Goal: Task Accomplishment & Management: Manage account settings

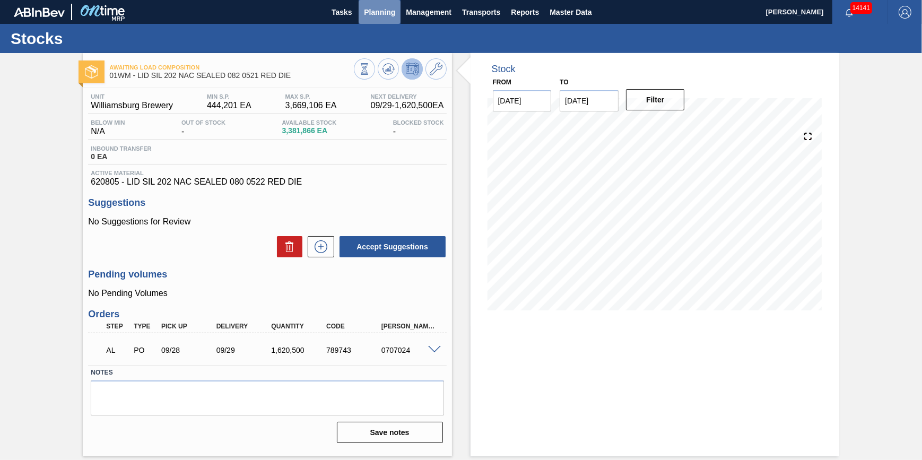
click at [382, 14] on span "Planning" at bounding box center [379, 12] width 31 height 13
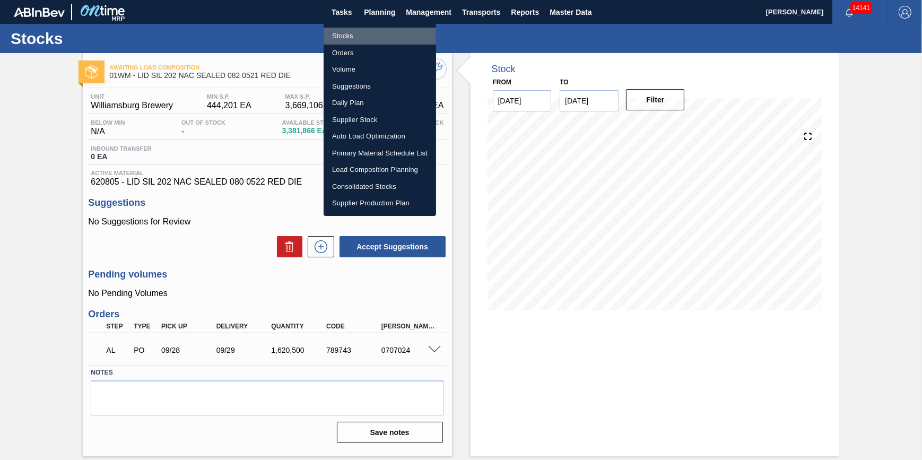
click at [384, 37] on li "Stocks" at bounding box center [380, 36] width 112 height 17
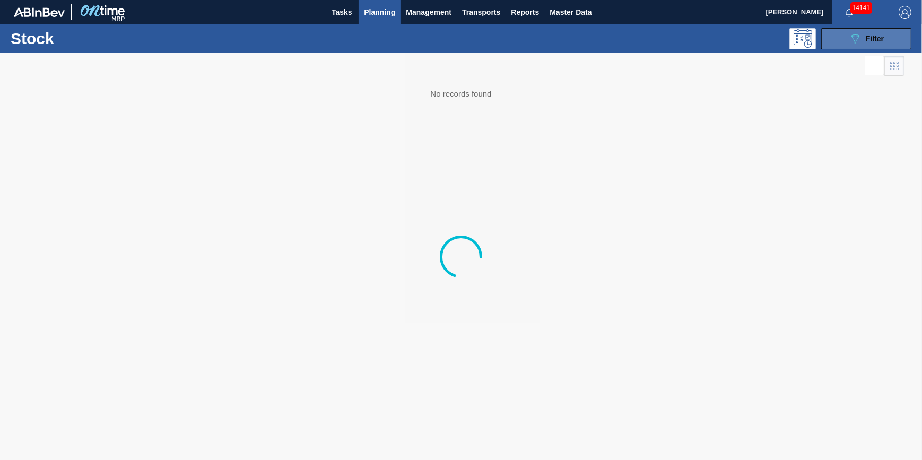
click at [848, 36] on button "089F7B8B-B2A5-4AFE-B5C0-19BA573D28AC Filter" at bounding box center [866, 38] width 90 height 21
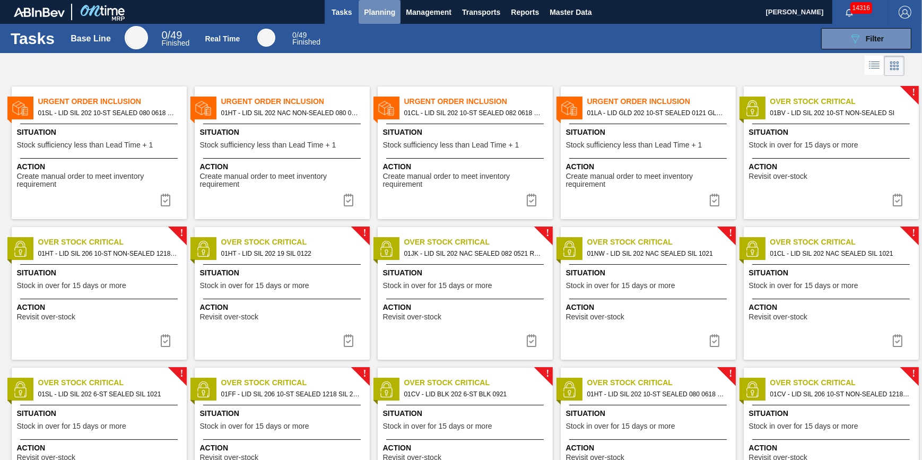
click at [387, 11] on span "Planning" at bounding box center [379, 12] width 31 height 13
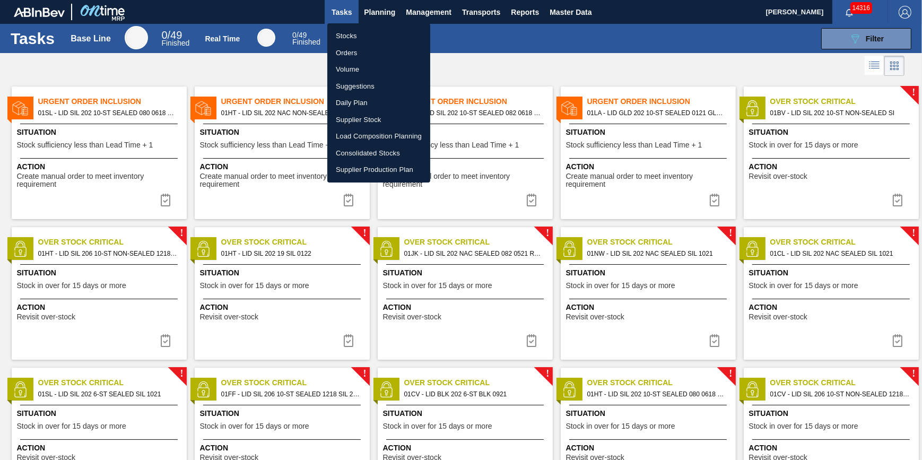
click at [378, 32] on li "Stocks" at bounding box center [378, 36] width 103 height 17
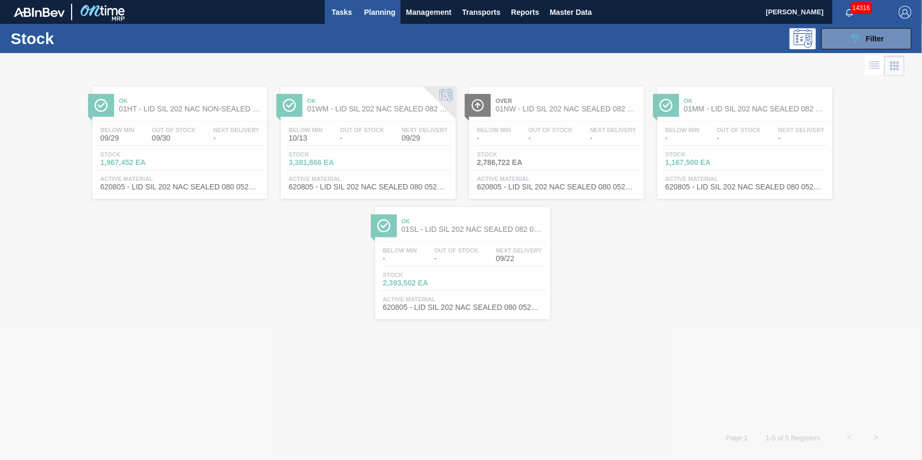
click at [340, 18] on button "Tasks" at bounding box center [342, 12] width 34 height 24
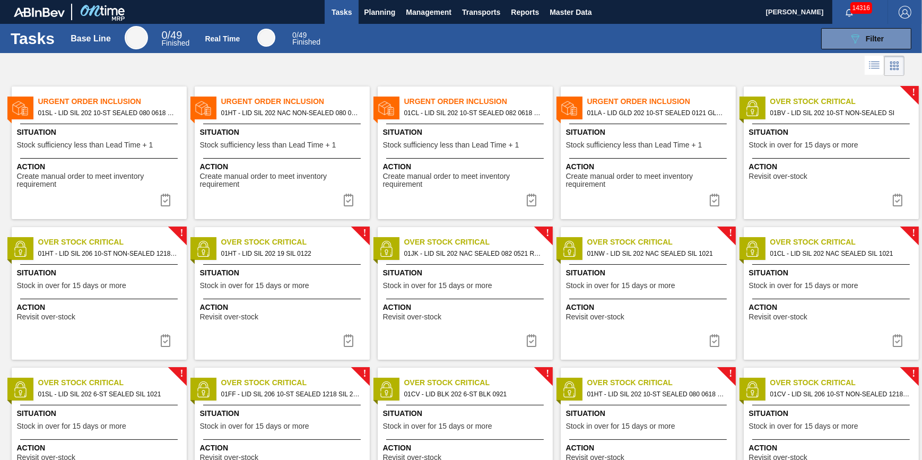
click at [260, 134] on span "Situation" at bounding box center [283, 132] width 167 height 11
click at [301, 127] on span "Situation" at bounding box center [283, 132] width 167 height 11
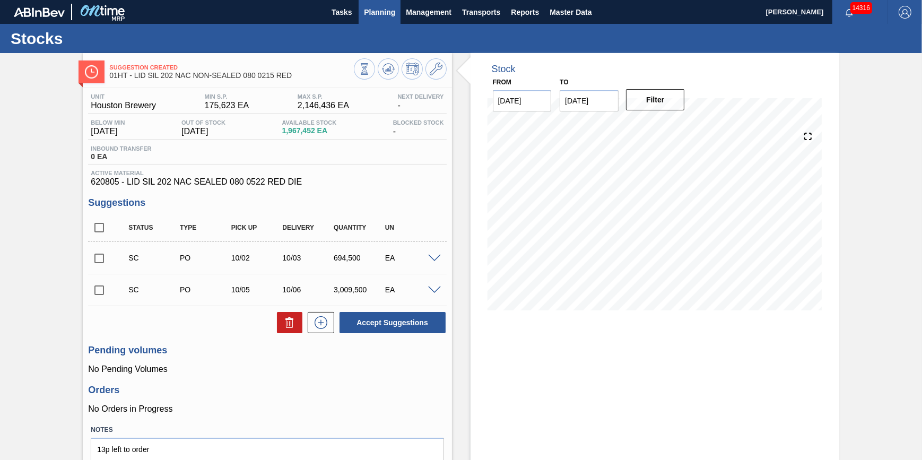
click at [362, 13] on button "Planning" at bounding box center [380, 12] width 42 height 24
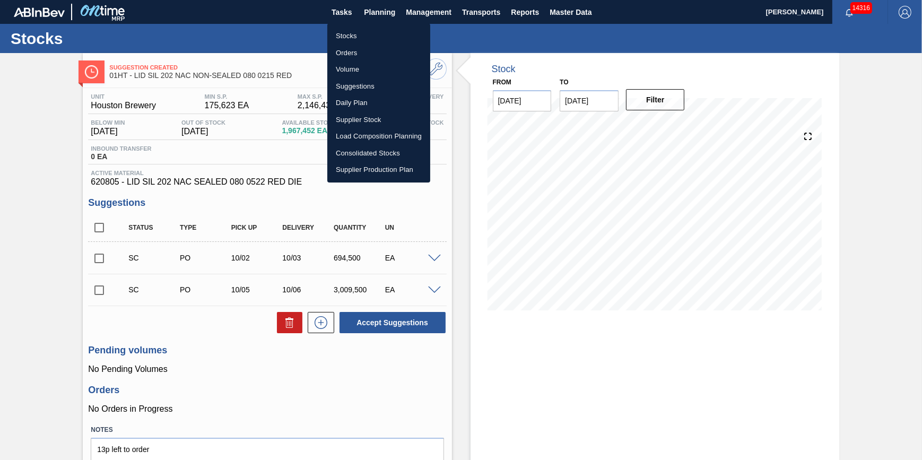
click at [365, 31] on li "Stocks" at bounding box center [378, 36] width 103 height 17
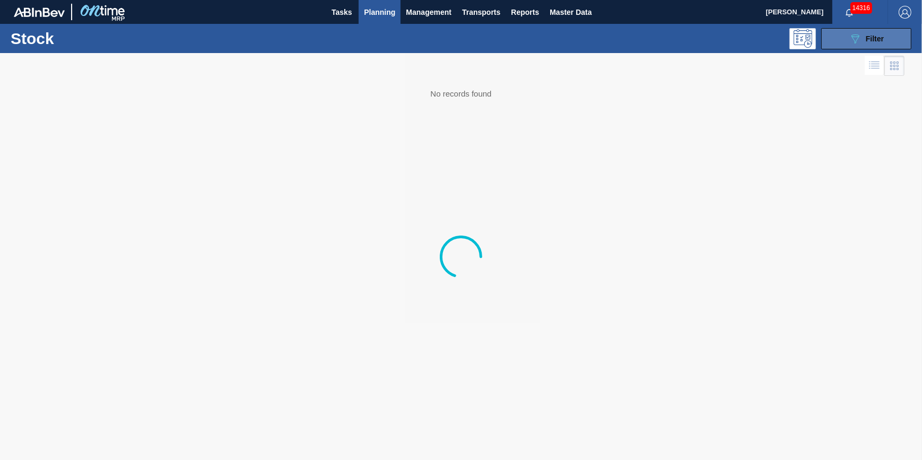
click at [850, 43] on icon "089F7B8B-B2A5-4AFE-B5C0-19BA573D28AC" at bounding box center [855, 38] width 13 height 13
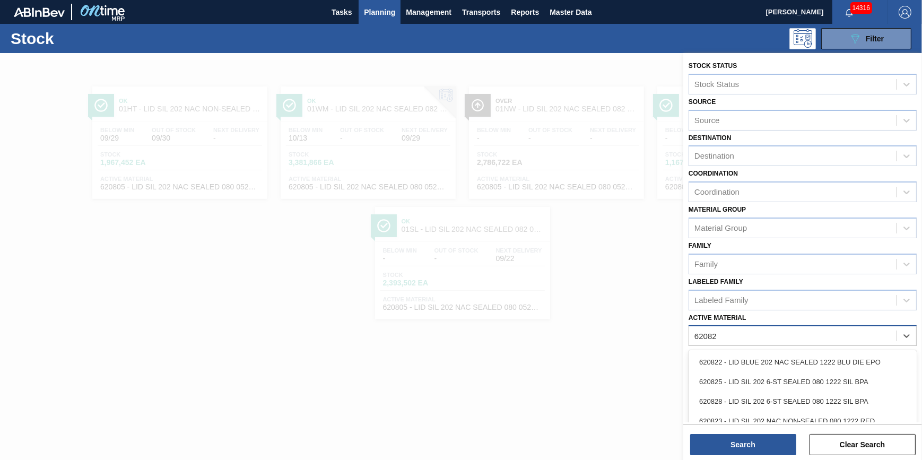
type Material "620822"
click at [869, 350] on div "620822 - LID BLUE 202 NAC SEALED 1222 BLU DIE EPO" at bounding box center [803, 362] width 228 height 24
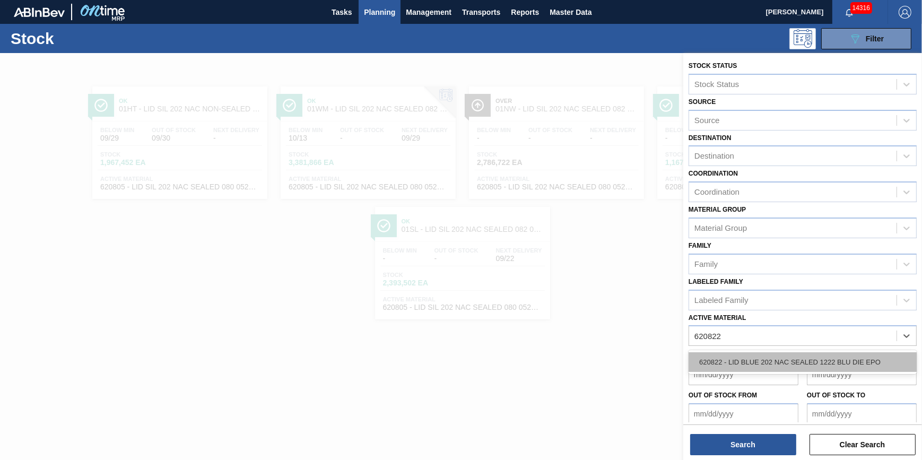
click at [868, 356] on div "620822 - LID BLUE 202 NAC SEALED 1222 BLU DIE EPO" at bounding box center [803, 362] width 228 height 20
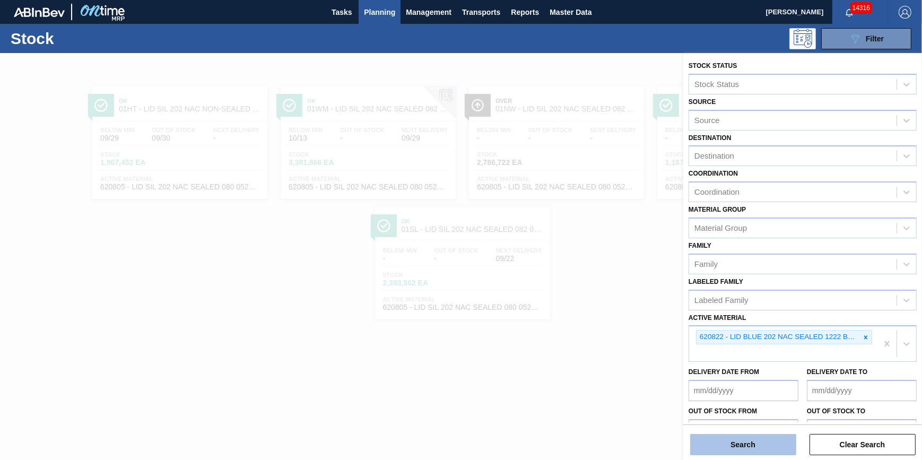
click at [760, 451] on button "Search" at bounding box center [743, 444] width 106 height 21
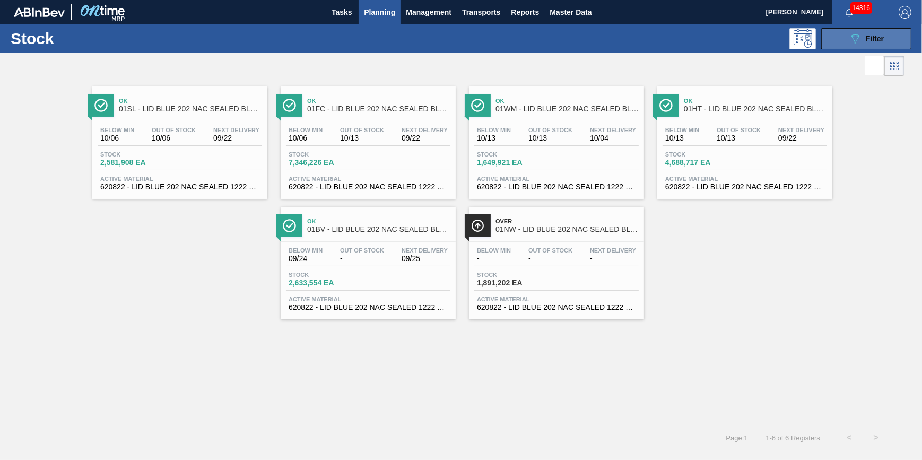
click at [874, 32] on div "089F7B8B-B2A5-4AFE-B5C0-19BA573D28AC Filter" at bounding box center [866, 38] width 35 height 13
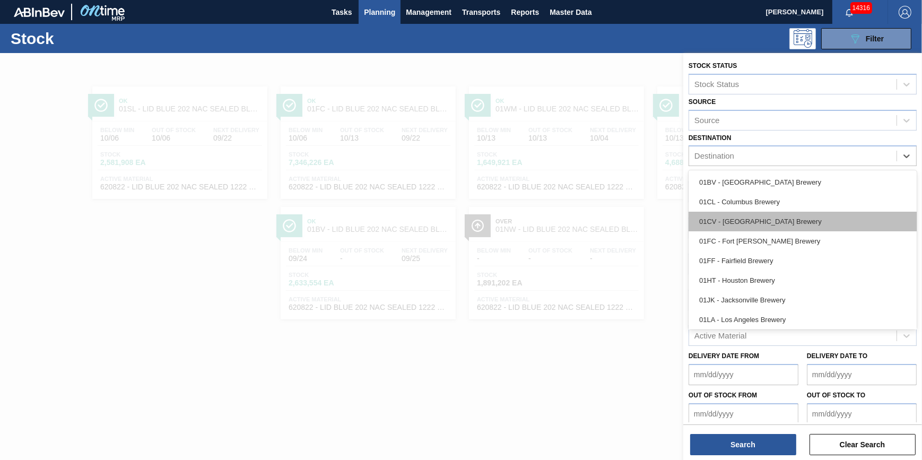
drag, startPoint x: 795, startPoint y: 159, endPoint x: 784, endPoint y: 214, distance: 56.3
click at [795, 159] on div "Destination" at bounding box center [792, 156] width 207 height 15
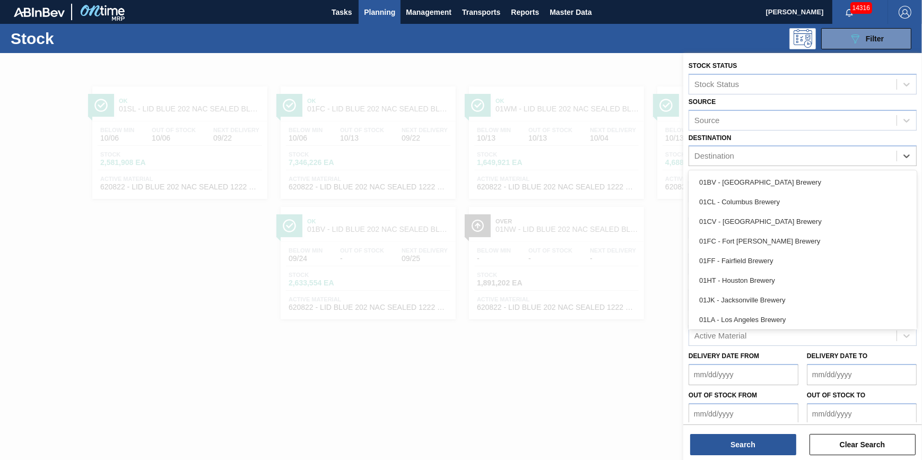
click at [632, 16] on div "Tasks Planning Management Transports Reports Master Data" at bounding box center [461, 12] width 922 height 24
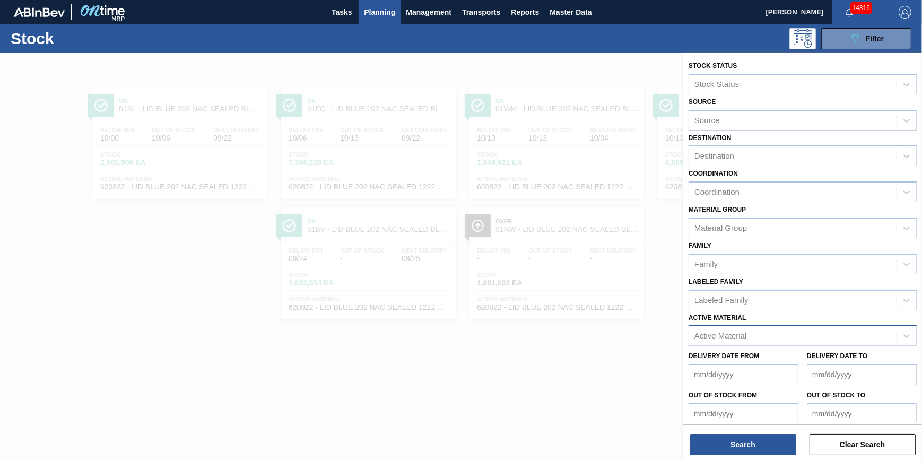
click at [806, 334] on div "Active Material" at bounding box center [792, 335] width 207 height 15
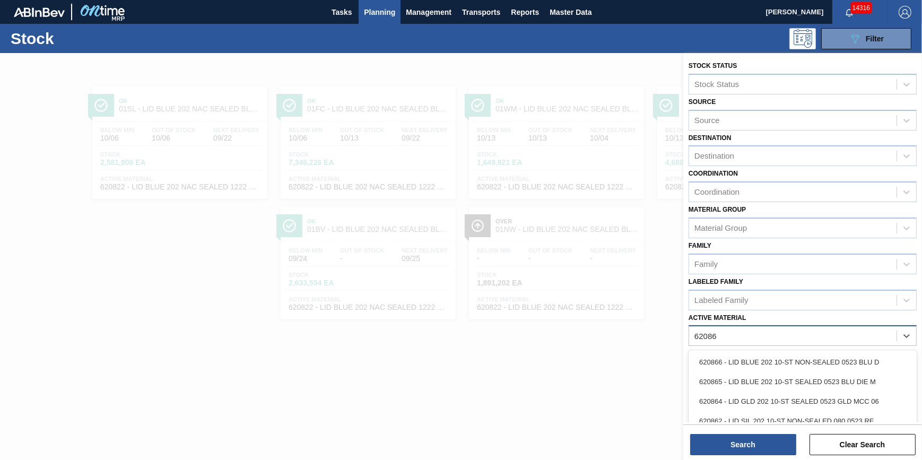
type Material "620866"
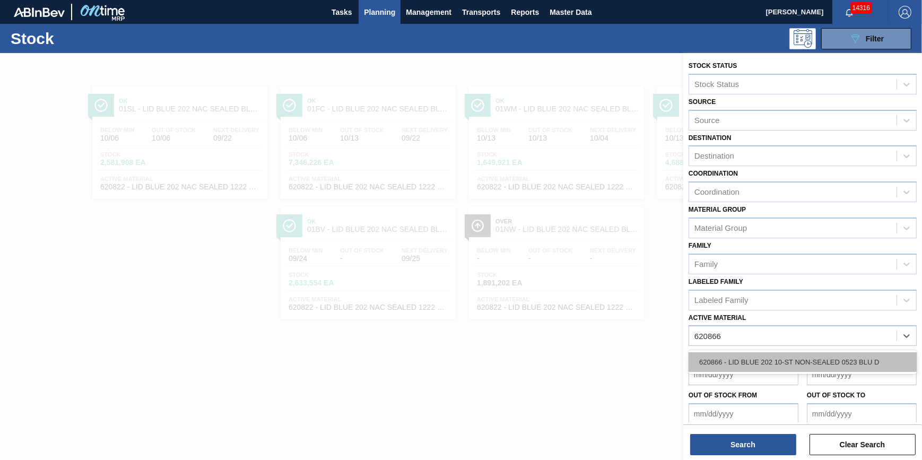
click at [807, 356] on div "620866 - LID BLUE 202 10-ST NON-SEALED 0523 BLU D" at bounding box center [803, 362] width 228 height 20
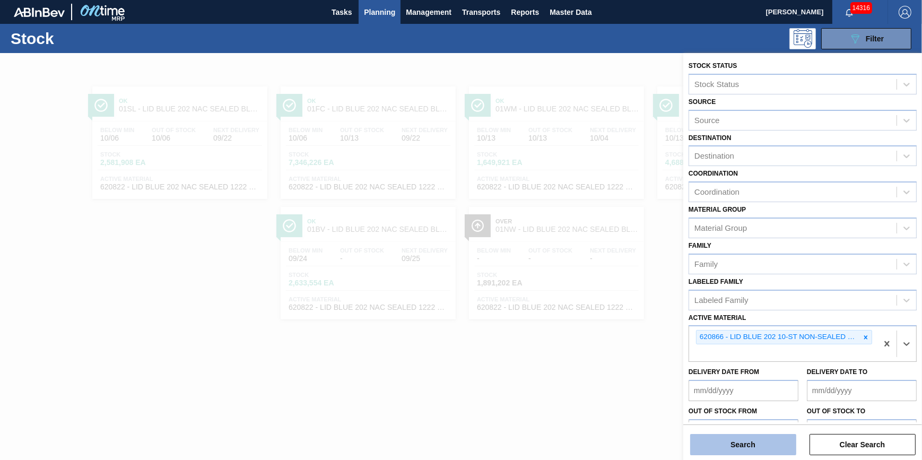
click at [777, 446] on button "Search" at bounding box center [743, 444] width 106 height 21
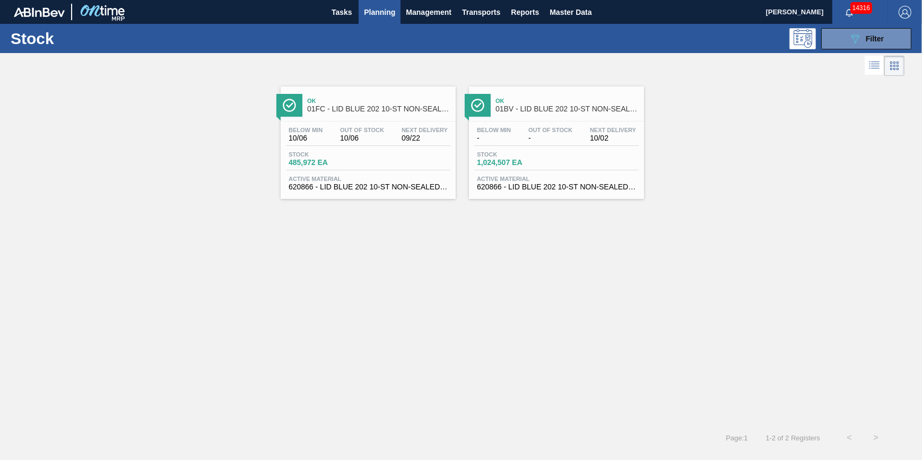
click at [498, 152] on span "Stock" at bounding box center [514, 154] width 74 height 6
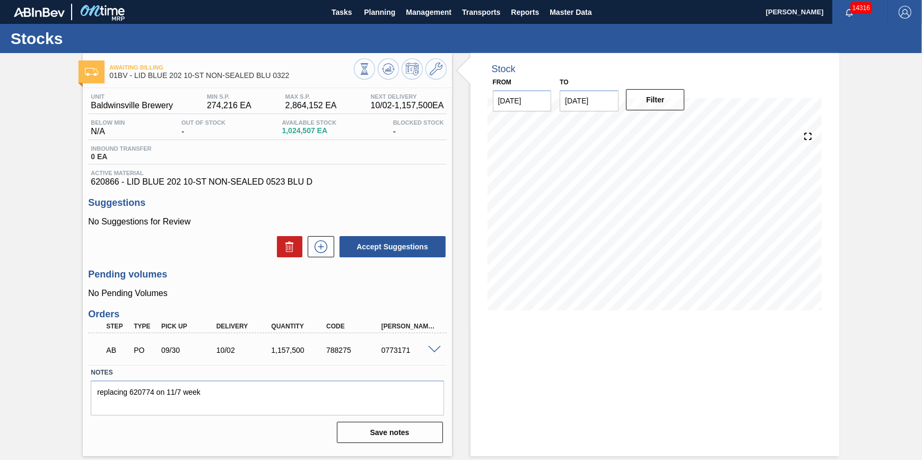
click at [450, 350] on div "Unit Baldwinsville Brewery MIN S.P. 274,216 EA MAX S.P. 2,864,152 EA Next Deliv…" at bounding box center [267, 267] width 369 height 359
click at [430, 354] on span at bounding box center [434, 350] width 13 height 8
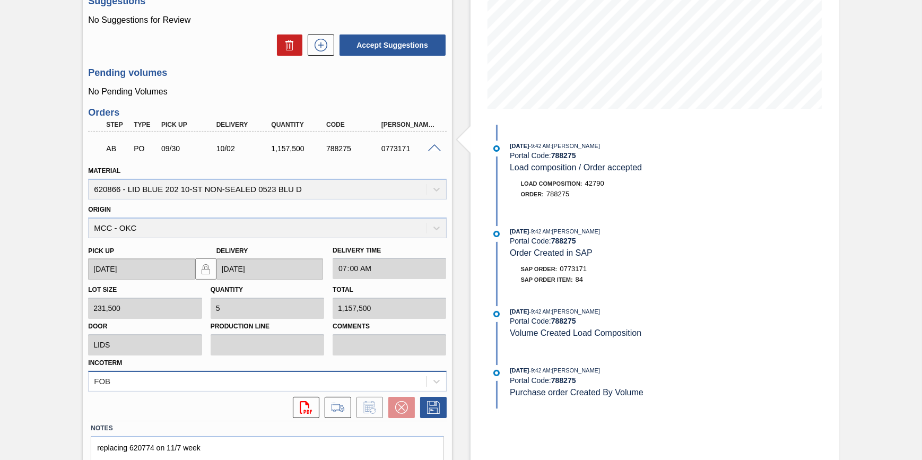
scroll to position [252, 0]
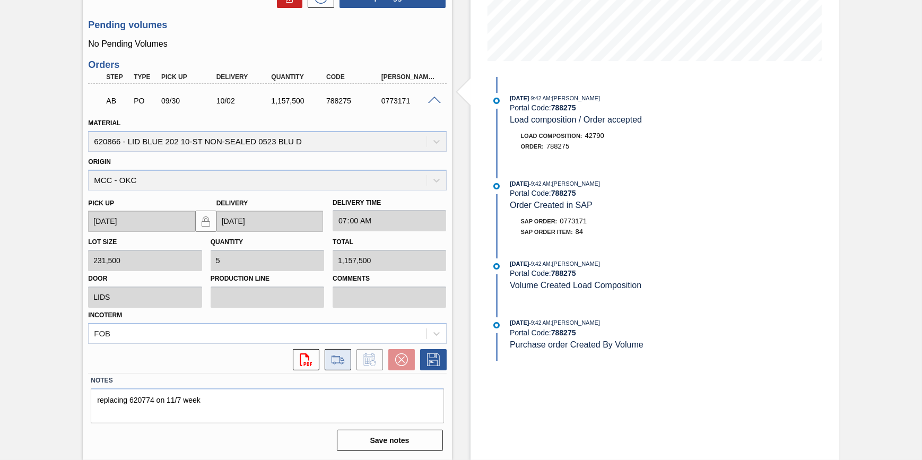
click at [341, 366] on icon at bounding box center [337, 359] width 17 height 13
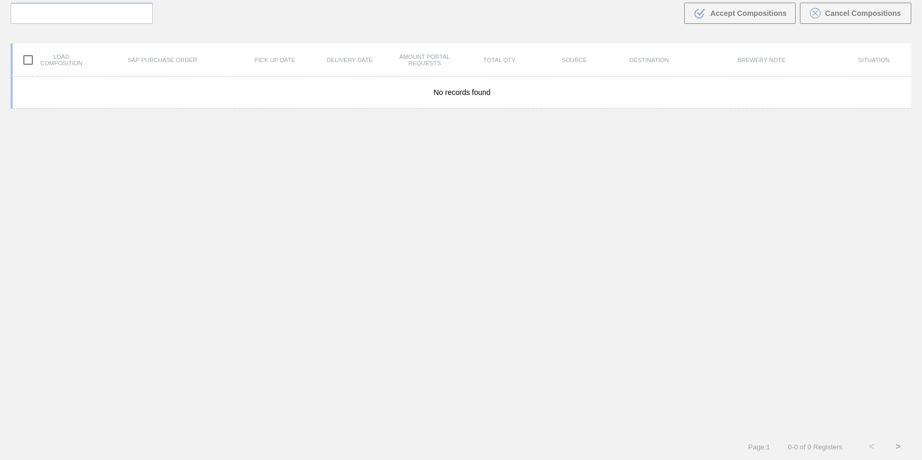
scroll to position [76, 0]
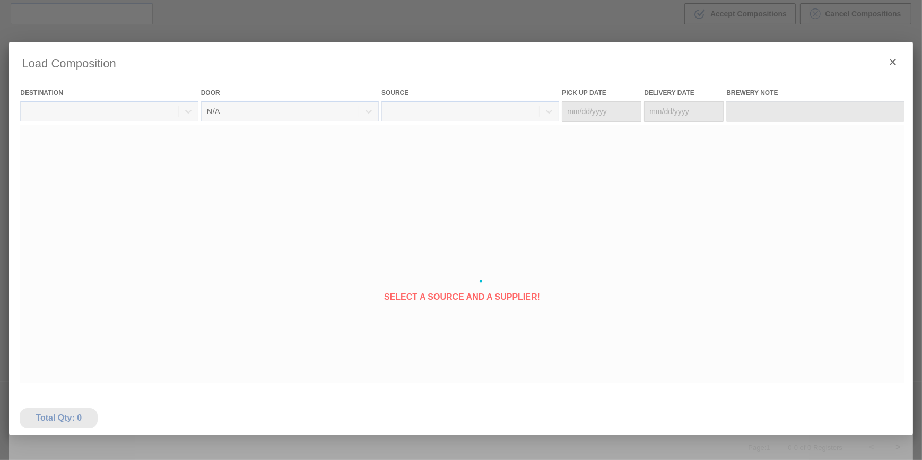
type Date "[DATE]"
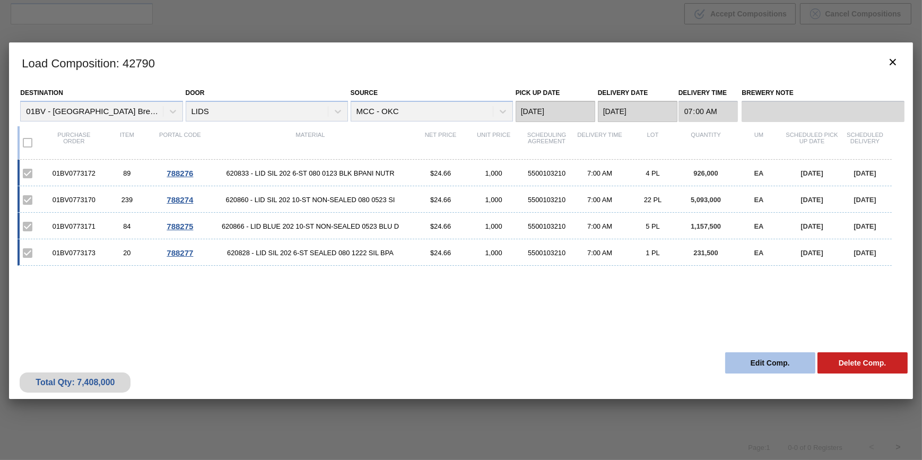
click at [780, 363] on button "Edit Comp." at bounding box center [770, 362] width 90 height 21
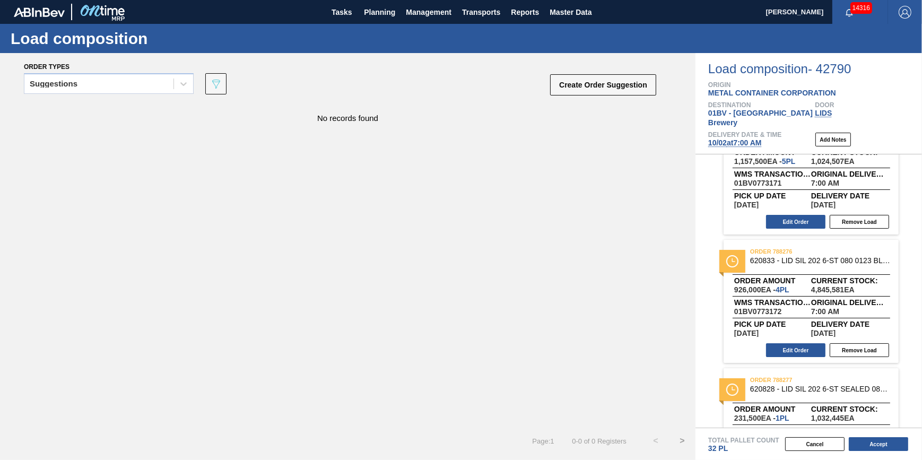
scroll to position [93, 0]
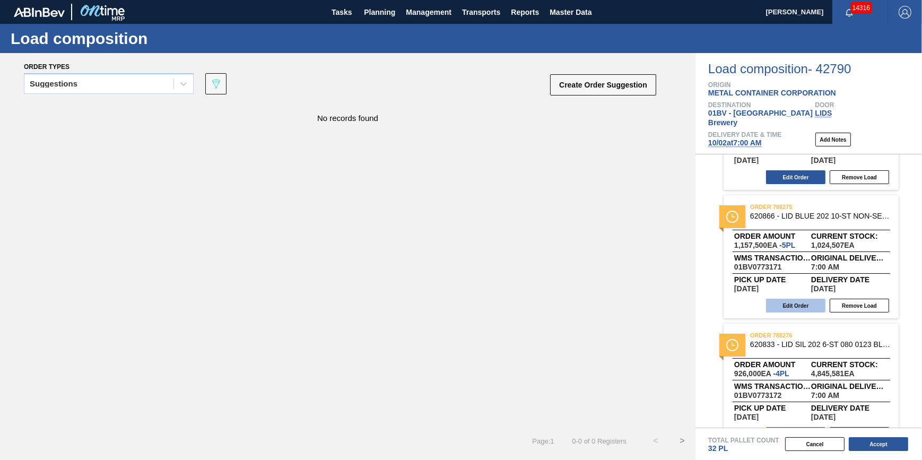
click at [791, 299] on button "Edit Order" at bounding box center [795, 306] width 59 height 14
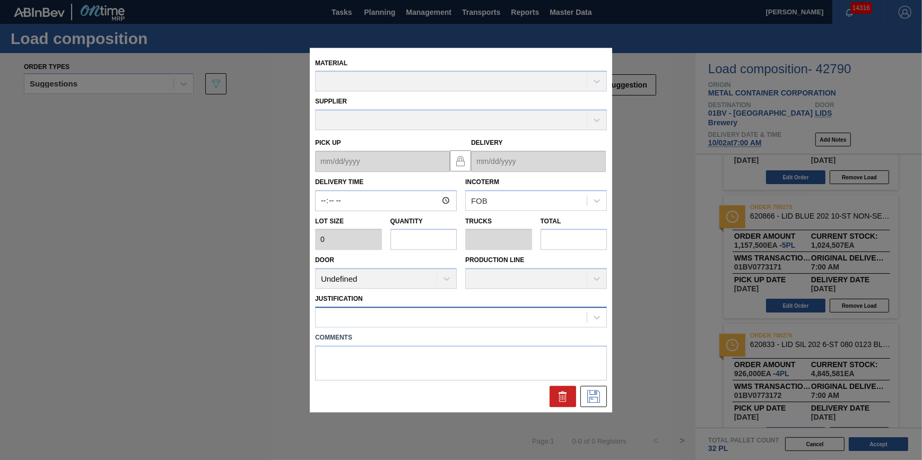
type input "07:00:00"
type input "231,500"
type input "5"
type input "0.156"
type input "1,157,500"
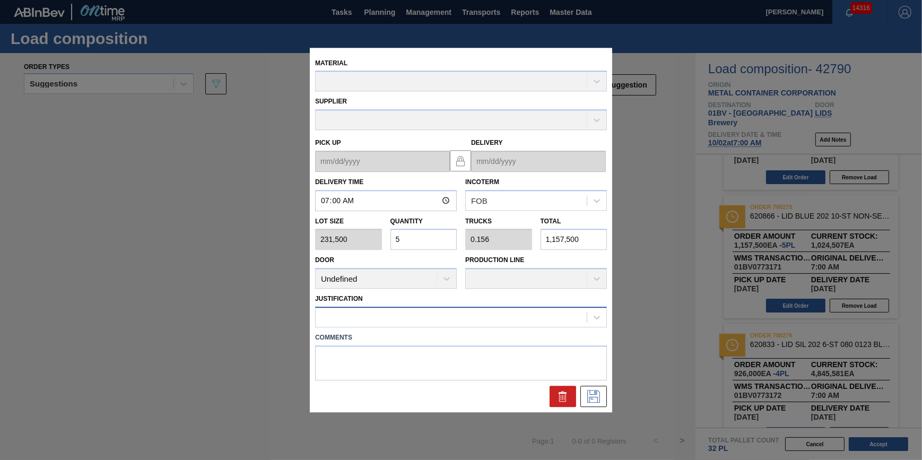
type up "[DATE]"
type input "[DATE]"
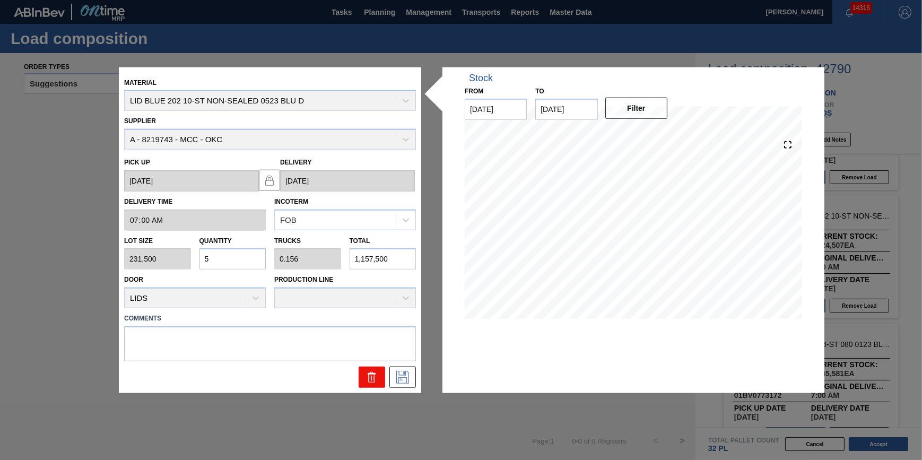
click at [363, 372] on button at bounding box center [372, 377] width 27 height 21
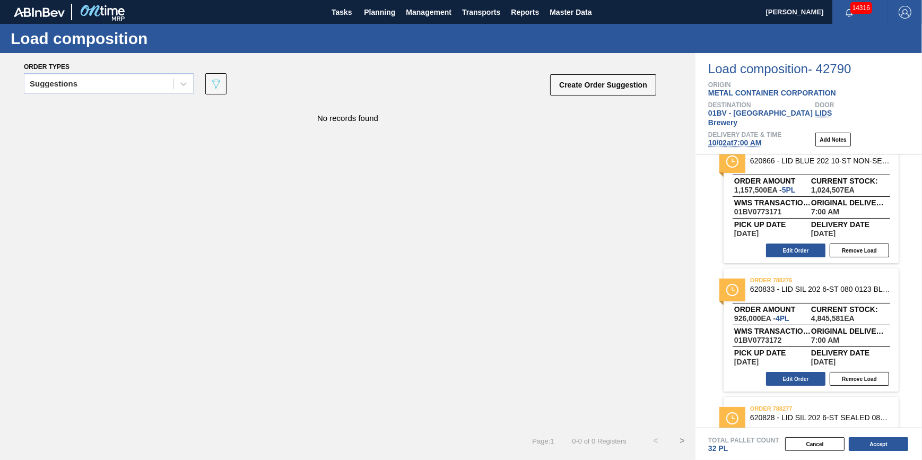
scroll to position [96, 0]
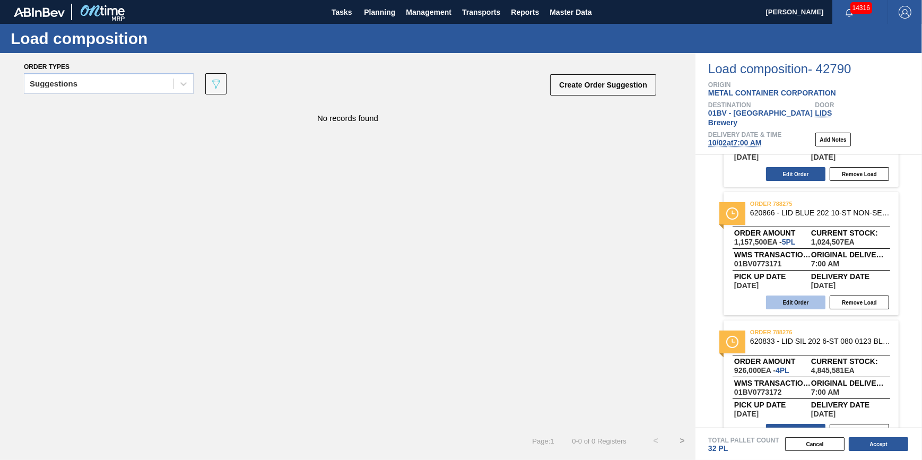
click at [796, 295] on button "Edit Order" at bounding box center [795, 302] width 59 height 14
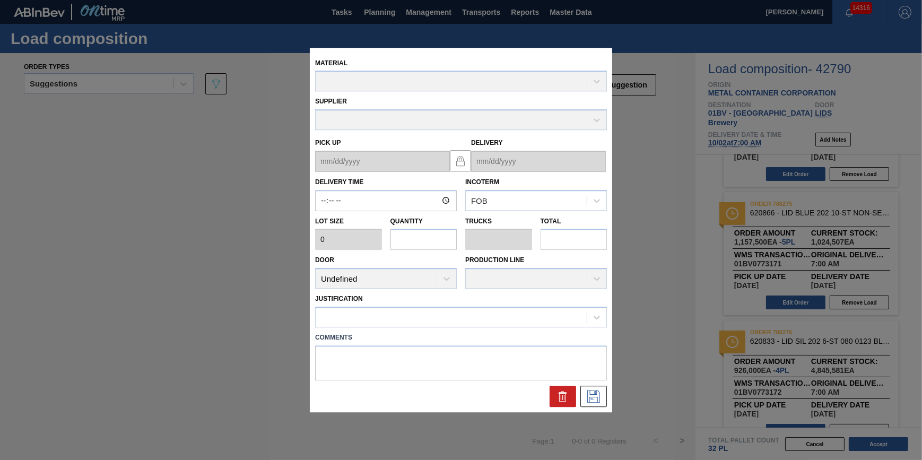
type input "07:00:00"
type input "231,500"
type input "5"
type input "0.156"
type input "1,157,500"
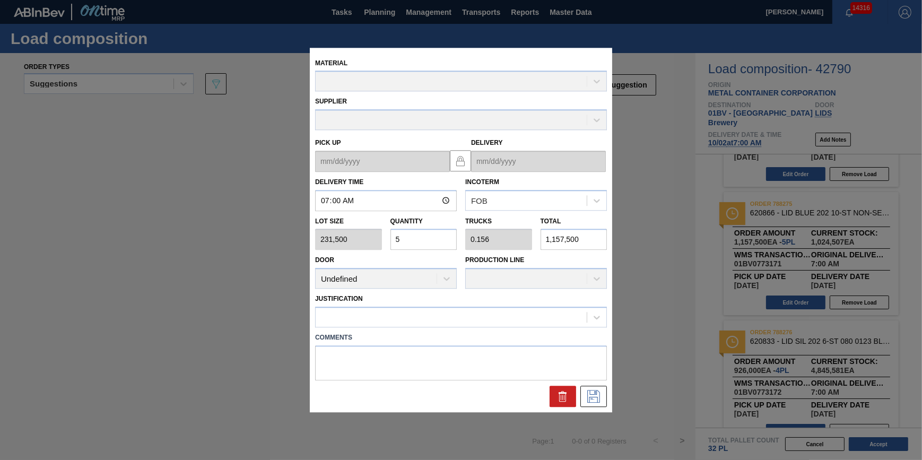
type up "09/30/2025"
type input "10/02/2025"
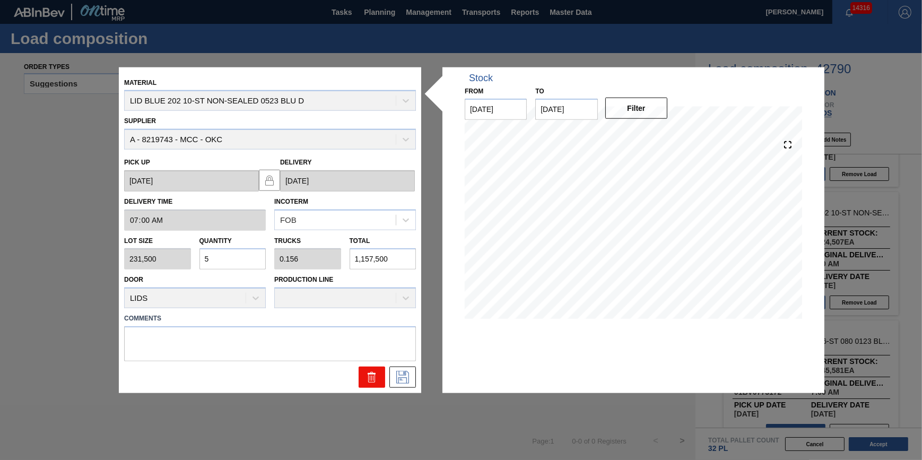
click at [365, 383] on button at bounding box center [372, 377] width 27 height 21
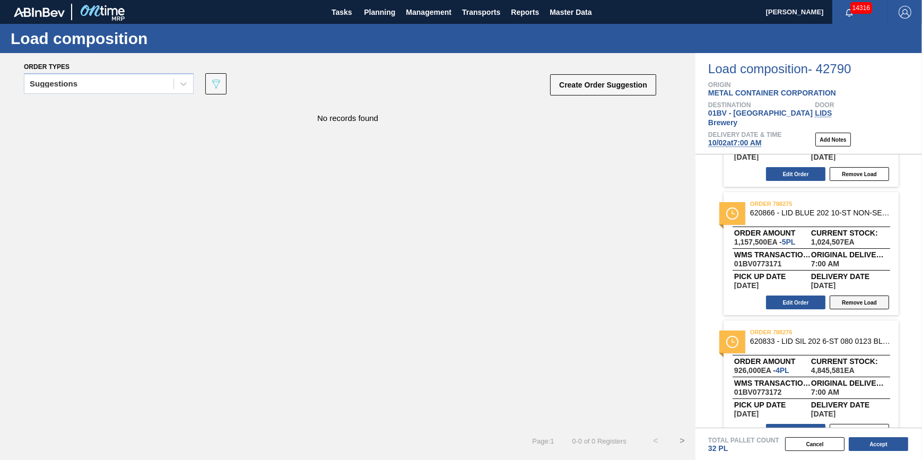
click at [860, 295] on button "Remove Load" at bounding box center [859, 302] width 59 height 14
click at [871, 448] on button "Accept" at bounding box center [878, 444] width 59 height 14
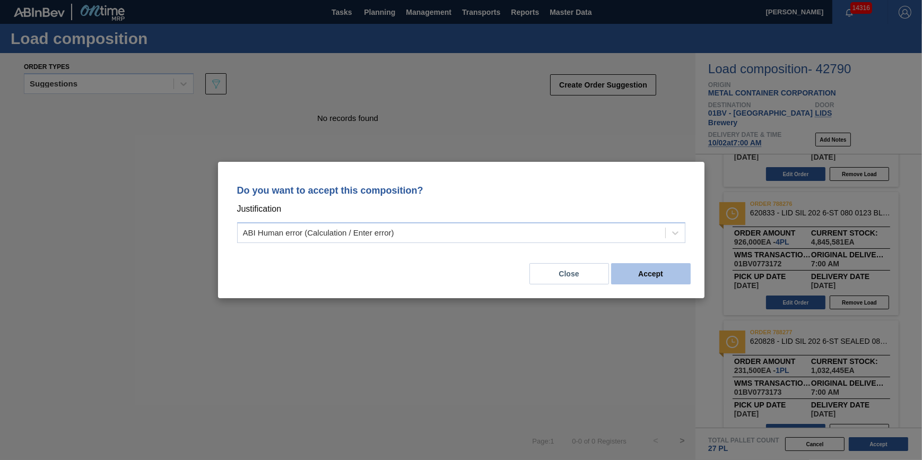
click at [665, 271] on button "Accept" at bounding box center [651, 273] width 80 height 21
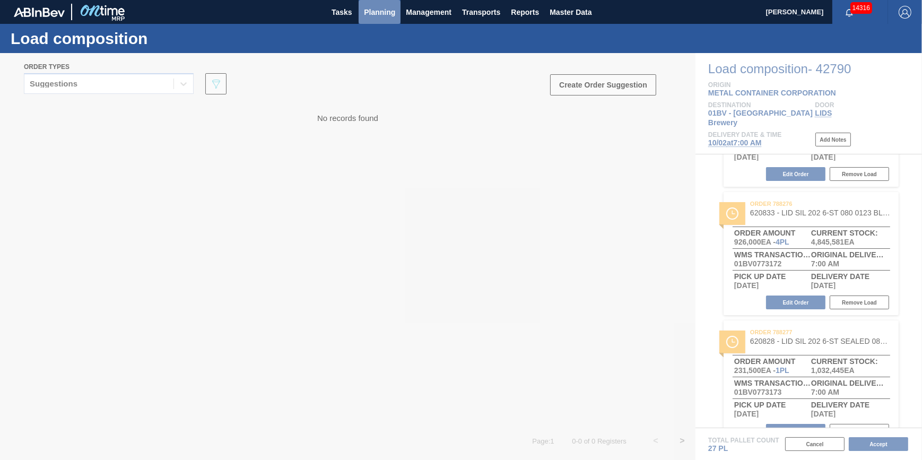
click at [389, 14] on span "Planning" at bounding box center [379, 12] width 31 height 13
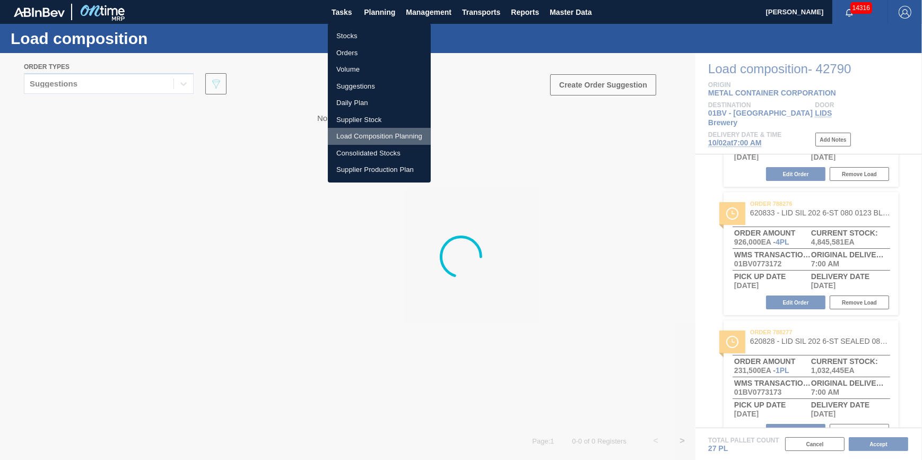
click at [387, 135] on li "Load Composition Planning" at bounding box center [379, 136] width 103 height 17
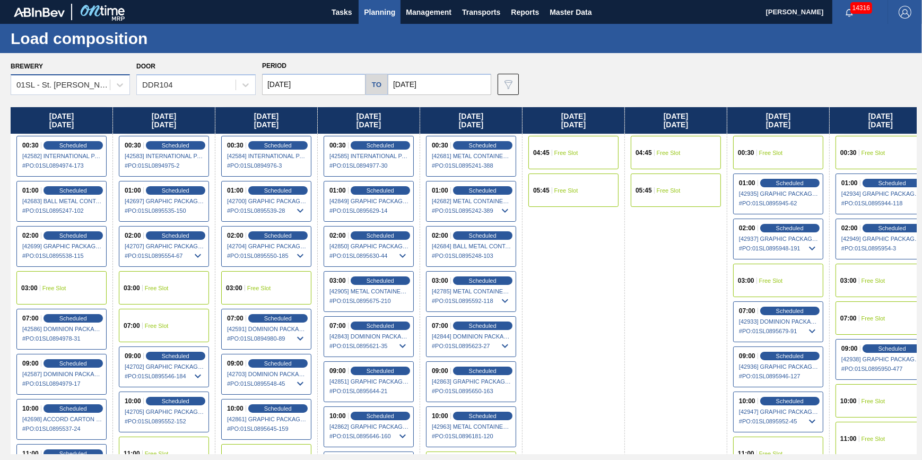
click at [75, 79] on div "01SL - St. Louis Brewery" at bounding box center [60, 84] width 99 height 15
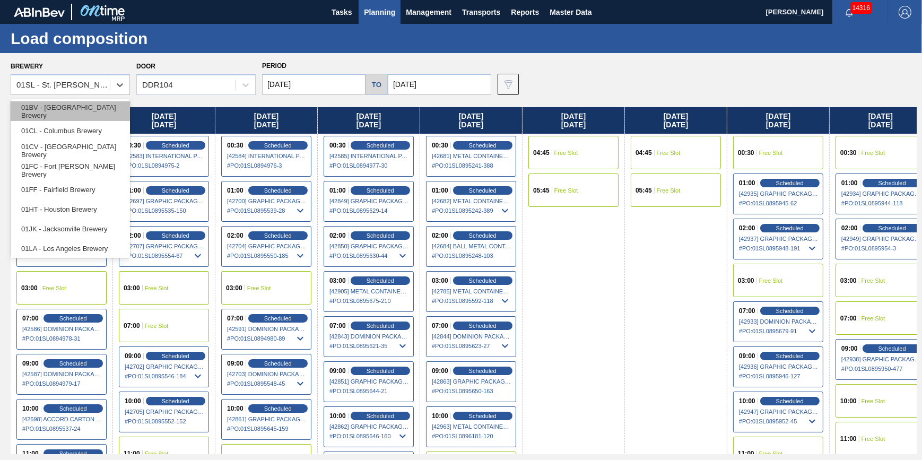
click at [81, 106] on div "01BV - Baldwinsville Brewery" at bounding box center [70, 111] width 119 height 20
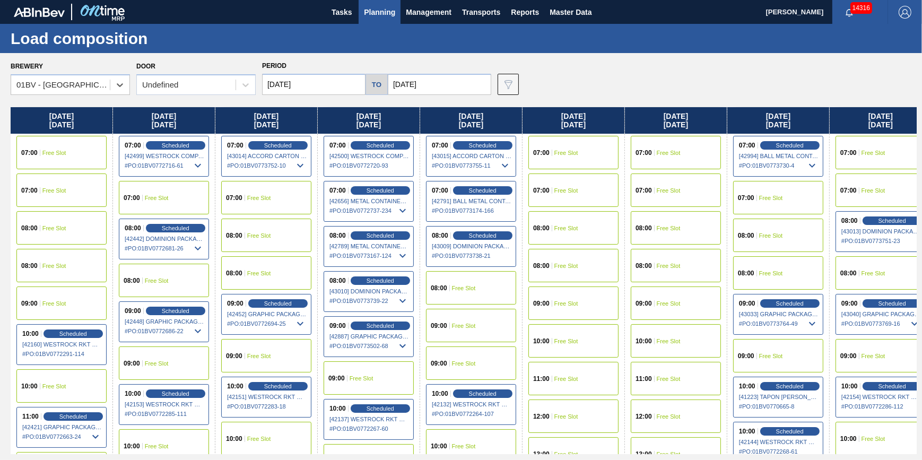
scroll to position [0, 219]
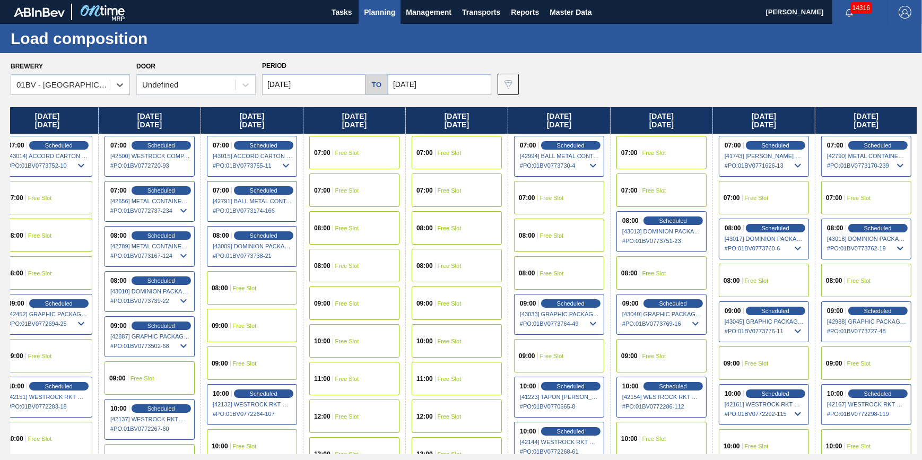
drag, startPoint x: 501, startPoint y: 218, endPoint x: -210, endPoint y: 327, distance: 718.7
click at [0, 0] on html "Tasks Planning Management Transports Reports Master Data Jack Schuld 14316 Mark…" at bounding box center [461, 0] width 922 height 0
click at [874, 148] on span "Scheduled" at bounding box center [878, 145] width 30 height 7
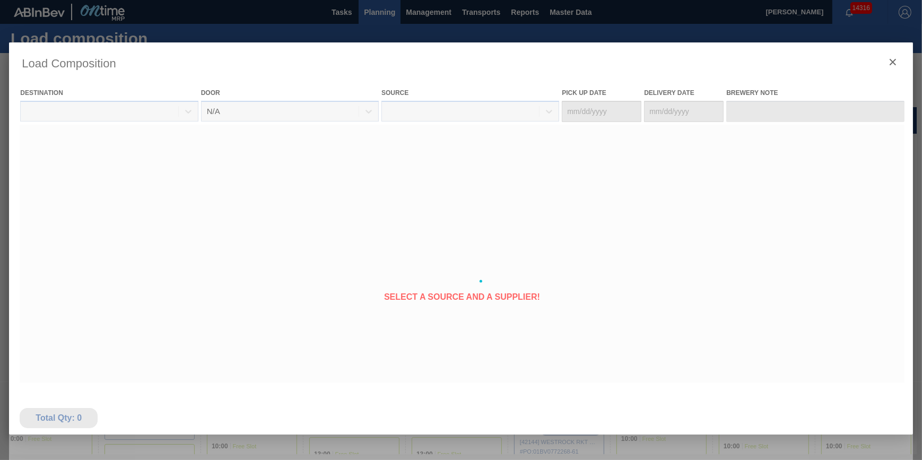
type Date "[DATE]"
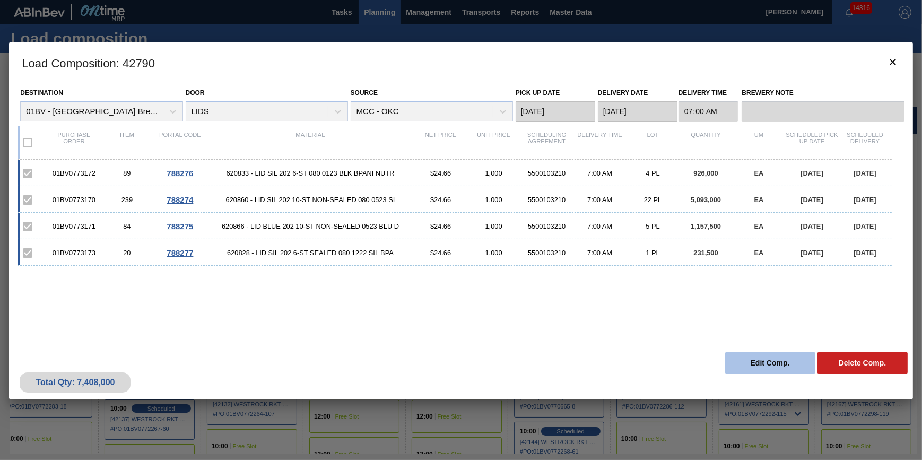
click at [743, 371] on button "Edit Comp." at bounding box center [770, 362] width 90 height 21
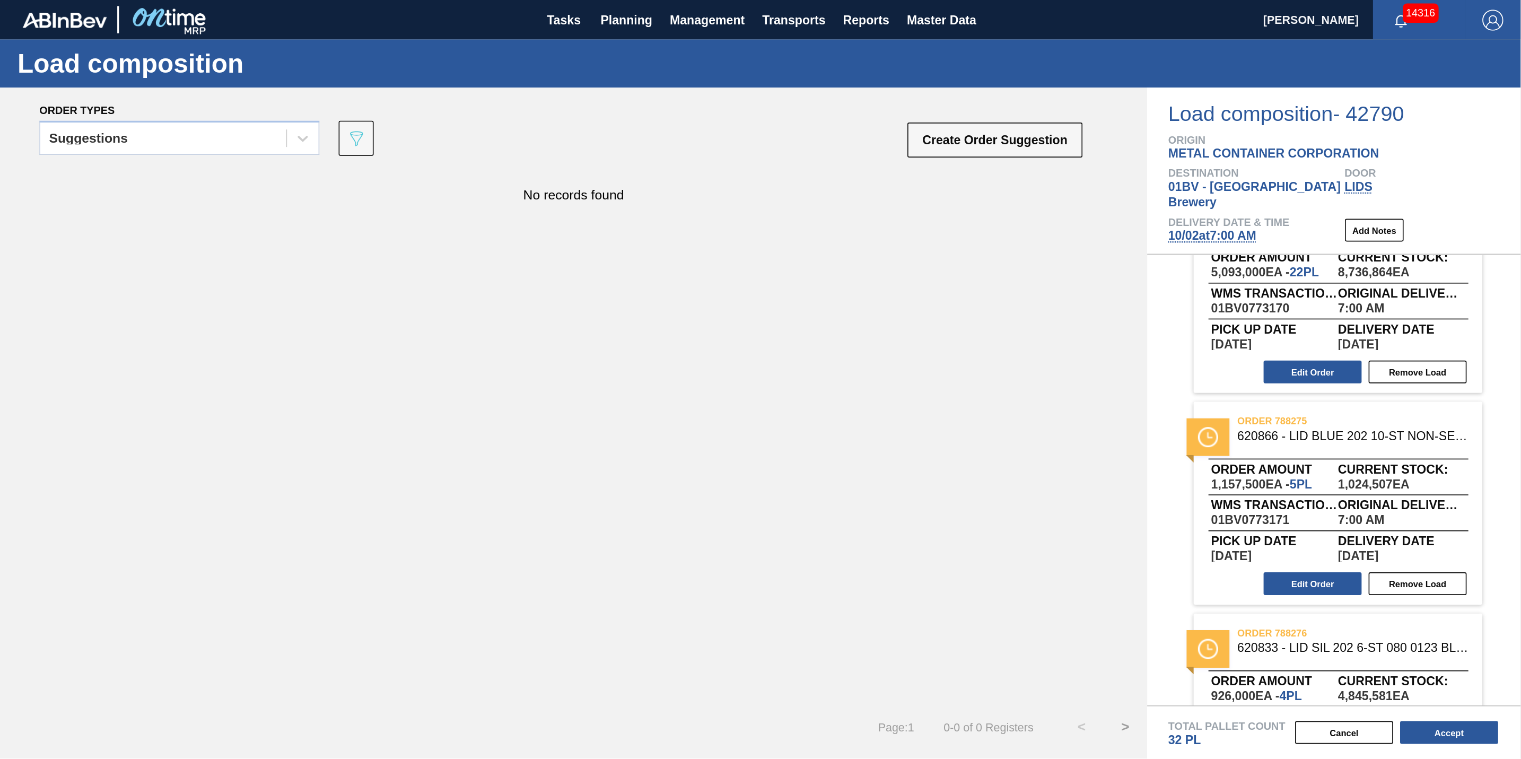
scroll to position [96, 0]
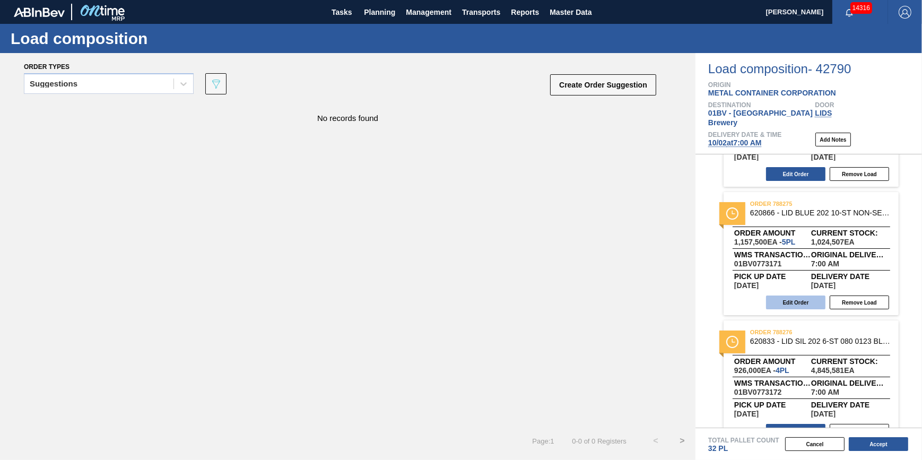
click at [801, 297] on button "Edit Order" at bounding box center [795, 302] width 59 height 14
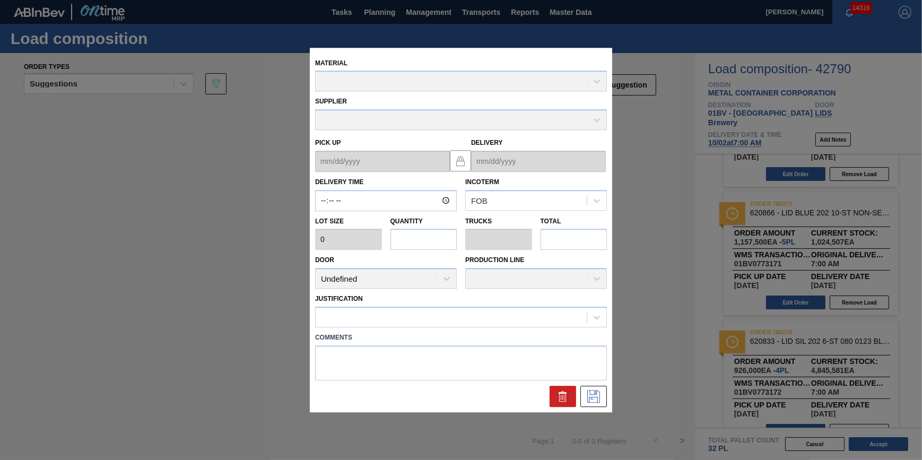
type input "07:00:00"
type input "231,500"
type input "5"
type input "0.156"
type input "1,157,500"
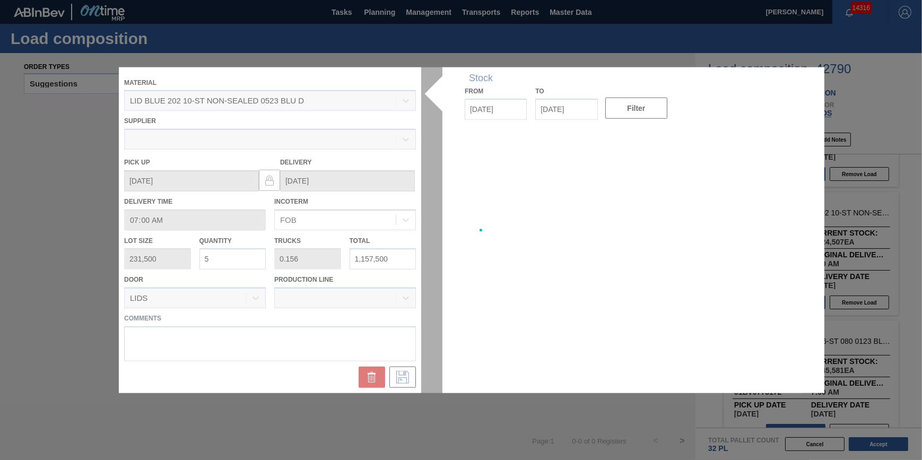
type up "[DATE]"
type input "[DATE]"
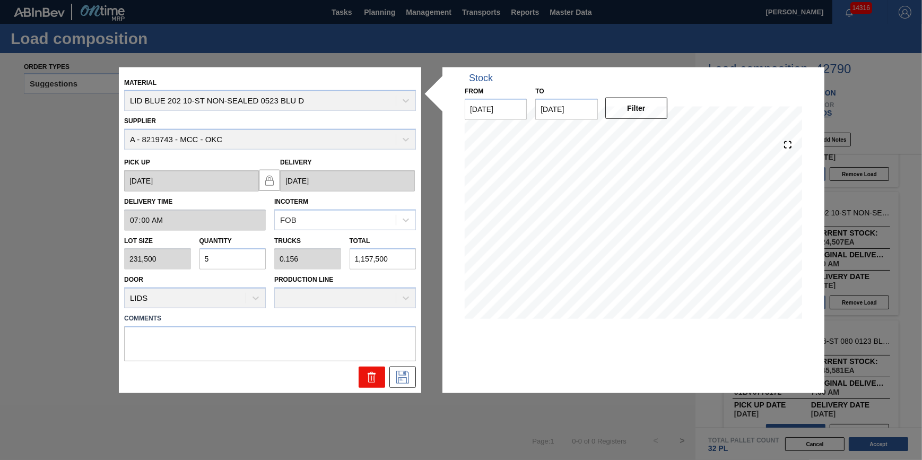
click at [372, 373] on icon at bounding box center [372, 374] width 8 height 2
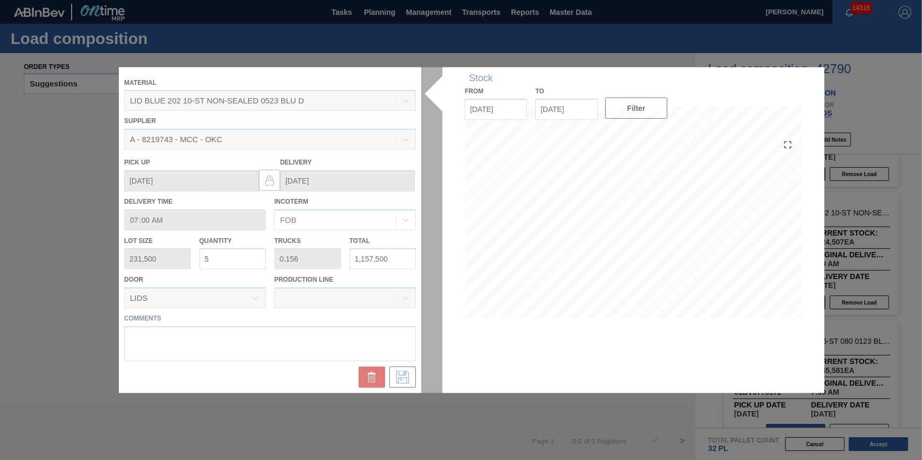
click at [293, 329] on div at bounding box center [461, 230] width 684 height 326
drag, startPoint x: 197, startPoint y: 308, endPoint x: 254, endPoint y: 420, distance: 125.7
click at [254, 420] on div "Material LID BLUE 202 10-ST NON-SEALED 0523 BLU D Supplier A - 8219743 - MCC - …" at bounding box center [461, 230] width 922 height 460
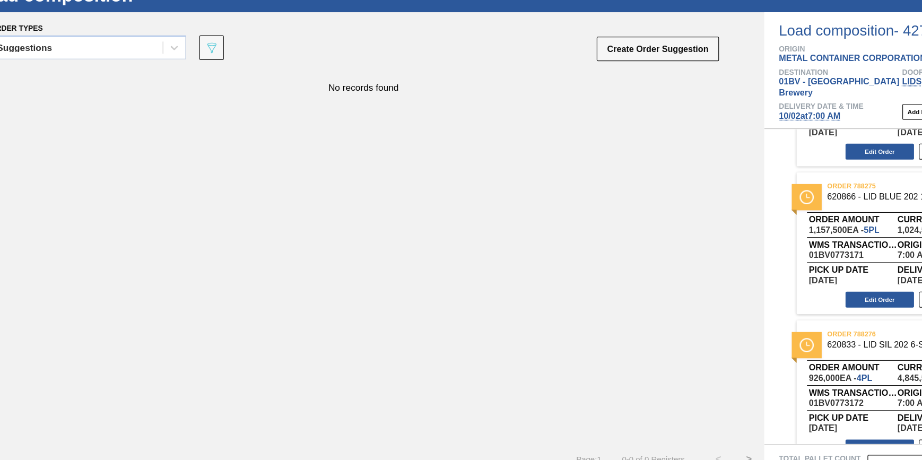
click at [253, 407] on div "No records found" at bounding box center [347, 265] width 695 height 325
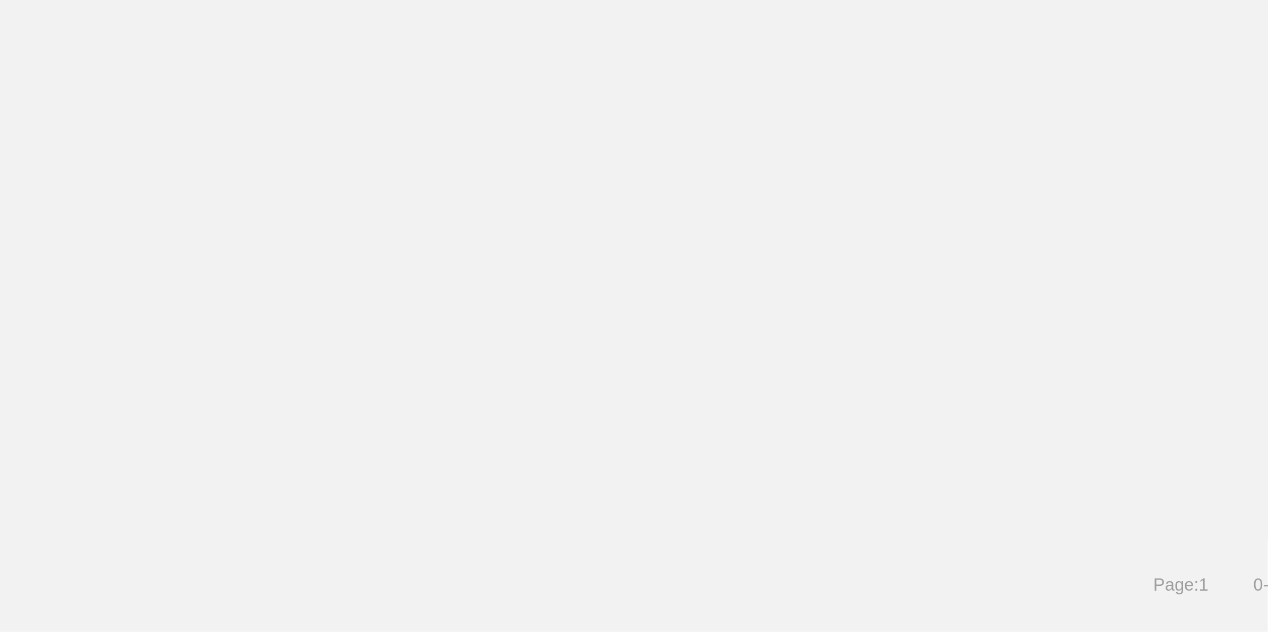
scroll to position [0, 0]
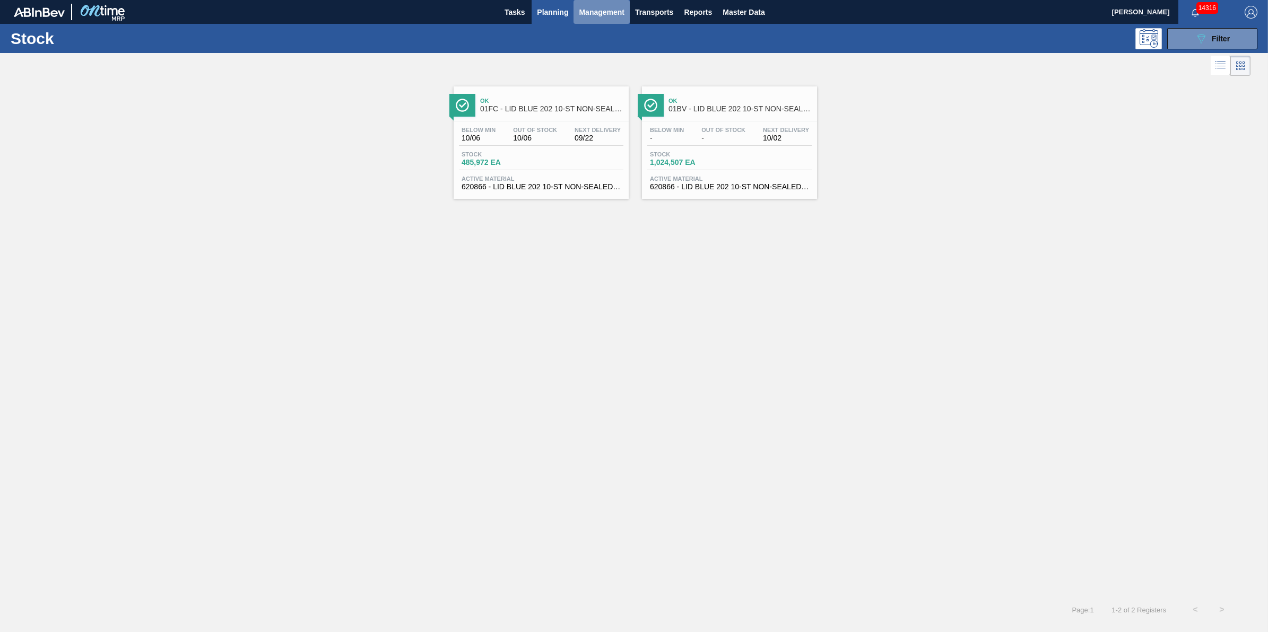
click at [611, 10] on span "Management" at bounding box center [602, 12] width 46 height 13
click at [653, 16] on div at bounding box center [634, 316] width 1268 height 632
click at [654, 0] on body "Tasks Planning Management Transports Reports Master Data [PERSON_NAME] 14316 Ma…" at bounding box center [634, 0] width 1268 height 0
click at [656, 10] on span "Transports" at bounding box center [654, 12] width 38 height 13
click at [667, 58] on li "[GEOGRAPHIC_DATA]" at bounding box center [662, 53] width 90 height 17
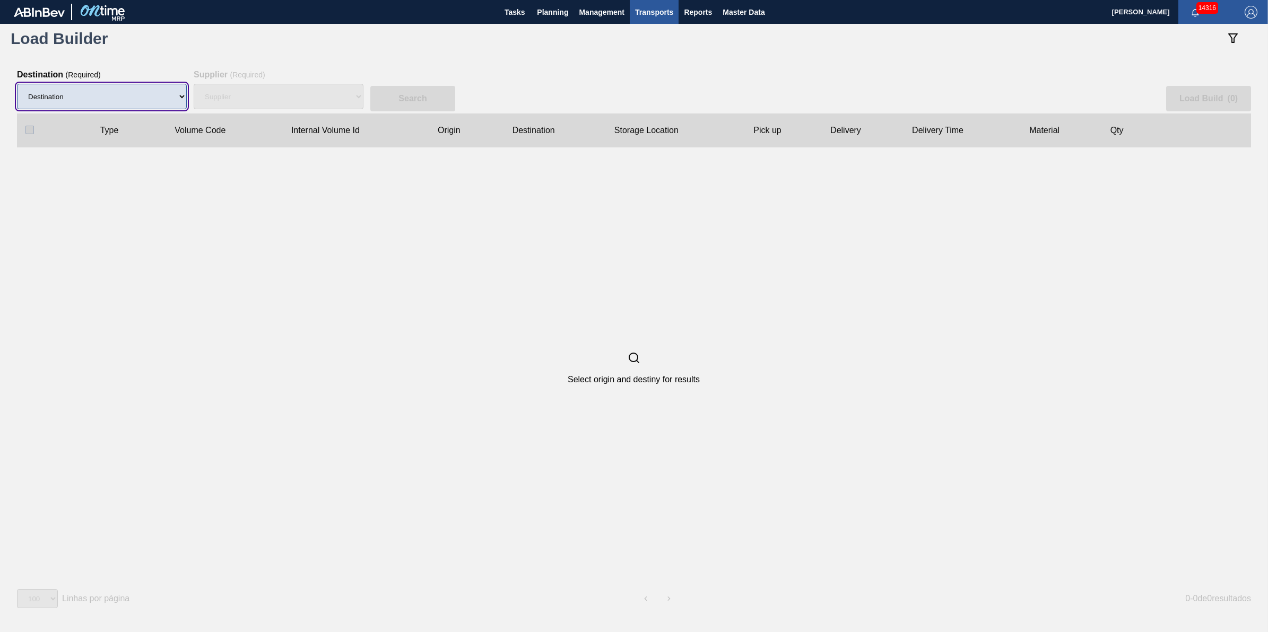
click at [131, 102] on select "Destination 01BV - Baldwinsville Brewery 01CL - Columbus Brewery 01CV - Carters…" at bounding box center [102, 96] width 170 height 25
select select "4"
click at [17, 84] on select "Destination 01BV - [GEOGRAPHIC_DATA] 01CL - [GEOGRAPHIC_DATA] 01CV - [GEOGRAPHI…" at bounding box center [102, 96] width 170 height 25
click at [280, 101] on div "Supplier" at bounding box center [279, 97] width 170 height 34
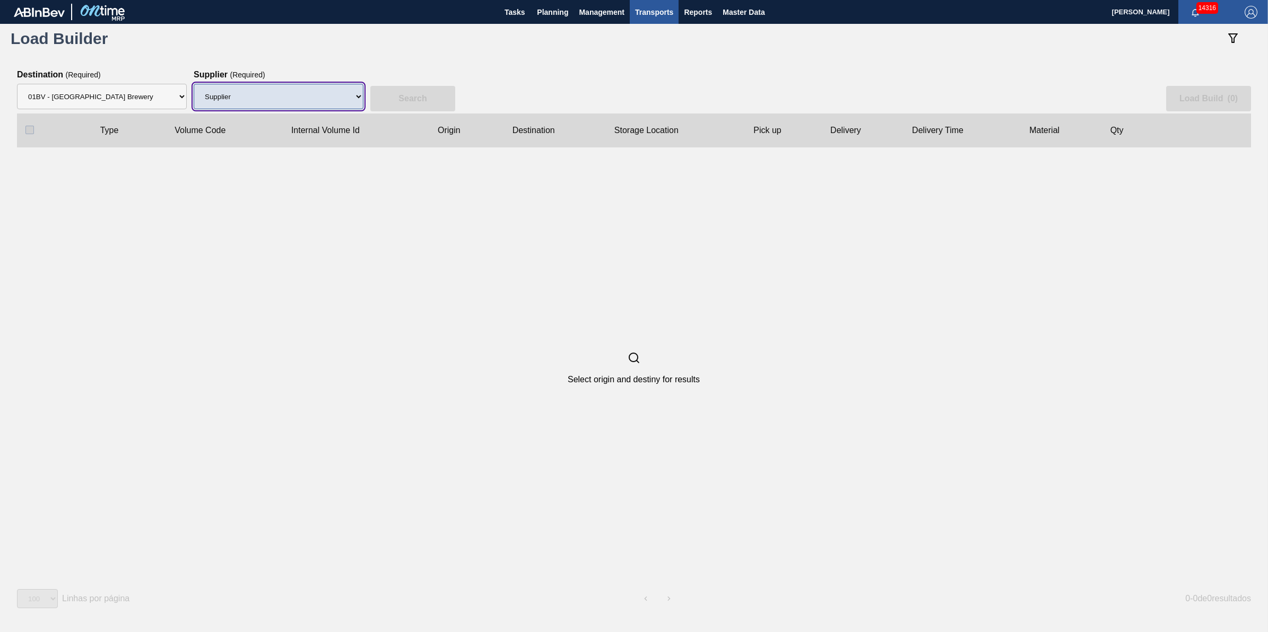
click at [281, 101] on select "Supplier 8221649 - BALL METAL CONTAINER GROUP 8342641 - BALL METAL CONTAINER GR…" at bounding box center [279, 96] width 170 height 25
select select "2139"
click at [194, 84] on select "Supplier 8221649 - BALL METAL CONTAINER GROUP 8342641 - BALL METAL CONTAINER GR…" at bounding box center [279, 96] width 170 height 25
click at [0, 0] on slot "Search" at bounding box center [0, 0] width 0 height 0
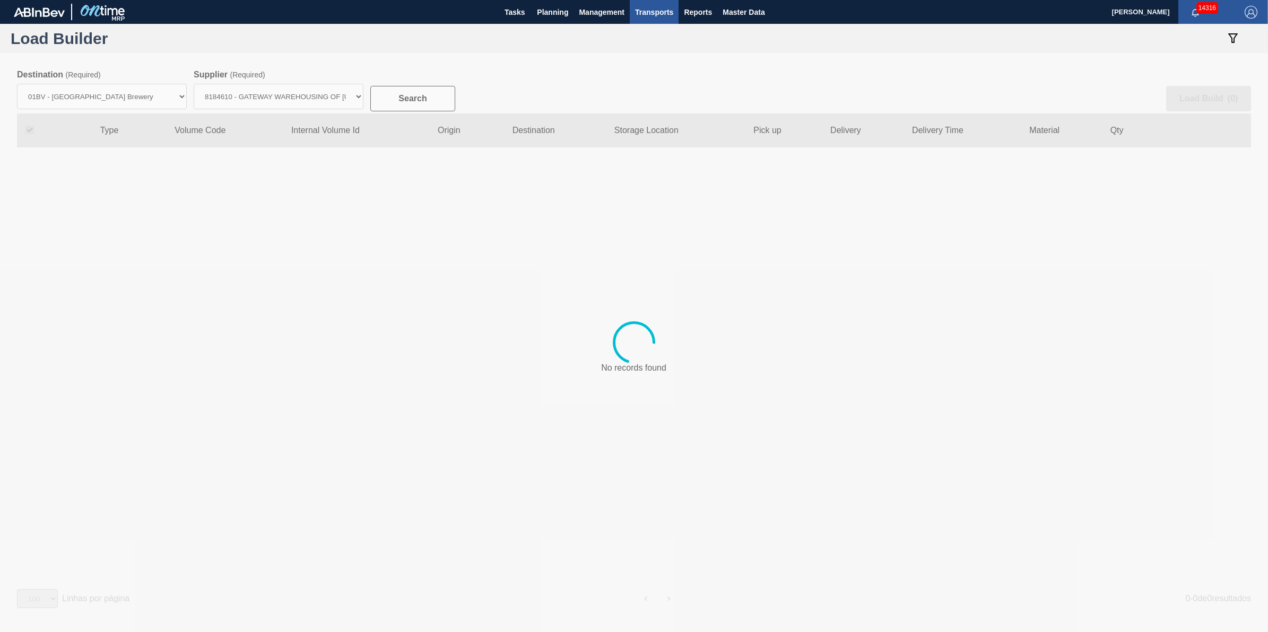
checkbox input "true"
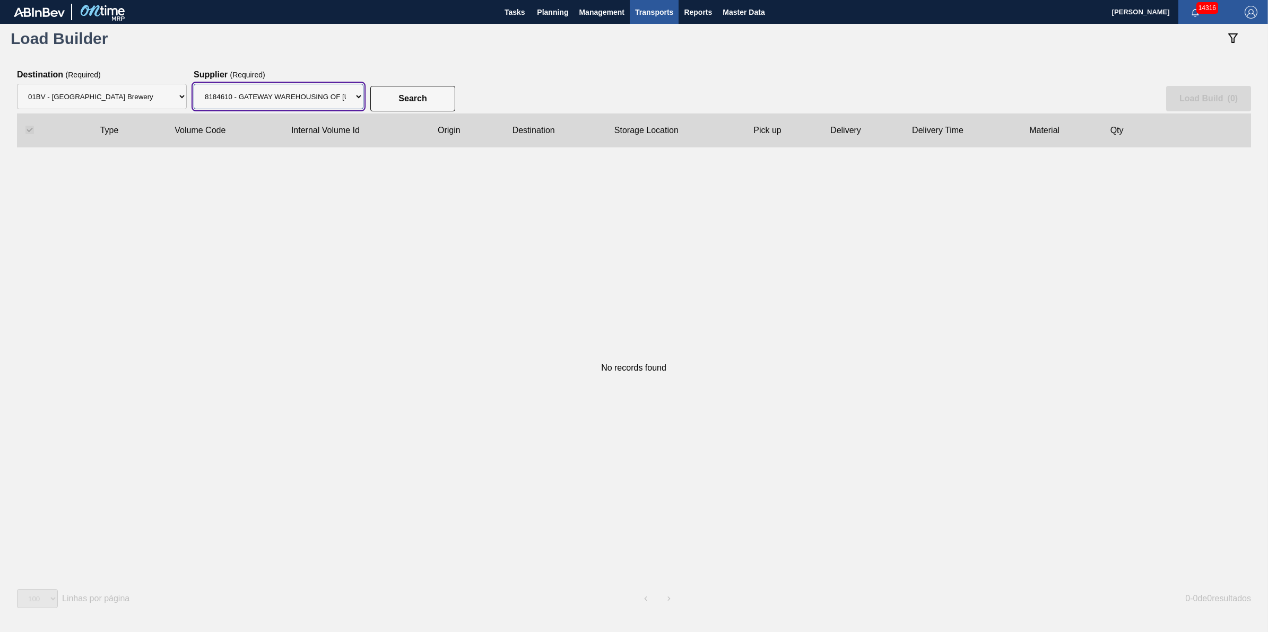
click at [323, 108] on select "Supplier 8221649 - BALL METAL CONTAINER GROUP 8342641 - BALL METAL CONTAINER GR…" at bounding box center [279, 96] width 170 height 25
select select "13"
click at [194, 84] on select "Supplier 8221649 - BALL METAL CONTAINER GROUP 8342641 - BALL METAL CONTAINER GR…" at bounding box center [279, 96] width 170 height 25
click at [406, 112] on div "Search Load Build ( 0 )" at bounding box center [634, 92] width 1234 height 44
click at [0, 0] on slot "Search" at bounding box center [0, 0] width 0 height 0
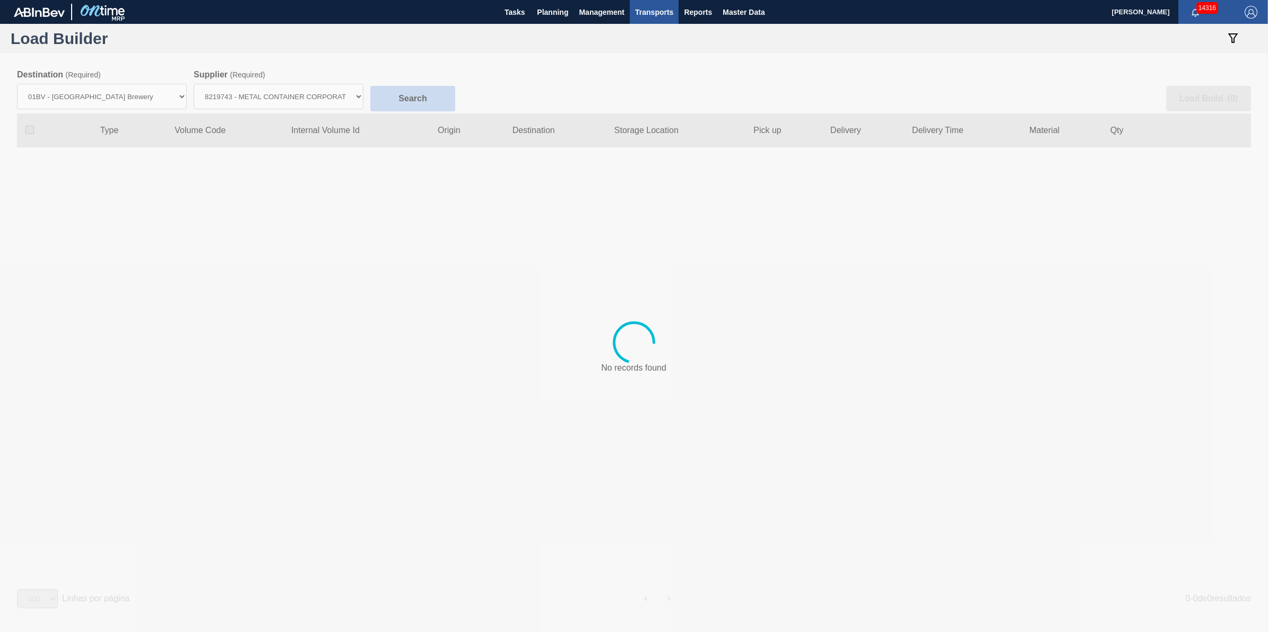
checkbox input "false"
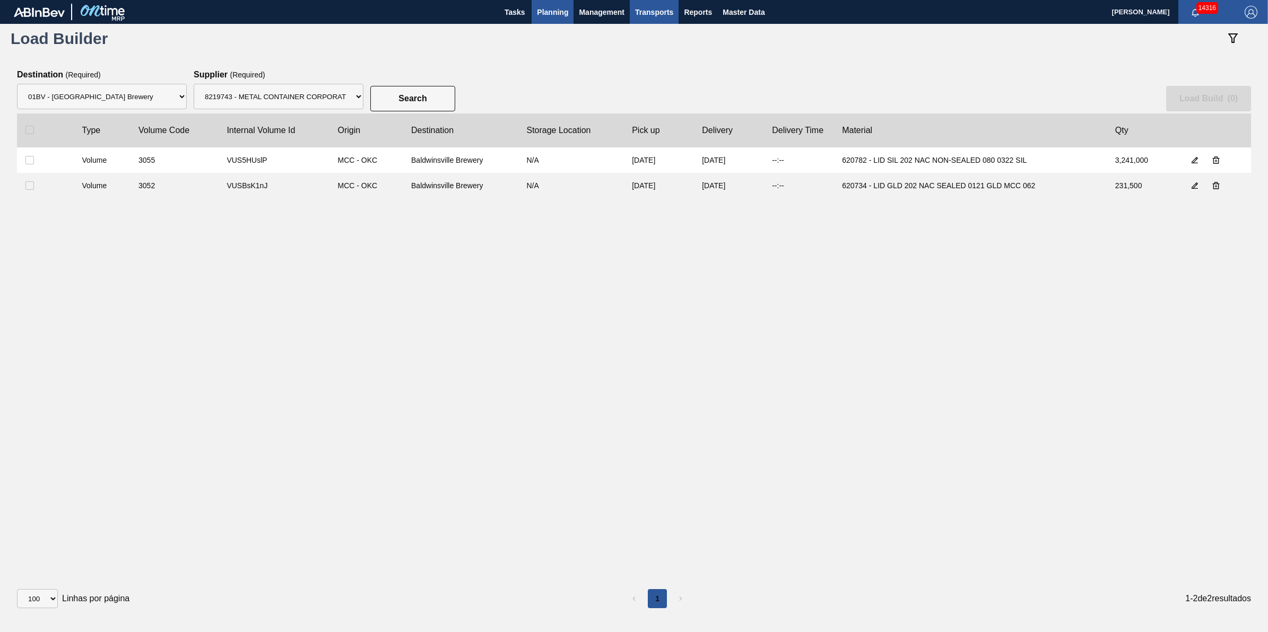
click at [535, 10] on button "Planning" at bounding box center [553, 12] width 42 height 24
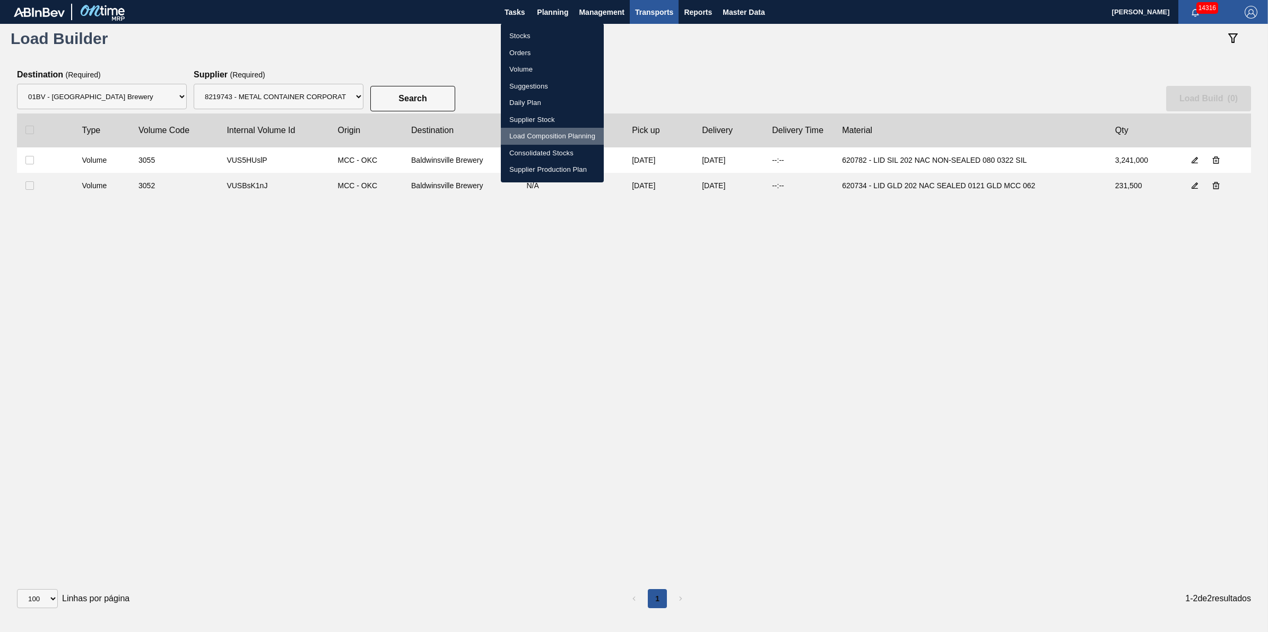
click at [0, 0] on li "Load Composition Planning" at bounding box center [0, 0] width 0 height 0
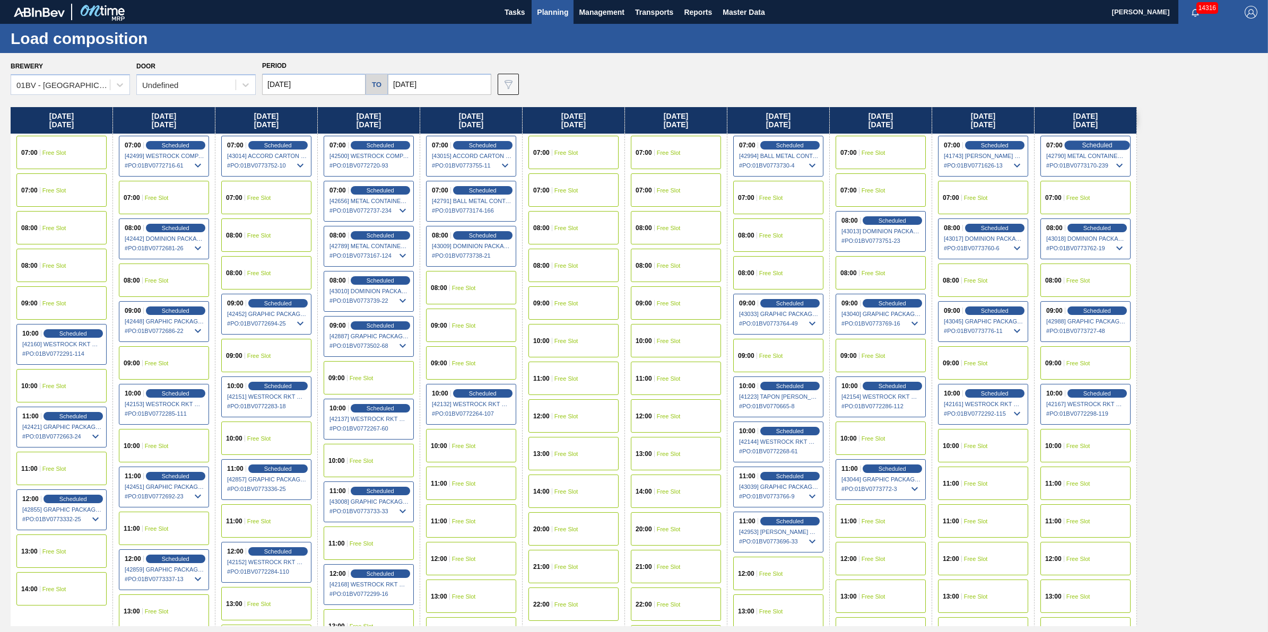
click at [1103, 144] on span "Scheduled" at bounding box center [1097, 145] width 30 height 7
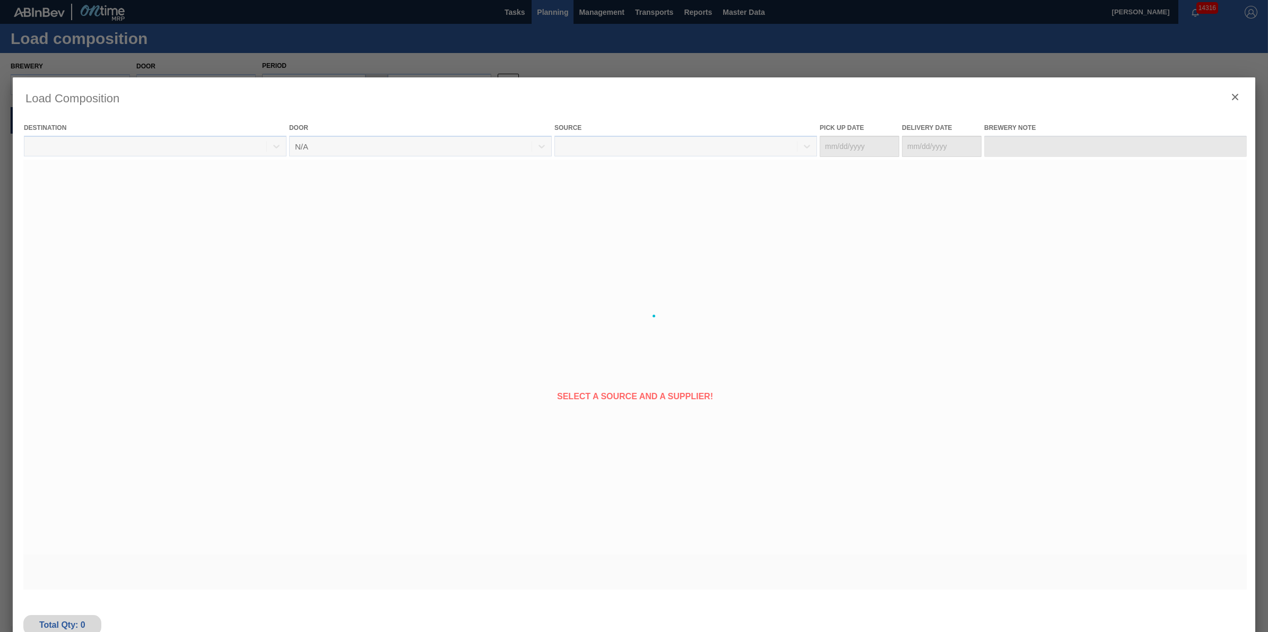
type Date "[DATE]"
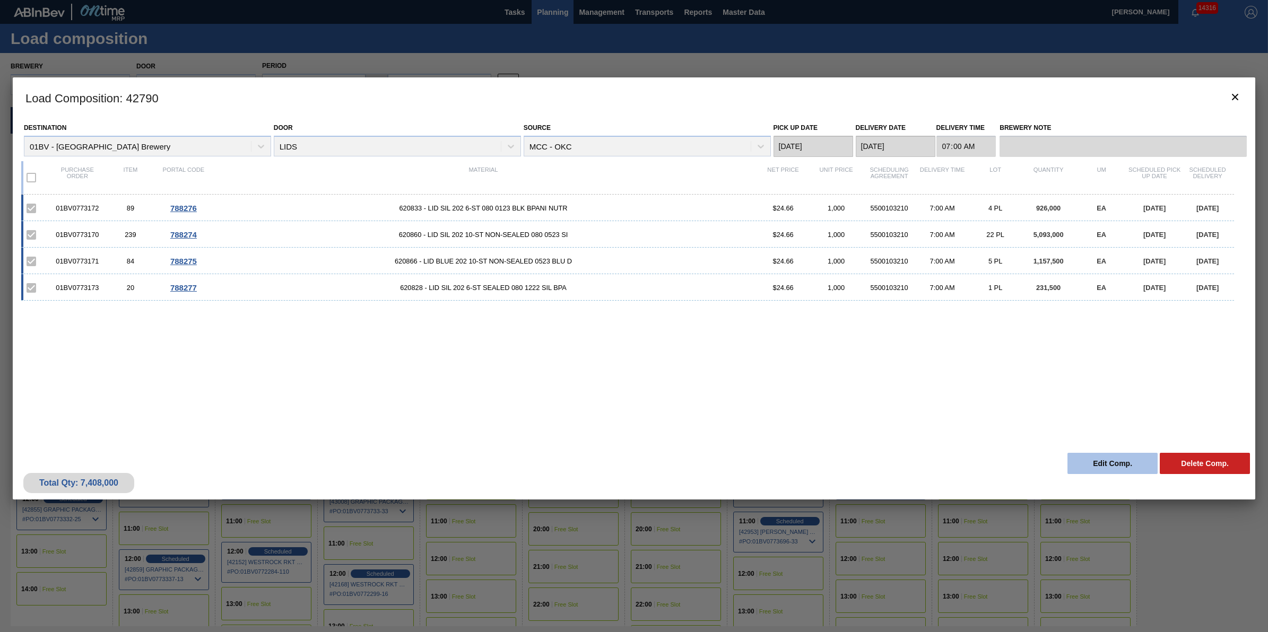
click at [1071, 466] on button "Edit Comp." at bounding box center [1112, 463] width 90 height 21
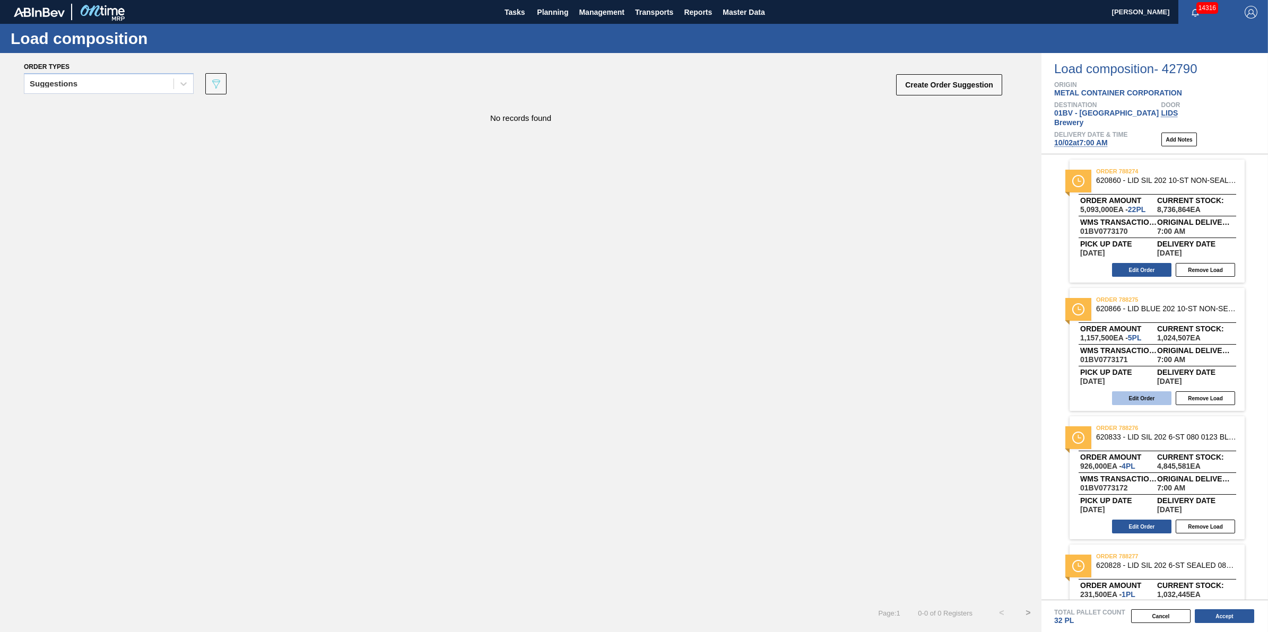
click at [1143, 392] on button "Edit Order" at bounding box center [1141, 399] width 59 height 14
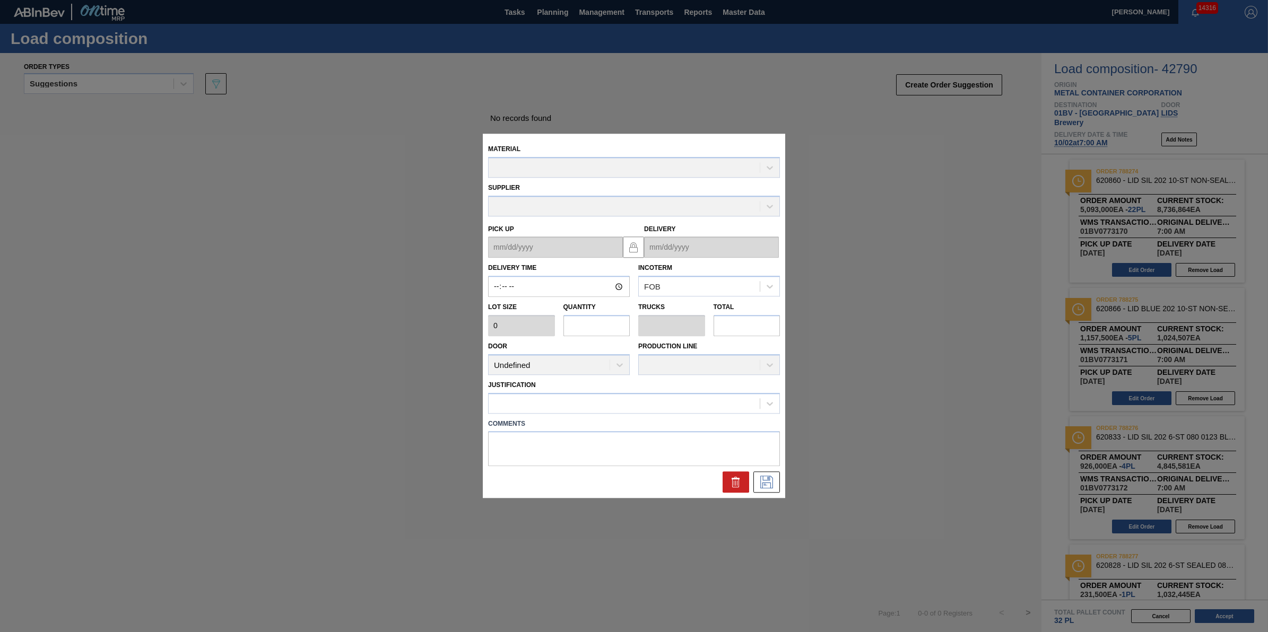
type input "07:00:00"
type input "231,500"
type input "5"
type input "0.156"
type input "1,157,500"
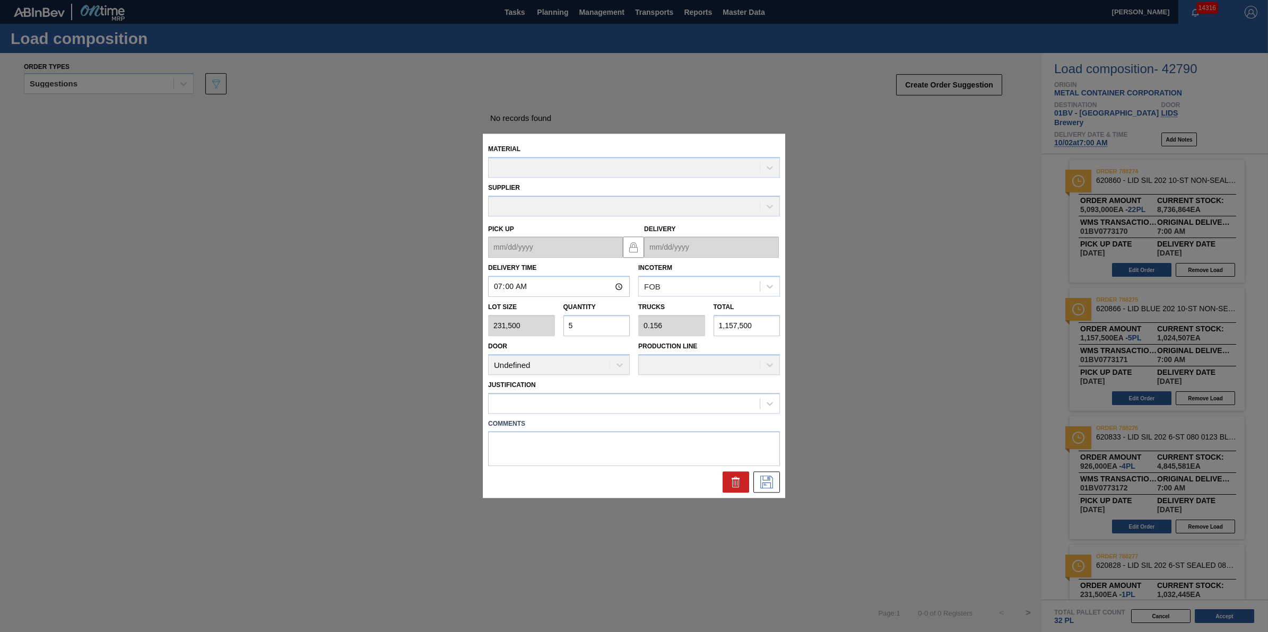
type up "[DATE]"
type input "[DATE]"
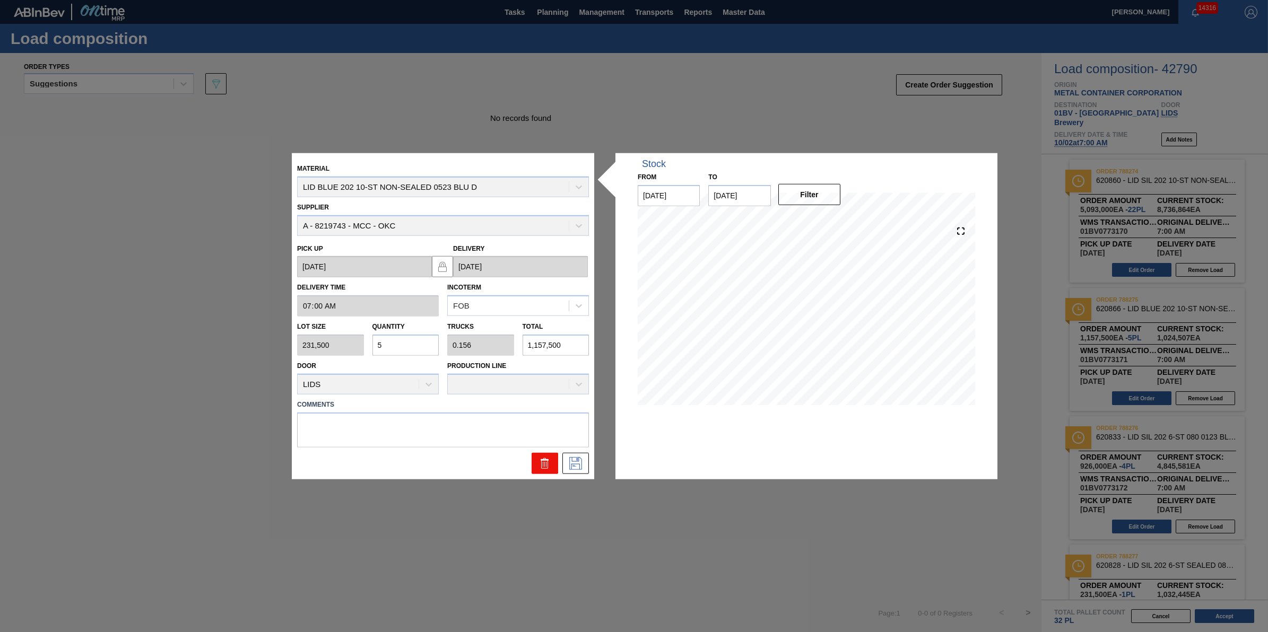
click at [551, 466] on icon at bounding box center [544, 463] width 13 height 13
click at [537, 469] on button at bounding box center [545, 463] width 27 height 21
click at [536, 462] on button at bounding box center [545, 463] width 27 height 21
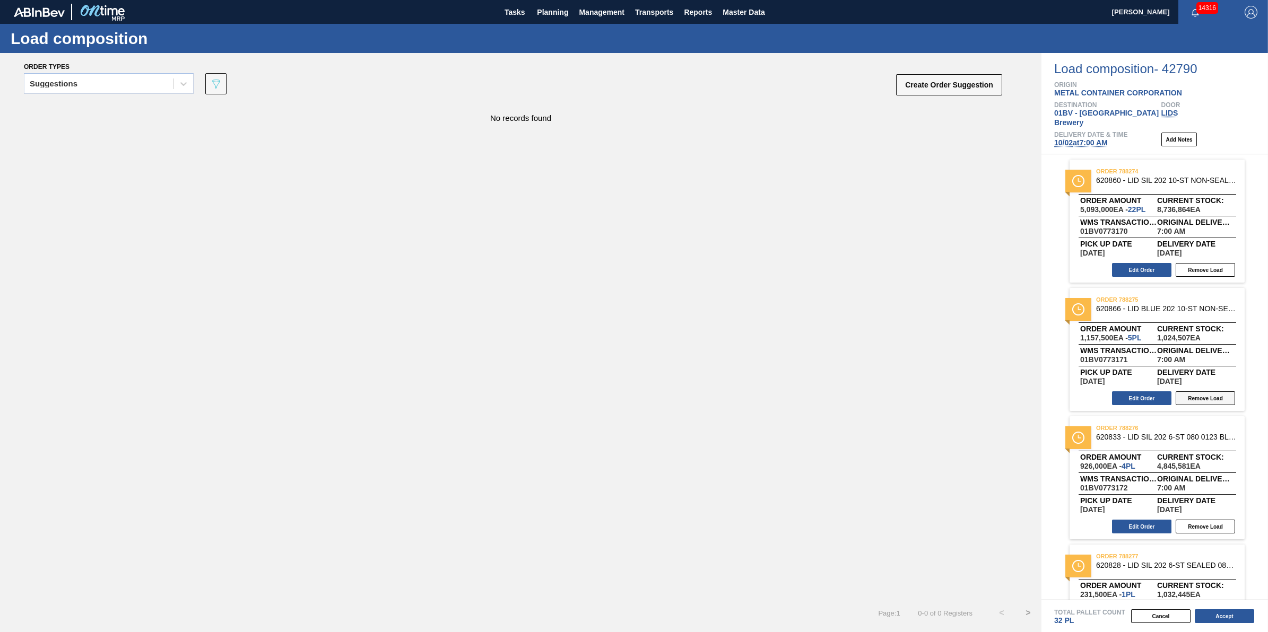
click at [1200, 392] on button "Remove Load" at bounding box center [1205, 399] width 59 height 14
click at [1219, 618] on button "Accept" at bounding box center [1224, 617] width 59 height 14
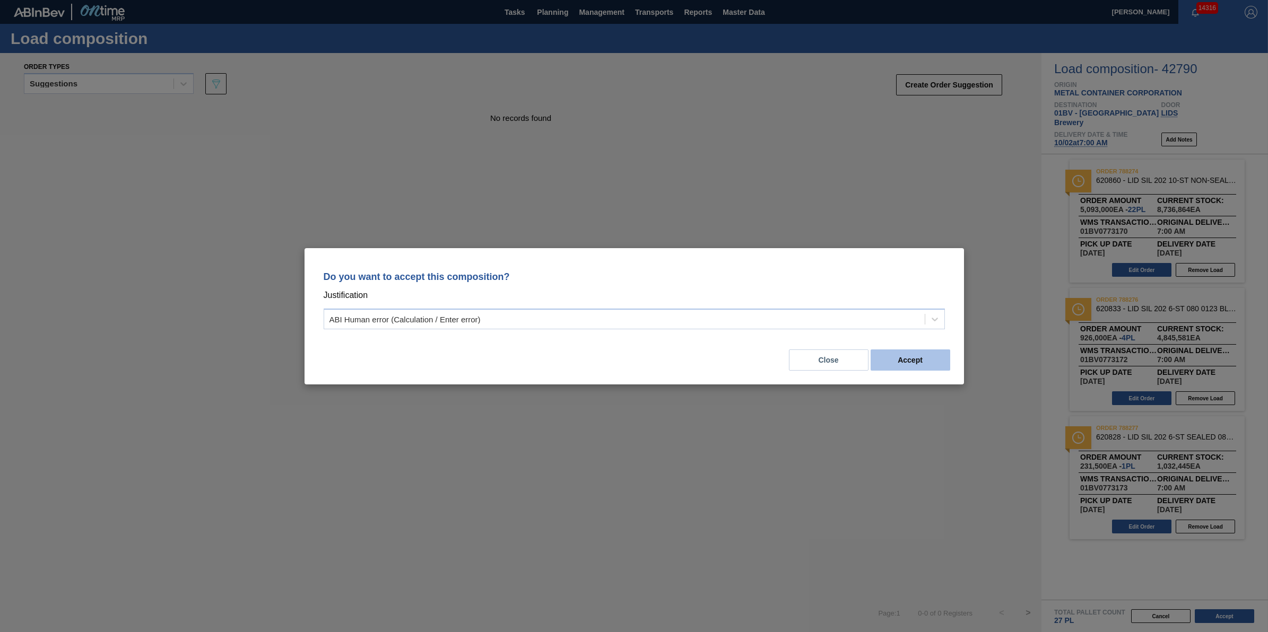
click at [935, 350] on button "Accept" at bounding box center [911, 360] width 80 height 21
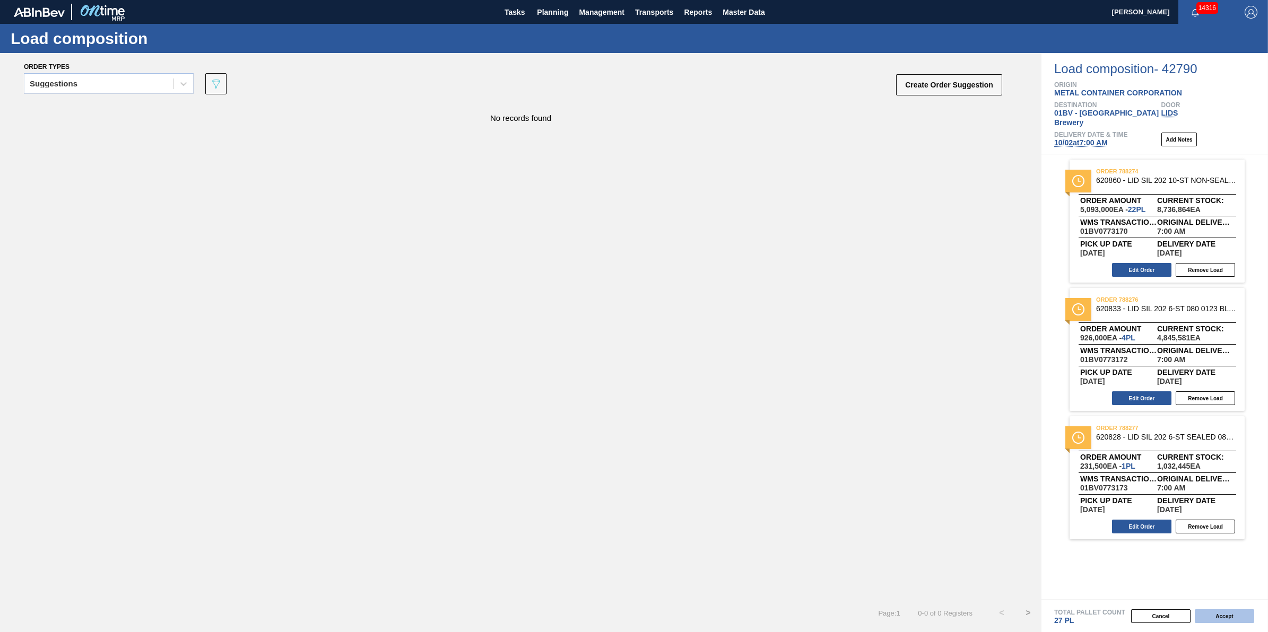
click at [1223, 620] on button "Accept" at bounding box center [1224, 617] width 59 height 14
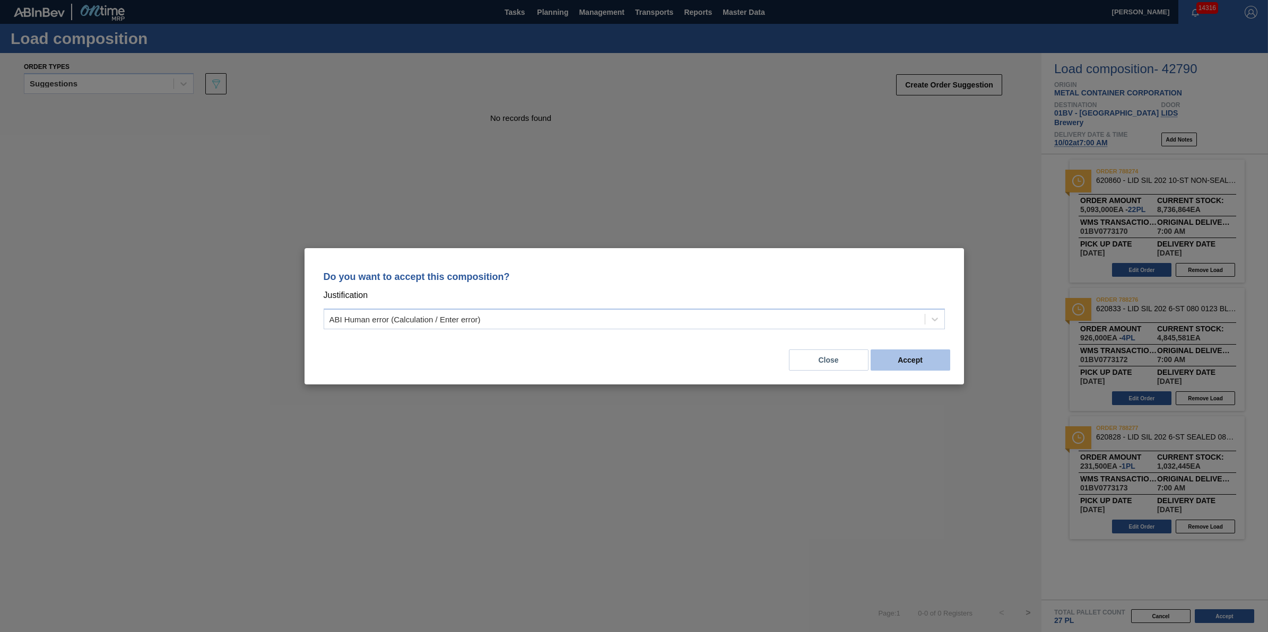
click at [898, 355] on button "Accept" at bounding box center [911, 360] width 80 height 21
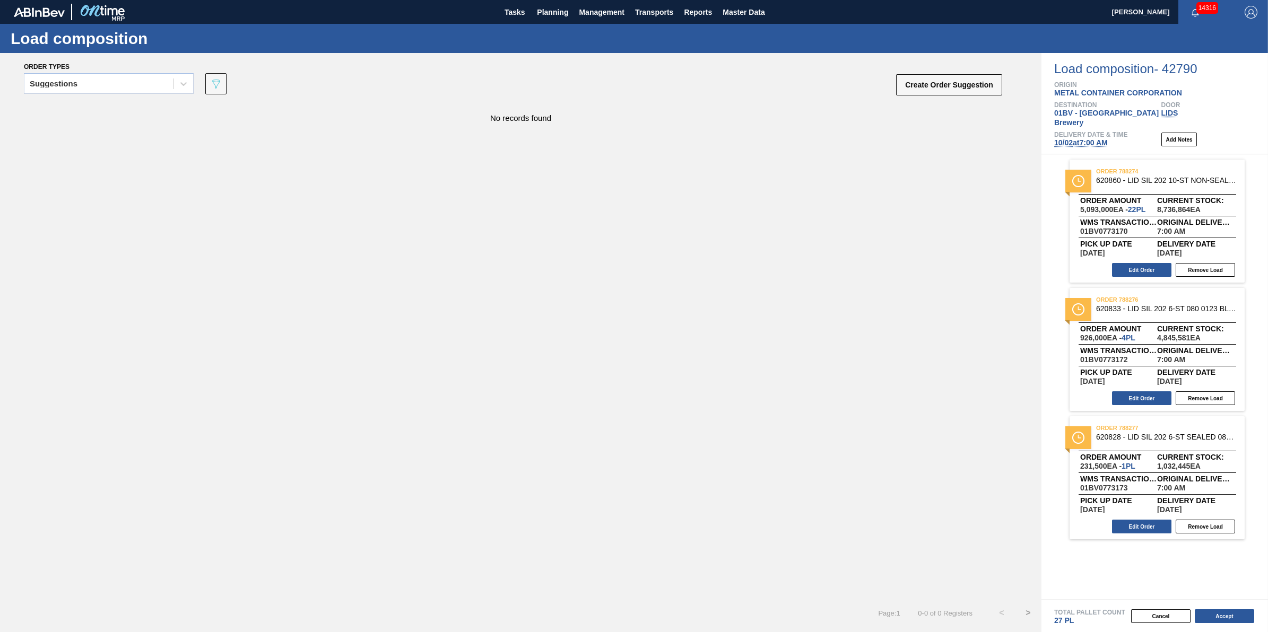
click at [1239, 628] on div "Total Pallet Count 27 PL Cancel Accept" at bounding box center [1154, 616] width 227 height 32
click at [1240, 616] on button "Accept" at bounding box center [1224, 617] width 59 height 14
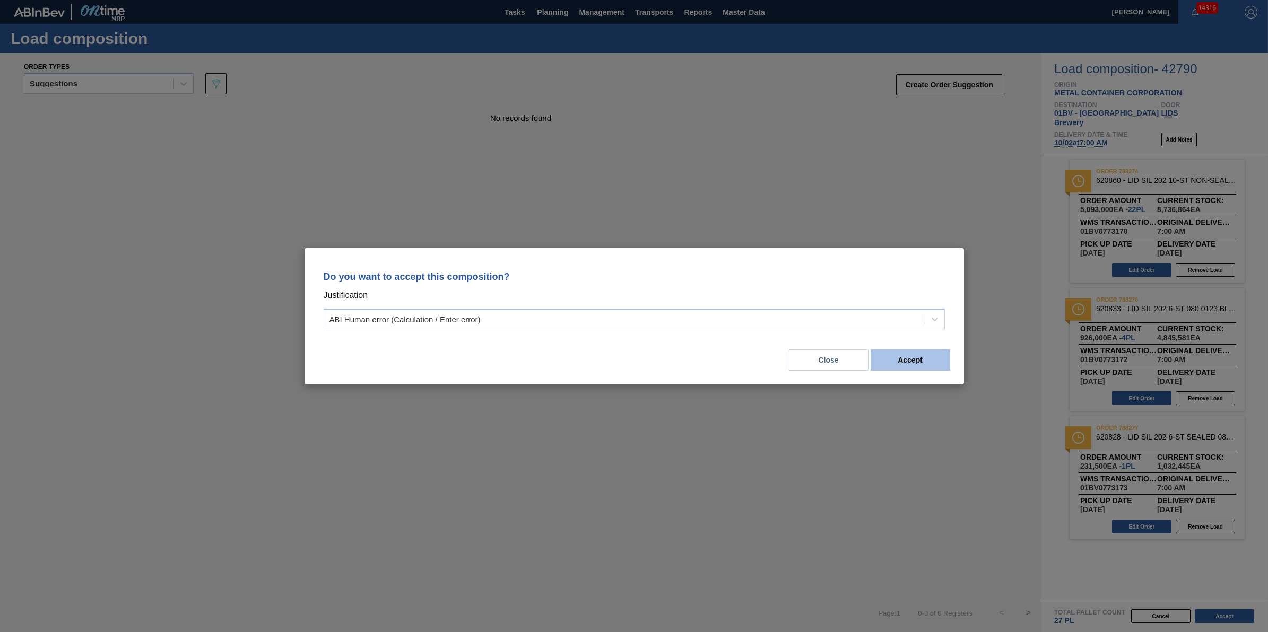
click at [919, 358] on button "Accept" at bounding box center [911, 360] width 80 height 21
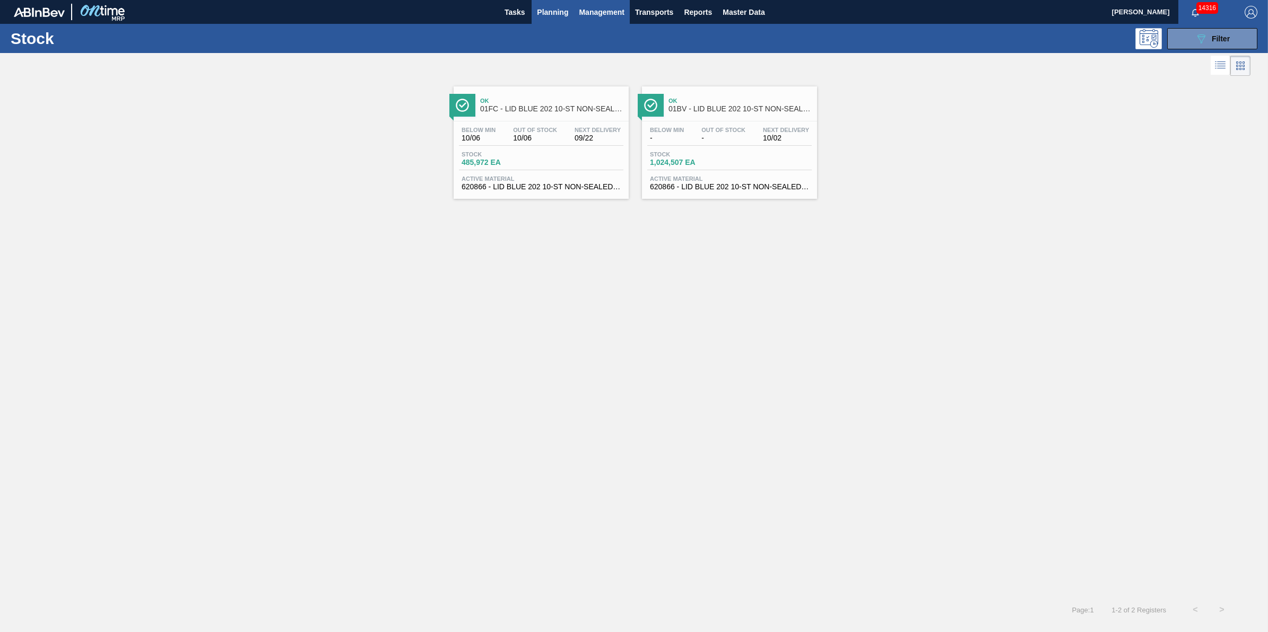
click at [602, 17] on span "Management" at bounding box center [602, 12] width 46 height 13
click at [645, 16] on div at bounding box center [634, 316] width 1268 height 632
click at [648, 0] on body "Tasks Planning Management Transports Reports Master Data Jack Schuld 14316 Mark…" at bounding box center [634, 0] width 1268 height 0
click at [648, 8] on span "Transports" at bounding box center [654, 12] width 38 height 13
click at [651, 49] on li "[GEOGRAPHIC_DATA]" at bounding box center [662, 53] width 90 height 17
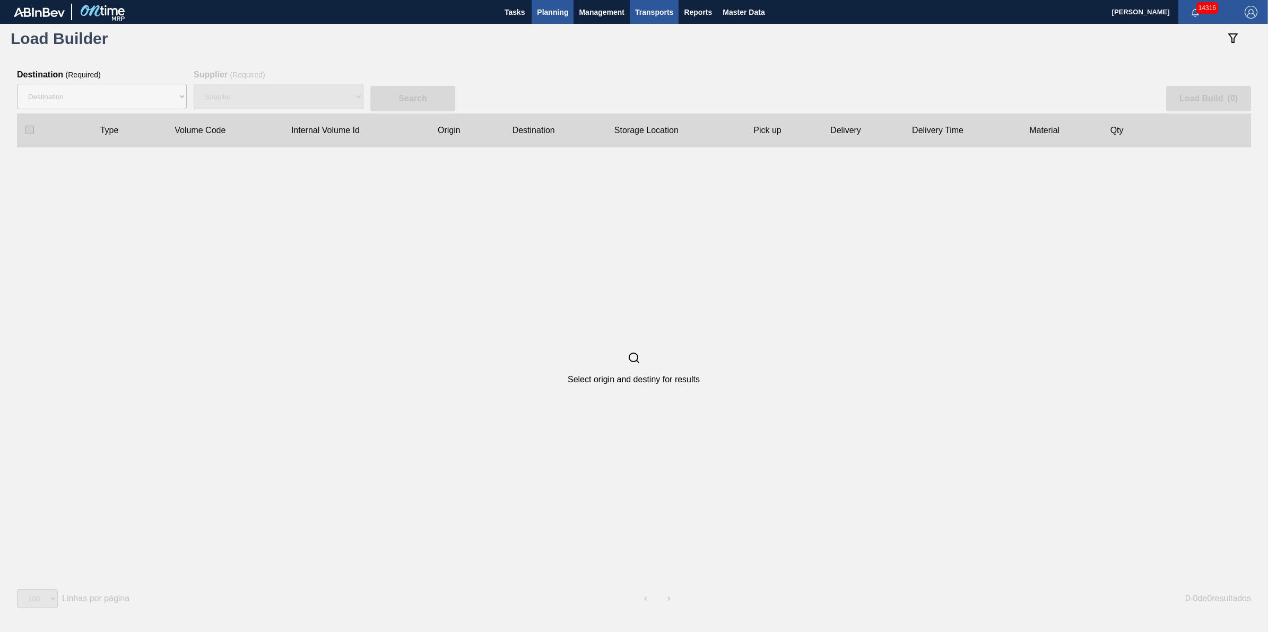
click at [551, 16] on span "Planning" at bounding box center [552, 12] width 31 height 13
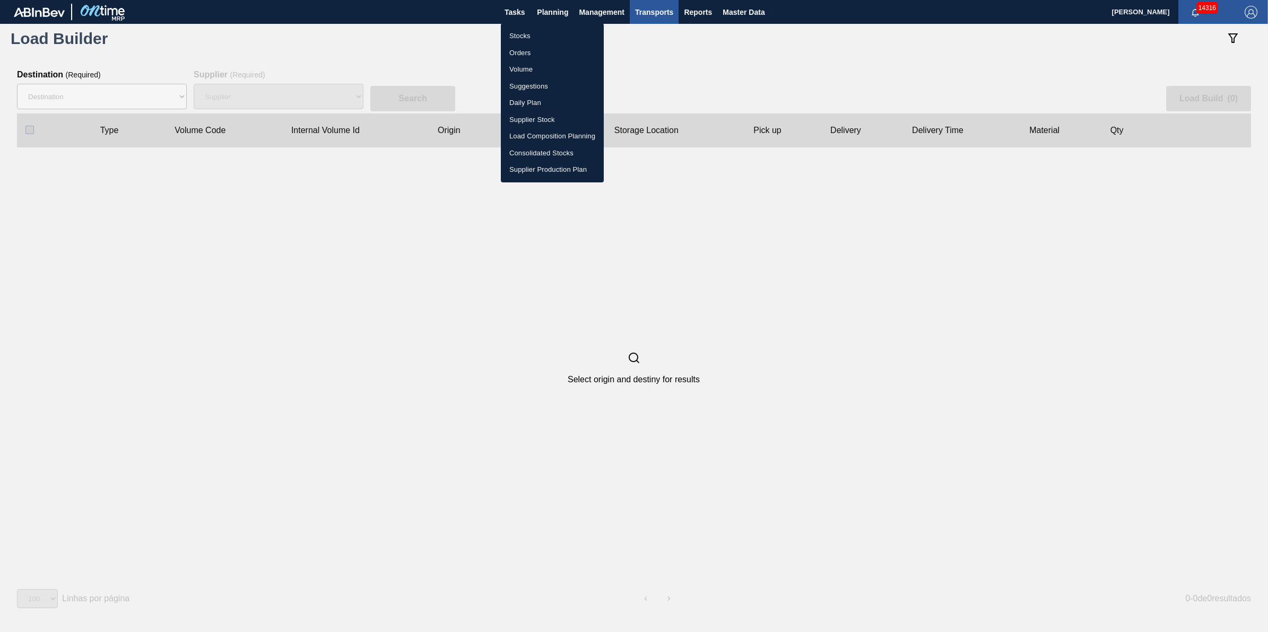
drag, startPoint x: 347, startPoint y: 361, endPoint x: 410, endPoint y: 248, distance: 128.7
click at [357, 346] on div at bounding box center [634, 316] width 1268 height 632
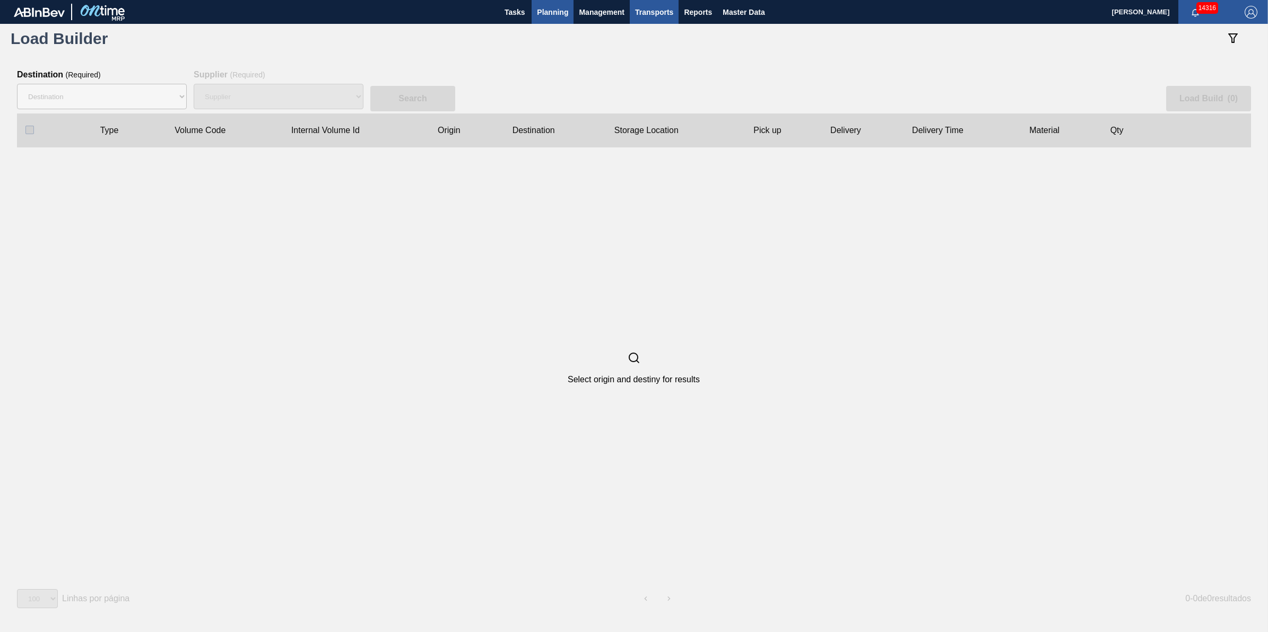
click at [558, 17] on span "Planning" at bounding box center [552, 12] width 31 height 13
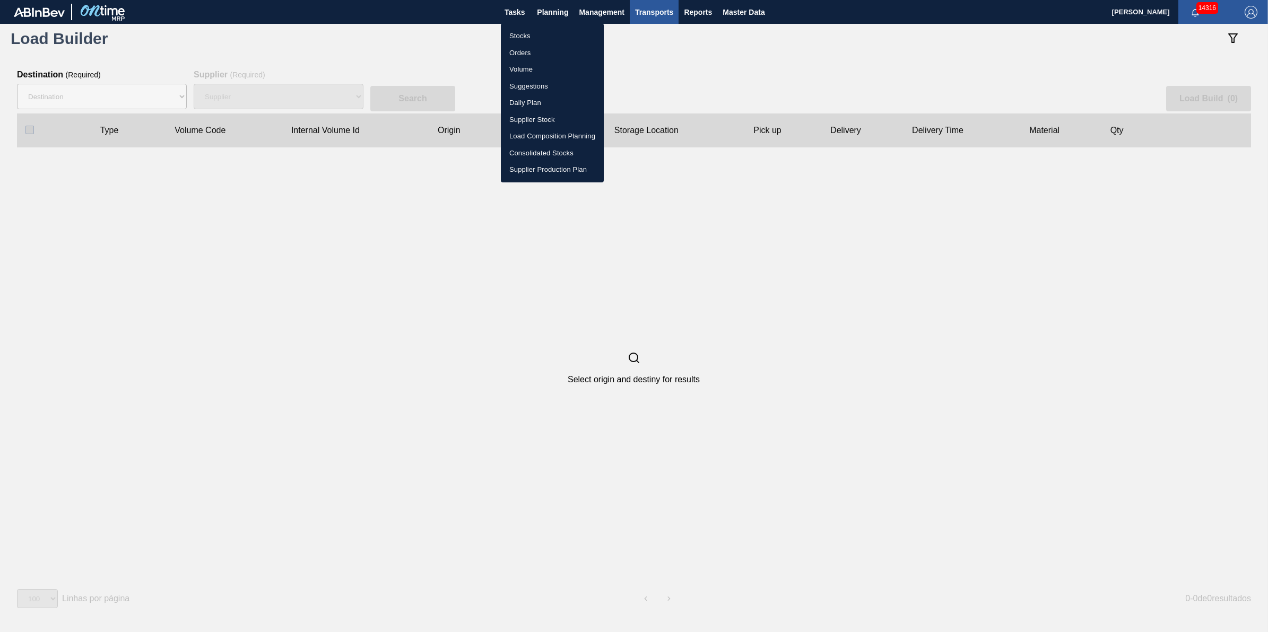
click at [144, 99] on div at bounding box center [634, 316] width 1268 height 632
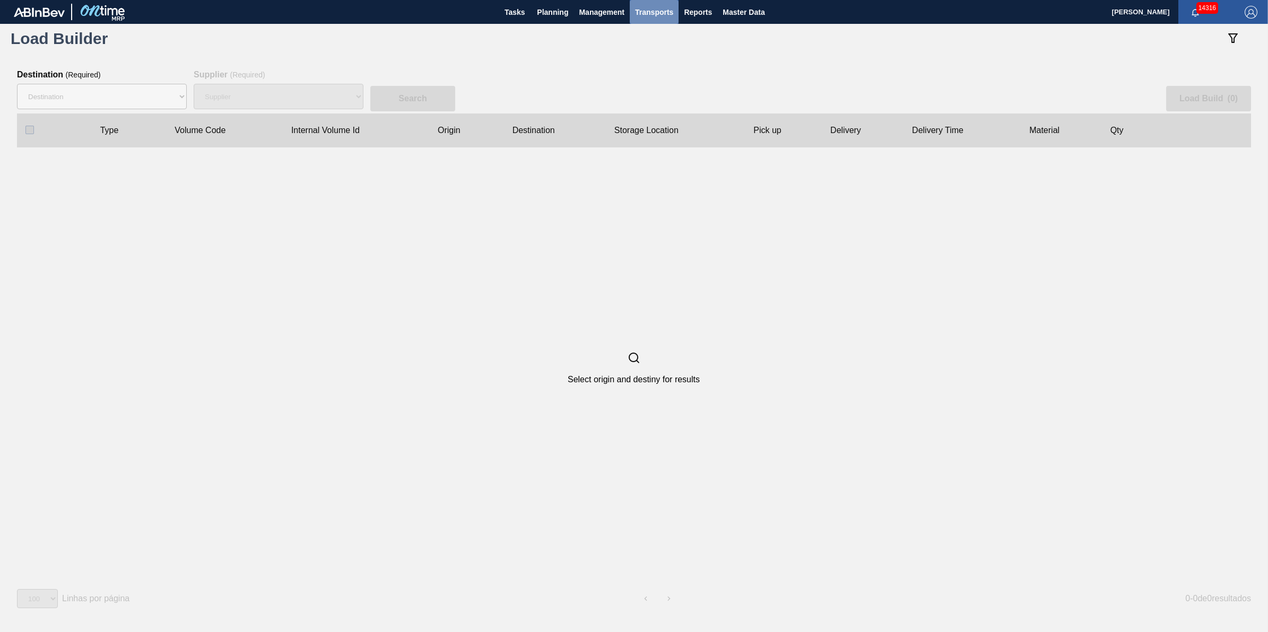
click at [643, 10] on span "Transports" at bounding box center [654, 12] width 38 height 13
click at [653, 52] on li "[GEOGRAPHIC_DATA]" at bounding box center [662, 53] width 90 height 17
click at [117, 96] on select "Destination 01BV - Baldwinsville Brewery 01CL - Columbus Brewery 01CV - Carters…" at bounding box center [102, 96] width 170 height 25
click at [304, 268] on div "Select origin and destiny for results" at bounding box center [633, 367] width 1233 height 441
click at [555, 18] on span "Planning" at bounding box center [552, 12] width 31 height 13
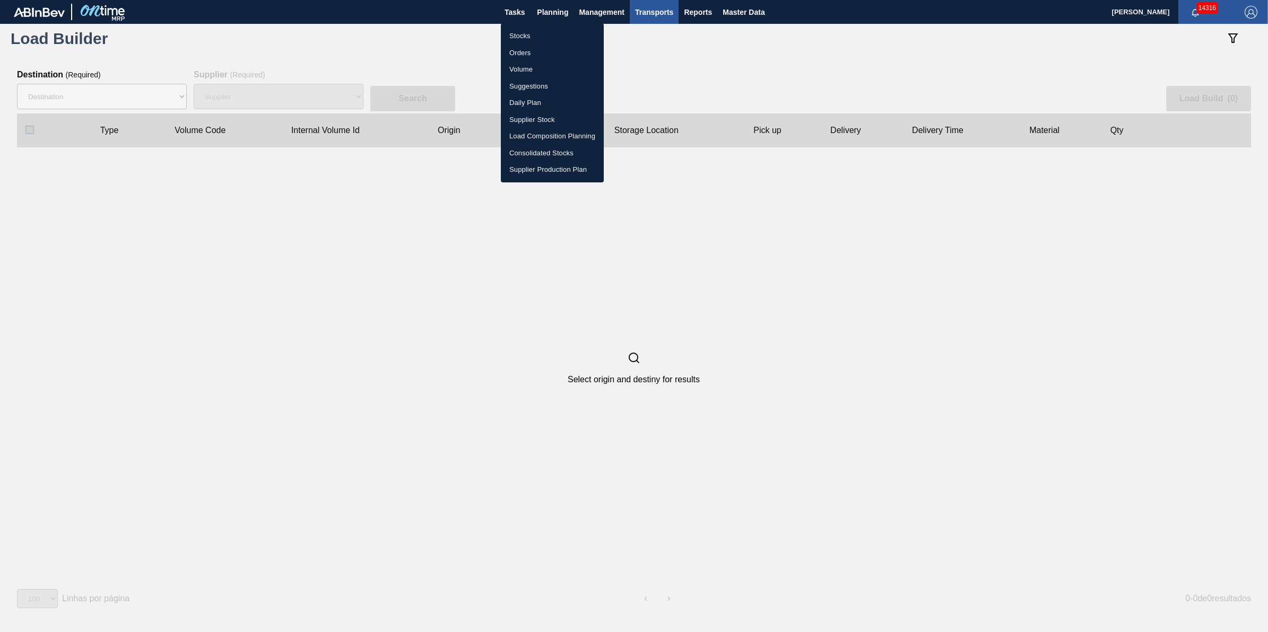
click at [521, 16] on div at bounding box center [634, 316] width 1268 height 632
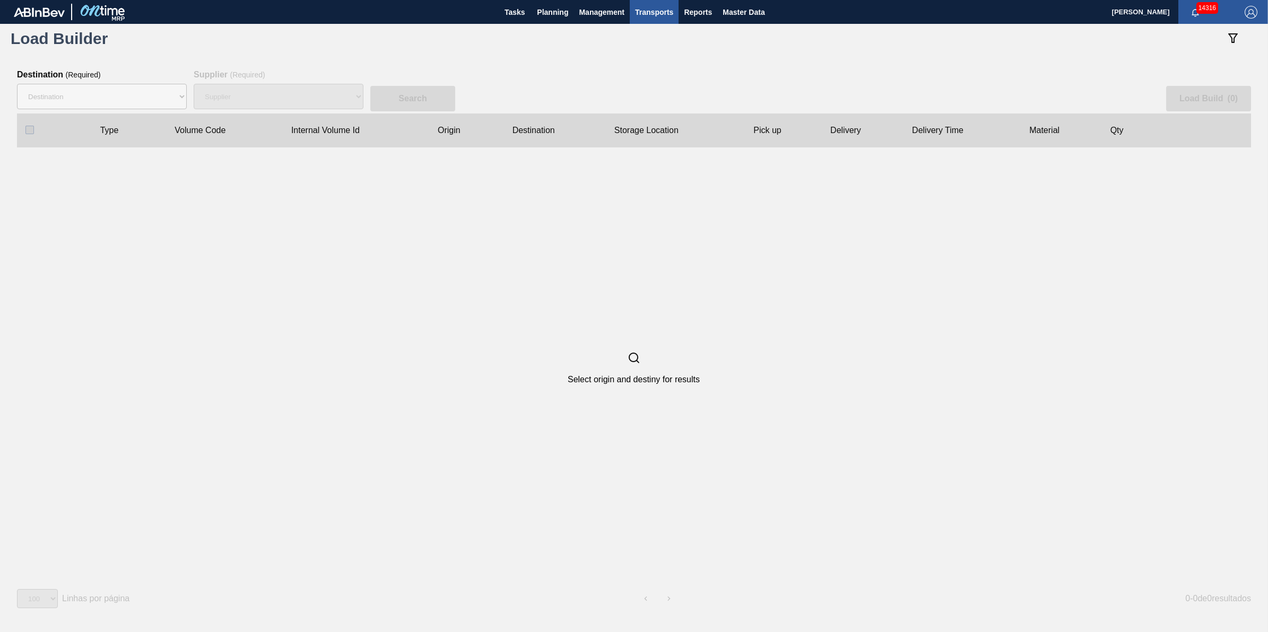
click at [508, 8] on div "Stocks Orders Volume Suggestions Daily Plan Supplier Stock Load Composition Pla…" at bounding box center [634, 316] width 1268 height 632
click at [659, 8] on span "Transports" at bounding box center [654, 12] width 38 height 13
click at [540, 13] on div at bounding box center [634, 316] width 1268 height 632
click at [544, 12] on span "Planning" at bounding box center [552, 12] width 31 height 13
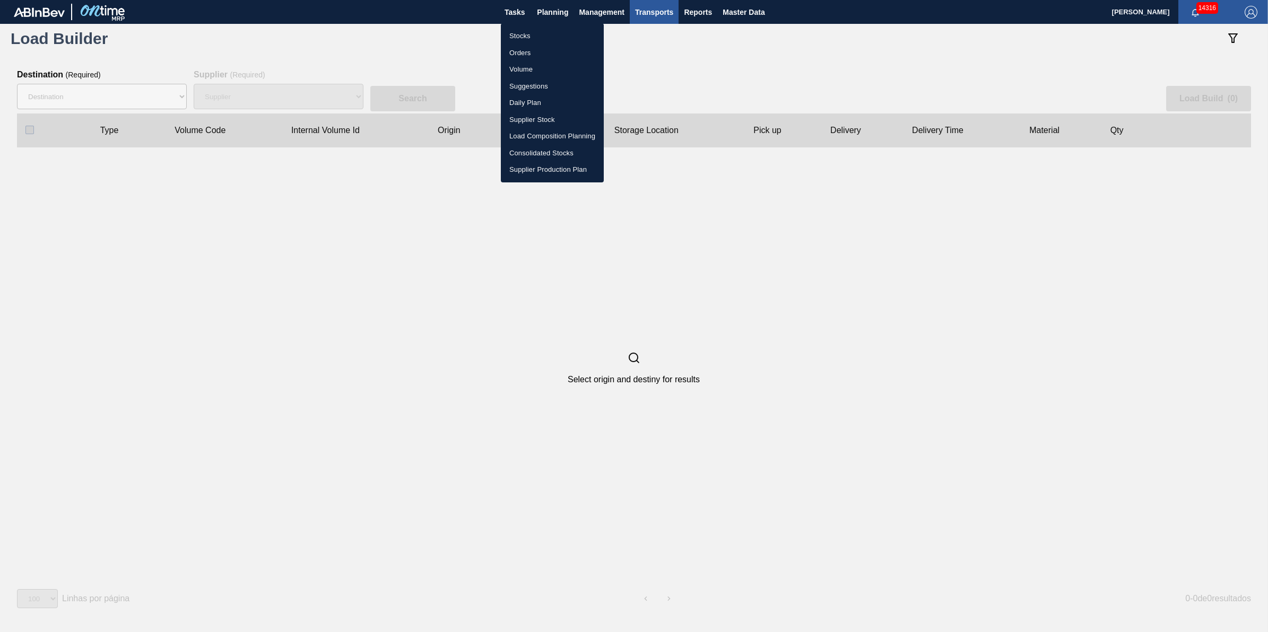
click at [0, 0] on li "Load Composition Planning" at bounding box center [0, 0] width 0 height 0
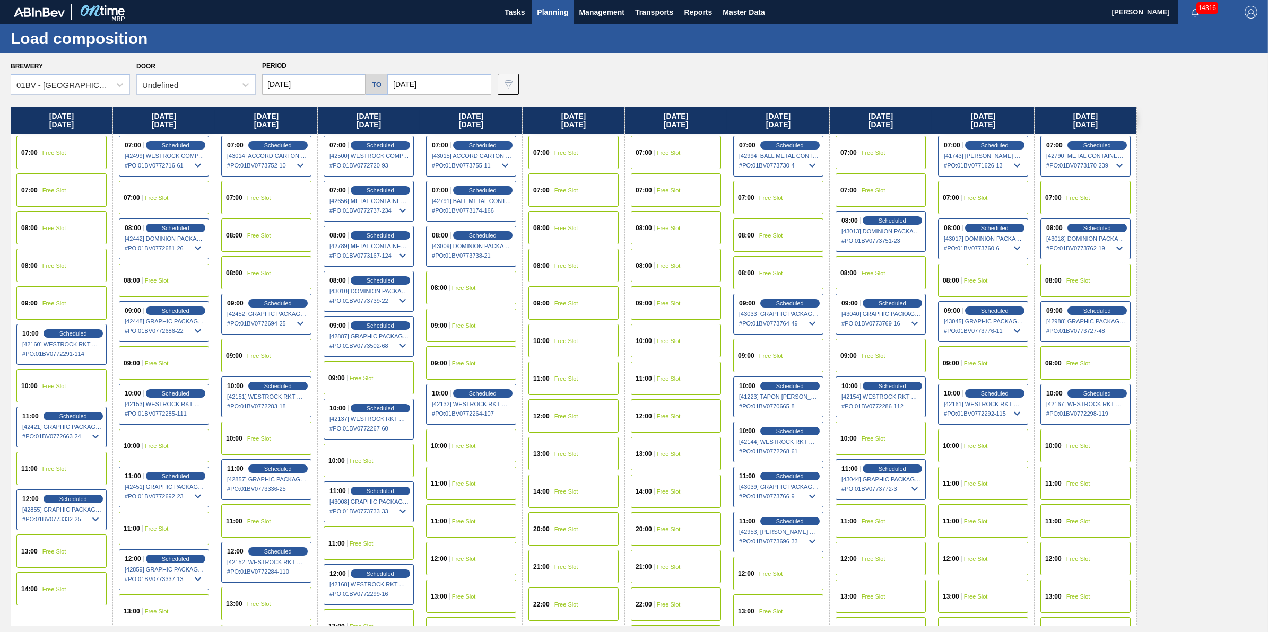
click at [1094, 138] on div "07:00 Scheduled [42790] METAL CONTAINER CORPORATION - 0008219743 # PO : 01BV077…" at bounding box center [1085, 156] width 90 height 41
click at [1115, 155] on span "[42790] METAL CONTAINER CORPORATION - 0008219743" at bounding box center [1086, 156] width 80 height 6
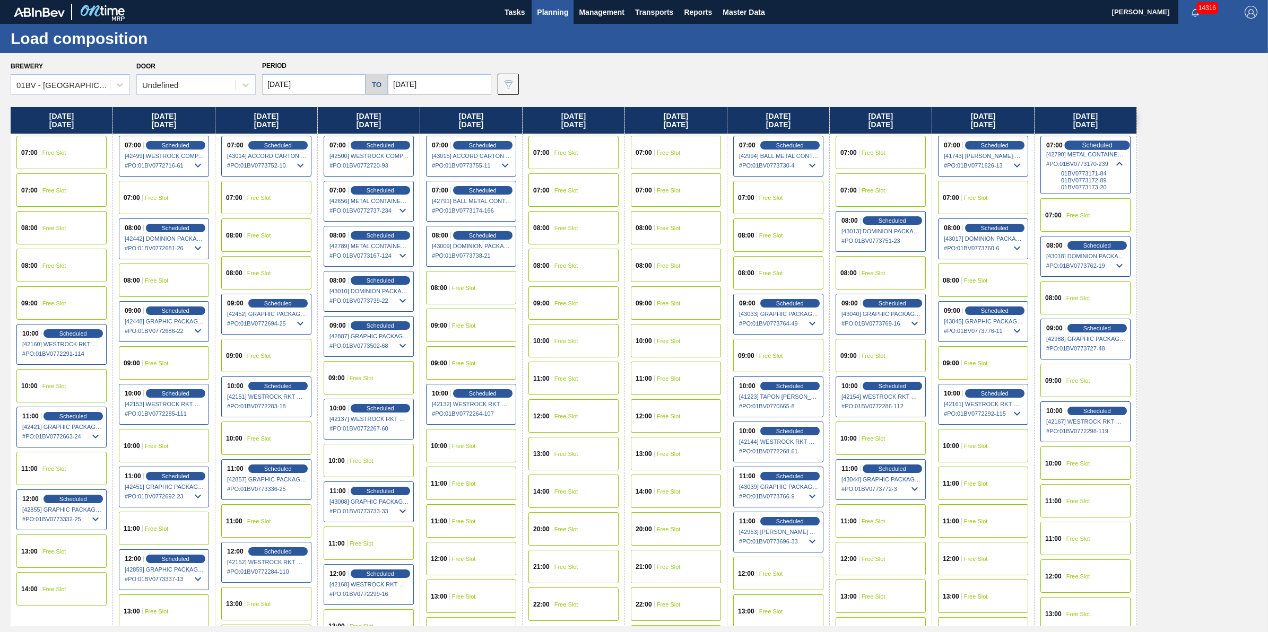
click at [1101, 144] on span "Scheduled" at bounding box center [1097, 145] width 30 height 7
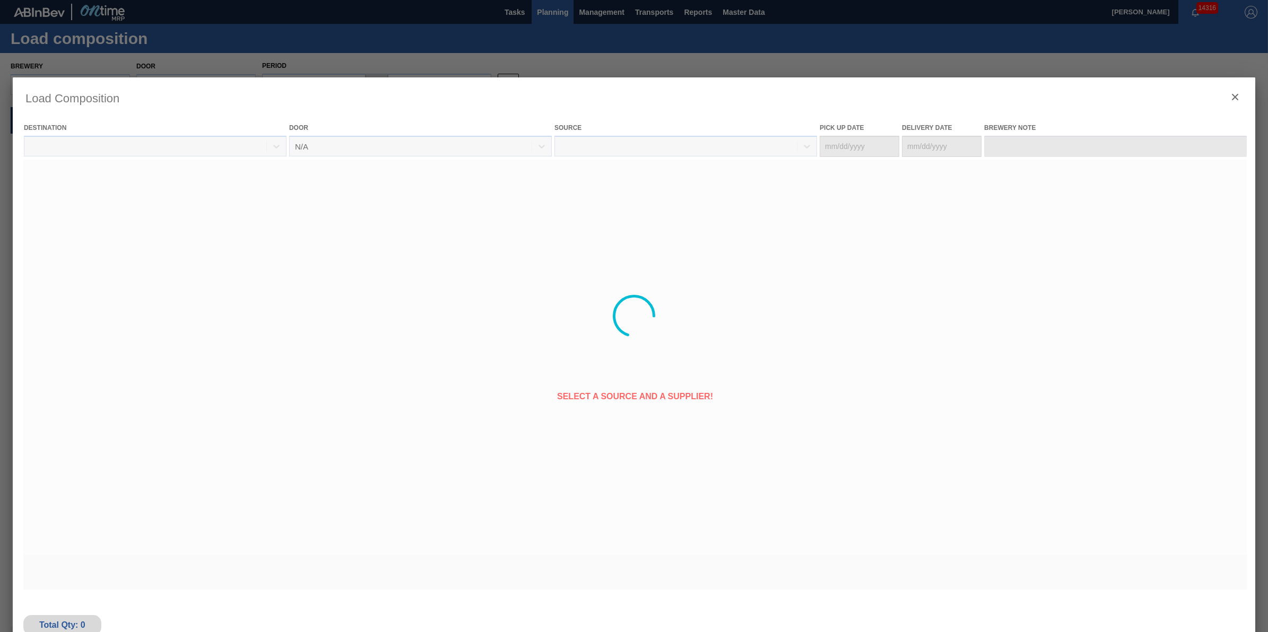
type Date "[DATE]"
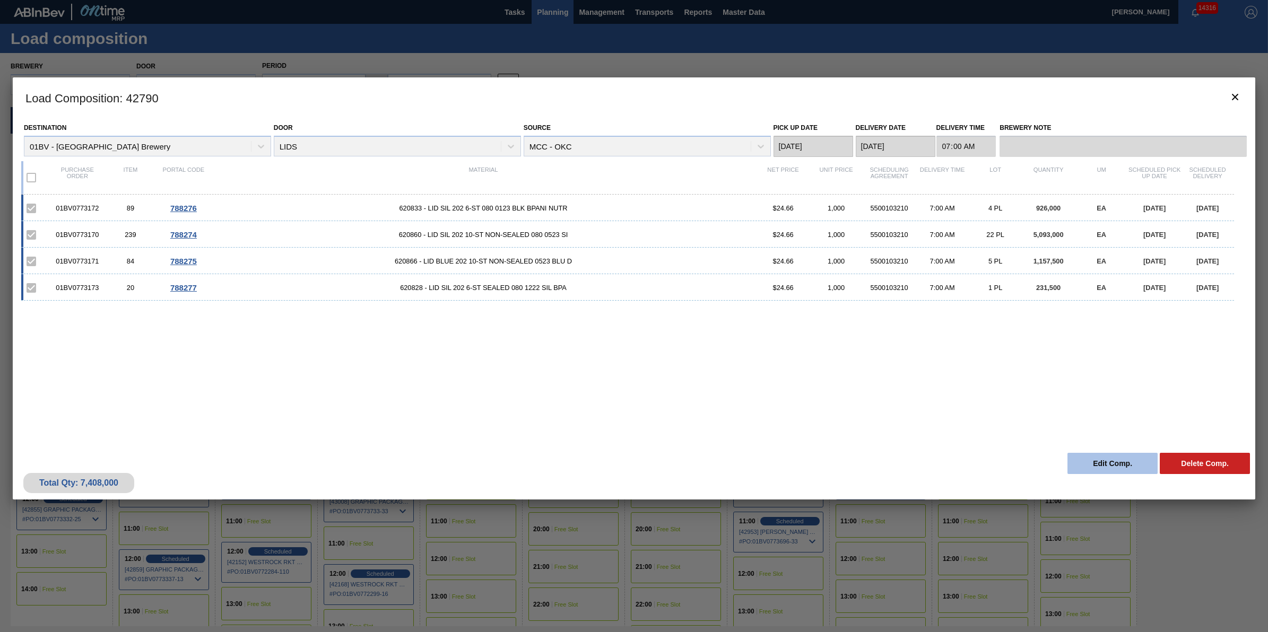
click at [1091, 462] on button "Edit Comp." at bounding box center [1112, 463] width 90 height 21
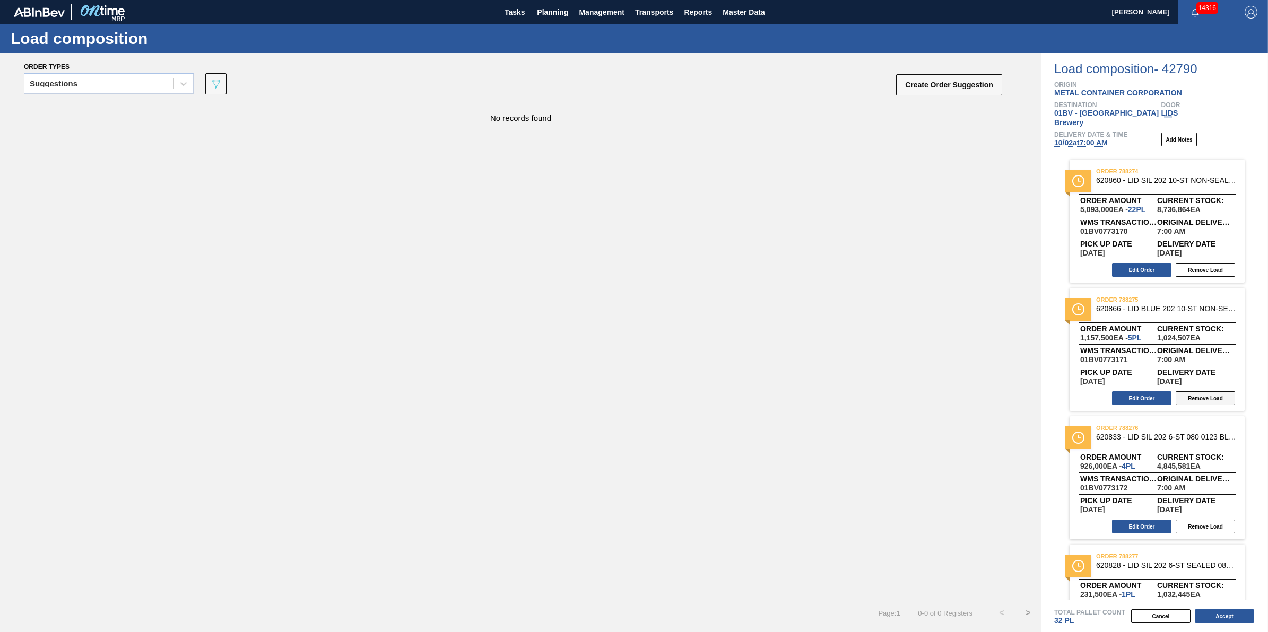
click at [1207, 392] on button "Remove Load" at bounding box center [1205, 399] width 59 height 14
click at [1240, 611] on button "Accept" at bounding box center [1224, 617] width 59 height 14
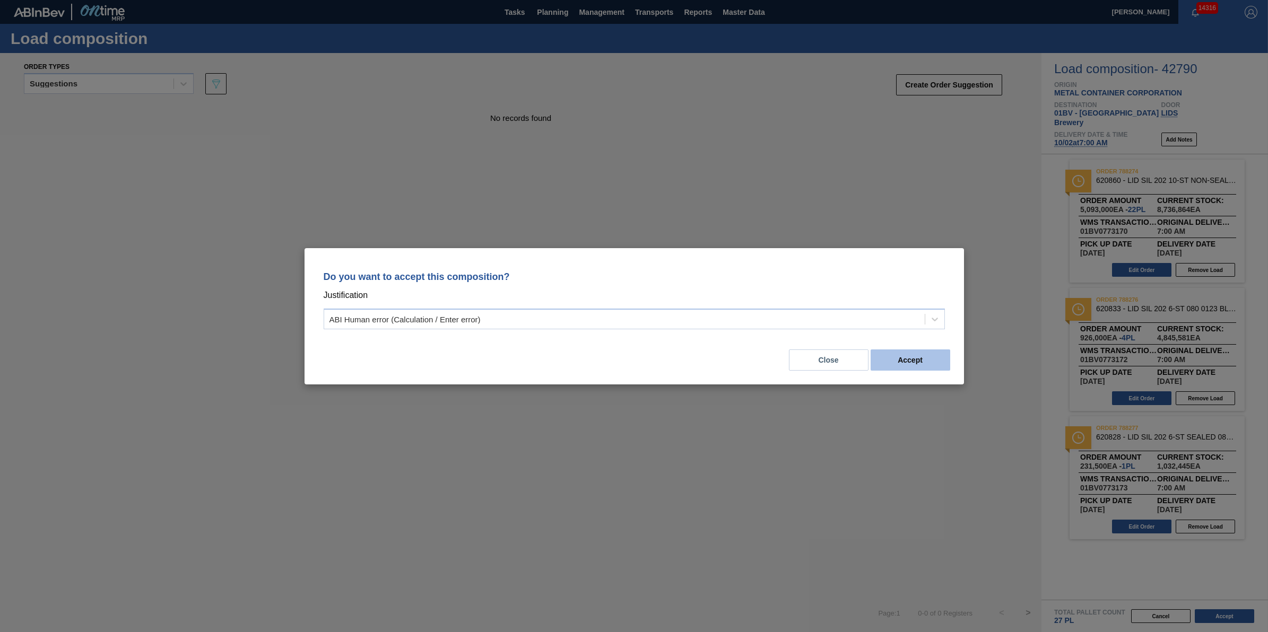
click at [888, 354] on button "Accept" at bounding box center [911, 360] width 80 height 21
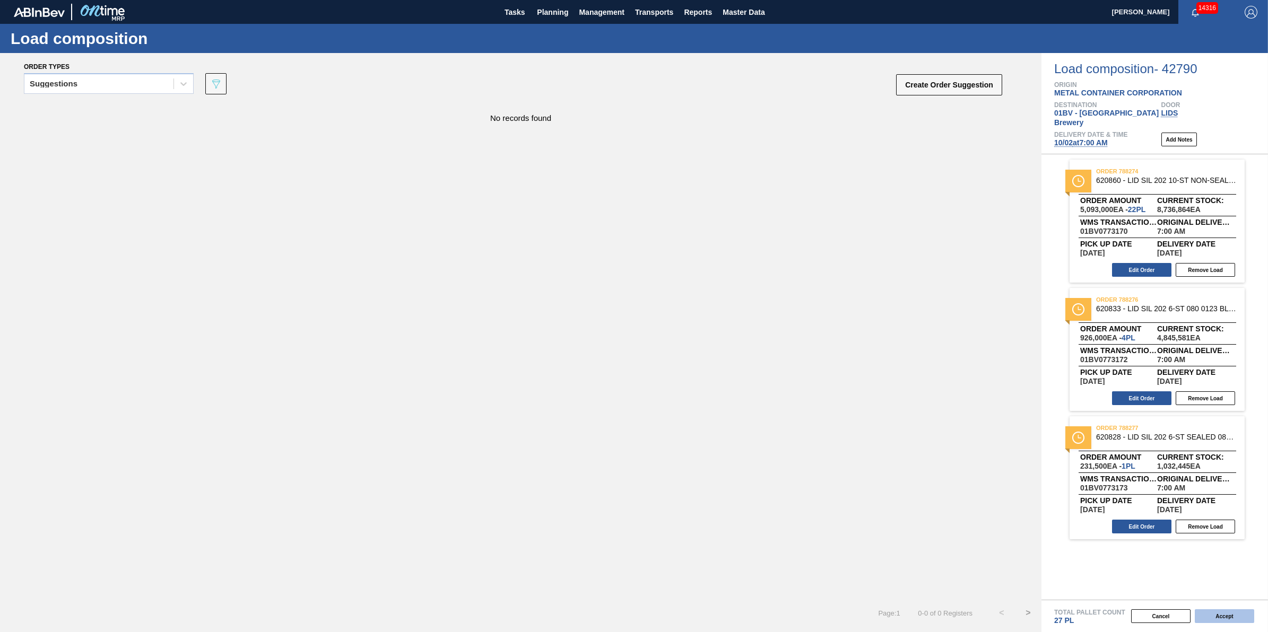
click at [1218, 617] on button "Accept" at bounding box center [1224, 617] width 59 height 14
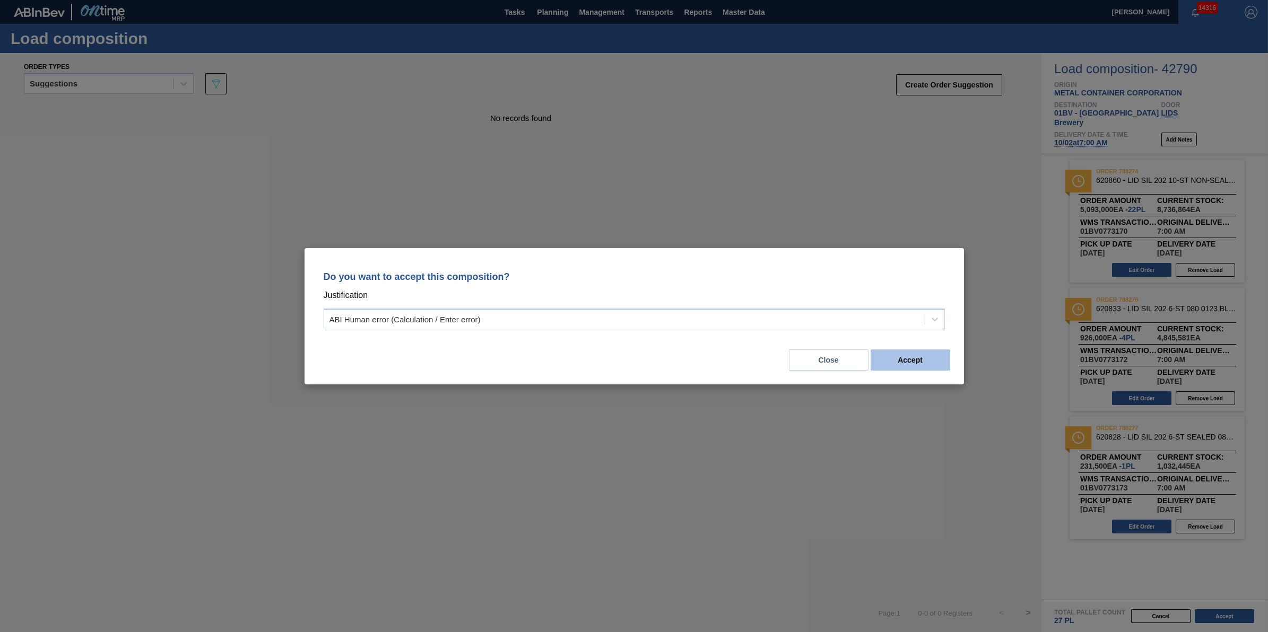
click at [907, 362] on button "Accept" at bounding box center [911, 360] width 80 height 21
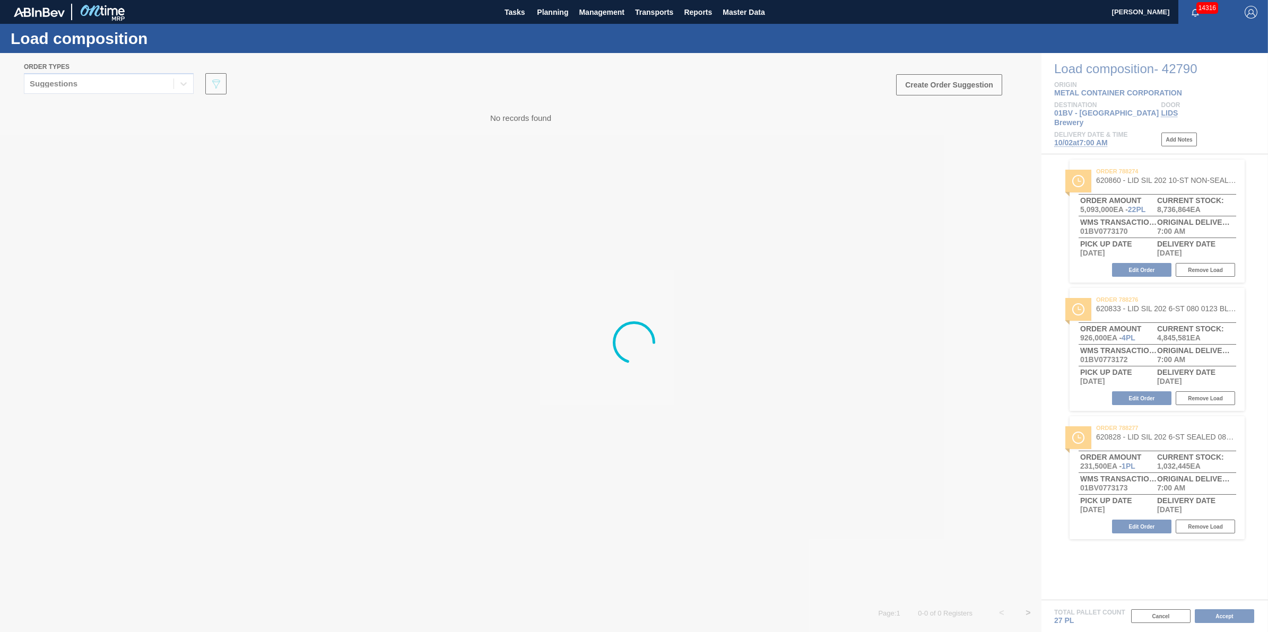
click at [601, 218] on div at bounding box center [634, 342] width 1268 height 579
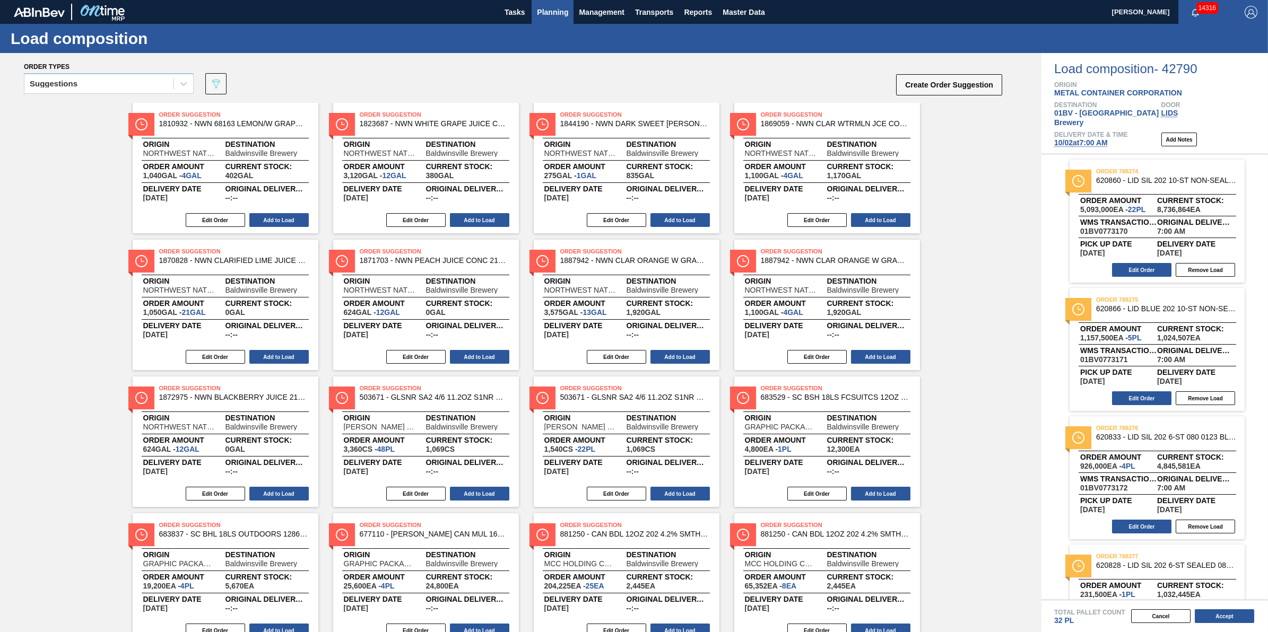
click at [558, 8] on span "Planning" at bounding box center [552, 12] width 31 height 13
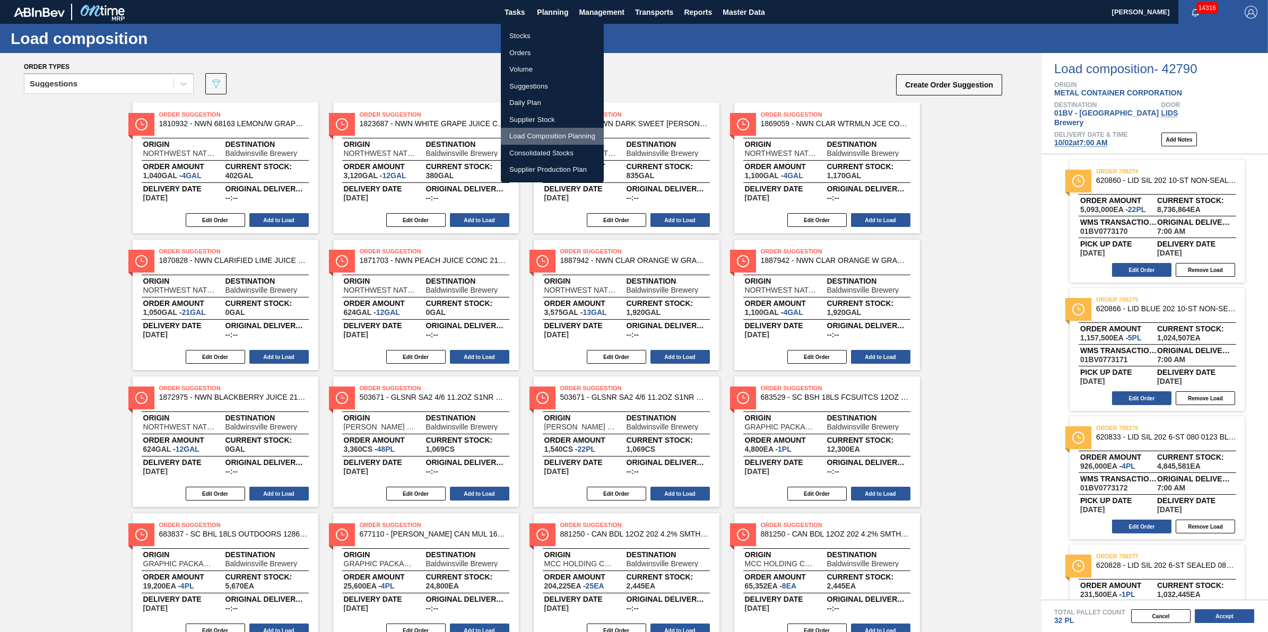
click at [572, 133] on li "Load Composition Planning" at bounding box center [552, 136] width 103 height 17
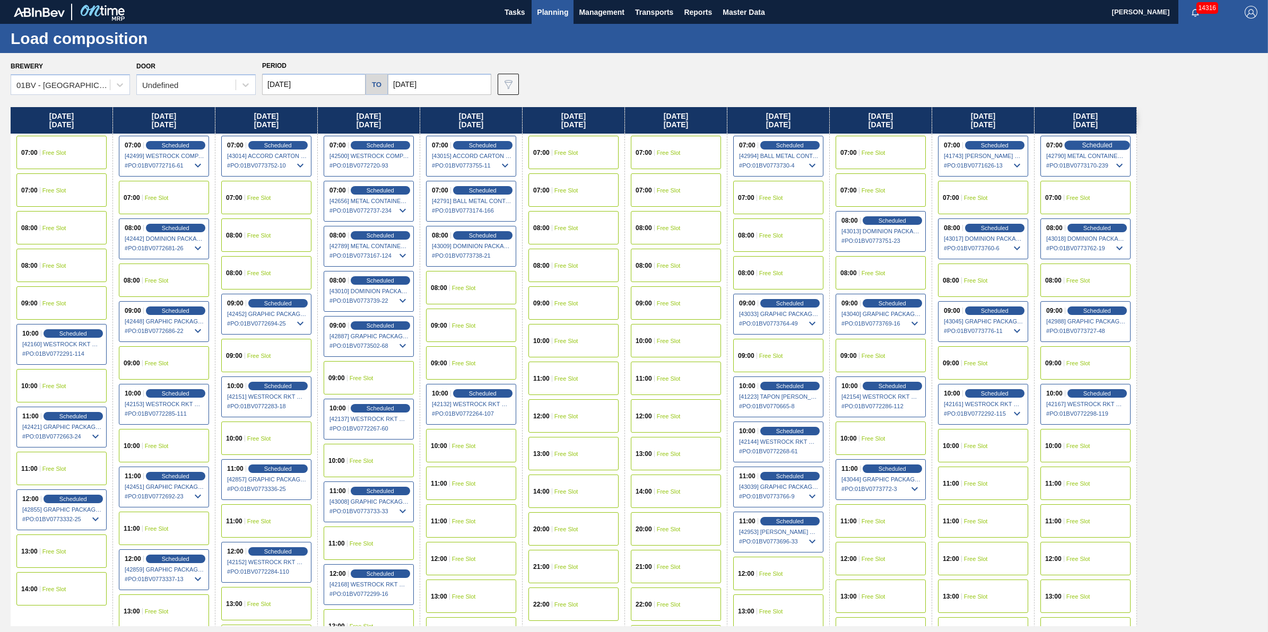
click at [1101, 145] on span "Scheduled" at bounding box center [1097, 145] width 30 height 7
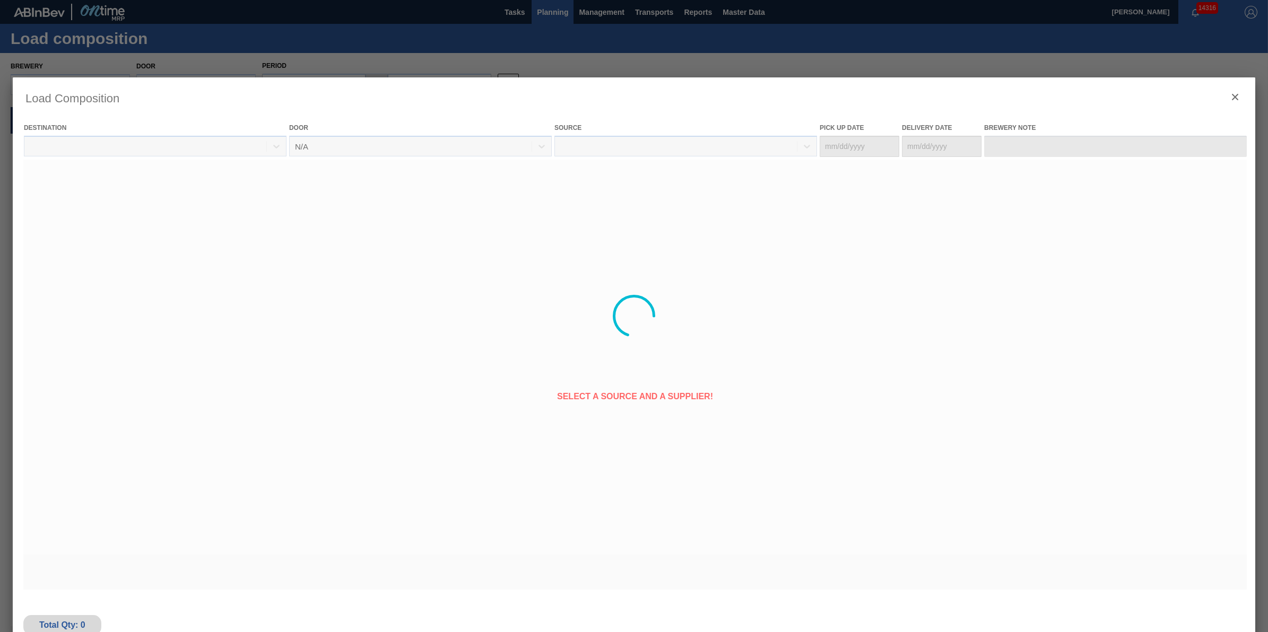
type Date "[DATE]"
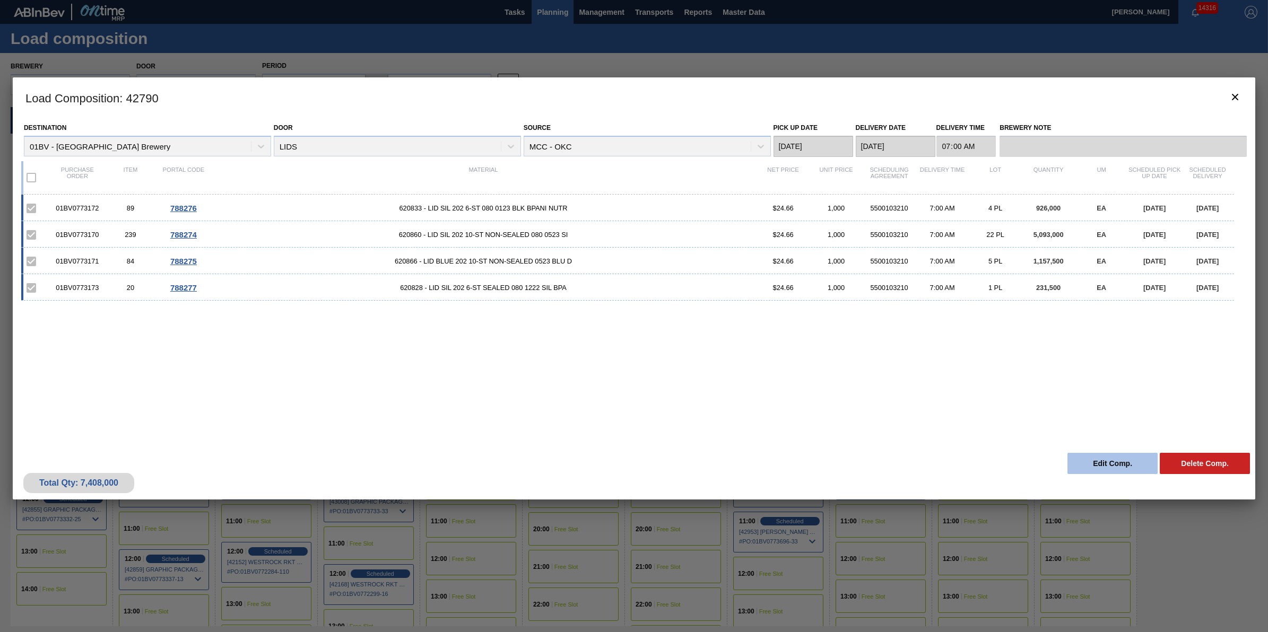
click at [1075, 455] on button "Edit Comp." at bounding box center [1112, 463] width 90 height 21
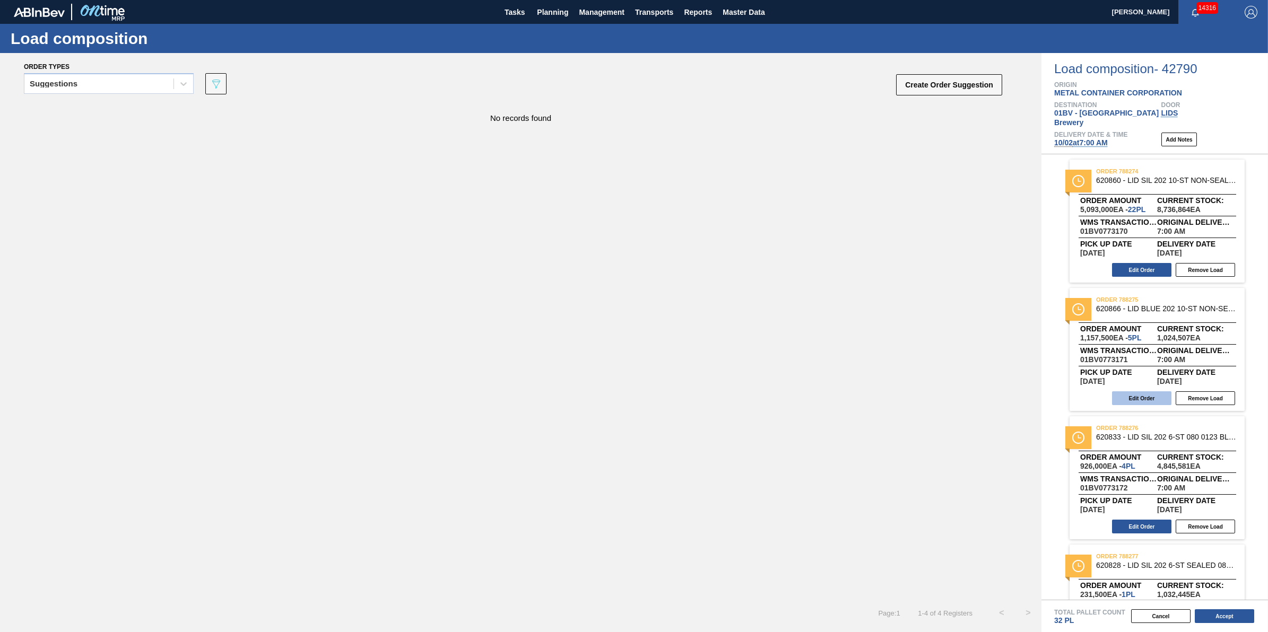
click at [1127, 392] on button "Edit Order" at bounding box center [1141, 399] width 59 height 14
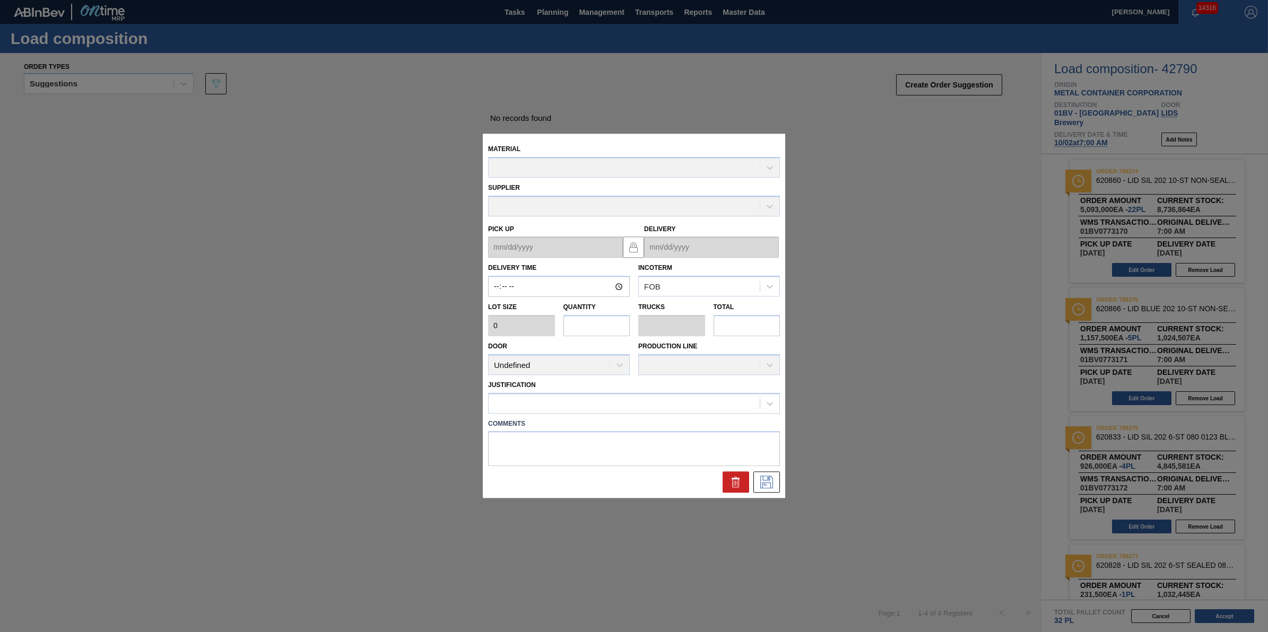
type input "07:00:00"
type input "231,500"
type input "5"
type input "0.156"
type input "1,157,500"
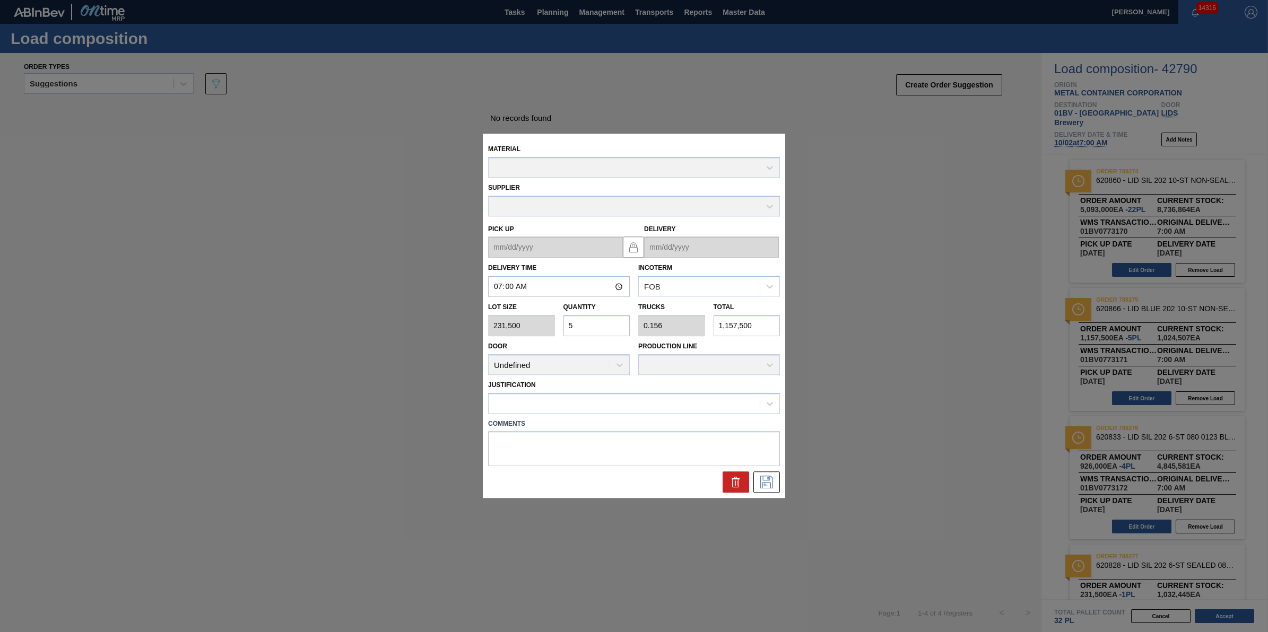
type up "[DATE]"
type input "[DATE]"
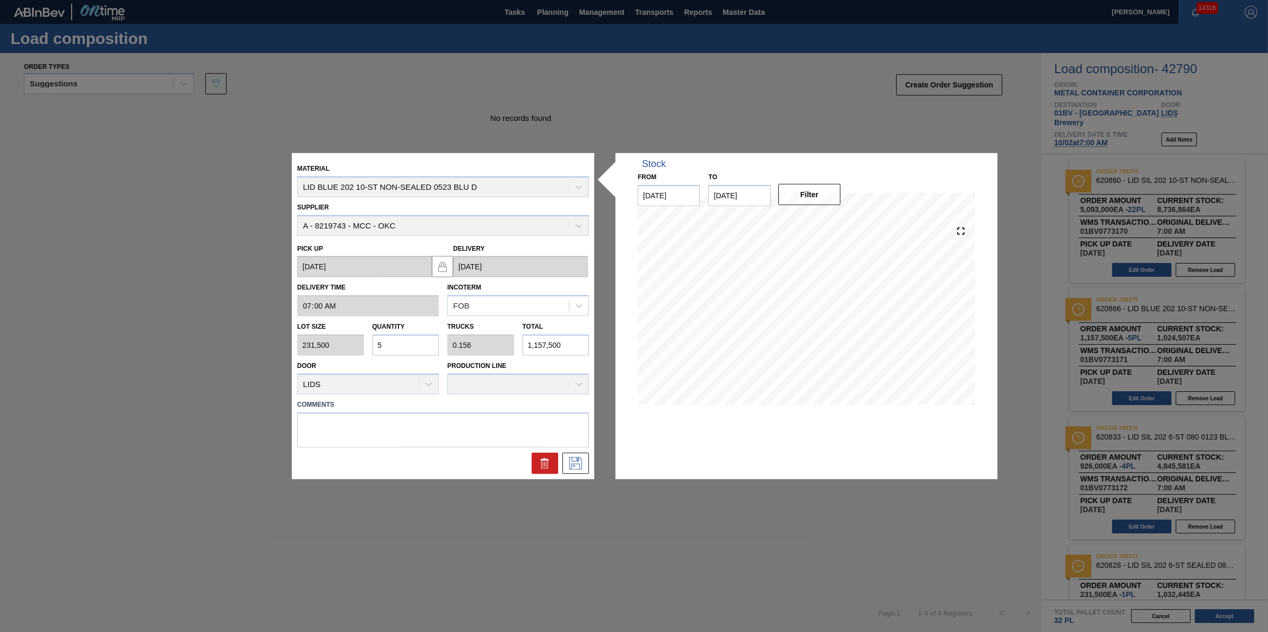
click at [529, 462] on div at bounding box center [443, 463] width 300 height 21
click at [551, 458] on icon at bounding box center [544, 463] width 13 height 13
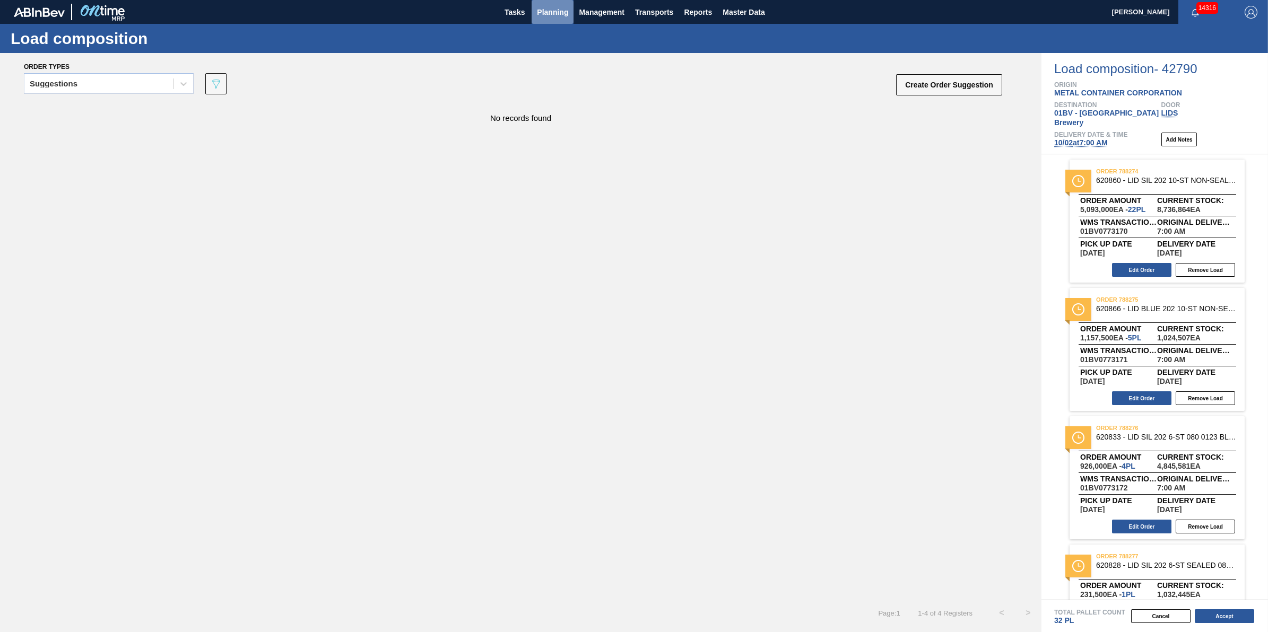
click at [566, 15] on span "Planning" at bounding box center [552, 12] width 31 height 13
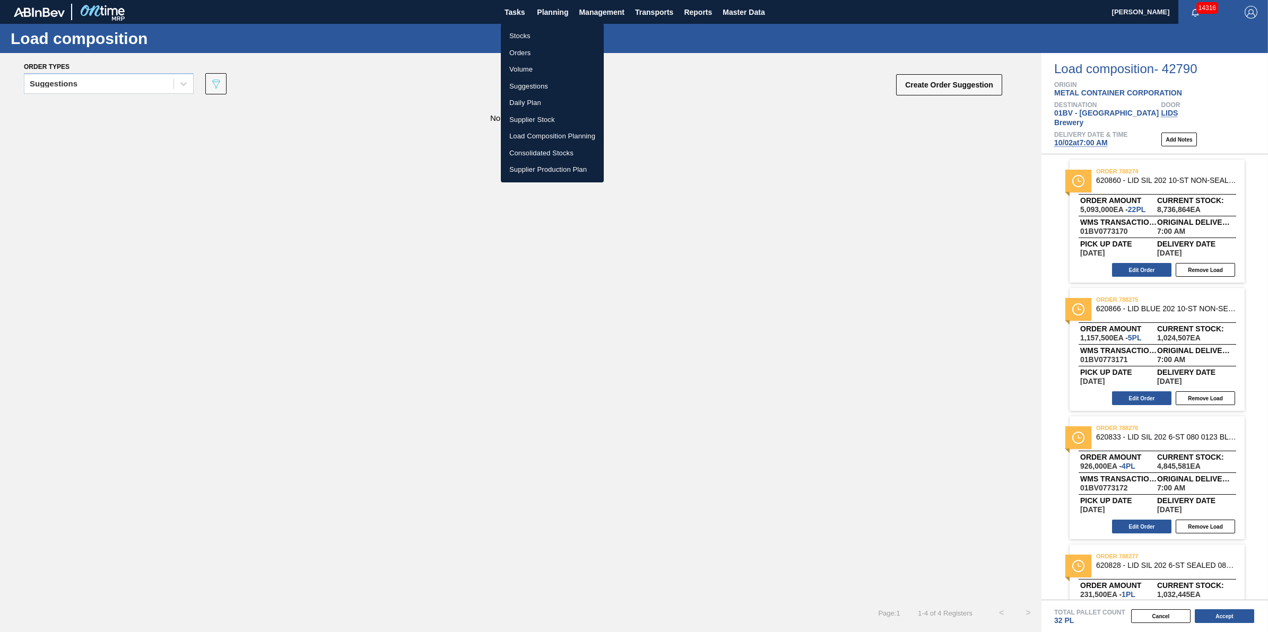
click at [577, 131] on li "Load Composition Planning" at bounding box center [552, 136] width 103 height 17
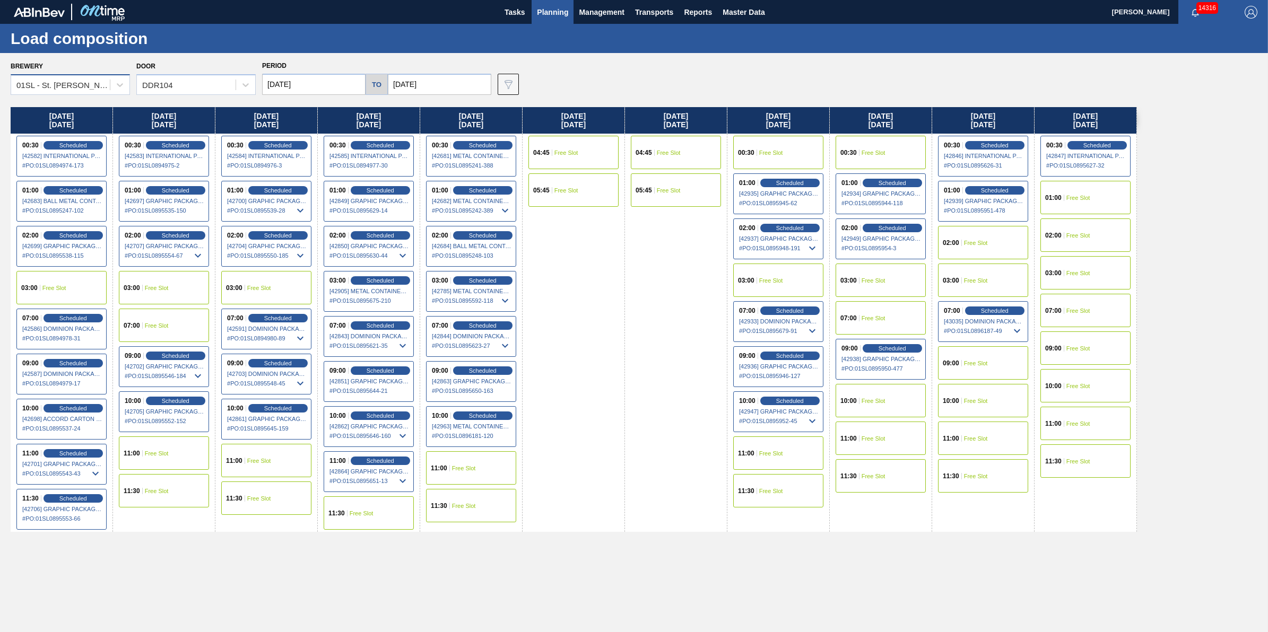
click at [101, 85] on div "01SL - St. [PERSON_NAME]" at bounding box center [63, 85] width 94 height 9
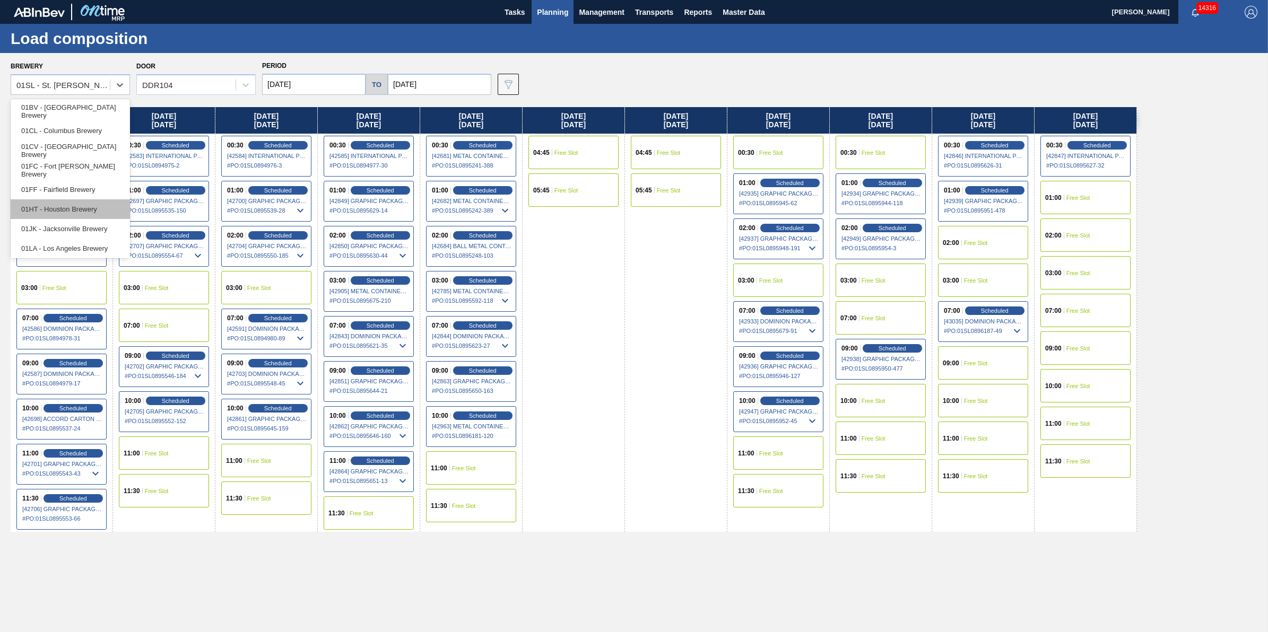
click at [104, 207] on div "01HT - Houston Brewery" at bounding box center [70, 209] width 119 height 20
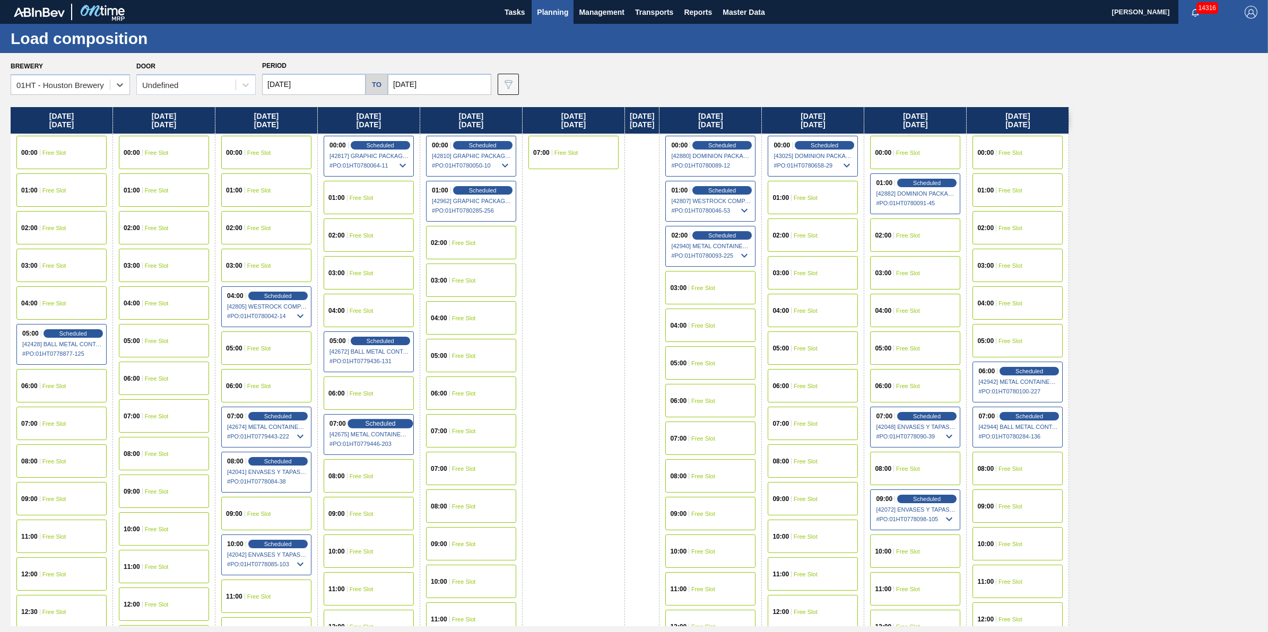
click at [402, 419] on div "Scheduled" at bounding box center [379, 424] width 65 height 10
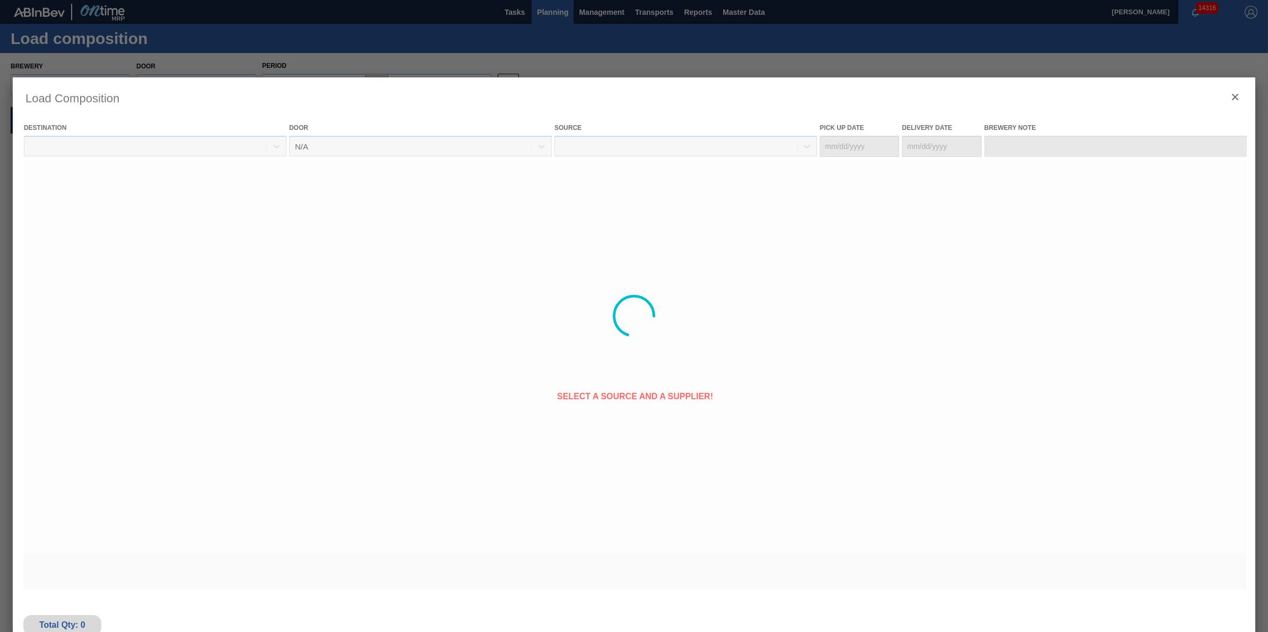
type Date "[DATE]"
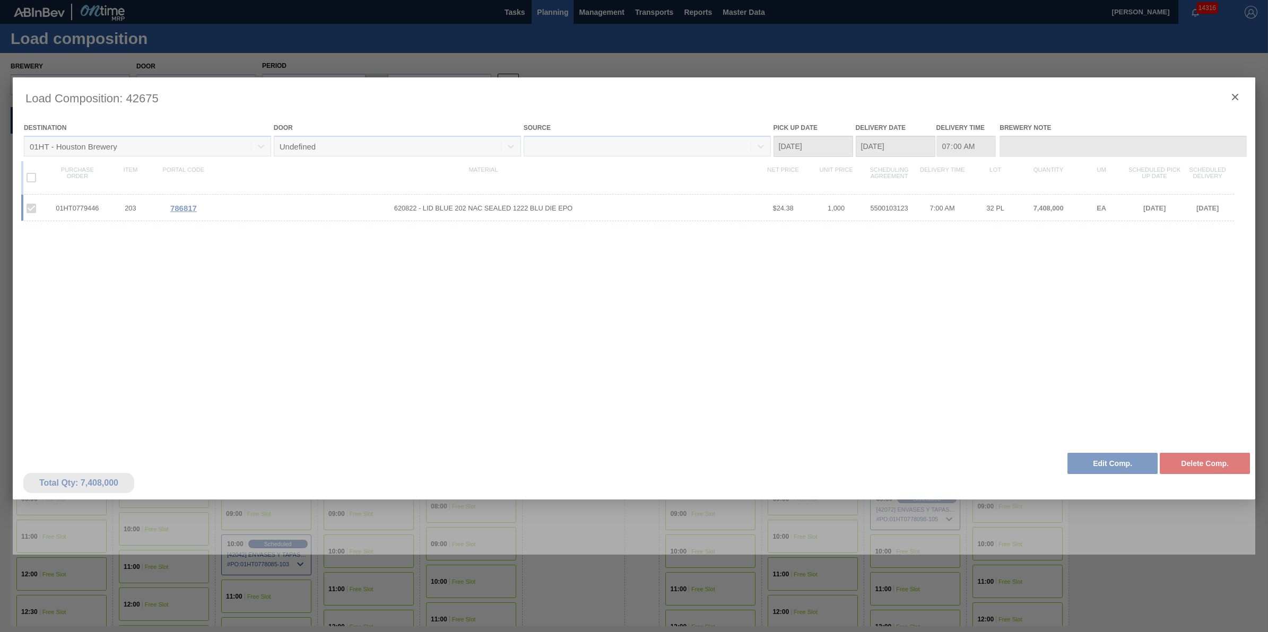
click at [1109, 465] on div at bounding box center [634, 315] width 1242 height 477
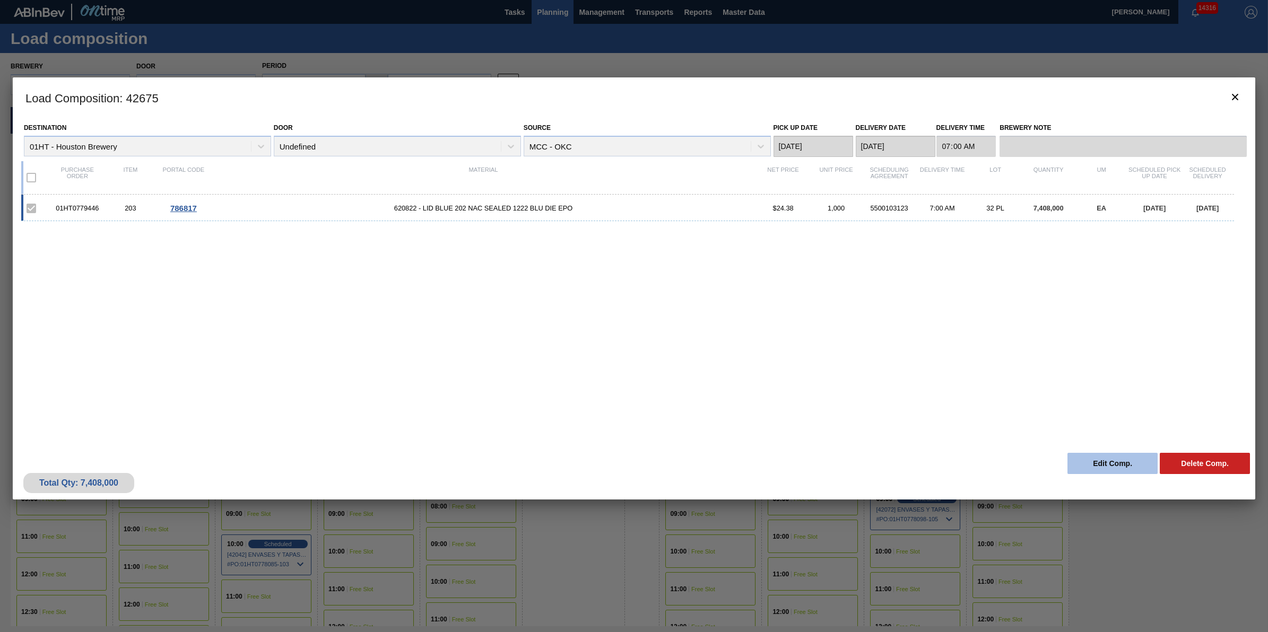
click at [1144, 464] on button "Edit Comp." at bounding box center [1112, 463] width 90 height 21
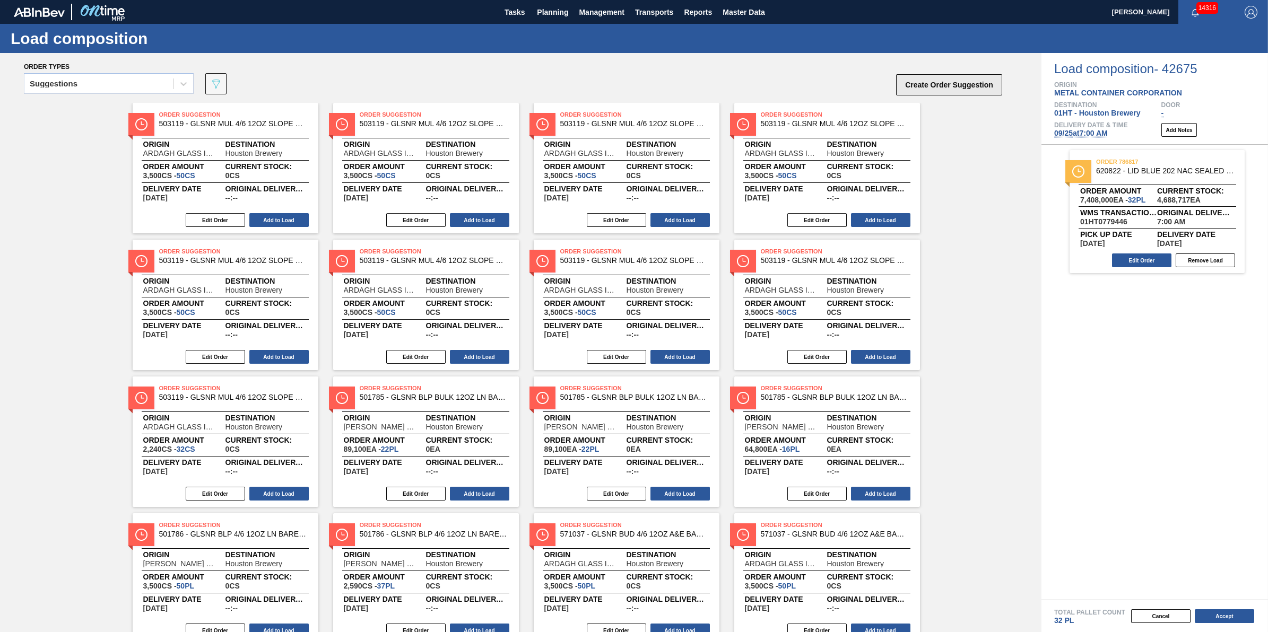
click at [964, 77] on button "Create Order Suggestion" at bounding box center [949, 84] width 106 height 21
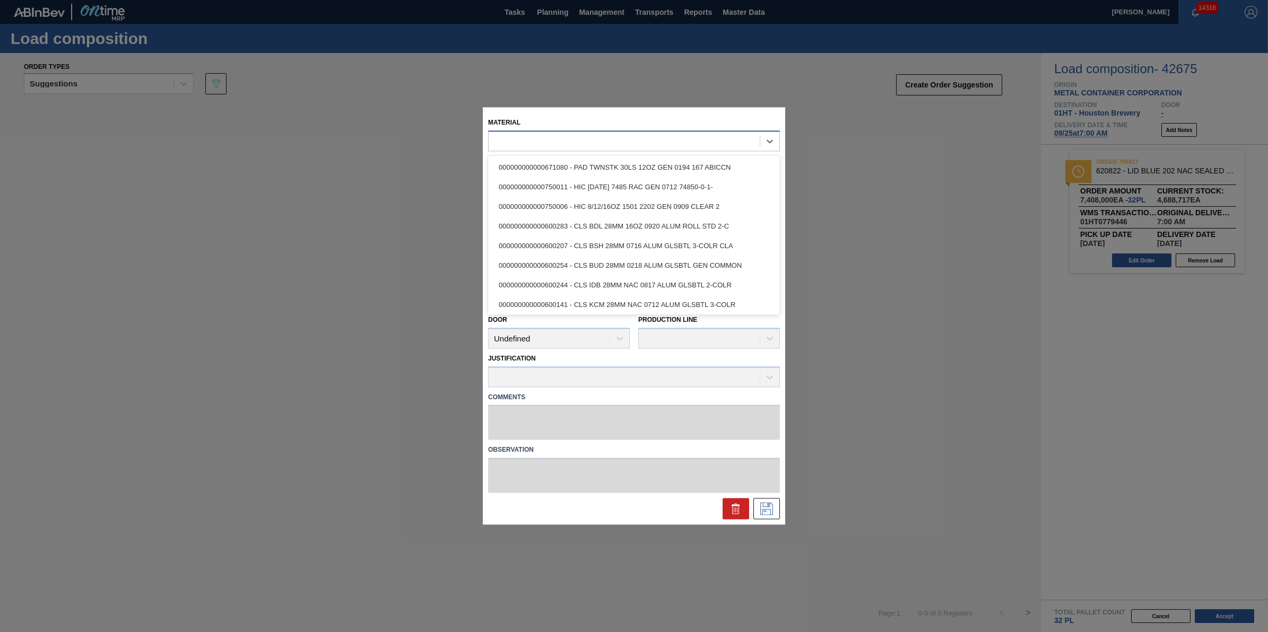
click at [626, 150] on div at bounding box center [634, 141] width 292 height 21
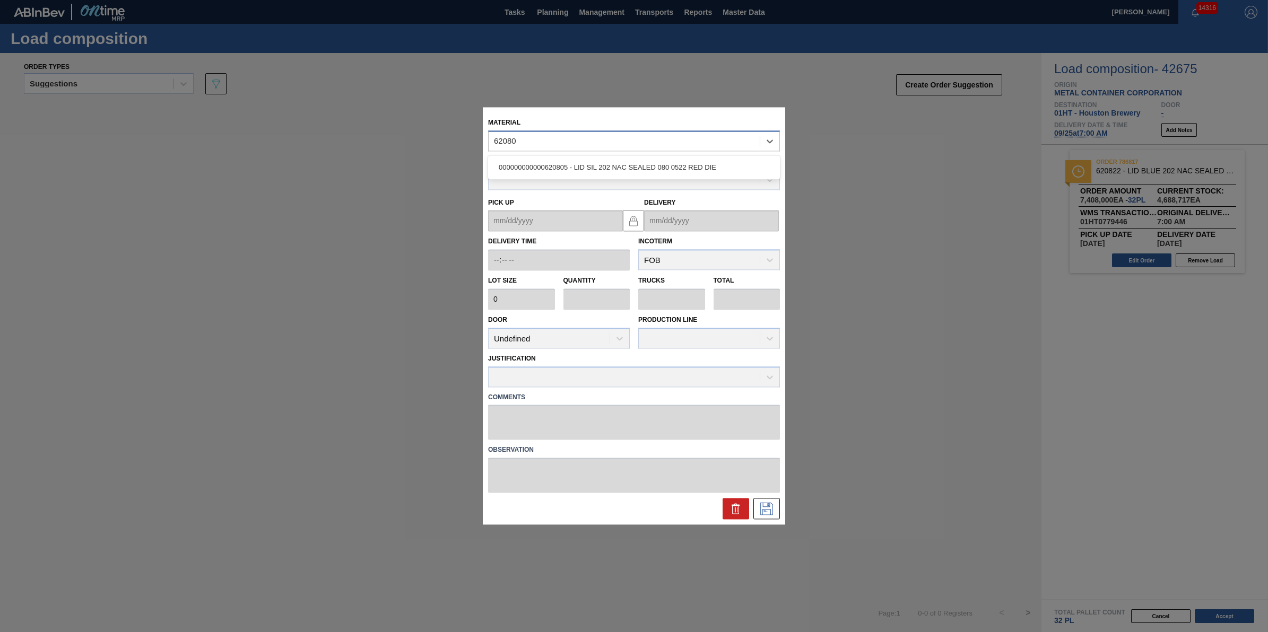
type input "620805"
click at [631, 168] on div "000000000000620805 - LID SIL 202 NAC SEALED 080 0522 RED DIE" at bounding box center [634, 168] width 292 height 20
type input "231,500"
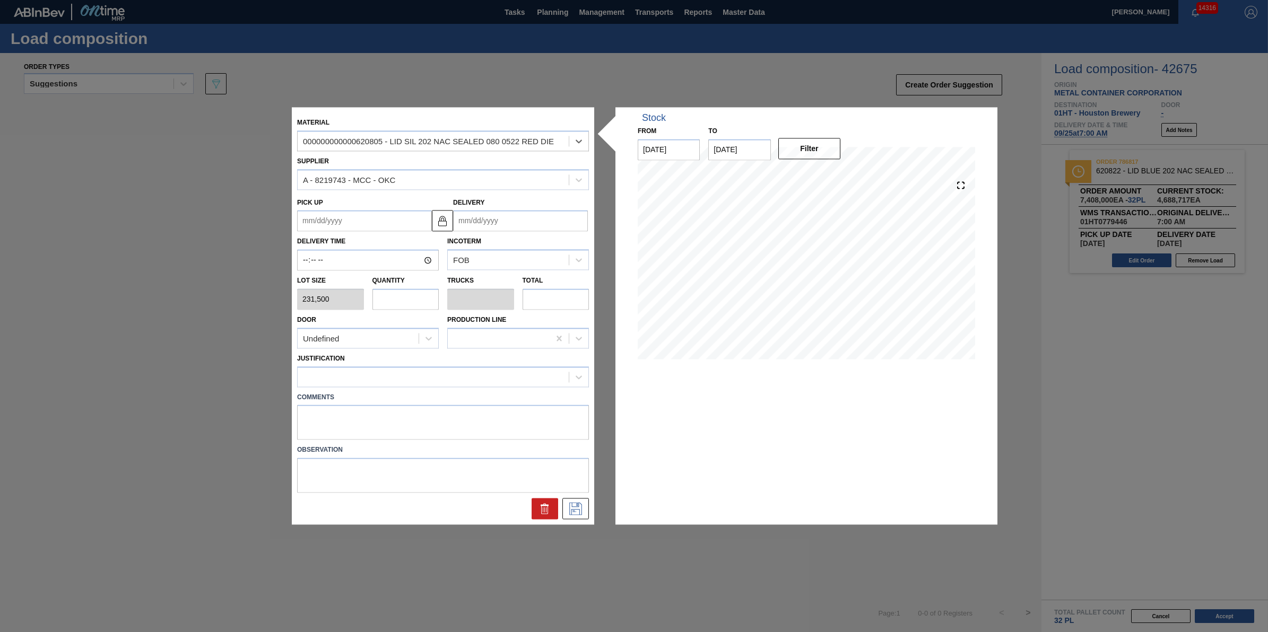
click at [398, 309] on input "text" at bounding box center [405, 299] width 67 height 21
type input "3"
type input "0.094"
type input "694,500"
type input "0"
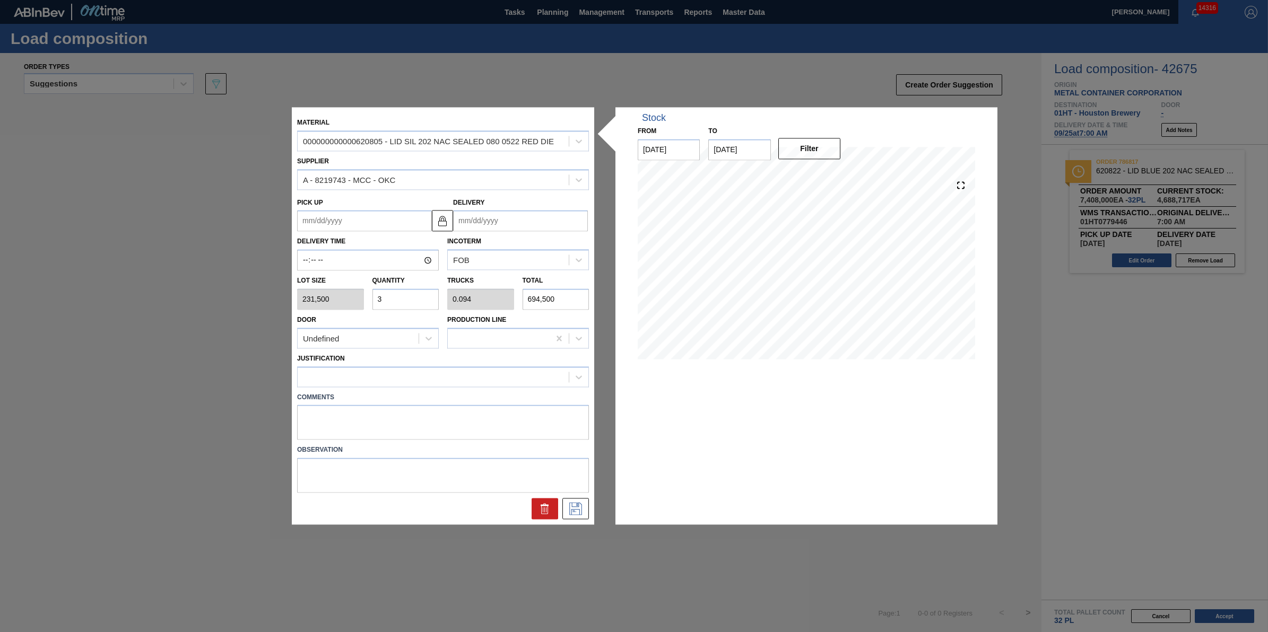
type input "0"
type input "4"
type input "0.125"
type input "926,000"
type input "4"
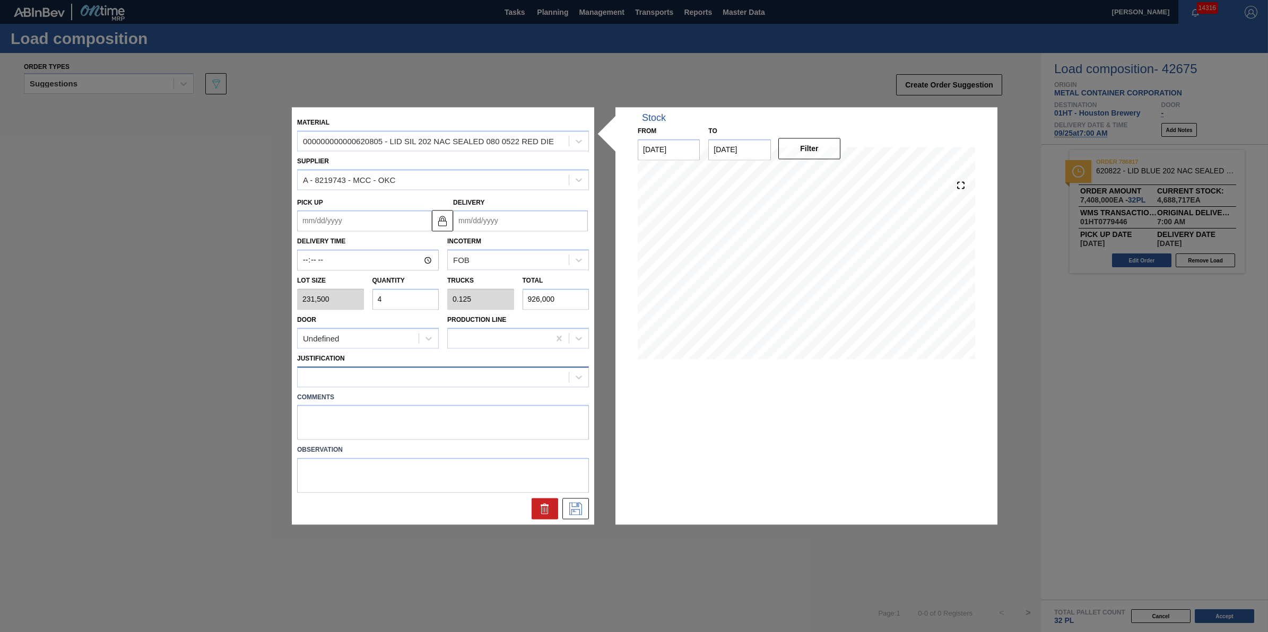
click at [470, 381] on div at bounding box center [433, 376] width 271 height 15
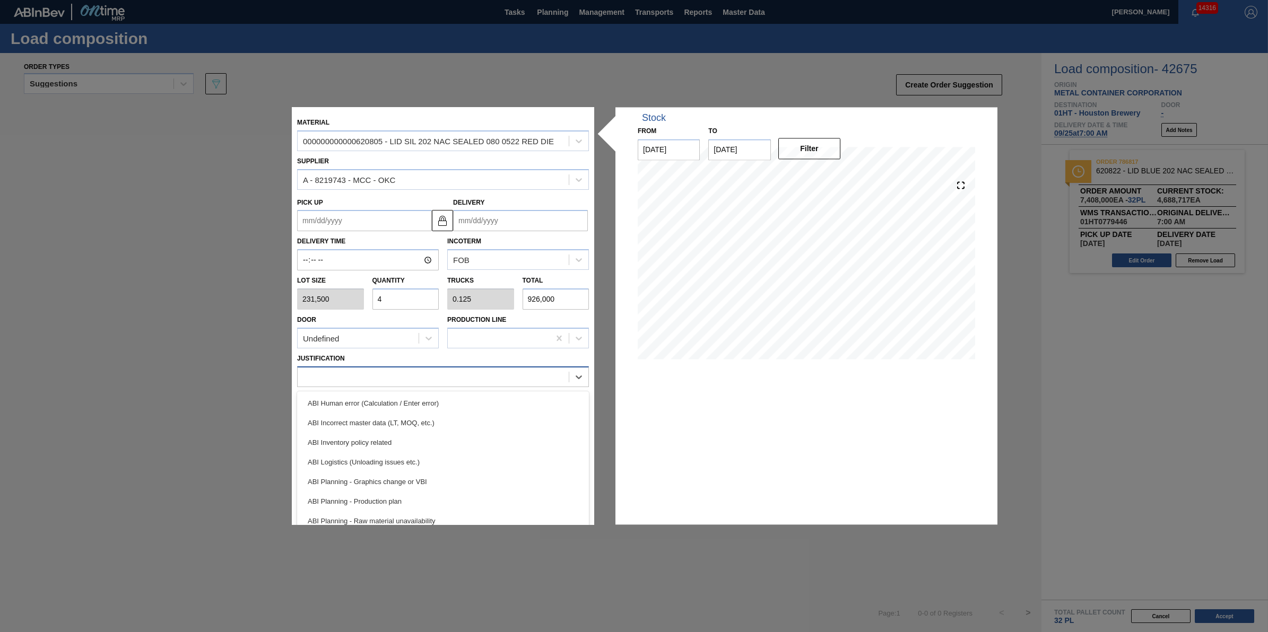
type input "t"
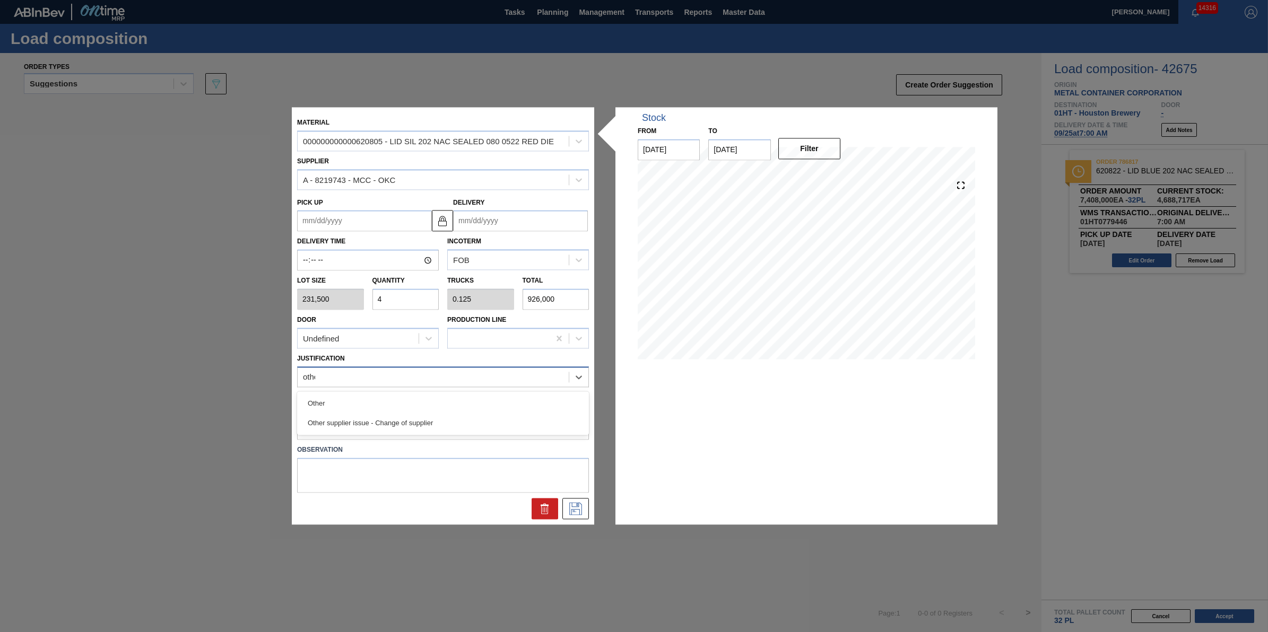
type input "other"
click at [467, 397] on div "Other" at bounding box center [443, 404] width 292 height 20
click at [547, 223] on input "Delivery" at bounding box center [520, 221] width 135 height 21
type input "12/02/2024"
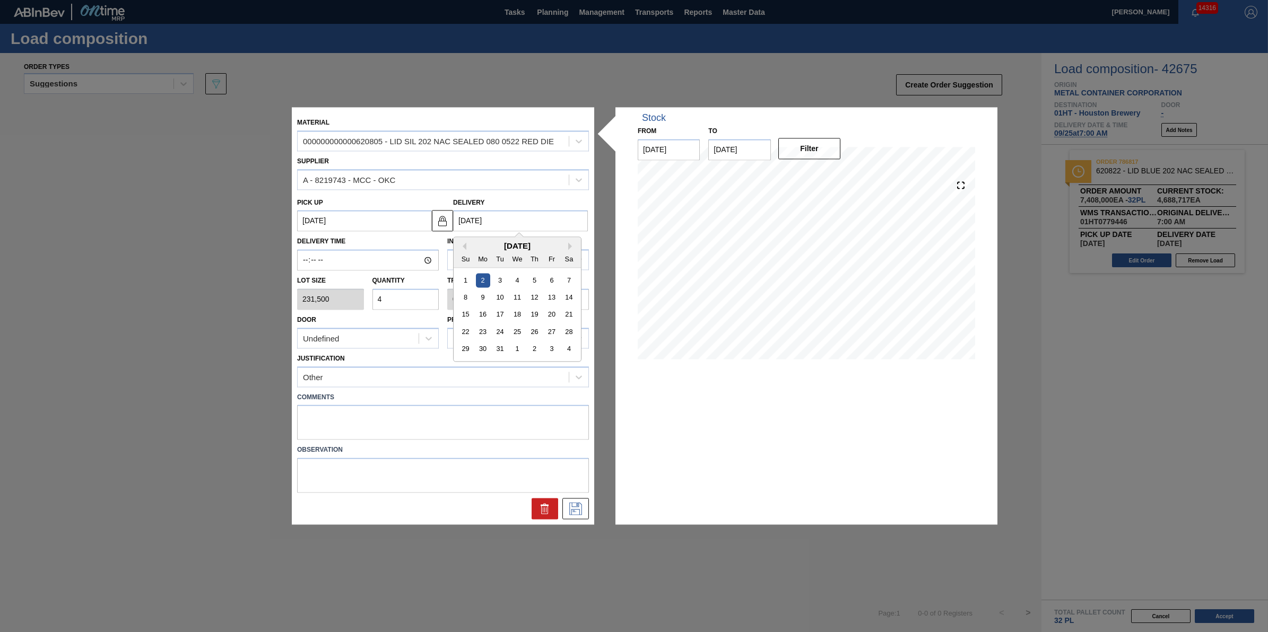
click at [562, 349] on div "4" at bounding box center [569, 349] width 14 height 14
type up "01/03/2025"
type input "01/04/2025"
click at [579, 512] on icon at bounding box center [575, 509] width 17 height 13
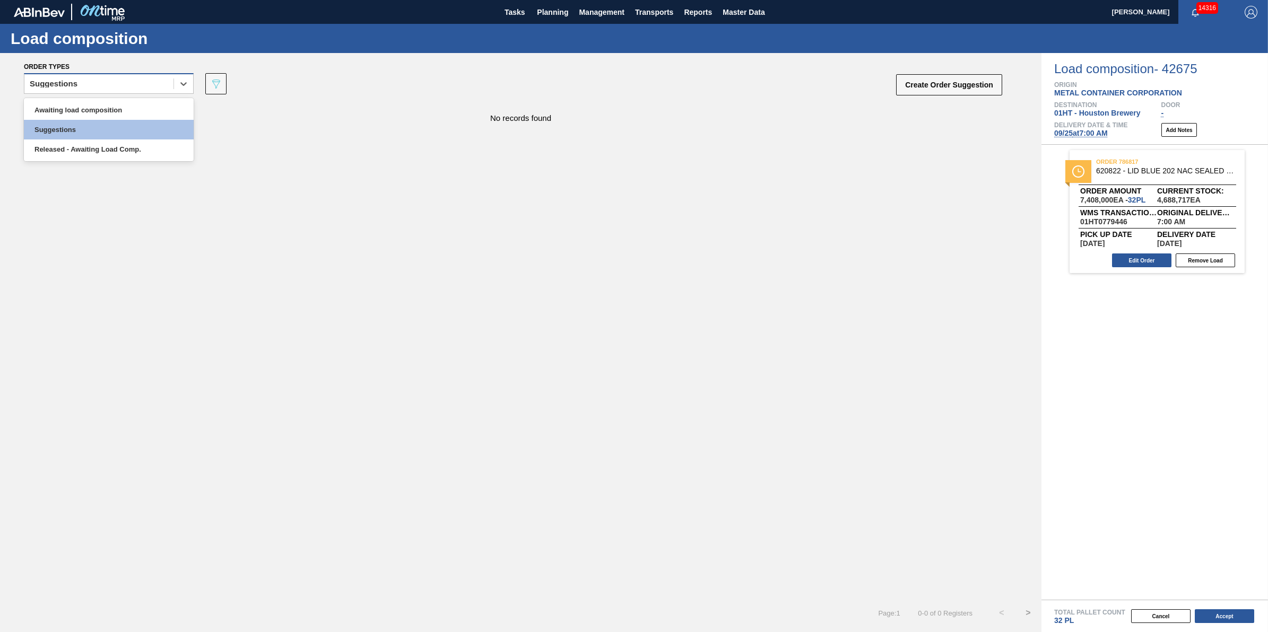
click at [137, 73] on div "Suggestions" at bounding box center [109, 83] width 170 height 21
click at [139, 104] on div "Awaiting load composition" at bounding box center [109, 110] width 170 height 20
click at [133, 89] on div "Awaiting load composition" at bounding box center [98, 83] width 149 height 15
click at [180, 120] on div "Suggestions" at bounding box center [109, 130] width 170 height 20
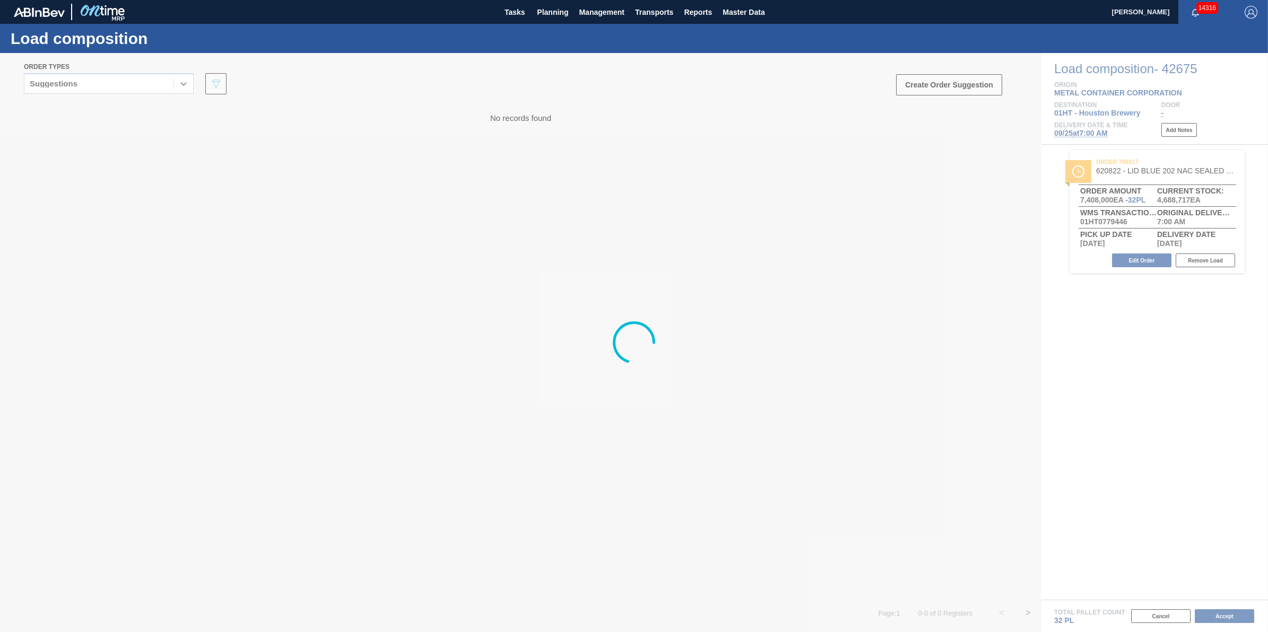
click at [161, 94] on div at bounding box center [634, 342] width 1268 height 579
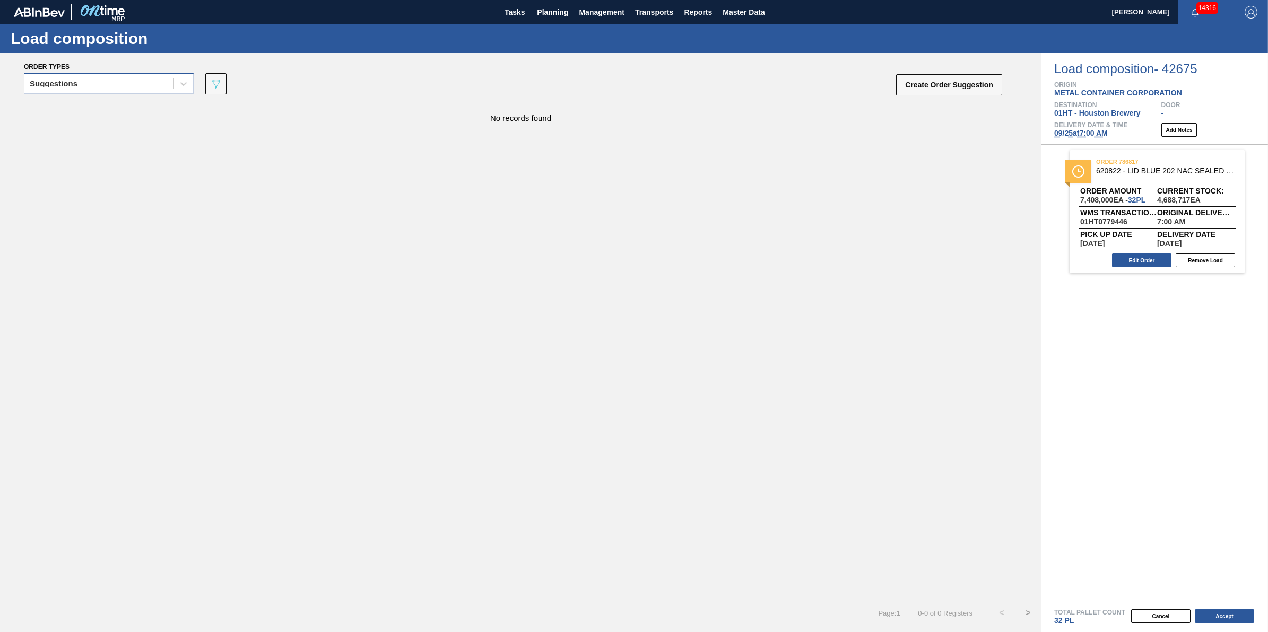
click at [159, 91] on div "Suggestions" at bounding box center [98, 83] width 149 height 15
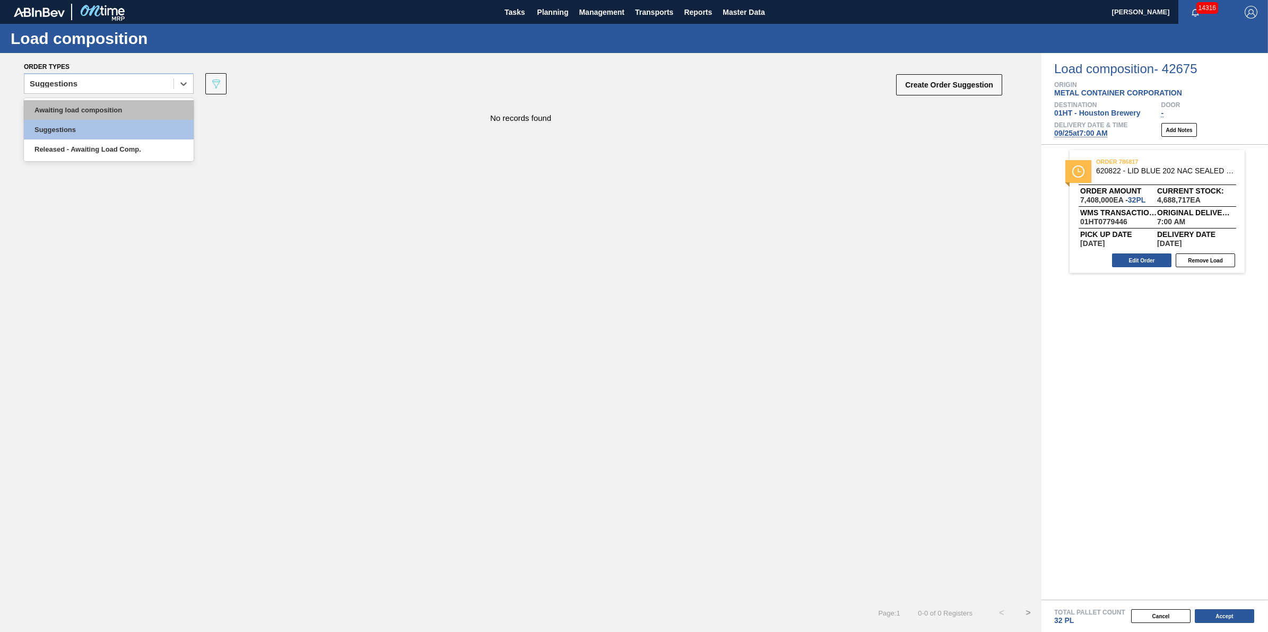
click at [158, 108] on div "Awaiting load composition" at bounding box center [109, 110] width 170 height 20
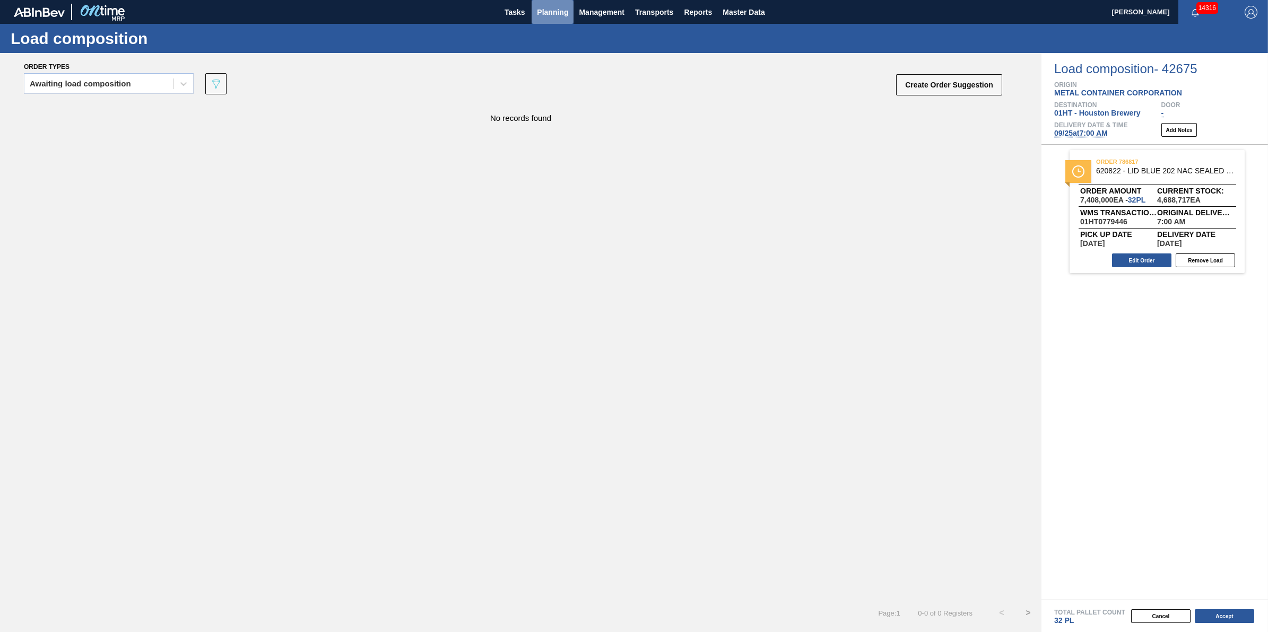
click at [556, 9] on span "Planning" at bounding box center [552, 12] width 31 height 13
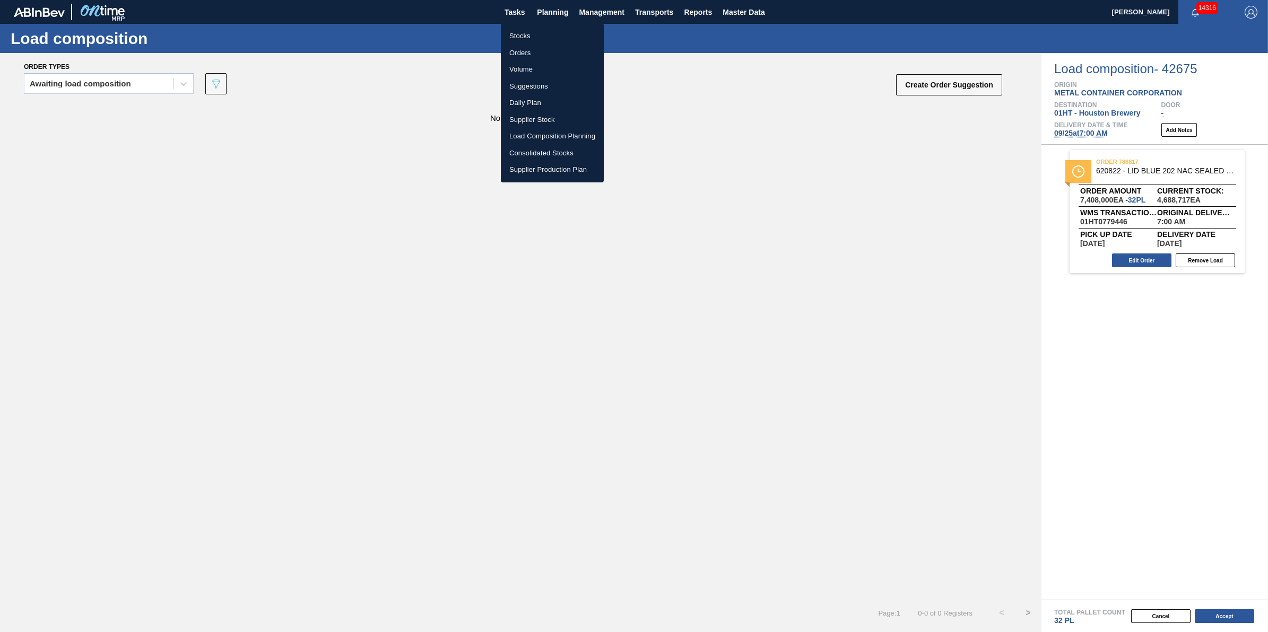
click at [468, 281] on div at bounding box center [634, 316] width 1268 height 632
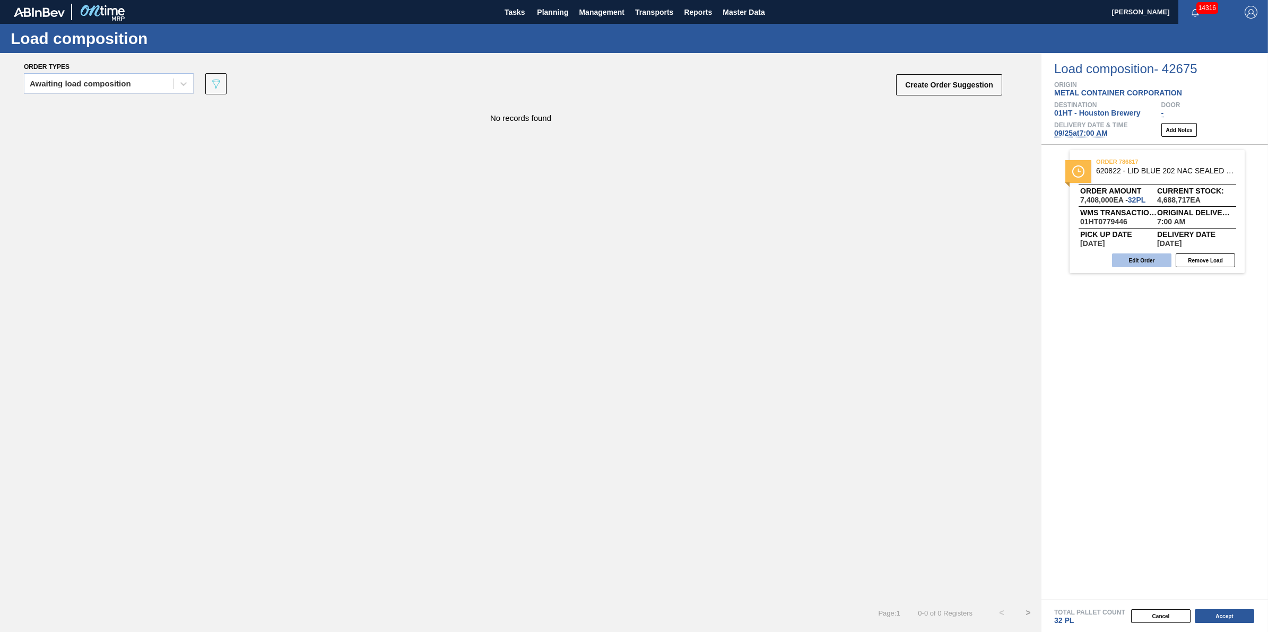
click at [1136, 256] on button "Edit Order" at bounding box center [1141, 261] width 59 height 14
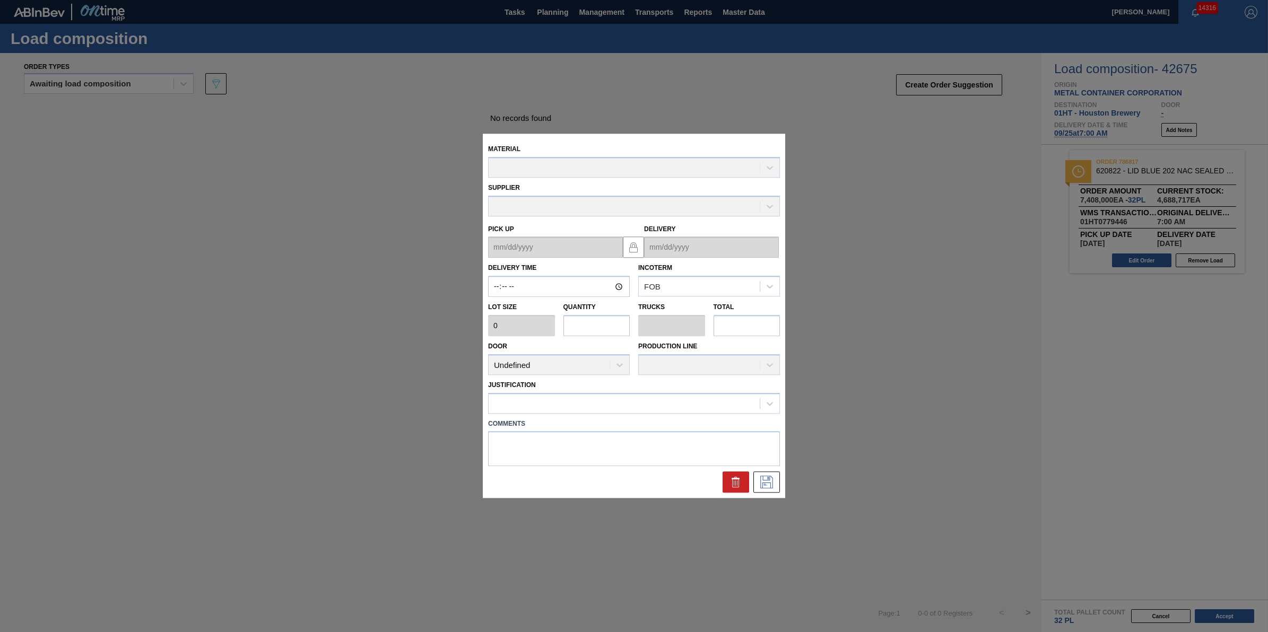
type input "07:00:00"
type input "231,500"
type input "32"
type input "1"
type input "7,408,000"
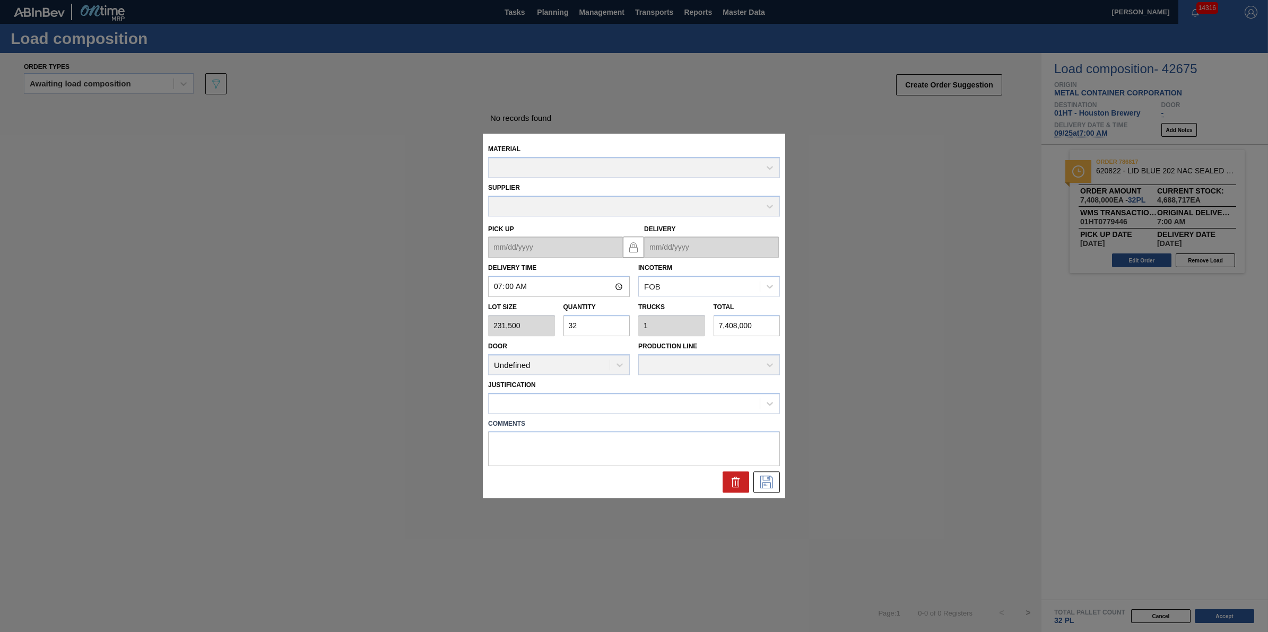
type up "[DATE]"
type input "[DATE]"
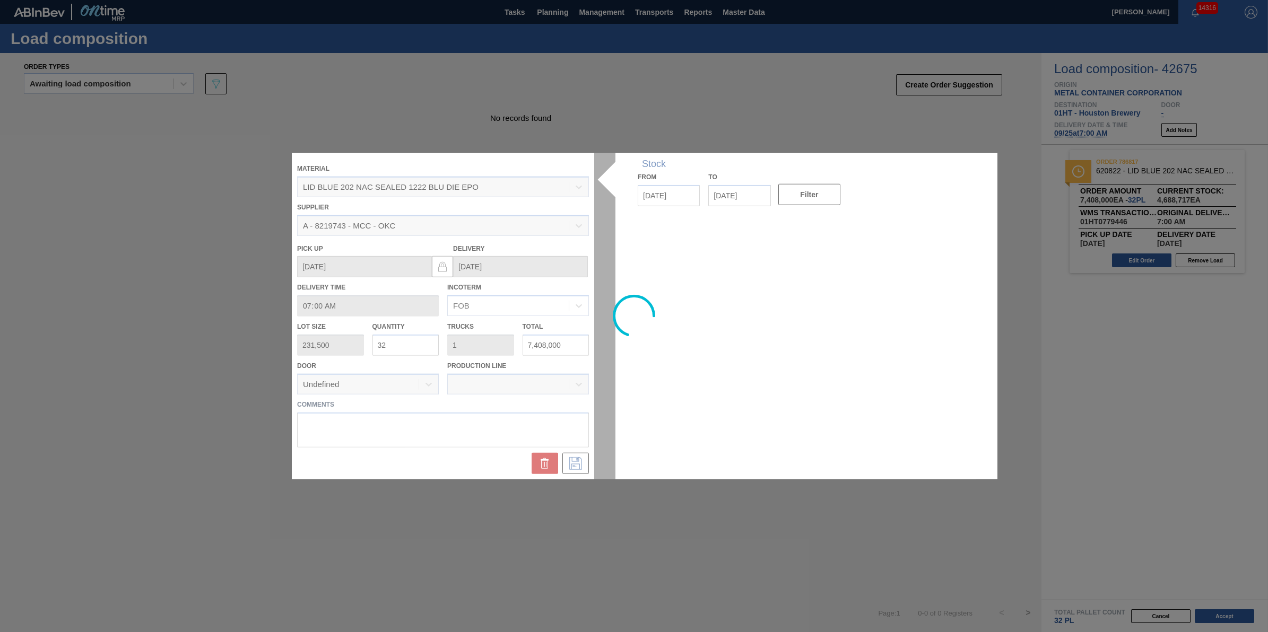
click at [424, 335] on input "32" at bounding box center [405, 345] width 67 height 21
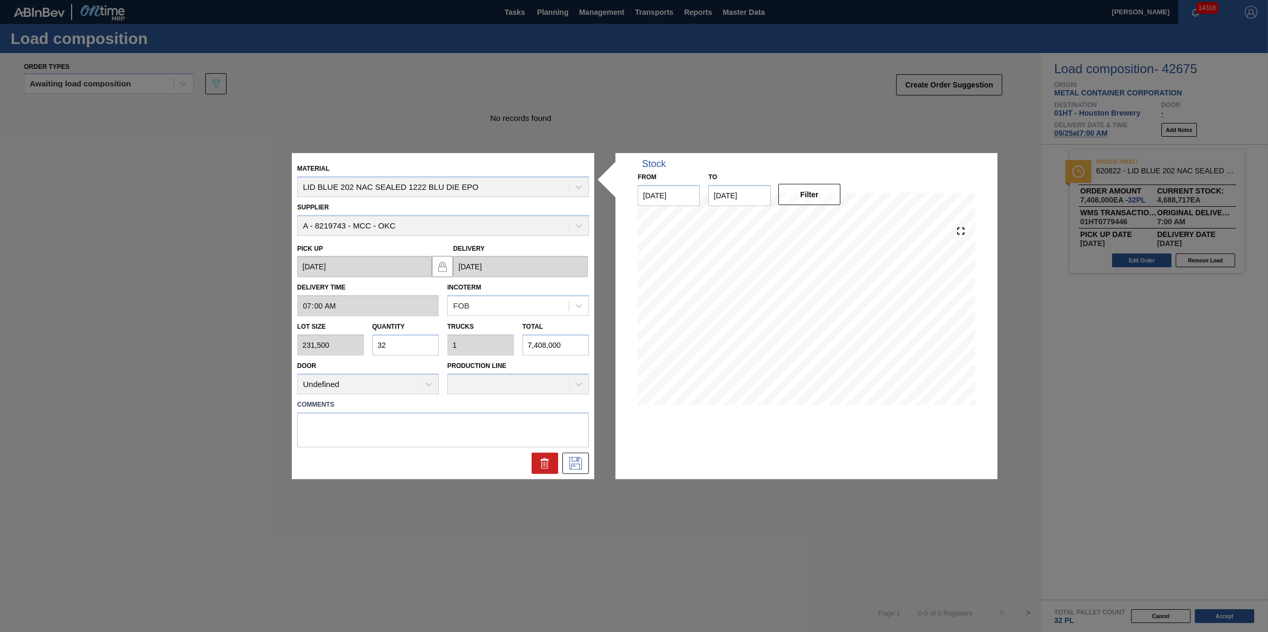
type input "3"
type input "0.094"
type input "694,500"
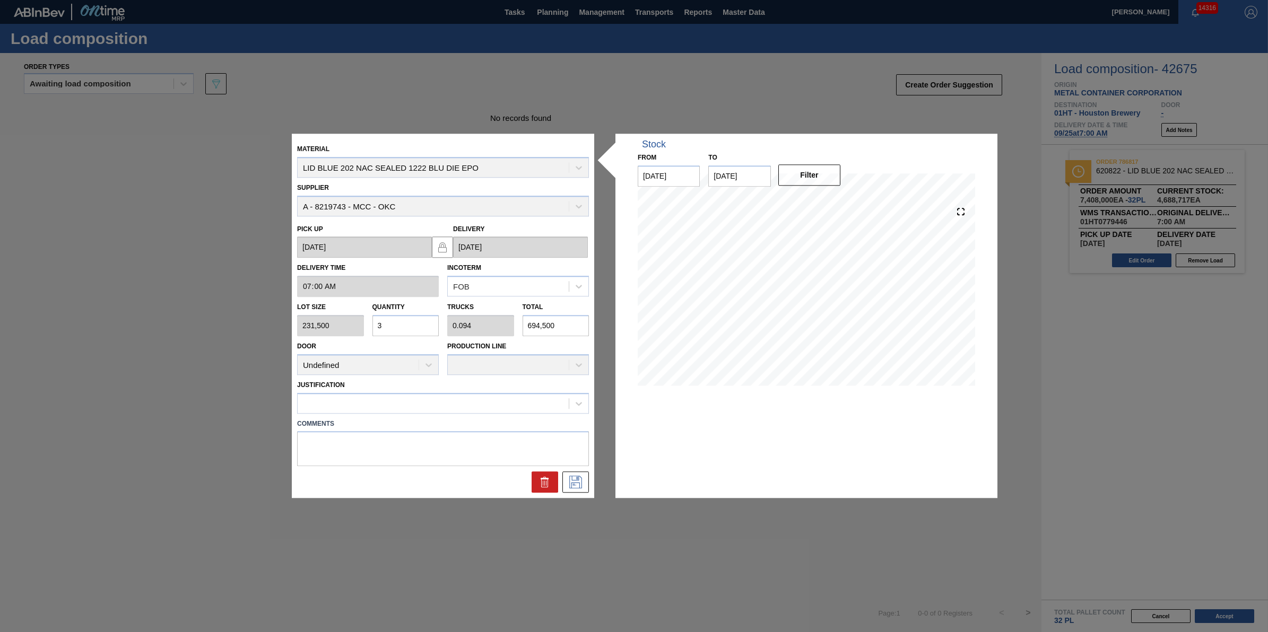
type input "0"
type input "2"
type input "0.063"
type input "463,000"
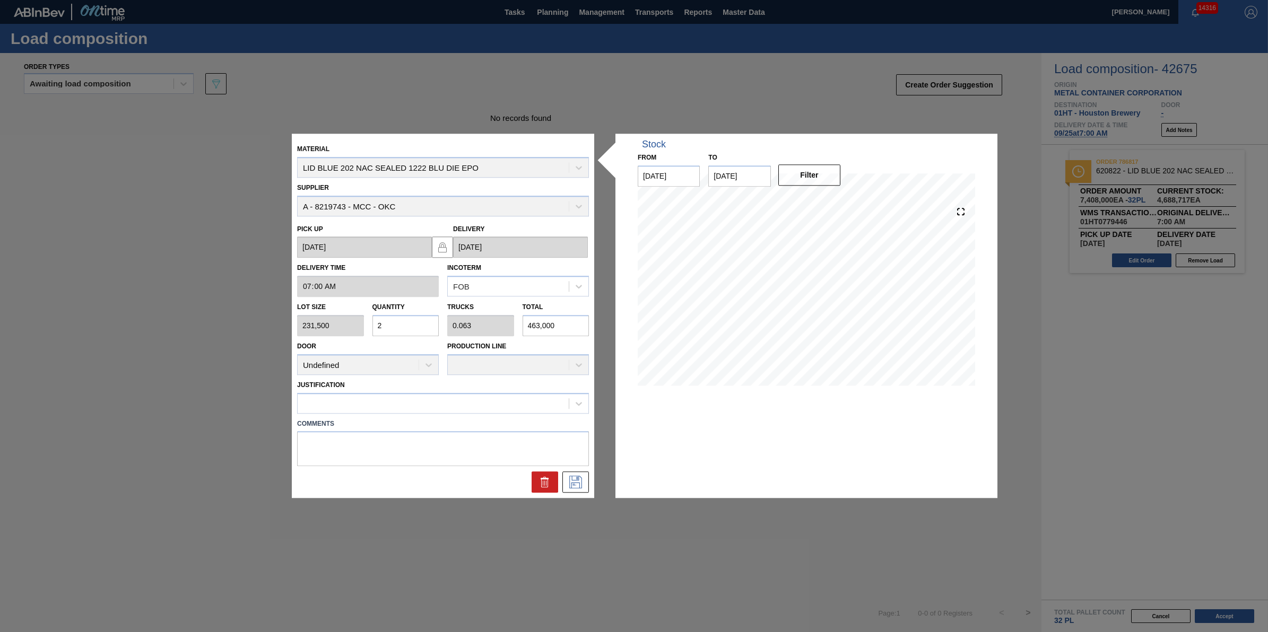
type input "28"
type input "0.875"
type input "6,482,000"
type input "28"
click at [576, 481] on icon at bounding box center [575, 482] width 17 height 13
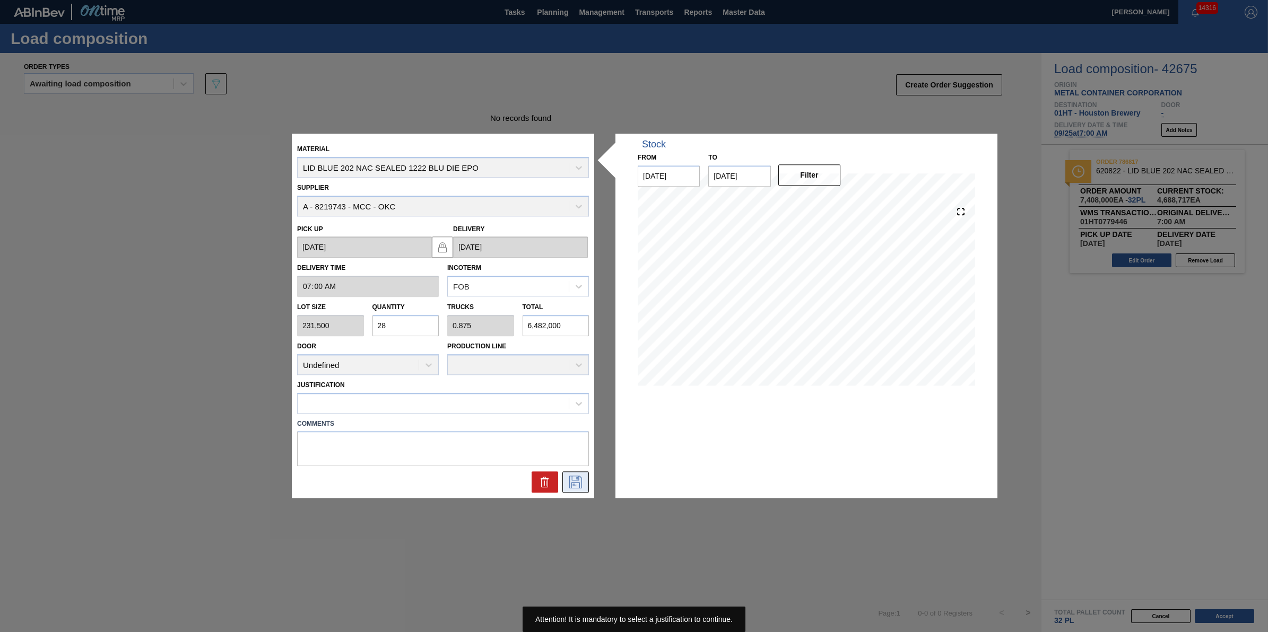
click at [579, 486] on icon at bounding box center [575, 482] width 17 height 13
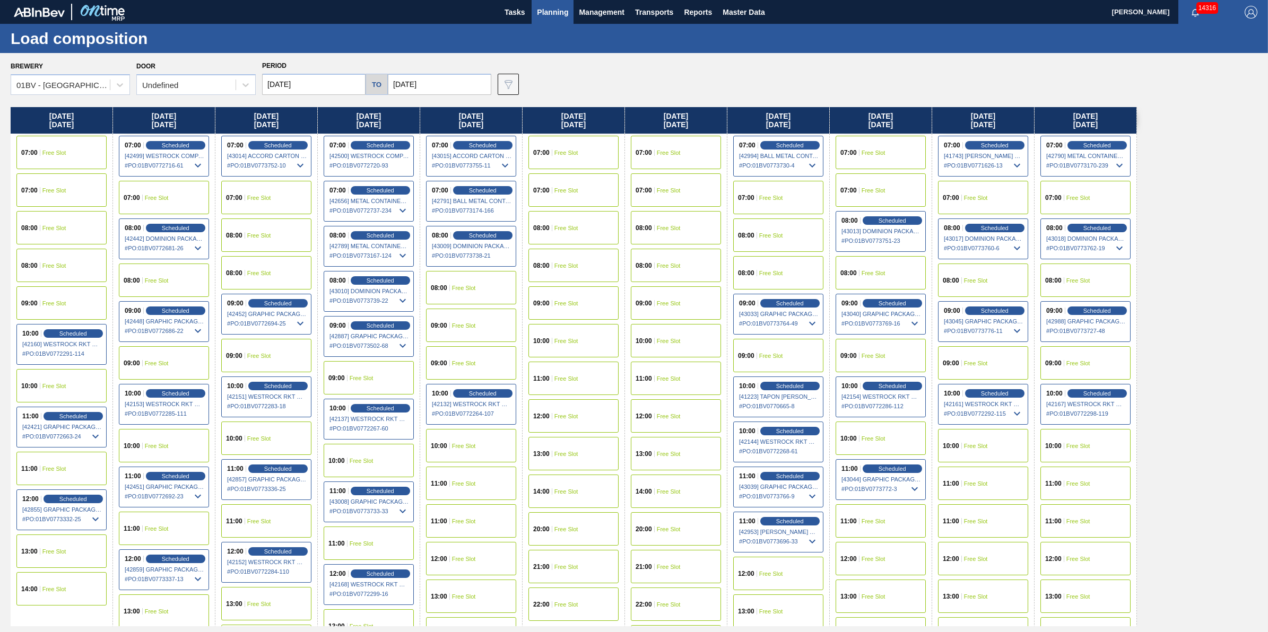
click at [533, 11] on button "Planning" at bounding box center [553, 12] width 42 height 24
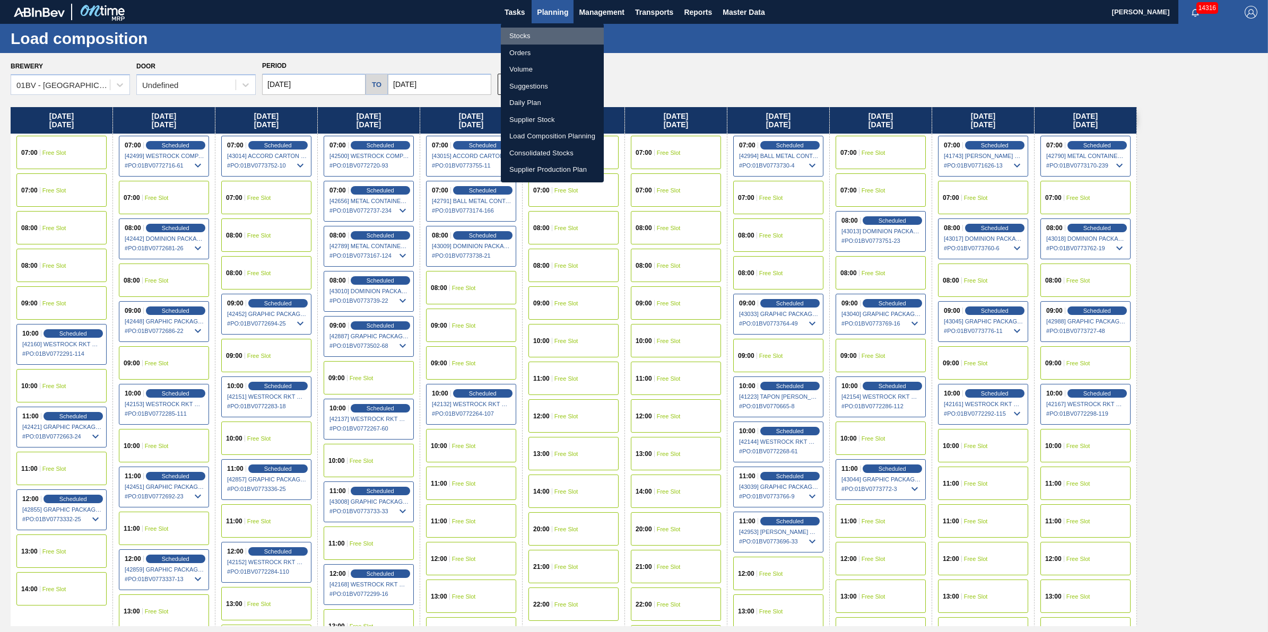
click at [537, 28] on li "Stocks" at bounding box center [552, 36] width 103 height 17
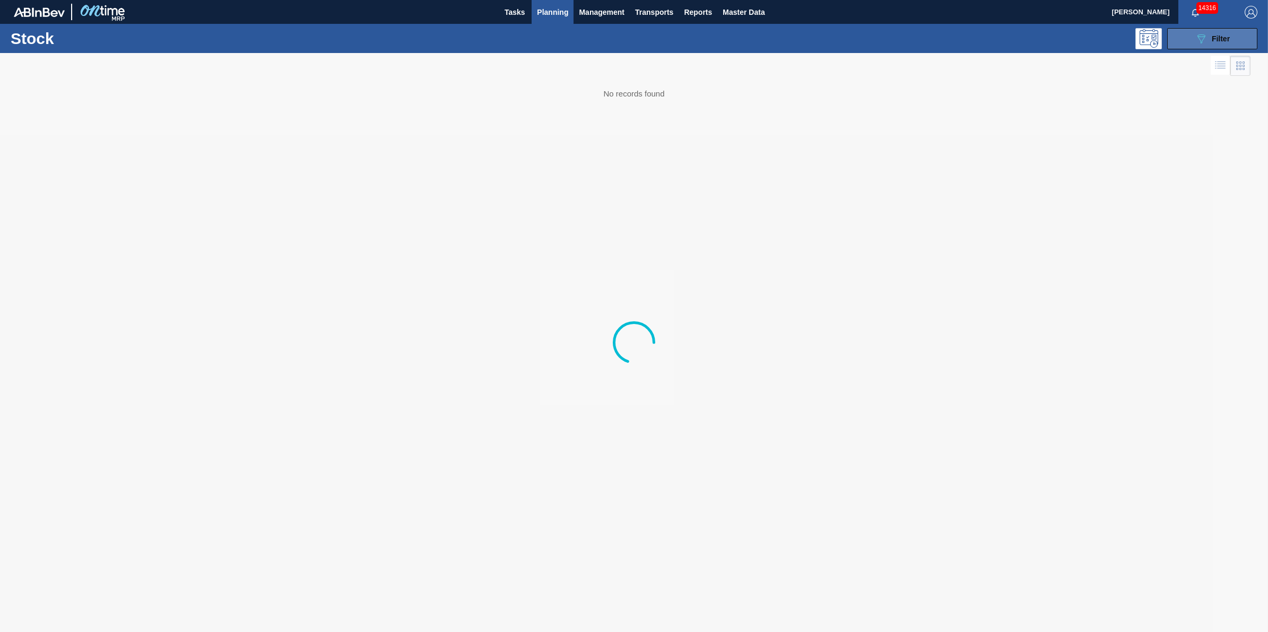
click at [1195, 41] on icon "089F7B8B-B2A5-4AFE-B5C0-19BA573D28AC" at bounding box center [1201, 38] width 13 height 13
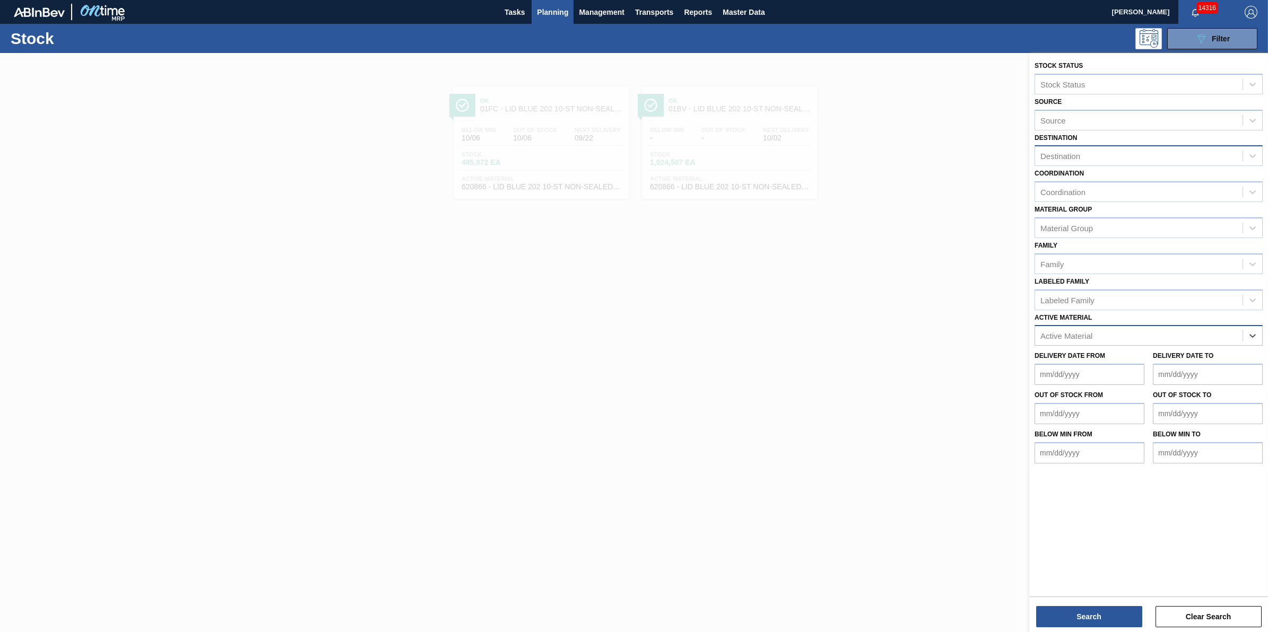
click at [1096, 154] on div "Destination" at bounding box center [1138, 156] width 207 height 15
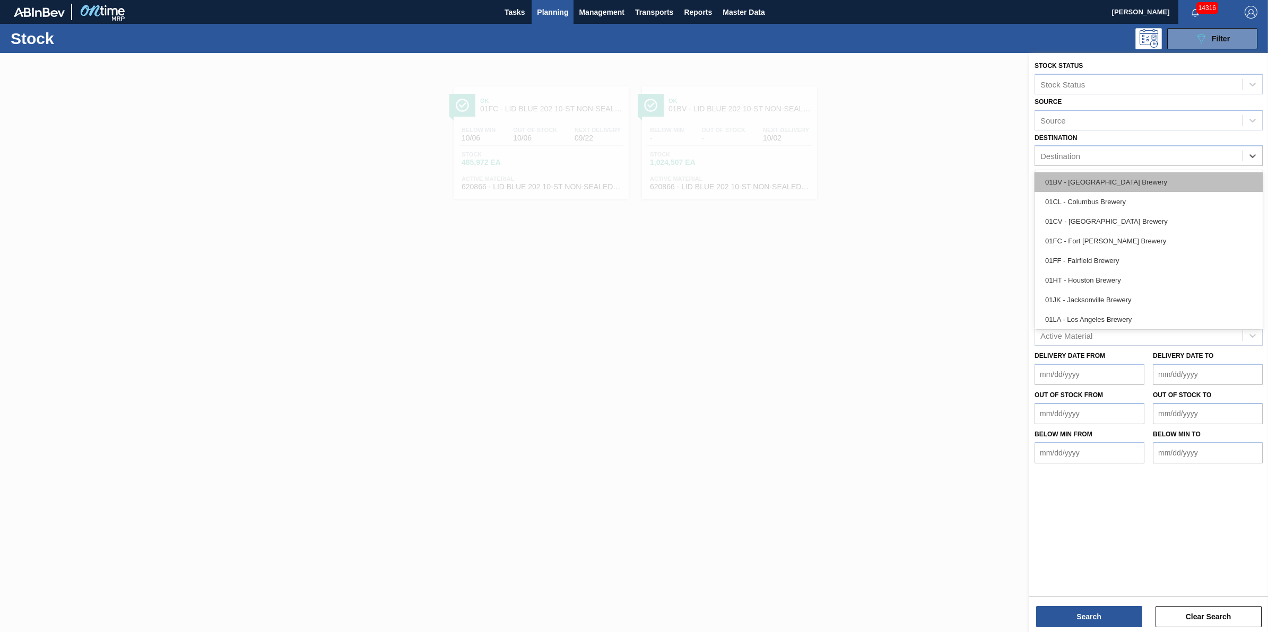
click at [1100, 173] on div "01BV - [GEOGRAPHIC_DATA] Brewery" at bounding box center [1148, 182] width 228 height 20
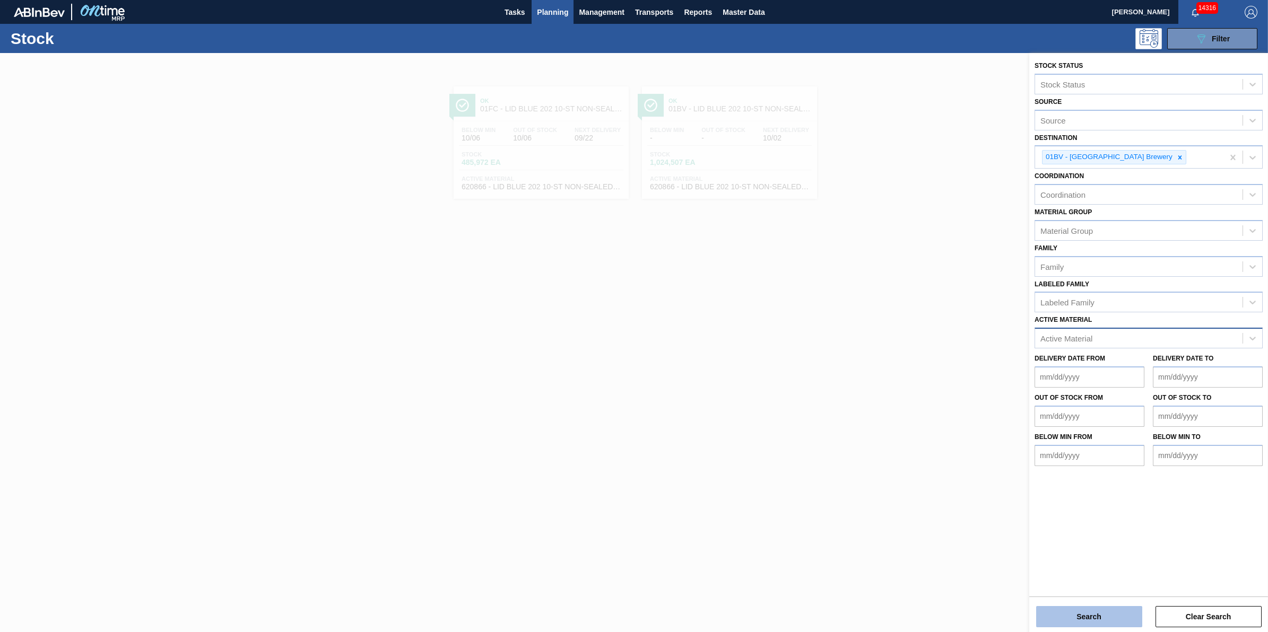
click at [1085, 615] on button "Search" at bounding box center [1089, 616] width 106 height 21
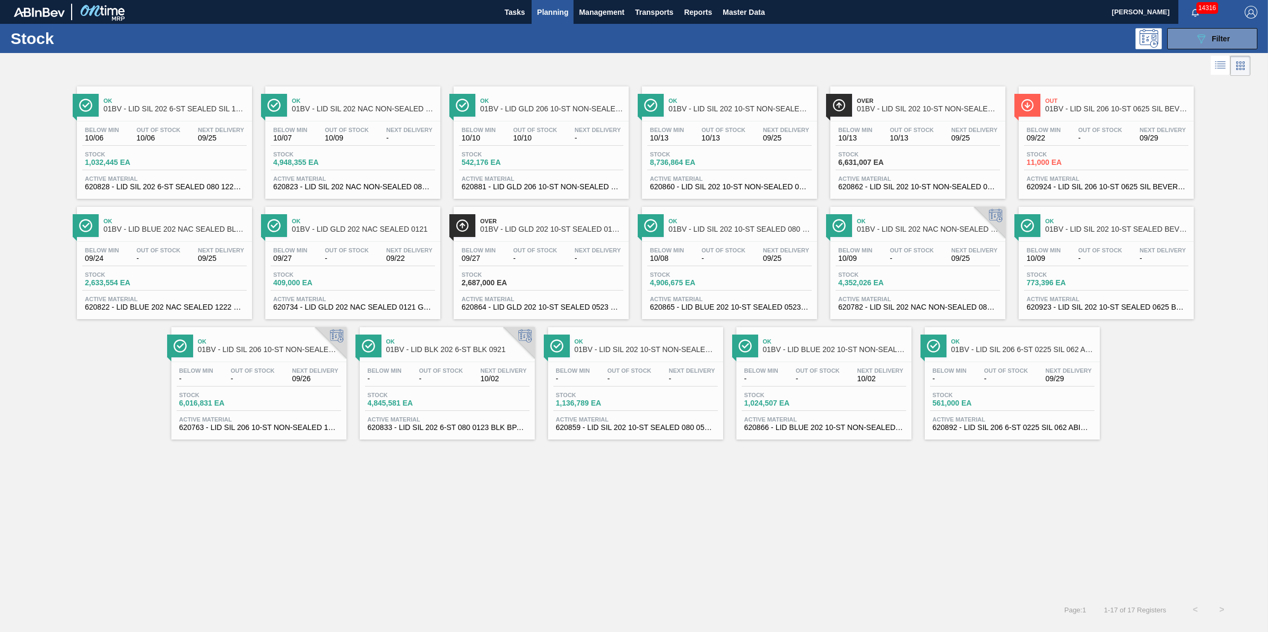
click at [812, 387] on div "Below Min - Out Of Stock - Next Delivery 10/02" at bounding box center [824, 377] width 164 height 19
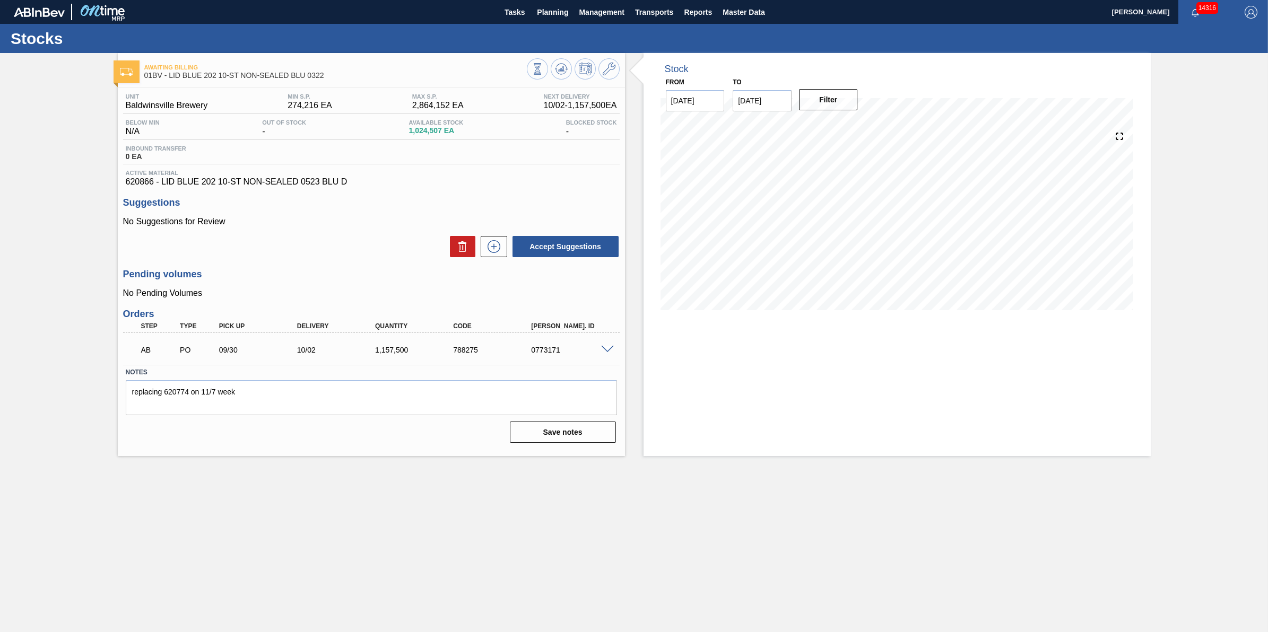
click at [609, 349] on span at bounding box center [607, 350] width 13 height 8
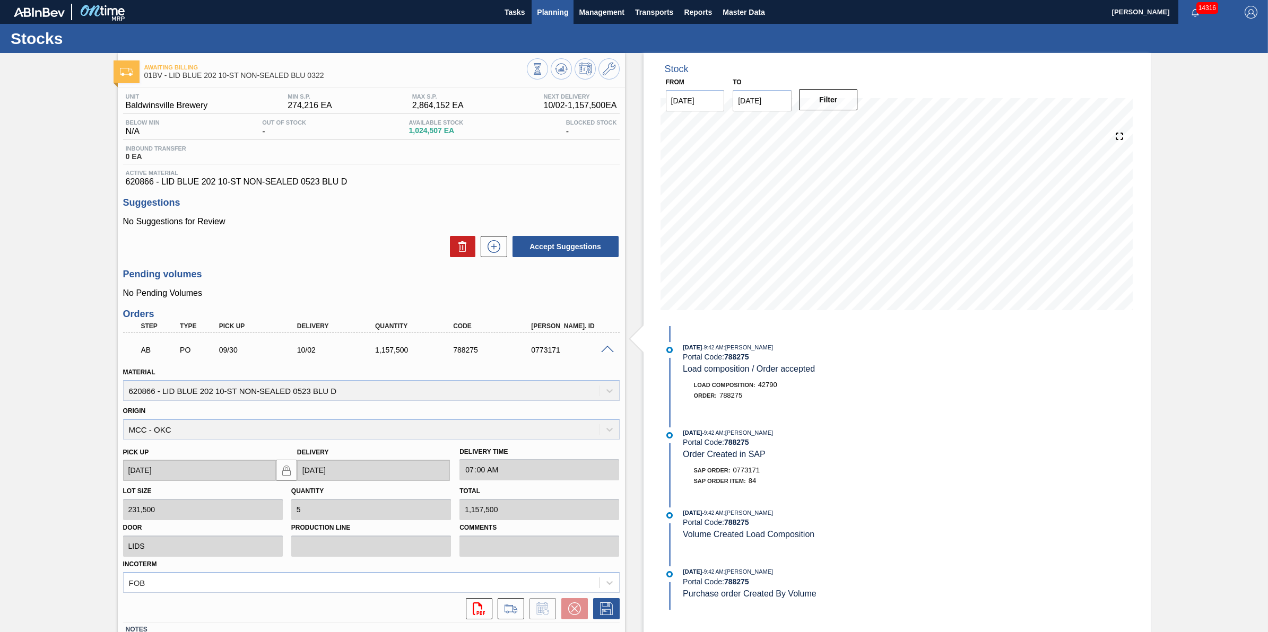
click at [548, 11] on span "Planning" at bounding box center [552, 12] width 31 height 13
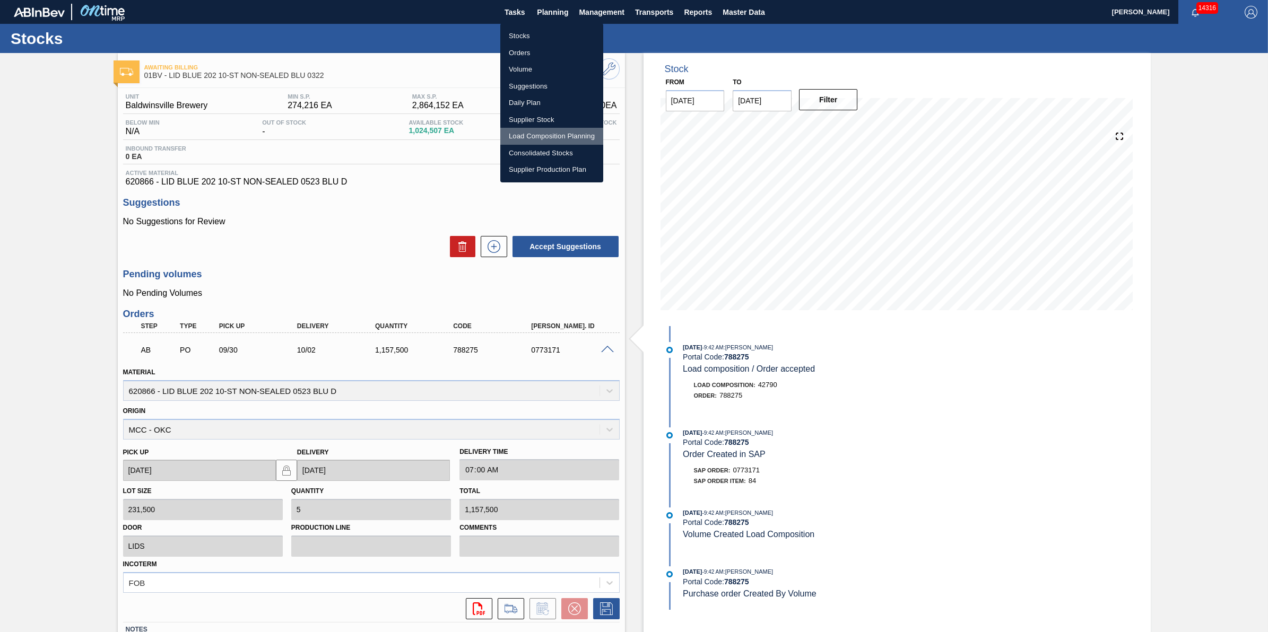
click at [568, 139] on li "Load Composition Planning" at bounding box center [551, 136] width 103 height 17
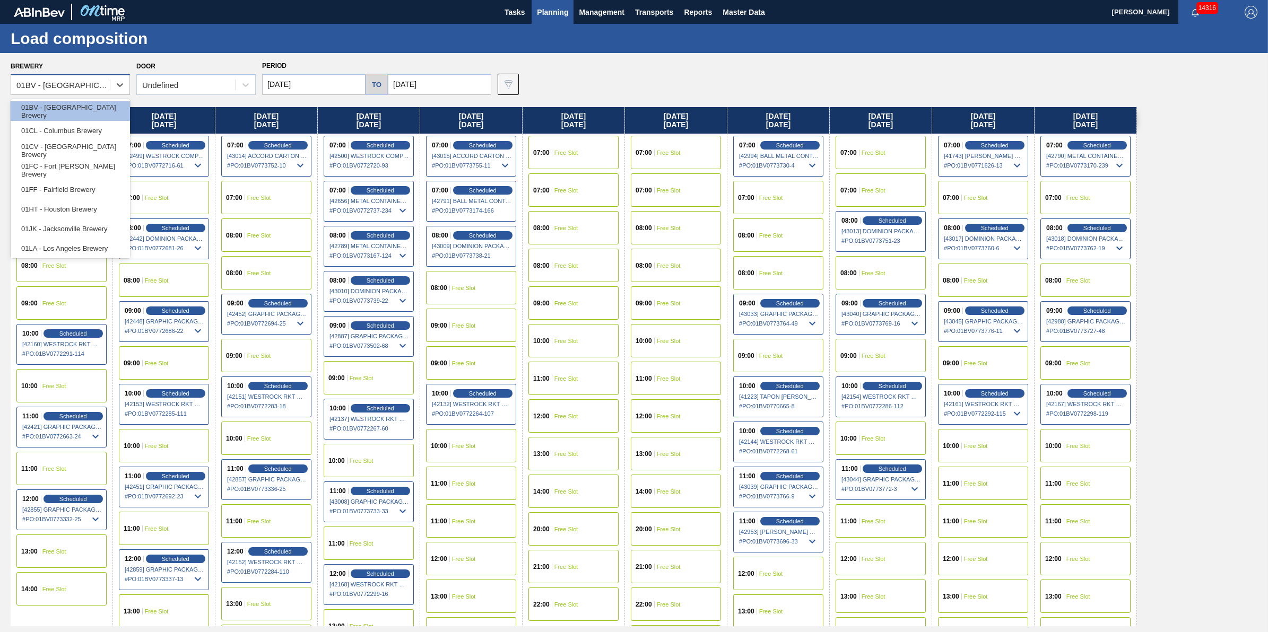
click at [67, 78] on div "01BV - [GEOGRAPHIC_DATA] Brewery" at bounding box center [60, 84] width 99 height 15
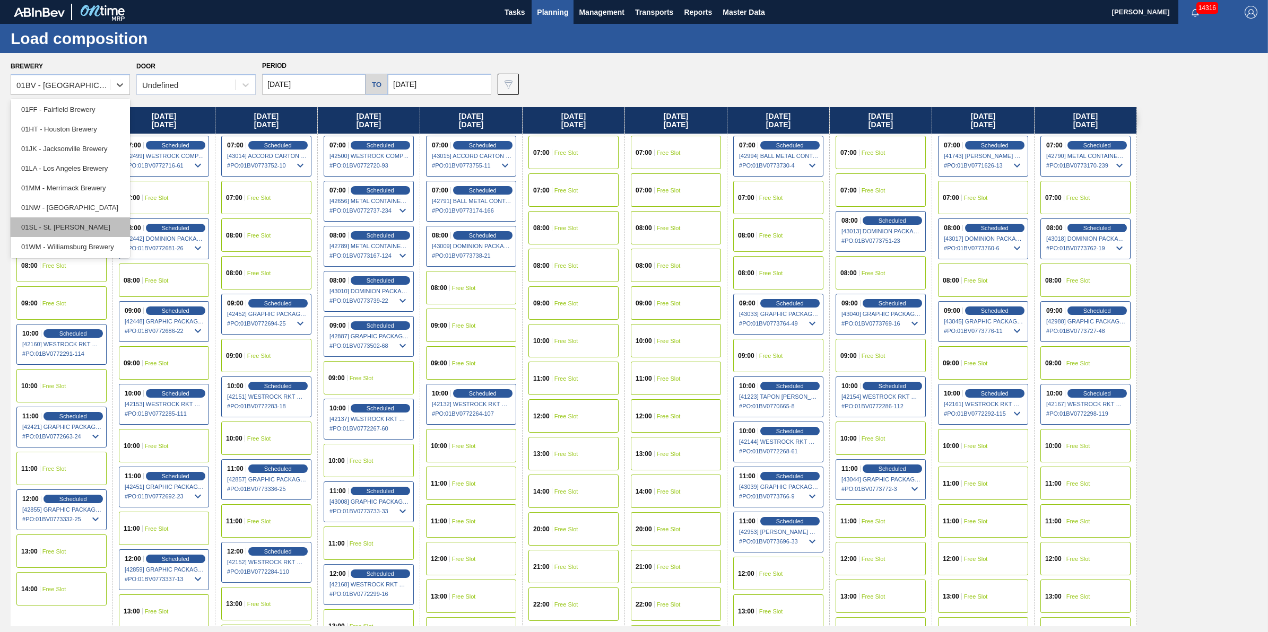
click at [106, 229] on div "01SL - St. [PERSON_NAME]" at bounding box center [70, 228] width 119 height 20
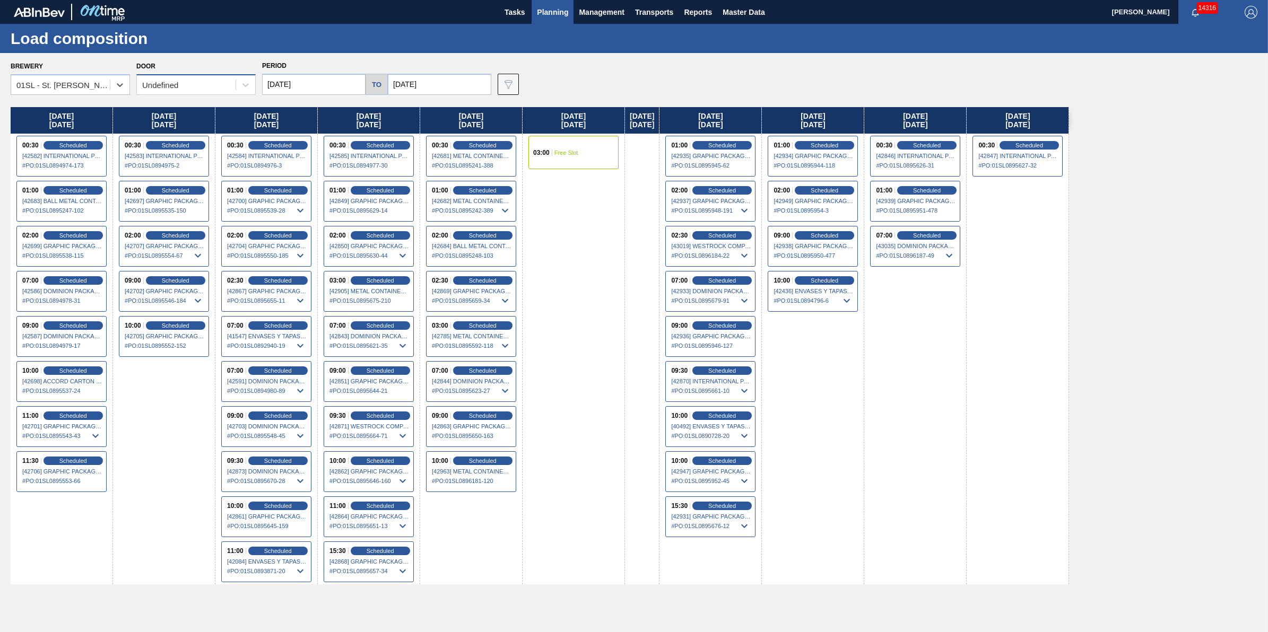
click at [228, 90] on div "Undefined" at bounding box center [186, 84] width 99 height 15
click at [213, 149] on div "DDR104" at bounding box center [195, 151] width 119 height 20
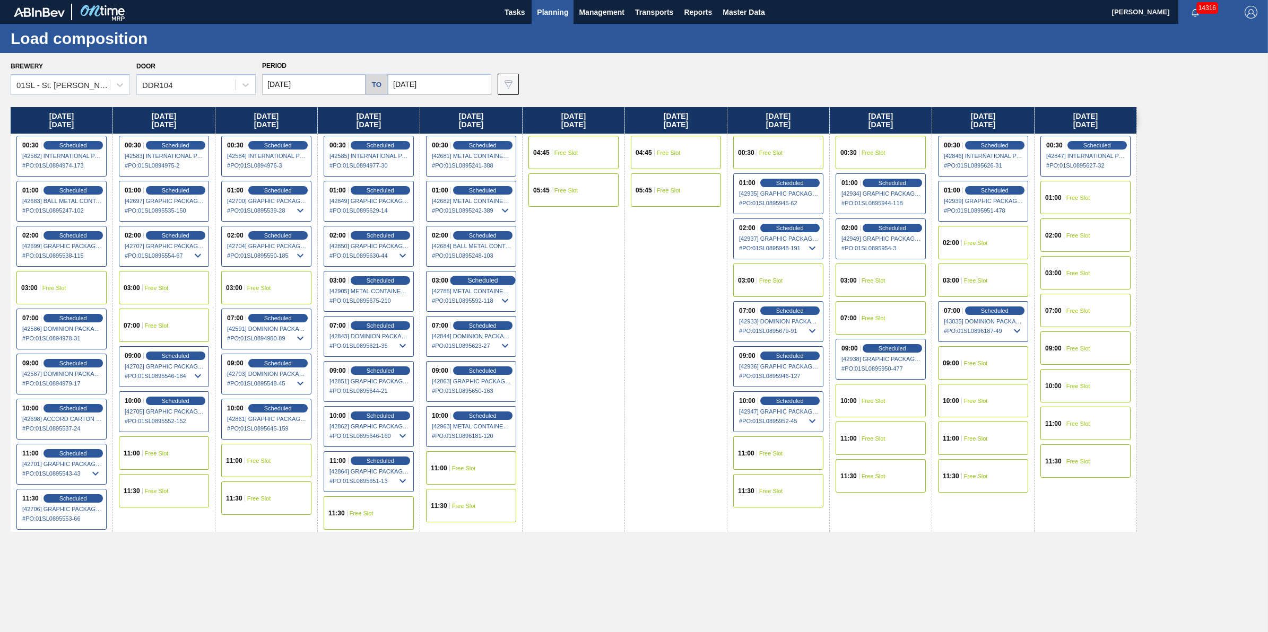
click at [496, 279] on span "Scheduled" at bounding box center [482, 280] width 30 height 7
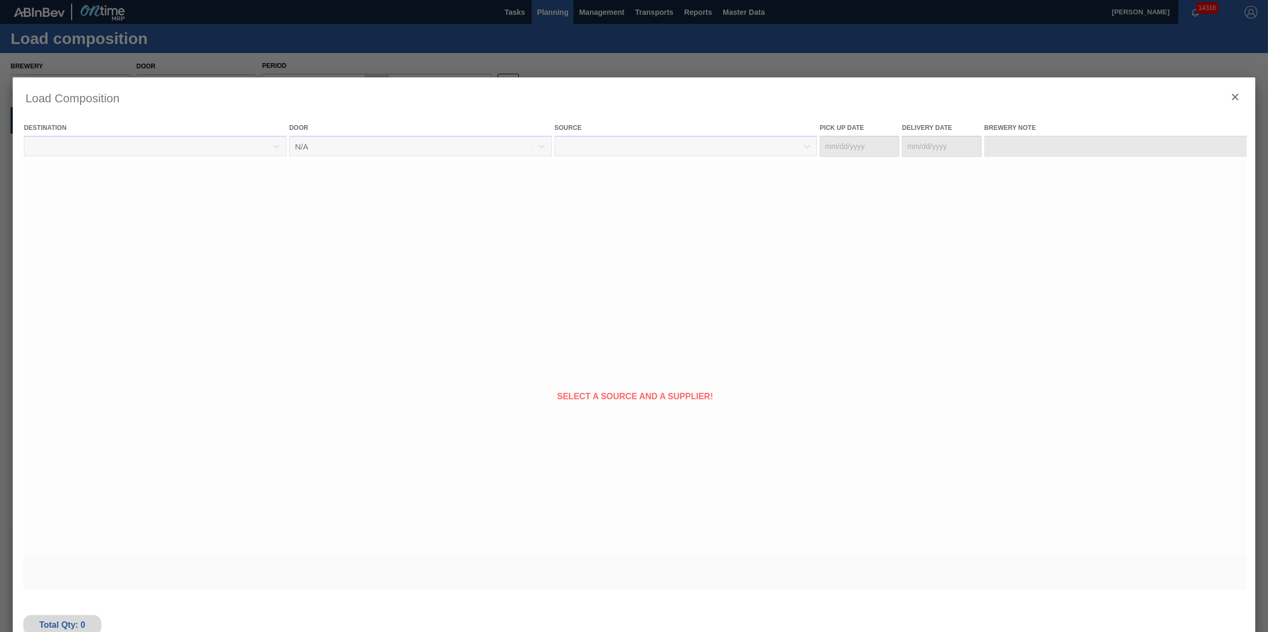
type Date "[DATE]"
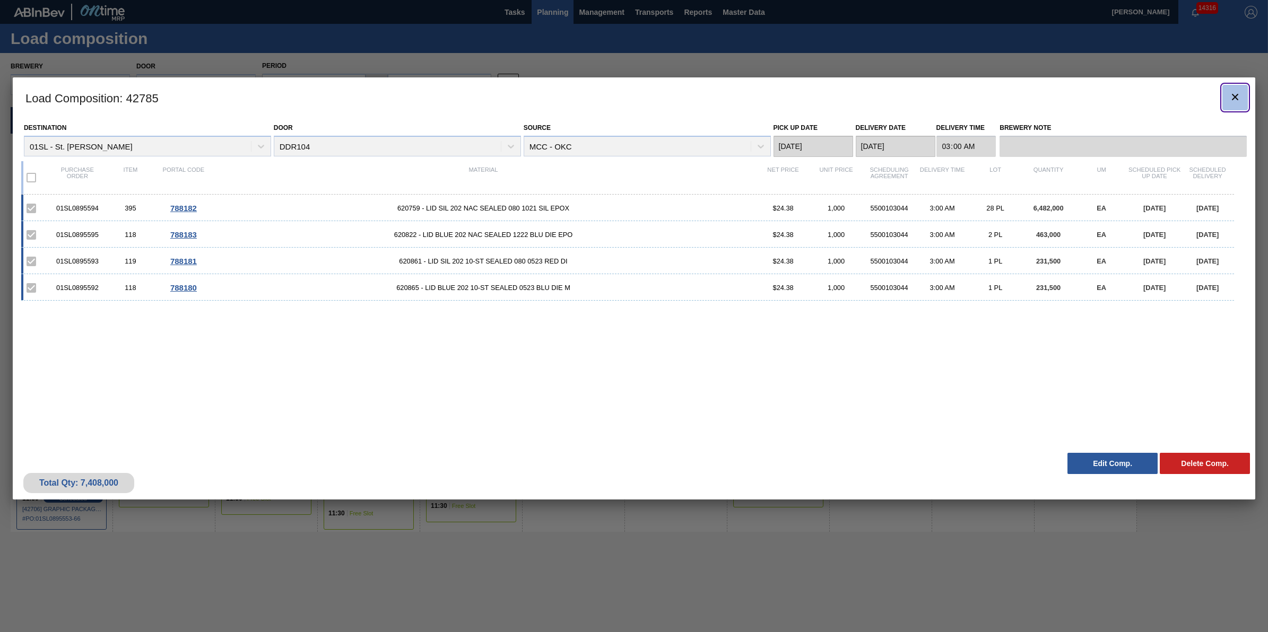
click at [1229, 94] on icon "botão de ícone" at bounding box center [1235, 97] width 13 height 13
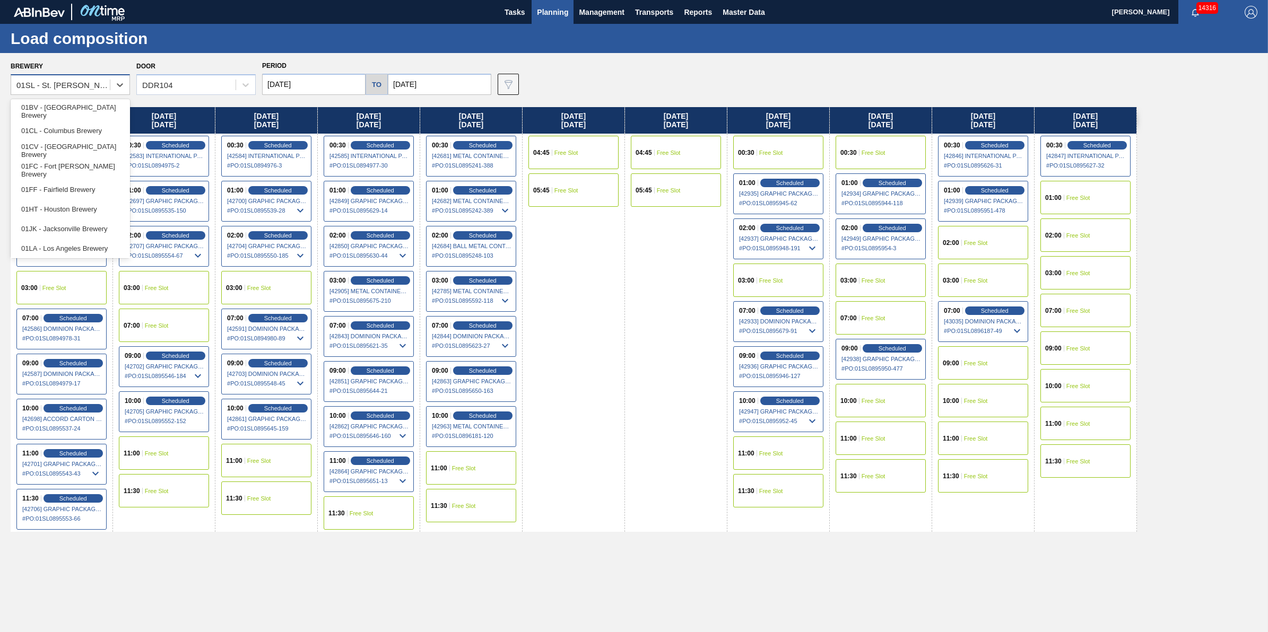
click at [103, 75] on div "01SL - St. [PERSON_NAME]" at bounding box center [70, 84] width 119 height 21
click at [103, 108] on div "01BV - [GEOGRAPHIC_DATA] Brewery" at bounding box center [70, 111] width 119 height 20
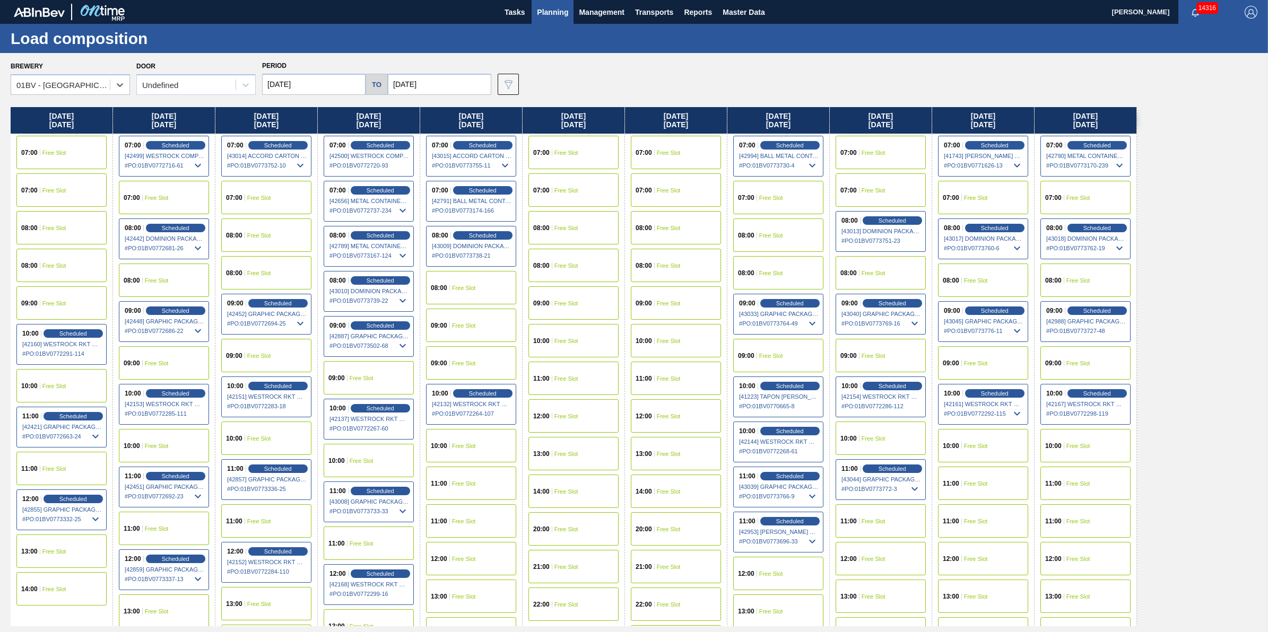
drag, startPoint x: 272, startPoint y: 96, endPoint x: 298, endPoint y: 85, distance: 28.6
click at [274, 95] on div "Brewery option 01BV - Baldwinsville Brewery, selected. Select is focused ,type …" at bounding box center [634, 342] width 1268 height 579
click at [298, 85] on input "[DATE]" at bounding box center [313, 84] width 103 height 21
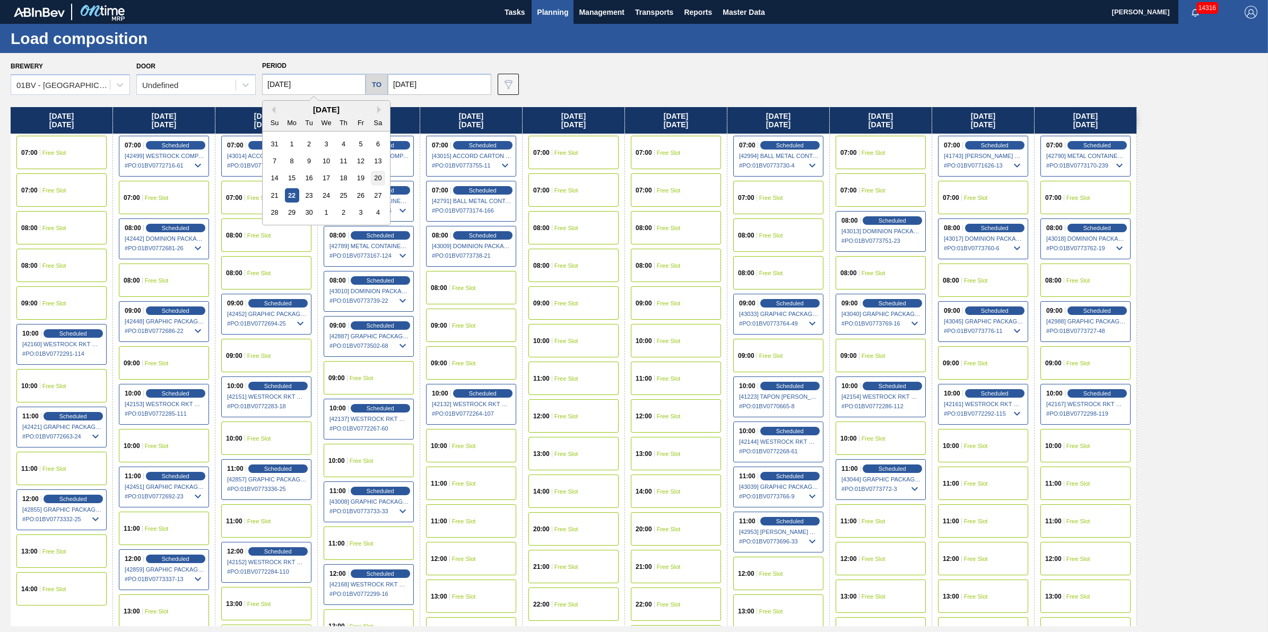
click at [371, 177] on div "20" at bounding box center [378, 178] width 14 height 14
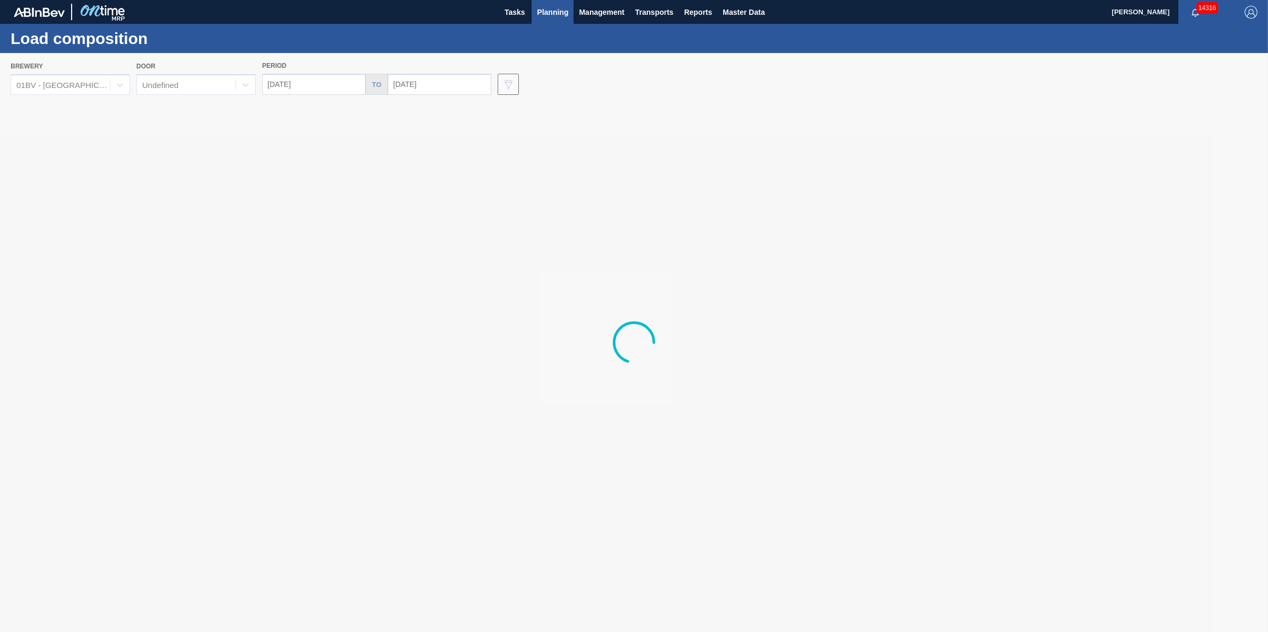
click at [347, 91] on div at bounding box center [634, 342] width 1268 height 579
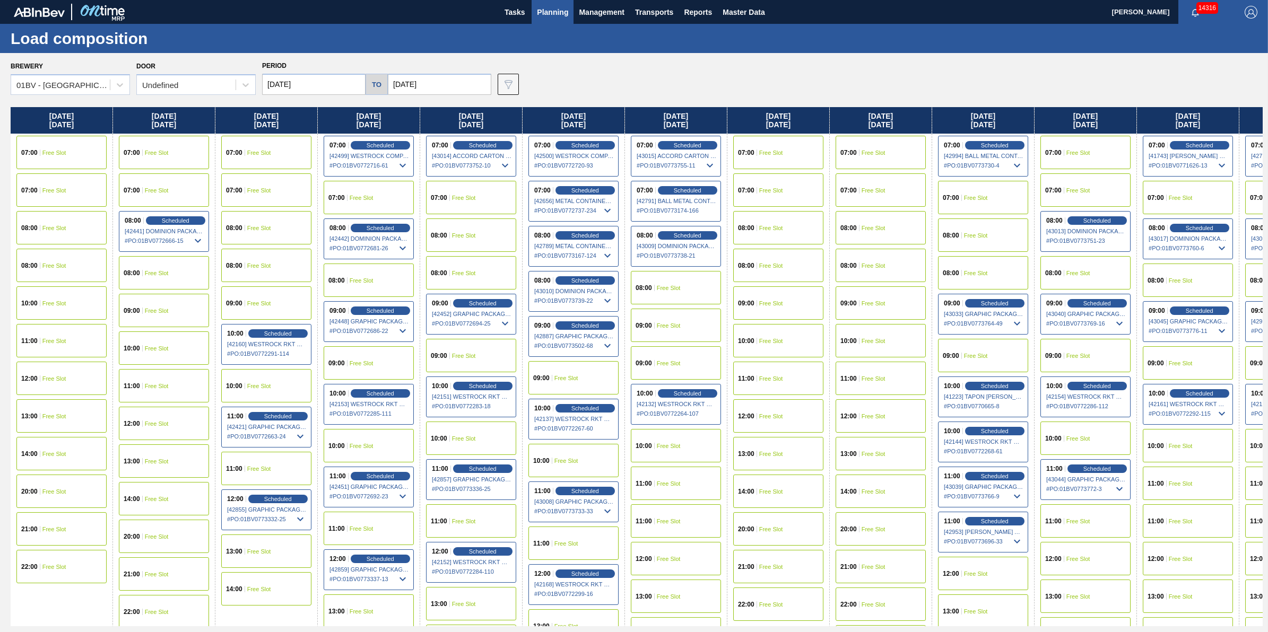
click at [346, 82] on input "09/20/2025" at bounding box center [313, 84] width 103 height 21
click at [357, 179] on div "19" at bounding box center [360, 178] width 14 height 14
type input "09/19/2025"
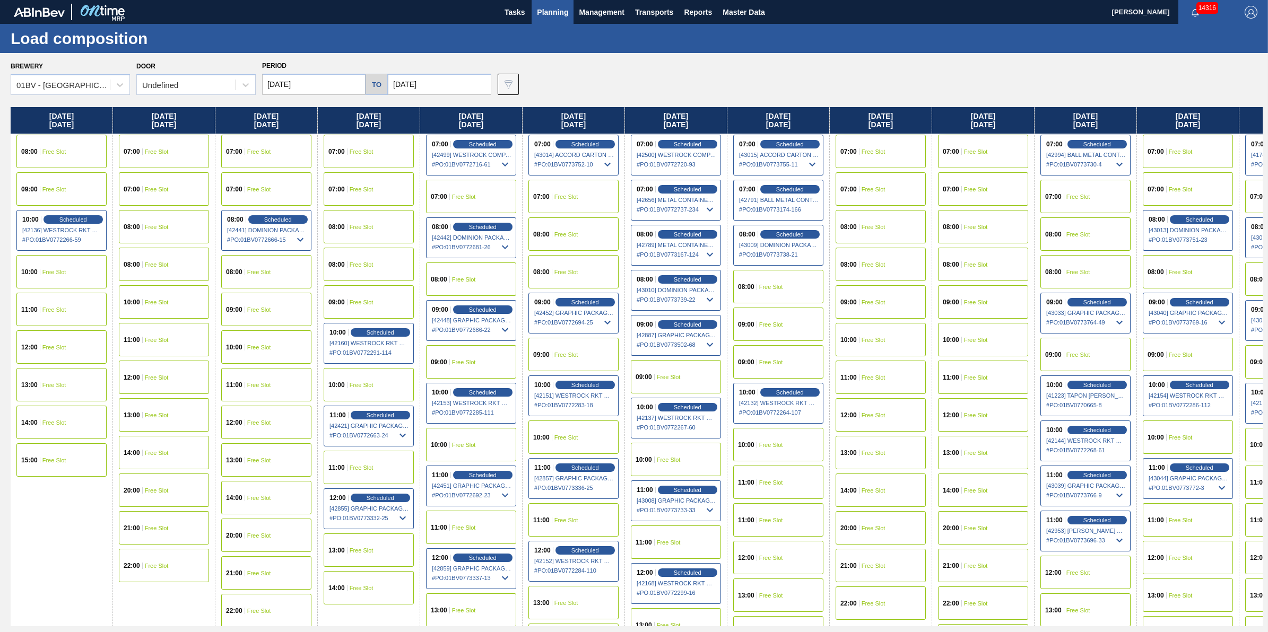
scroll to position [0, 0]
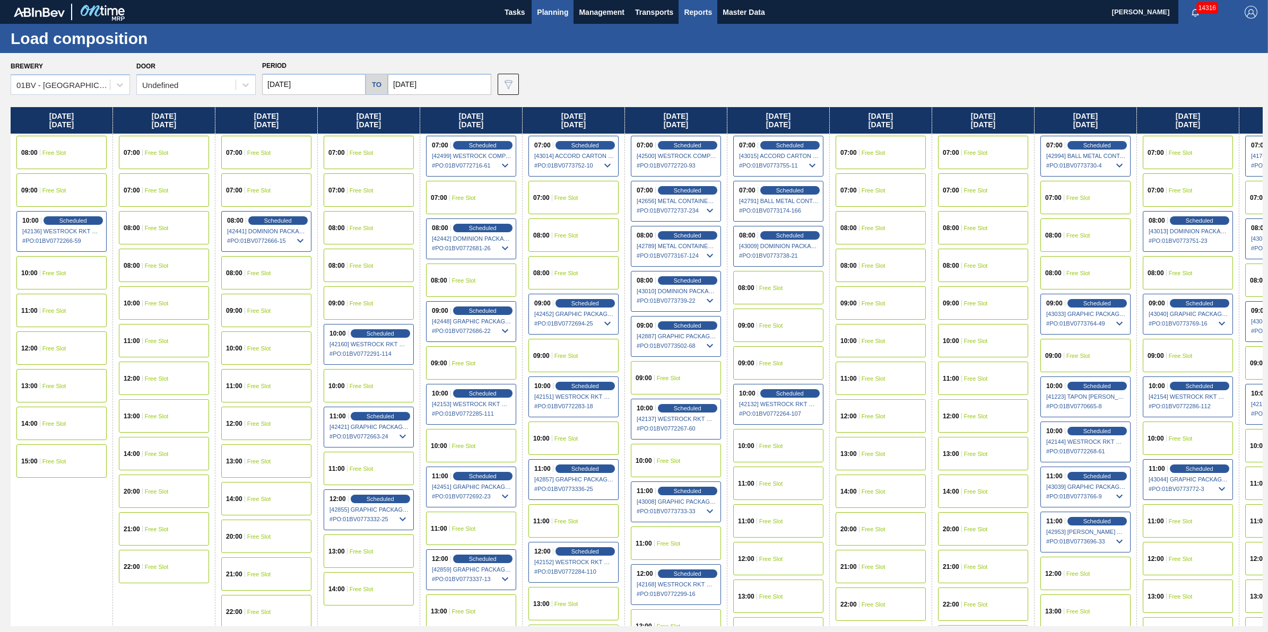
click at [700, 21] on button "Reports" at bounding box center [697, 12] width 39 height 24
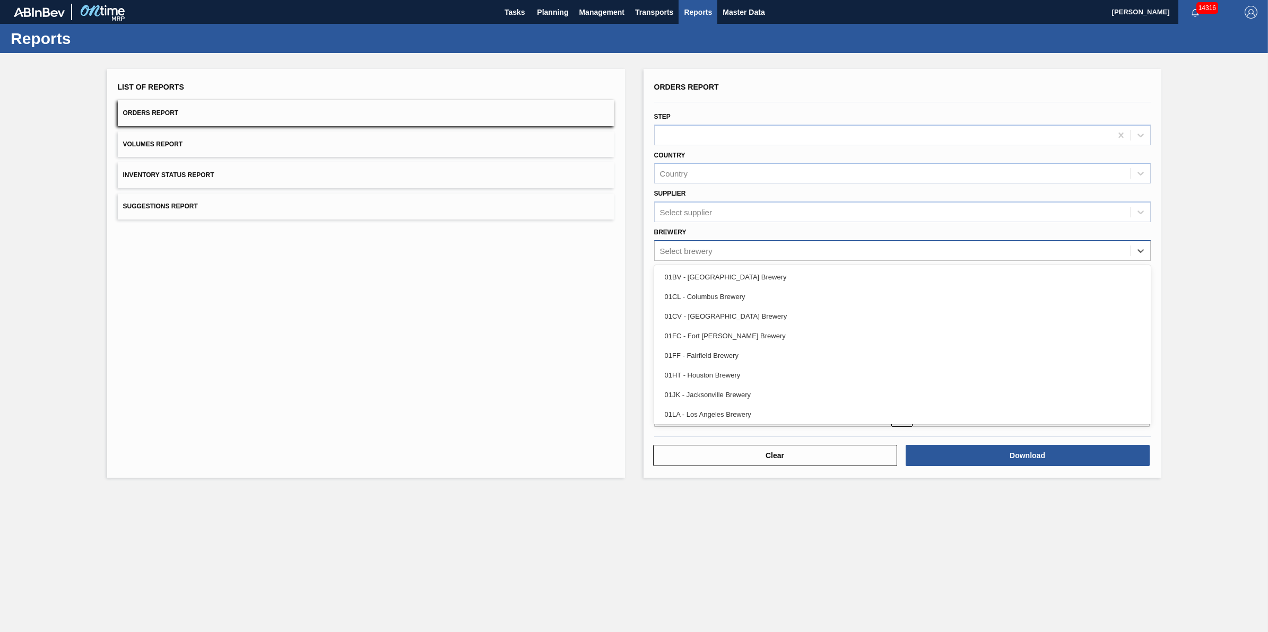
drag, startPoint x: 731, startPoint y: 248, endPoint x: 730, endPoint y: 259, distance: 10.7
click at [732, 248] on div "Select brewery" at bounding box center [893, 250] width 476 height 15
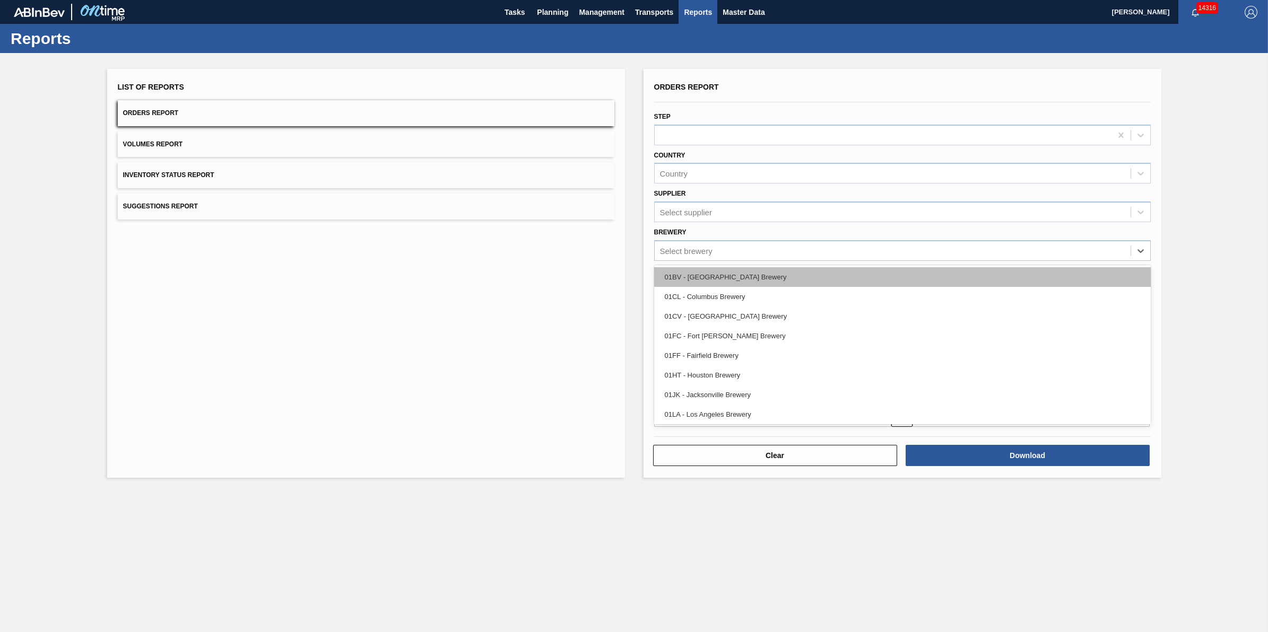
click at [729, 268] on div "01BV - [GEOGRAPHIC_DATA] Brewery" at bounding box center [902, 277] width 497 height 20
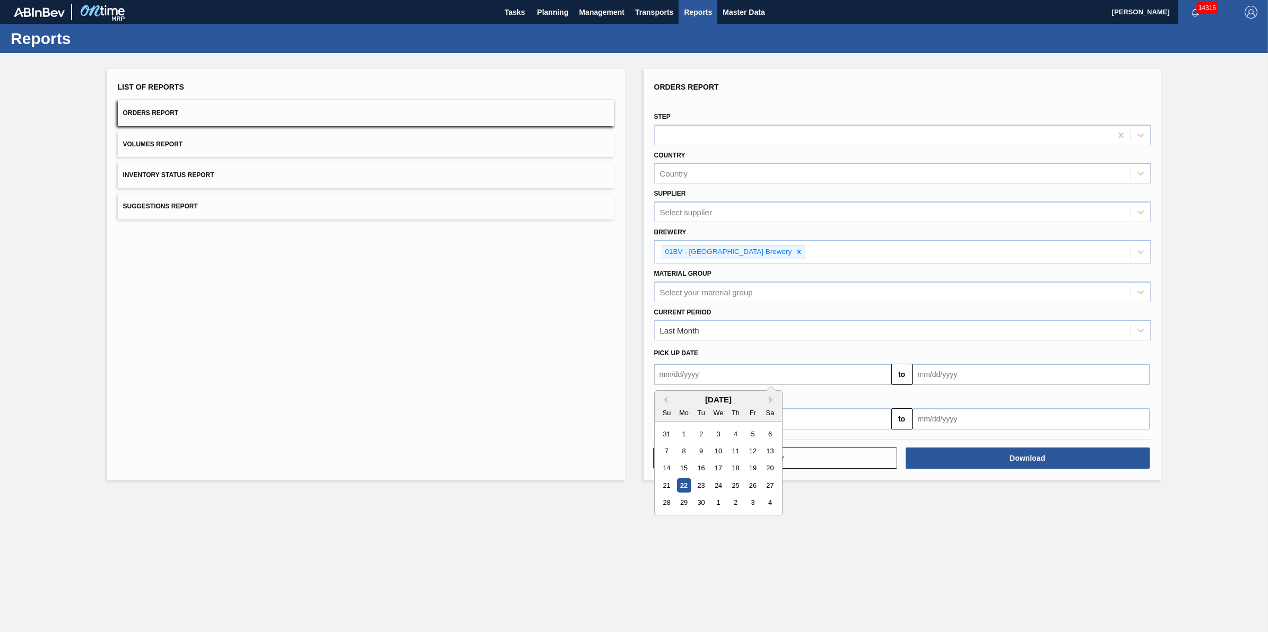
click at [771, 372] on input "text" at bounding box center [772, 374] width 237 height 21
click at [683, 433] on div "1" at bounding box center [683, 434] width 14 height 14
type input "09/01/2025"
click at [961, 378] on input "text" at bounding box center [1030, 374] width 237 height 21
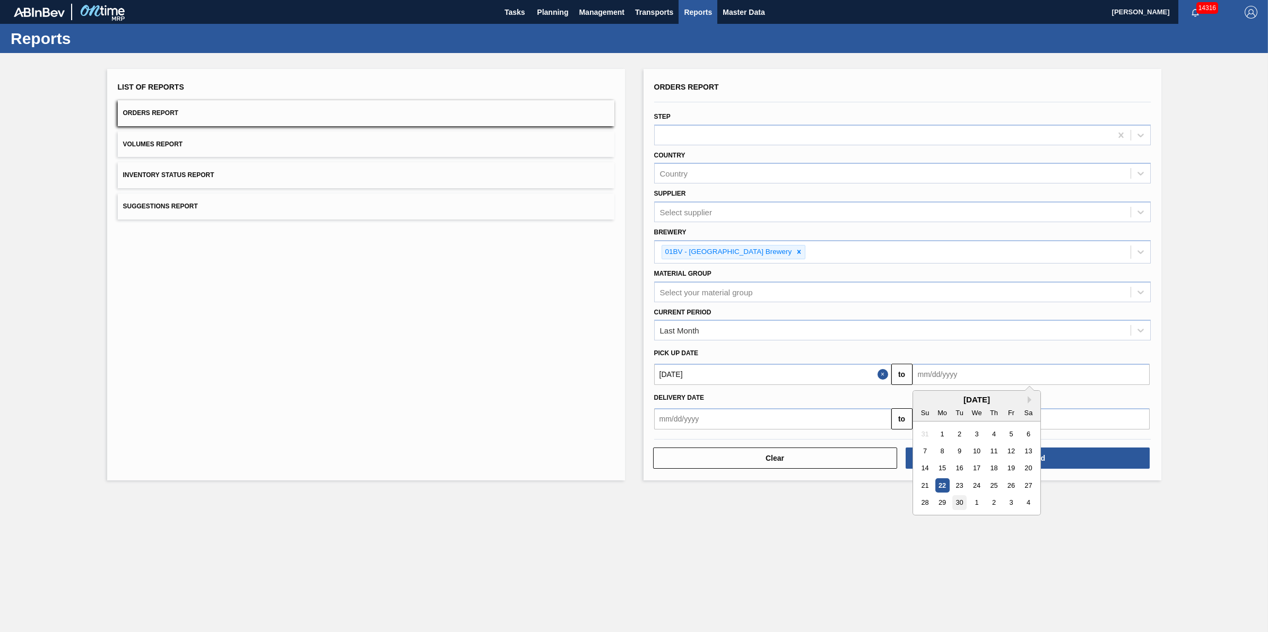
click at [963, 504] on div "30" at bounding box center [959, 503] width 14 height 14
type input "[DATE]"
click at [807, 412] on input "text" at bounding box center [772, 418] width 237 height 21
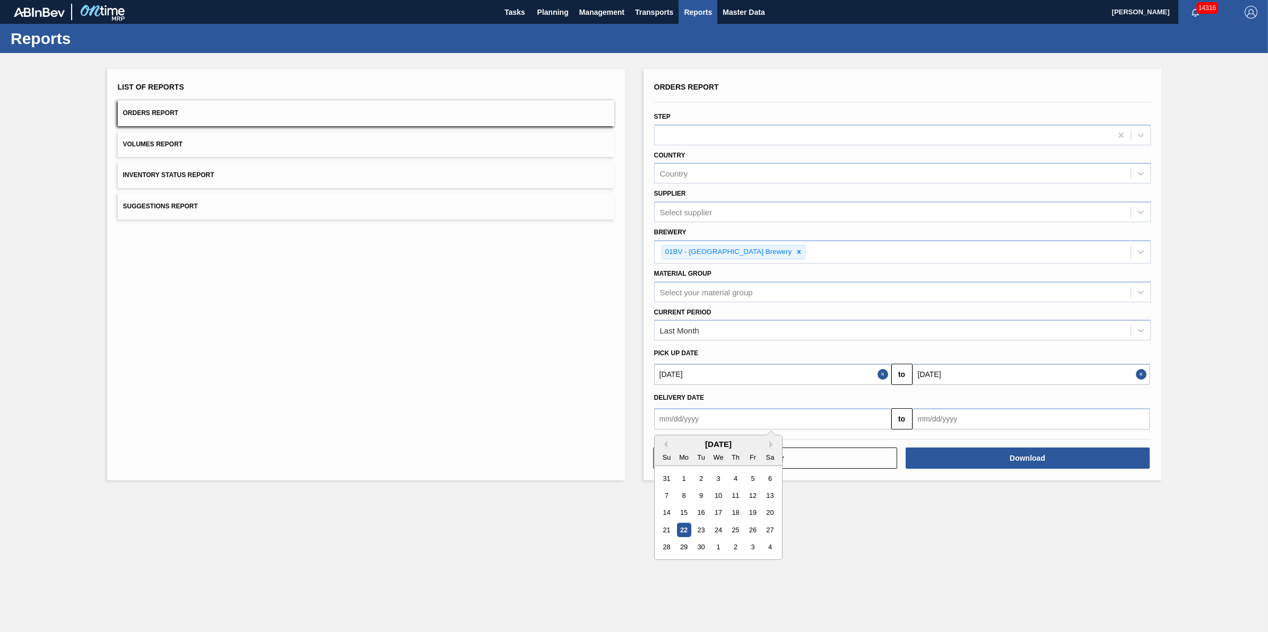
drag, startPoint x: 687, startPoint y: 479, endPoint x: 933, endPoint y: 436, distance: 249.3
click at [687, 478] on div "1" at bounding box center [683, 479] width 14 height 14
type input "09/01/2025"
drag, startPoint x: 971, startPoint y: 427, endPoint x: 972, endPoint y: 435, distance: 8.0
click at [972, 427] on input "text" at bounding box center [1030, 418] width 237 height 21
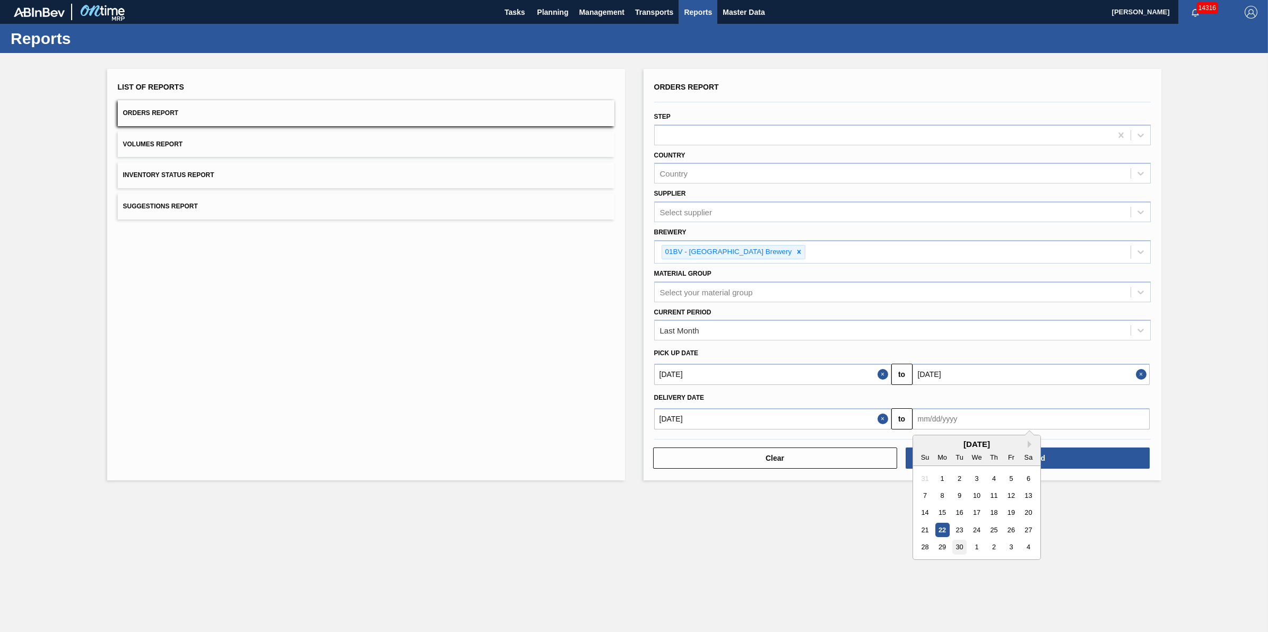
click at [963, 545] on div "30" at bounding box center [959, 548] width 14 height 14
type input "[DATE]"
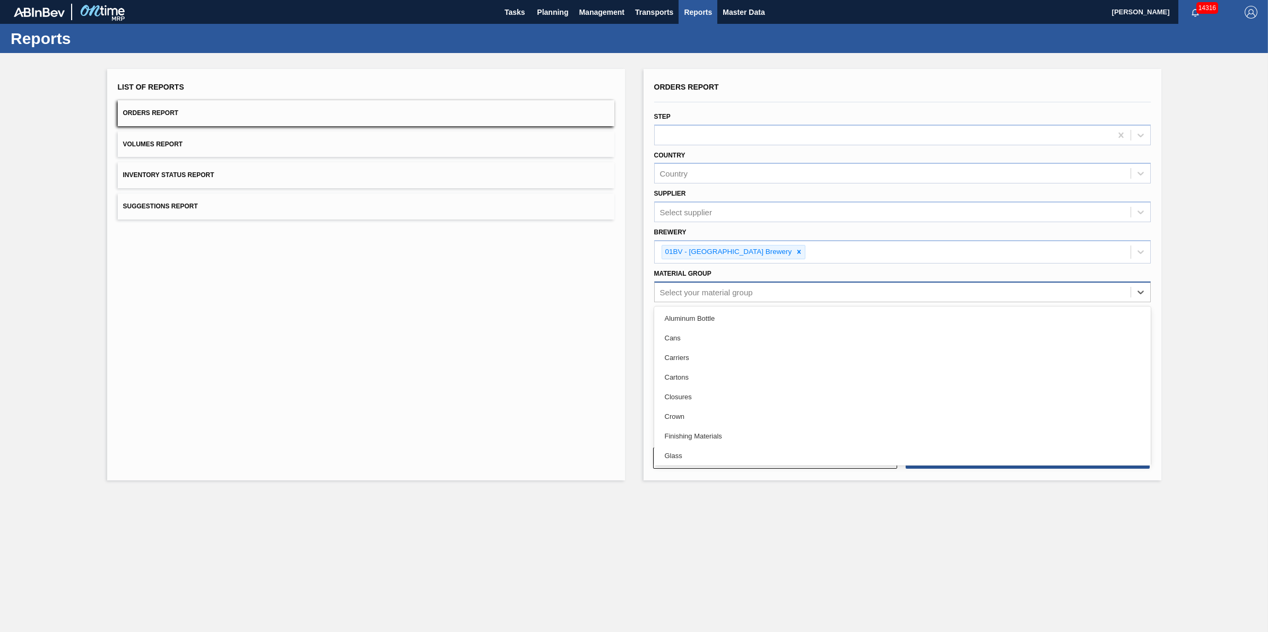
click at [828, 287] on div "Select your material group" at bounding box center [893, 291] width 476 height 15
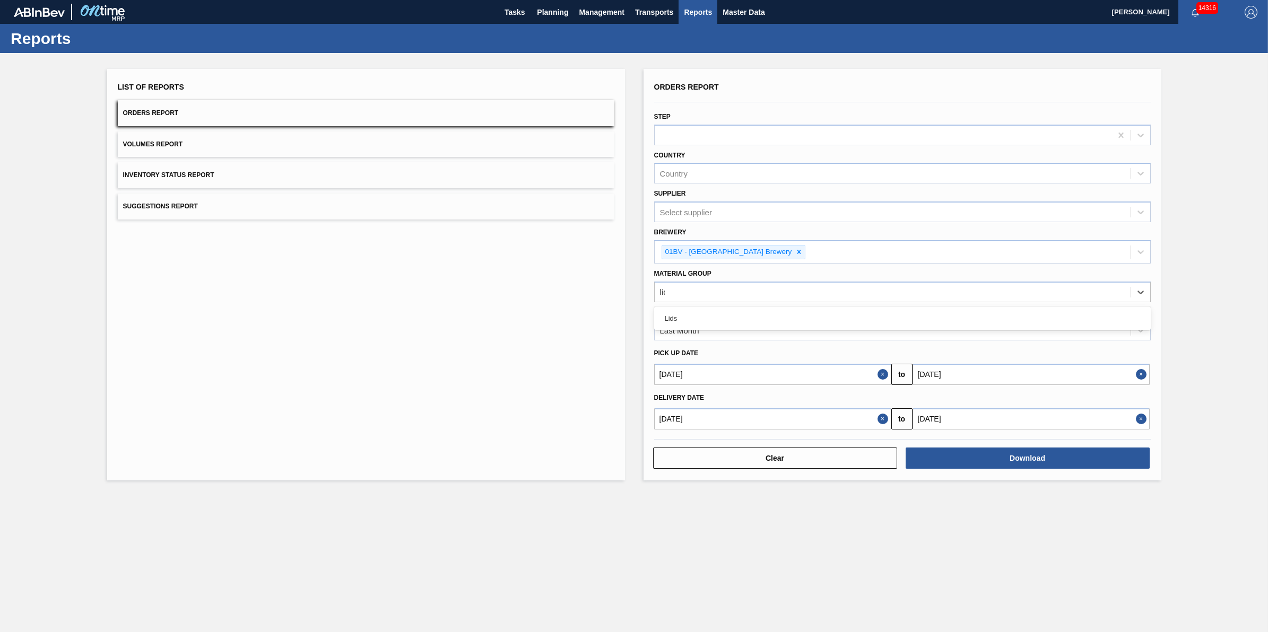
type Group "lids"
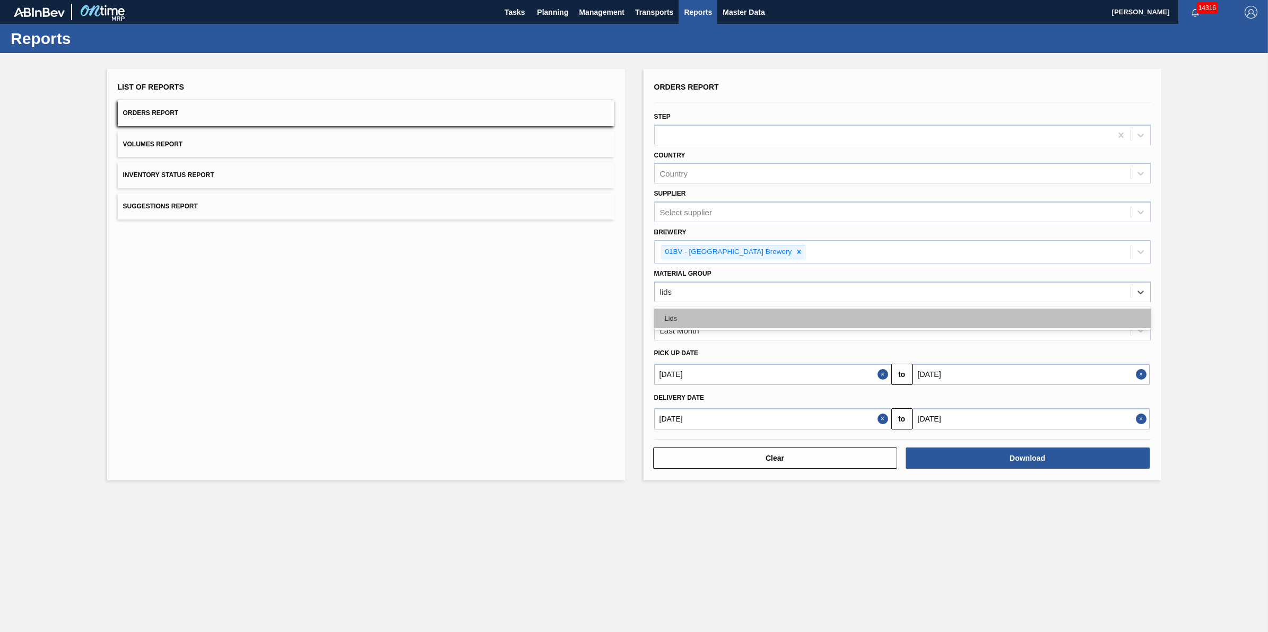
click at [767, 324] on div "Lids" at bounding box center [902, 319] width 497 height 20
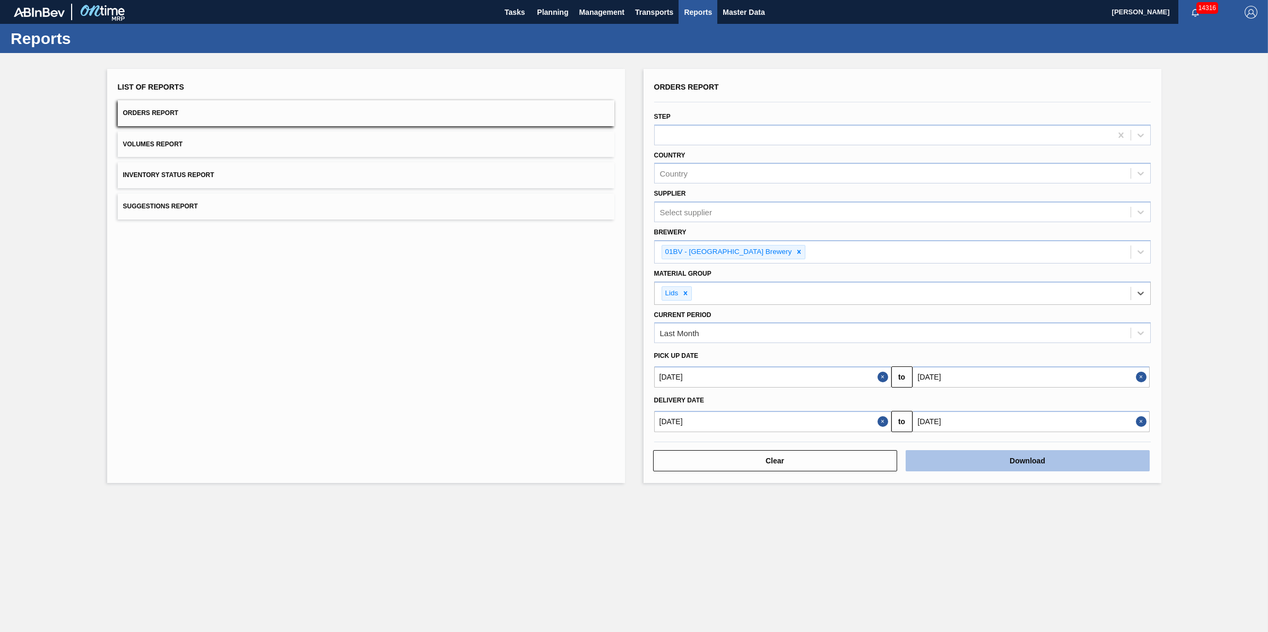
click at [936, 450] on button "Download" at bounding box center [1028, 460] width 244 height 21
click at [987, 465] on button "Download" at bounding box center [1028, 460] width 244 height 21
click at [559, 9] on span "Planning" at bounding box center [552, 12] width 31 height 13
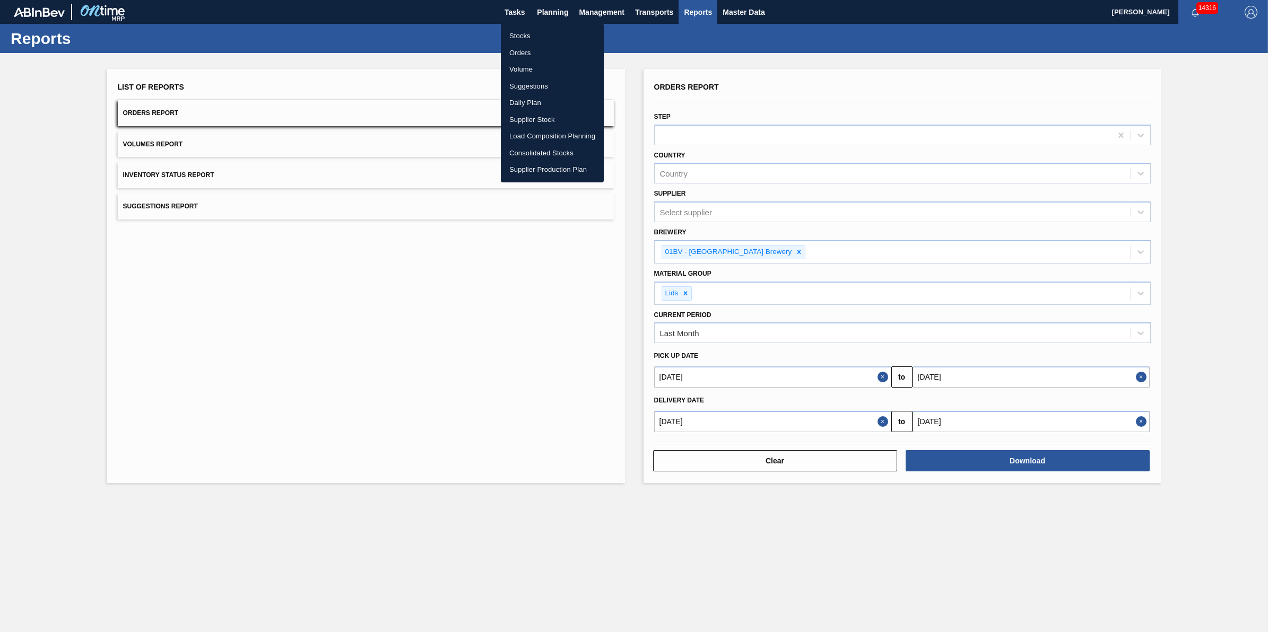
drag, startPoint x: 537, startPoint y: 33, endPoint x: 541, endPoint y: 25, distance: 8.3
click at [537, 33] on li "Stocks" at bounding box center [552, 36] width 103 height 17
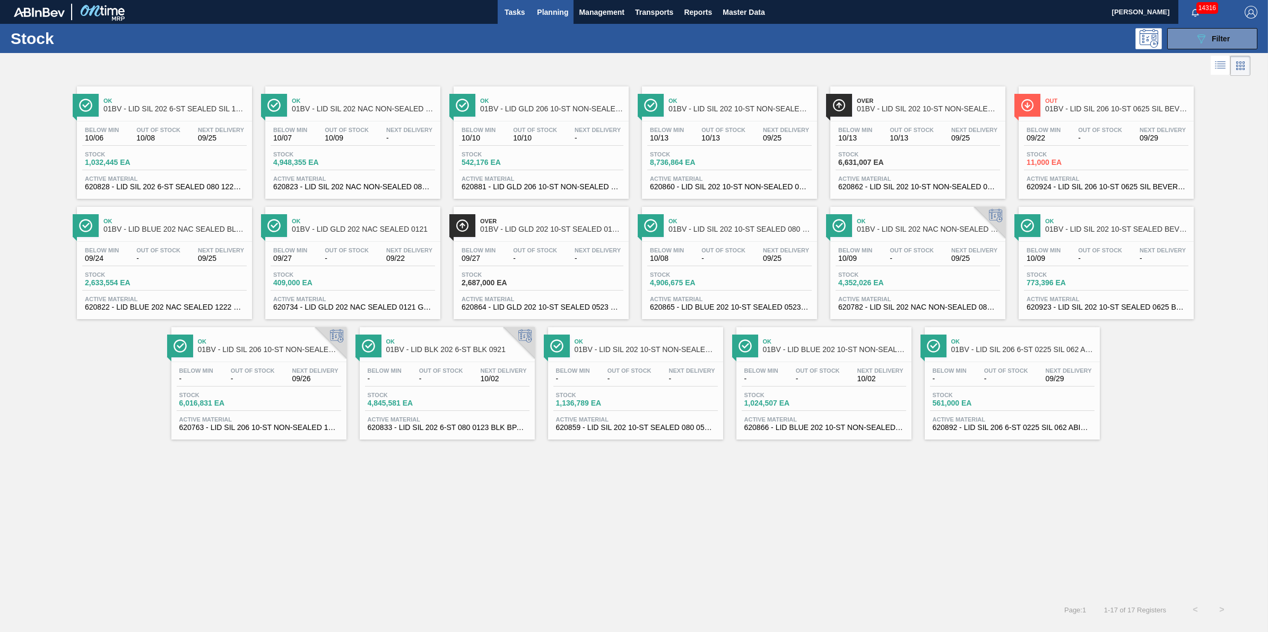
click at [513, 18] on button "Tasks" at bounding box center [515, 12] width 34 height 24
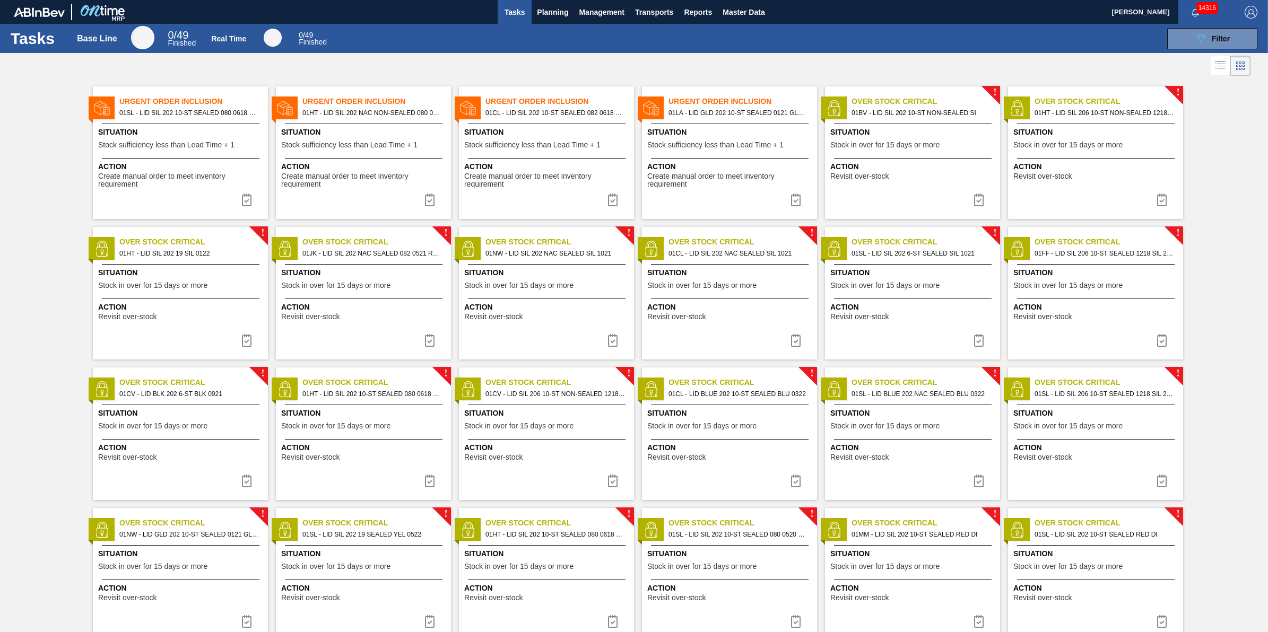
click at [386, 138] on div "Situation Stock sufficiency less than Lead Time + 1" at bounding box center [364, 140] width 167 height 26
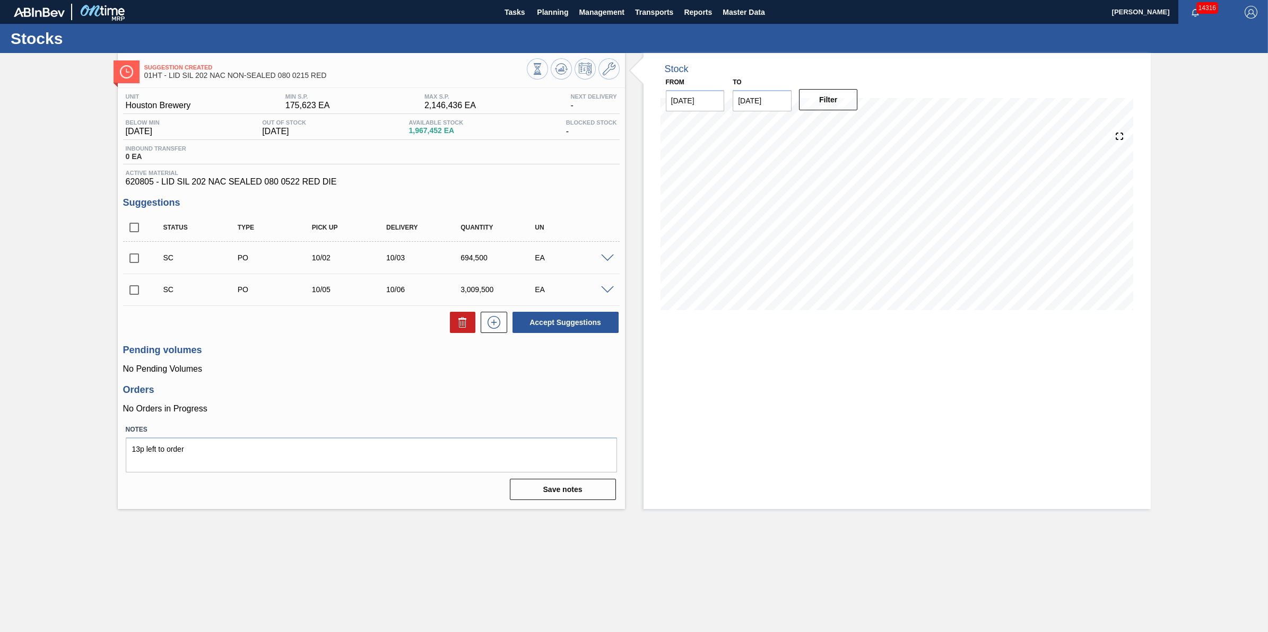
click at [610, 288] on span at bounding box center [607, 290] width 13 height 8
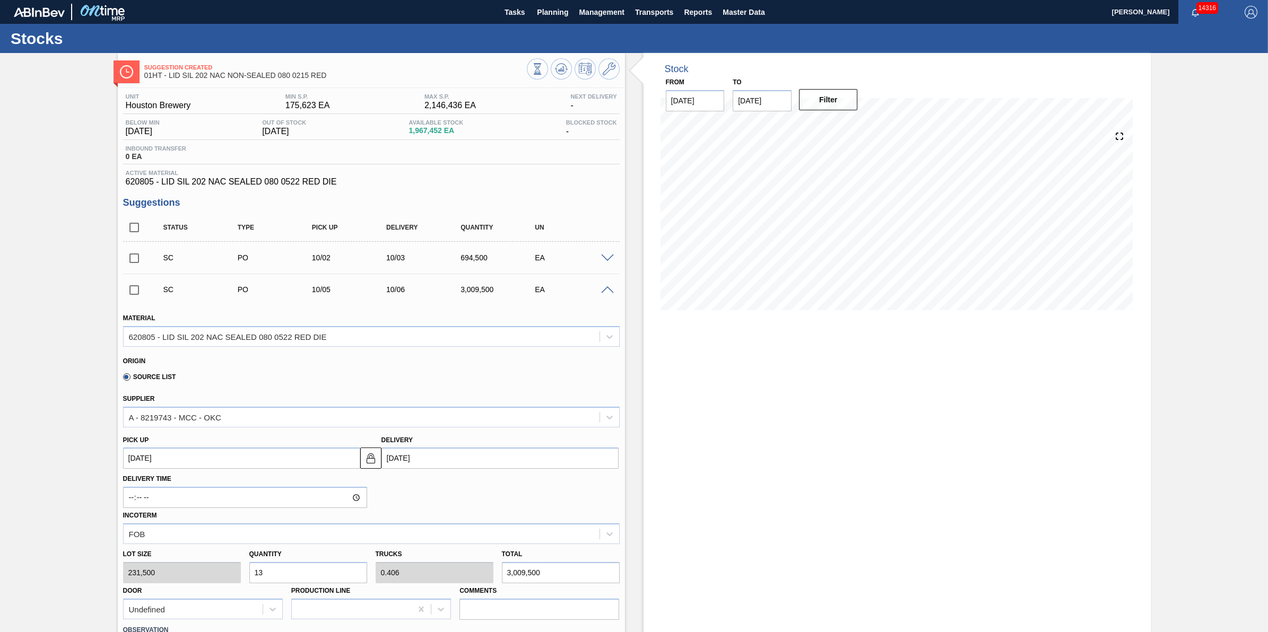
click at [602, 264] on div "SC PO 10/02 10/03 694,500 EA" at bounding box center [371, 258] width 497 height 27
click at [550, 9] on span "Planning" at bounding box center [552, 12] width 31 height 13
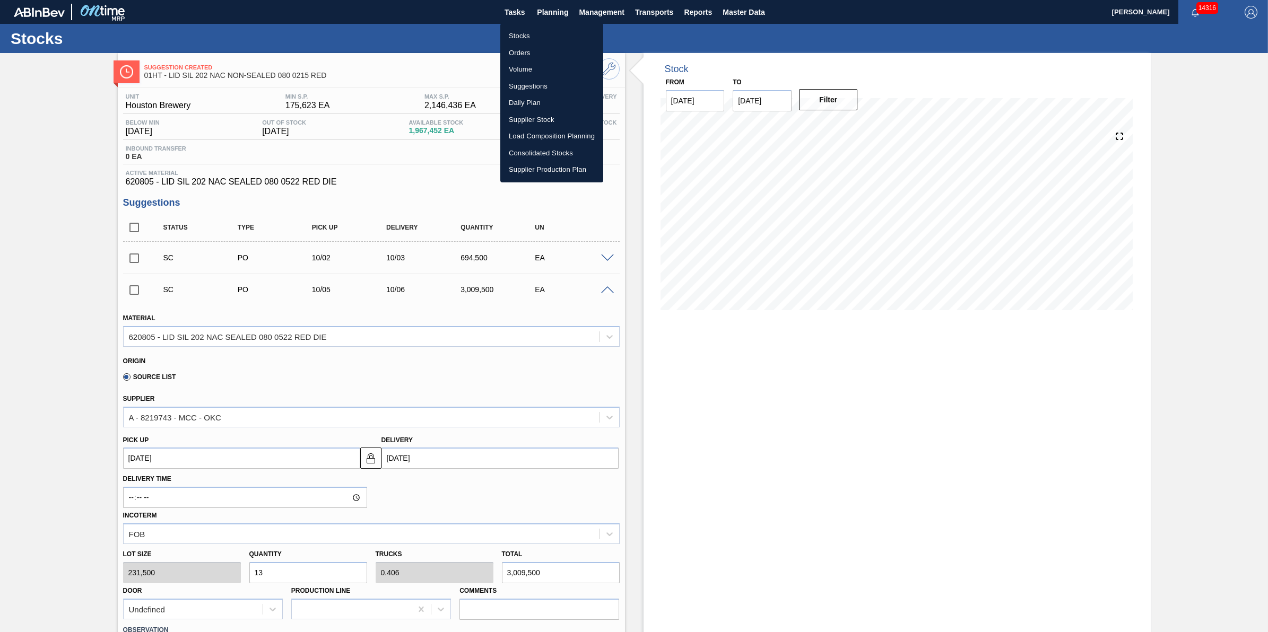
click at [551, 38] on li "Stocks" at bounding box center [551, 36] width 103 height 17
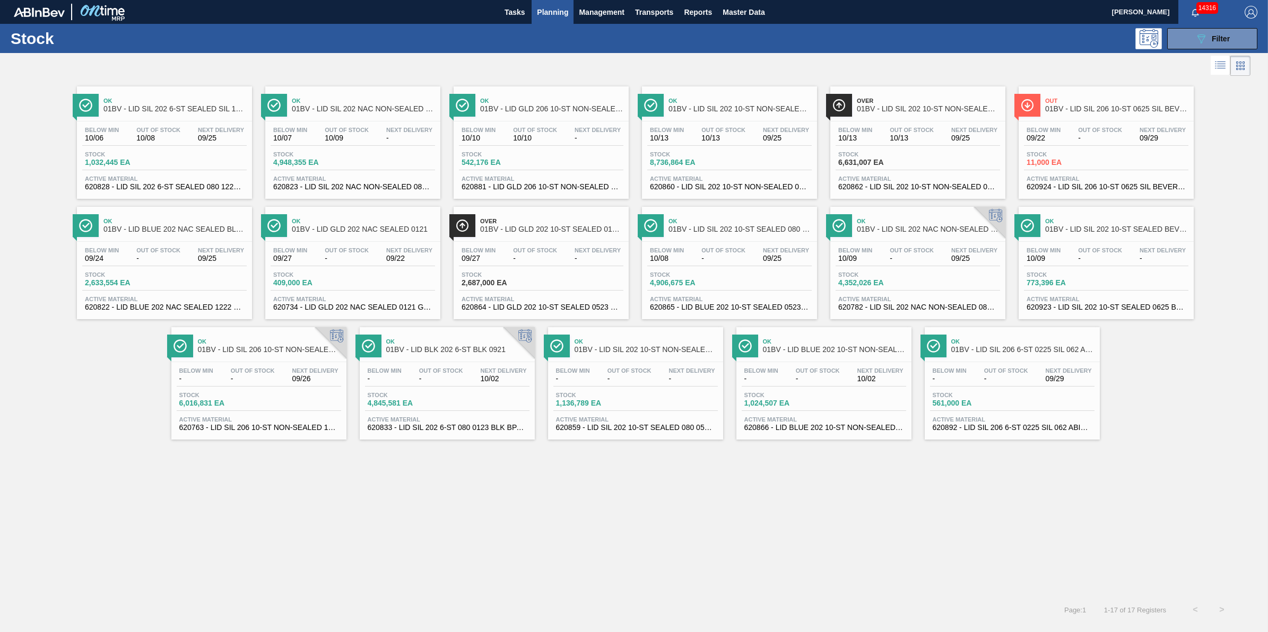
drag, startPoint x: 1216, startPoint y: 44, endPoint x: 1217, endPoint y: 50, distance: 7.0
click at [1216, 44] on div "089F7B8B-B2A5-4AFE-B5C0-19BA573D28AC Filter" at bounding box center [1212, 38] width 35 height 13
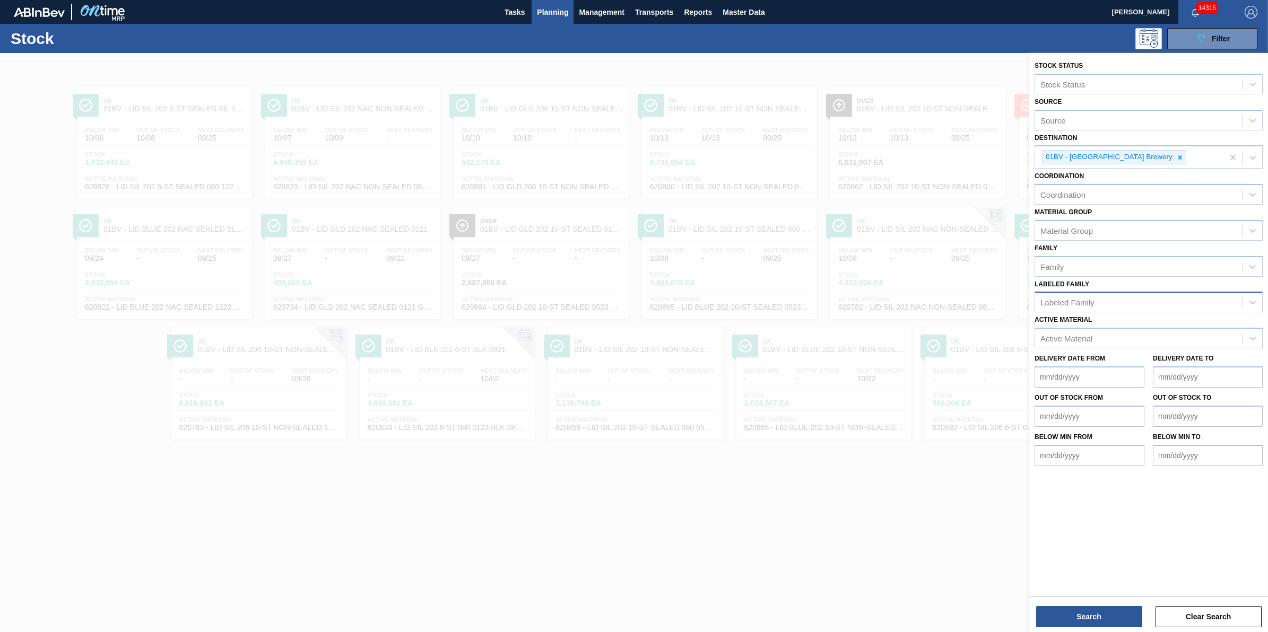
click at [1162, 303] on div "Labeled Family" at bounding box center [1138, 302] width 207 height 15
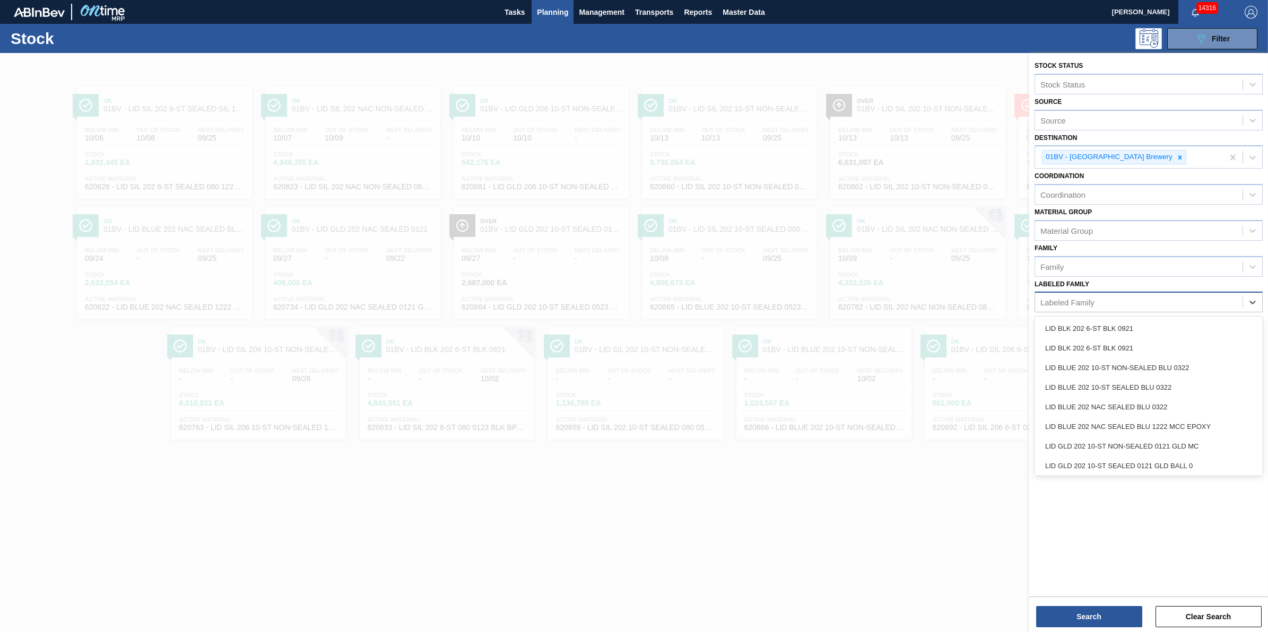
click at [1171, 295] on div "Labeled Family" at bounding box center [1138, 302] width 207 height 15
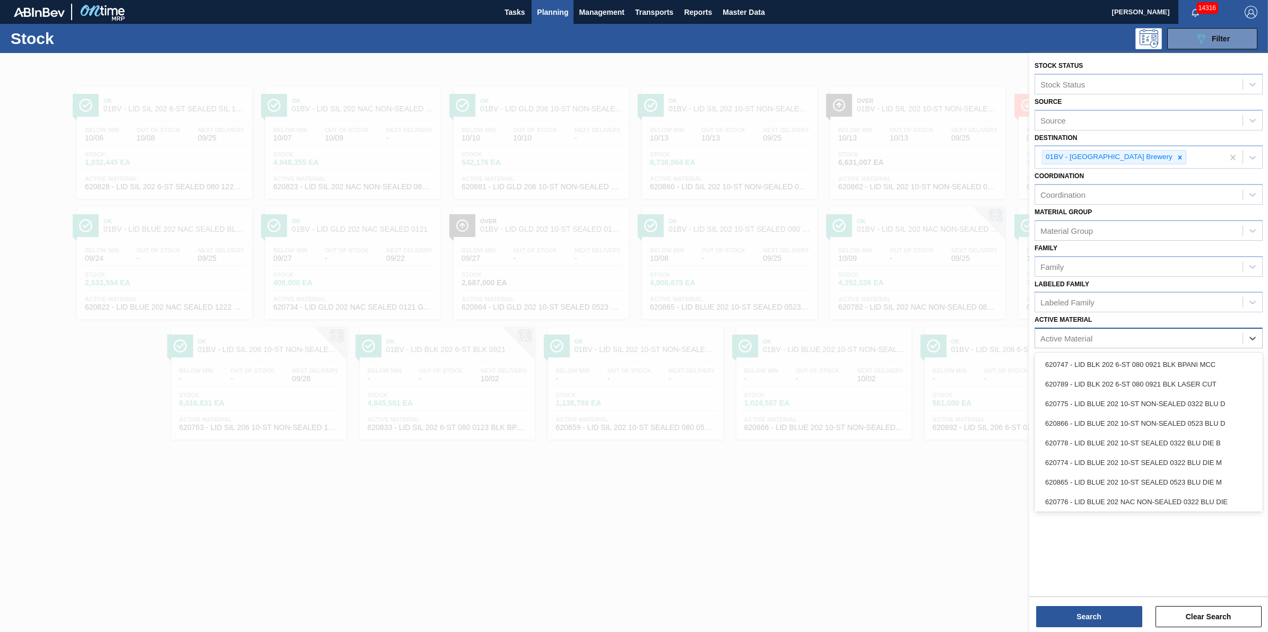
click at [1162, 332] on div "Active Material" at bounding box center [1138, 338] width 207 height 15
type Material "620886"
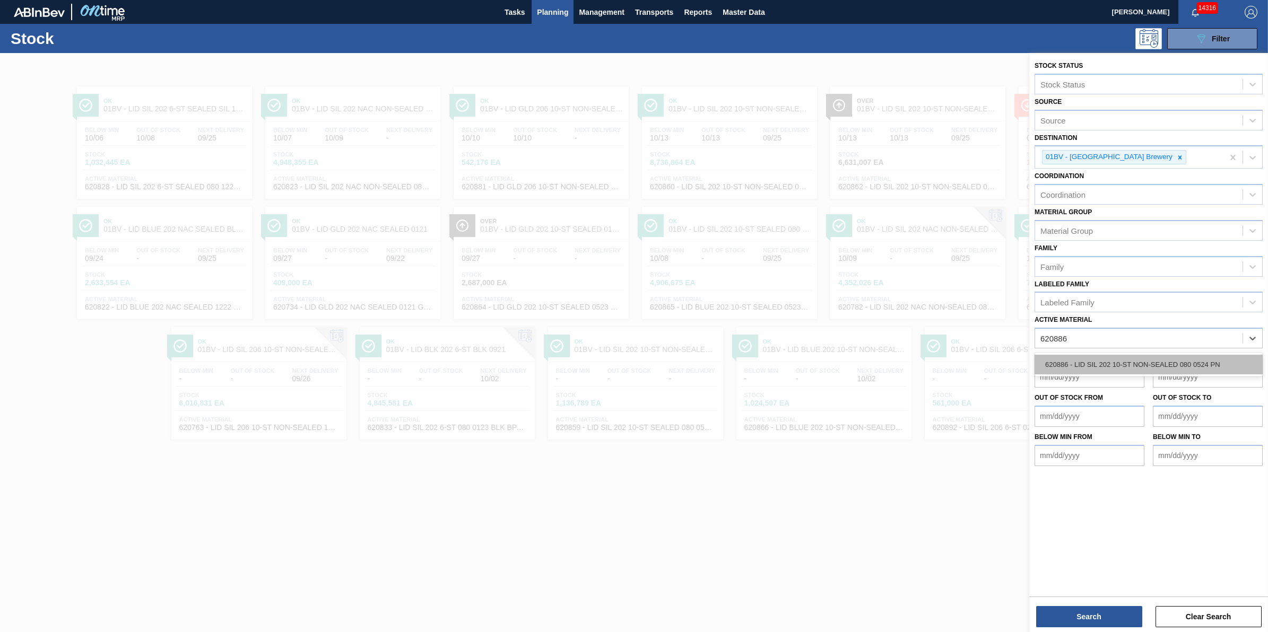
click at [1159, 360] on div "620886 - LID SIL 202 10-ST NON-SEALED 080 0524 PN" at bounding box center [1148, 365] width 228 height 20
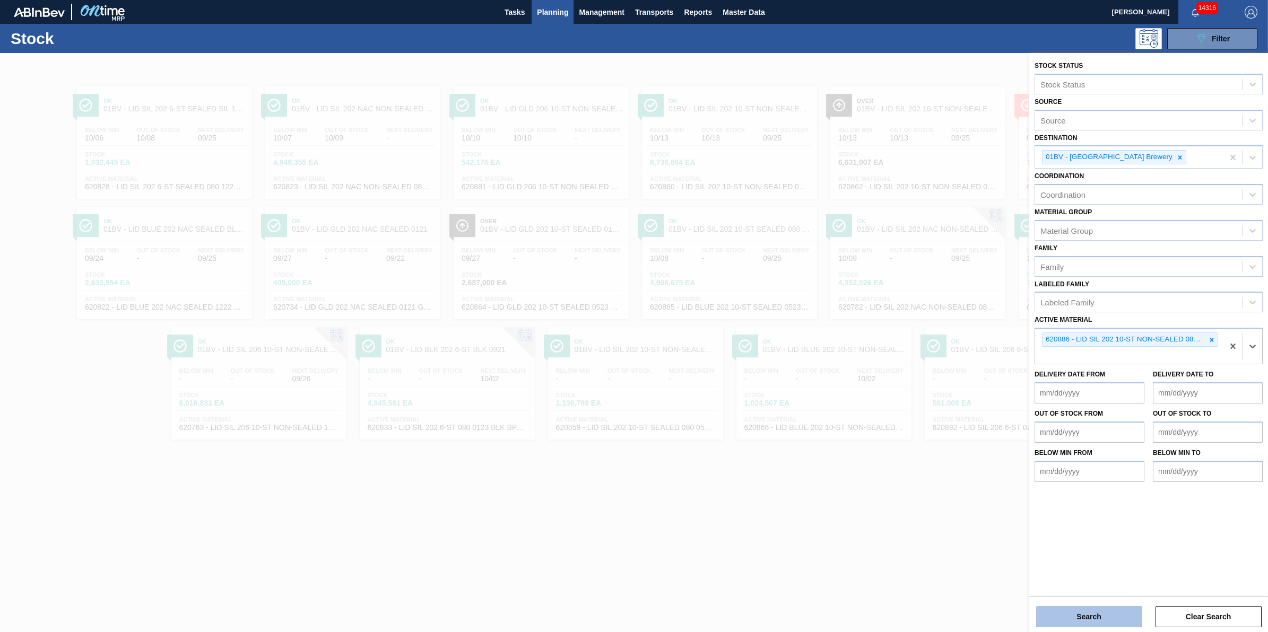
click at [1102, 620] on button "Search" at bounding box center [1089, 616] width 106 height 21
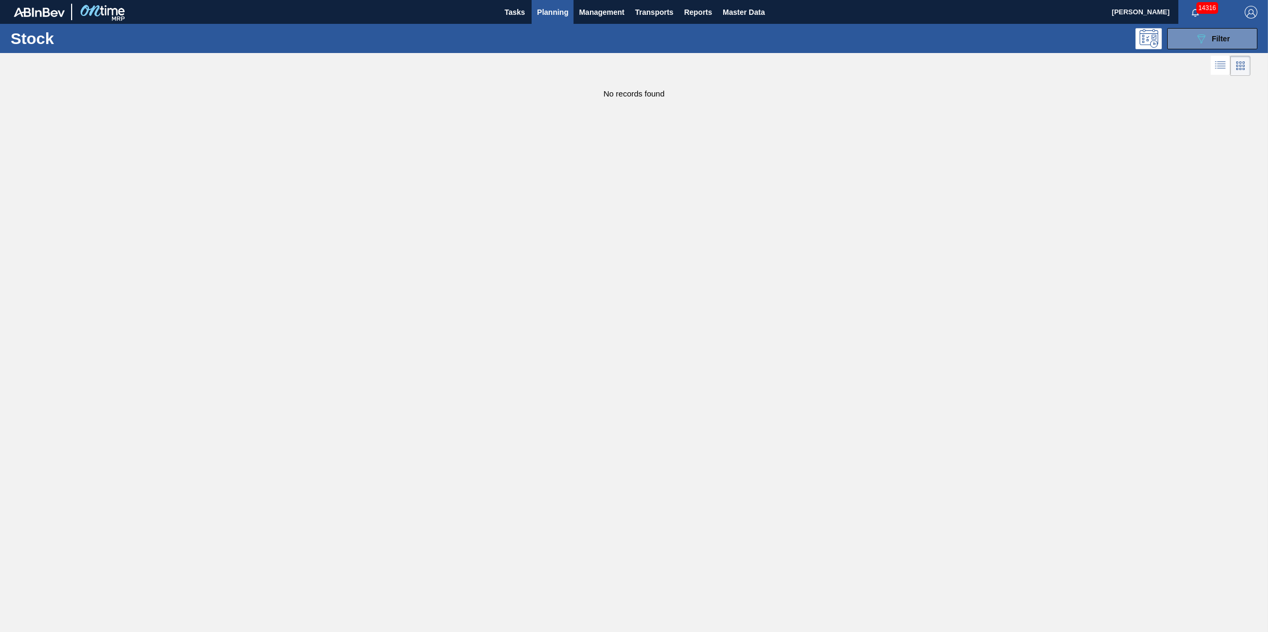
click at [544, 11] on span "Planning" at bounding box center [552, 12] width 31 height 13
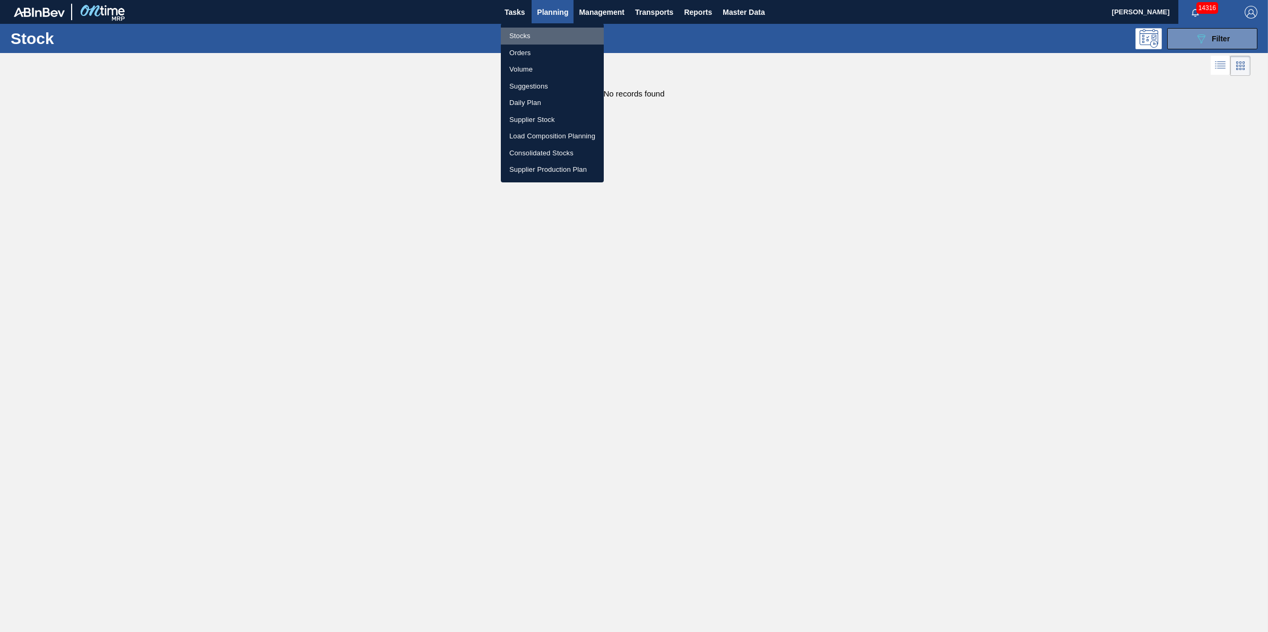
click at [539, 31] on li "Stocks" at bounding box center [552, 36] width 103 height 17
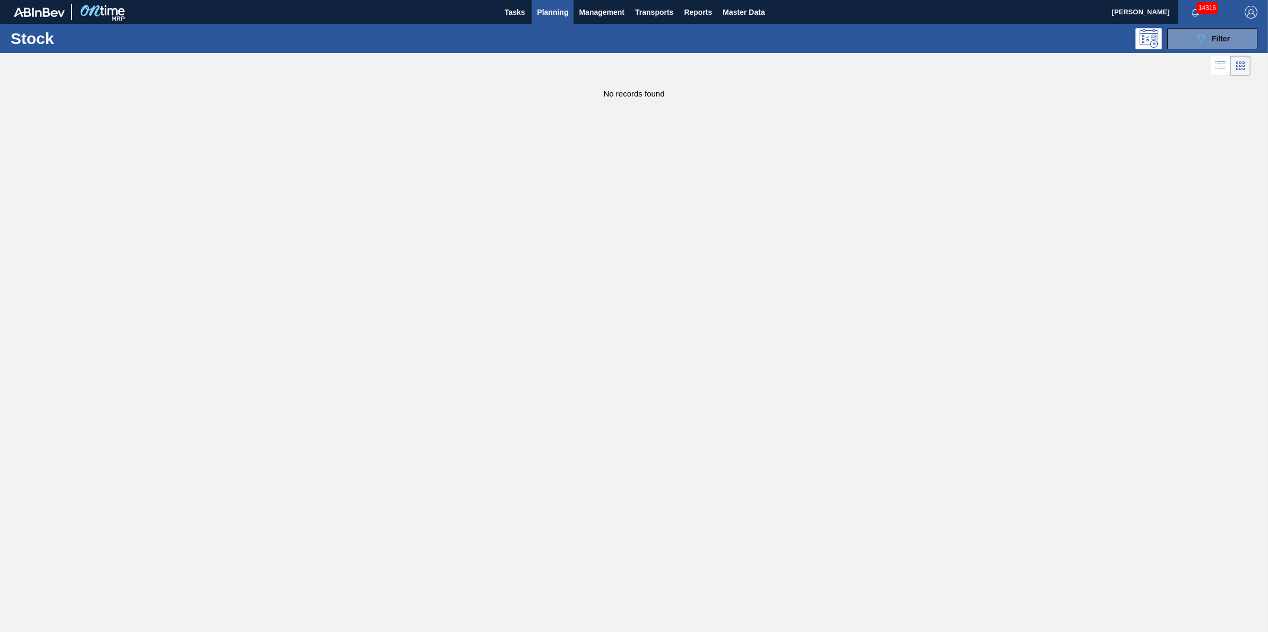
drag, startPoint x: 1200, startPoint y: 40, endPoint x: 1206, endPoint y: 83, distance: 43.3
click at [1200, 41] on icon "089F7B8B-B2A5-4AFE-B5C0-19BA573D28AC" at bounding box center [1201, 38] width 13 height 13
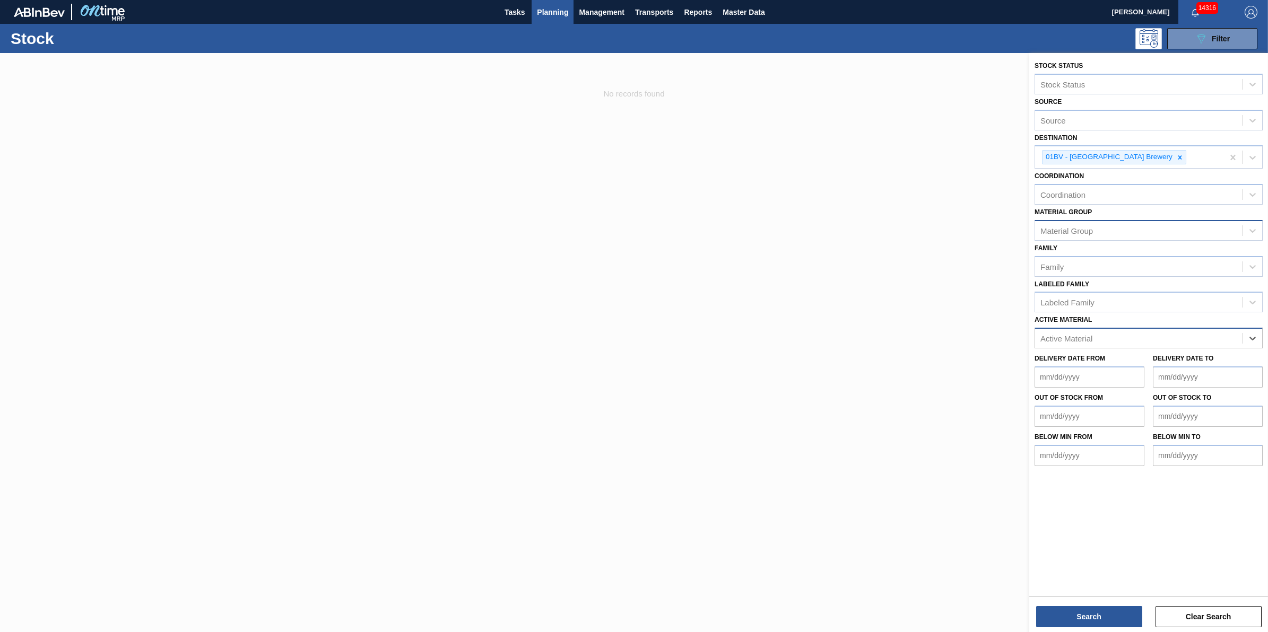
drag, startPoint x: 1226, startPoint y: 347, endPoint x: 1208, endPoint y: 219, distance: 129.7
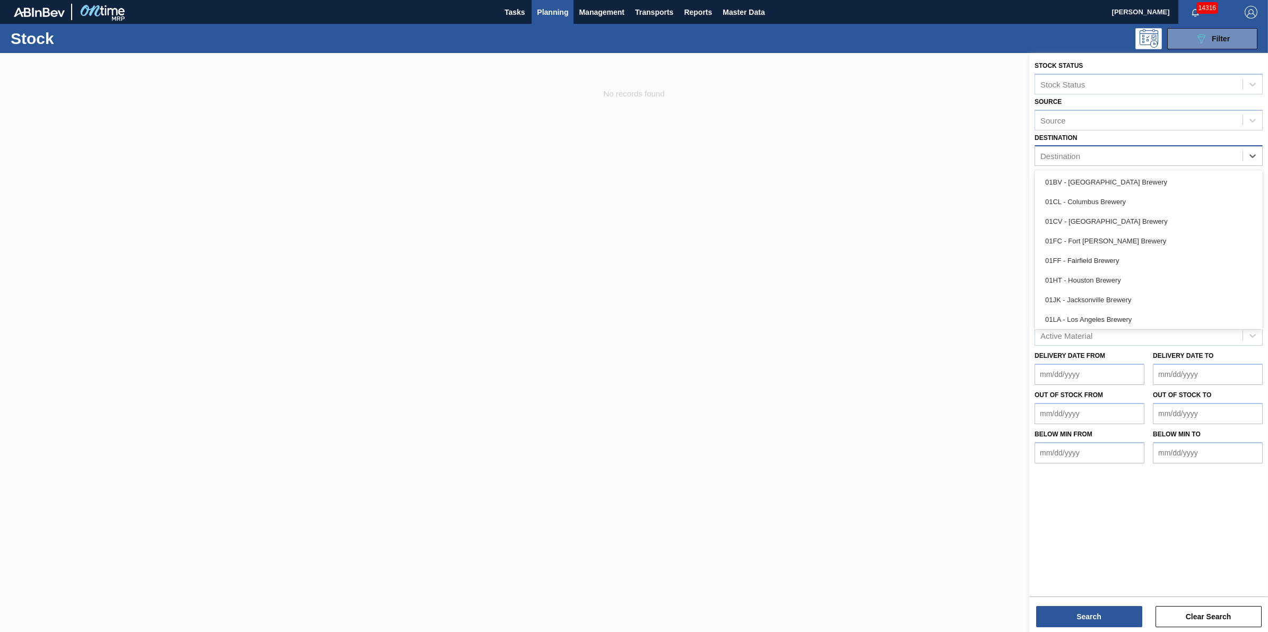
click at [1228, 155] on div "Destination" at bounding box center [1138, 156] width 207 height 15
click at [1181, 284] on div "01HT - Houston Brewery" at bounding box center [1148, 281] width 228 height 20
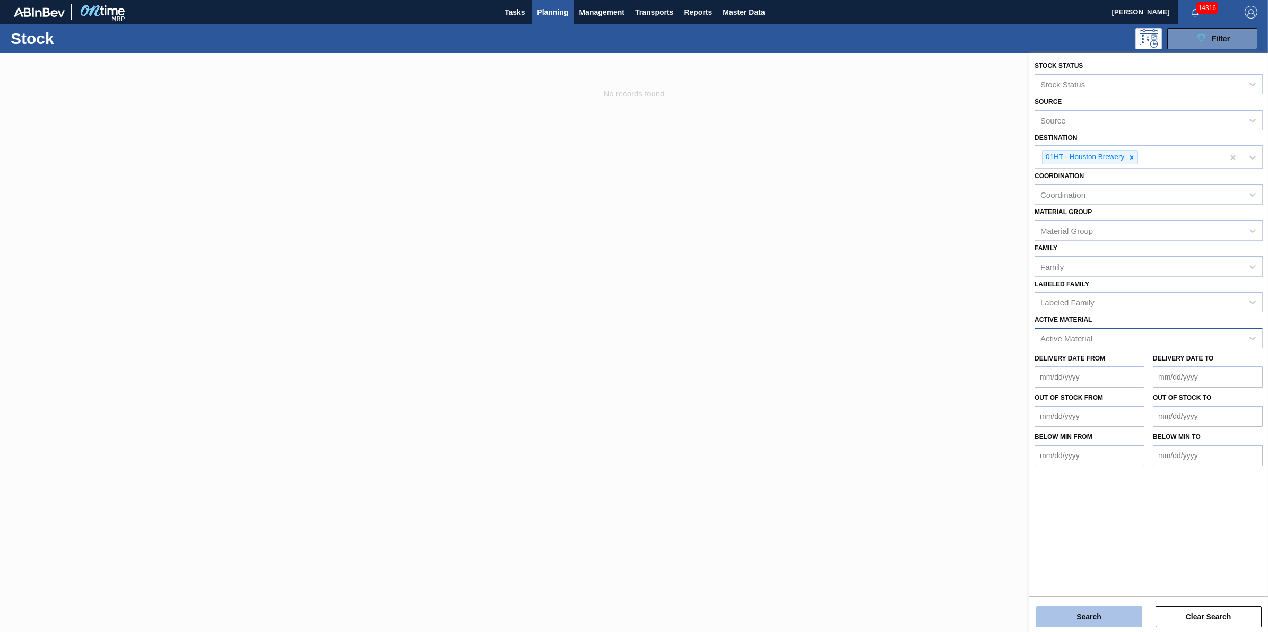
click at [1108, 613] on button "Search" at bounding box center [1089, 616] width 106 height 21
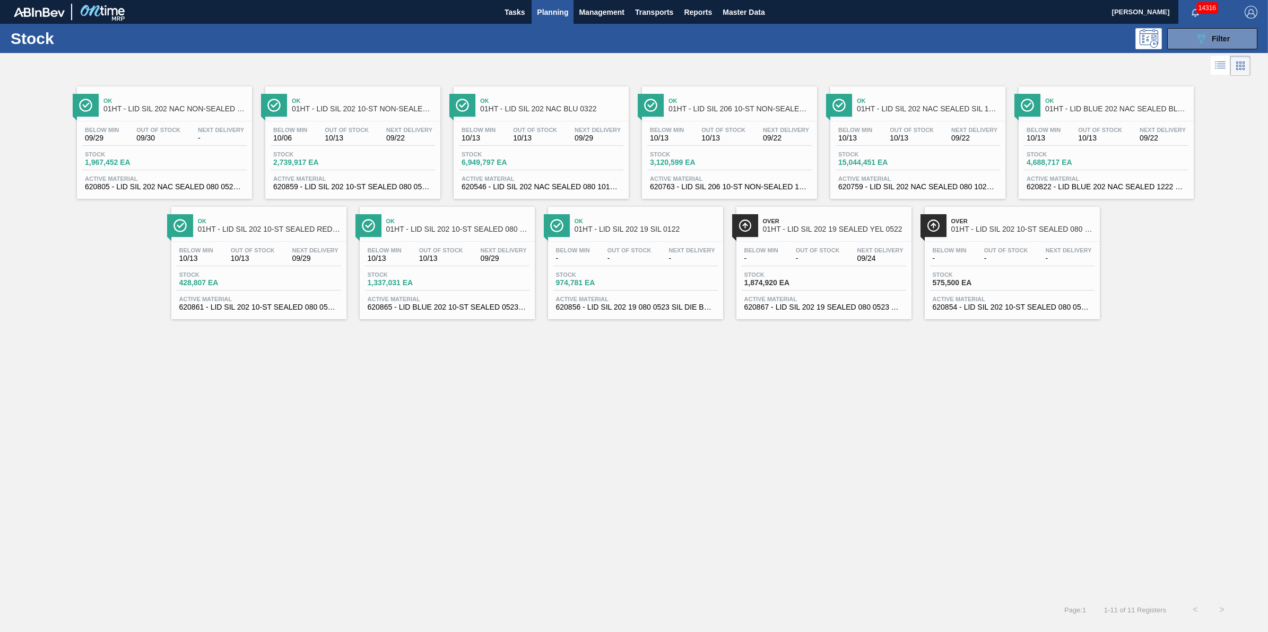
click at [1065, 155] on span "Stock" at bounding box center [1063, 154] width 74 height 6
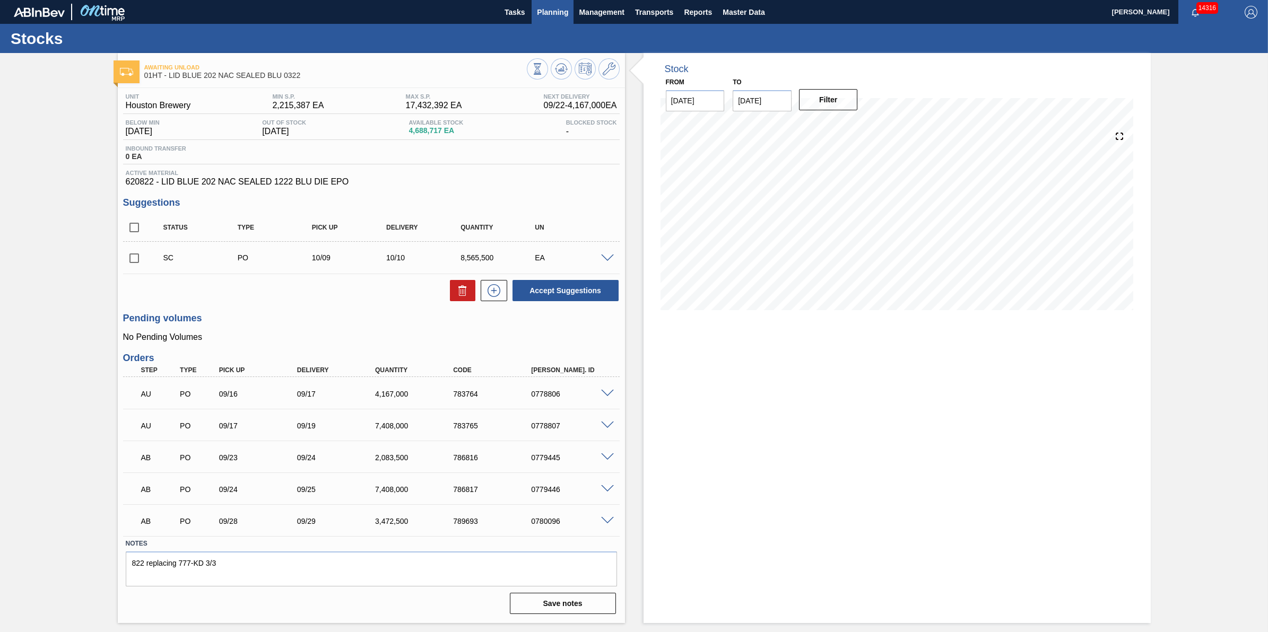
click at [561, 10] on span "Planning" at bounding box center [552, 12] width 31 height 13
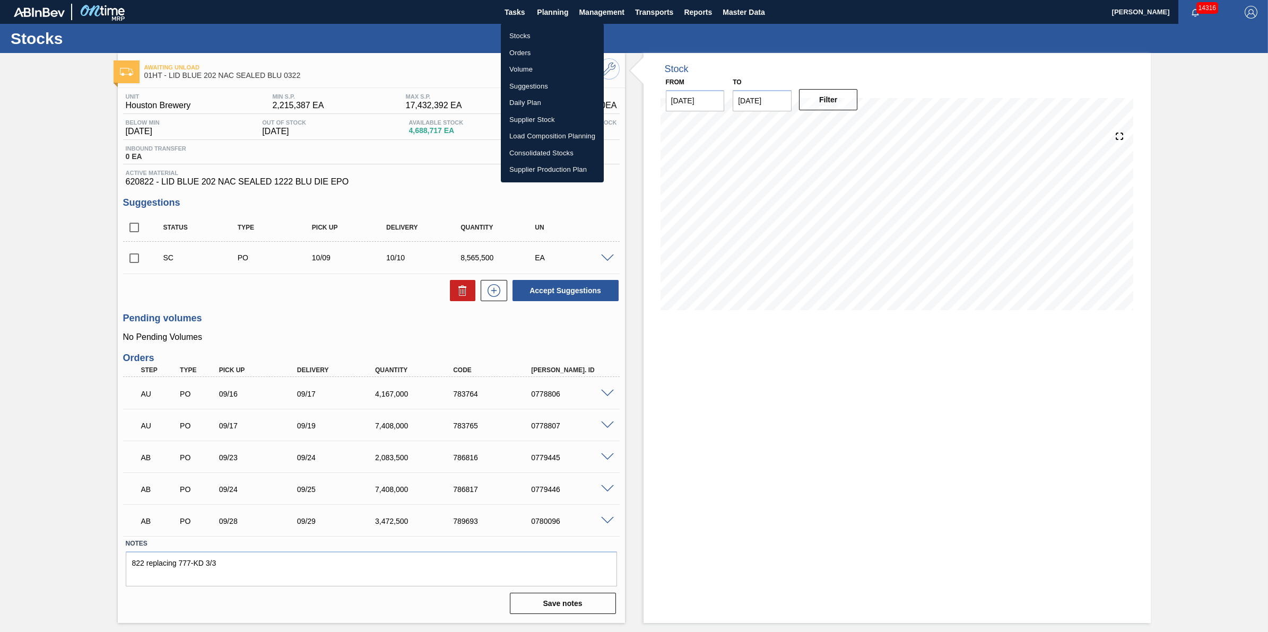
click at [570, 28] on li "Stocks" at bounding box center [552, 36] width 103 height 17
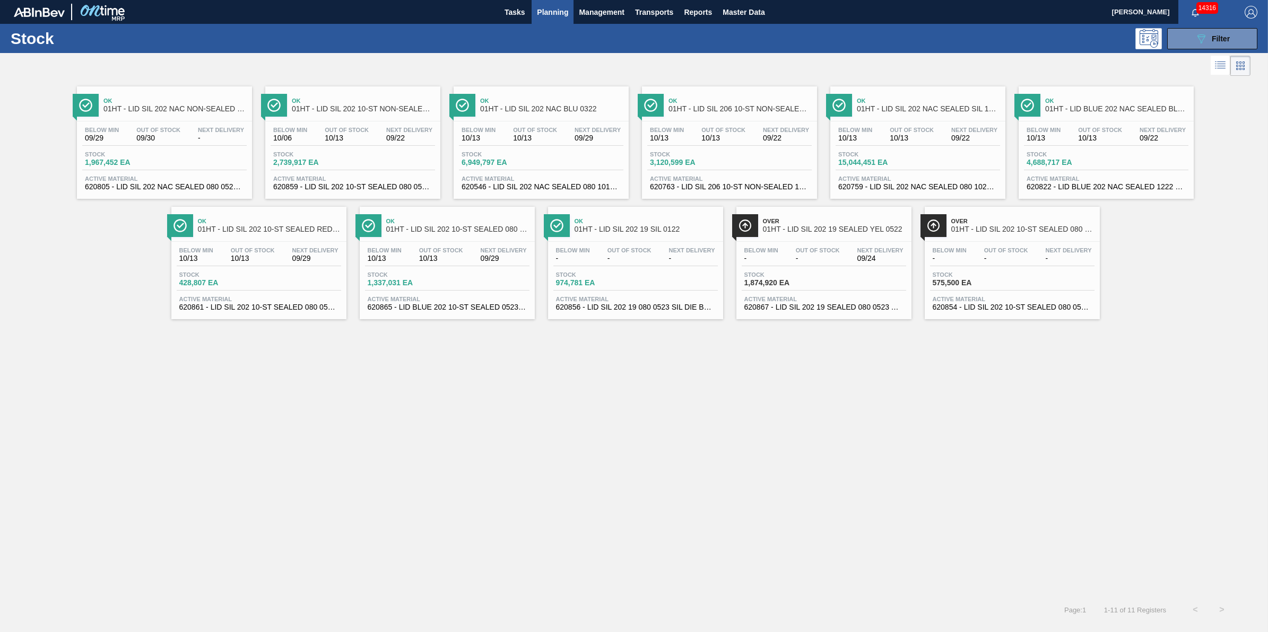
click at [170, 163] on div "Stock 1,967,452 EA" at bounding box center [164, 160] width 164 height 19
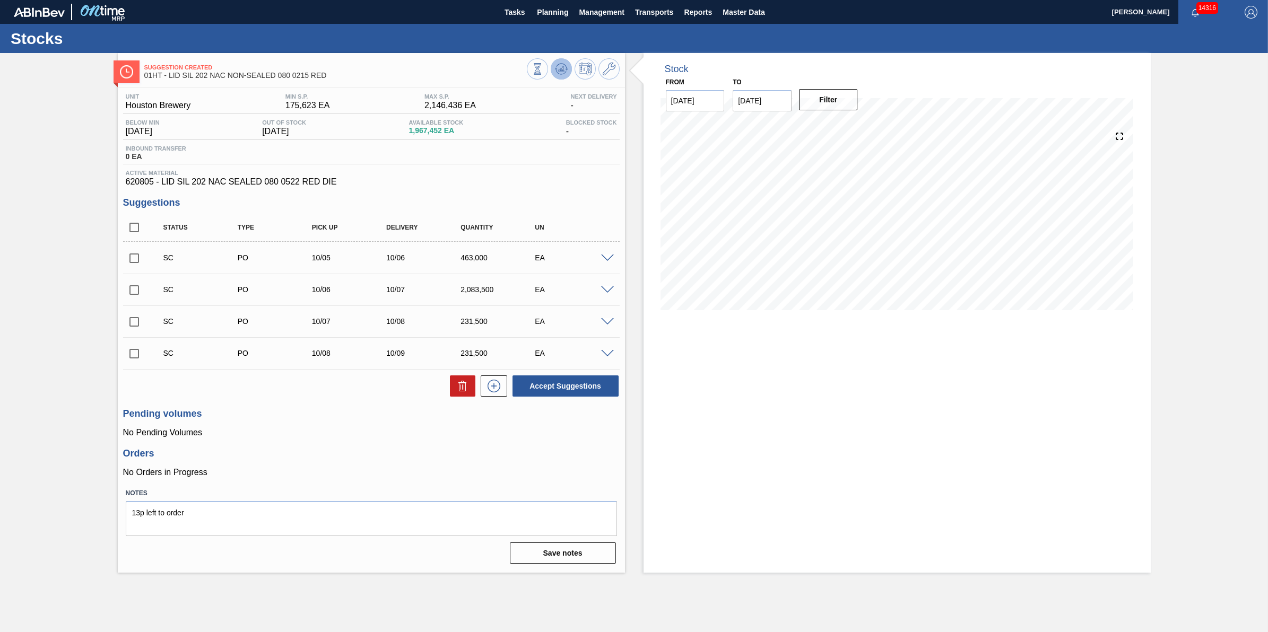
click at [558, 59] on button at bounding box center [561, 68] width 21 height 21
click at [561, 15] on span "Planning" at bounding box center [552, 12] width 31 height 13
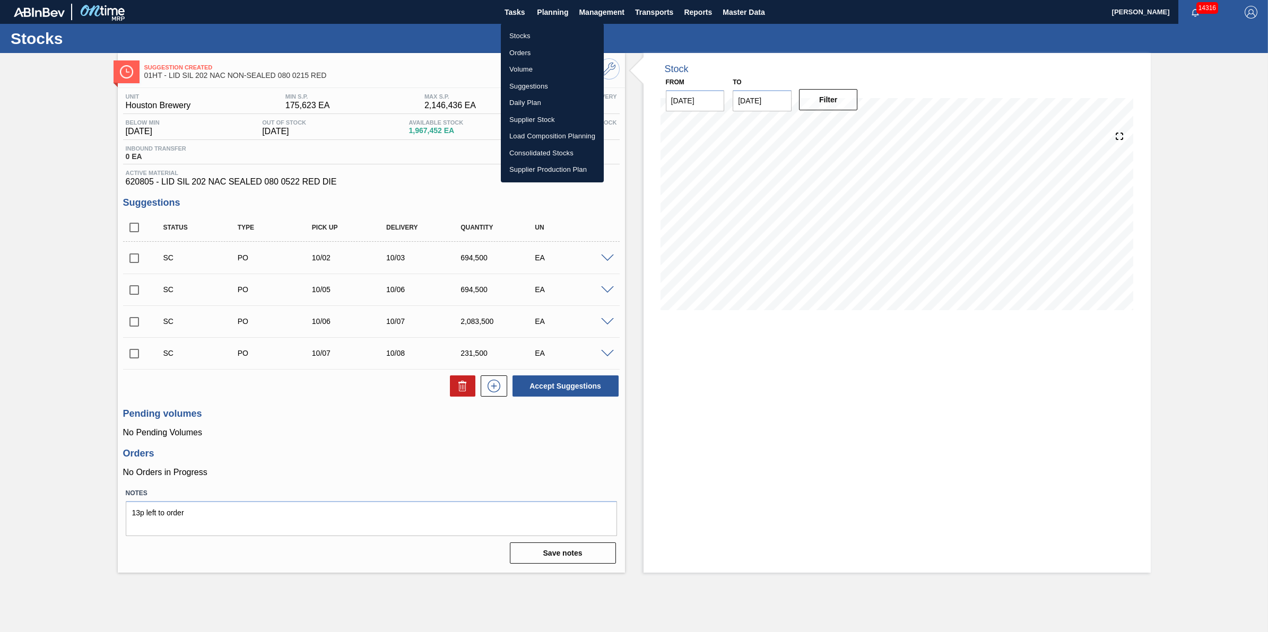
click at [560, 38] on li "Stocks" at bounding box center [552, 36] width 103 height 17
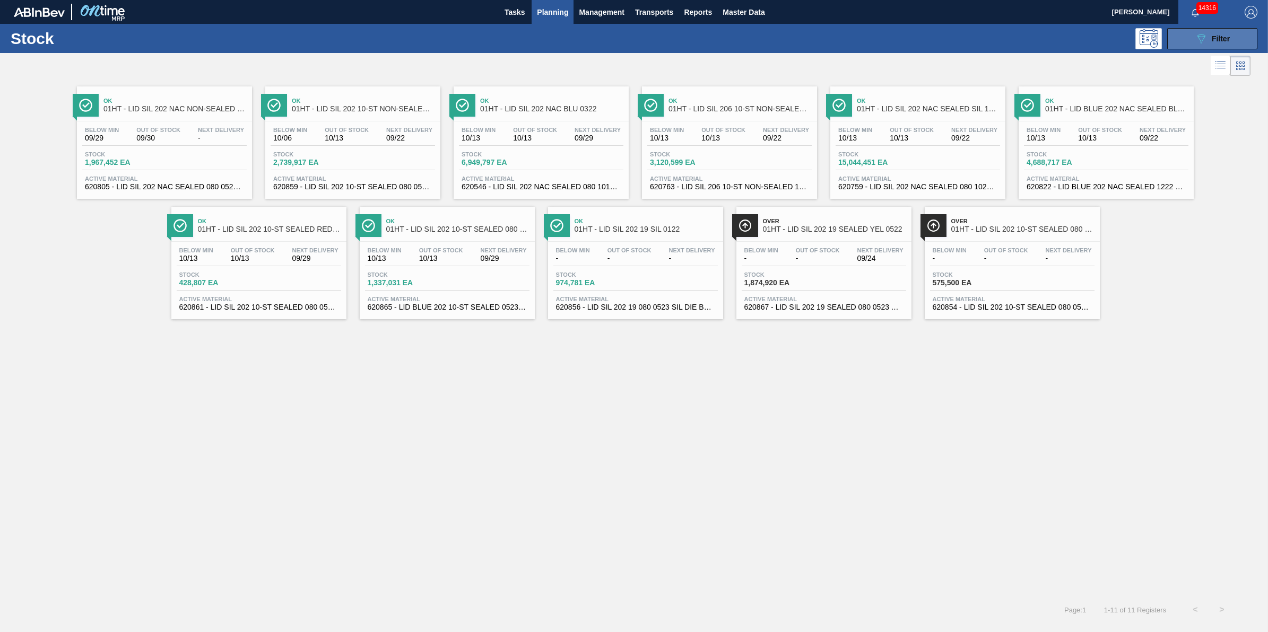
click at [1192, 47] on button "089F7B8B-B2A5-4AFE-B5C0-19BA573D28AC Filter" at bounding box center [1212, 38] width 90 height 21
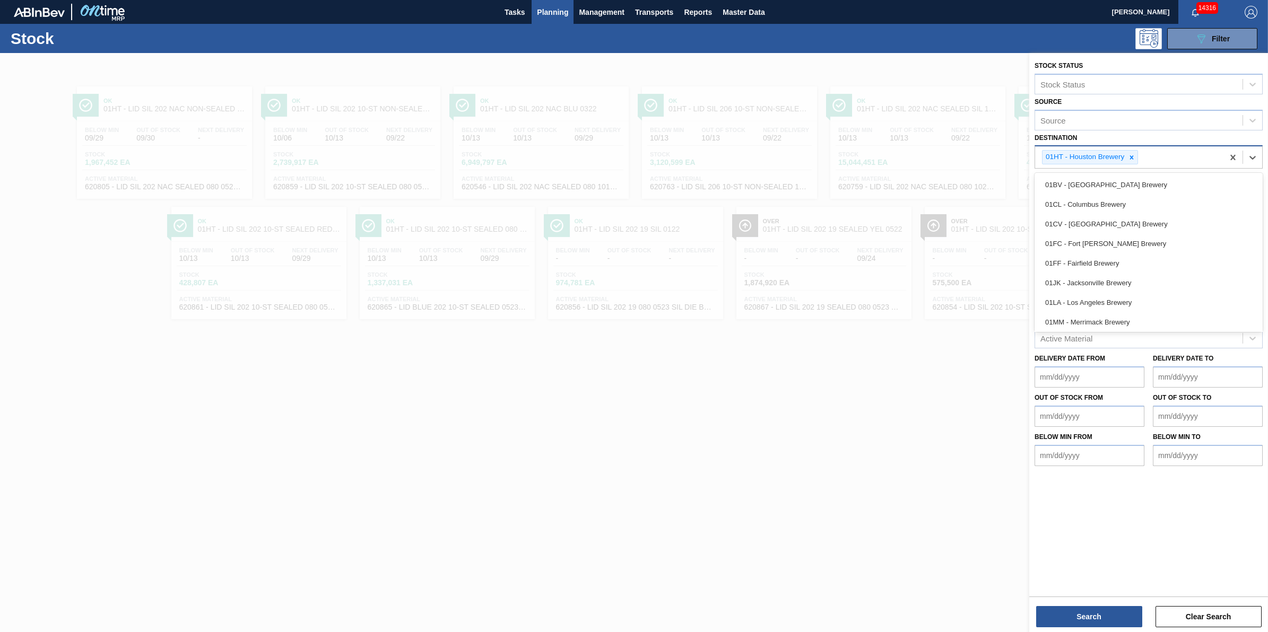
click at [1139, 164] on div "01HT - Houston Brewery" at bounding box center [1129, 157] width 188 height 22
click at [1132, 163] on div "01HT - Houston Brewery" at bounding box center [1090, 157] width 96 height 14
click at [1132, 161] on div at bounding box center [1132, 157] width 12 height 13
click at [1132, 160] on div "Destination" at bounding box center [1138, 156] width 207 height 15
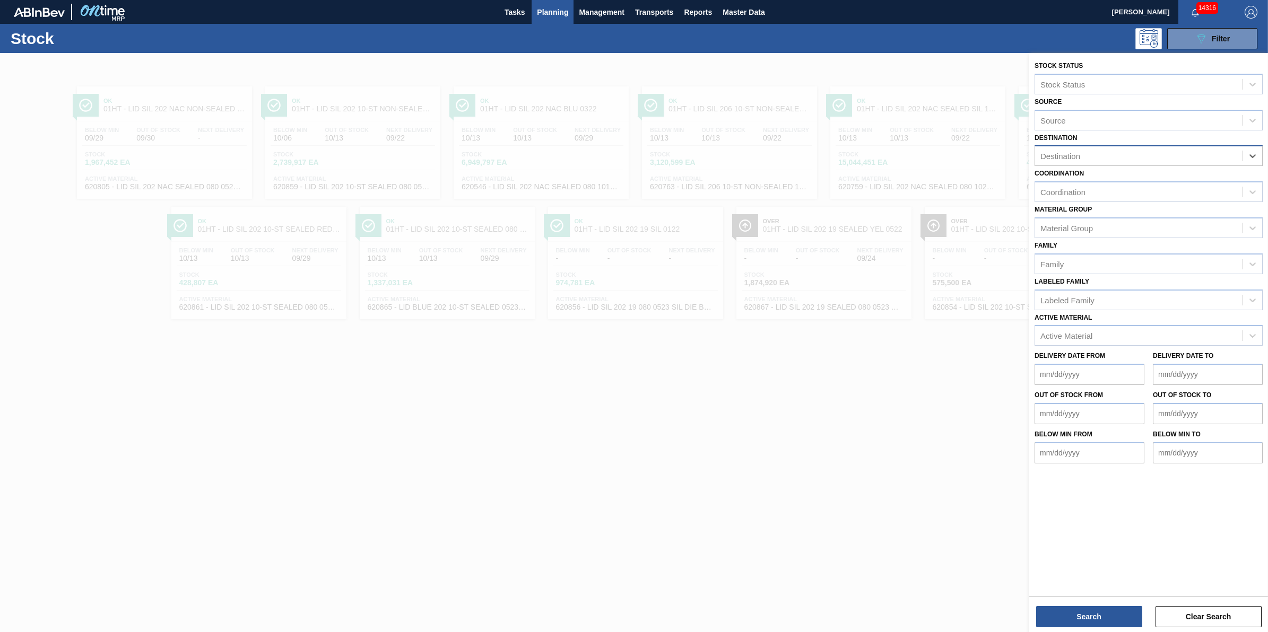
click at [1138, 157] on div "Destination" at bounding box center [1138, 156] width 207 height 15
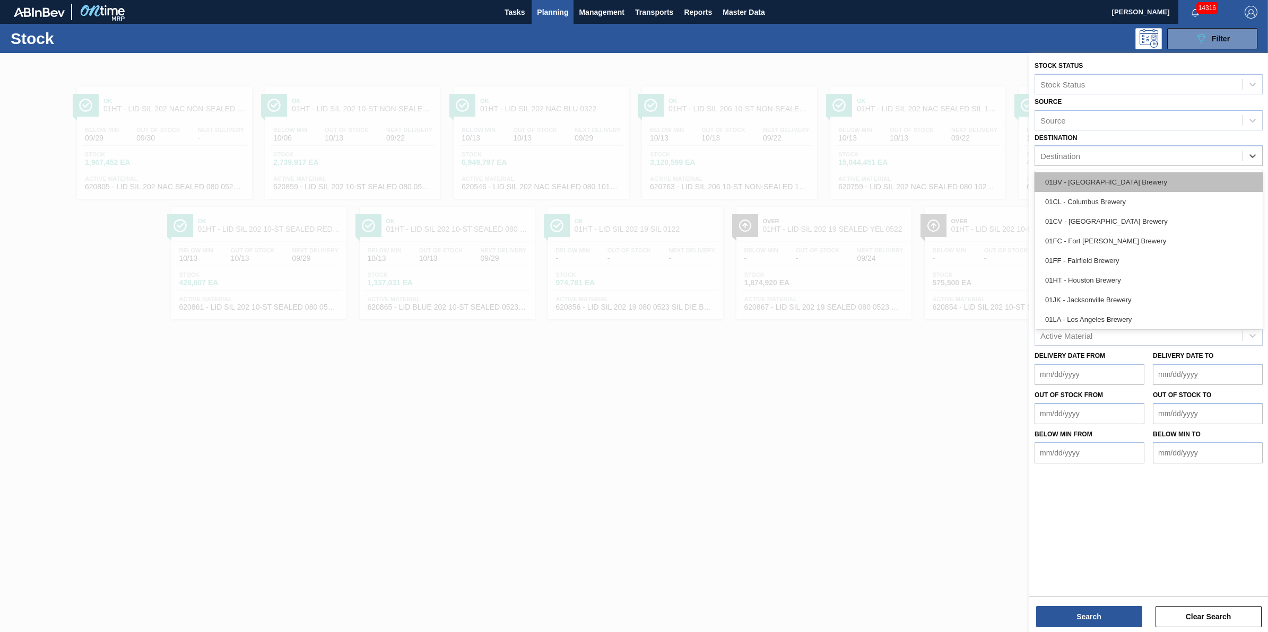
click at [1133, 181] on div "01BV - [GEOGRAPHIC_DATA] Brewery" at bounding box center [1148, 182] width 228 height 20
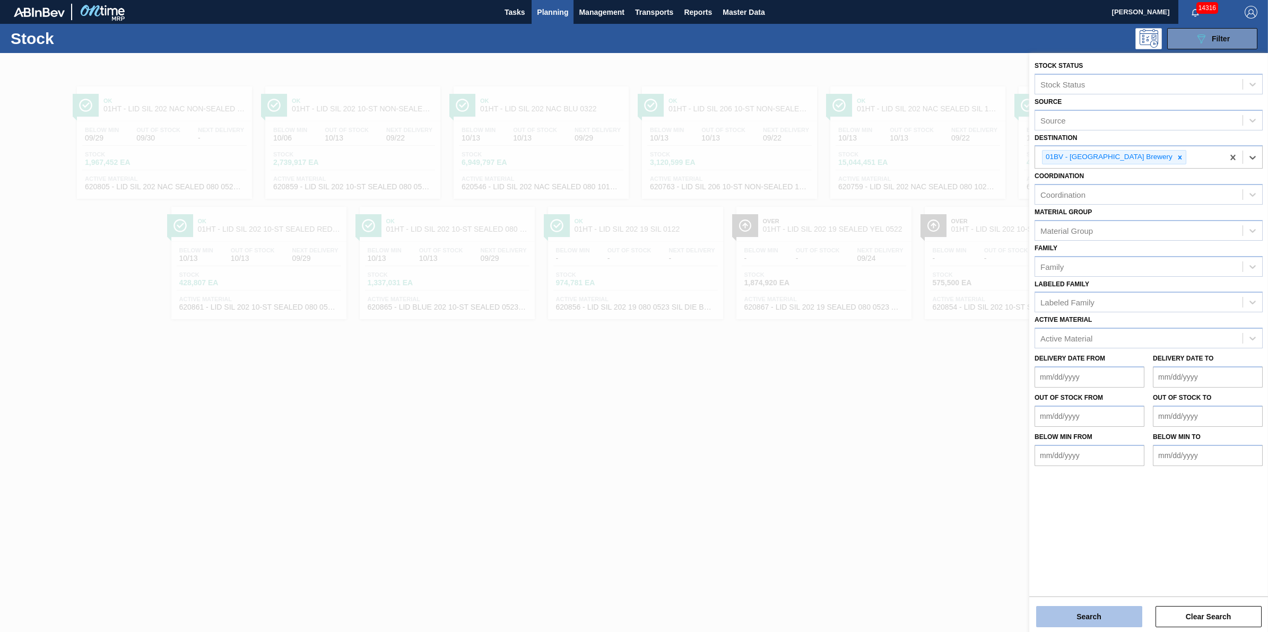
click at [1099, 620] on button "Search" at bounding box center [1089, 616] width 106 height 21
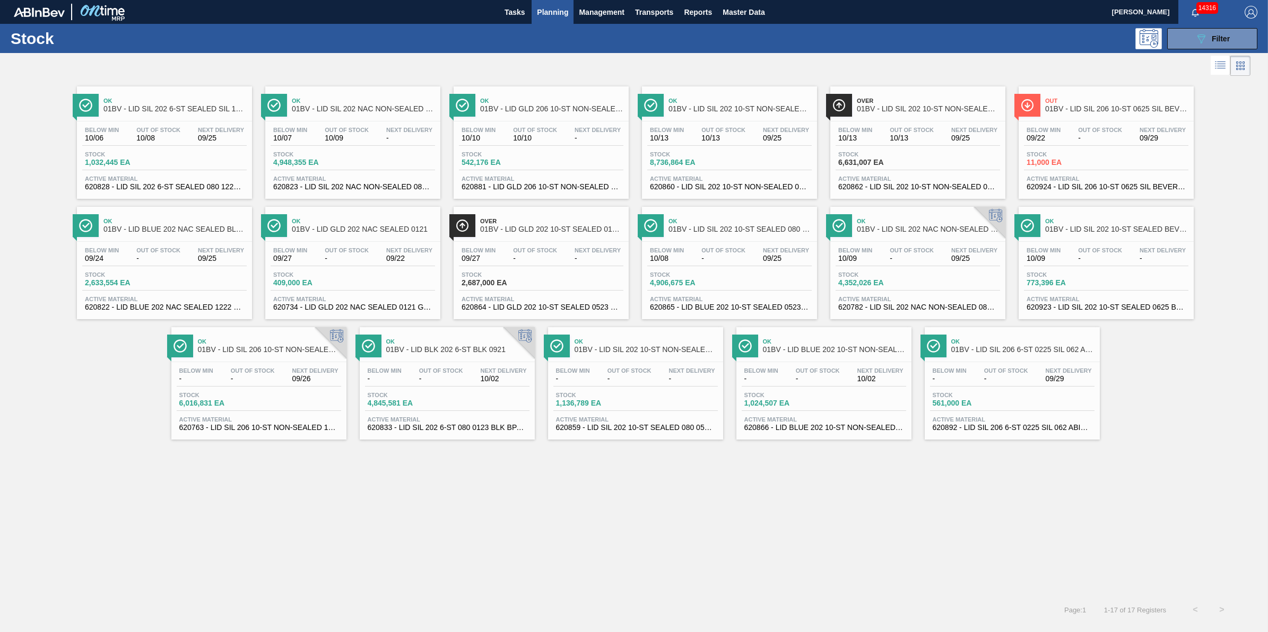
click at [818, 378] on span "-" at bounding box center [818, 379] width 44 height 8
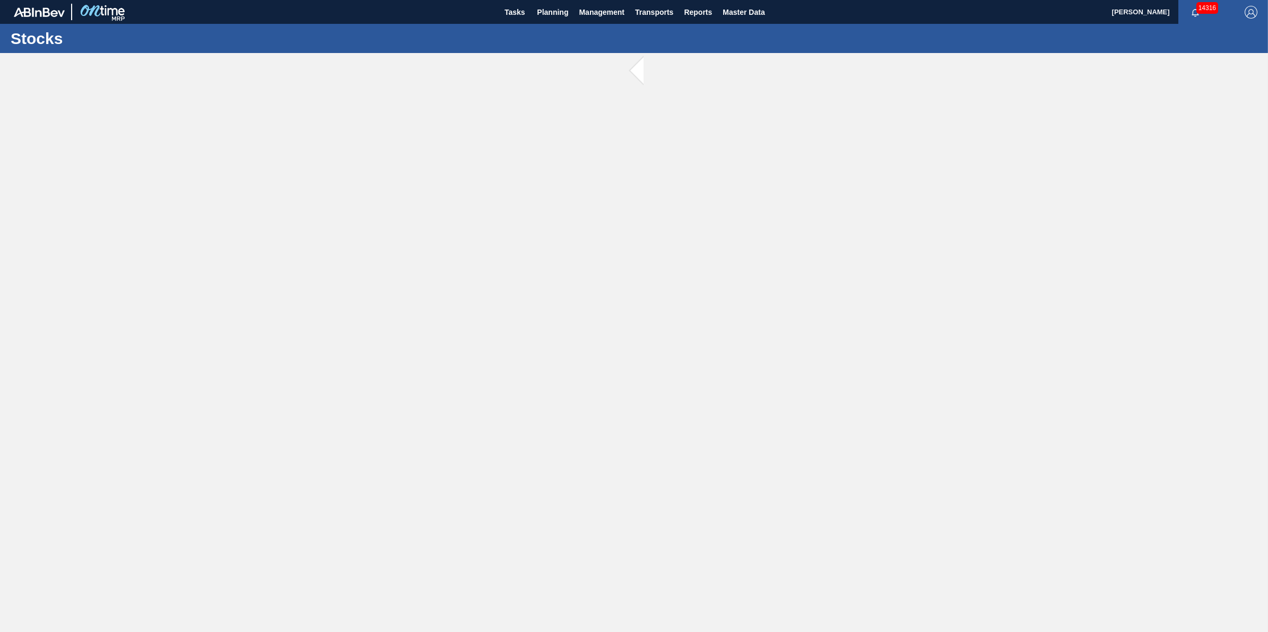
click at [820, 381] on main "Tasks Planning Management Transports Reports Master Data Jack Schuld 14316 Mark…" at bounding box center [634, 316] width 1268 height 632
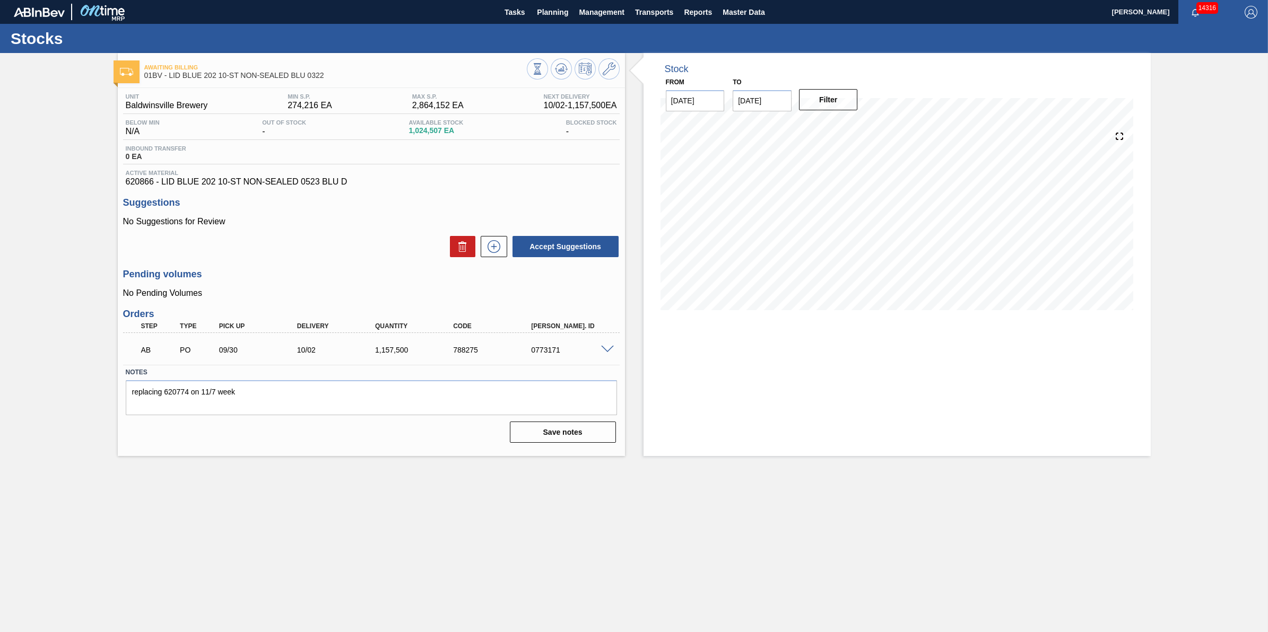
click at [685, 577] on main "Tasks Planning Management Transports Reports Master Data Jack Schuld 14316 Mark…" at bounding box center [634, 316] width 1268 height 632
click at [560, 61] on button at bounding box center [561, 68] width 21 height 21
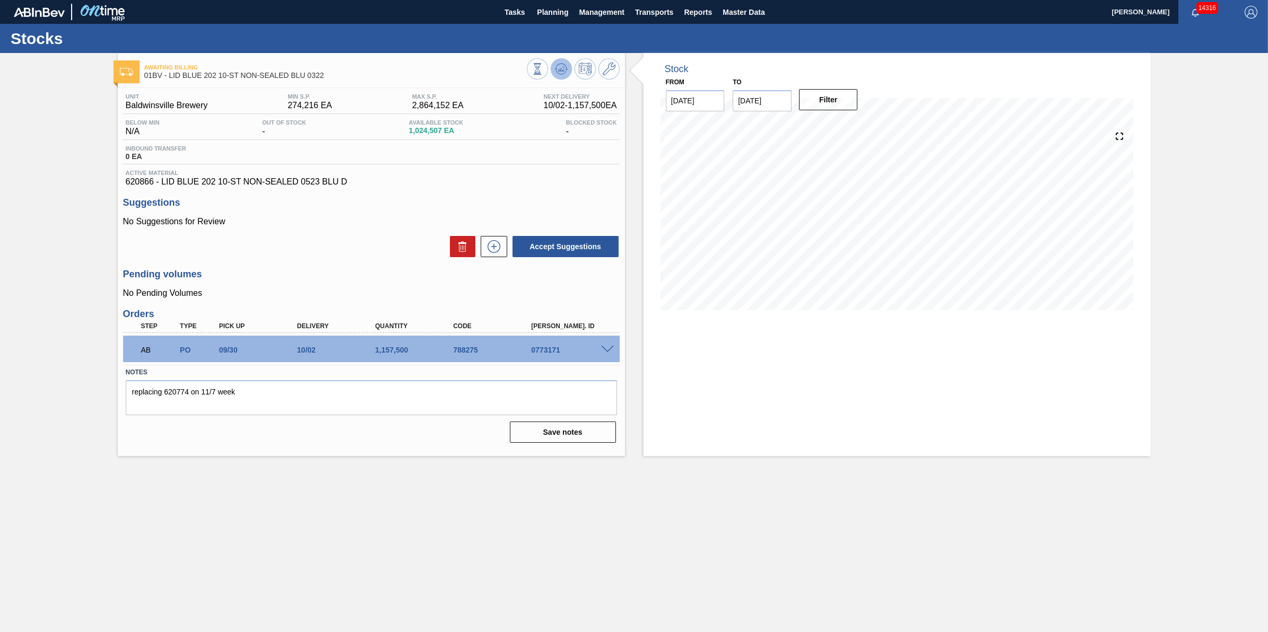
click at [561, 75] on span at bounding box center [561, 69] width 13 height 13
click at [548, 22] on button "Planning" at bounding box center [553, 12] width 42 height 24
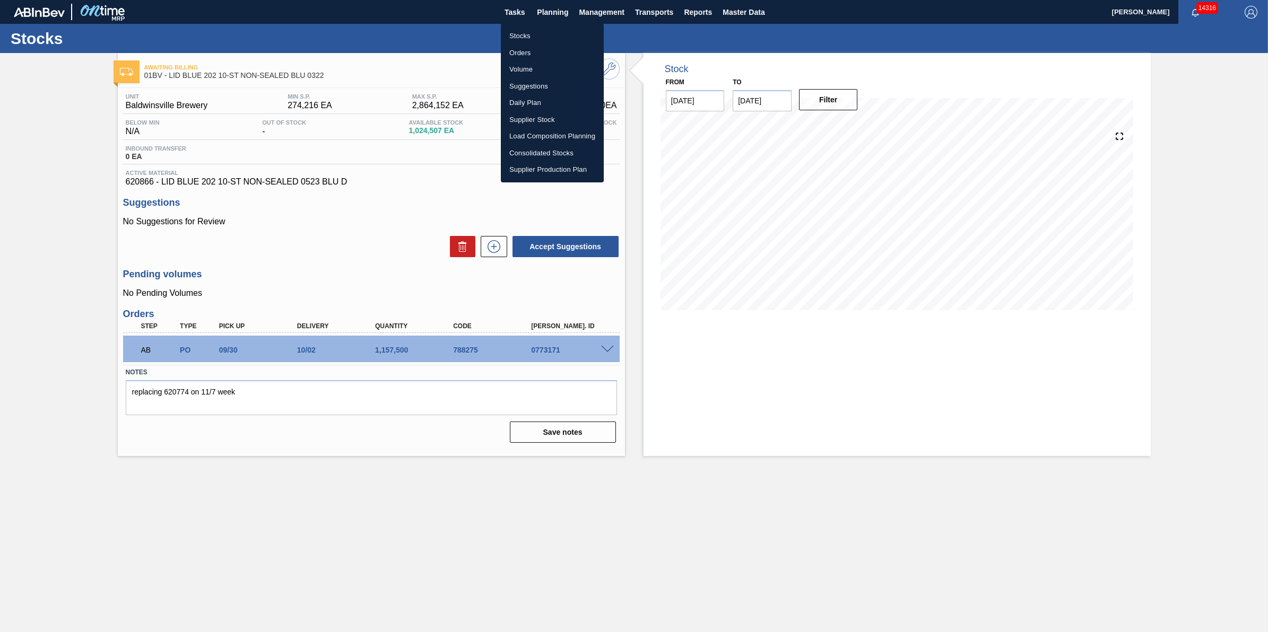
click at [548, 38] on li "Stocks" at bounding box center [552, 36] width 103 height 17
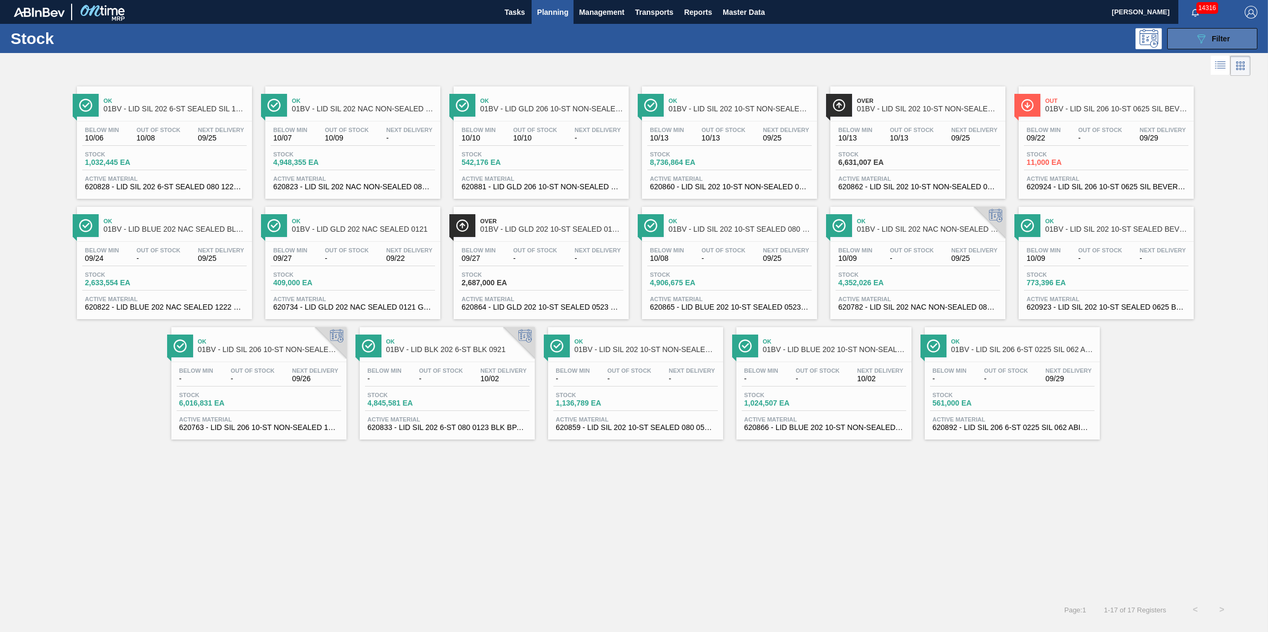
click at [1213, 46] on button "089F7B8B-B2A5-4AFE-B5C0-19BA573D28AC Filter" at bounding box center [1212, 38] width 90 height 21
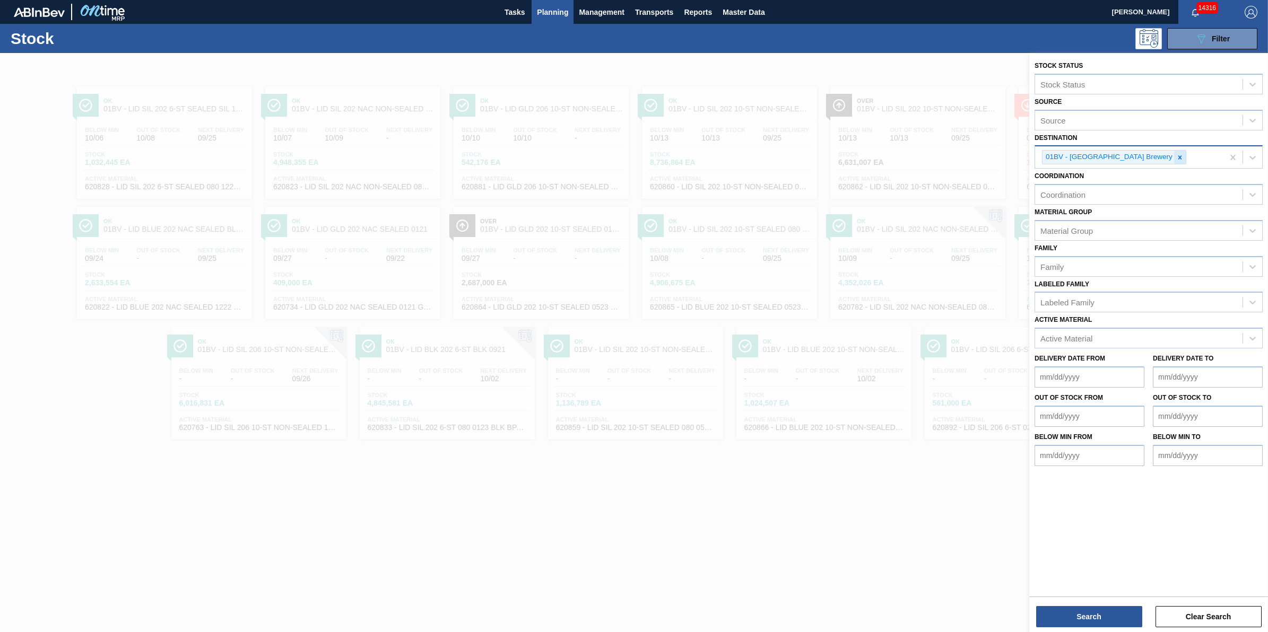
click at [1176, 158] on icon at bounding box center [1179, 157] width 7 height 7
click at [1146, 158] on div "Destination" at bounding box center [1138, 156] width 207 height 15
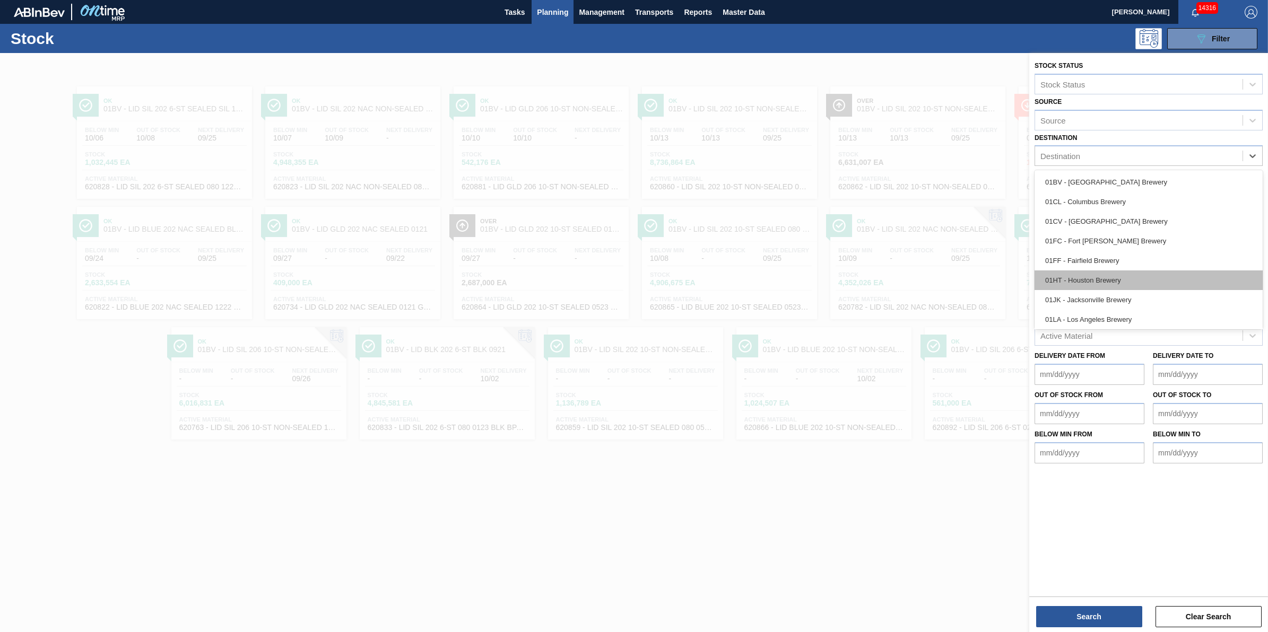
click at [1102, 285] on div "01HT - Houston Brewery" at bounding box center [1148, 281] width 228 height 20
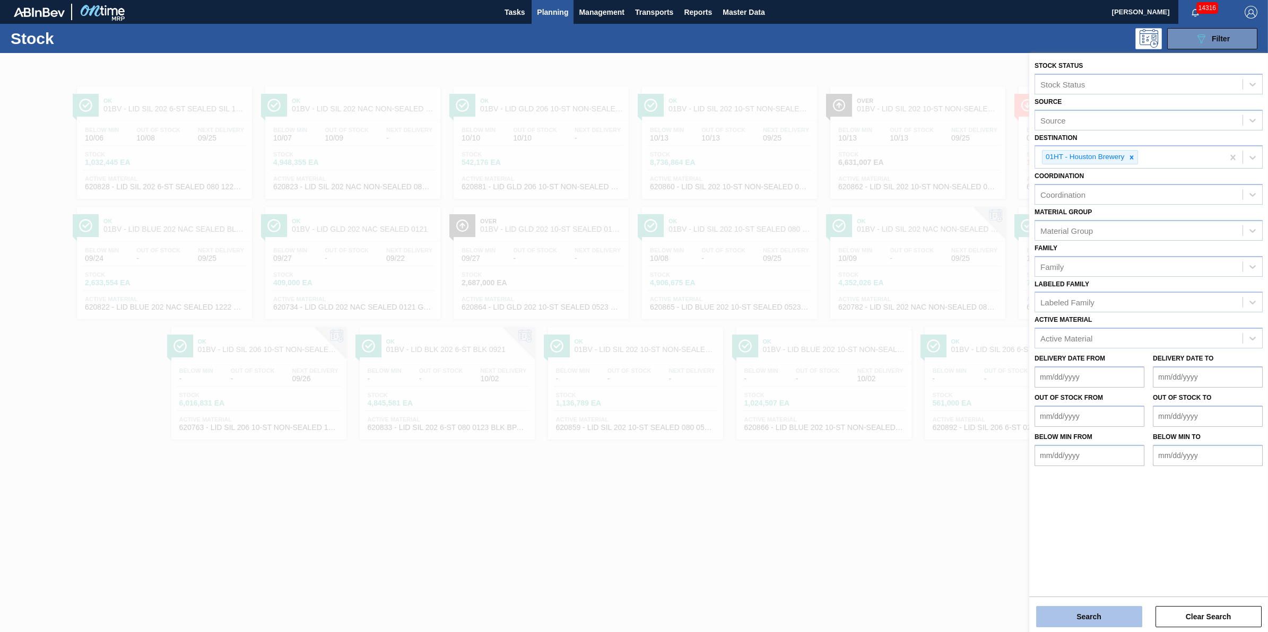
click at [1086, 619] on button "Search" at bounding box center [1089, 616] width 106 height 21
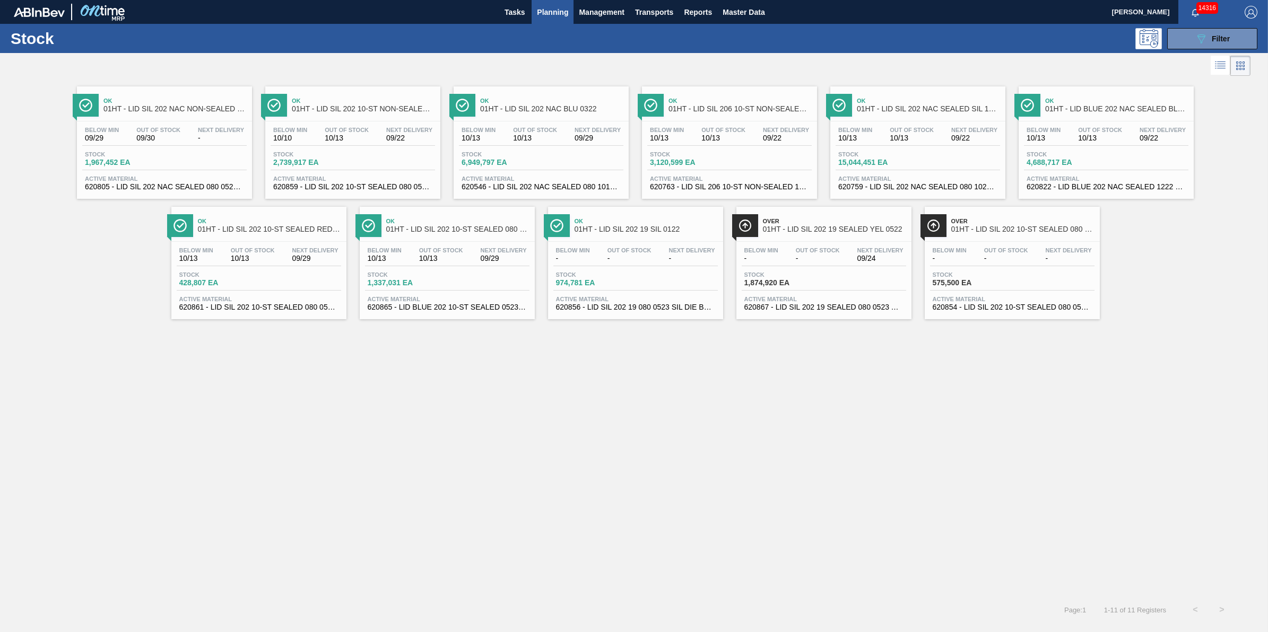
click at [179, 145] on div "Below Min 09/29 Out Of Stock 09/30 Next Delivery -" at bounding box center [164, 136] width 164 height 19
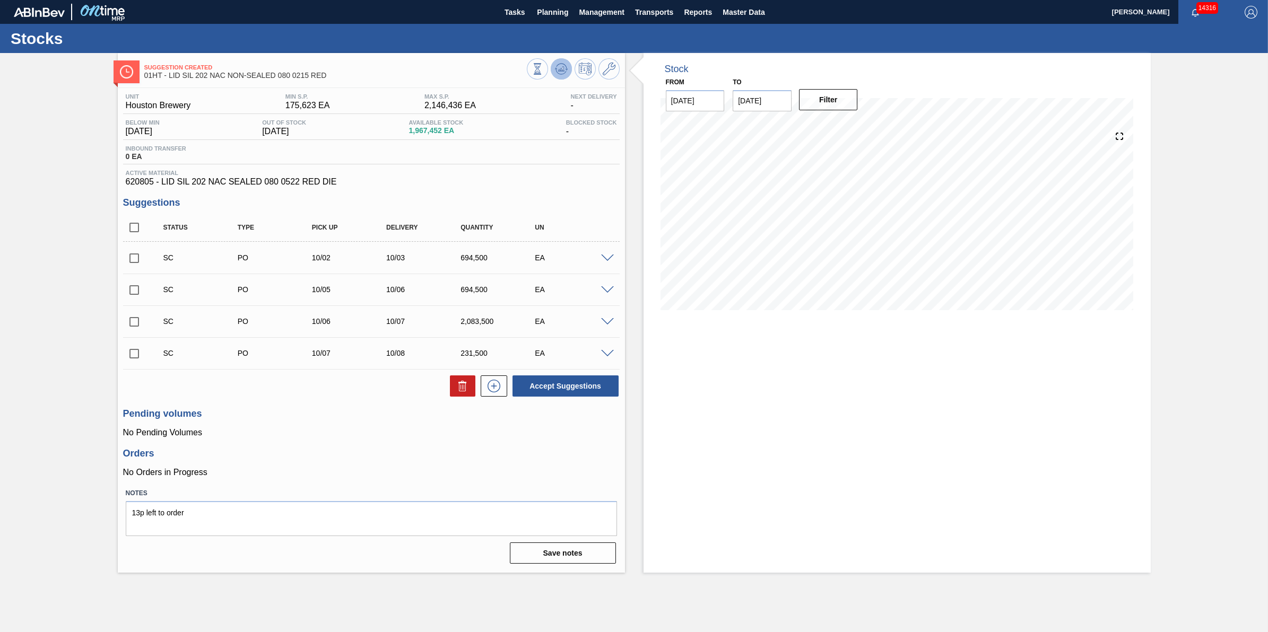
click at [555, 61] on button at bounding box center [561, 68] width 21 height 21
click at [557, 64] on icon at bounding box center [561, 69] width 13 height 13
drag, startPoint x: 555, startPoint y: 11, endPoint x: 553, endPoint y: 25, distance: 14.5
click at [555, 11] on span "Planning" at bounding box center [552, 12] width 31 height 13
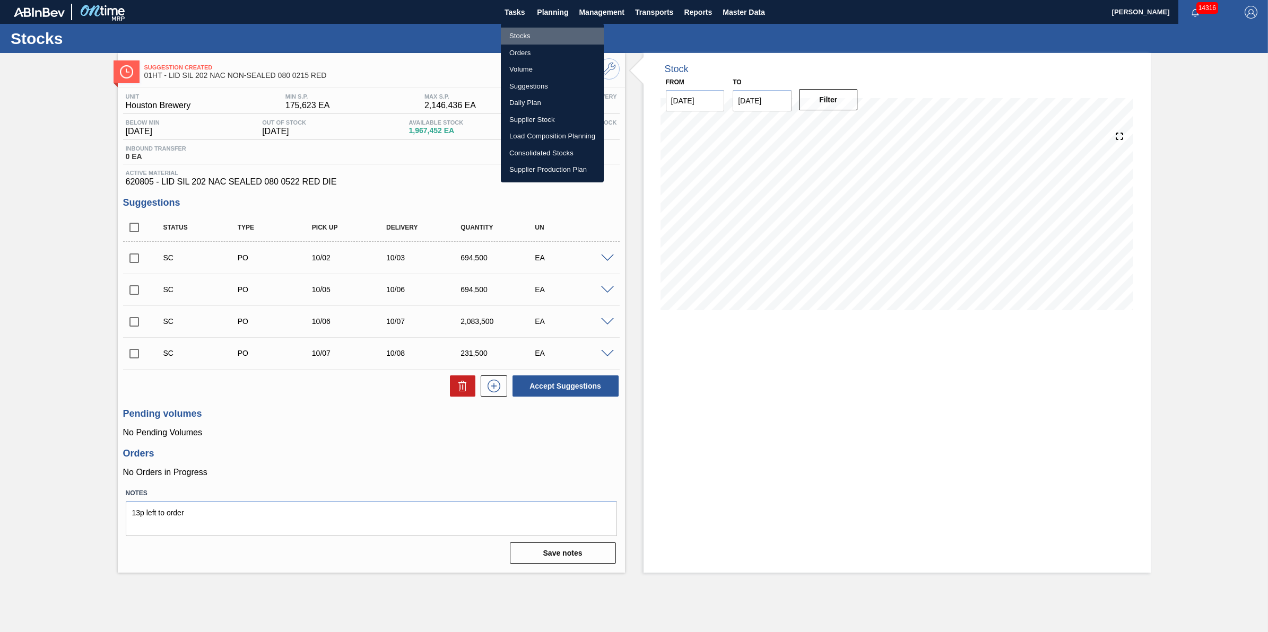
click at [552, 33] on li "Stocks" at bounding box center [552, 36] width 103 height 17
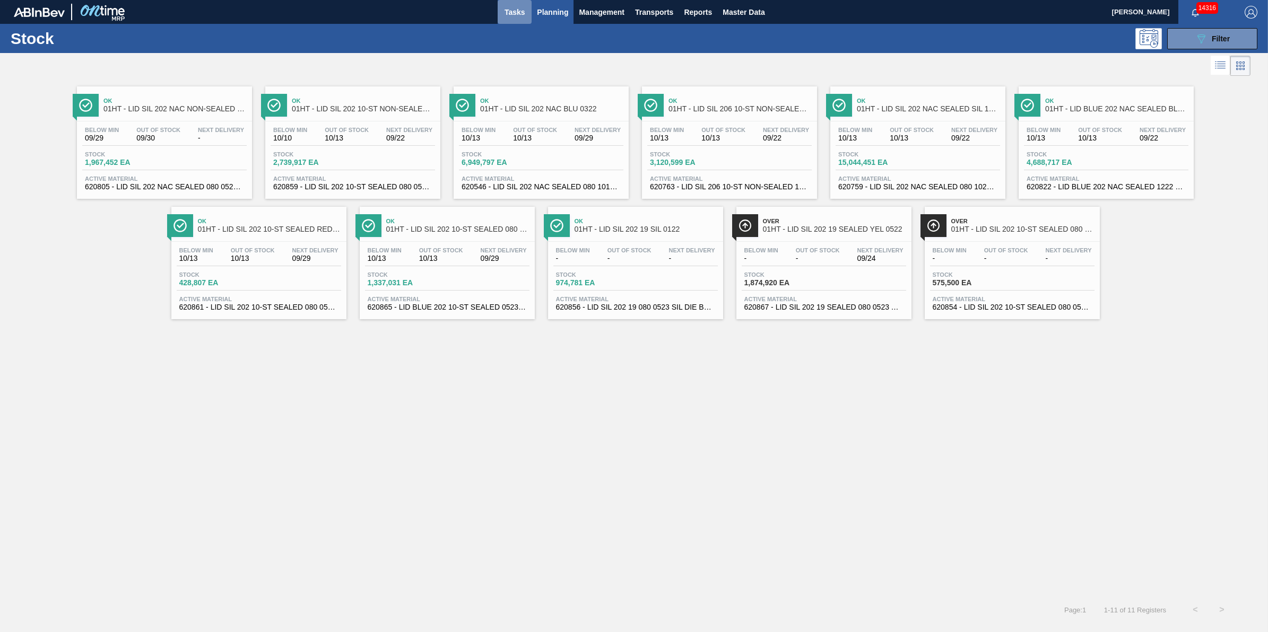
click at [527, 9] on button "Tasks" at bounding box center [515, 12] width 34 height 24
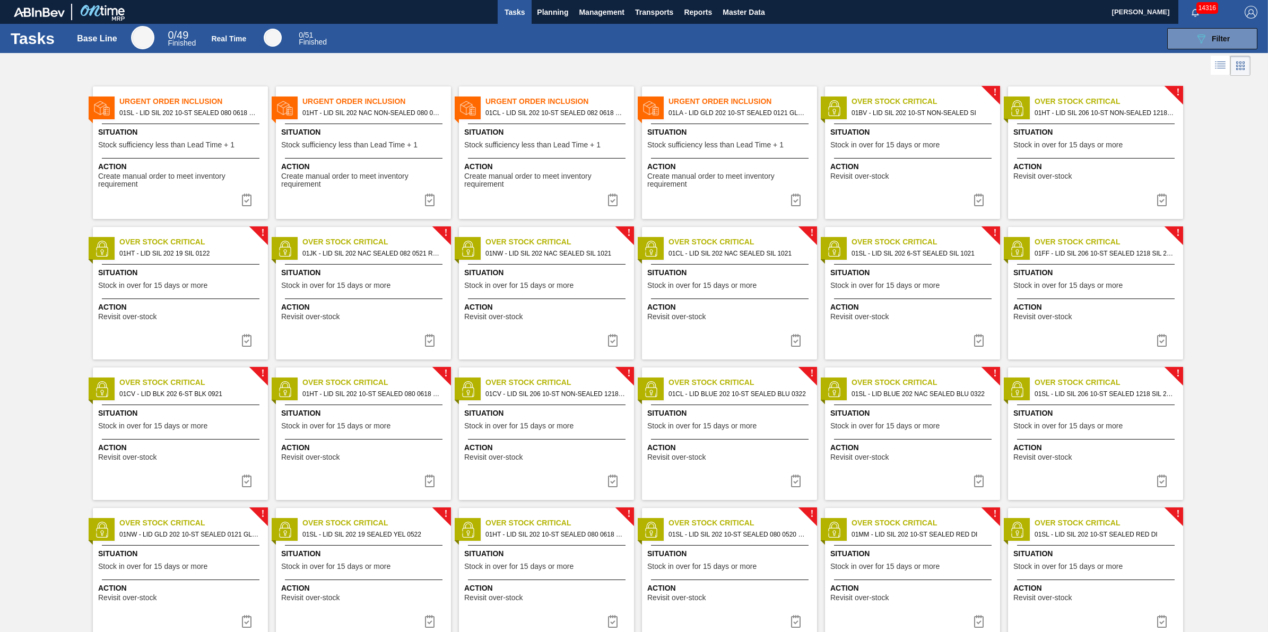
click at [345, 157] on div "Urgent Order Inclusion 01HT - LID SIL 202 NAC NON-SEALED 080 0215 RED Situation…" at bounding box center [363, 152] width 175 height 133
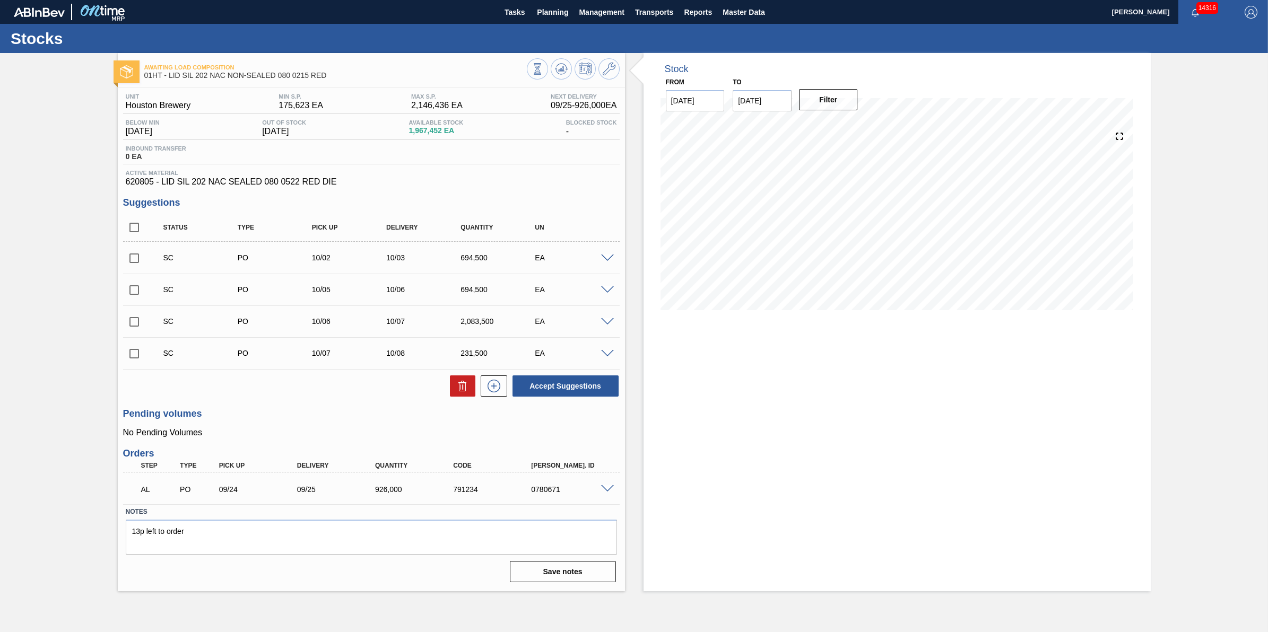
click at [570, 75] on div at bounding box center [573, 70] width 93 height 24
click at [562, 75] on icon at bounding box center [561, 69] width 13 height 13
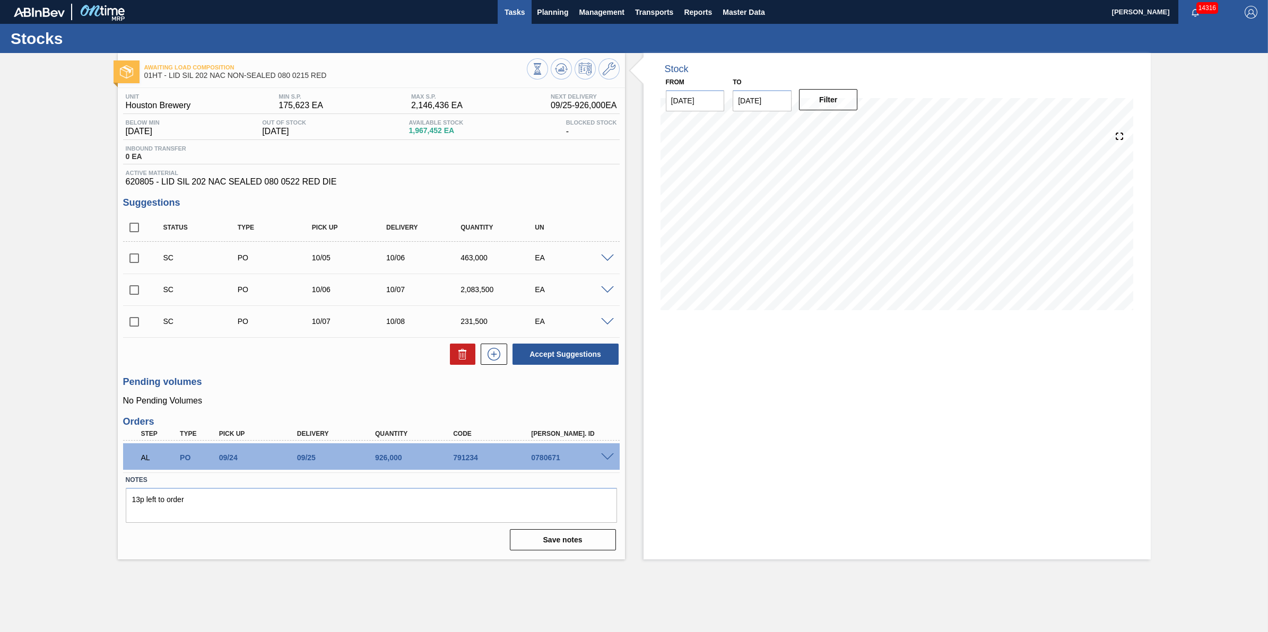
click at [507, 6] on span "Tasks" at bounding box center [514, 12] width 23 height 13
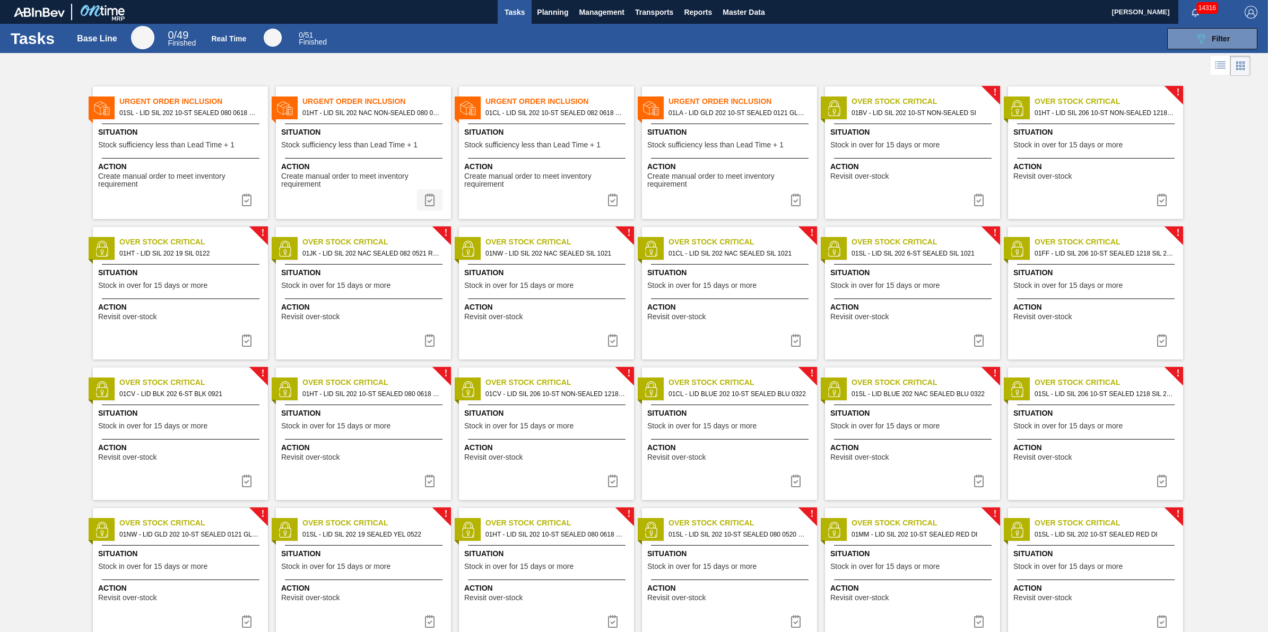
click at [426, 206] on img at bounding box center [429, 200] width 13 height 13
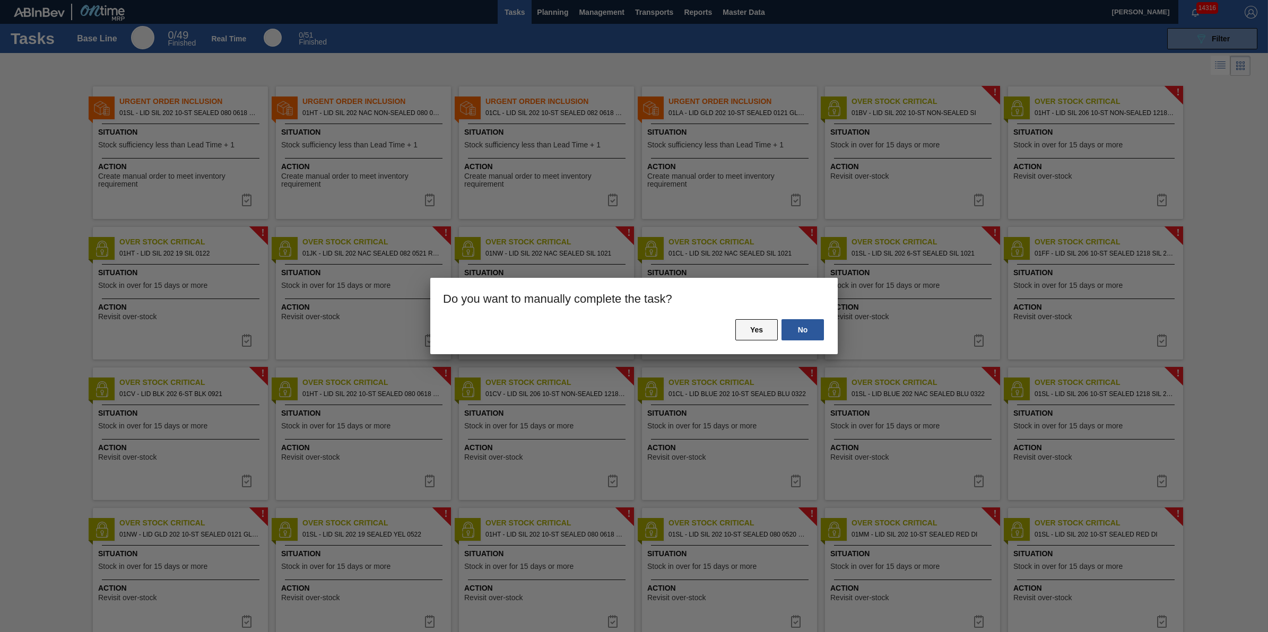
click at [770, 333] on button "Yes" at bounding box center [756, 329] width 42 height 21
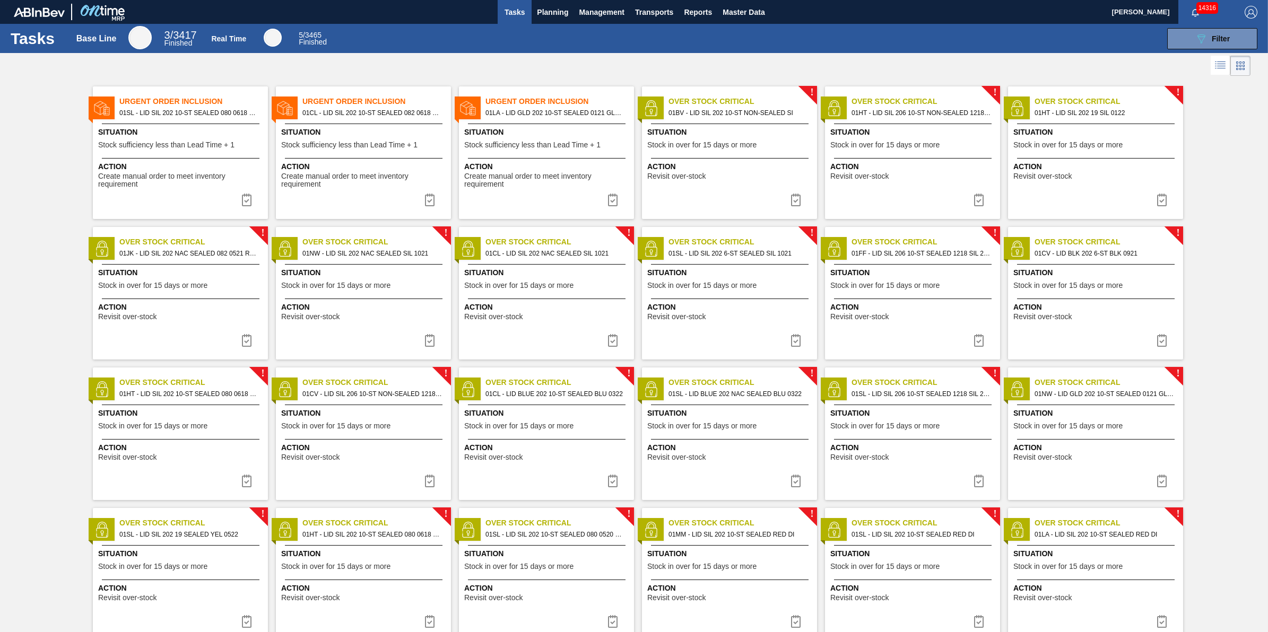
click at [189, 143] on span "Stock sufficiency less than Lead Time + 1" at bounding box center [166, 145] width 136 height 8
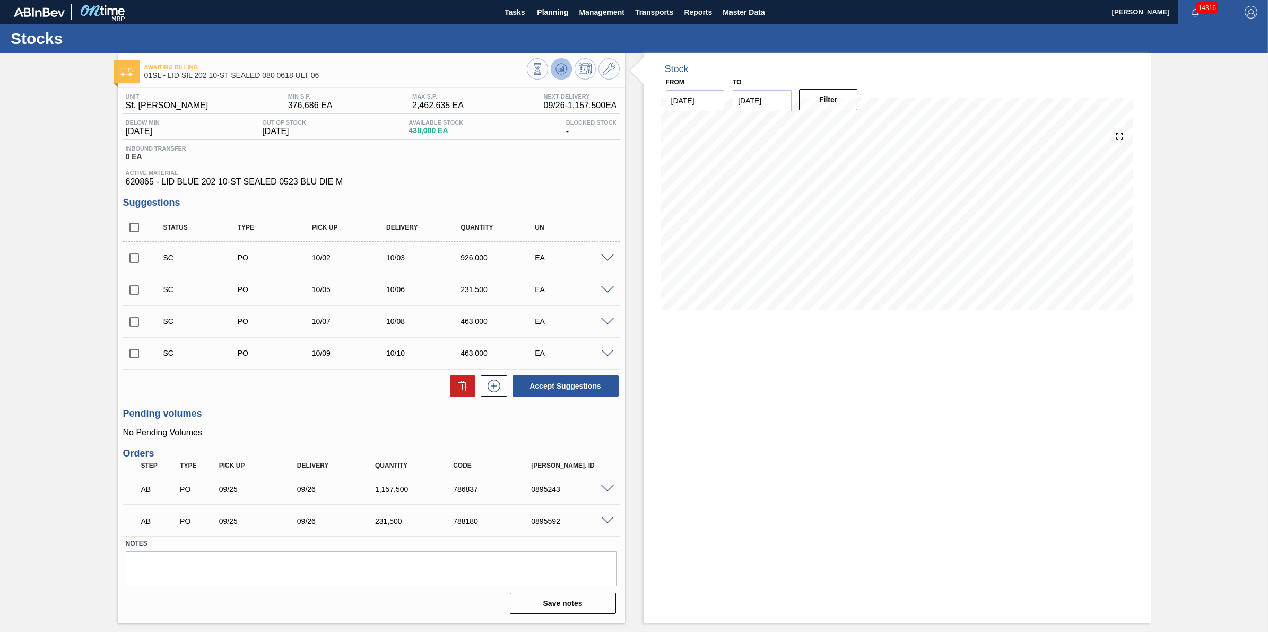
click at [553, 73] on button at bounding box center [561, 68] width 21 height 21
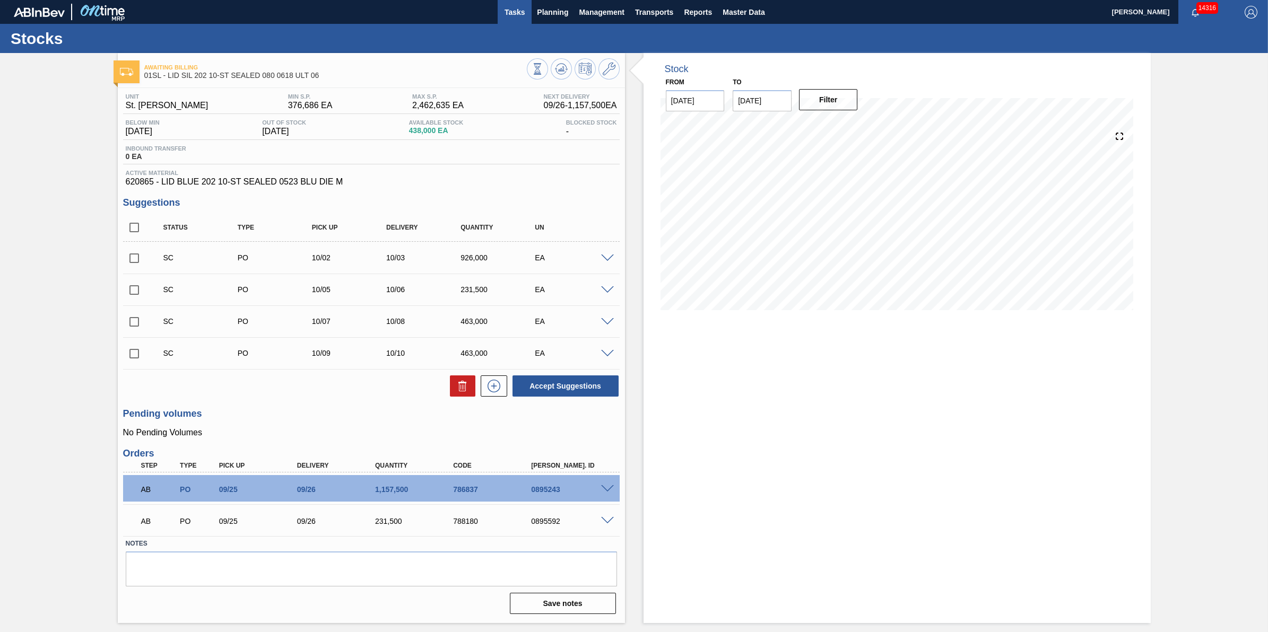
click at [518, 11] on span "Tasks" at bounding box center [514, 12] width 23 height 13
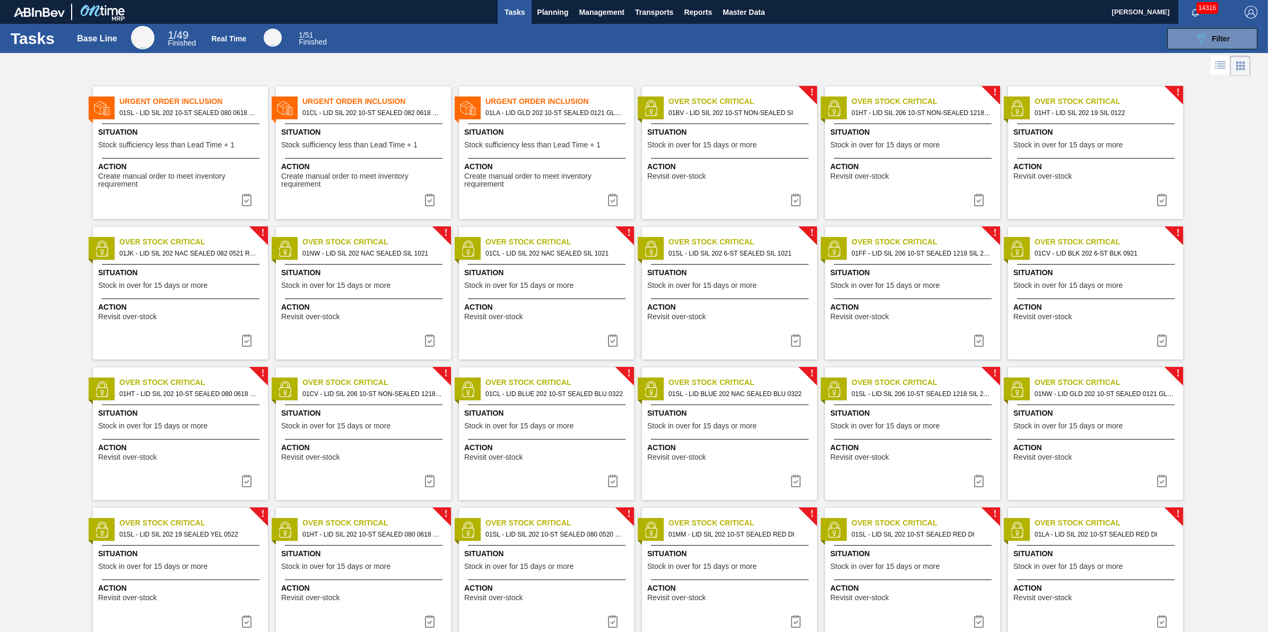
click at [392, 168] on span "Action" at bounding box center [364, 166] width 167 height 11
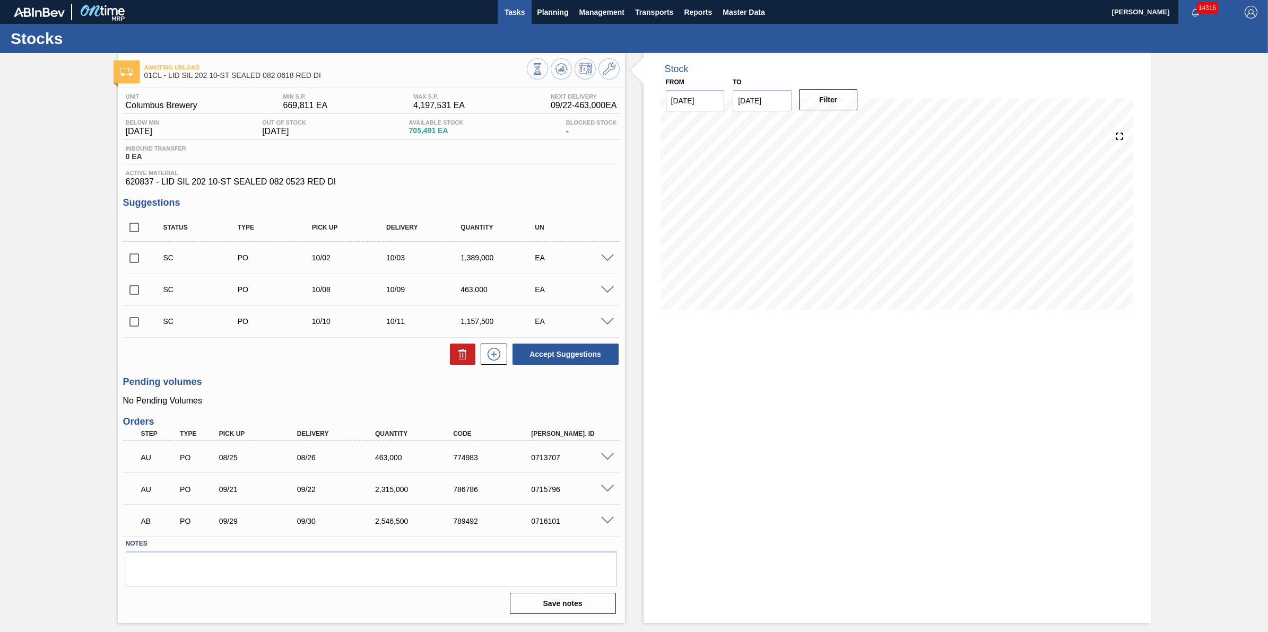
click at [516, 12] on span "Tasks" at bounding box center [514, 12] width 23 height 13
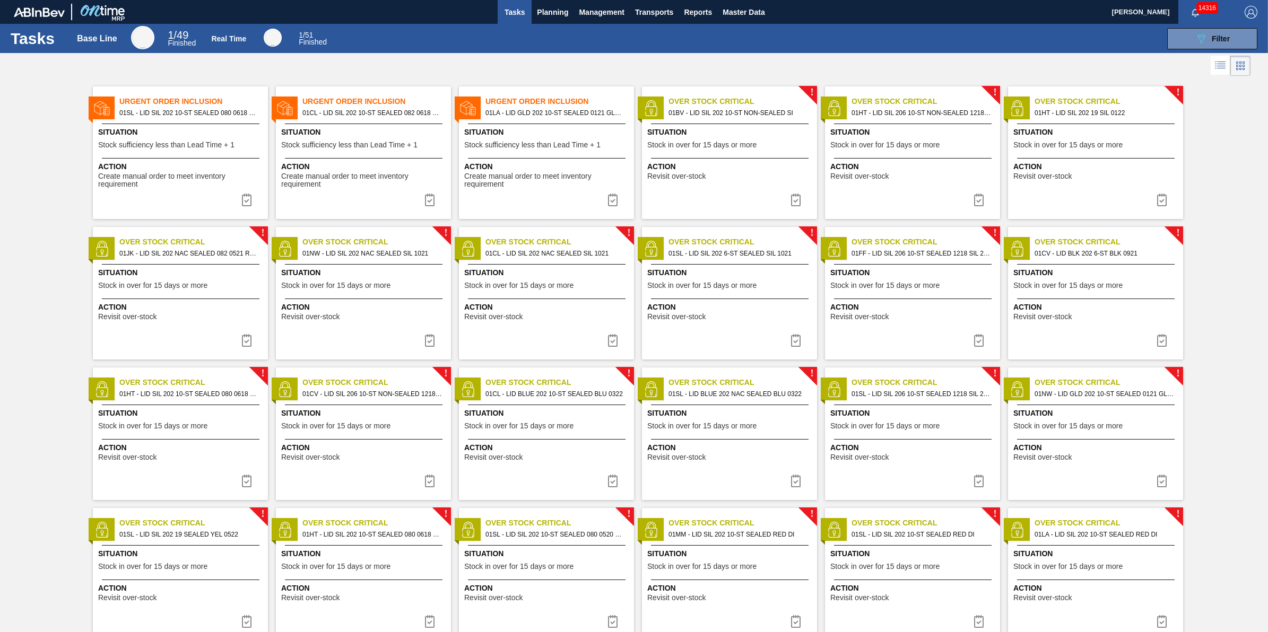
click at [520, 128] on span "Situation" at bounding box center [547, 132] width 167 height 11
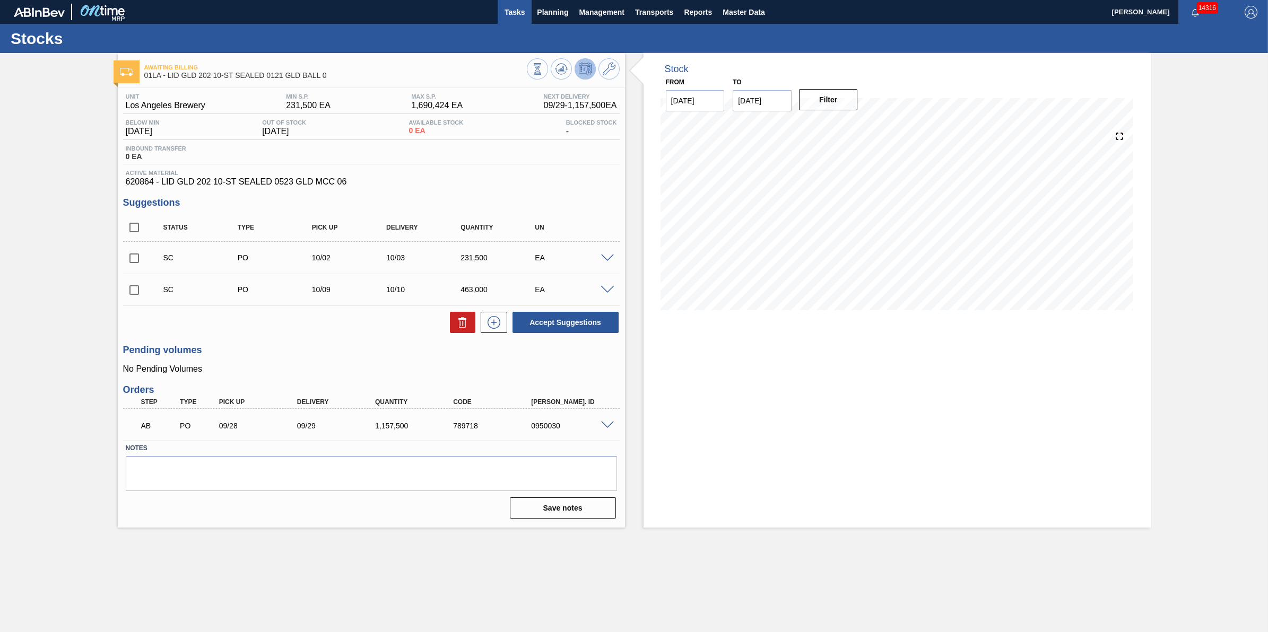
click at [507, 8] on span "Tasks" at bounding box center [514, 12] width 23 height 13
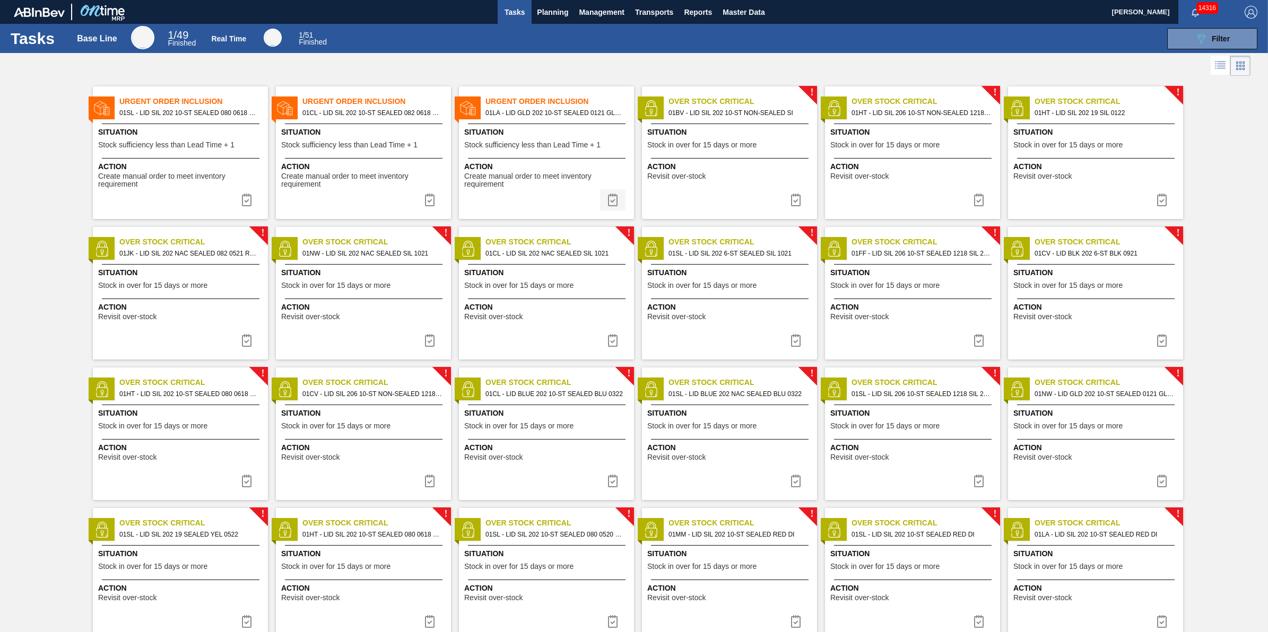
click at [611, 210] on button at bounding box center [612, 199] width 25 height 21
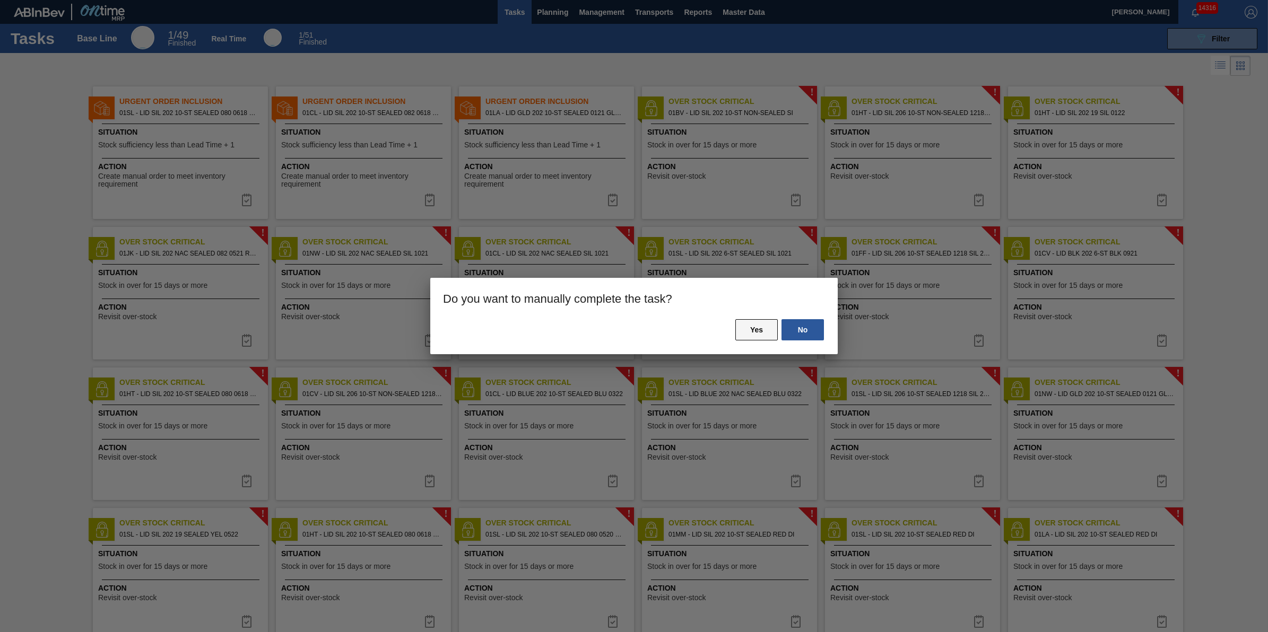
click at [769, 333] on button "Yes" at bounding box center [756, 329] width 42 height 21
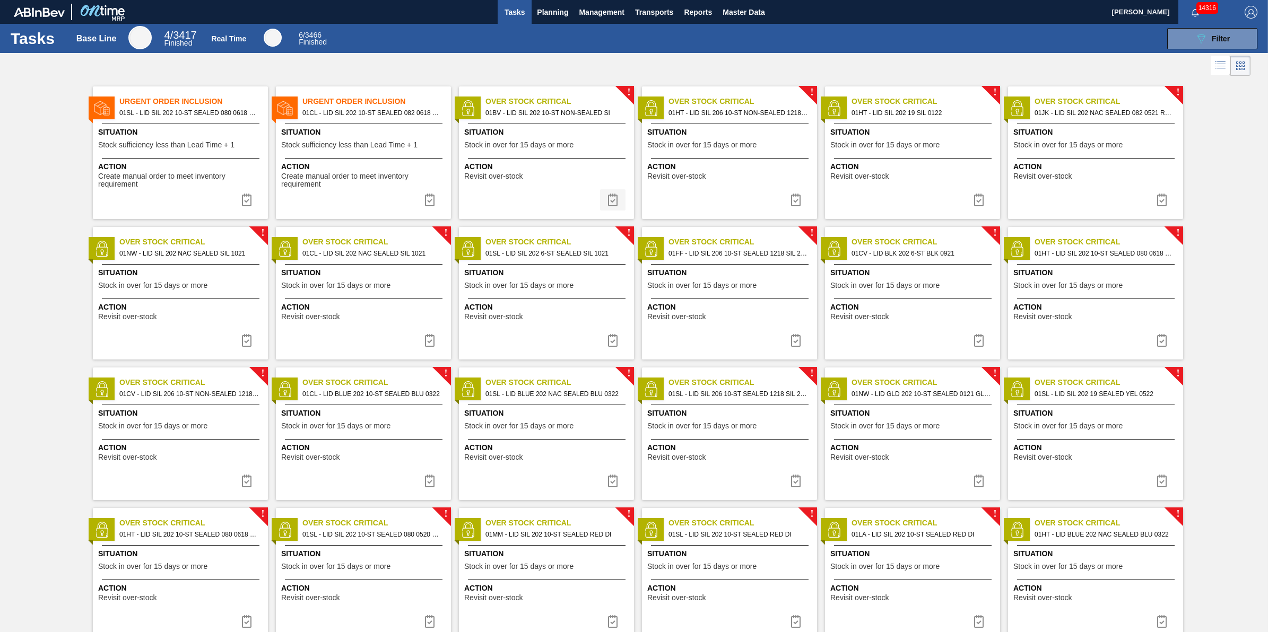
click at [611, 200] on img at bounding box center [612, 200] width 13 height 13
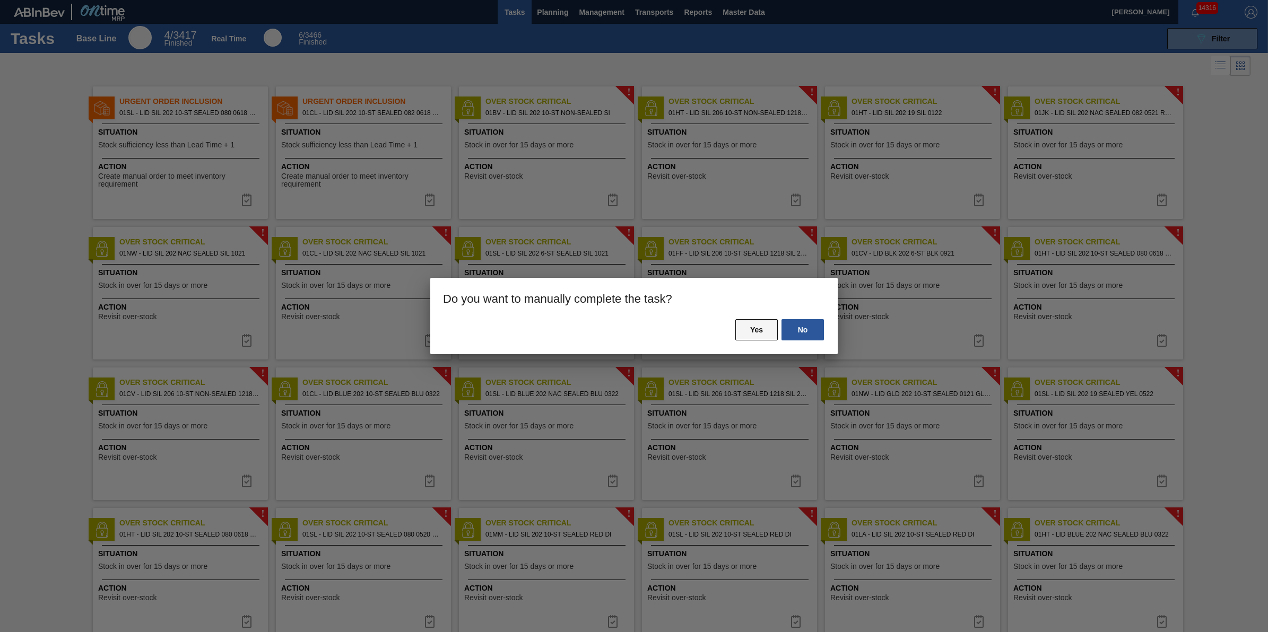
click at [762, 323] on button "Yes" at bounding box center [756, 329] width 42 height 21
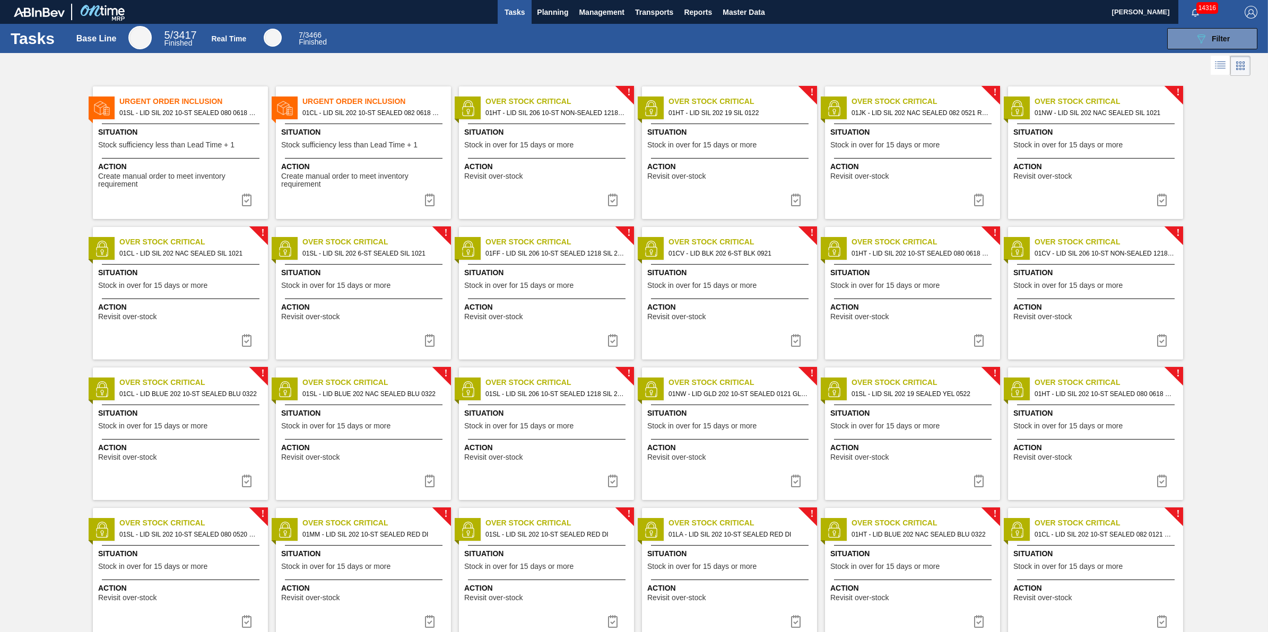
click at [608, 202] on img at bounding box center [612, 200] width 13 height 13
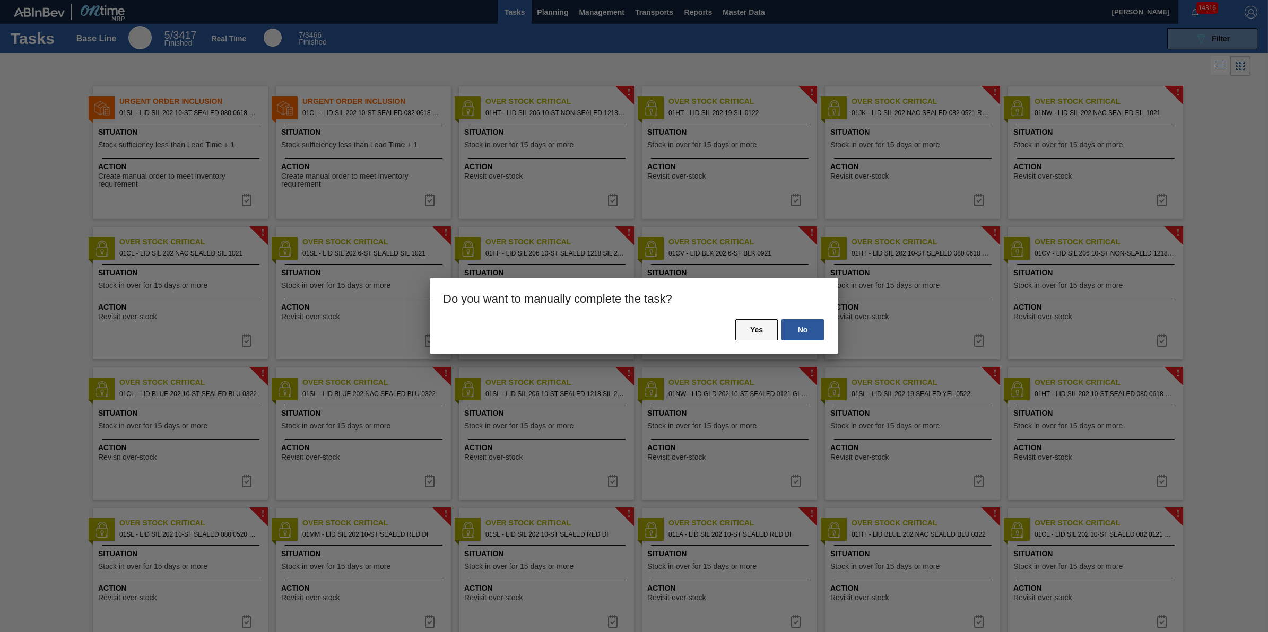
click at [744, 330] on button "Yes" at bounding box center [756, 329] width 42 height 21
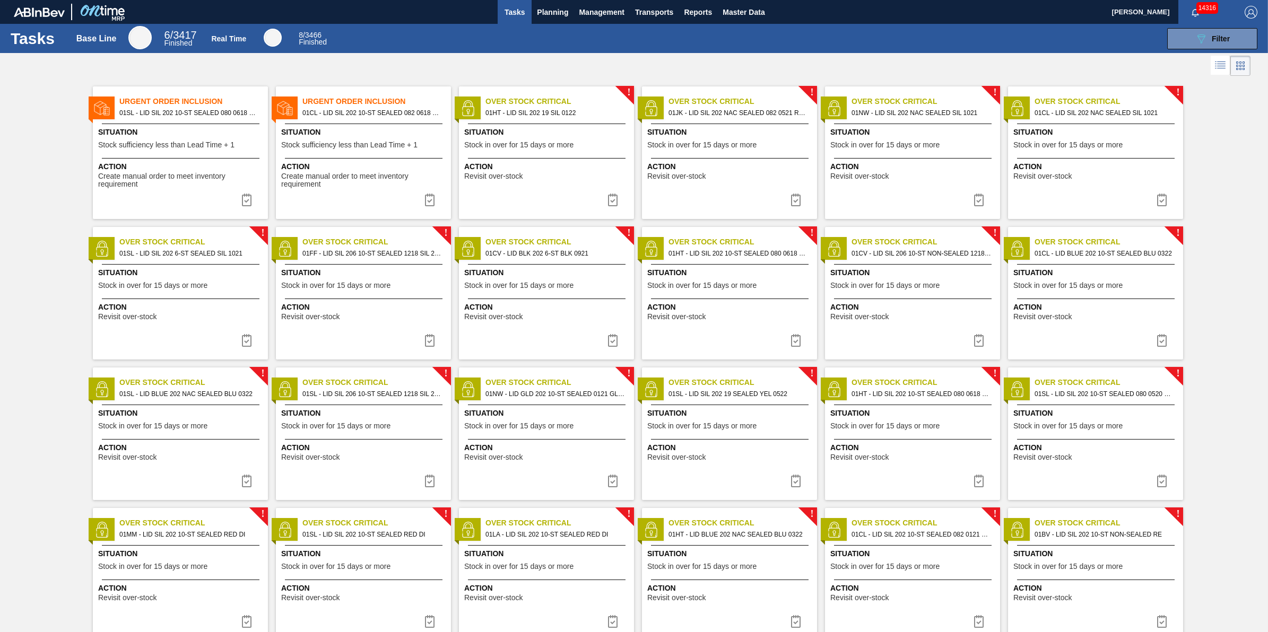
click at [615, 201] on img at bounding box center [612, 200] width 13 height 13
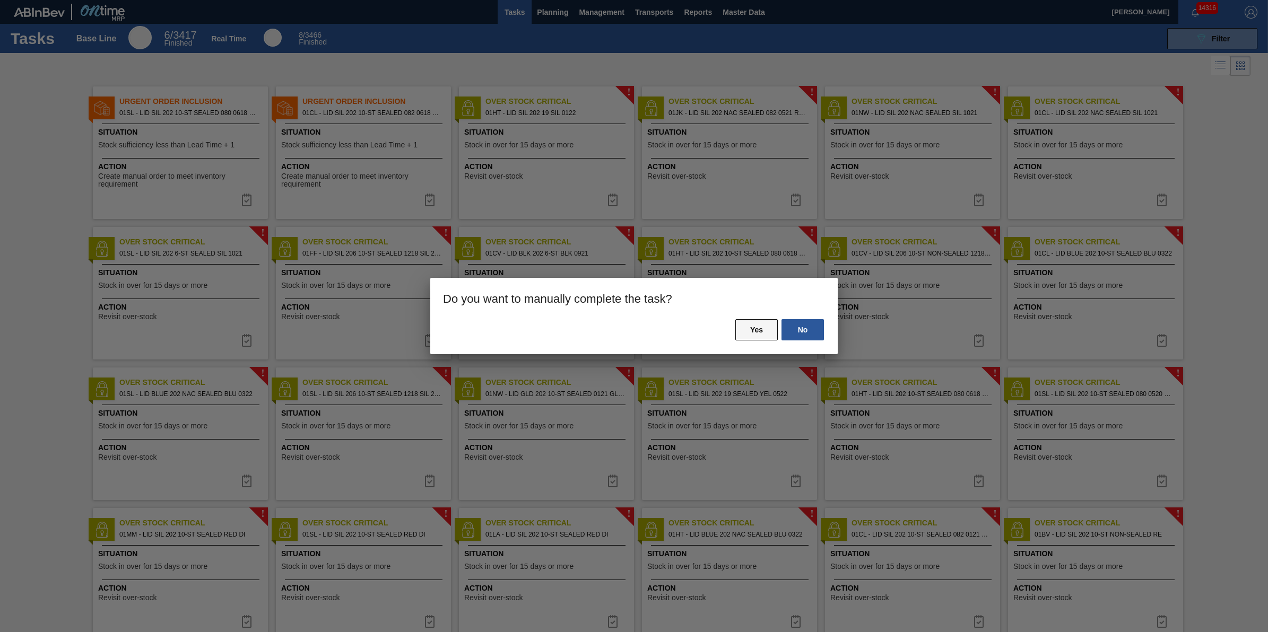
click at [762, 330] on button "Yes" at bounding box center [756, 329] width 42 height 21
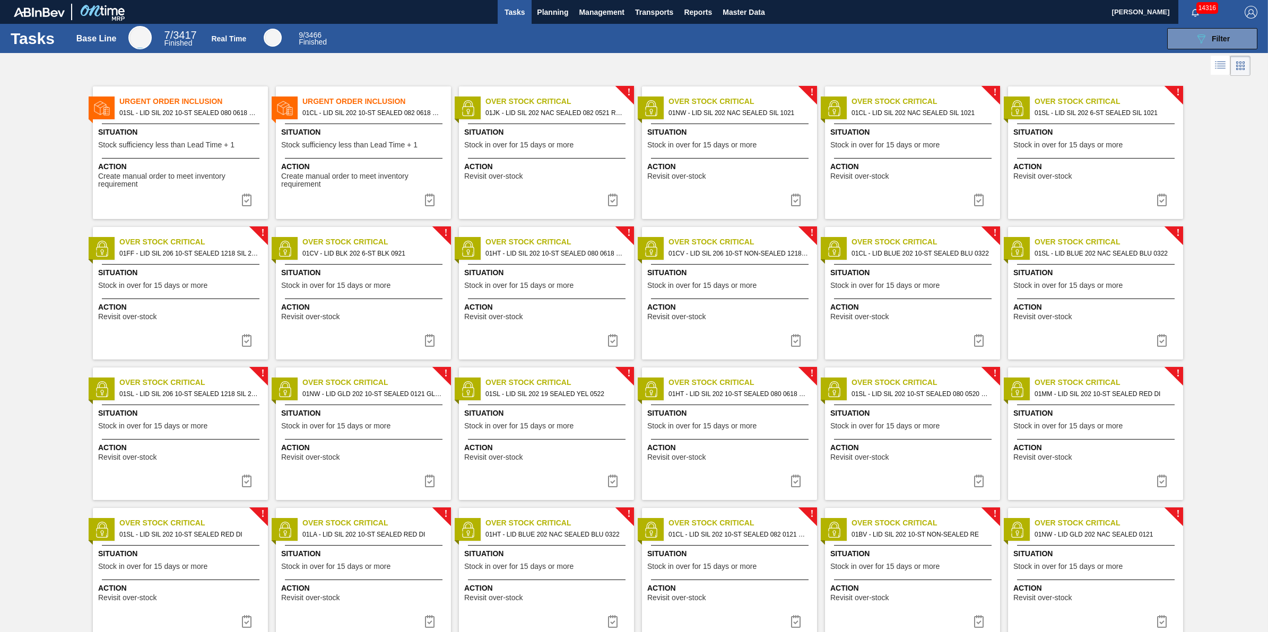
click at [611, 203] on img at bounding box center [612, 200] width 13 height 13
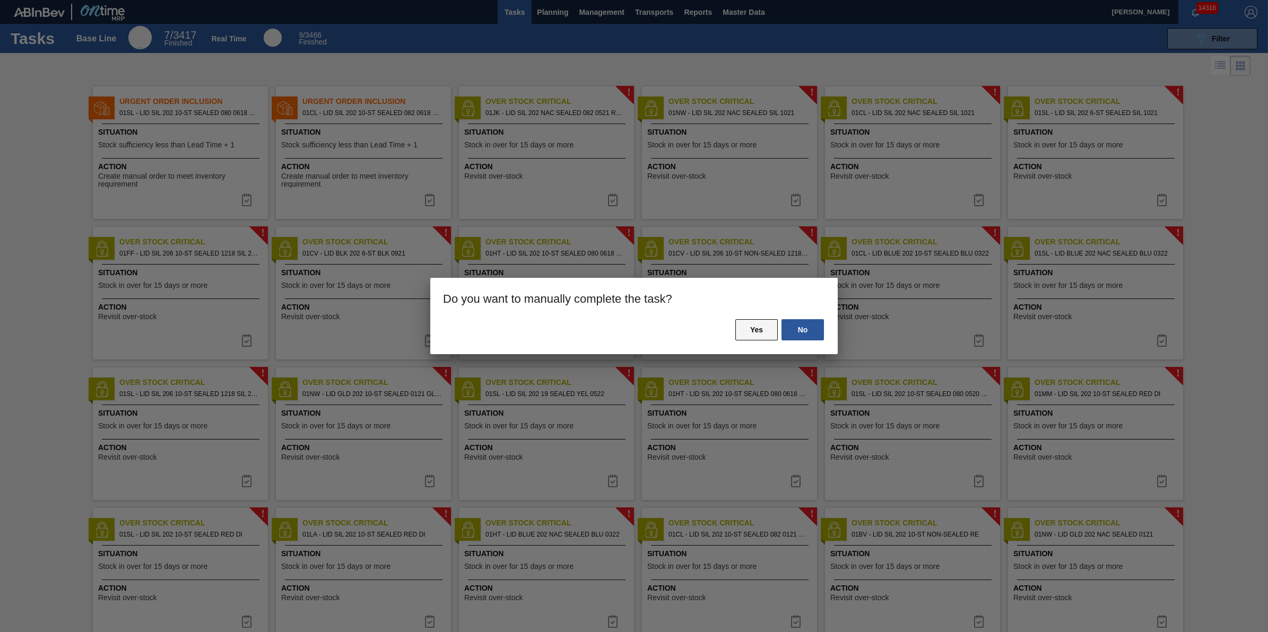
click at [743, 327] on button "Yes" at bounding box center [756, 329] width 42 height 21
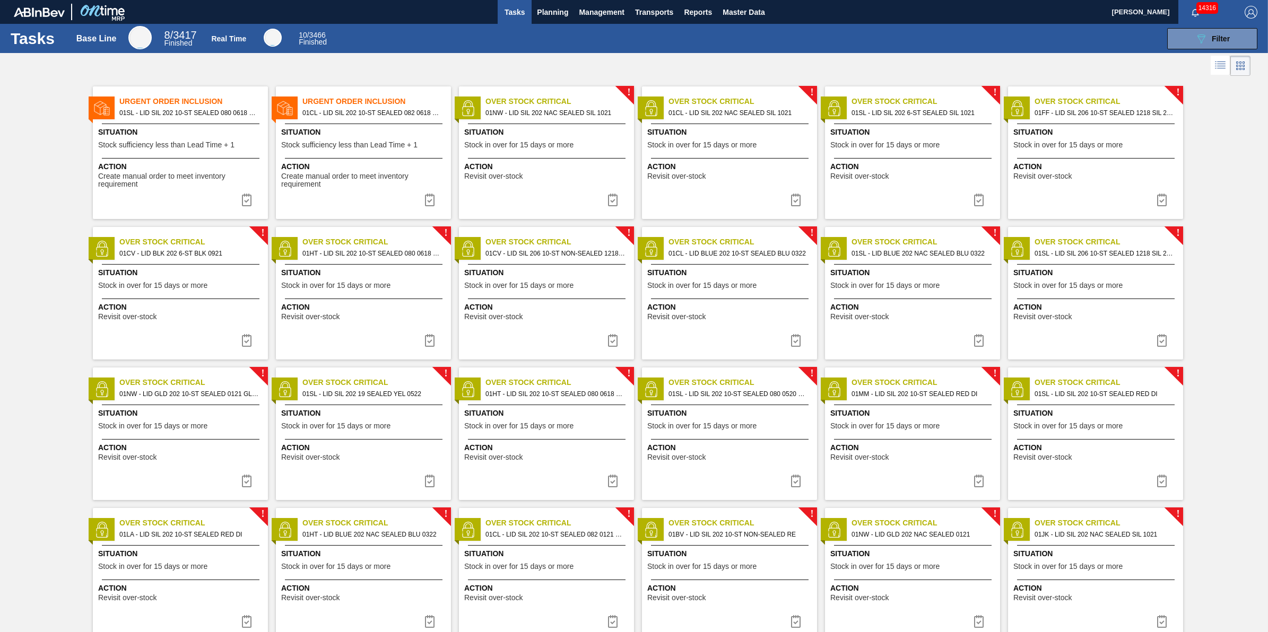
click at [614, 203] on img at bounding box center [612, 200] width 13 height 13
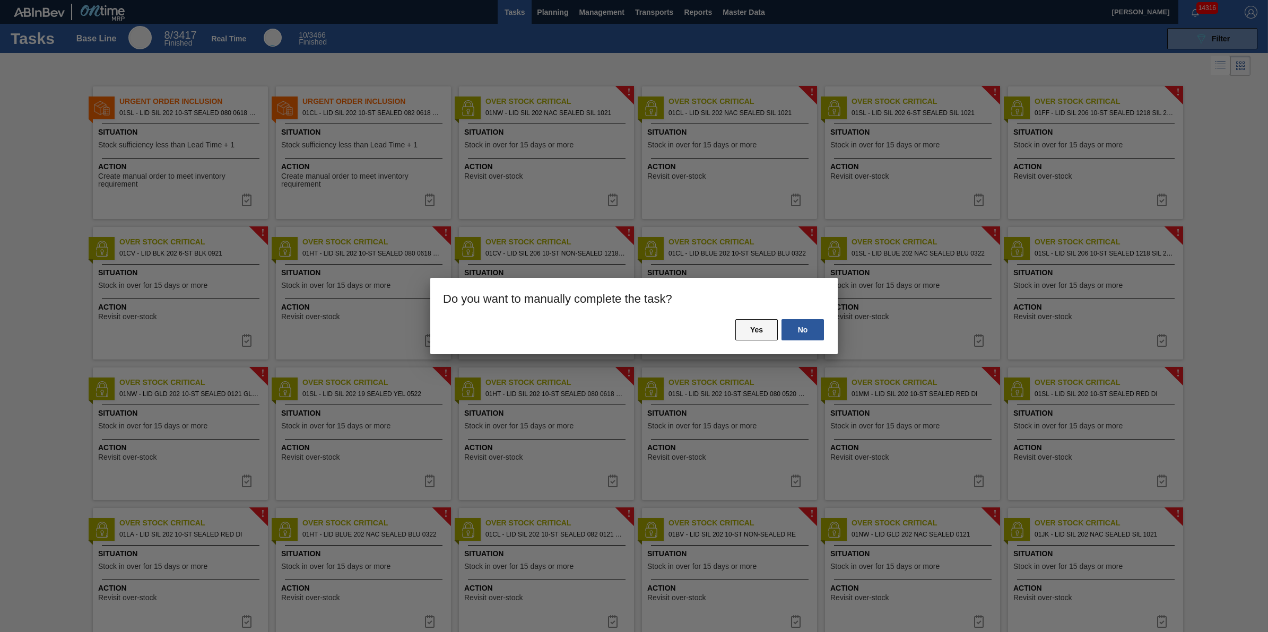
click at [752, 325] on button "Yes" at bounding box center [756, 329] width 42 height 21
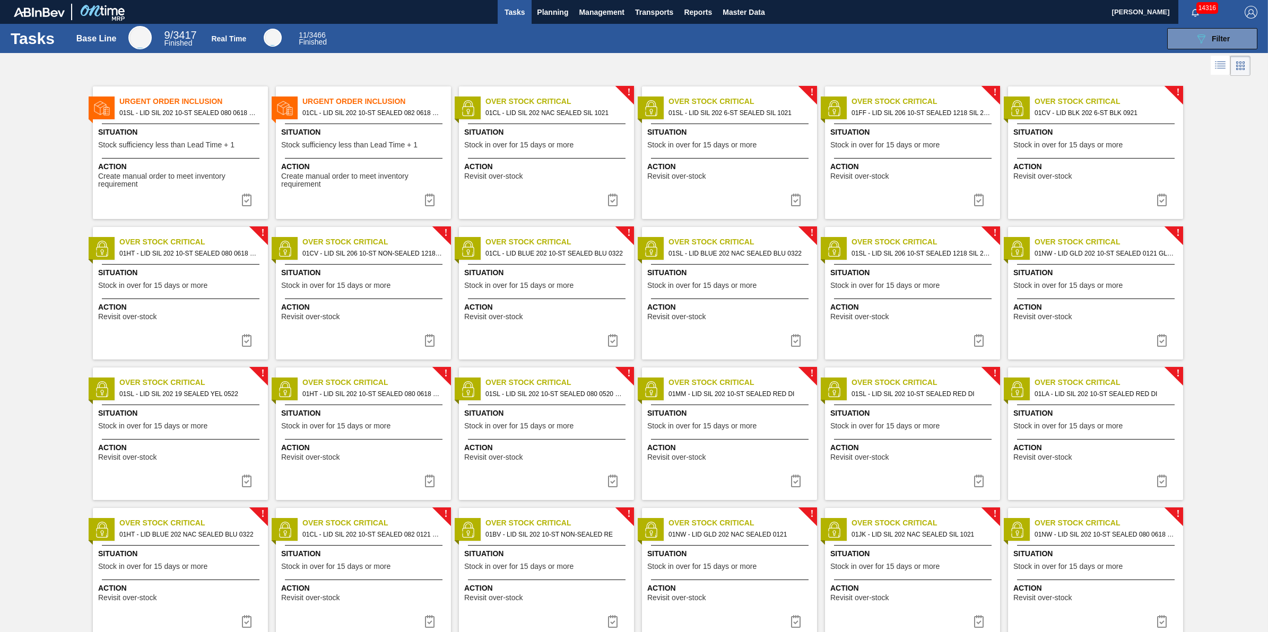
click at [611, 198] on img at bounding box center [612, 200] width 13 height 13
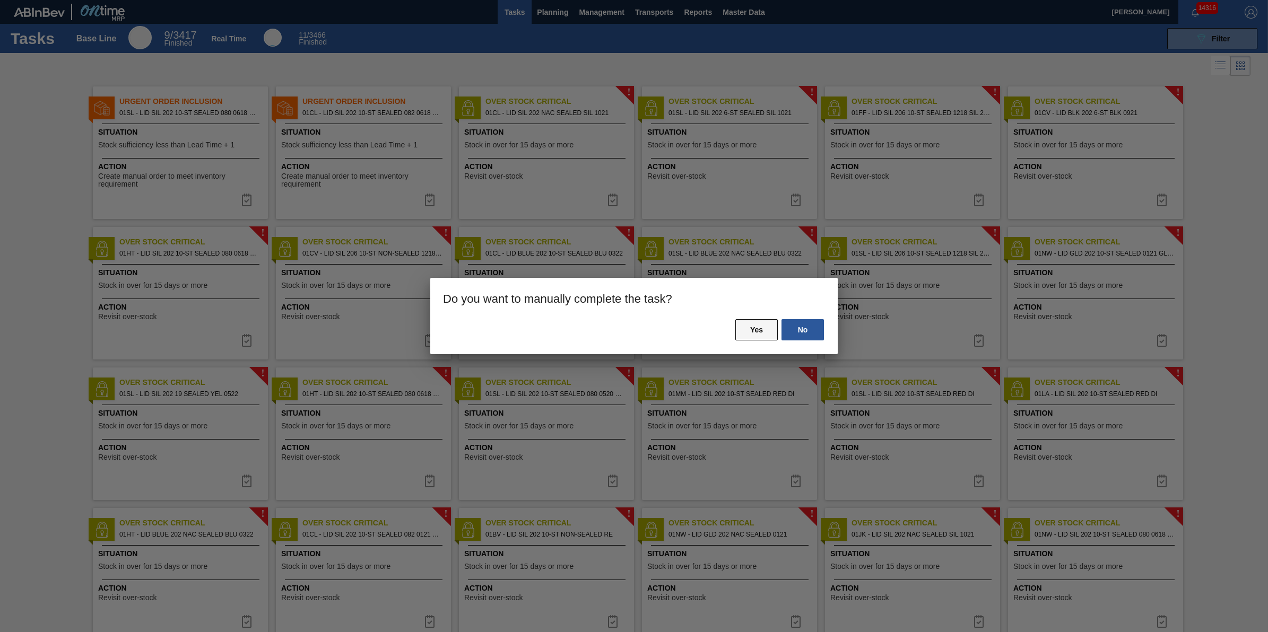
click at [749, 328] on button "Yes" at bounding box center [756, 329] width 42 height 21
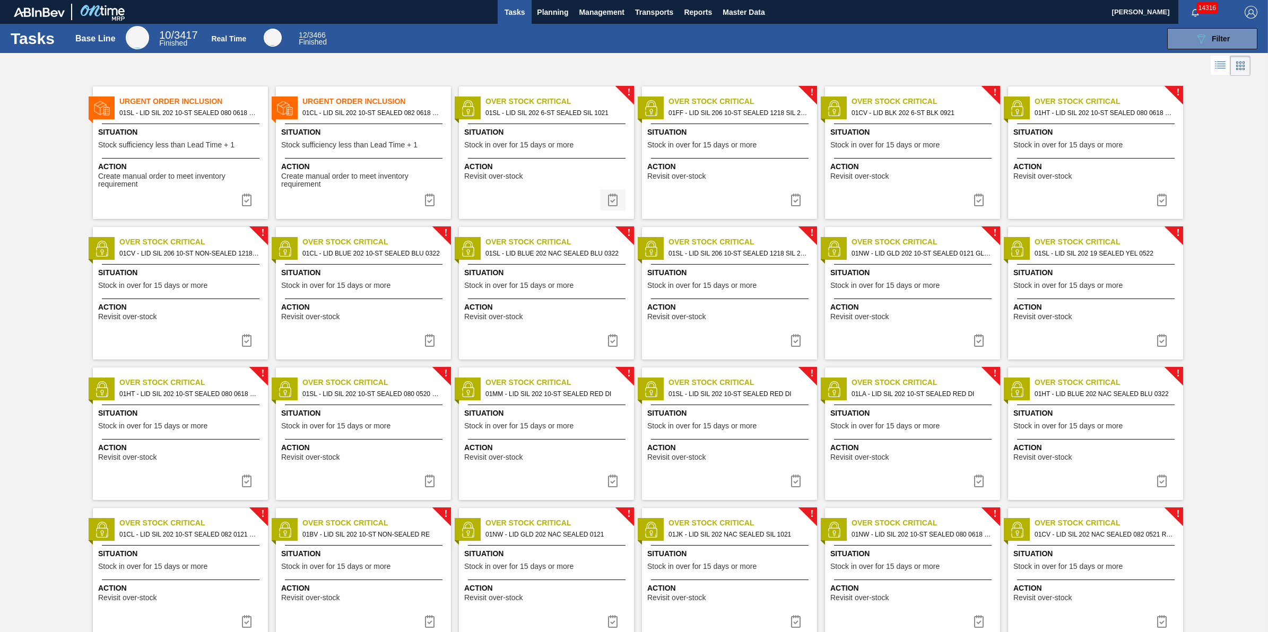
click at [613, 205] on img at bounding box center [612, 200] width 13 height 13
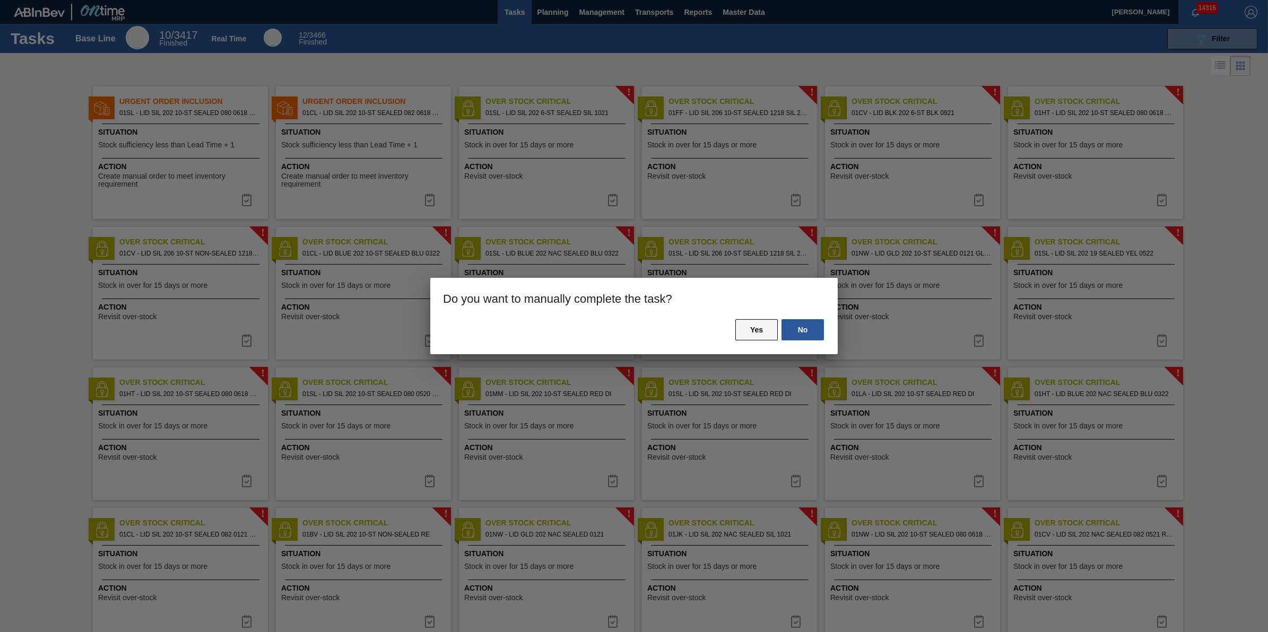
click at [741, 327] on button "Yes" at bounding box center [756, 329] width 42 height 21
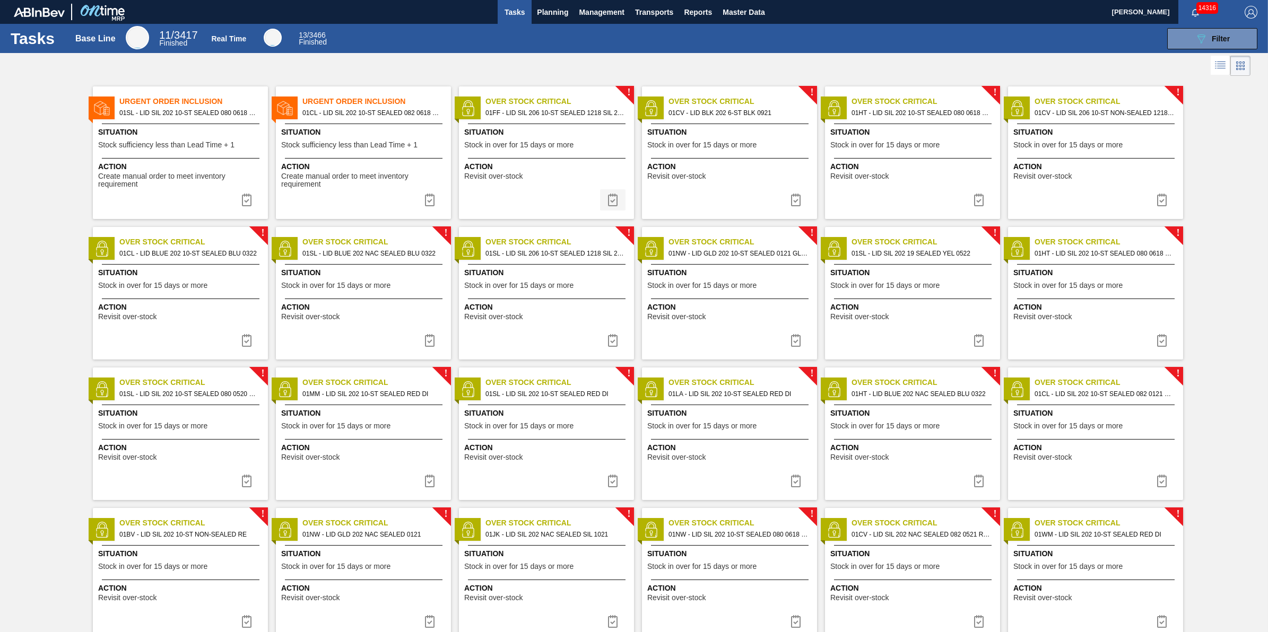
click at [613, 197] on img at bounding box center [612, 200] width 13 height 13
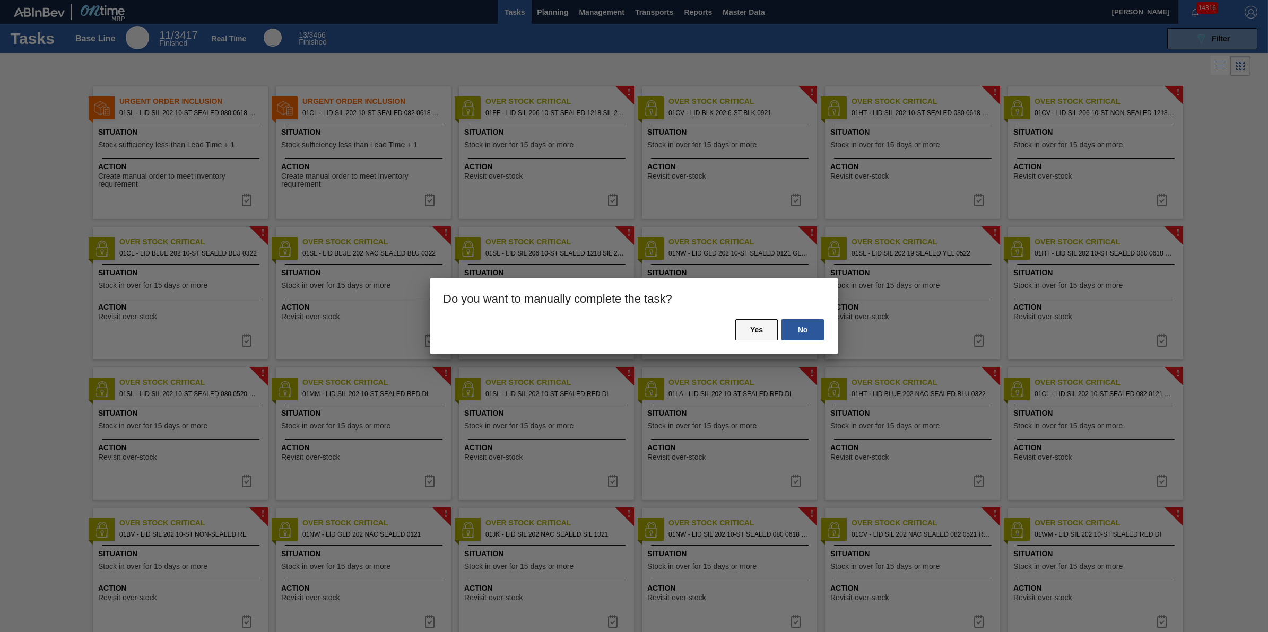
click at [756, 329] on button "Yes" at bounding box center [756, 329] width 42 height 21
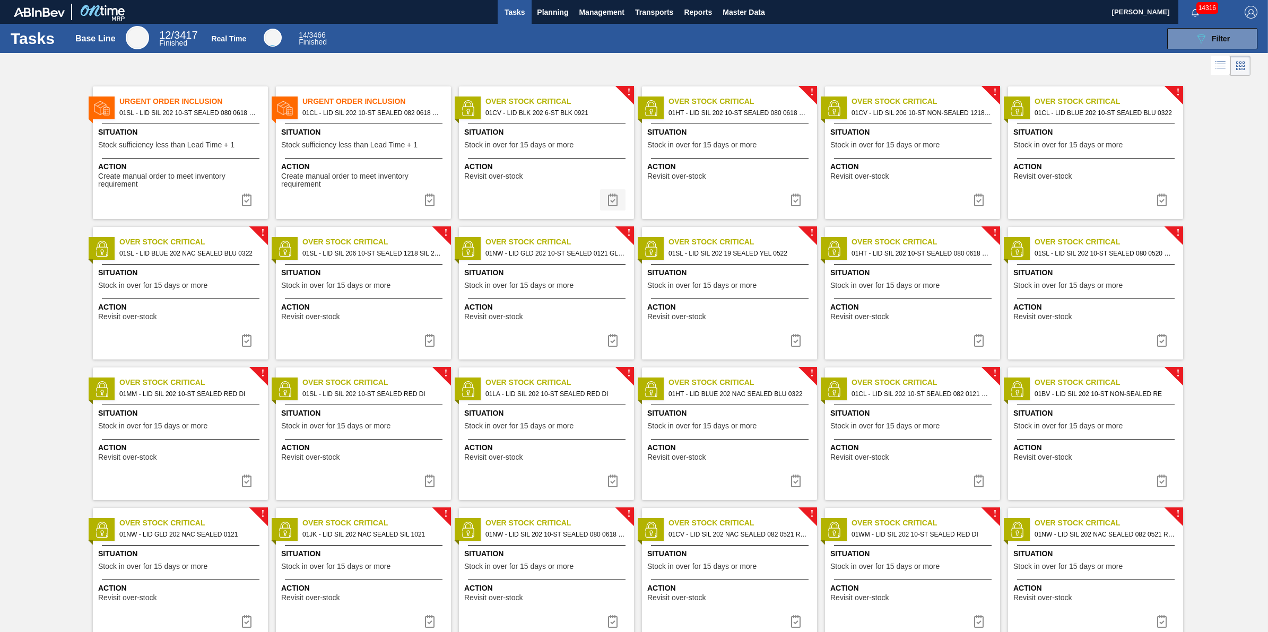
click at [614, 203] on img at bounding box center [612, 200] width 13 height 13
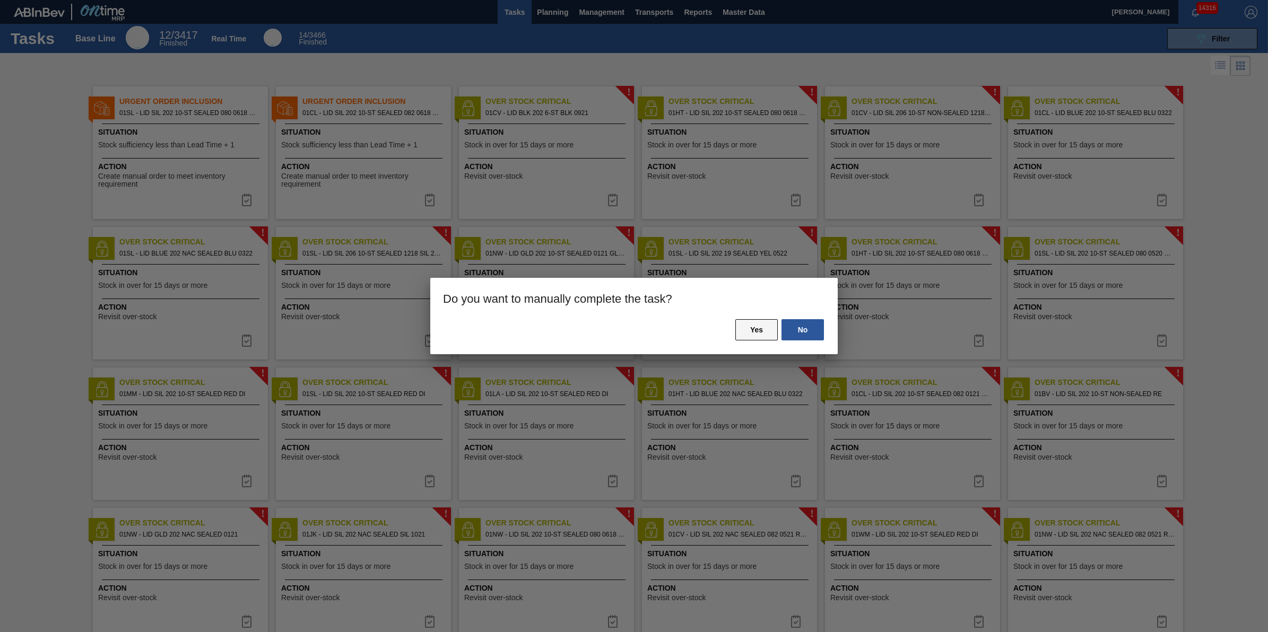
click at [764, 325] on button "Yes" at bounding box center [756, 329] width 42 height 21
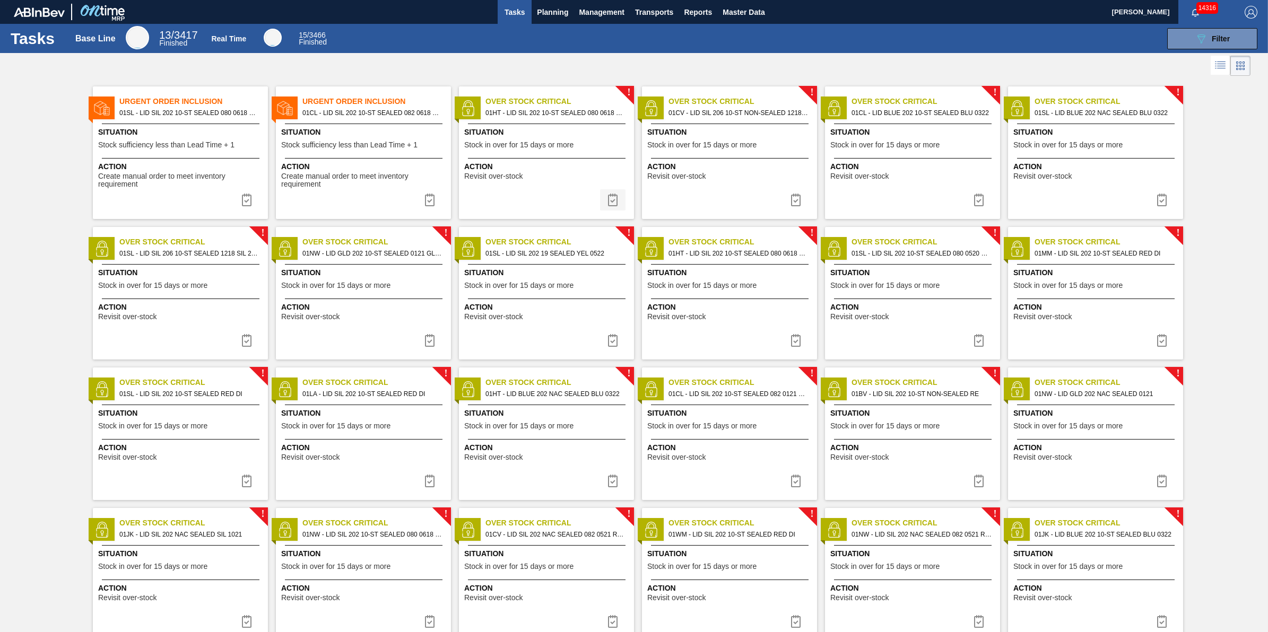
click at [611, 208] on button at bounding box center [612, 199] width 25 height 21
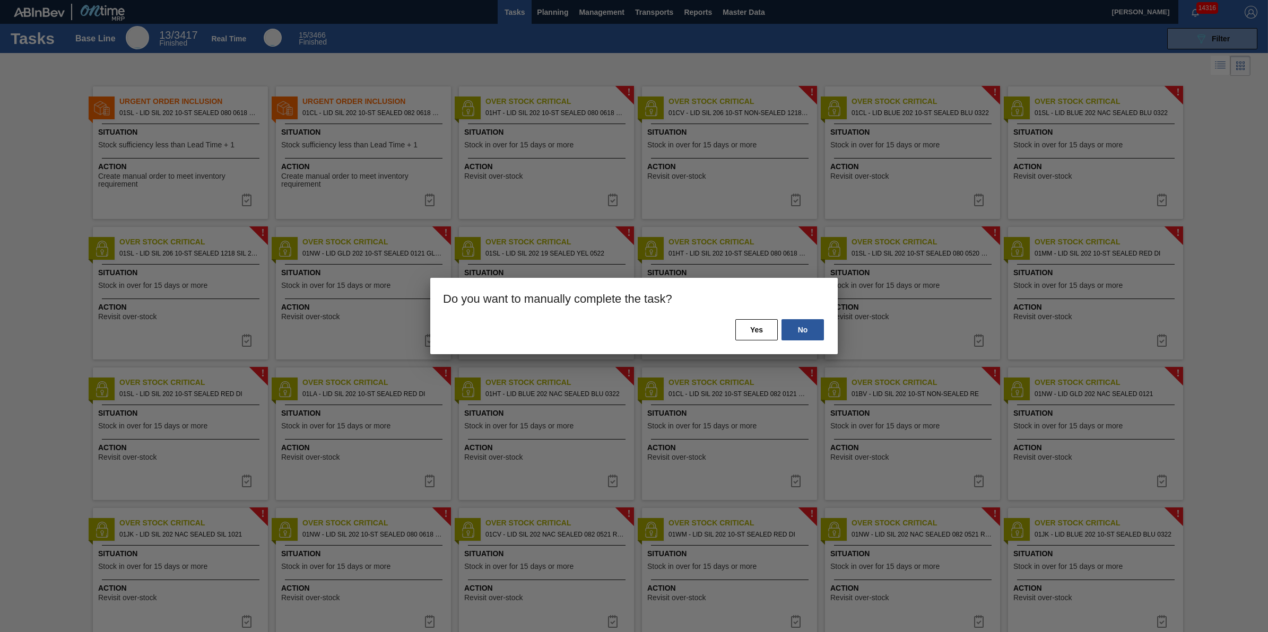
click at [734, 332] on div "No Yes" at bounding box center [633, 336] width 407 height 36
click at [743, 330] on button "Yes" at bounding box center [756, 329] width 42 height 21
click at [751, 332] on button "Yes" at bounding box center [756, 329] width 42 height 21
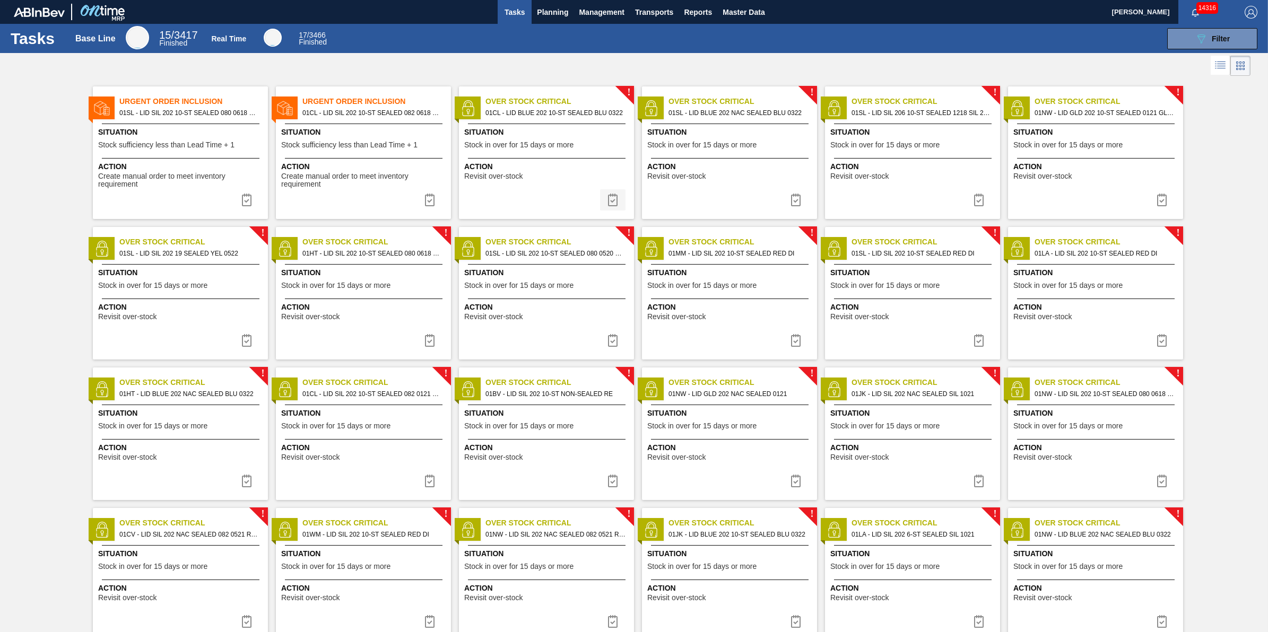
click at [606, 206] on img at bounding box center [612, 200] width 13 height 13
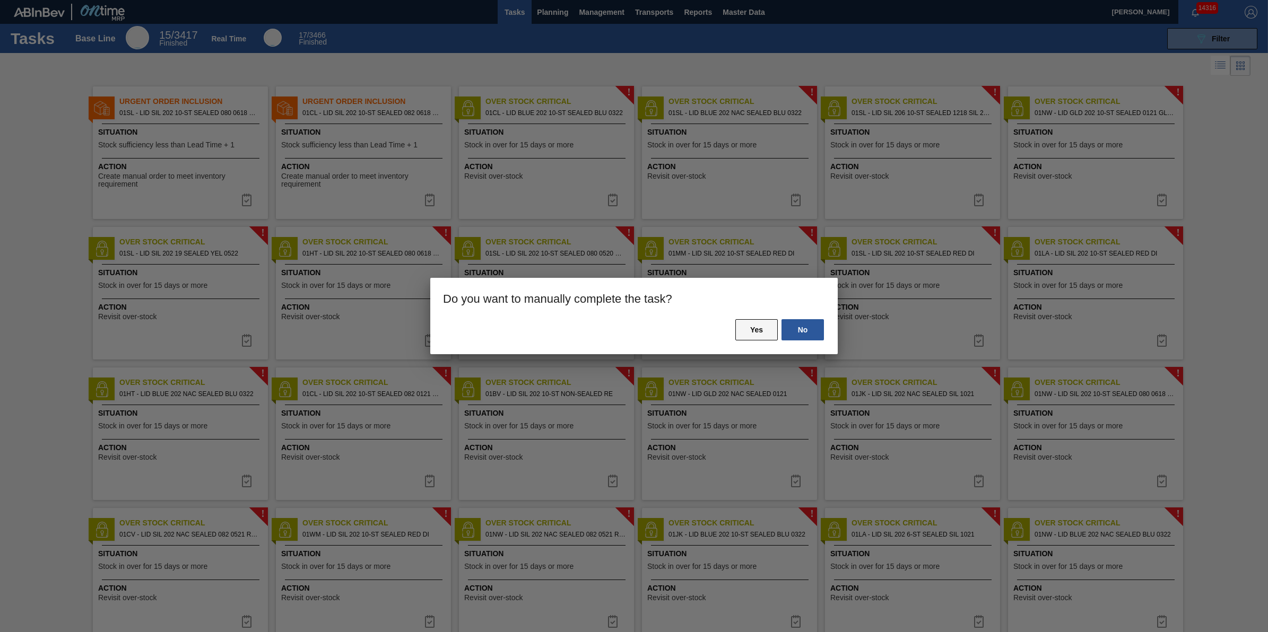
click at [753, 335] on button "Yes" at bounding box center [756, 329] width 42 height 21
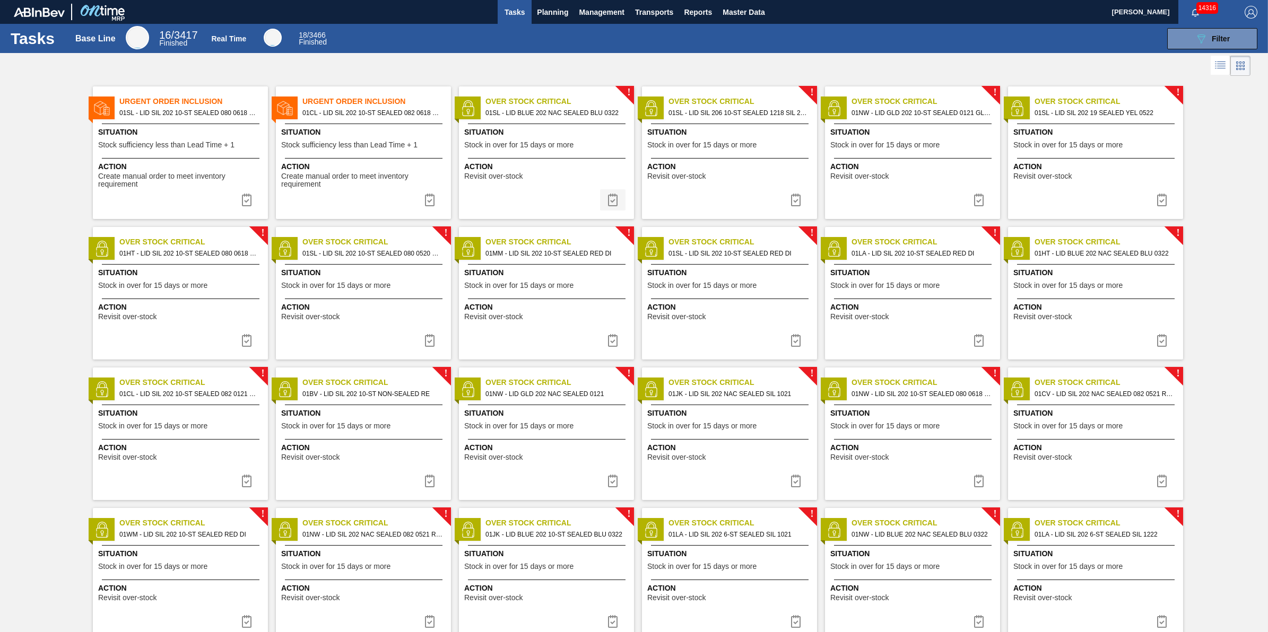
click at [614, 197] on img at bounding box center [612, 200] width 13 height 13
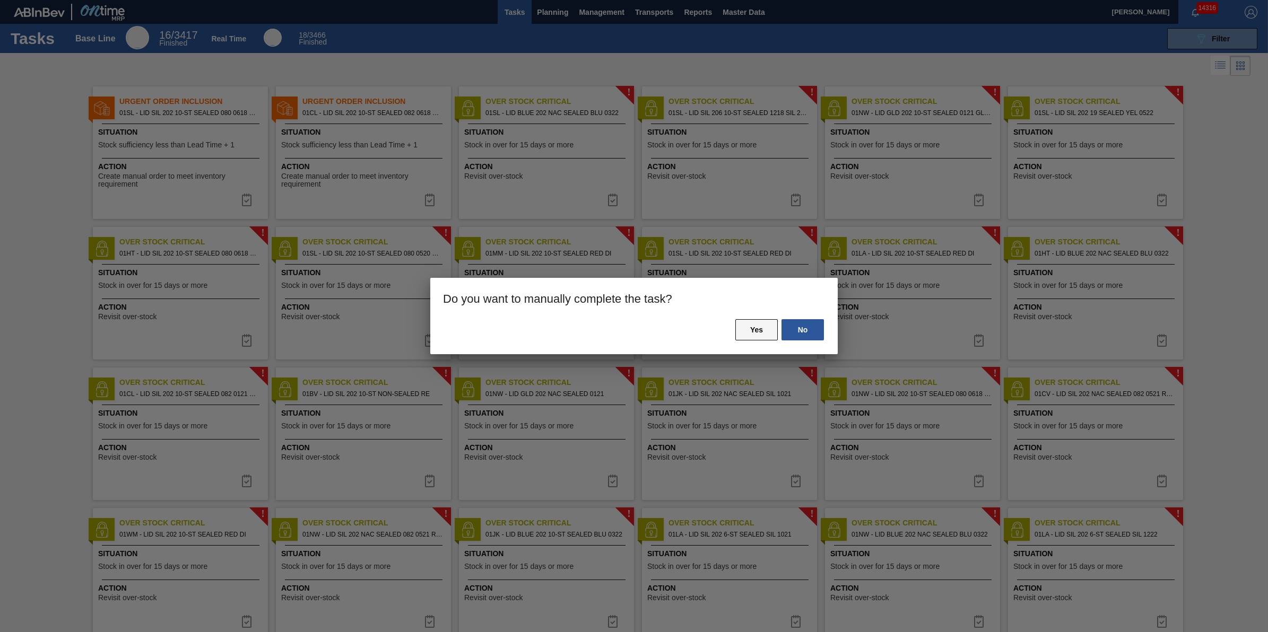
click at [763, 337] on button "Yes" at bounding box center [756, 329] width 42 height 21
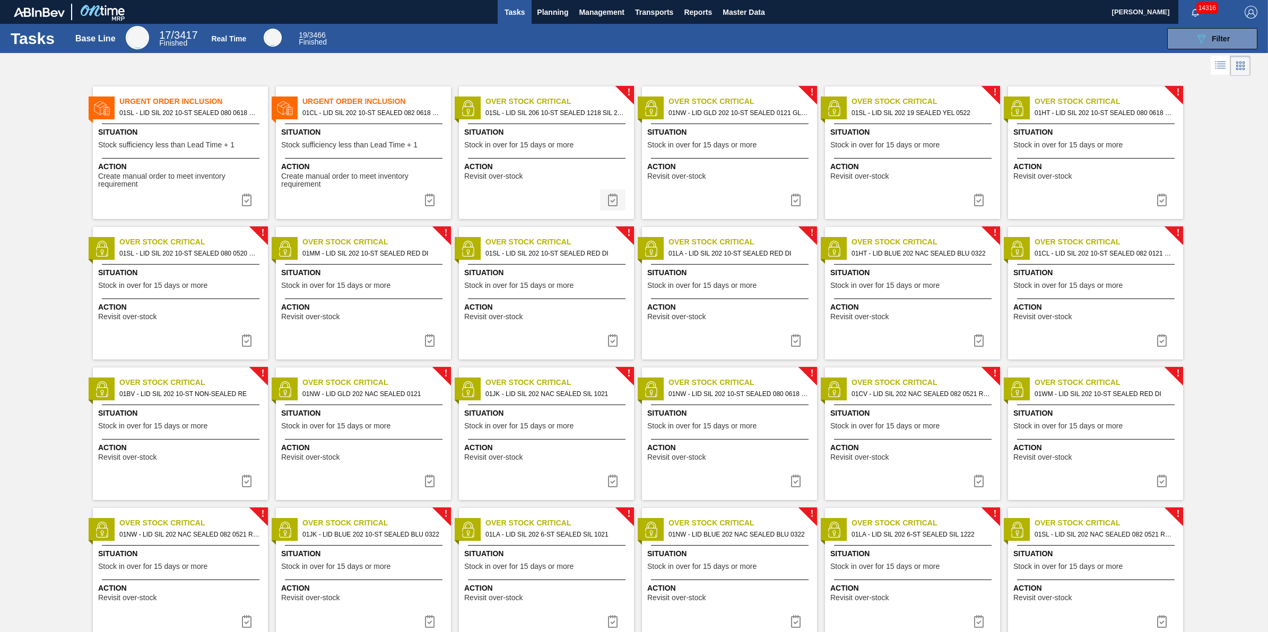
click at [614, 202] on img at bounding box center [612, 200] width 13 height 13
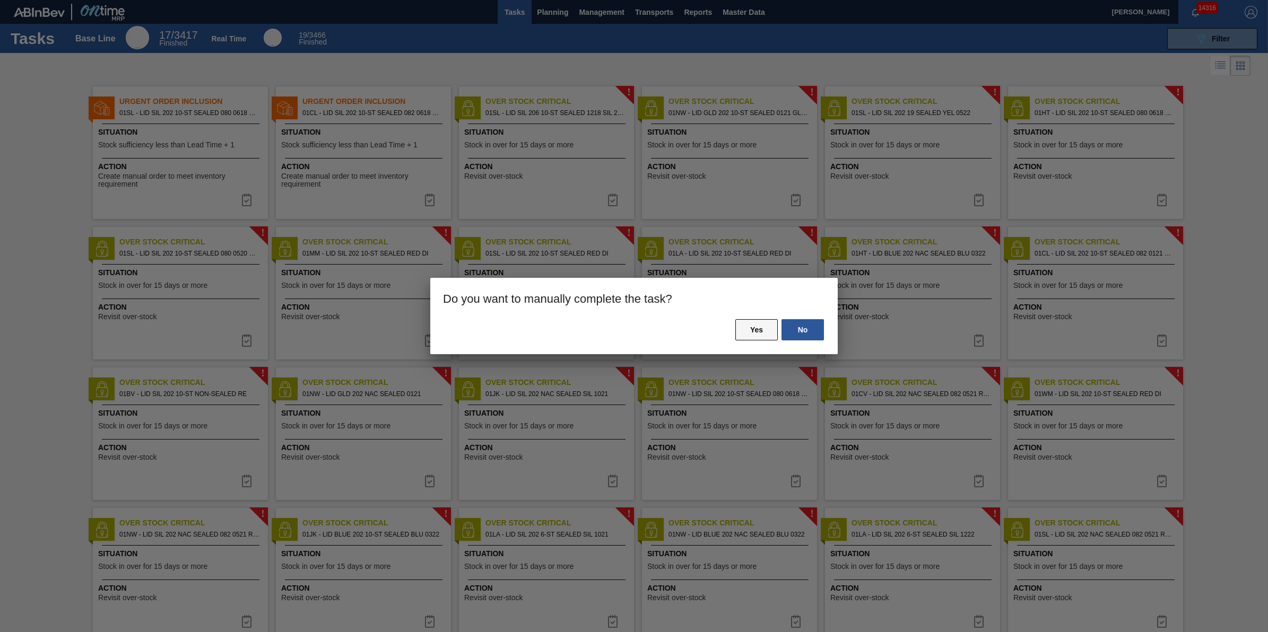
click at [771, 329] on button "Yes" at bounding box center [756, 329] width 42 height 21
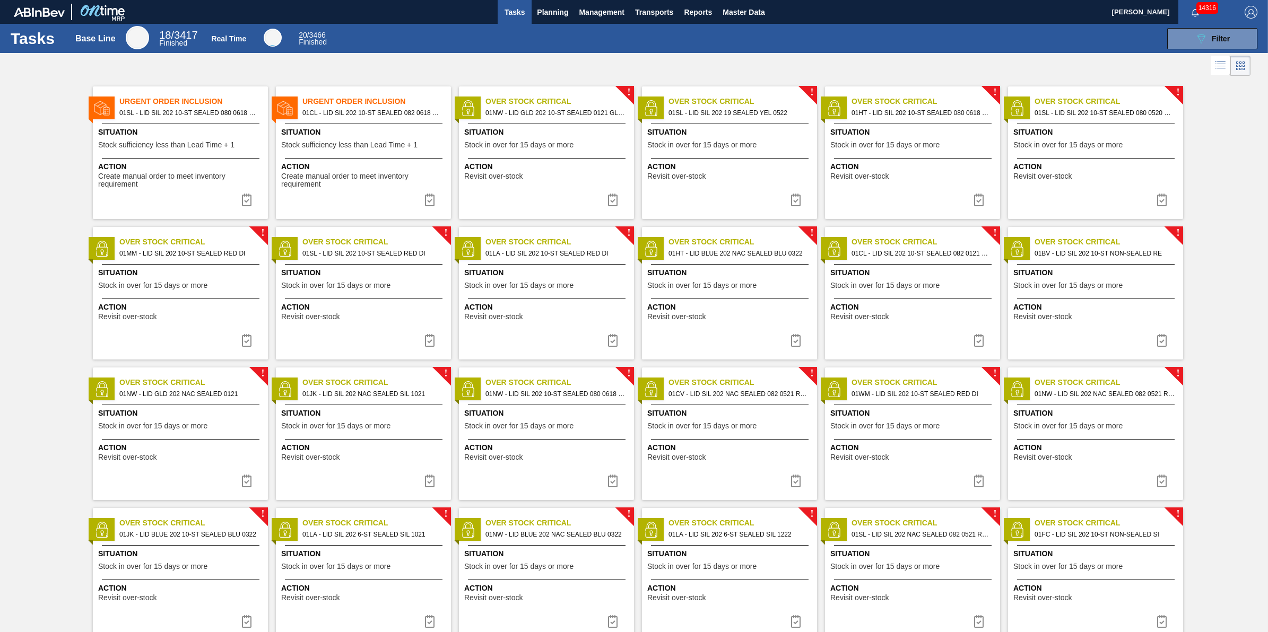
click at [612, 203] on img at bounding box center [612, 200] width 13 height 13
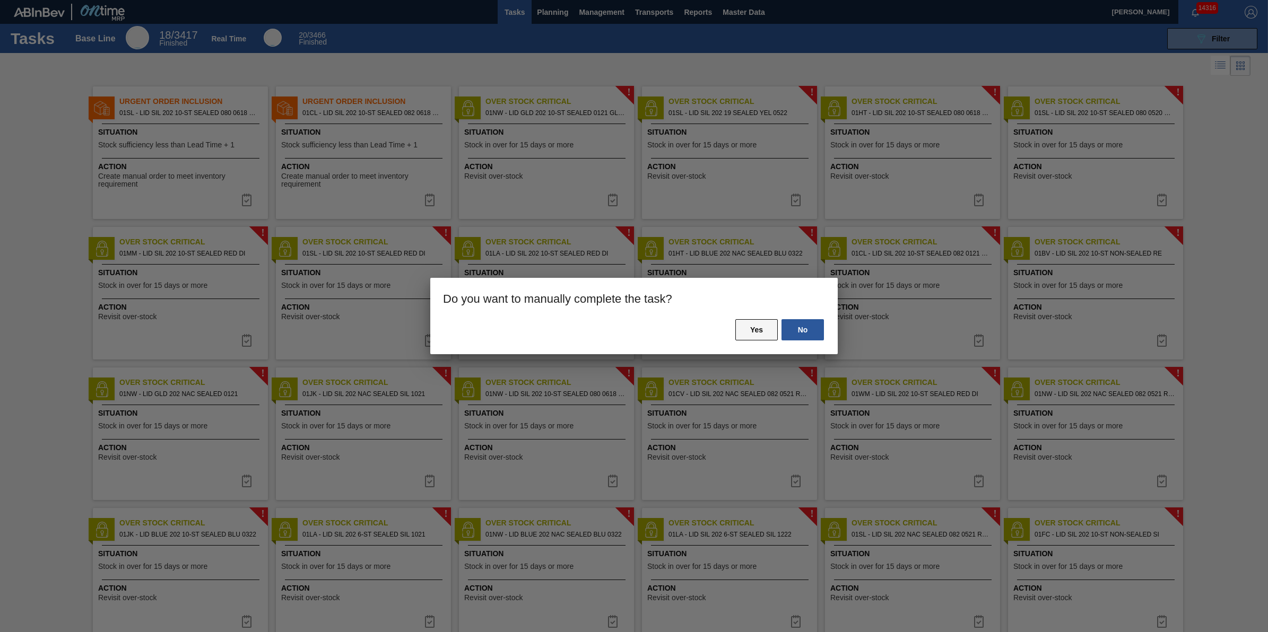
click at [749, 329] on button "Yes" at bounding box center [756, 329] width 42 height 21
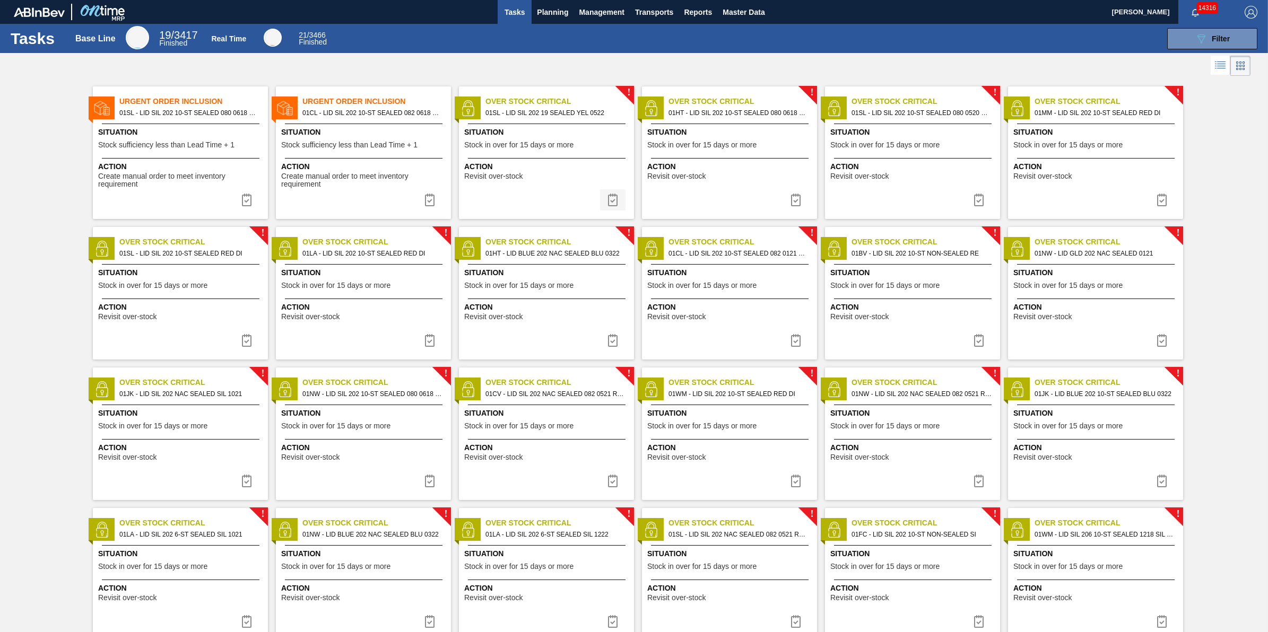
click at [608, 197] on img at bounding box center [612, 200] width 13 height 13
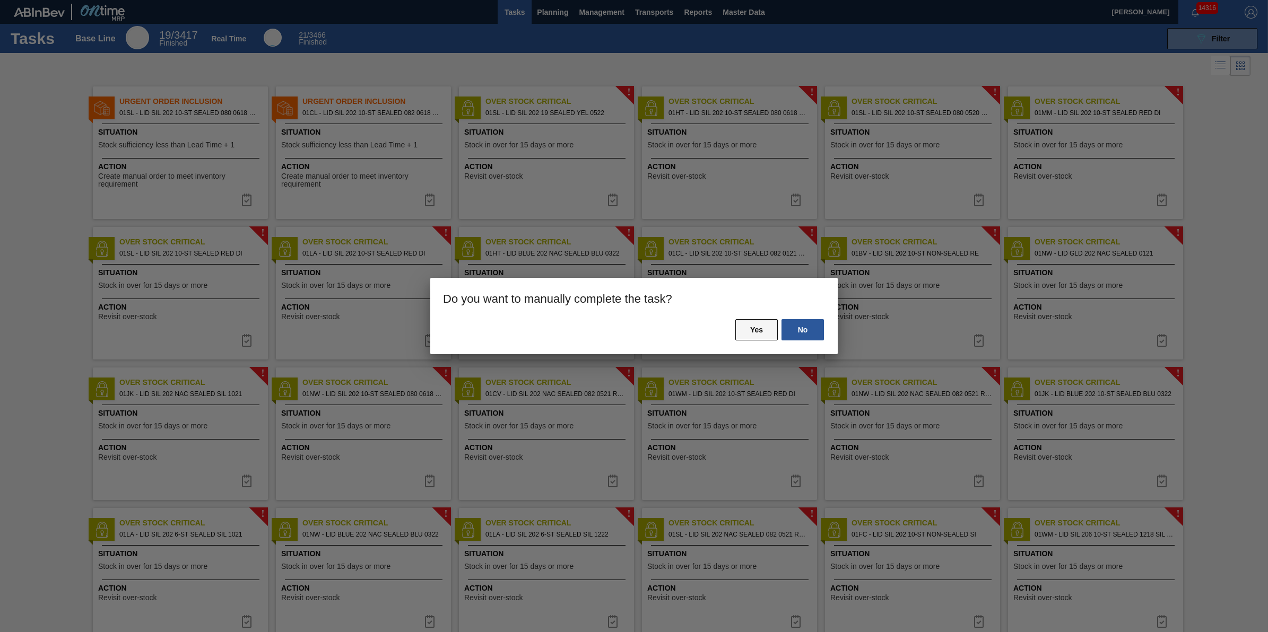
click at [763, 332] on button "Yes" at bounding box center [756, 329] width 42 height 21
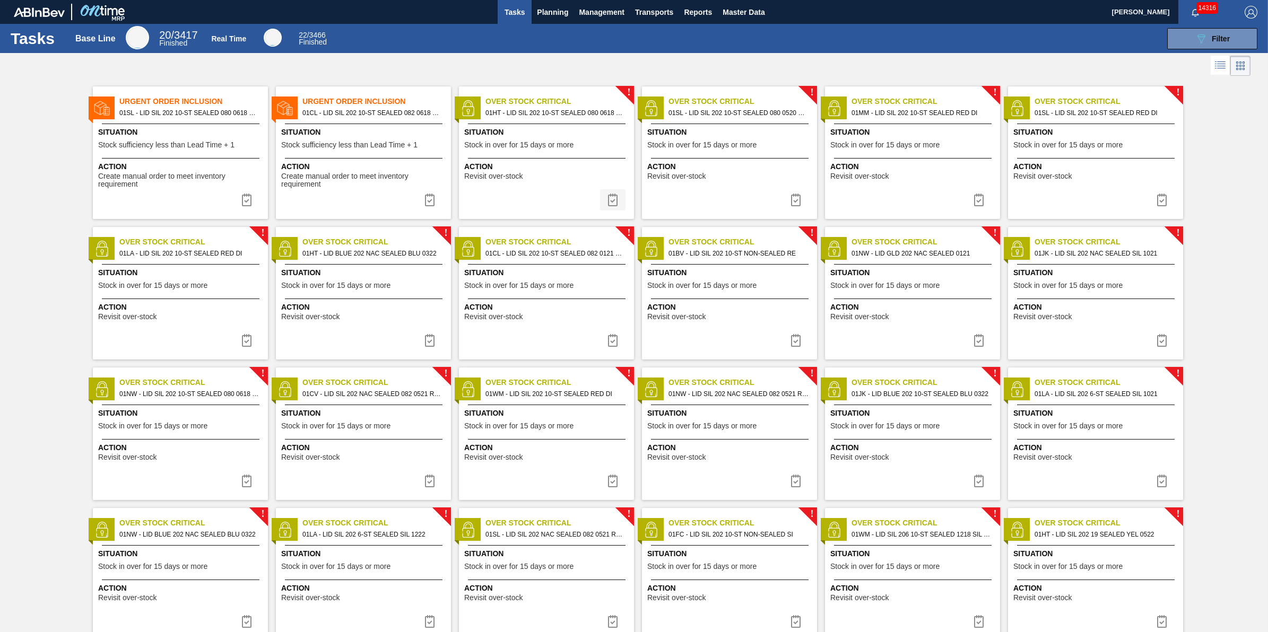
click at [611, 208] on button at bounding box center [612, 199] width 25 height 21
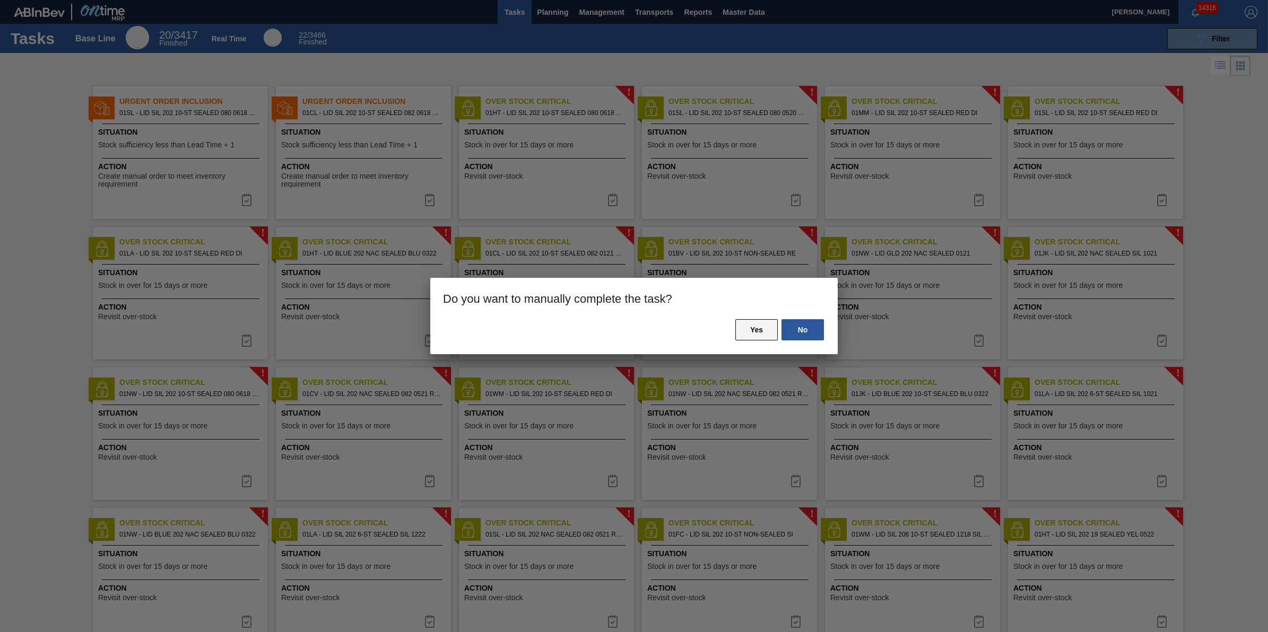
click at [770, 328] on button "Yes" at bounding box center [756, 329] width 42 height 21
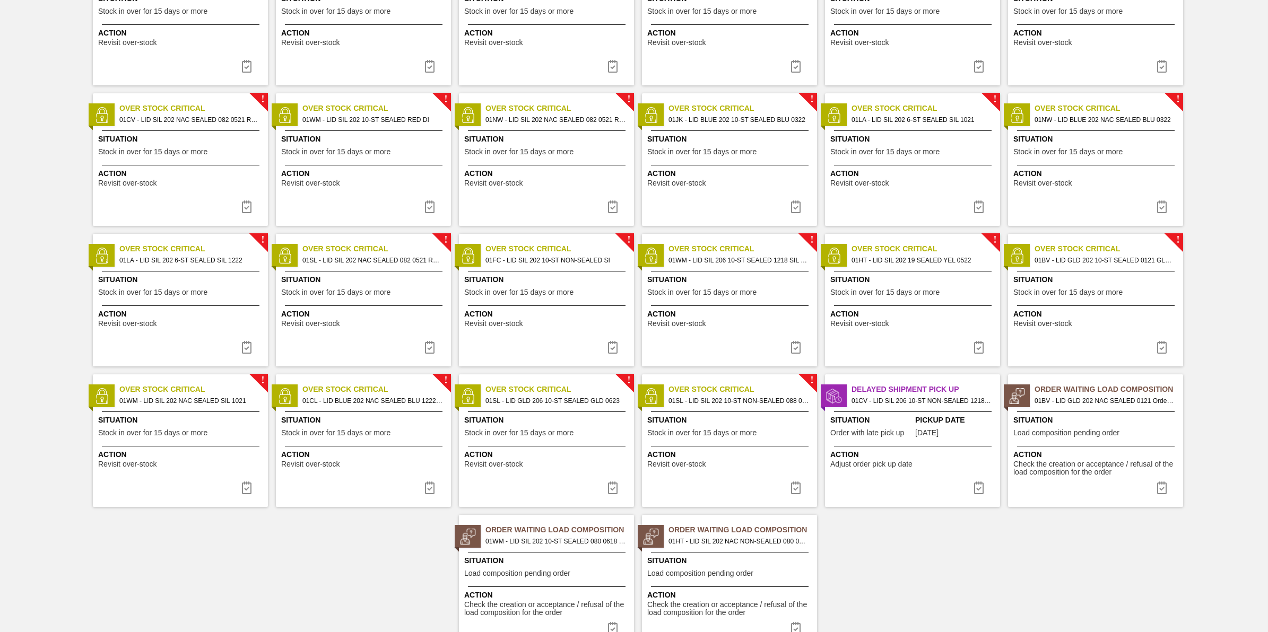
scroll to position [316, 0]
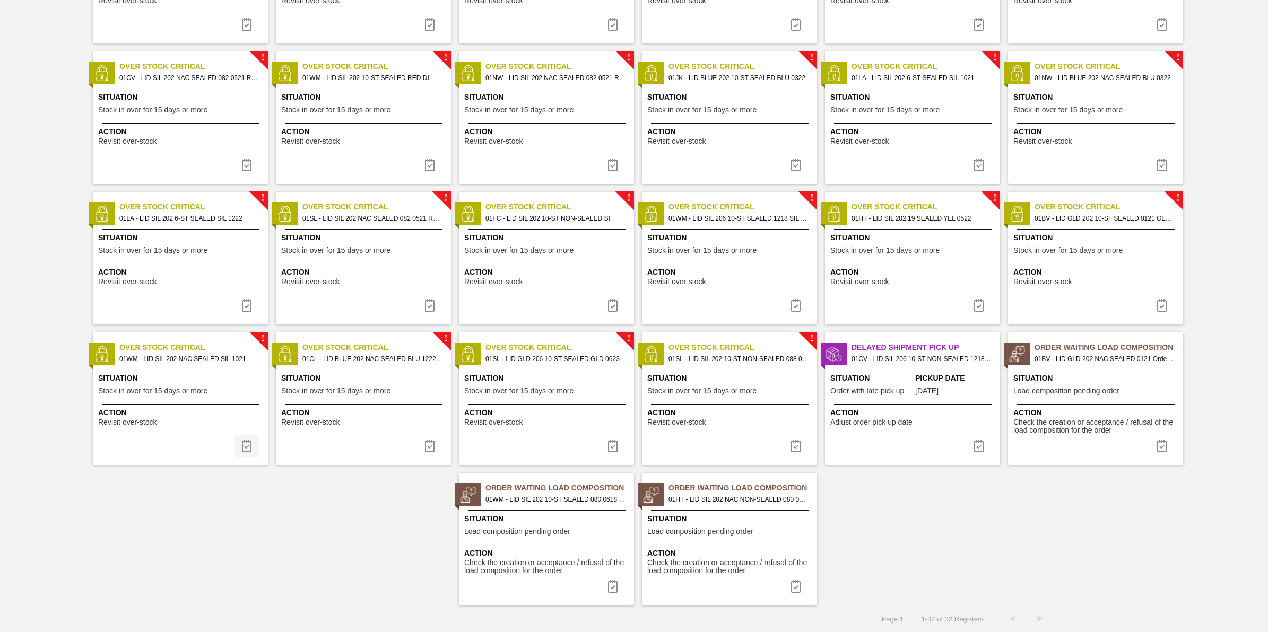
click at [249, 443] on img at bounding box center [246, 446] width 13 height 13
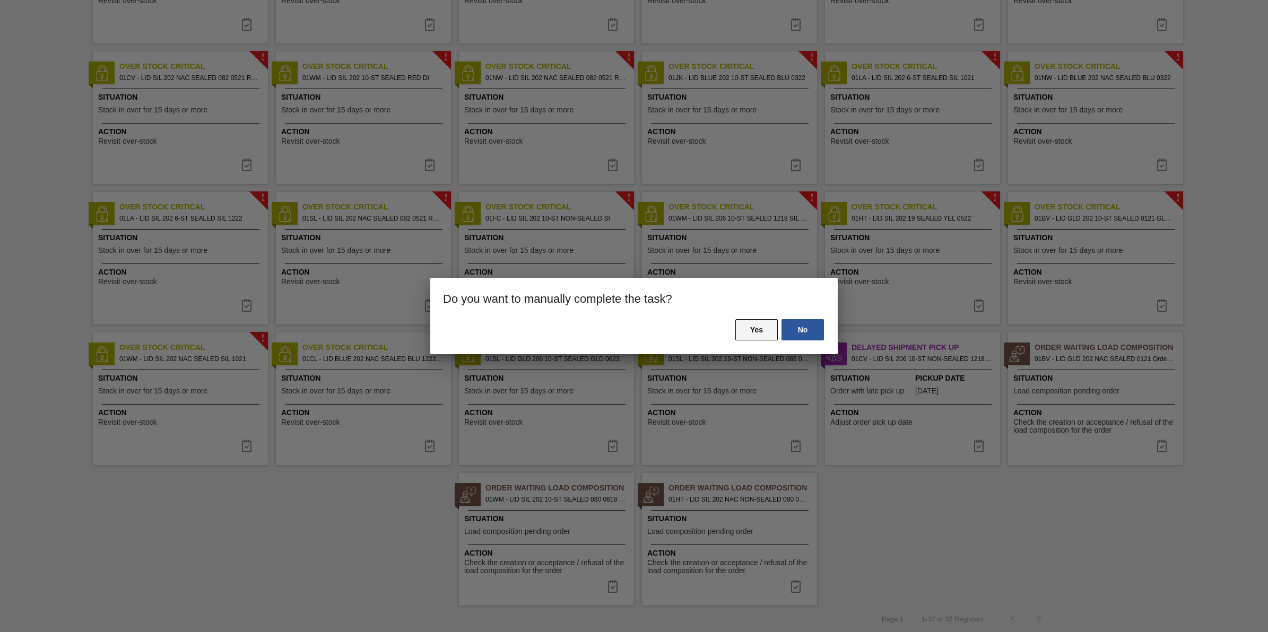
click at [756, 324] on button "Yes" at bounding box center [756, 329] width 42 height 21
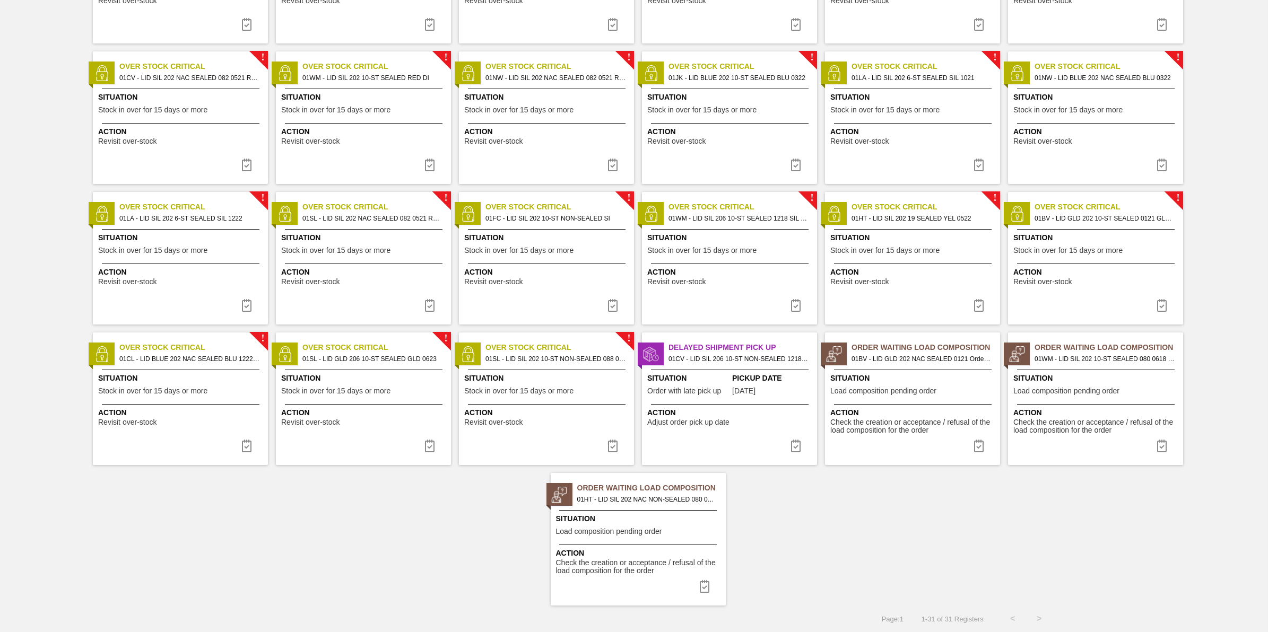
drag, startPoint x: 239, startPoint y: 454, endPoint x: 542, endPoint y: 407, distance: 306.0
click at [240, 454] on button at bounding box center [246, 446] width 25 height 21
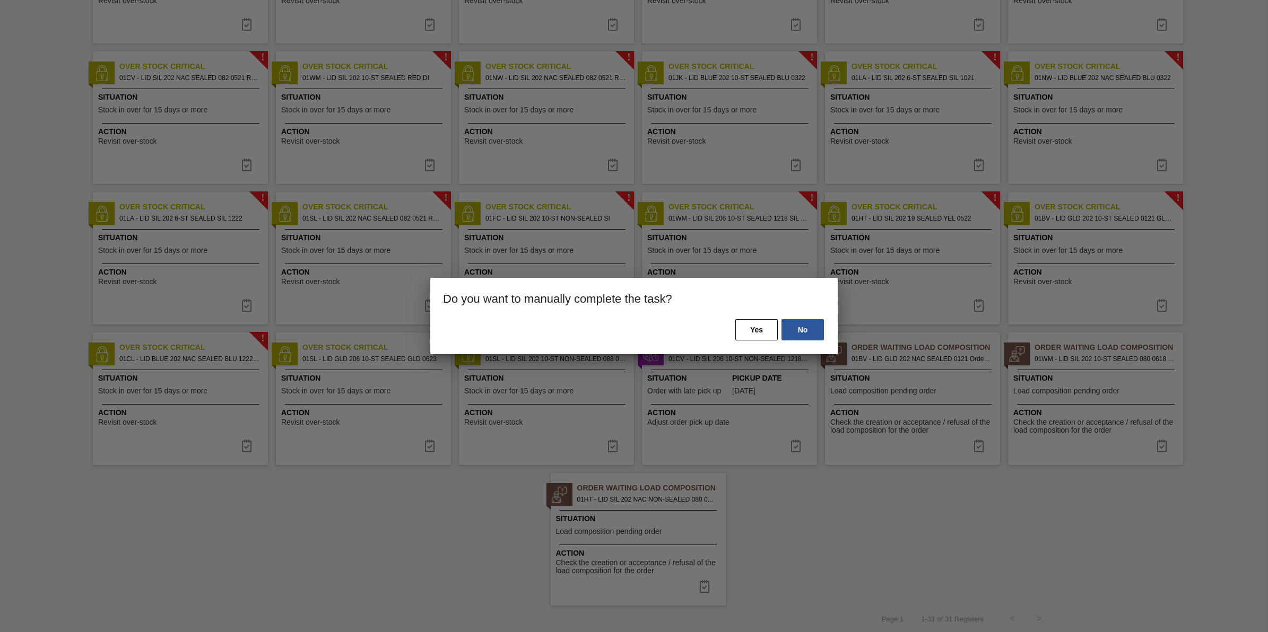
click at [754, 316] on h3 "Do you want to manually complete the task?" at bounding box center [633, 298] width 407 height 40
click at [755, 318] on div "No Yes" at bounding box center [633, 336] width 407 height 36
click at [755, 324] on button "Yes" at bounding box center [756, 329] width 42 height 21
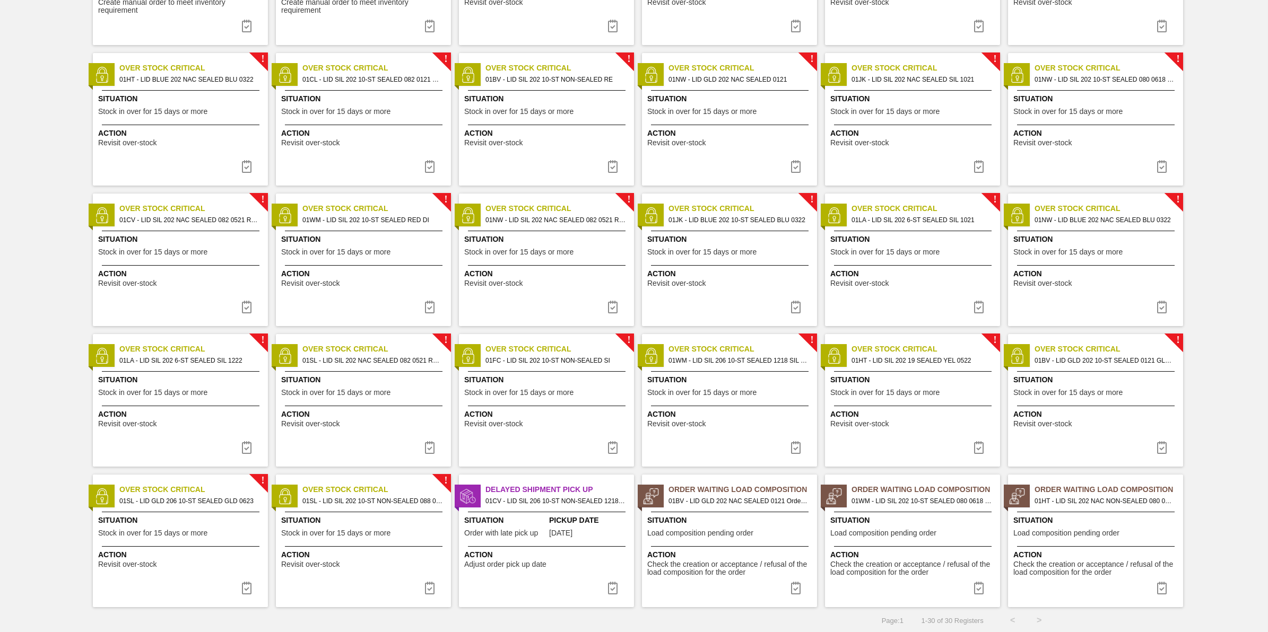
scroll to position [176, 0]
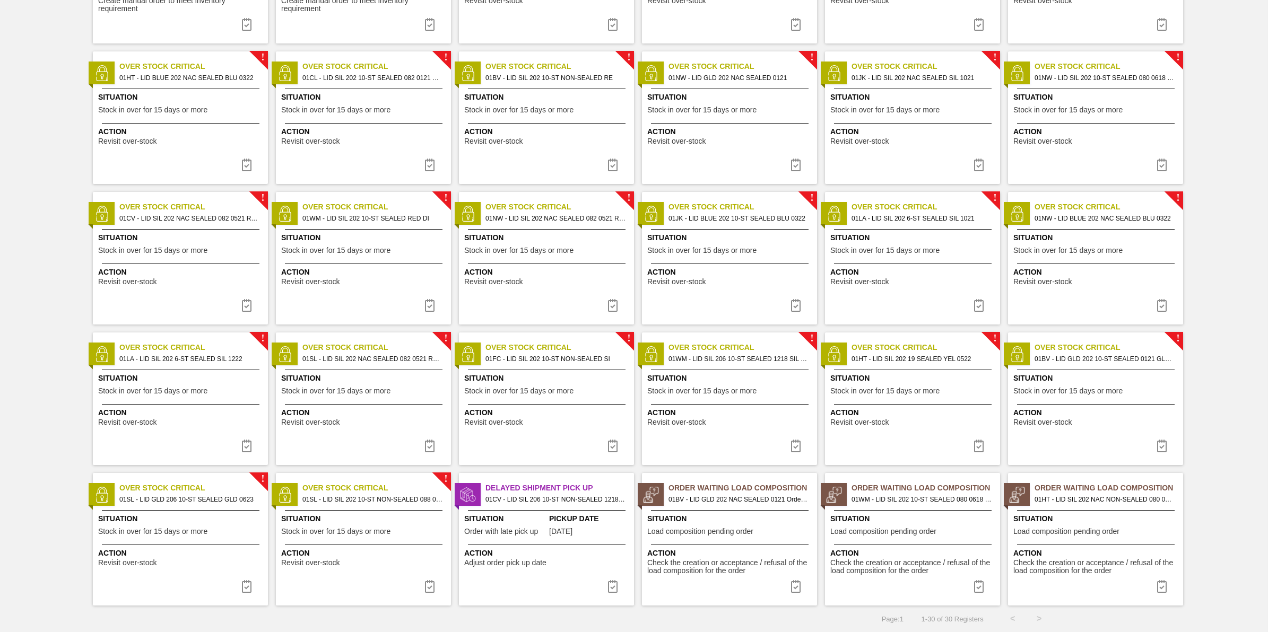
click at [248, 593] on img at bounding box center [246, 586] width 13 height 13
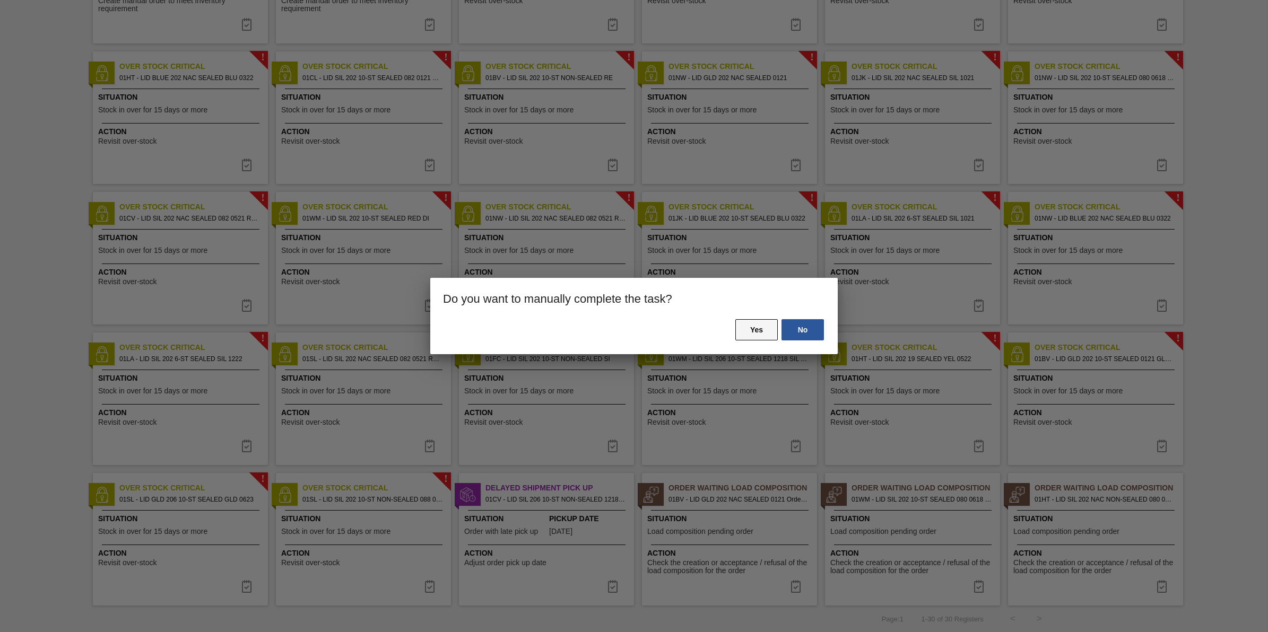
click at [760, 334] on button "Yes" at bounding box center [756, 329] width 42 height 21
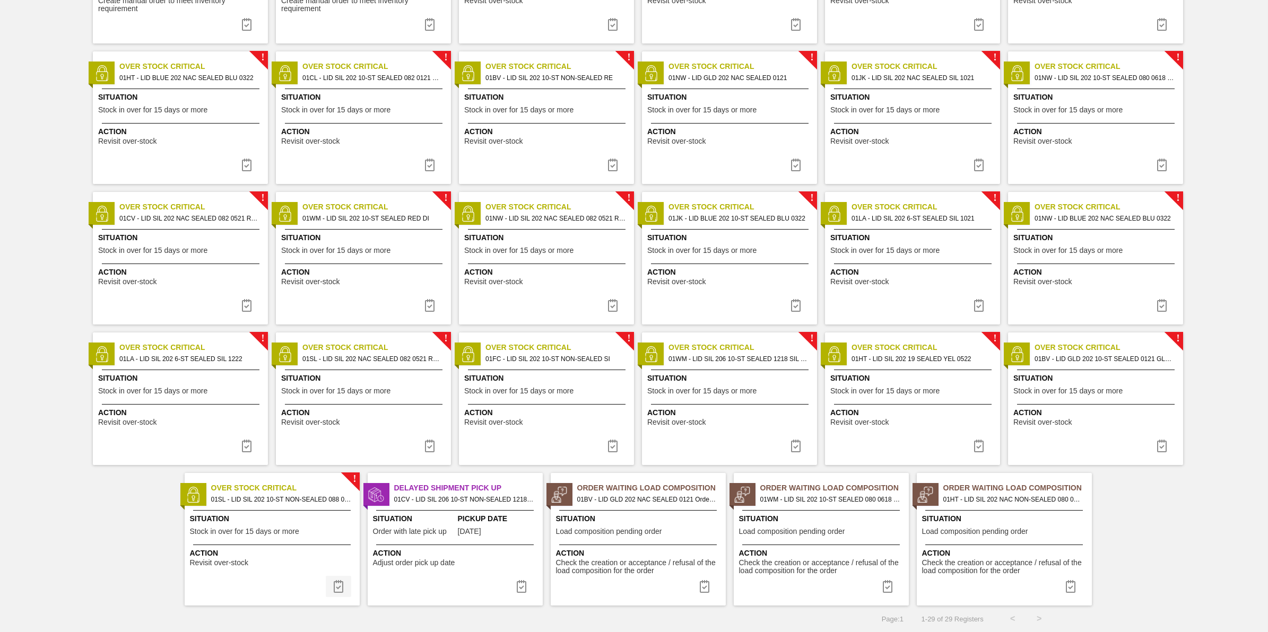
click at [340, 588] on img at bounding box center [338, 586] width 13 height 13
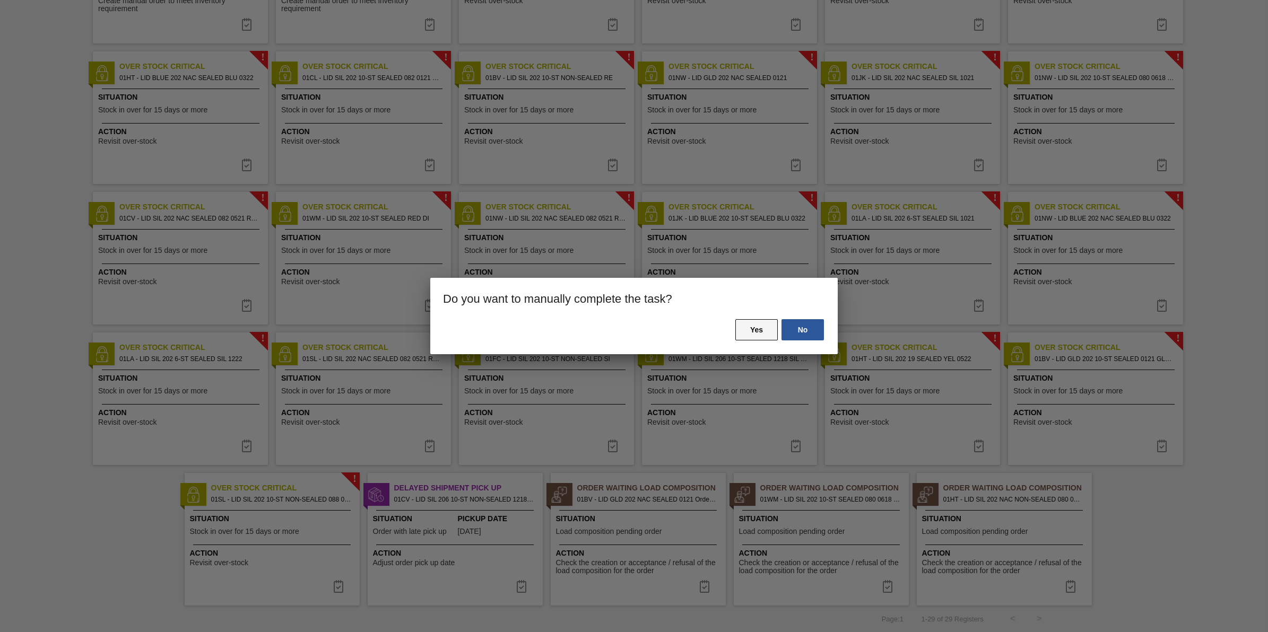
click at [754, 334] on button "Yes" at bounding box center [756, 329] width 42 height 21
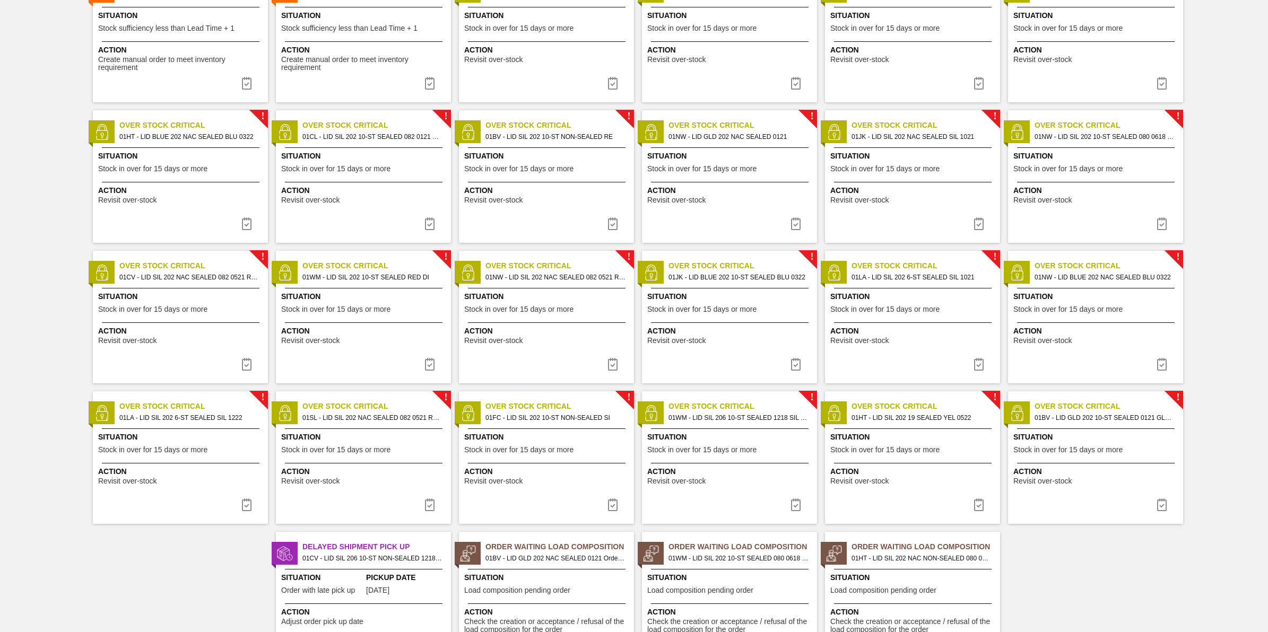
scroll to position [0, 0]
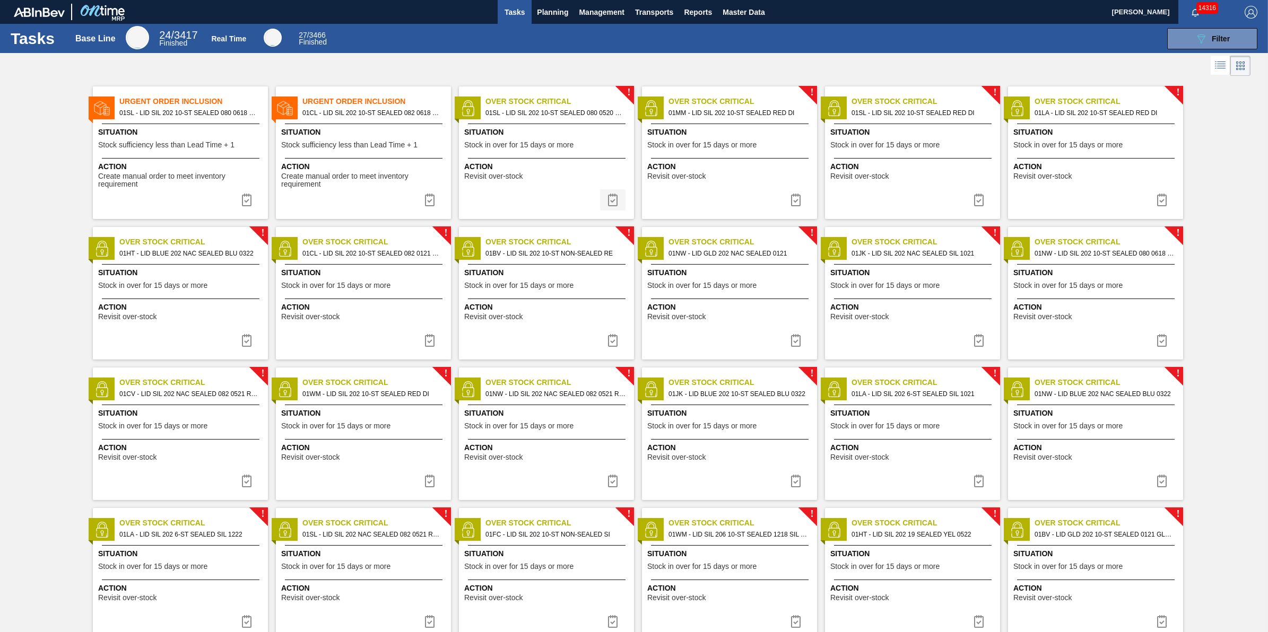
click at [613, 197] on img at bounding box center [612, 200] width 13 height 13
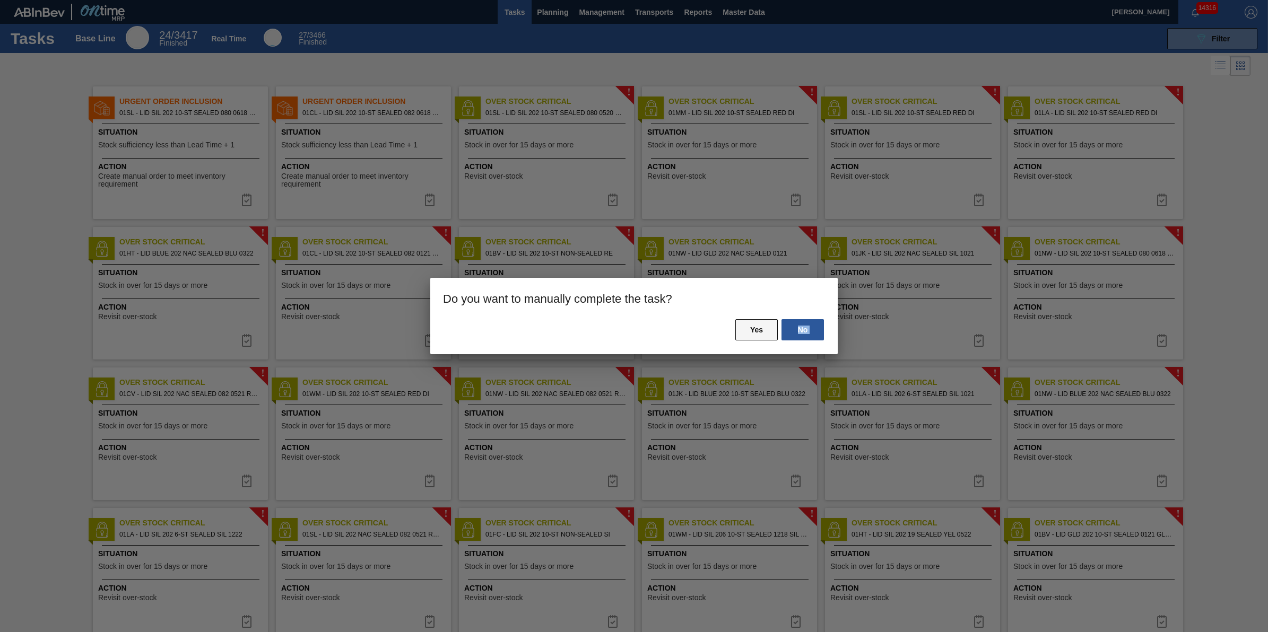
click at [735, 332] on div "No Yes" at bounding box center [633, 336] width 407 height 36
drag, startPoint x: 735, startPoint y: 332, endPoint x: 744, endPoint y: 330, distance: 9.2
click at [744, 330] on button "Yes" at bounding box center [756, 329] width 42 height 21
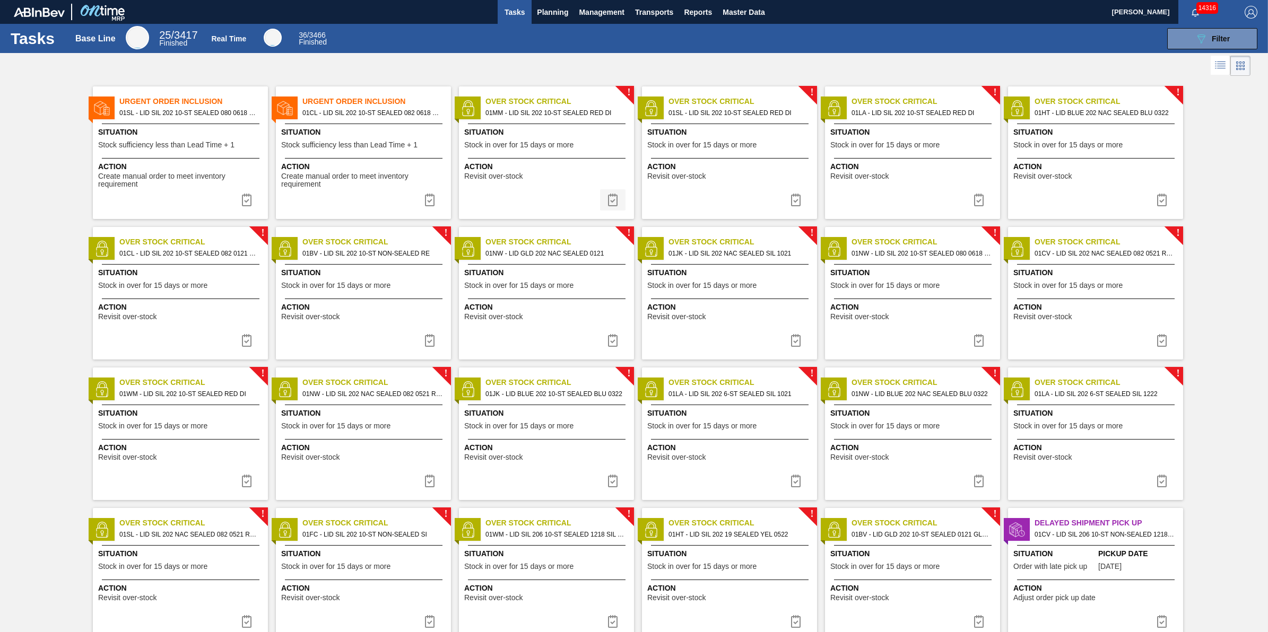
click at [615, 202] on img at bounding box center [612, 200] width 13 height 13
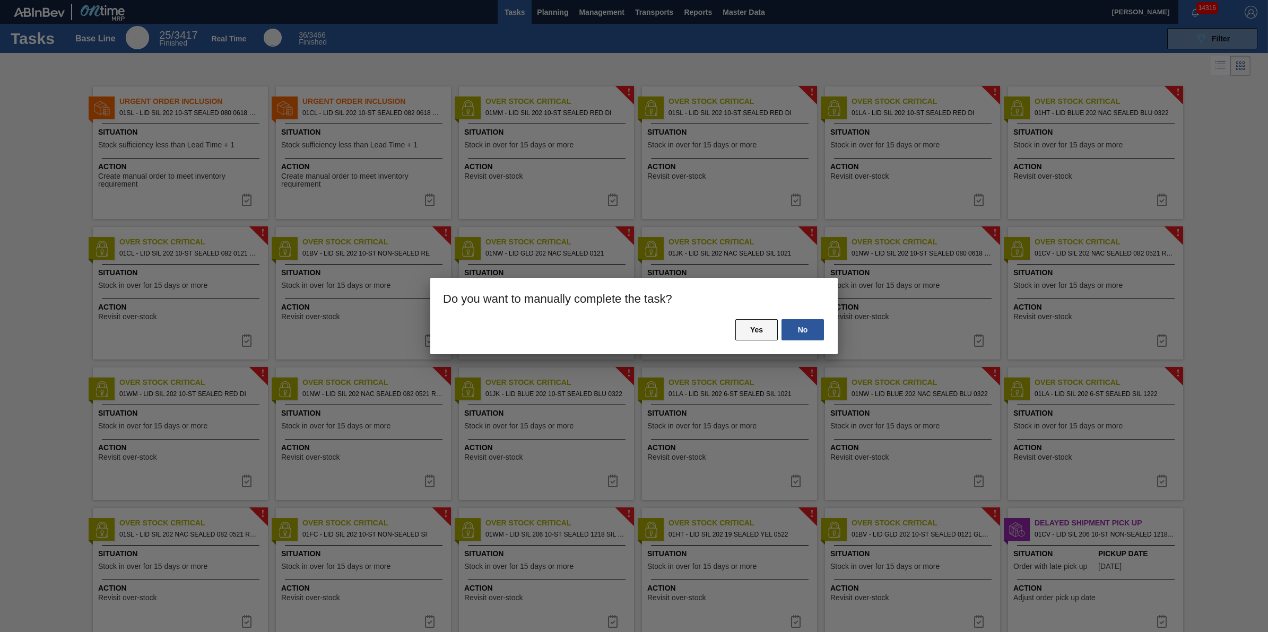
click at [764, 333] on button "Yes" at bounding box center [756, 329] width 42 height 21
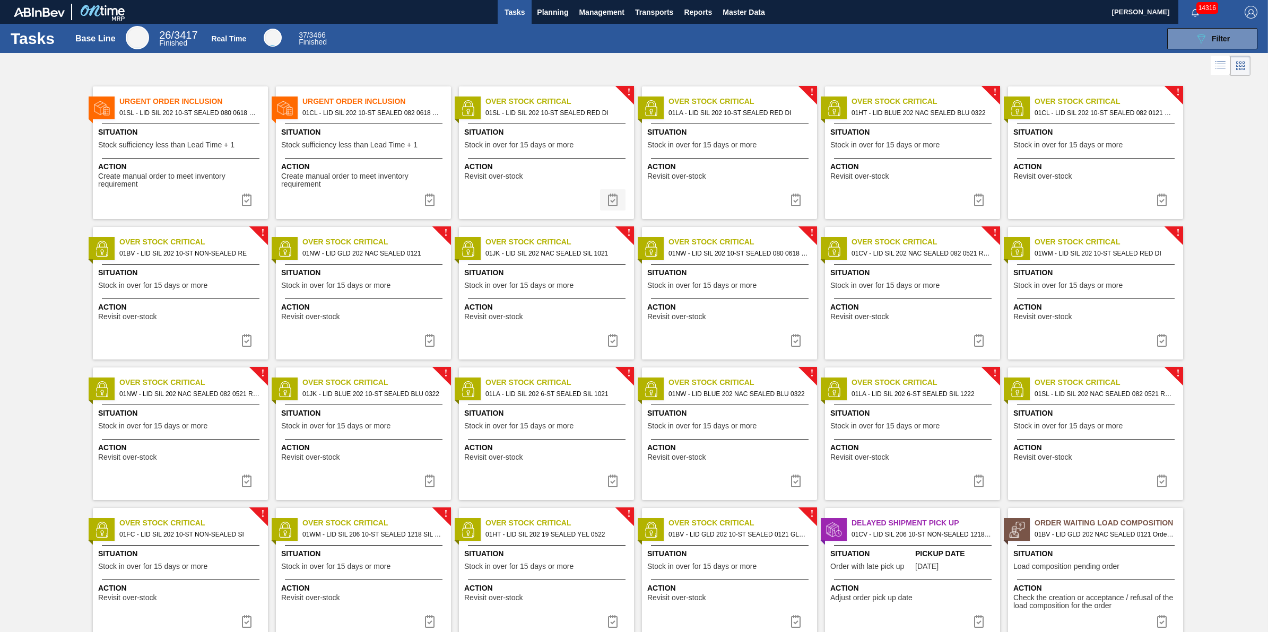
click at [613, 205] on img at bounding box center [612, 200] width 13 height 13
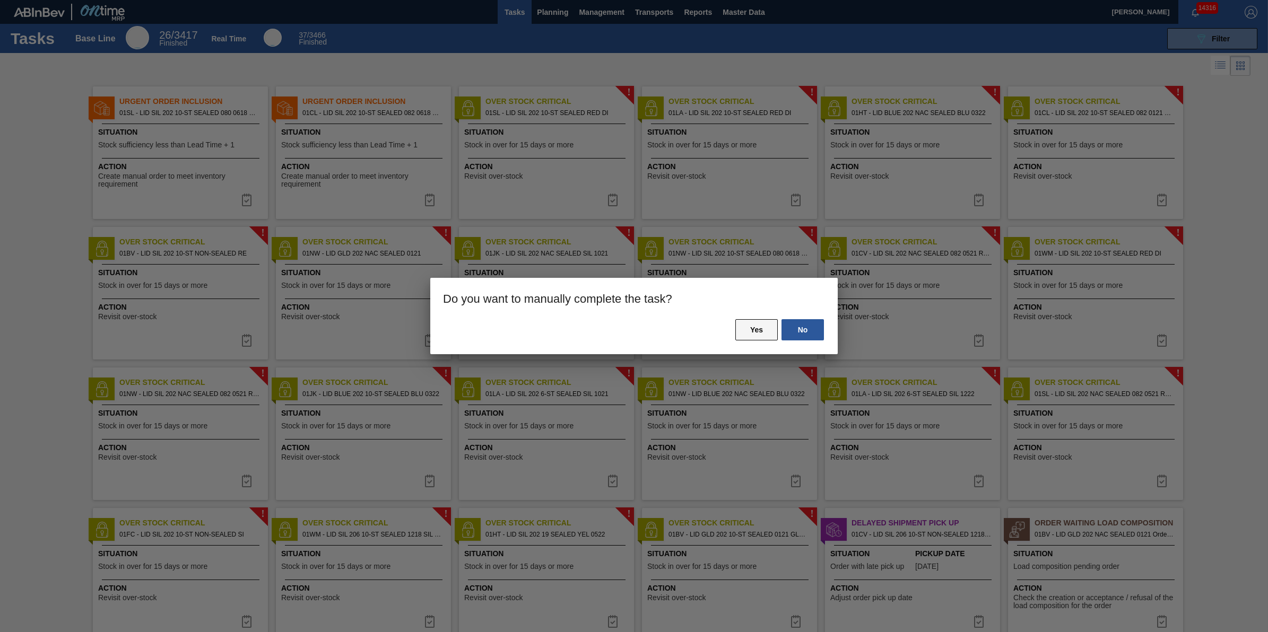
click at [750, 334] on button "Yes" at bounding box center [756, 329] width 42 height 21
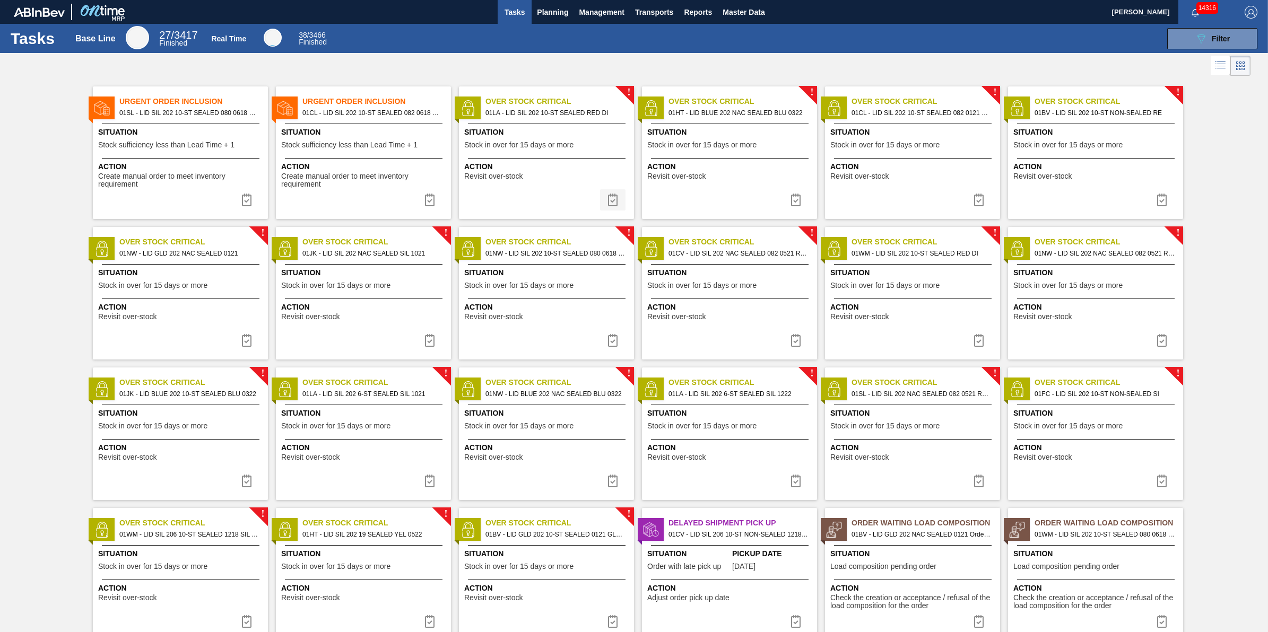
click at [613, 203] on img at bounding box center [612, 200] width 13 height 13
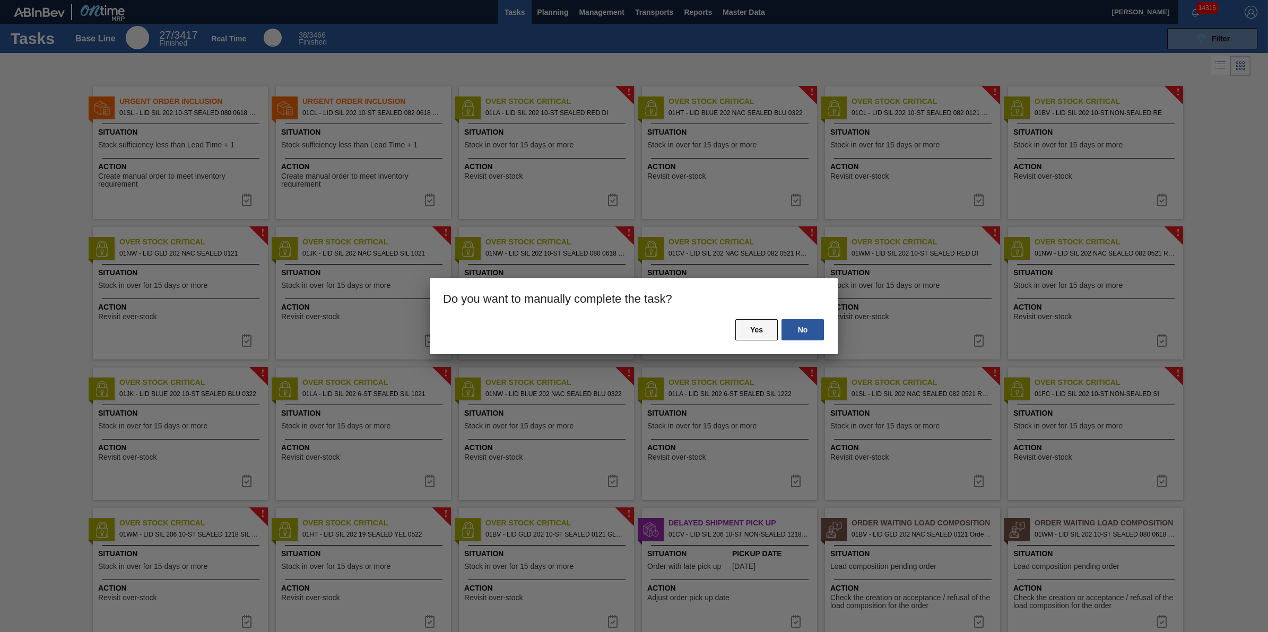
click at [741, 329] on button "Yes" at bounding box center [756, 329] width 42 height 21
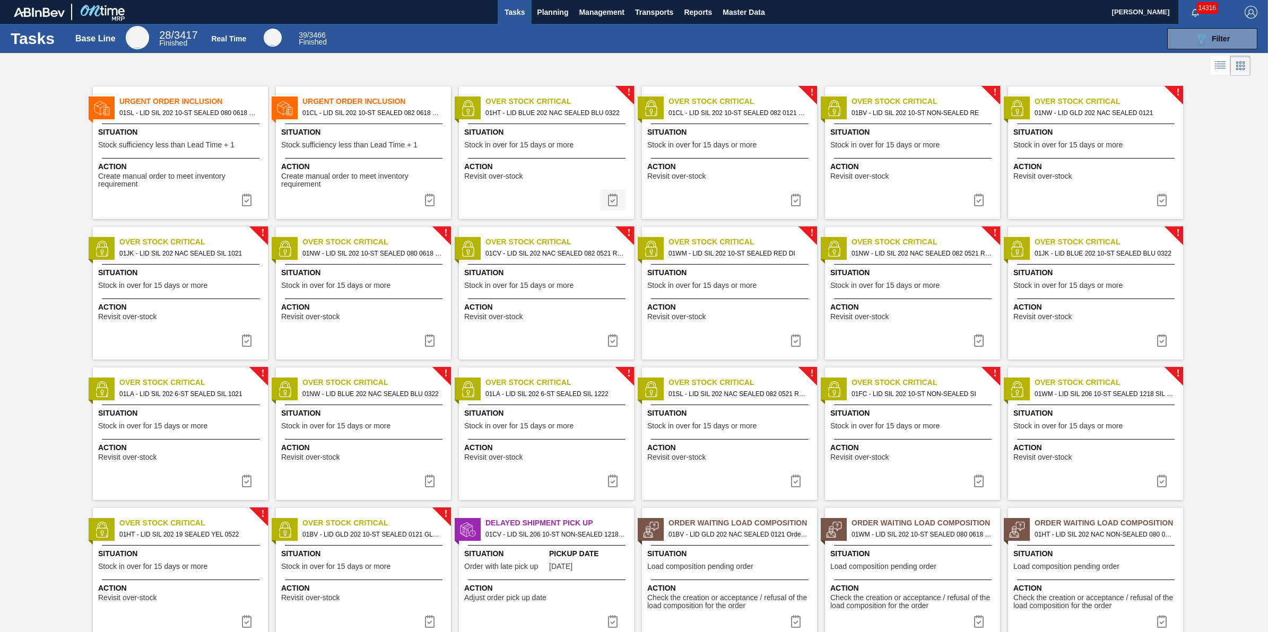
click at [612, 200] on img at bounding box center [612, 200] width 13 height 13
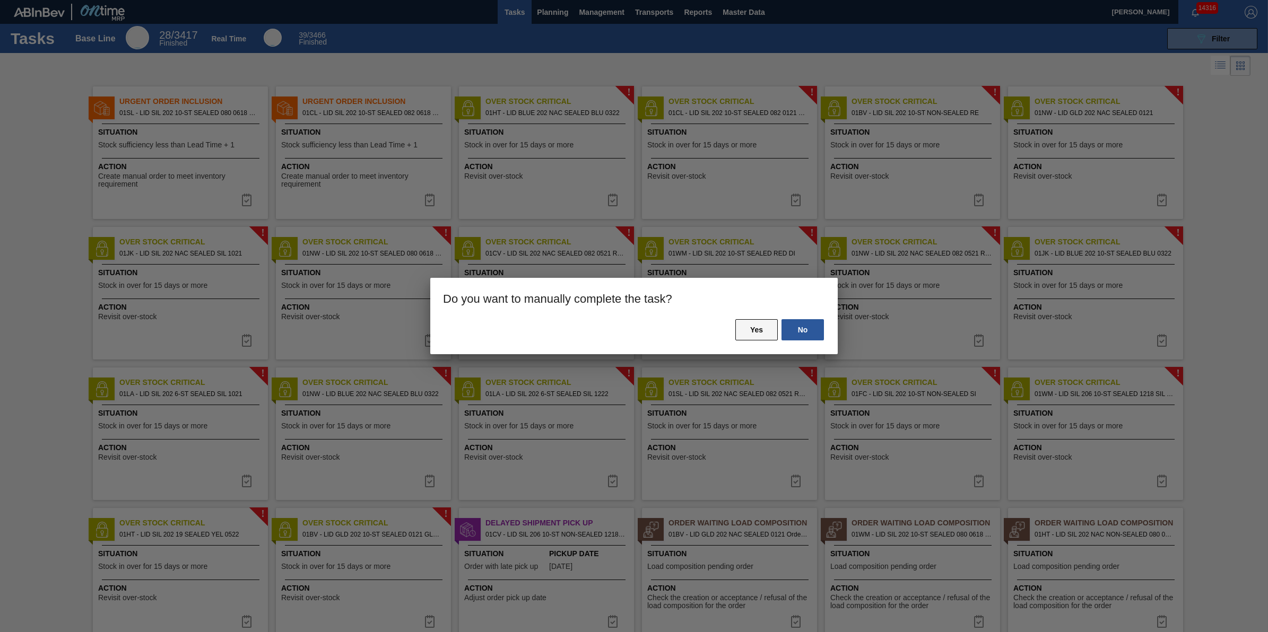
drag, startPoint x: 733, startPoint y: 315, endPoint x: 743, endPoint y: 320, distance: 11.9
click at [737, 318] on div "Do you want to manually complete the task? No Yes" at bounding box center [633, 316] width 407 height 76
click at [743, 320] on button "Yes" at bounding box center [756, 329] width 42 height 21
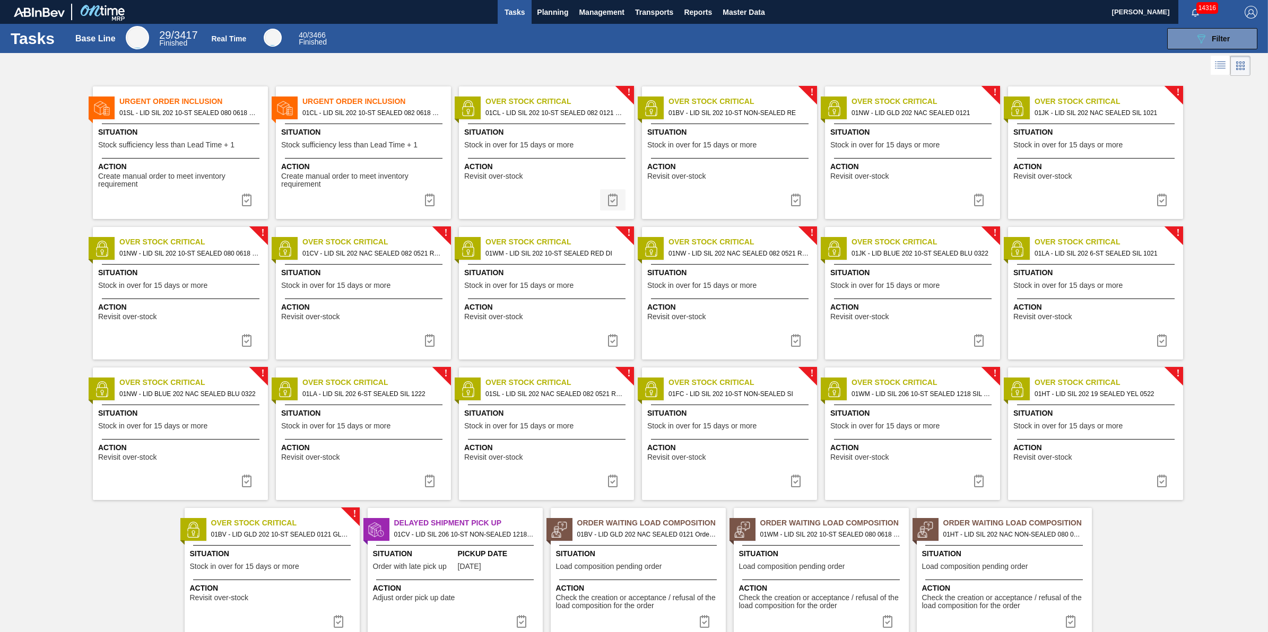
click at [616, 200] on img at bounding box center [612, 200] width 13 height 13
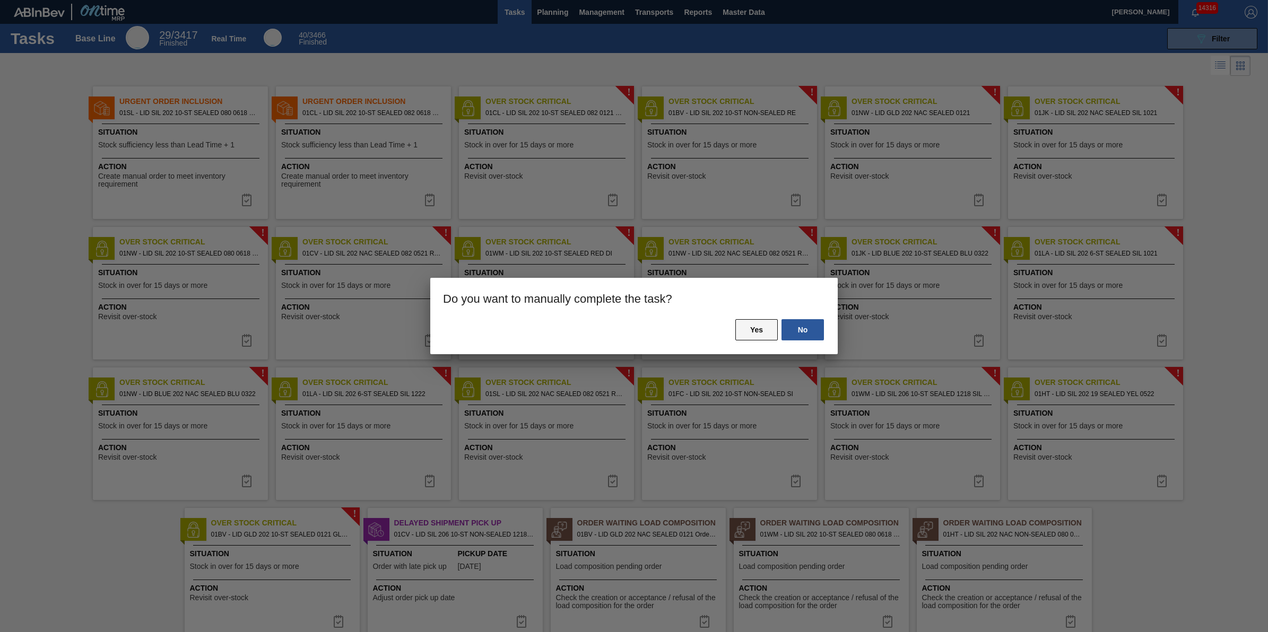
click at [751, 328] on button "Yes" at bounding box center [756, 329] width 42 height 21
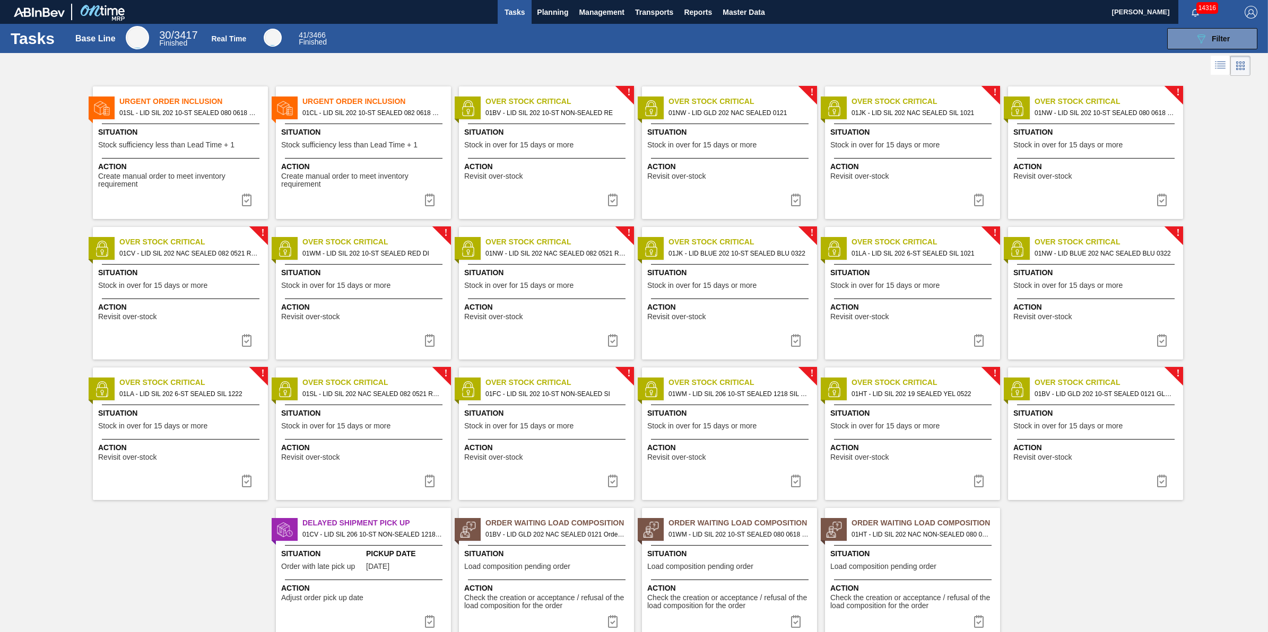
drag, startPoint x: 609, startPoint y: 204, endPoint x: 627, endPoint y: 242, distance: 41.8
click at [609, 204] on img at bounding box center [612, 200] width 13 height 13
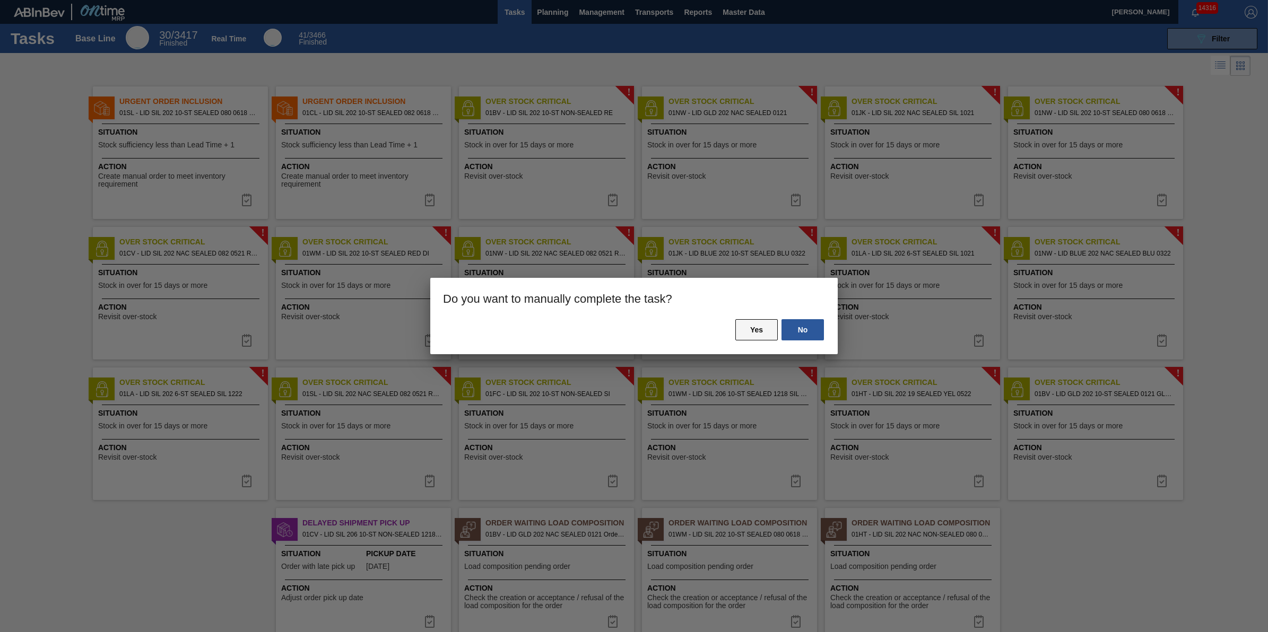
click at [761, 337] on button "Yes" at bounding box center [756, 329] width 42 height 21
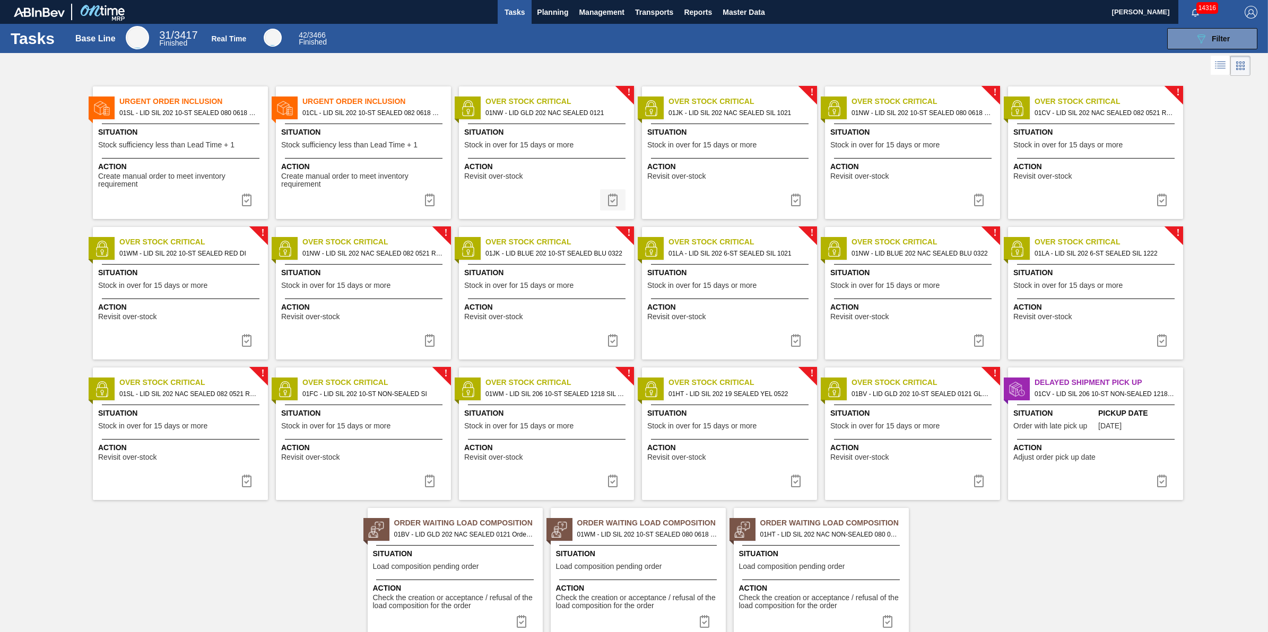
click at [616, 202] on img at bounding box center [612, 200] width 13 height 13
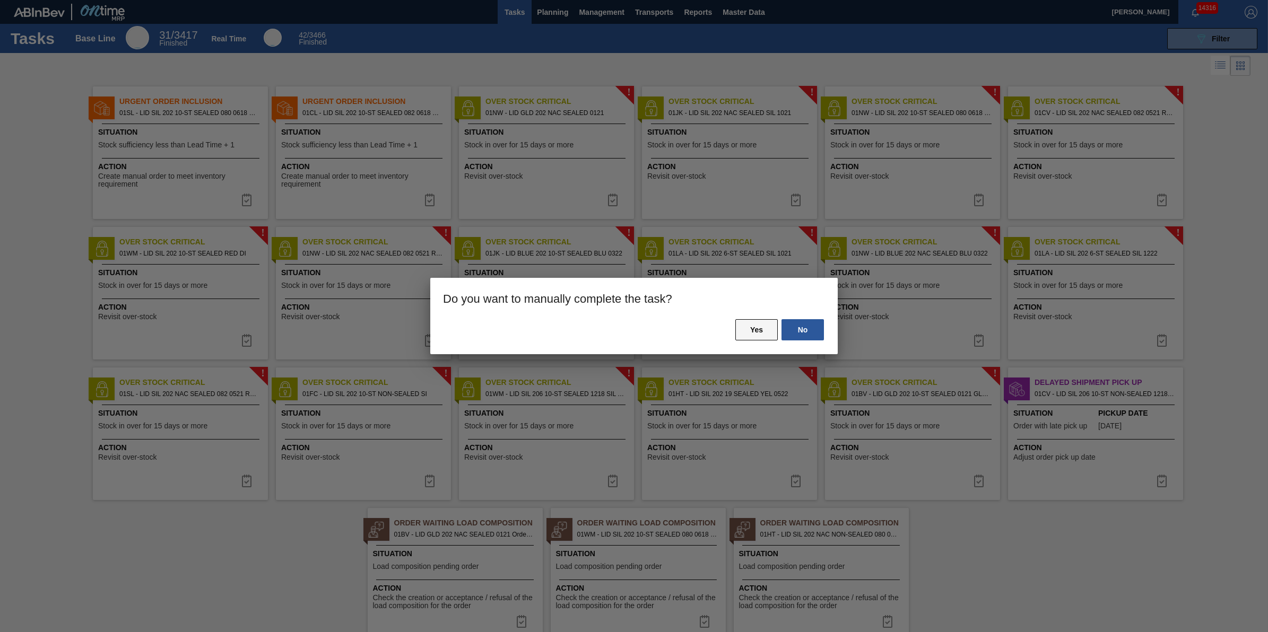
click at [769, 335] on button "Yes" at bounding box center [756, 329] width 42 height 21
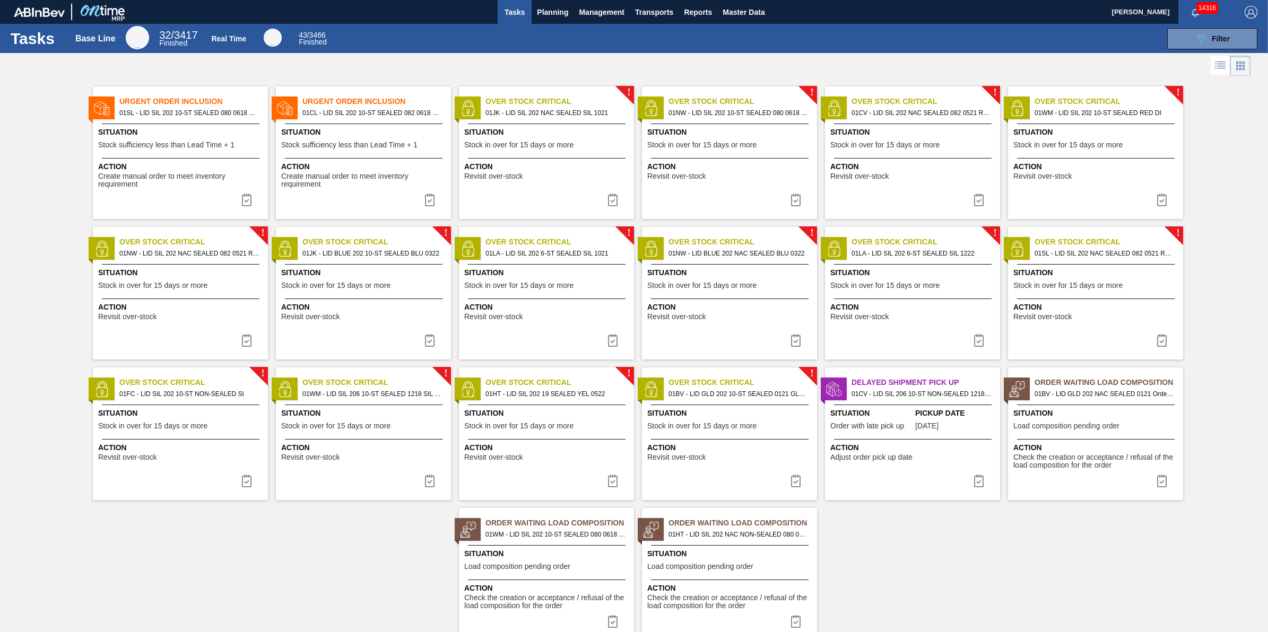
drag, startPoint x: 608, startPoint y: 207, endPoint x: 619, endPoint y: 216, distance: 13.9
click at [608, 207] on button at bounding box center [612, 199] width 25 height 21
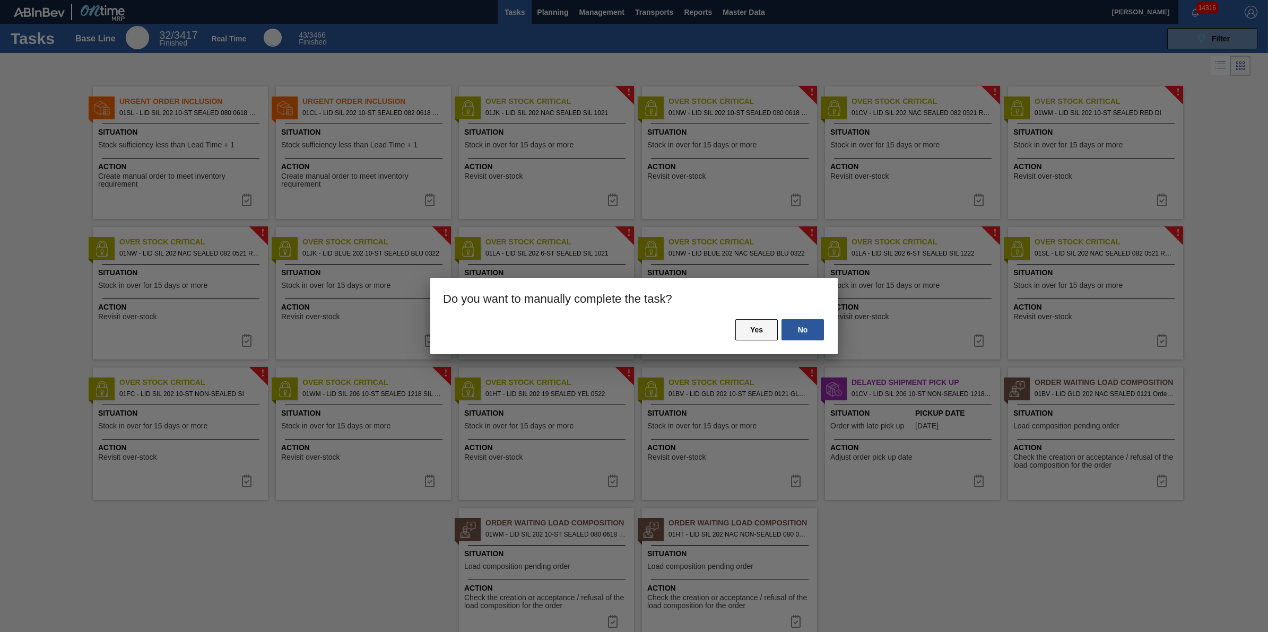
click at [749, 336] on button "Yes" at bounding box center [756, 329] width 42 height 21
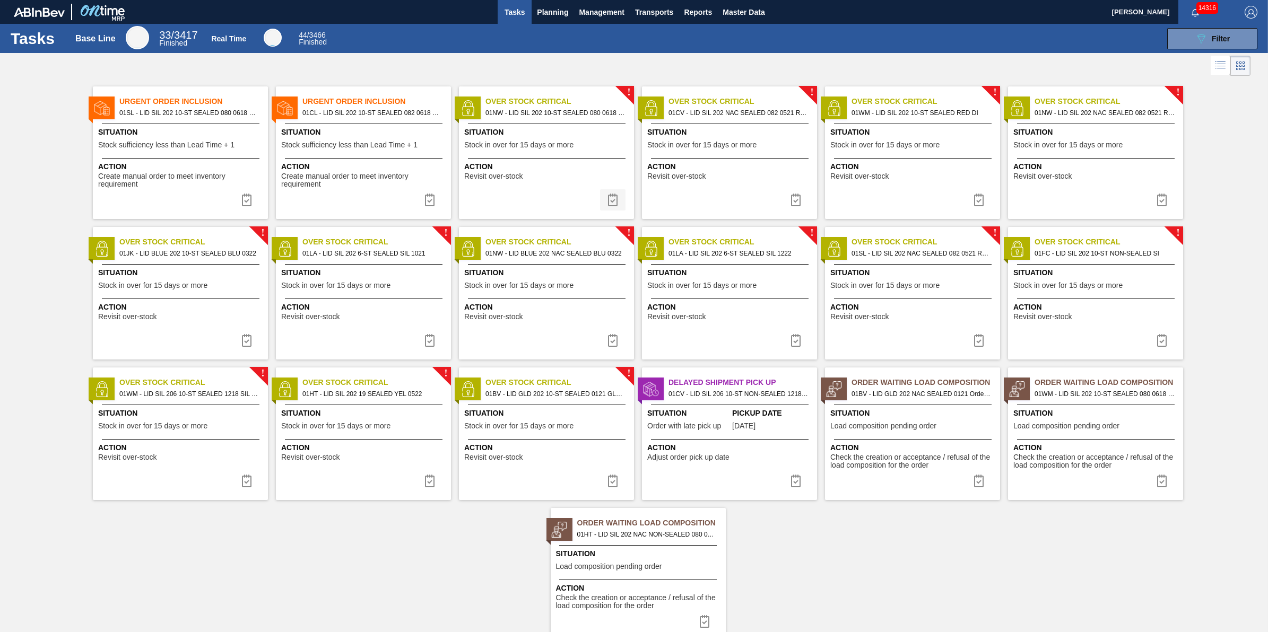
click at [611, 204] on img at bounding box center [612, 200] width 13 height 13
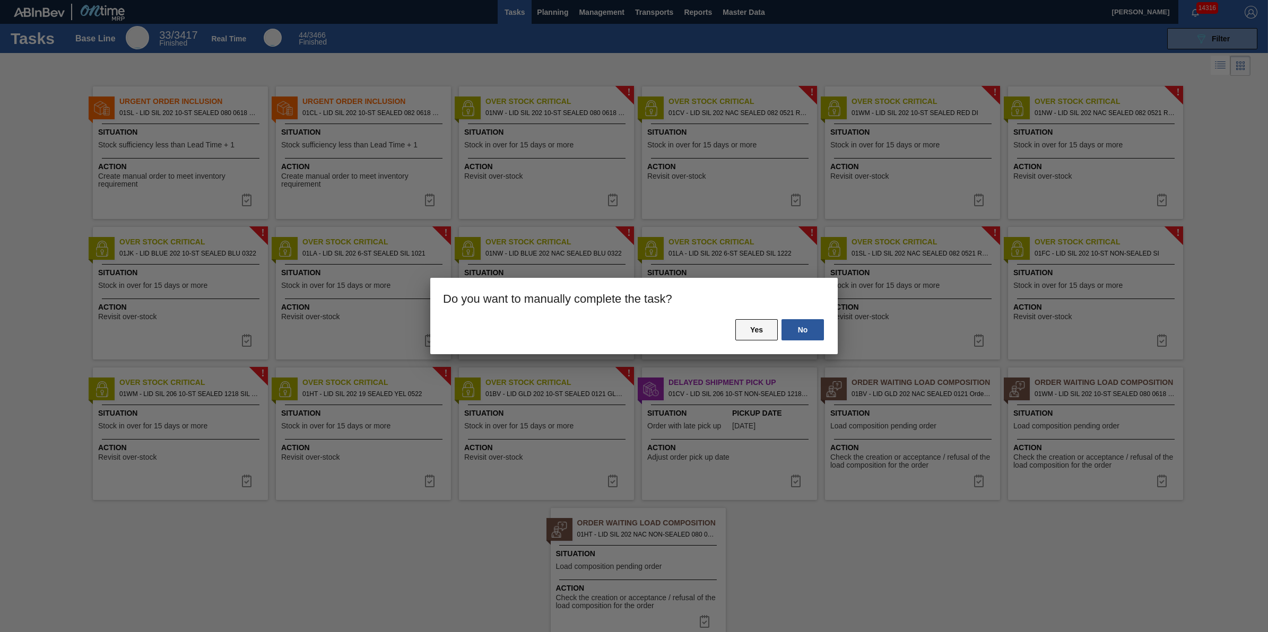
click at [768, 333] on button "Yes" at bounding box center [756, 329] width 42 height 21
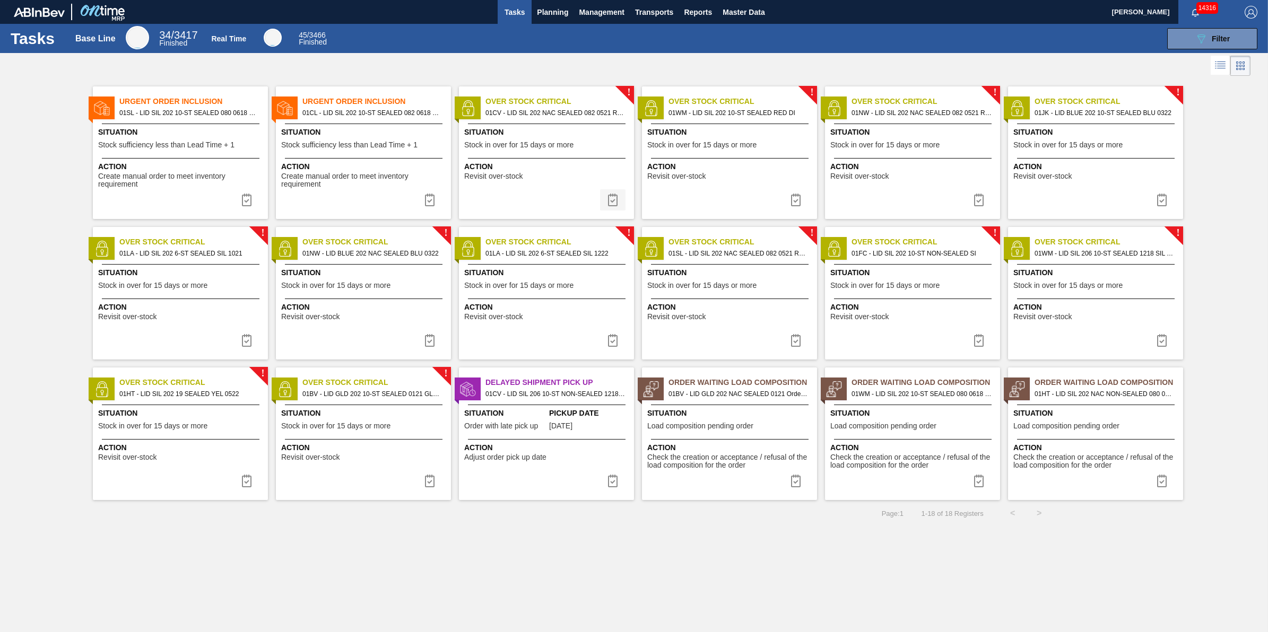
click at [614, 206] on img at bounding box center [612, 200] width 13 height 13
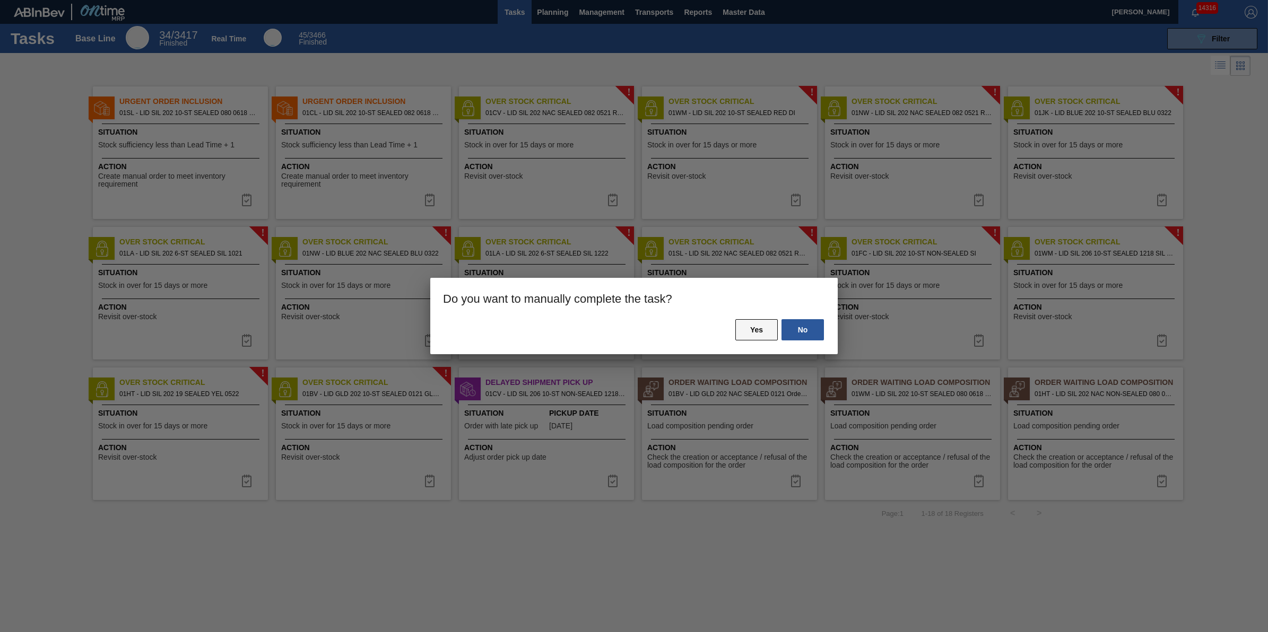
click at [745, 334] on button "Yes" at bounding box center [756, 329] width 42 height 21
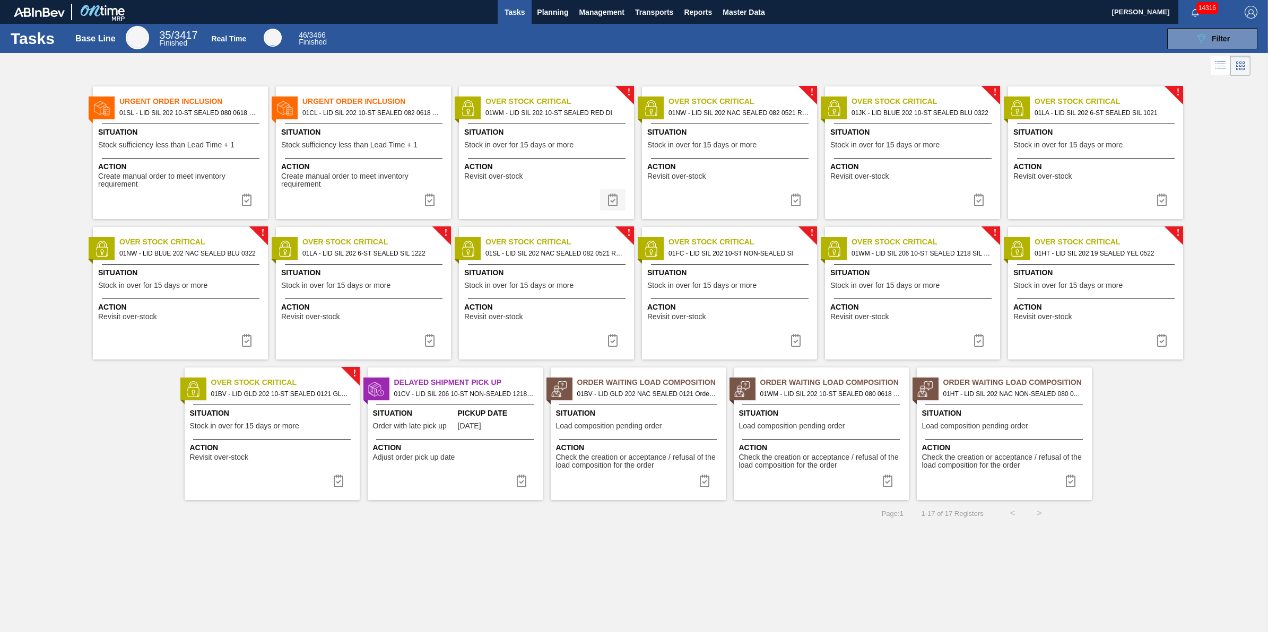
click at [619, 200] on button at bounding box center [612, 199] width 25 height 21
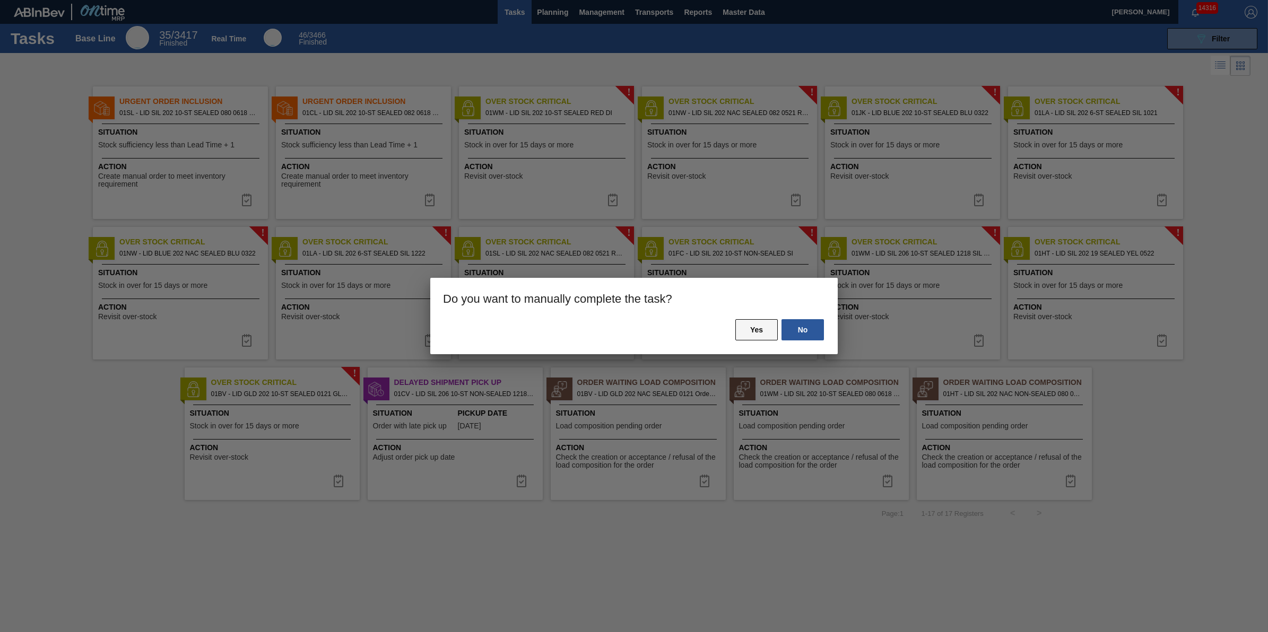
click at [749, 325] on button "Yes" at bounding box center [756, 329] width 42 height 21
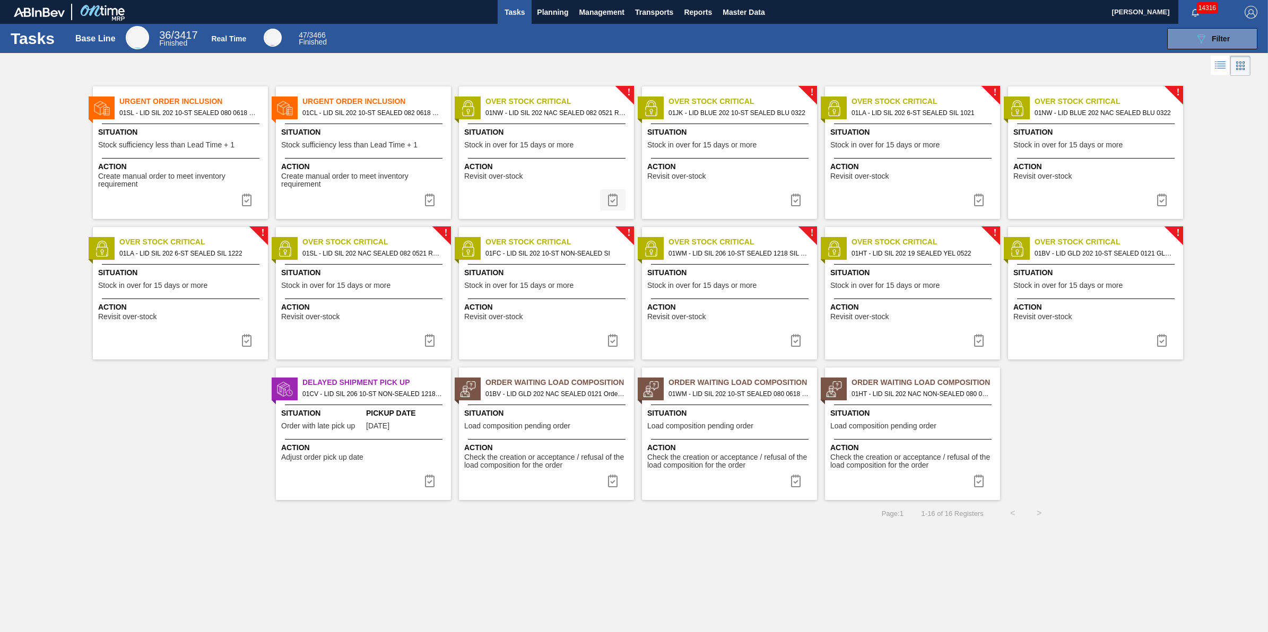
click at [612, 208] on button at bounding box center [612, 199] width 25 height 21
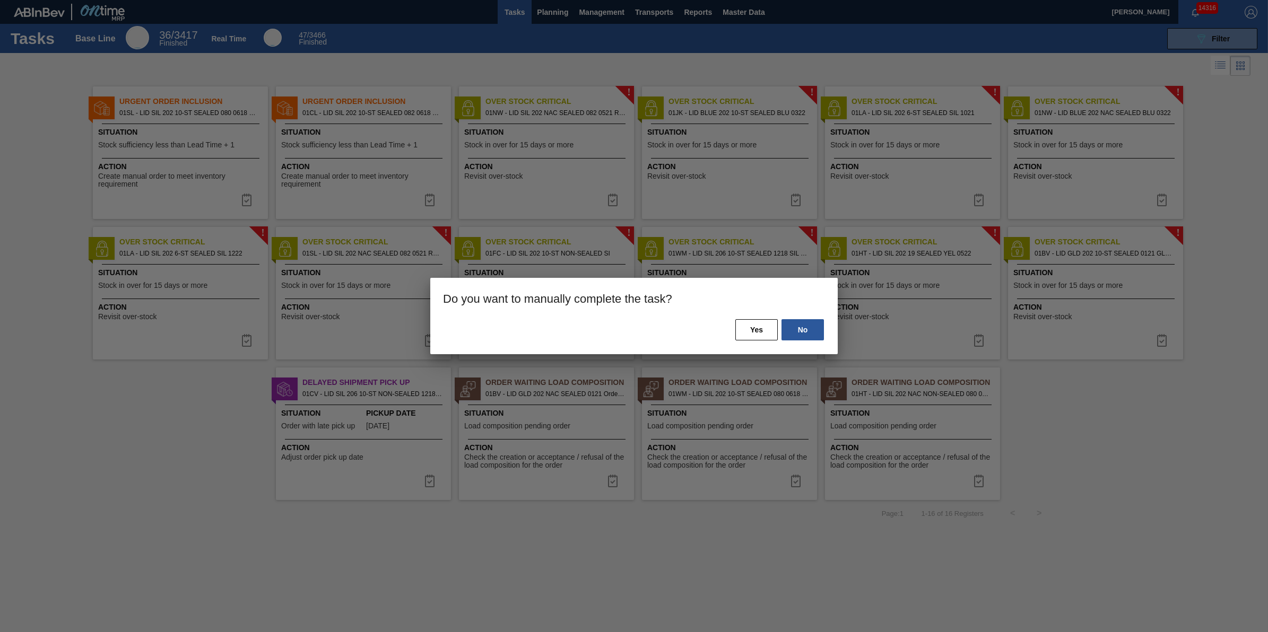
click at [732, 330] on div "No Yes" at bounding box center [633, 336] width 407 height 36
click at [736, 329] on button "Yes" at bounding box center [756, 329] width 42 height 21
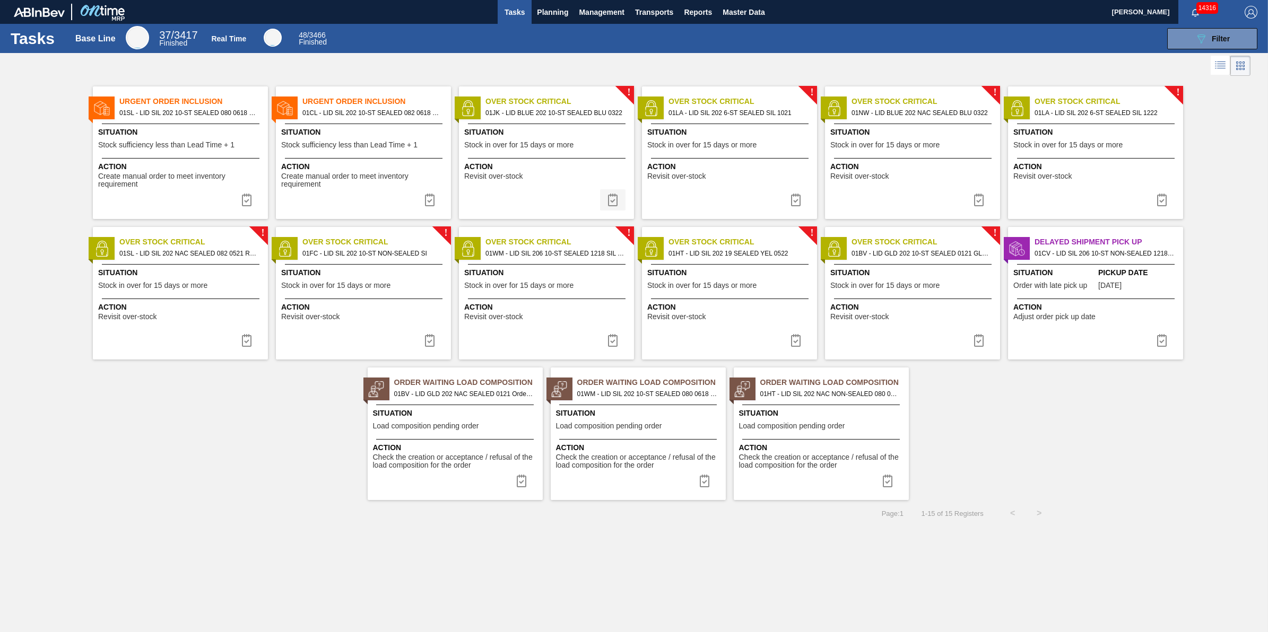
click at [609, 206] on img at bounding box center [612, 200] width 13 height 13
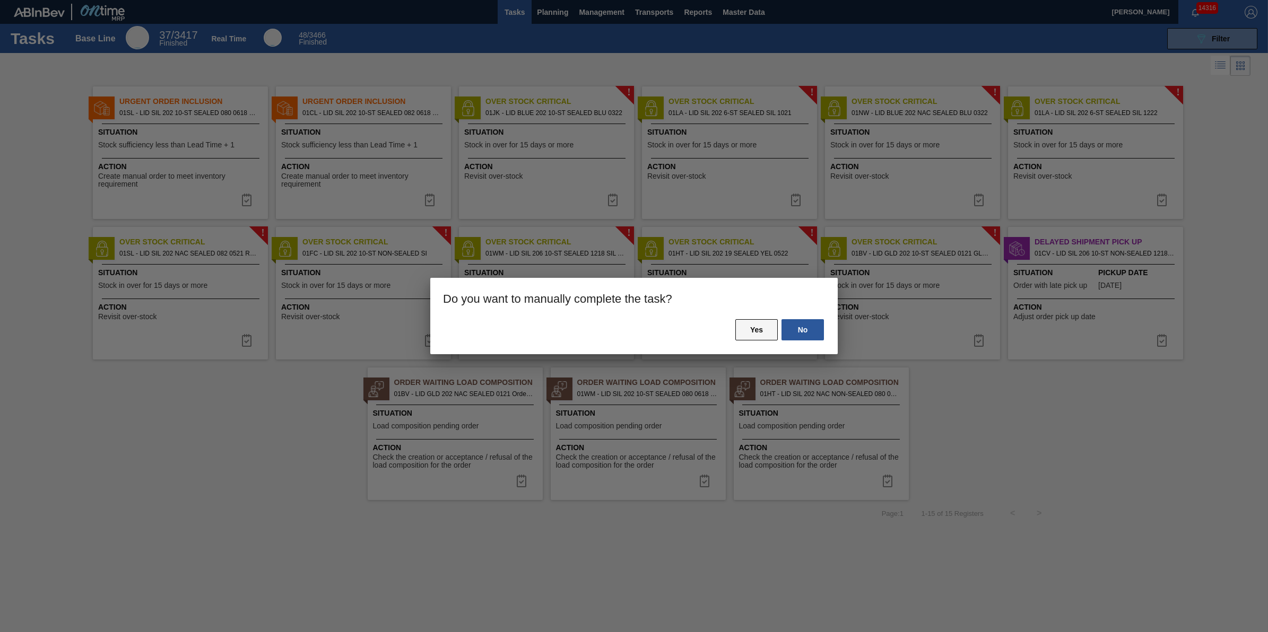
click at [754, 340] on button "Yes" at bounding box center [756, 329] width 42 height 21
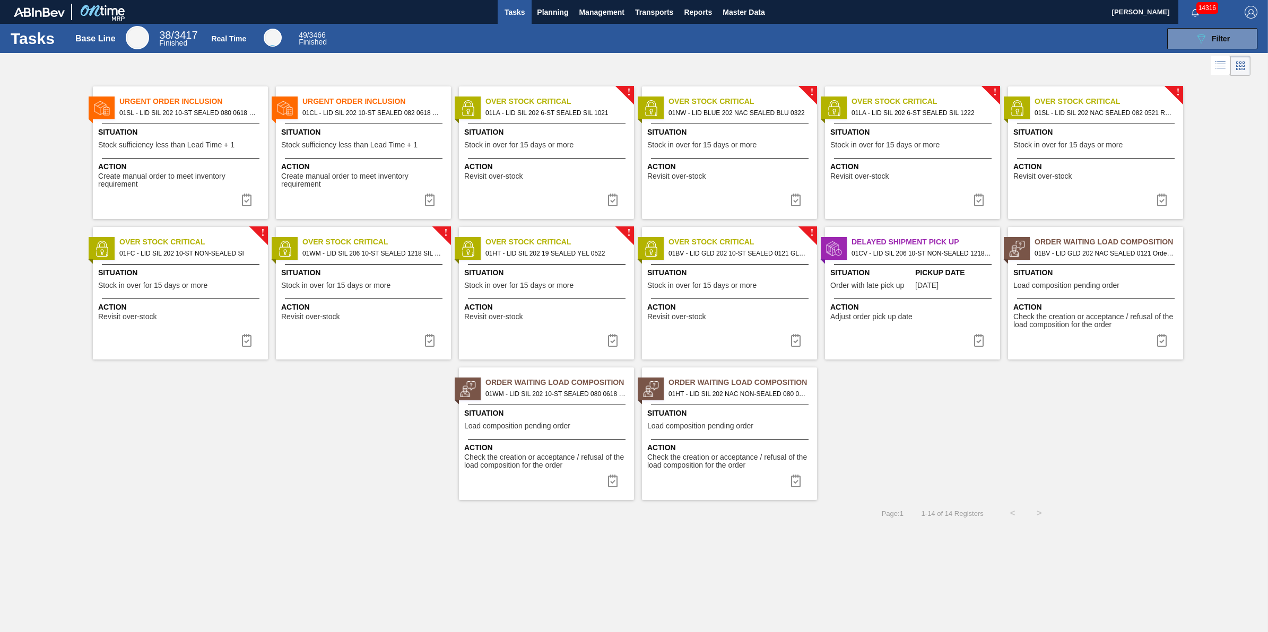
click at [610, 197] on img at bounding box center [612, 200] width 13 height 13
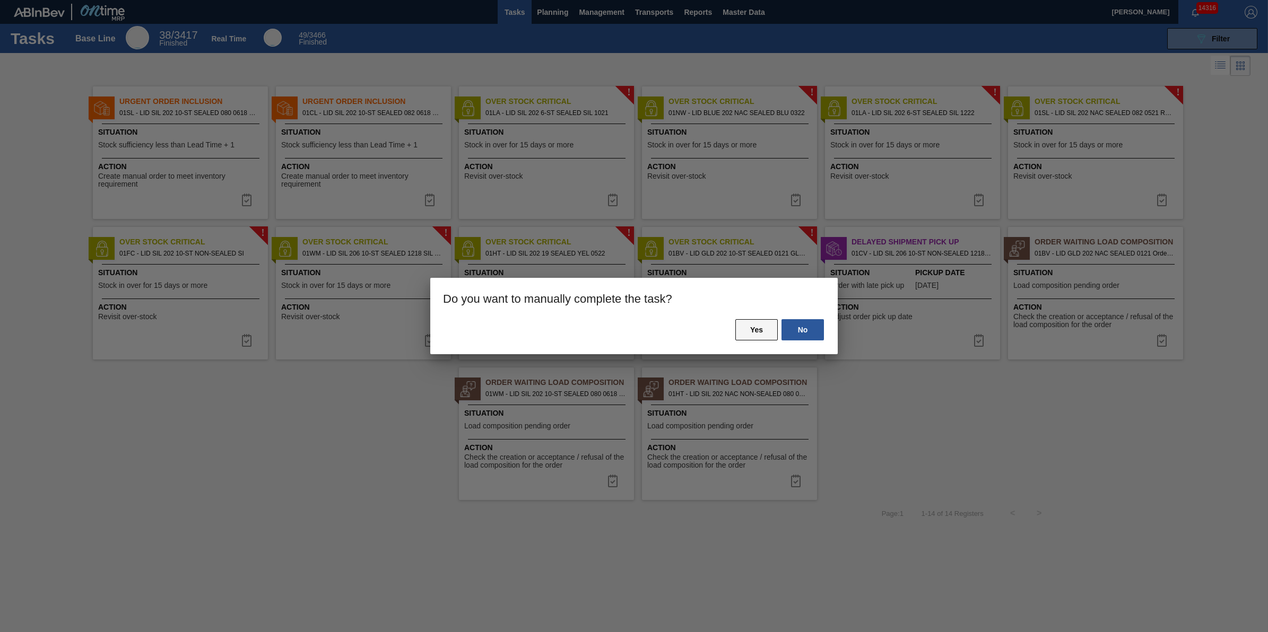
click at [765, 327] on button "Yes" at bounding box center [756, 329] width 42 height 21
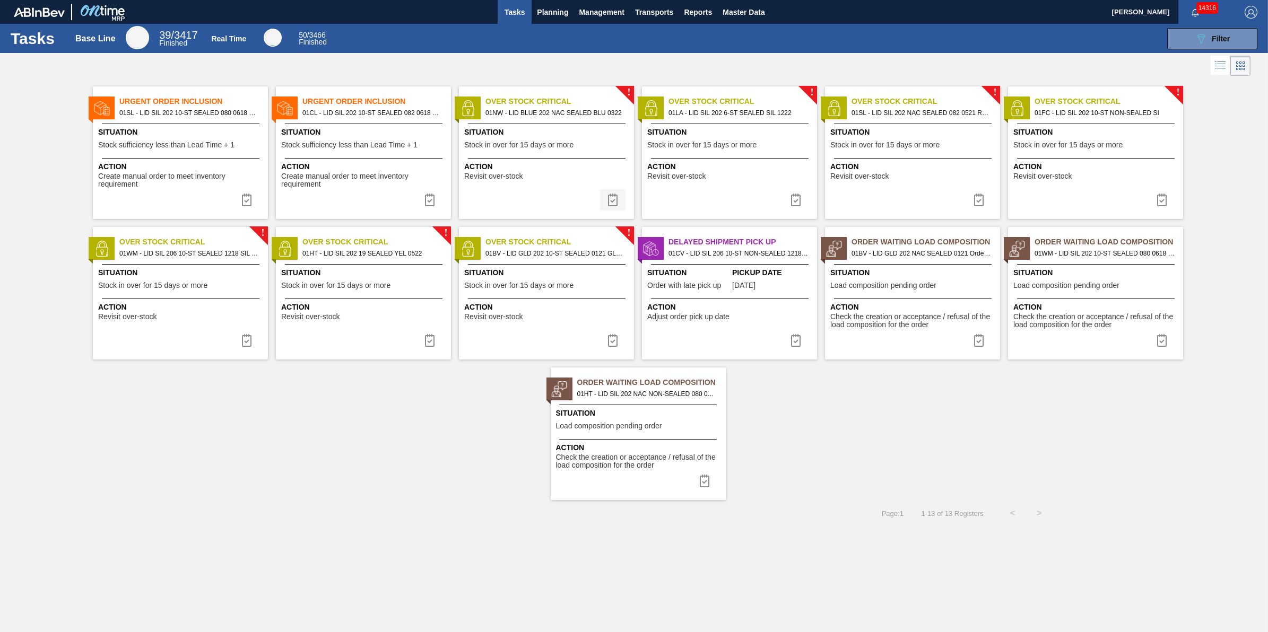
click at [614, 201] on img at bounding box center [612, 200] width 13 height 13
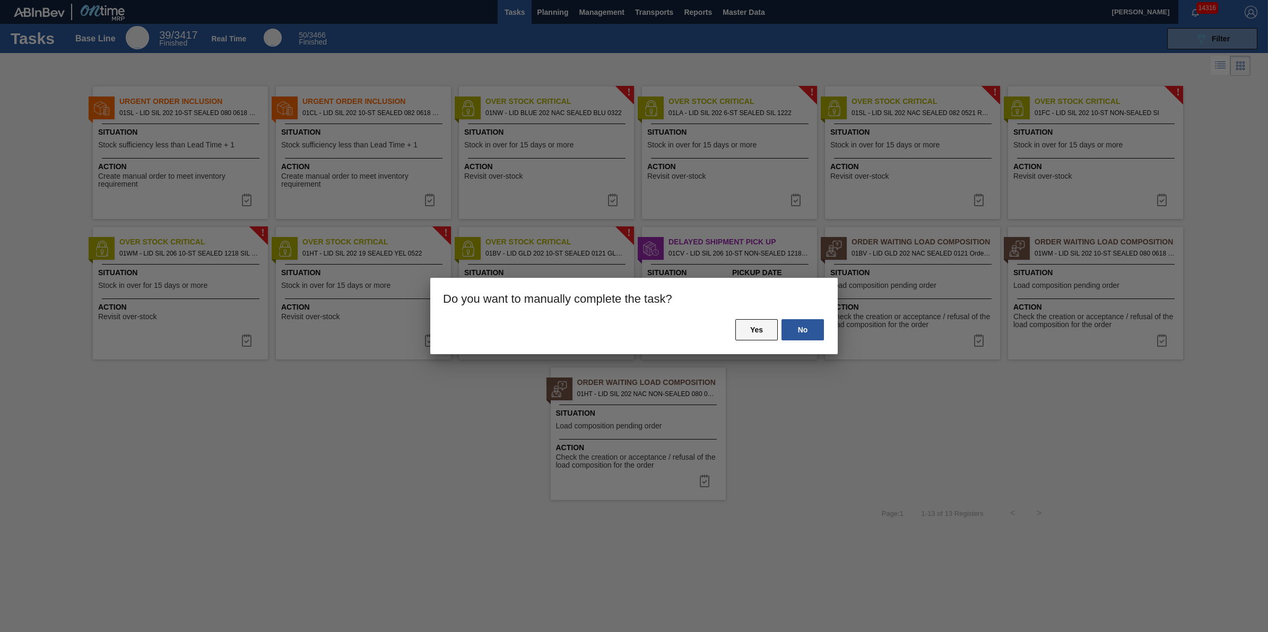
click at [738, 327] on button "Yes" at bounding box center [756, 329] width 42 height 21
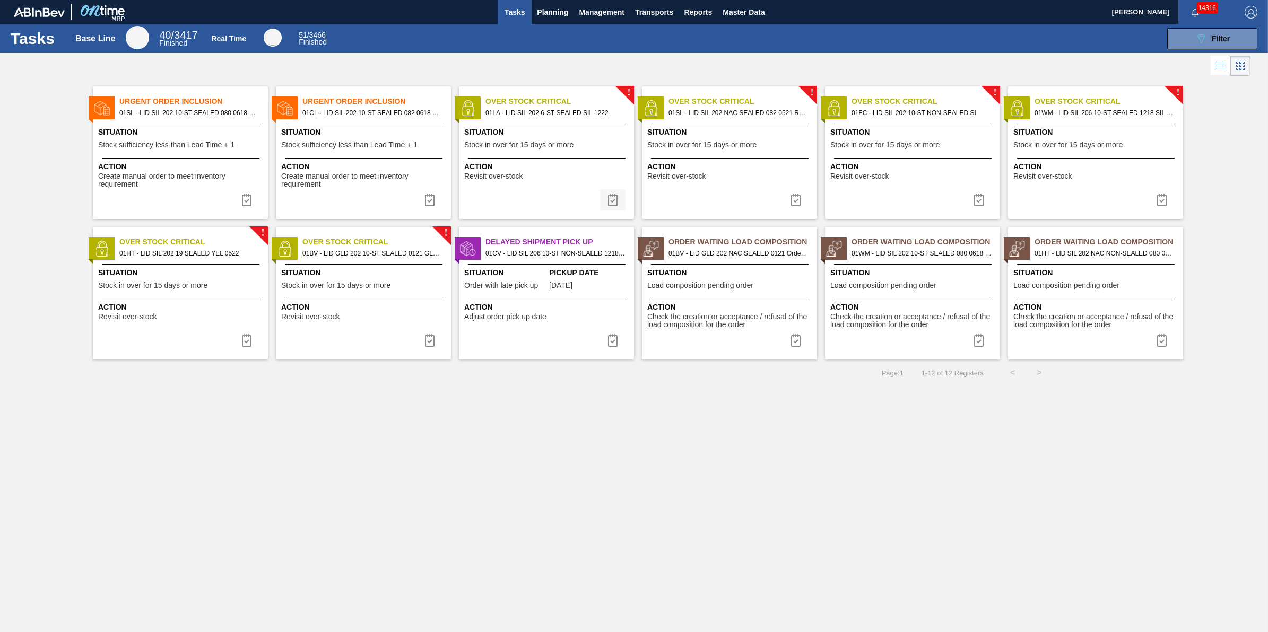
click at [616, 207] on button at bounding box center [612, 199] width 25 height 21
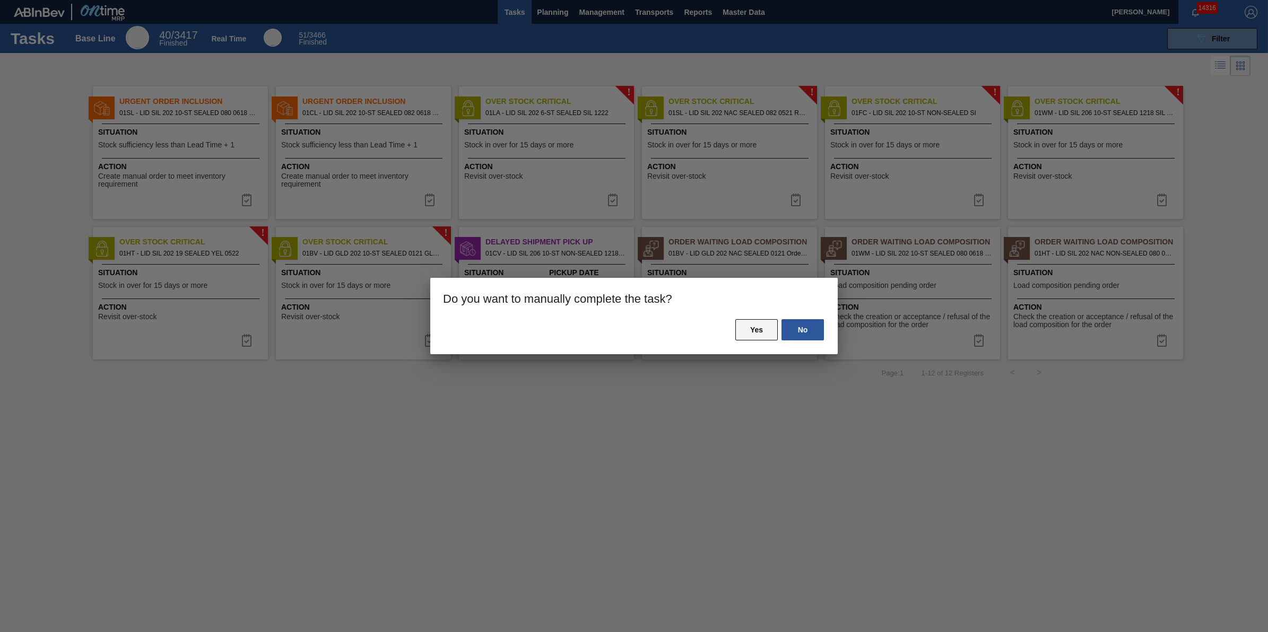
click at [744, 325] on button "Yes" at bounding box center [756, 329] width 42 height 21
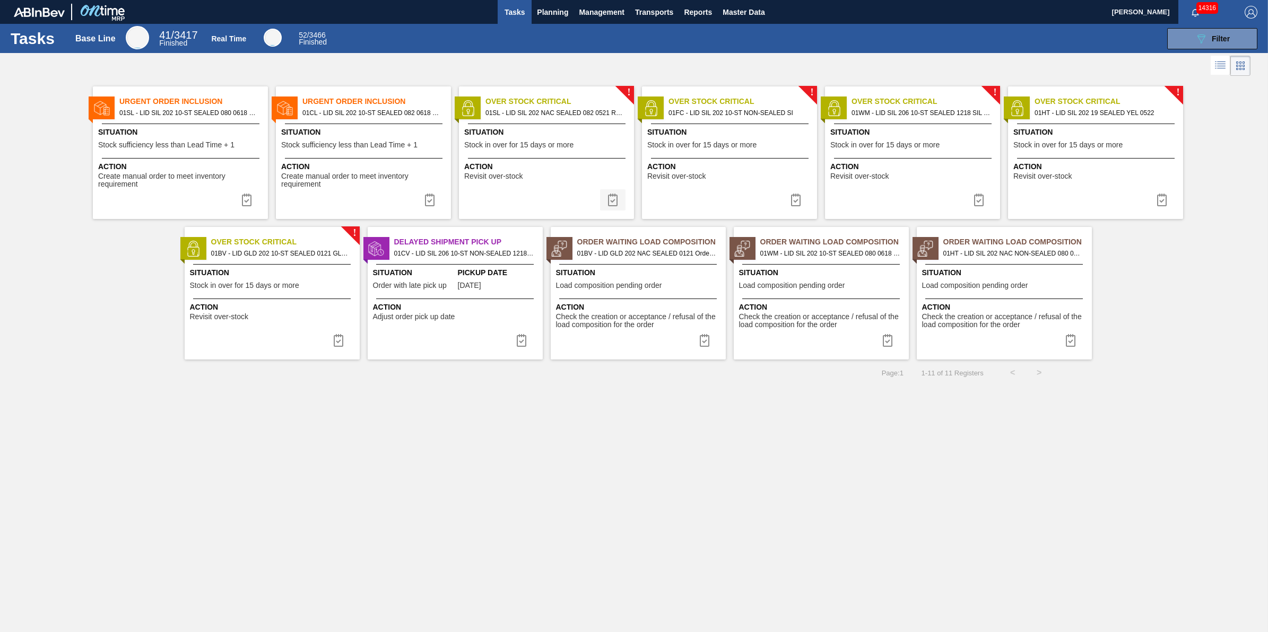
click at [606, 197] on img at bounding box center [612, 200] width 13 height 13
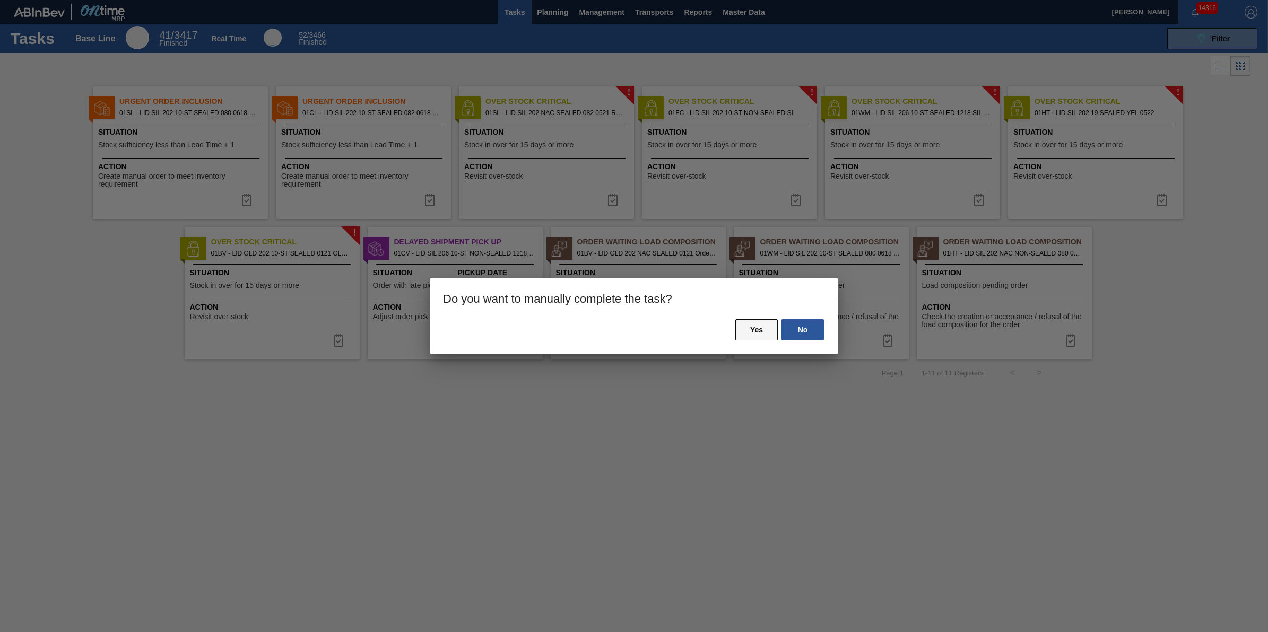
click at [746, 335] on button "Yes" at bounding box center [756, 329] width 42 height 21
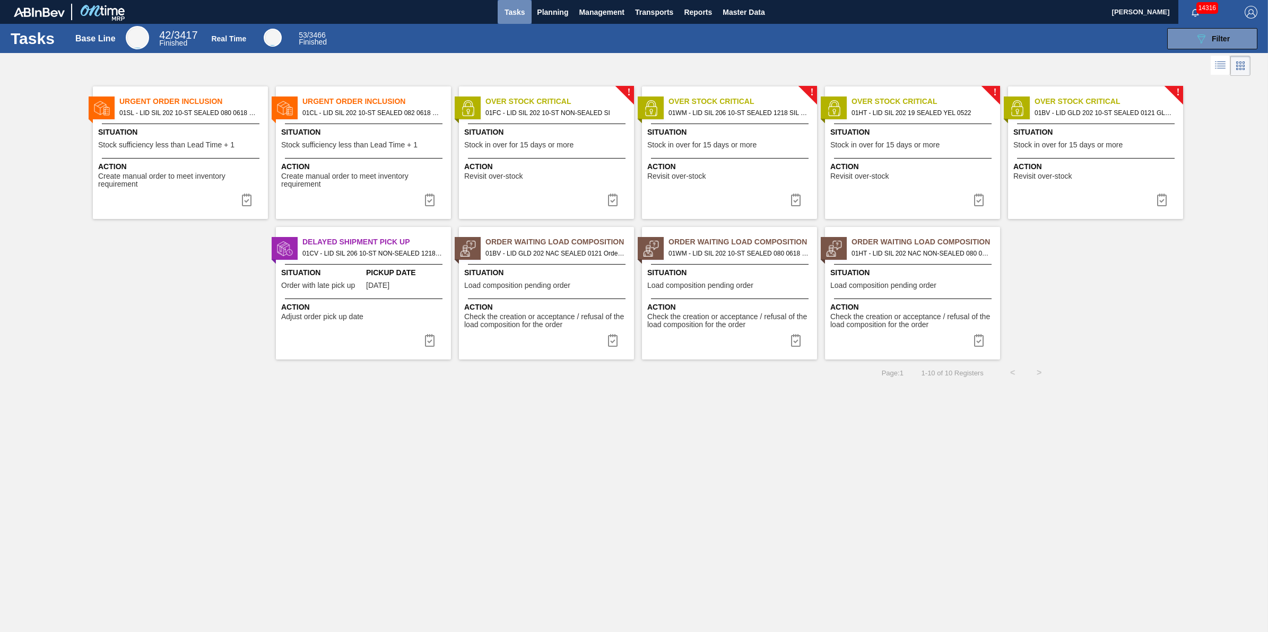
click at [512, 12] on span "Tasks" at bounding box center [514, 12] width 23 height 13
click at [553, 19] on button "Planning" at bounding box center [553, 12] width 42 height 24
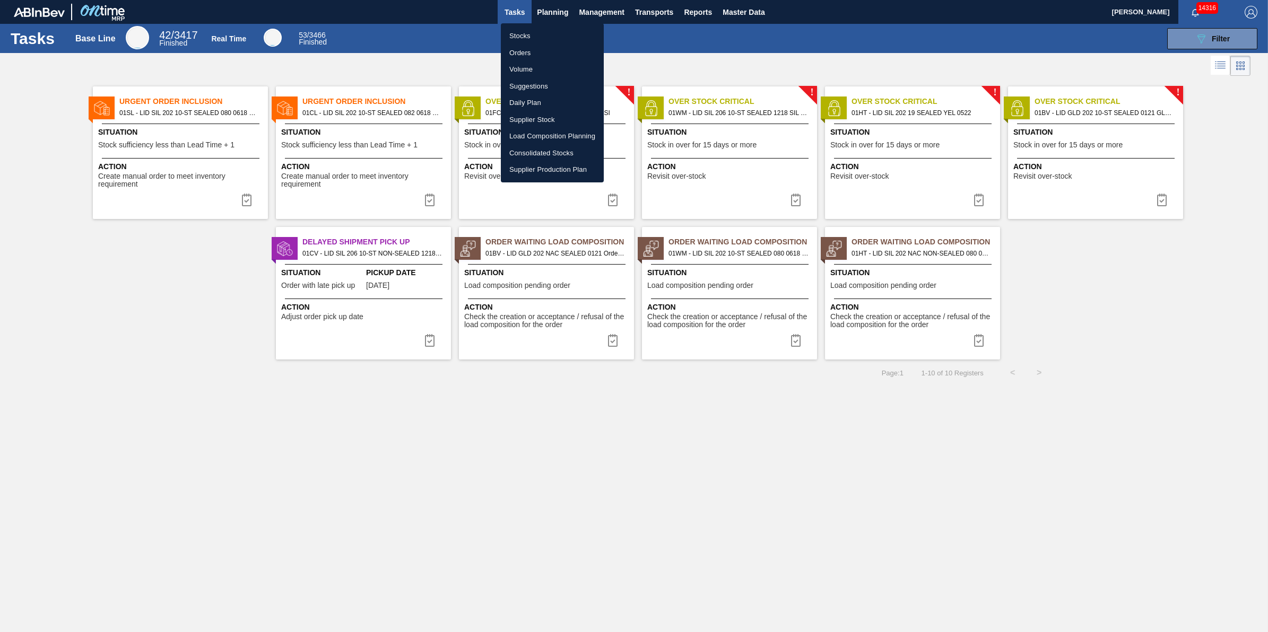
click at [548, 31] on li "Stocks" at bounding box center [552, 36] width 103 height 17
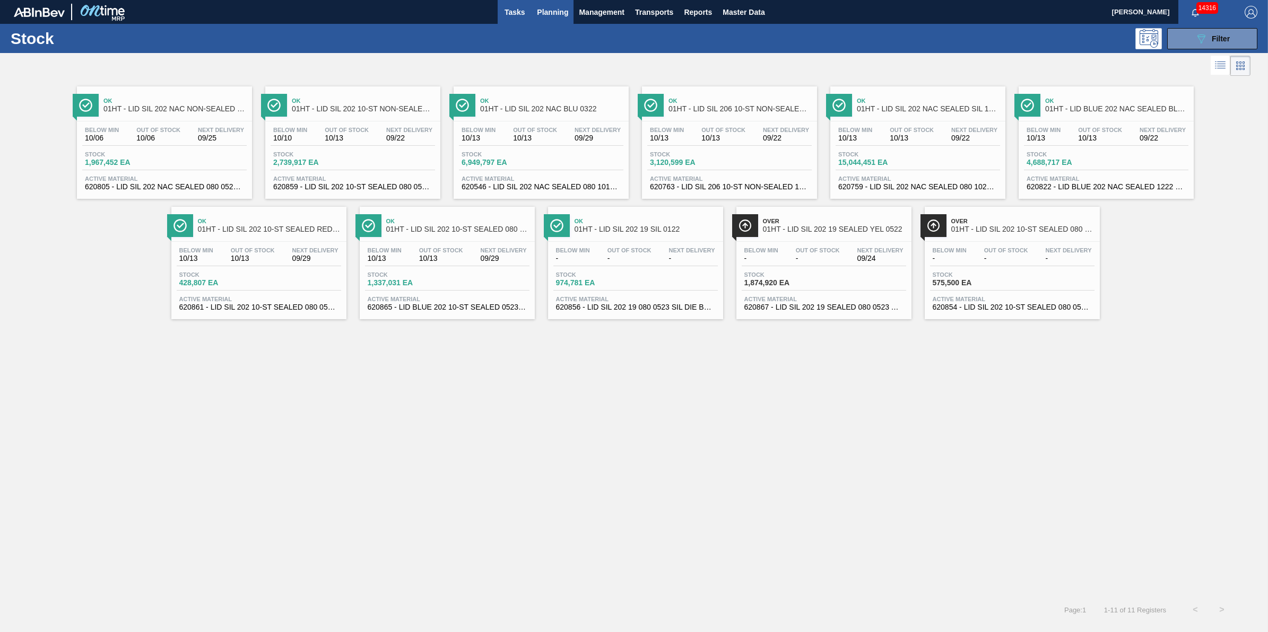
click at [524, 20] on button "Tasks" at bounding box center [515, 12] width 34 height 24
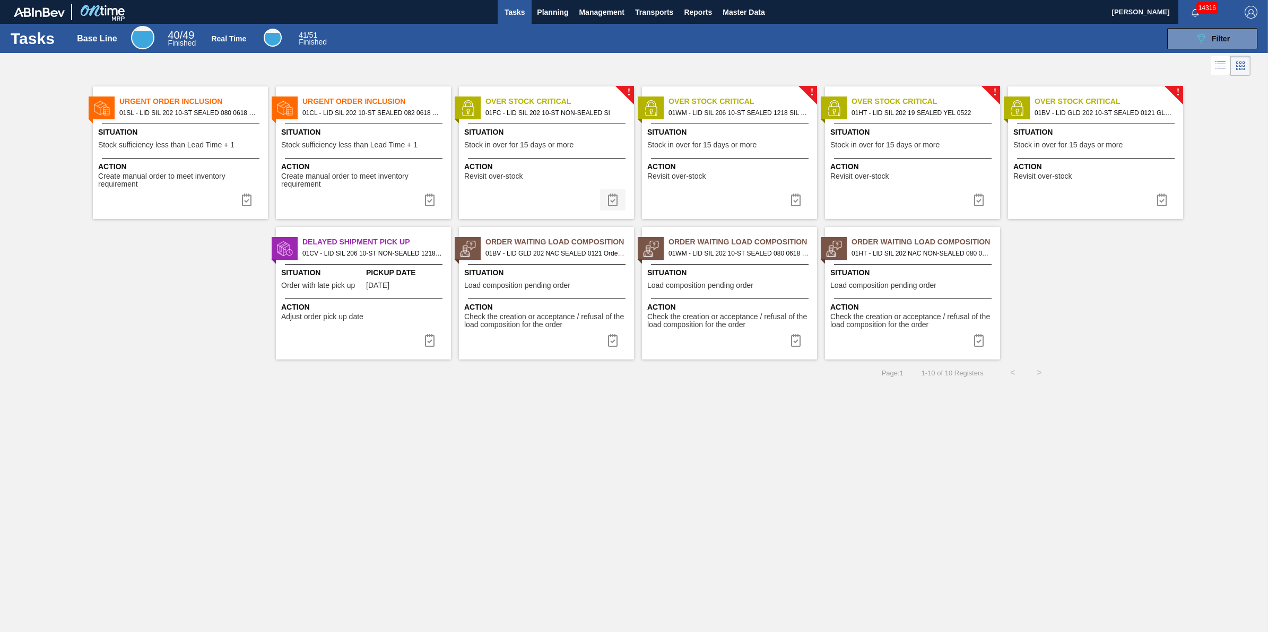
click at [608, 197] on img at bounding box center [612, 200] width 13 height 13
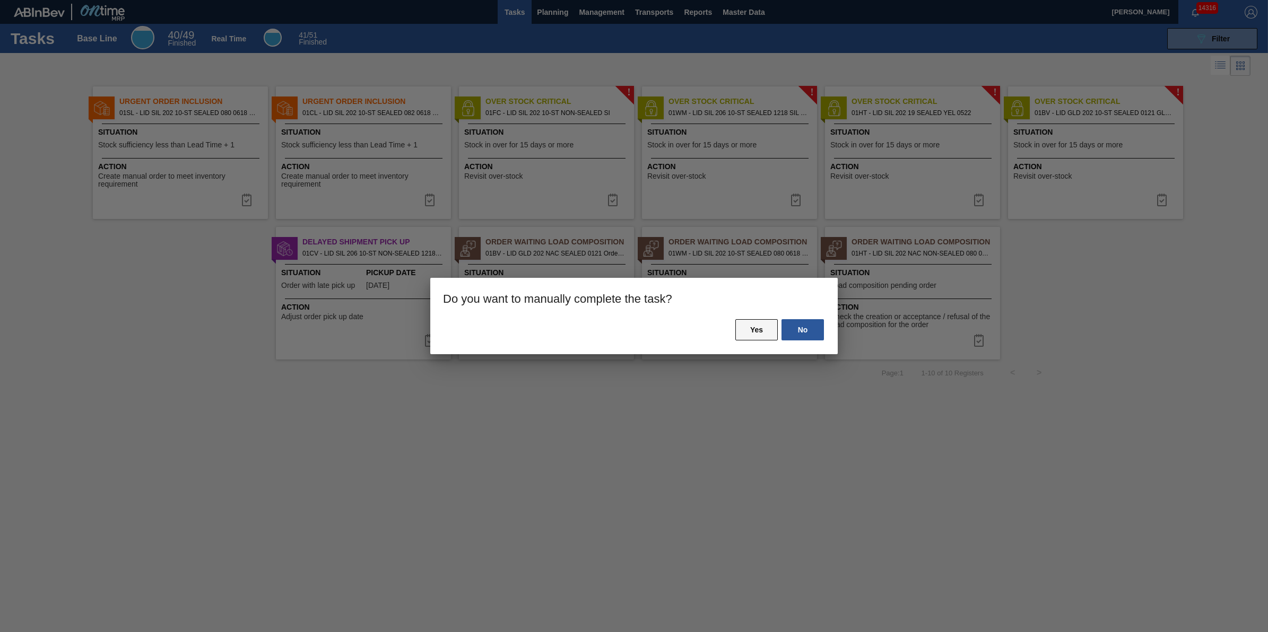
click at [746, 332] on button "Yes" at bounding box center [756, 329] width 42 height 21
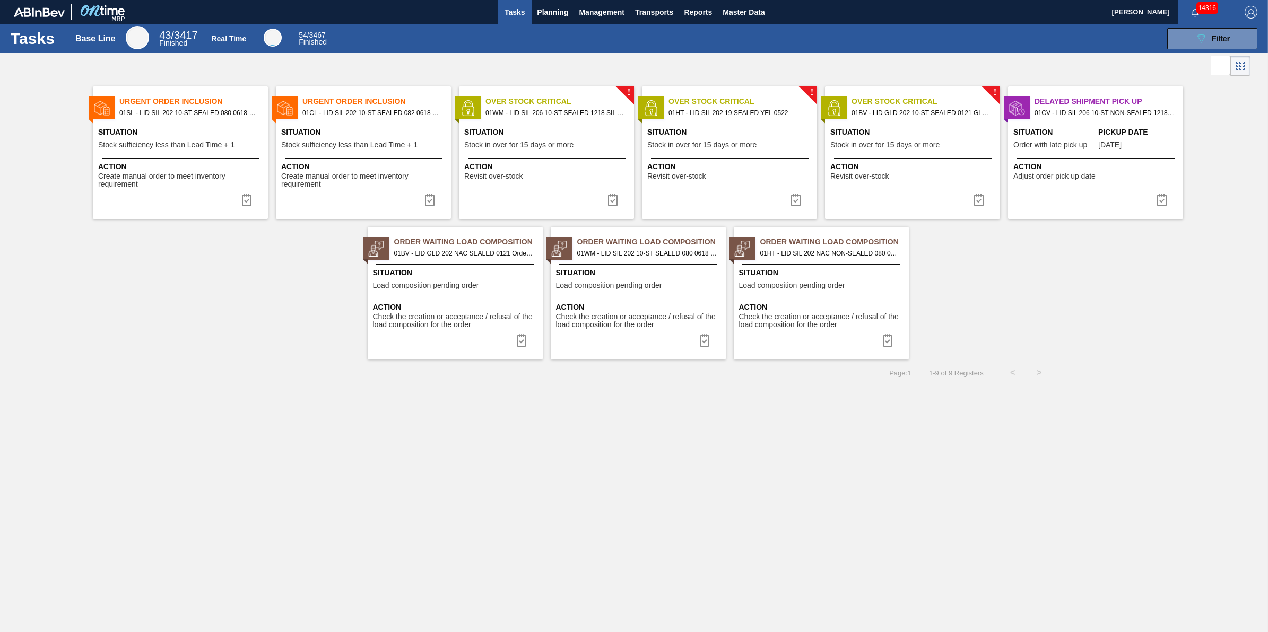
click at [613, 200] on img at bounding box center [612, 200] width 13 height 13
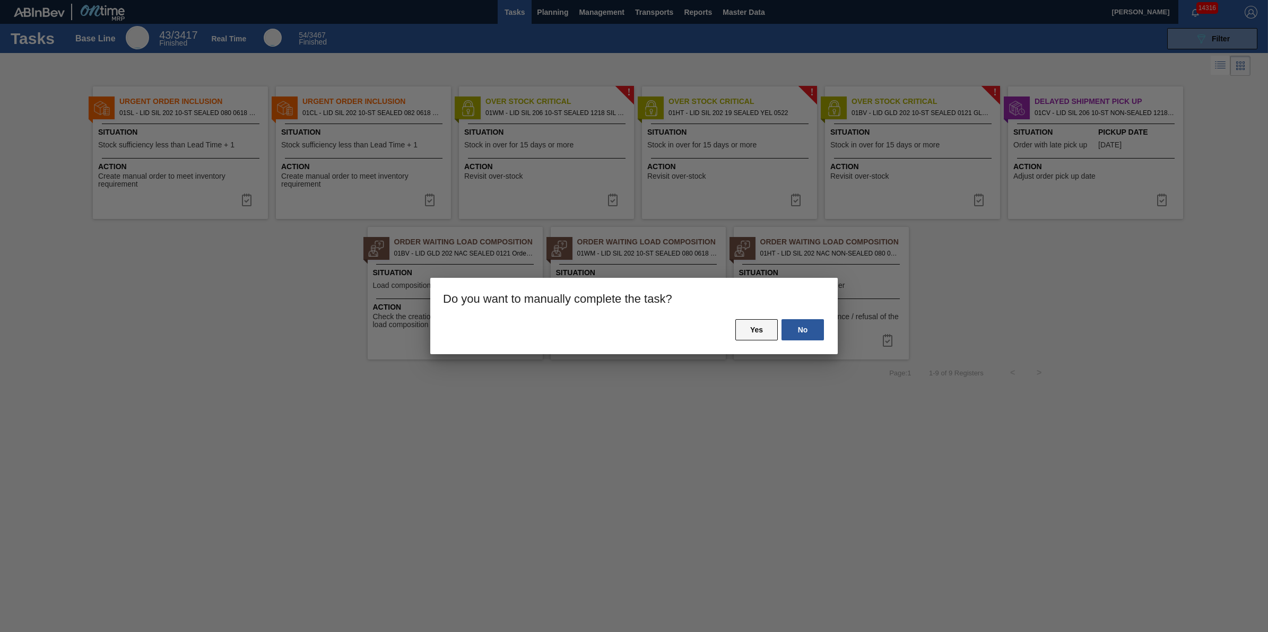
click at [764, 330] on button "Yes" at bounding box center [756, 329] width 42 height 21
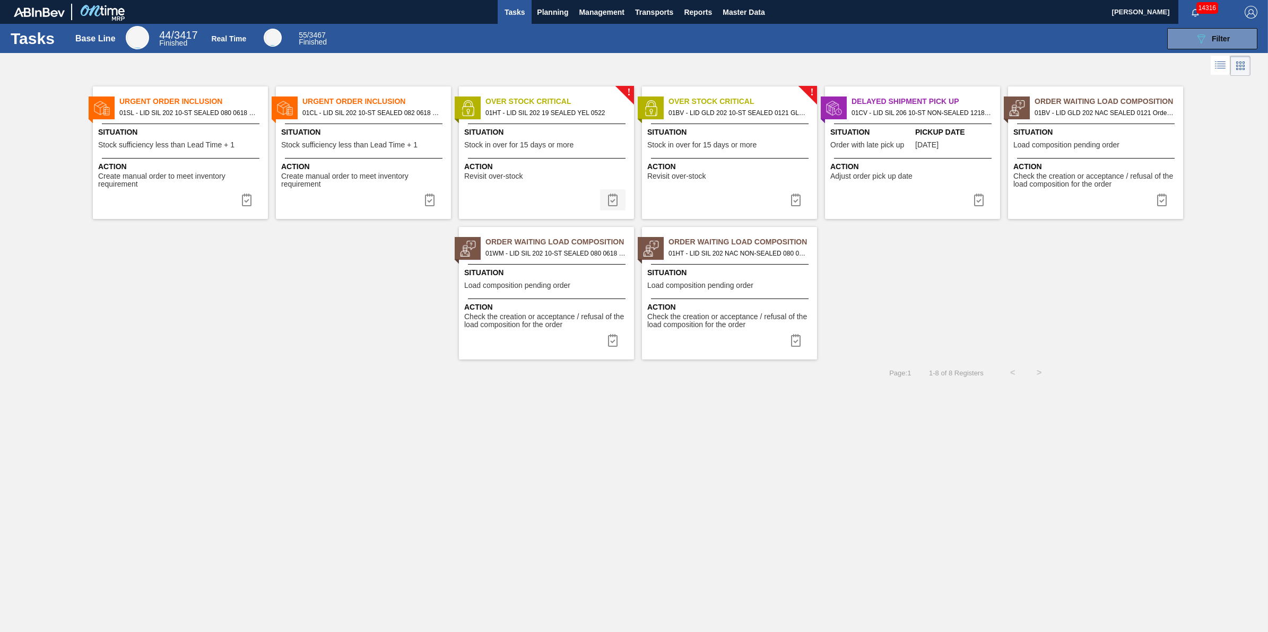
click at [616, 202] on img at bounding box center [612, 200] width 13 height 13
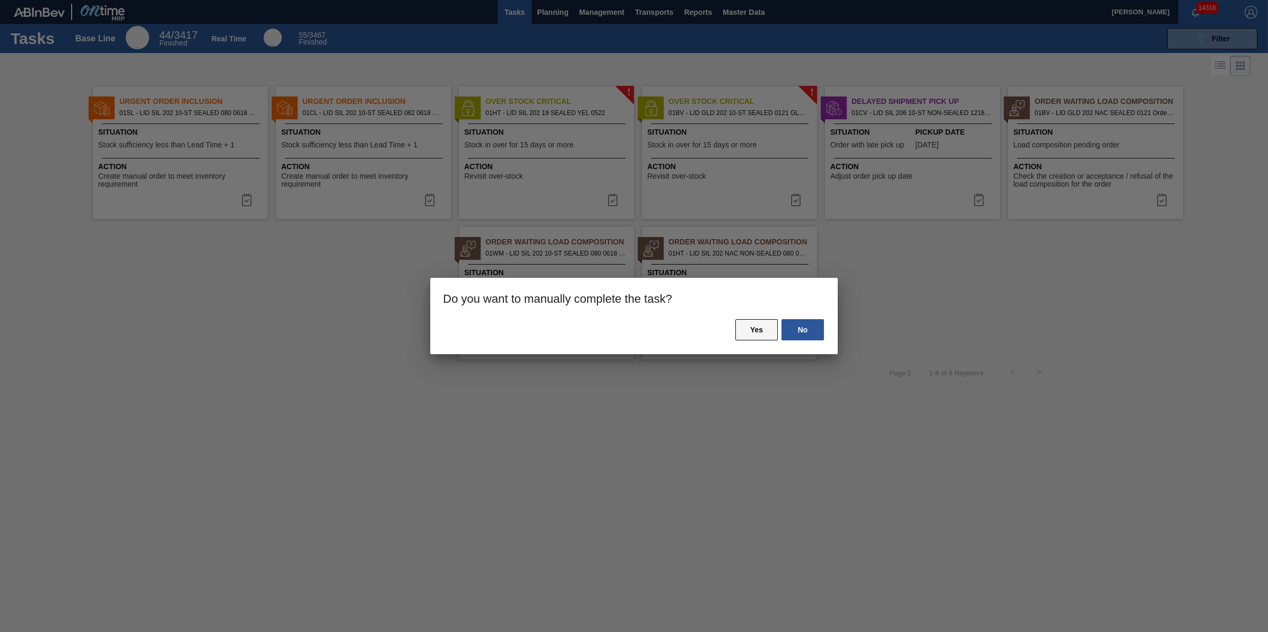
click at [741, 326] on button "Yes" at bounding box center [756, 329] width 42 height 21
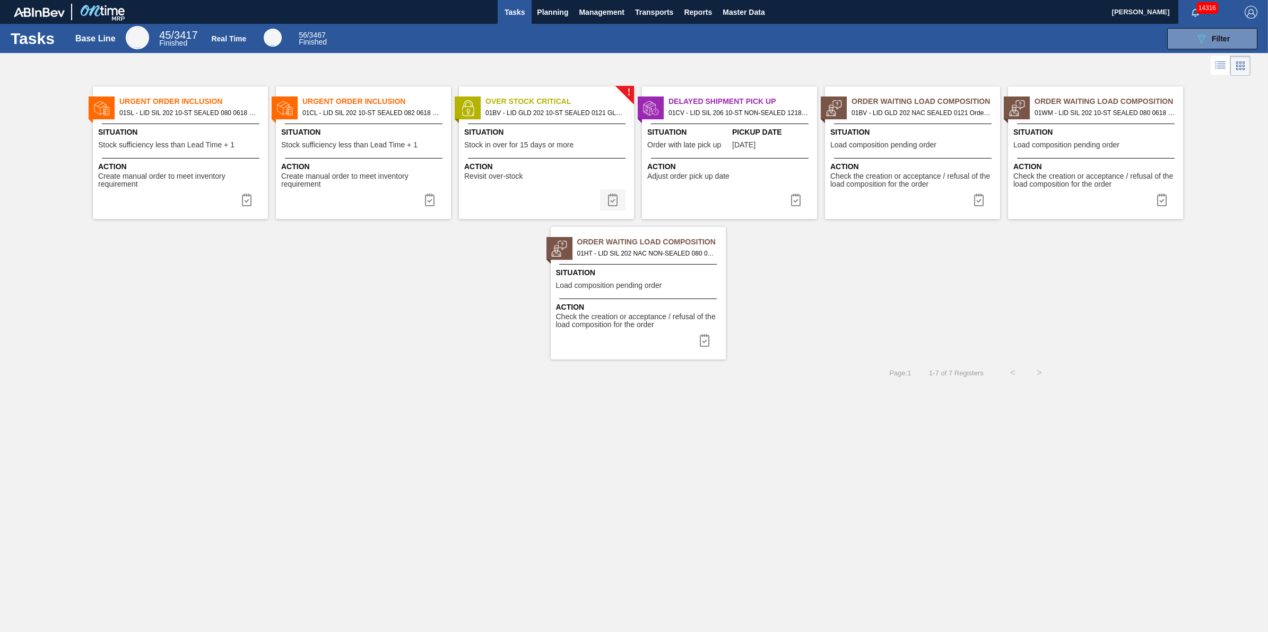
click at [614, 200] on img at bounding box center [612, 200] width 13 height 13
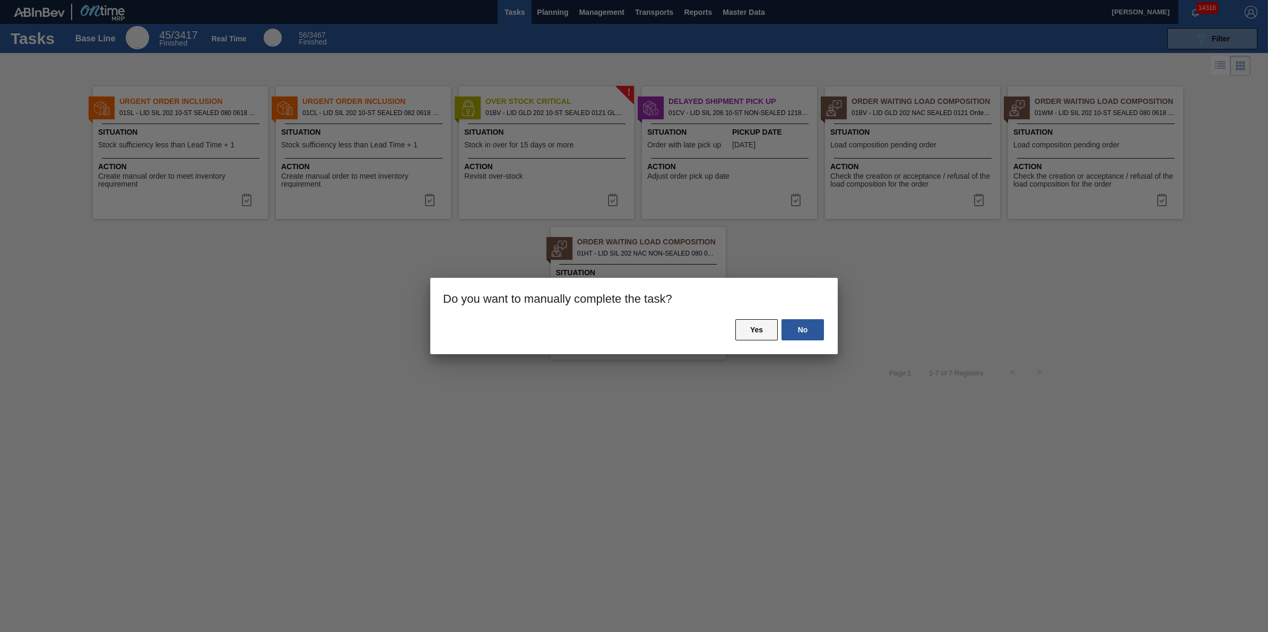
click at [738, 327] on button "Yes" at bounding box center [756, 329] width 42 height 21
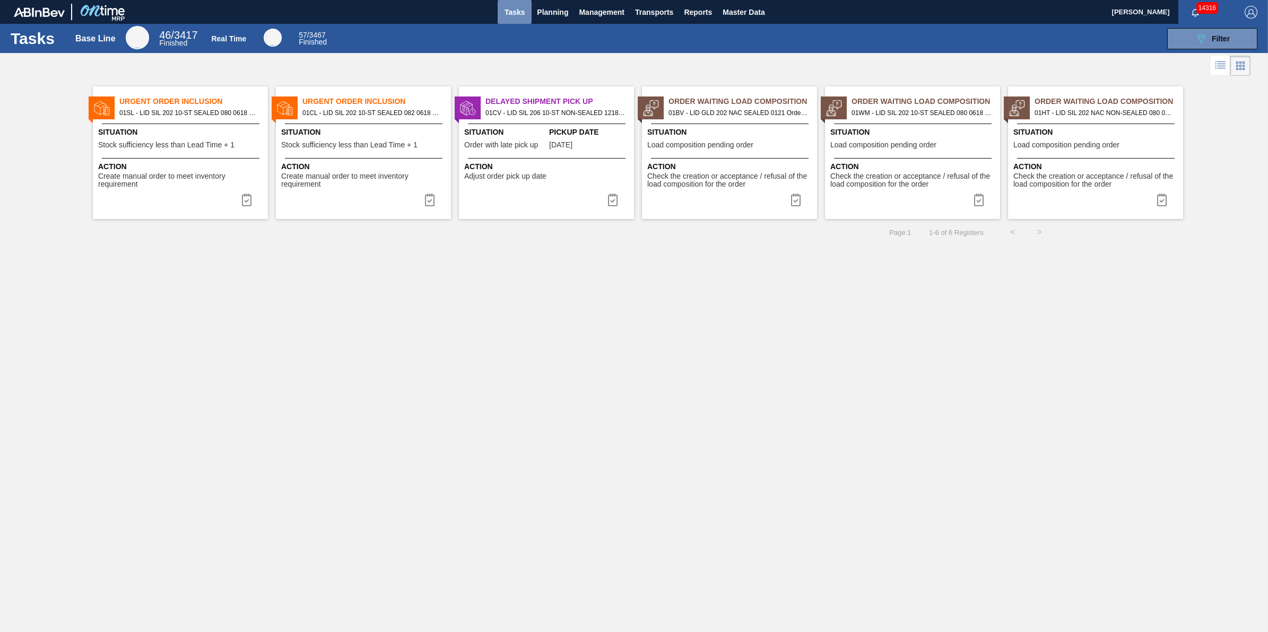
click at [510, 6] on span "Tasks" at bounding box center [514, 12] width 23 height 13
click at [386, 150] on div "Situation Stock sufficiency less than Lead Time + 1" at bounding box center [364, 140] width 167 height 26
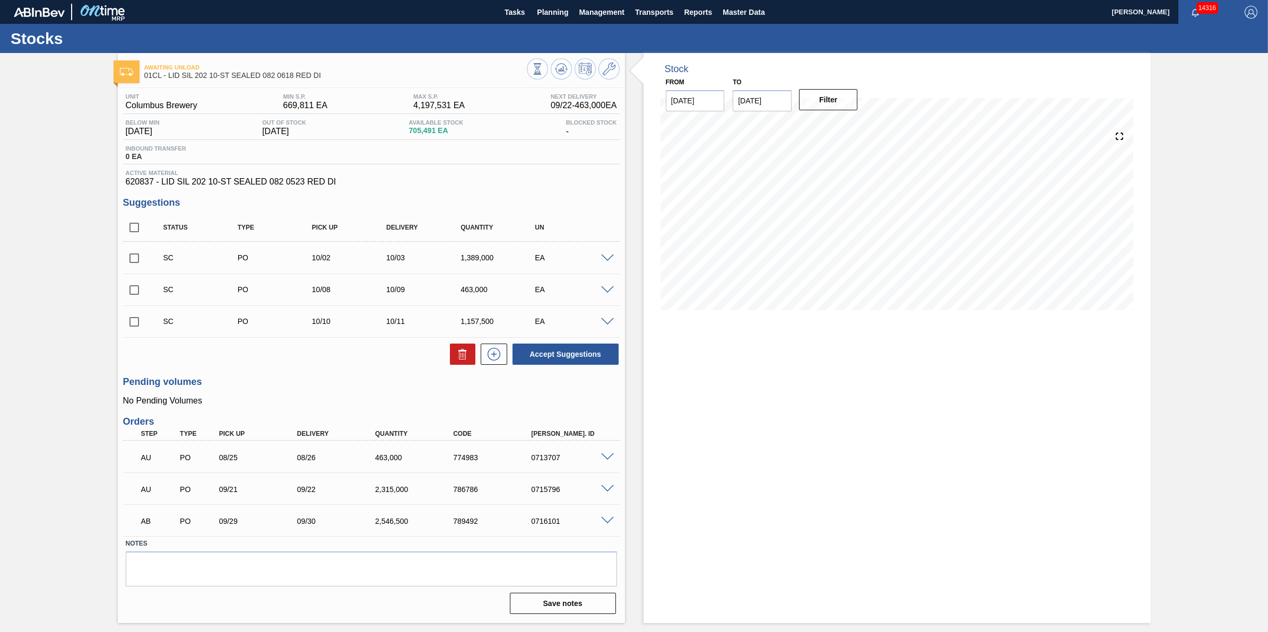
click at [601, 330] on div "SC PO 10/10 10/11 1,157,500 EA" at bounding box center [379, 321] width 446 height 21
click at [604, 326] on span at bounding box center [607, 322] width 13 height 8
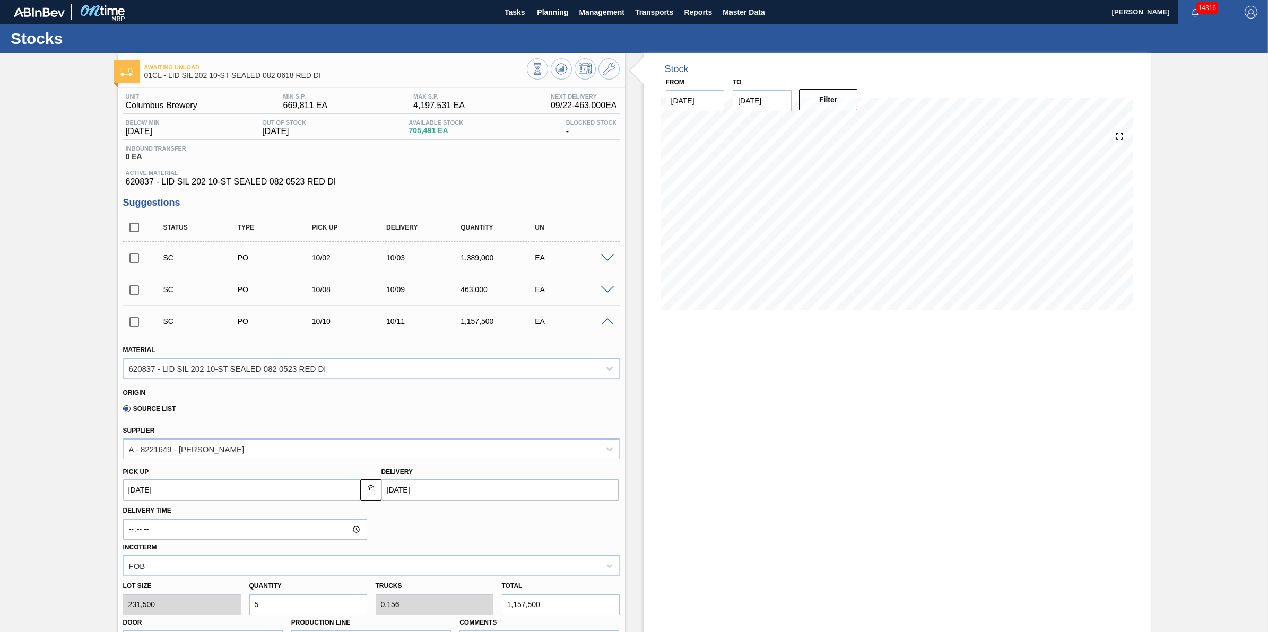
click at [599, 255] on div "SC PO 10/02 10/03 1,389,000 EA" at bounding box center [379, 257] width 446 height 21
click at [603, 259] on span at bounding box center [607, 259] width 13 height 8
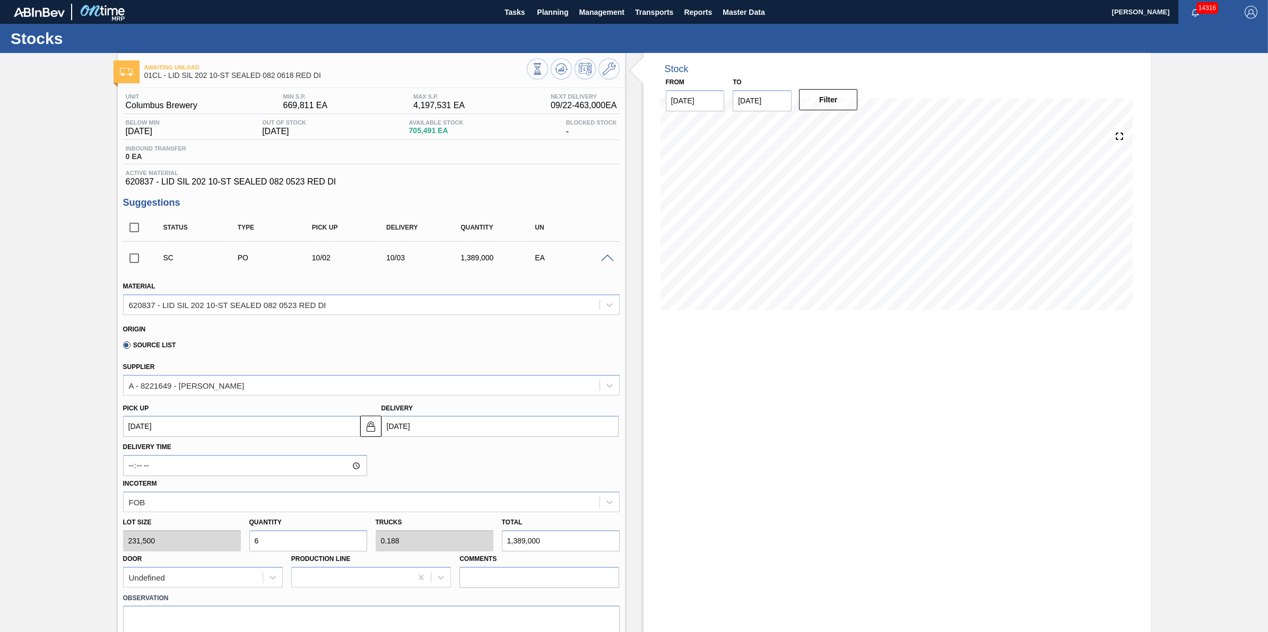
scroll to position [66, 0]
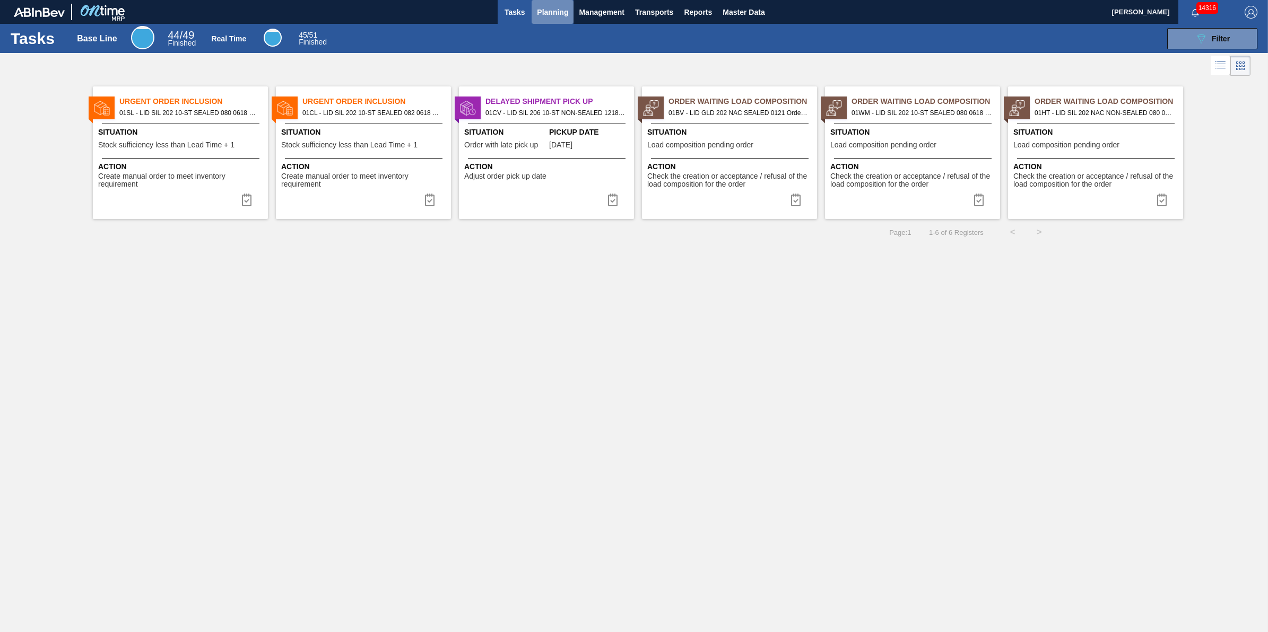
click at [563, 13] on span "Planning" at bounding box center [552, 12] width 31 height 13
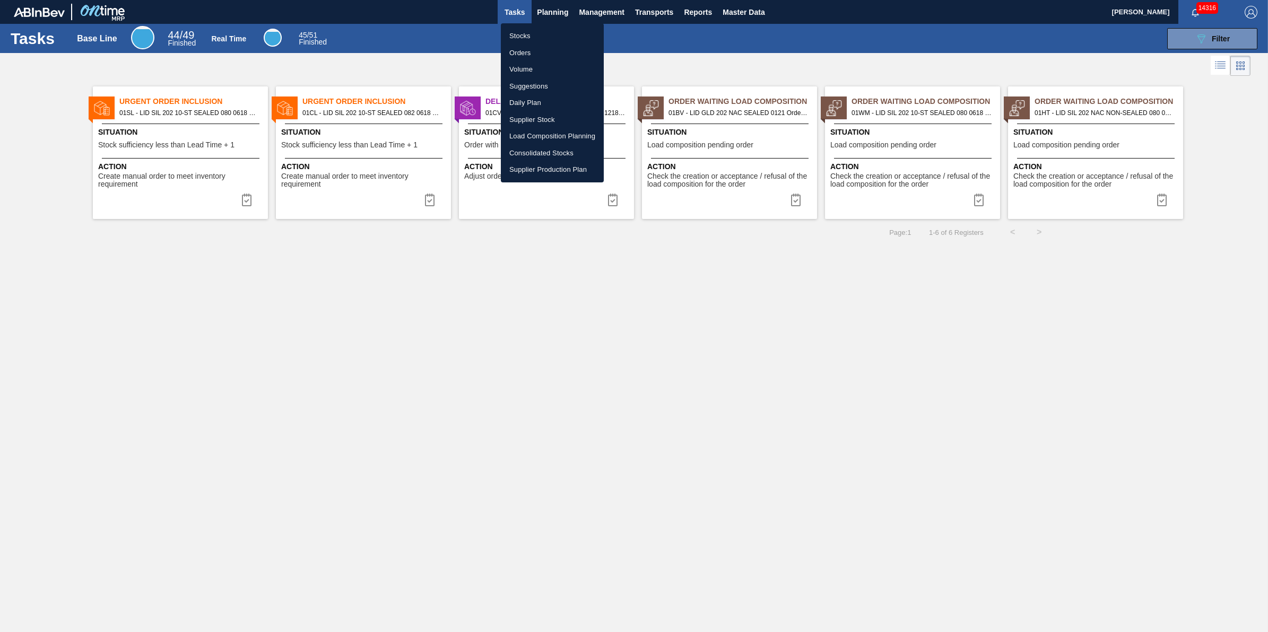
click at [561, 31] on li "Stocks" at bounding box center [552, 36] width 103 height 17
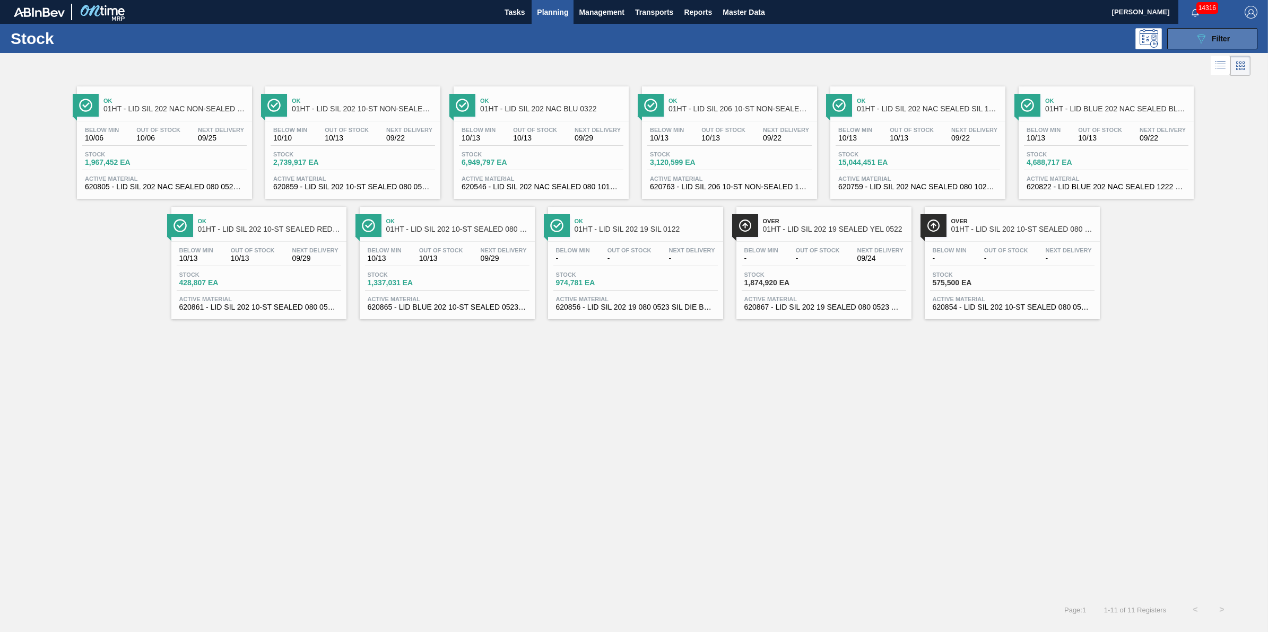
click at [1221, 42] on div "089F7B8B-B2A5-4AFE-B5C0-19BA573D28AC Filter" at bounding box center [1212, 38] width 35 height 13
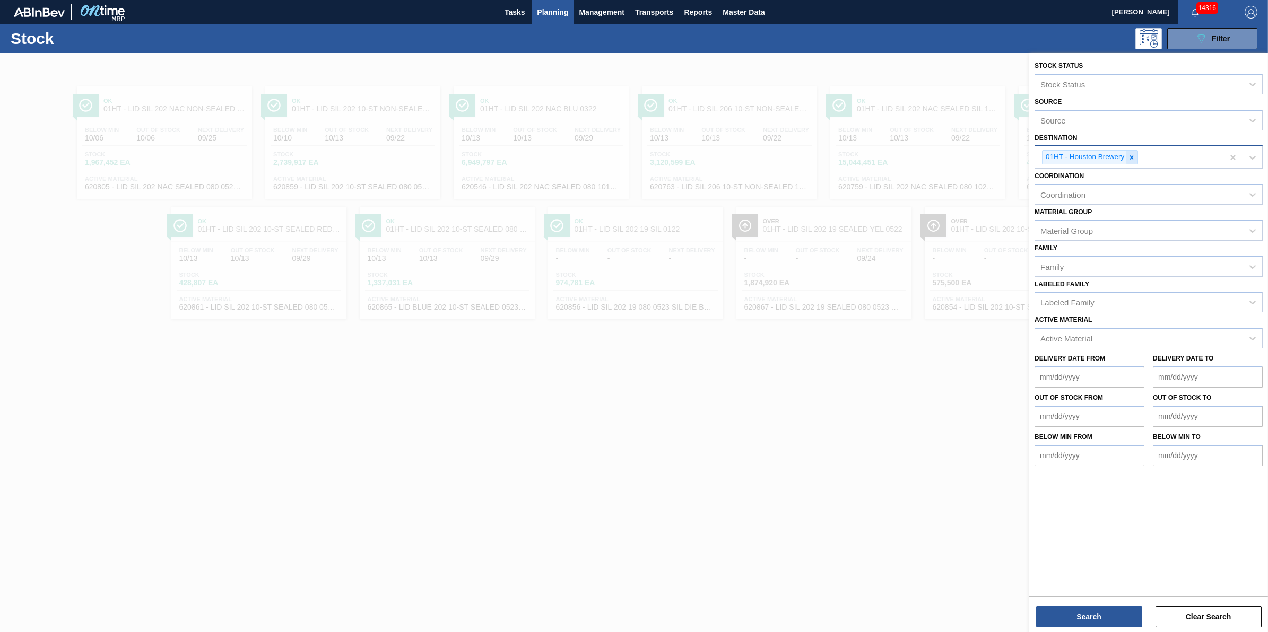
click at [1128, 154] on icon at bounding box center [1131, 157] width 7 height 7
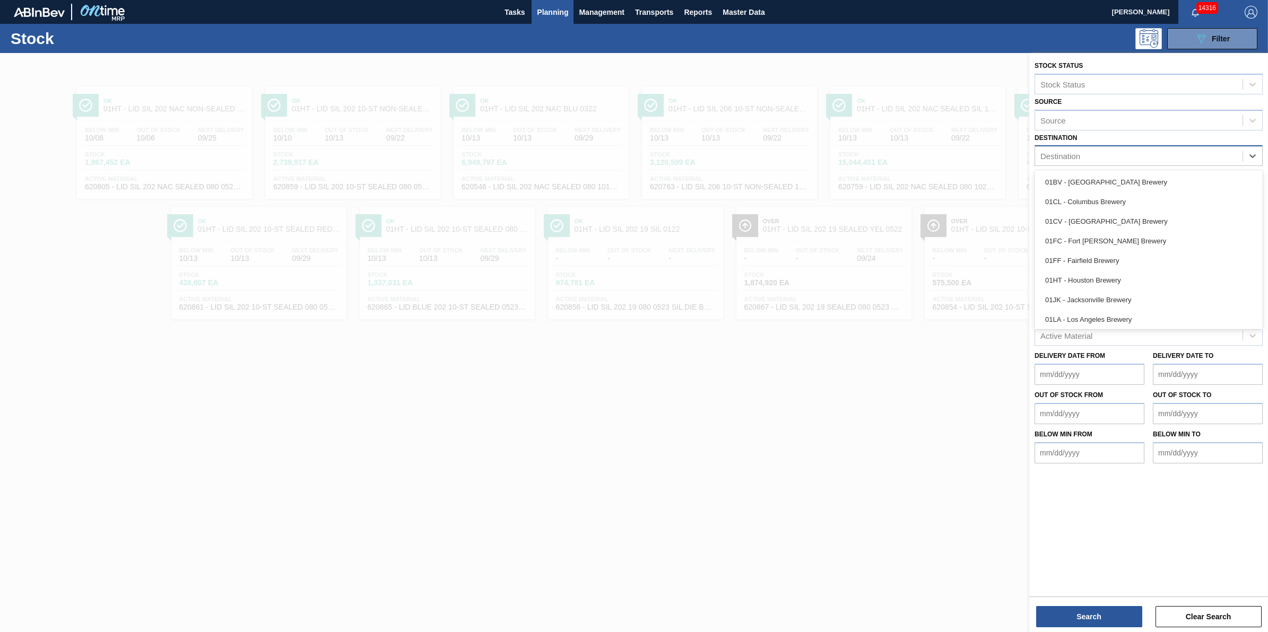
click at [1128, 154] on div "Destination" at bounding box center [1138, 156] width 207 height 15
click at [1125, 207] on div "01CL - Columbus Brewery" at bounding box center [1148, 202] width 228 height 20
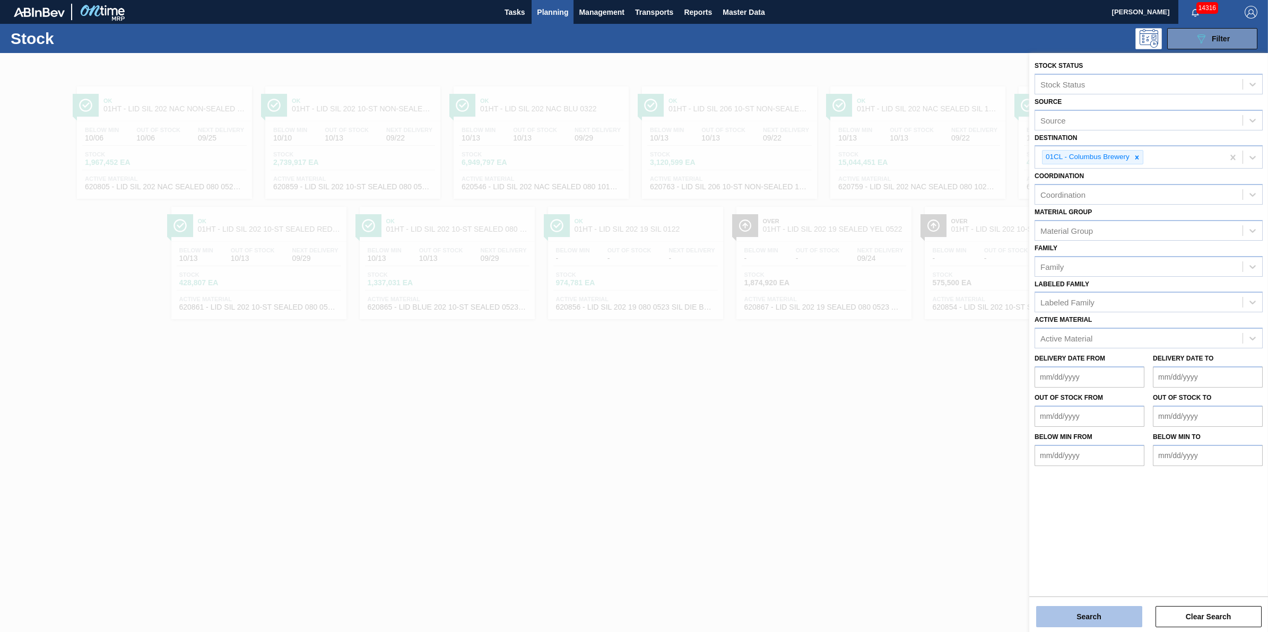
click at [1097, 613] on button "Search" at bounding box center [1089, 616] width 106 height 21
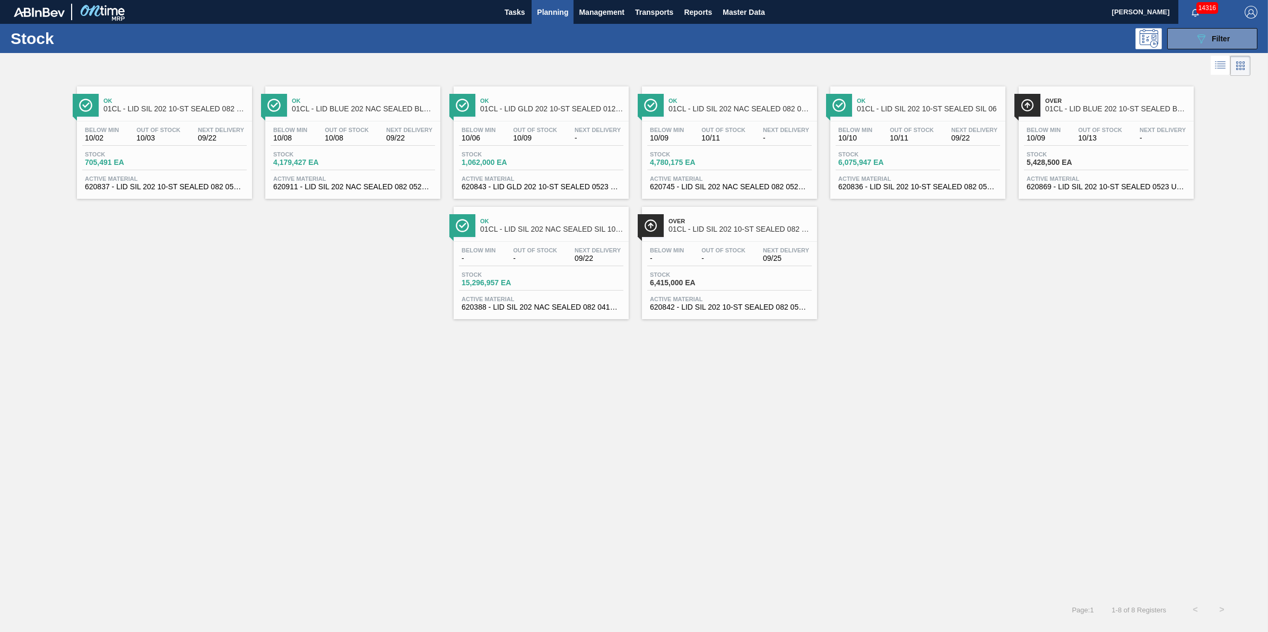
click at [396, 174] on div "Below Min 10/08 Out Of Stock 10/08 Next Delivery 09/22 Stock 4,179,427 EA Activ…" at bounding box center [352, 157] width 175 height 72
click at [524, 149] on div "Below Min 10/06 Out Of Stock 10/09 Next Delivery - Stock 1,062,000 EA Active Ma…" at bounding box center [541, 157] width 175 height 72
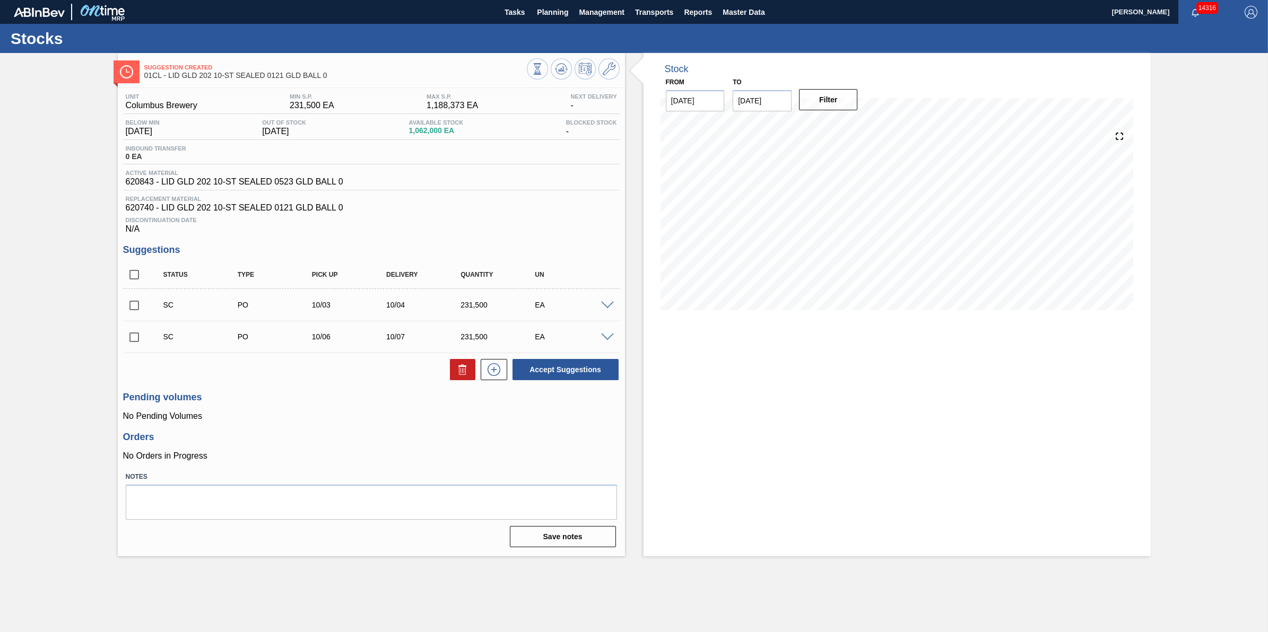
click at [606, 342] on span at bounding box center [607, 338] width 13 height 8
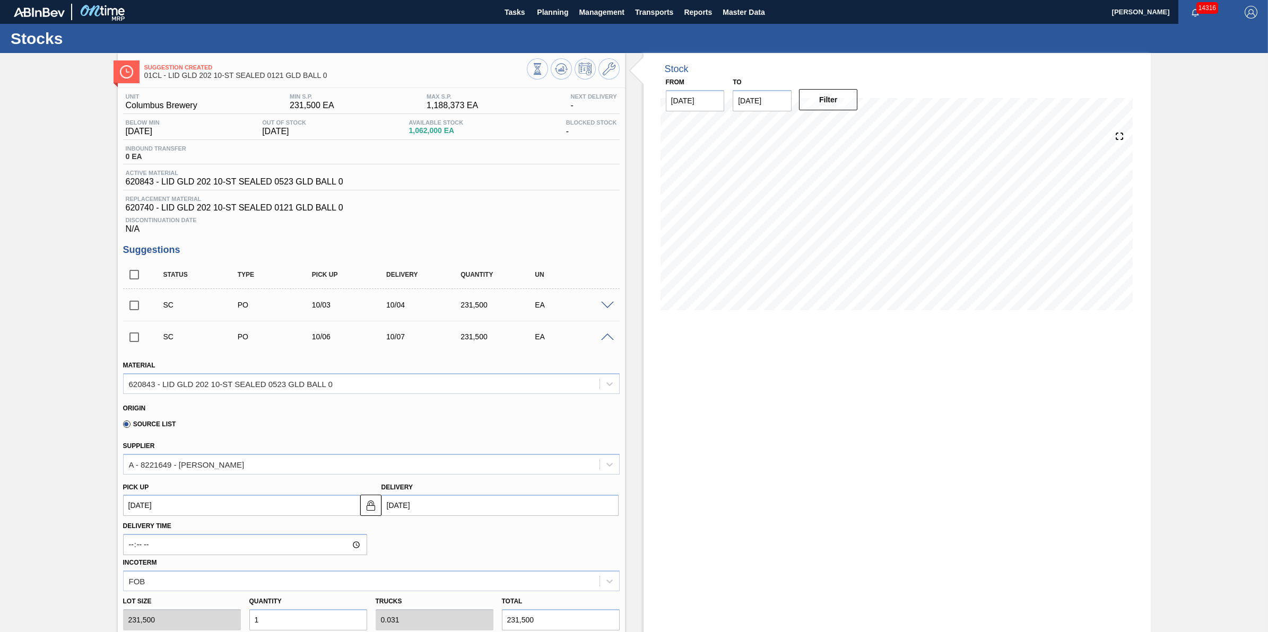
click at [603, 318] on div "SC PO 10/03 10/04 231,500 EA" at bounding box center [371, 305] width 497 height 27
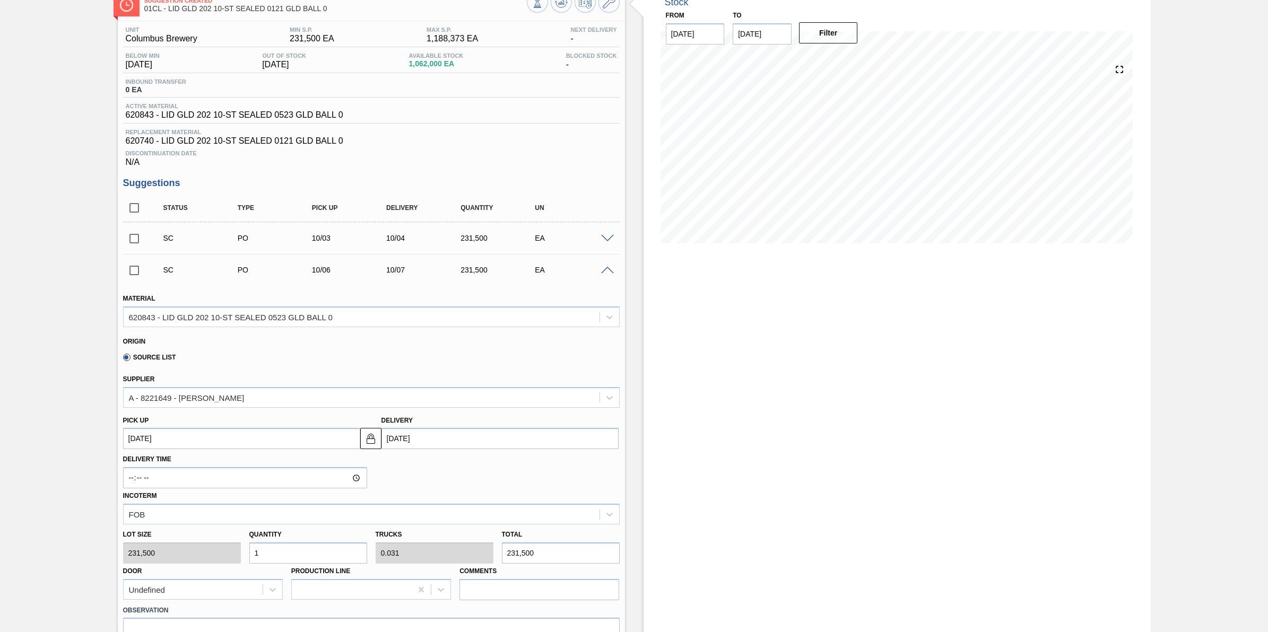
scroll to position [66, 0]
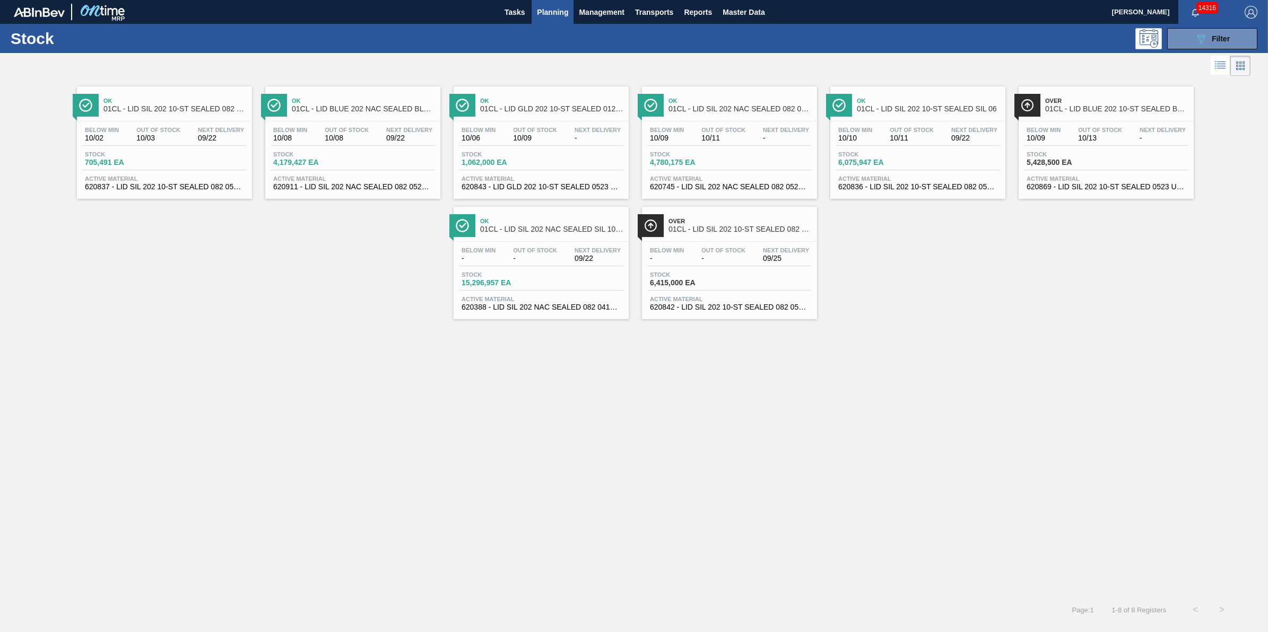
click at [741, 155] on div "Stock 4,780,175 EA" at bounding box center [729, 160] width 164 height 19
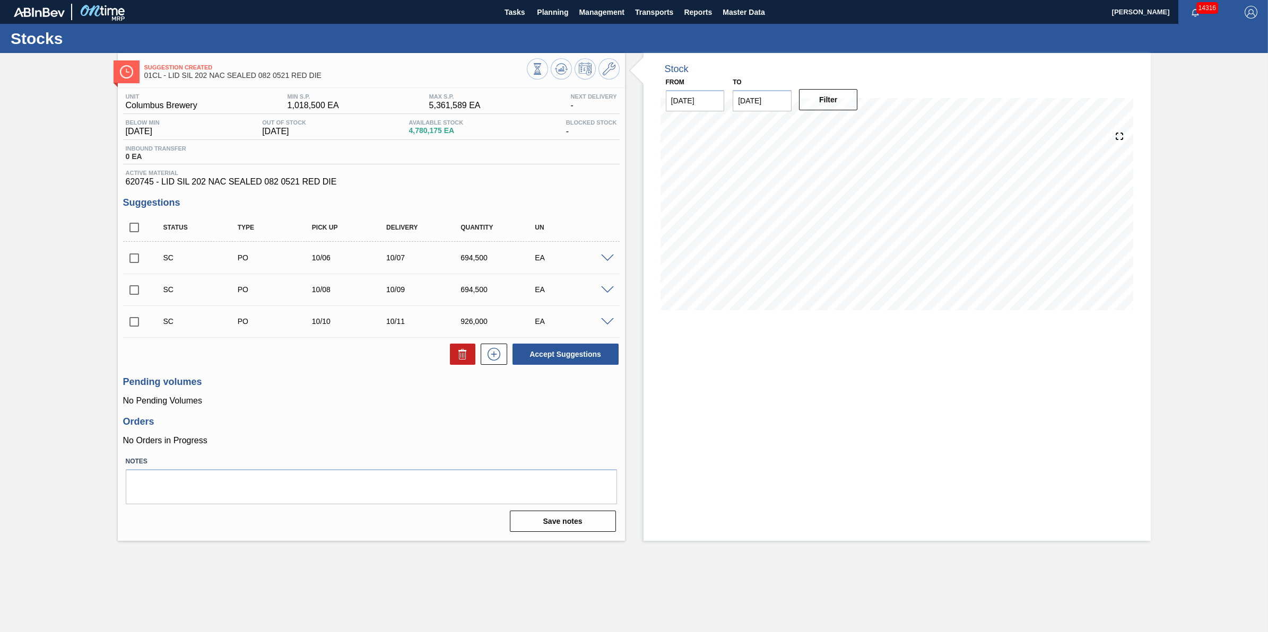
click at [605, 324] on span at bounding box center [607, 322] width 13 height 8
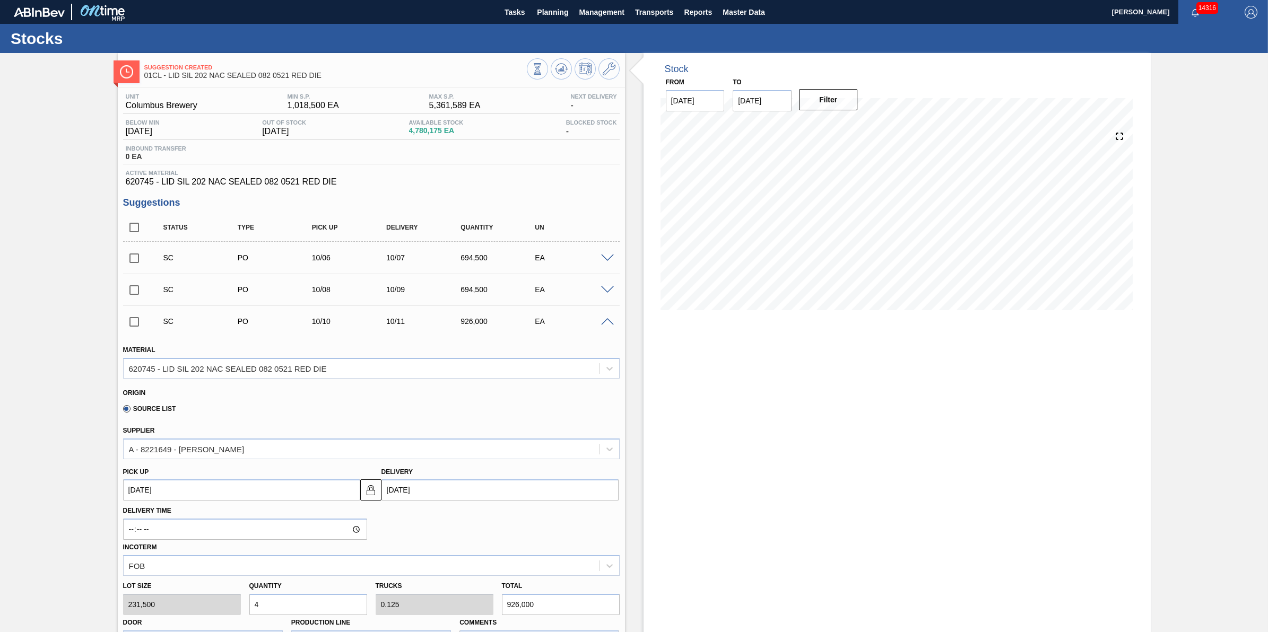
click at [605, 324] on span at bounding box center [607, 322] width 13 height 8
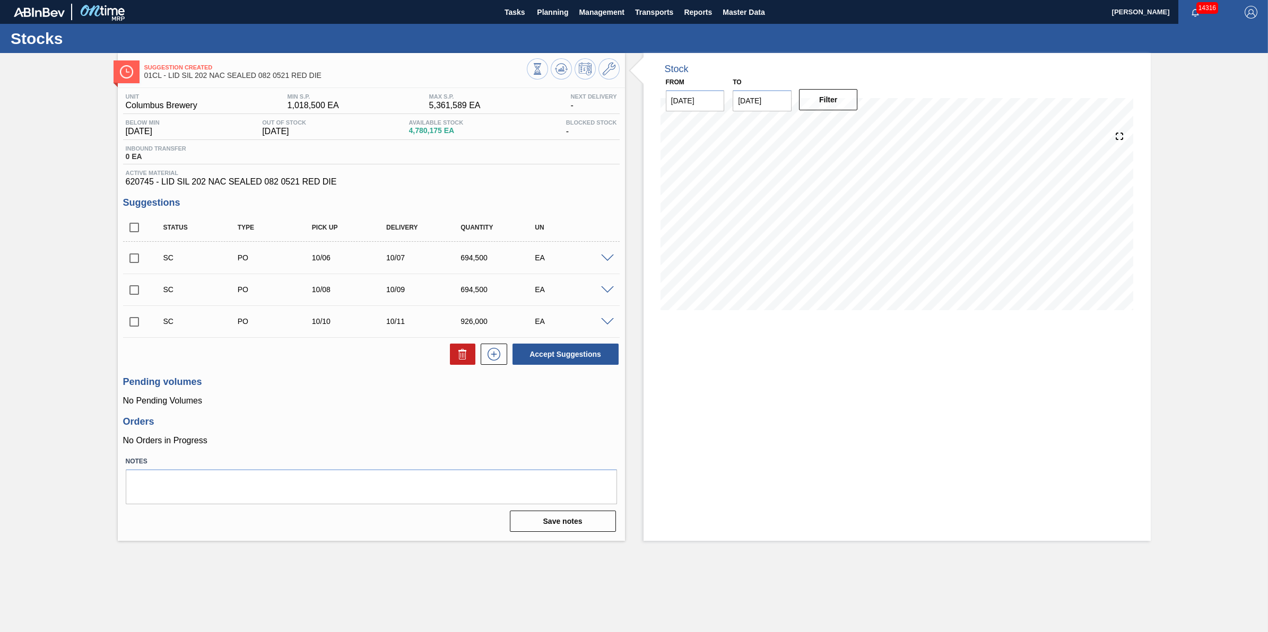
click at [601, 288] on span at bounding box center [607, 290] width 13 height 8
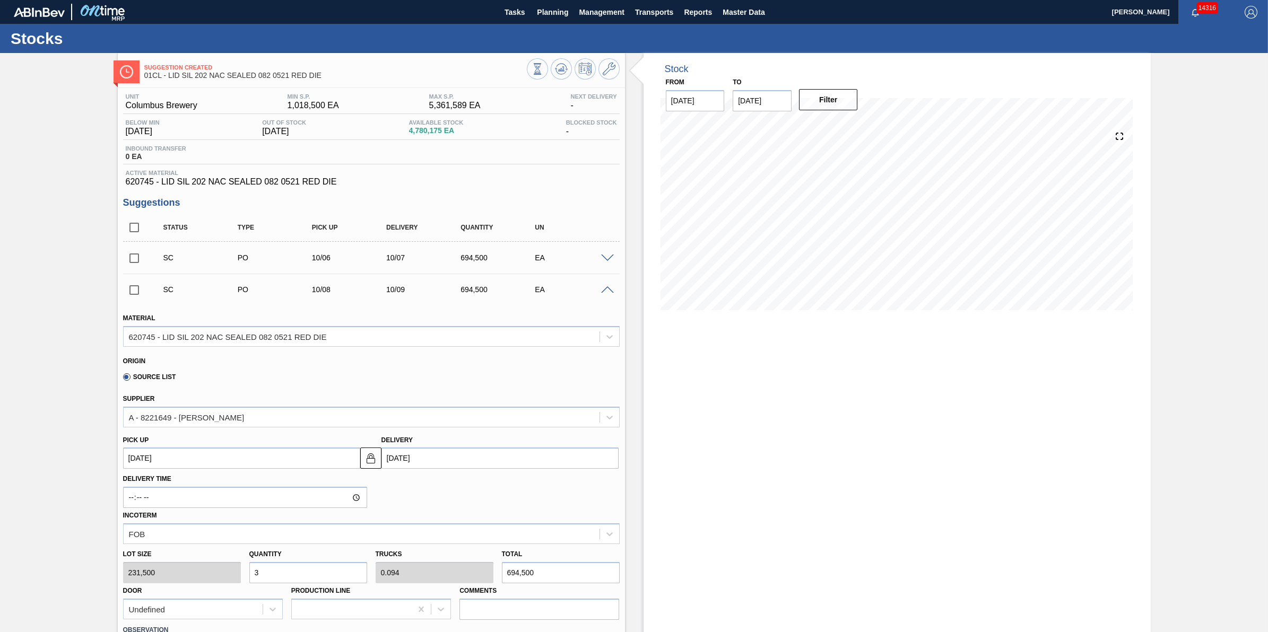
click at [605, 288] on span at bounding box center [607, 290] width 13 height 8
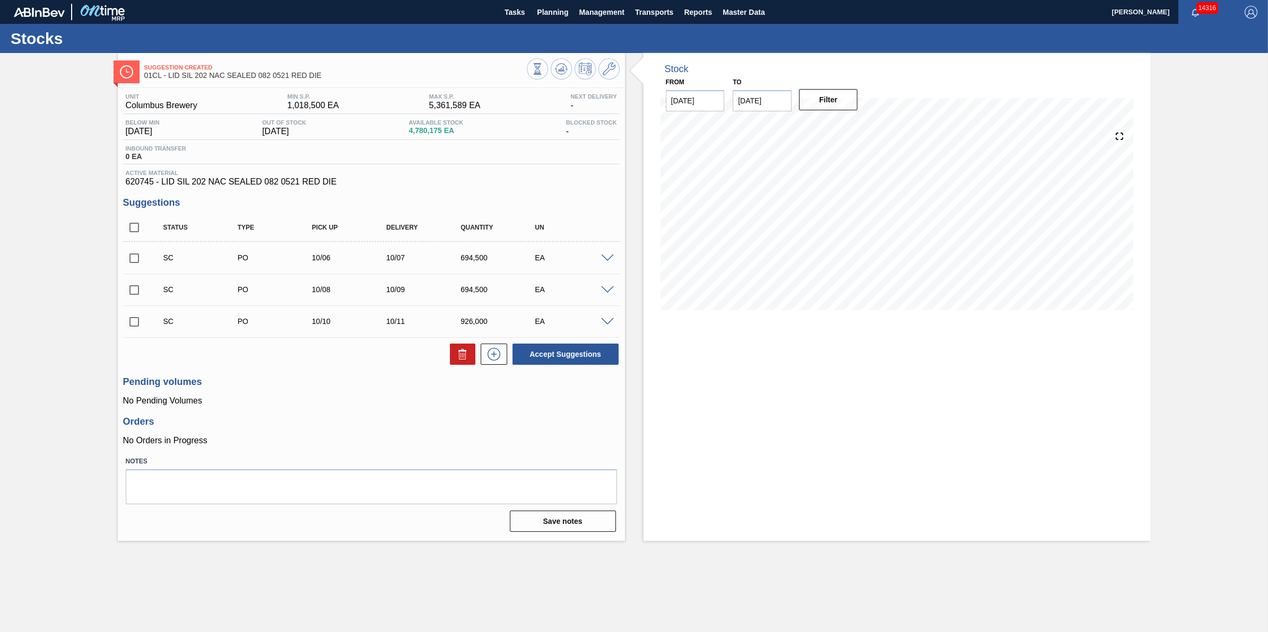
click at [607, 258] on span at bounding box center [607, 259] width 13 height 8
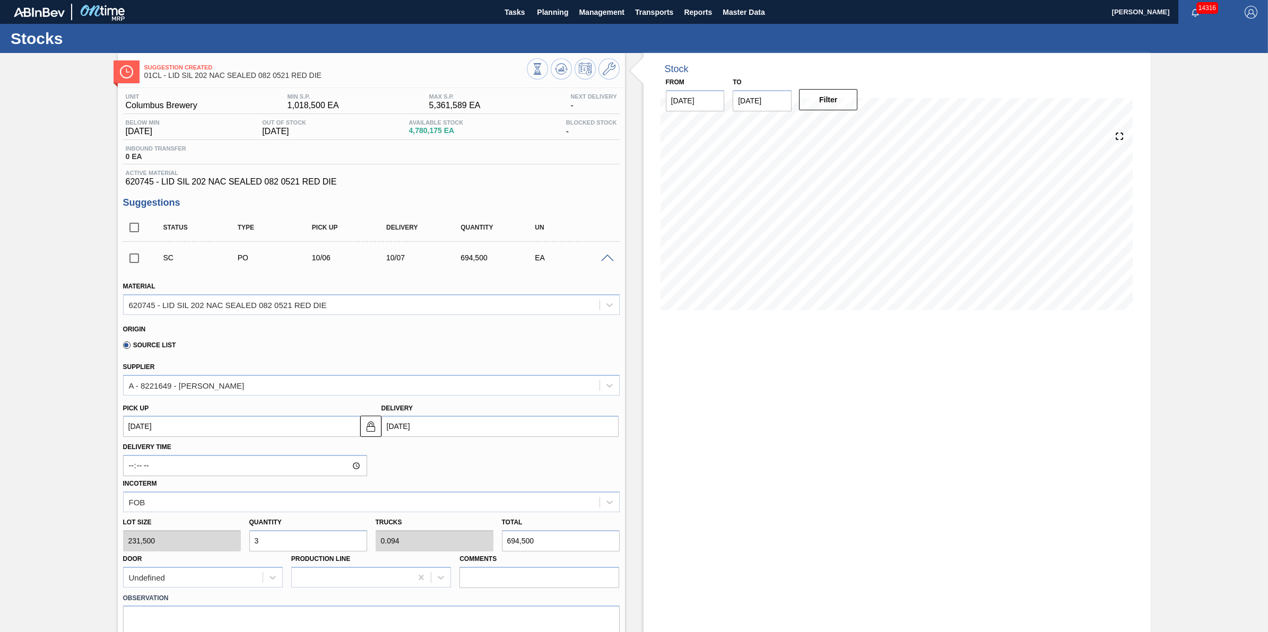
click at [608, 259] on span at bounding box center [607, 259] width 13 height 8
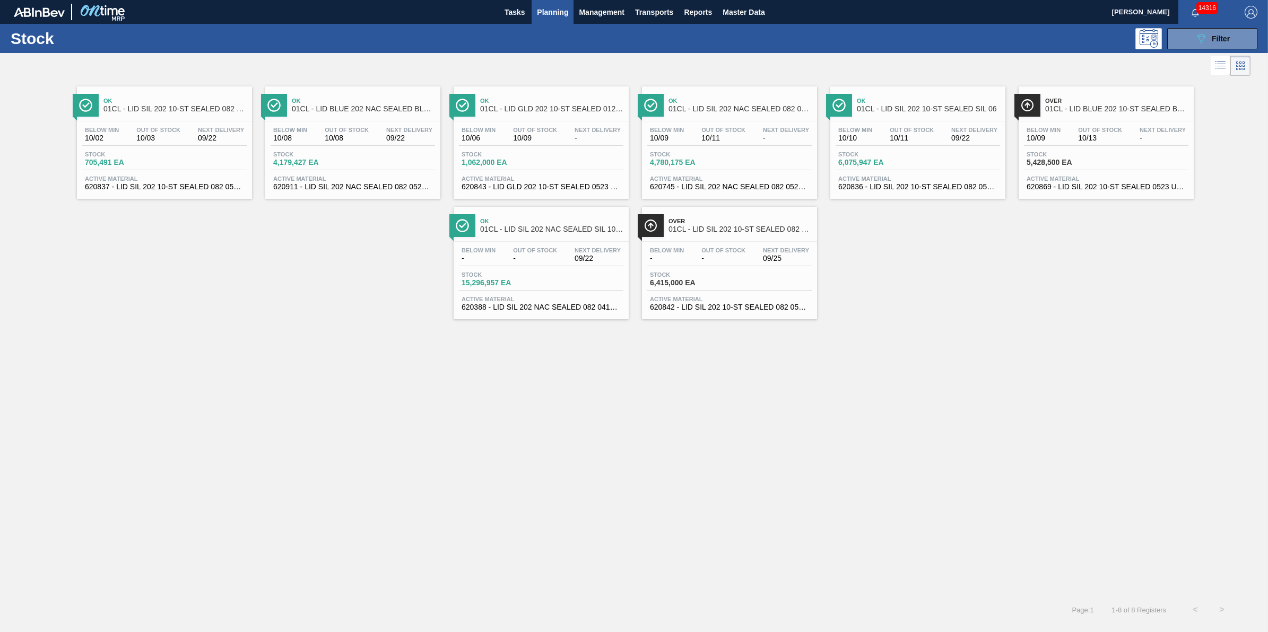
click at [905, 126] on div "Below Min 10/10 Out Of Stock 10/11 Next Delivery 09/22 Stock 6,075,947 EA Activ…" at bounding box center [917, 157] width 175 height 72
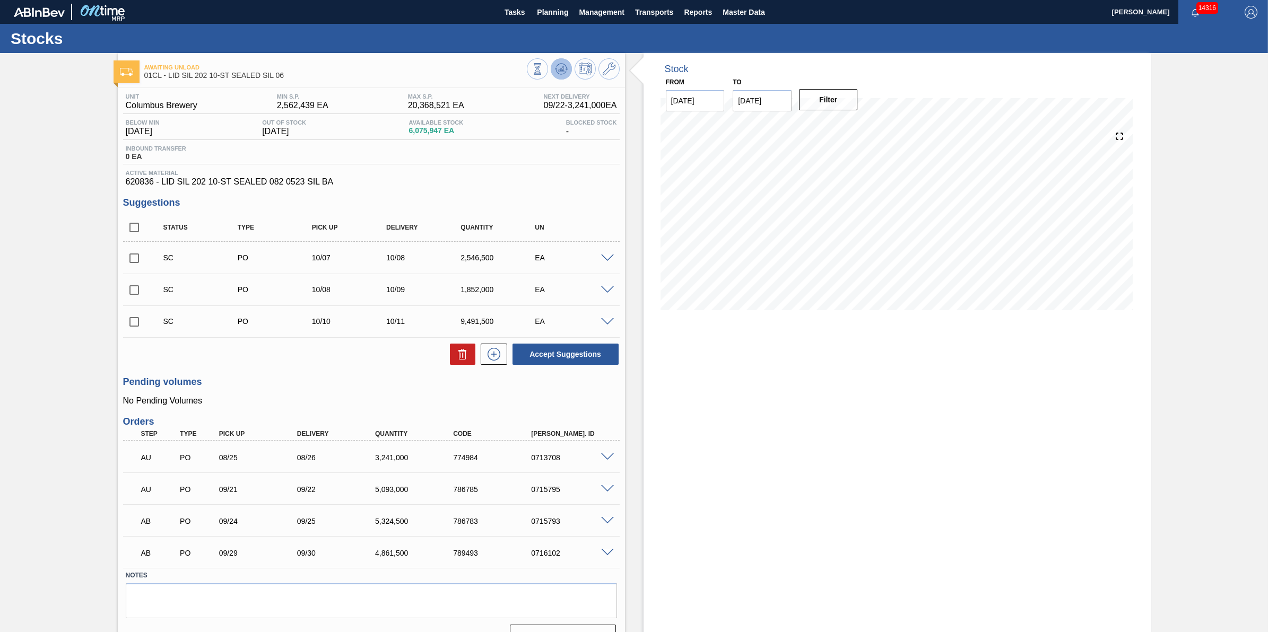
click at [556, 73] on icon at bounding box center [561, 69] width 13 height 13
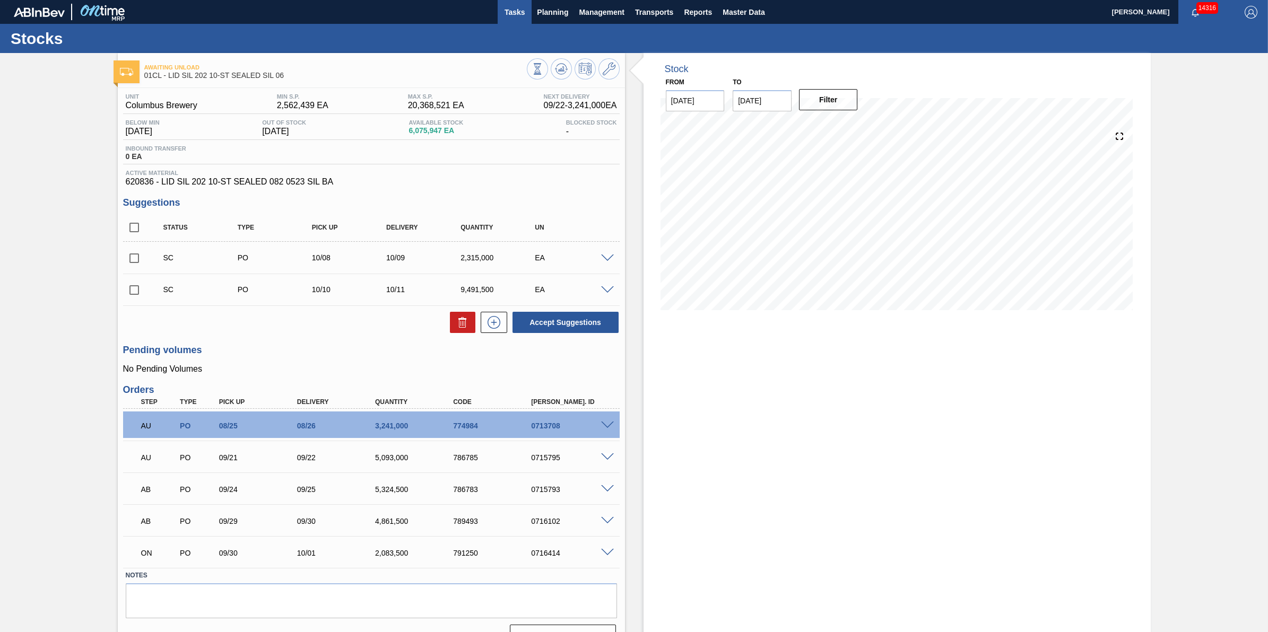
click at [520, 13] on span "Tasks" at bounding box center [514, 12] width 23 height 13
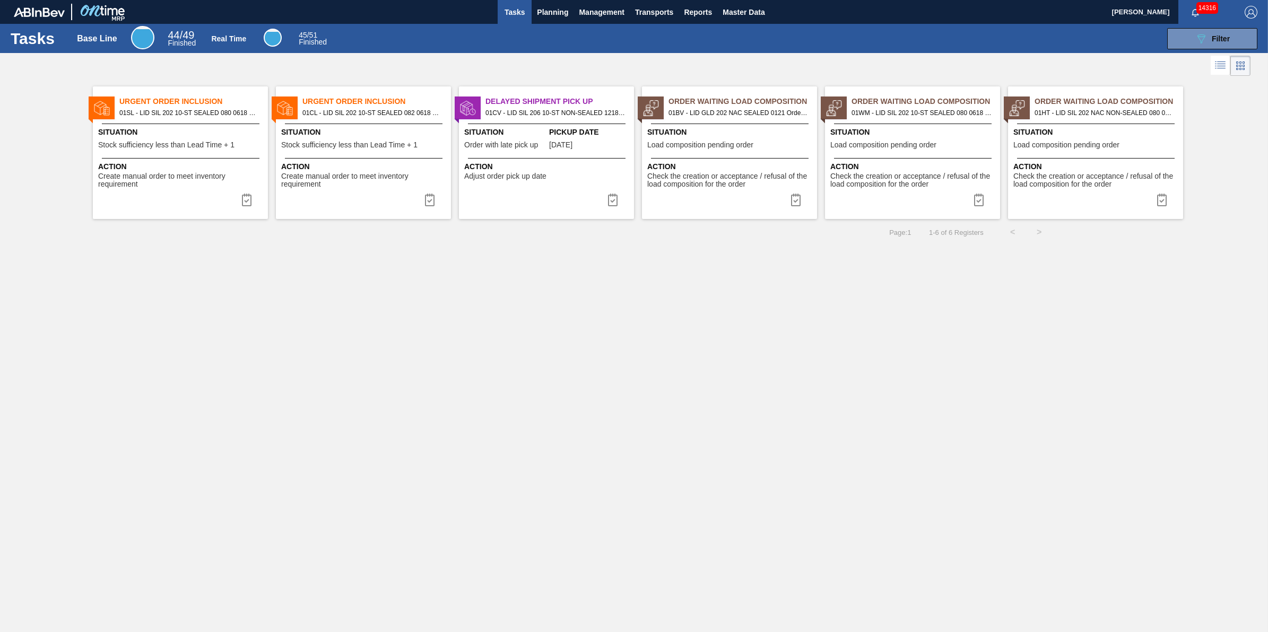
click at [338, 162] on span "Action" at bounding box center [364, 166] width 167 height 11
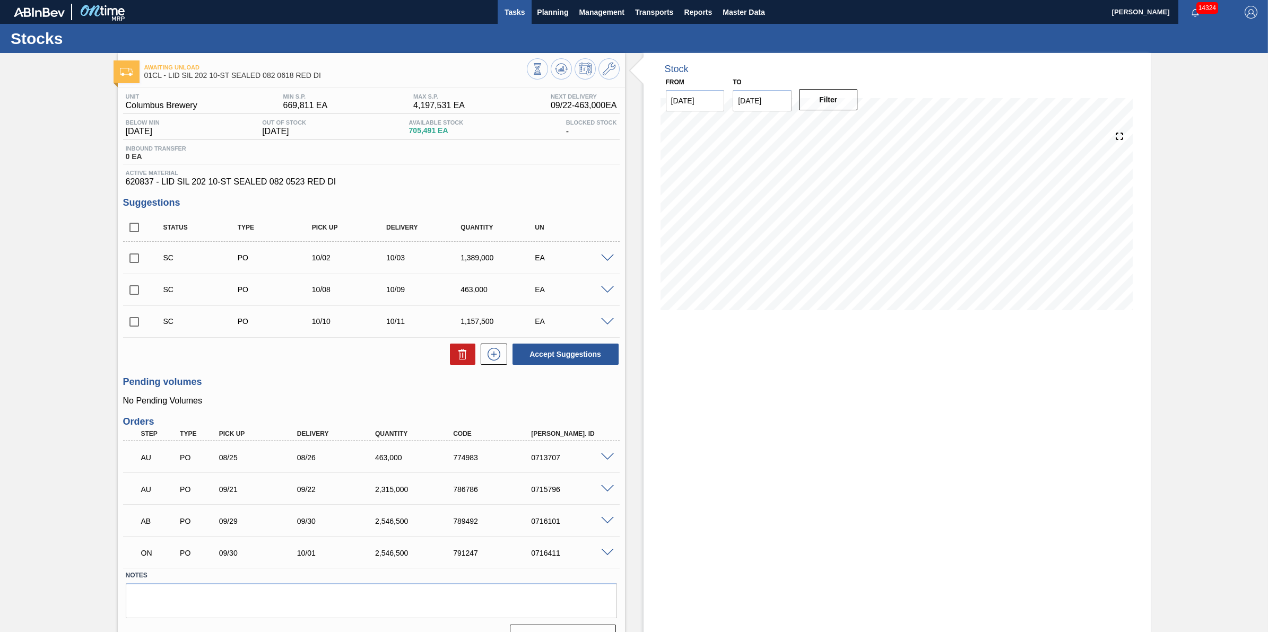
drag, startPoint x: 508, startPoint y: 14, endPoint x: 518, endPoint y: 14, distance: 9.5
click at [508, 14] on span "Tasks" at bounding box center [514, 12] width 23 height 13
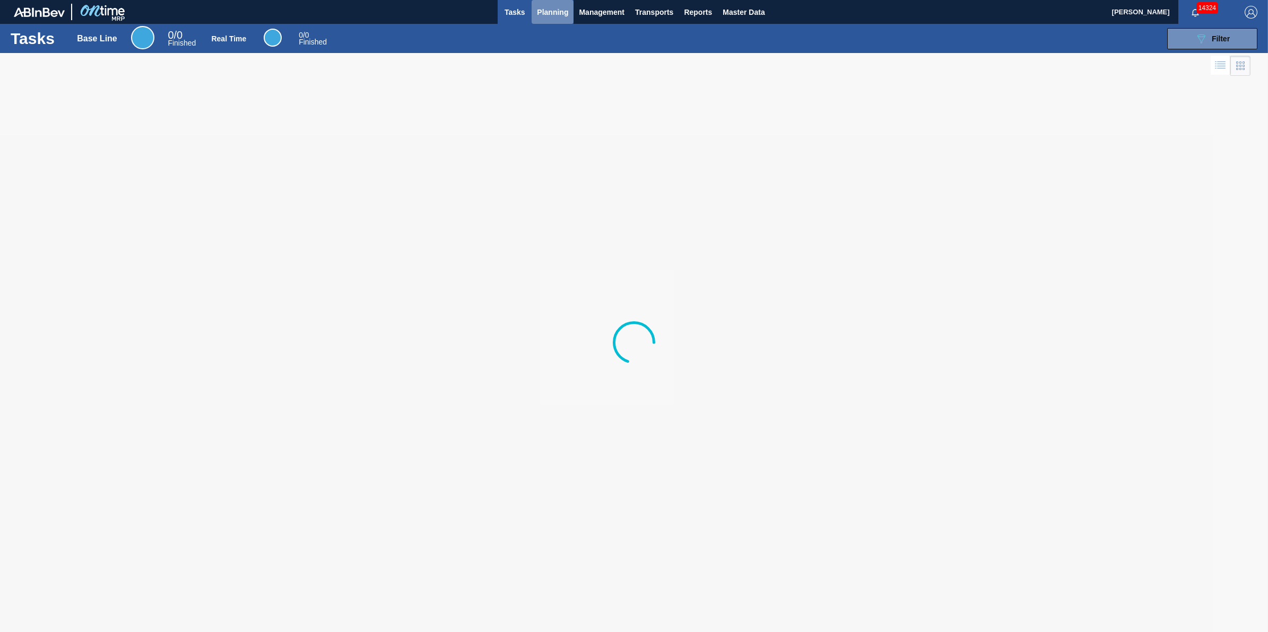
click at [566, 9] on span "Planning" at bounding box center [552, 12] width 31 height 13
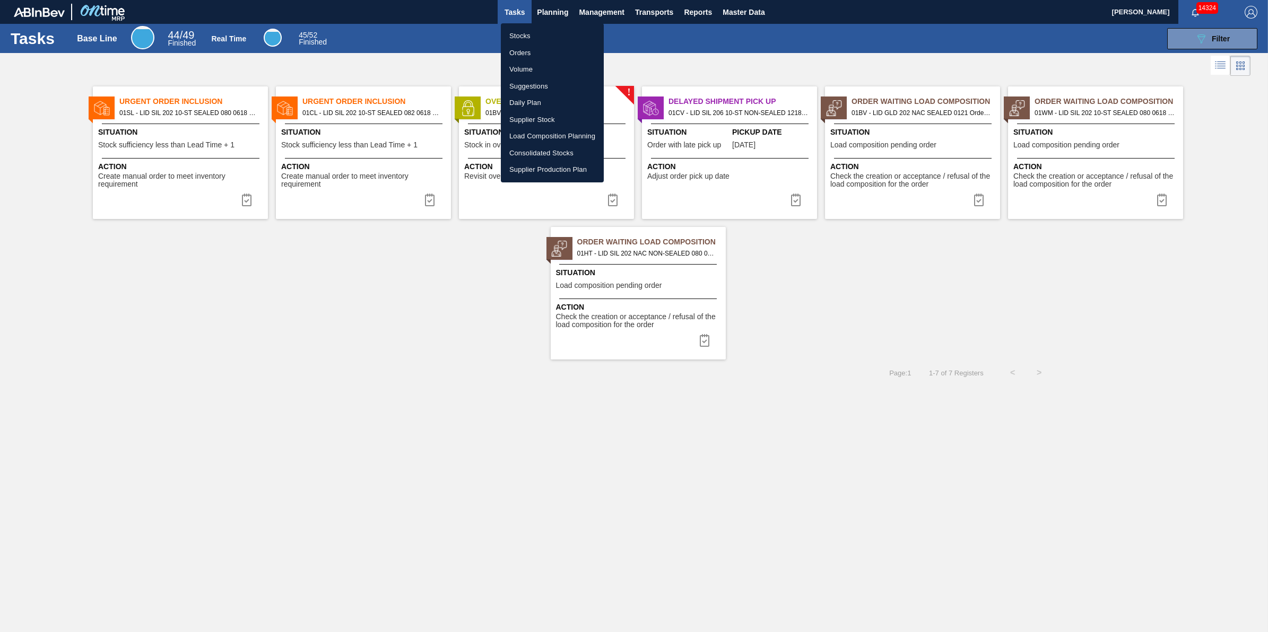
click at [455, 379] on div at bounding box center [634, 316] width 1268 height 632
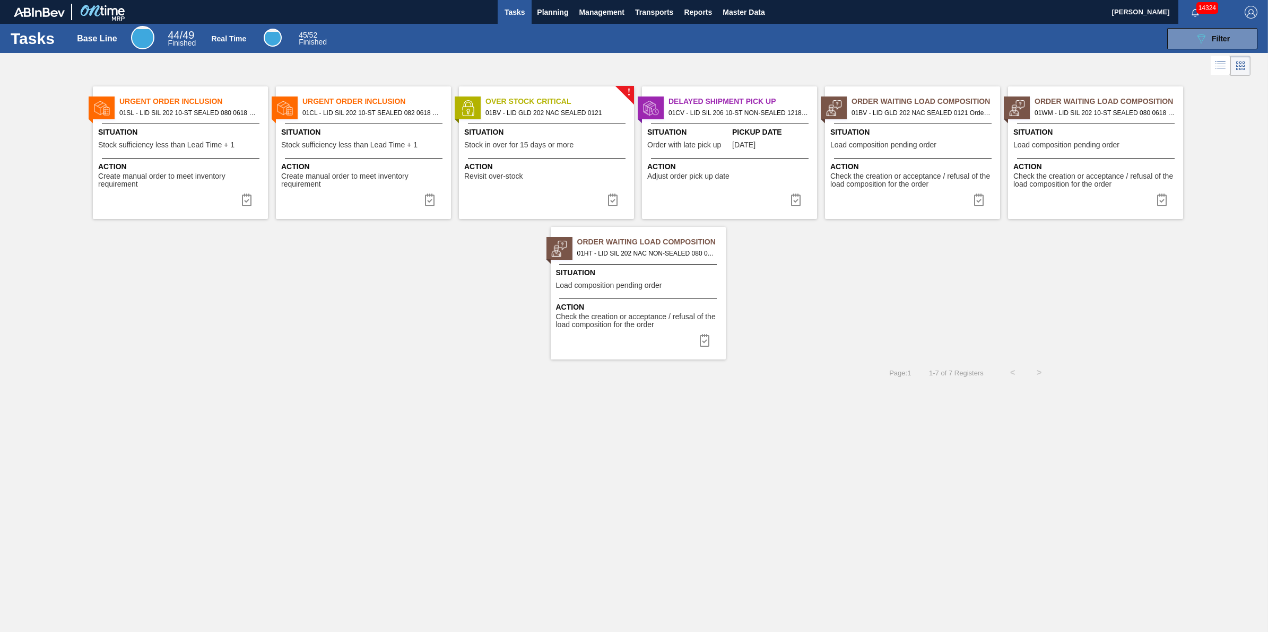
click at [509, 171] on span "Action" at bounding box center [547, 166] width 167 height 11
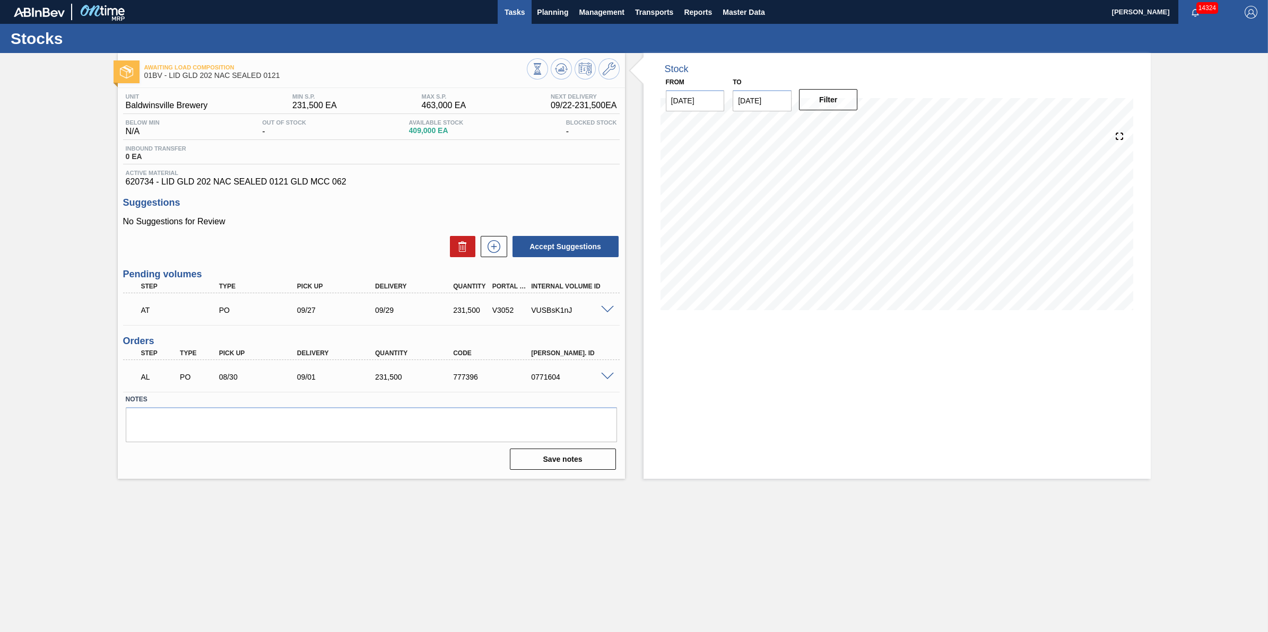
click at [523, 16] on span "Tasks" at bounding box center [514, 12] width 23 height 13
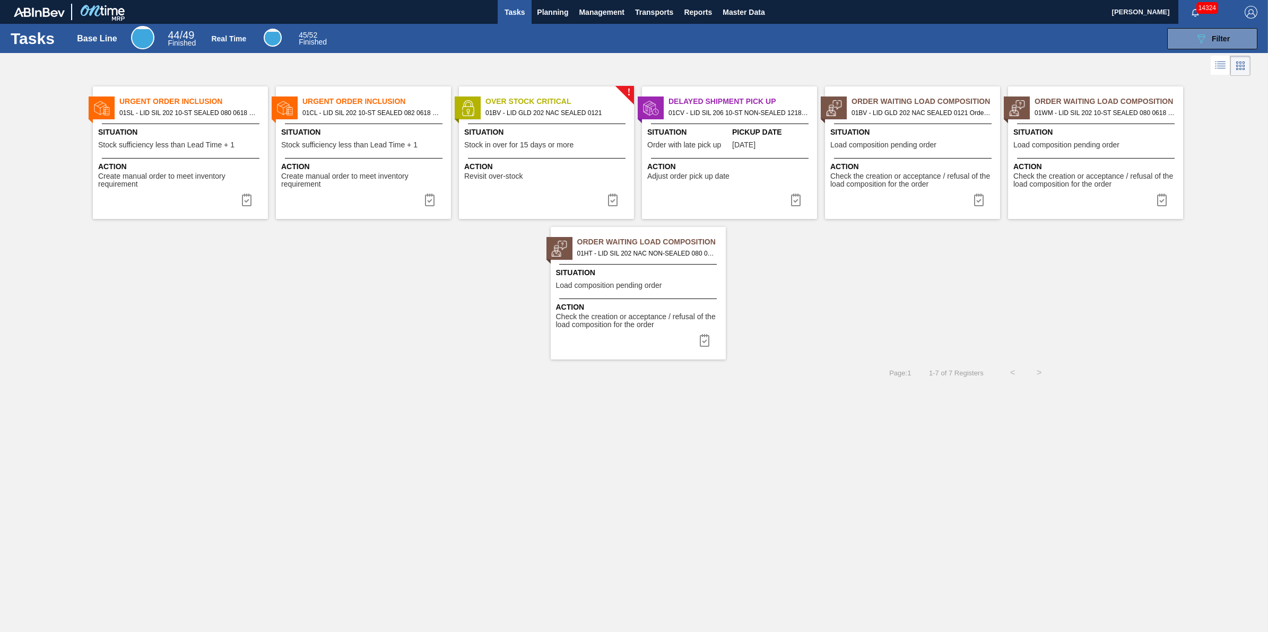
click at [512, 16] on span "Tasks" at bounding box center [514, 12] width 23 height 13
click at [537, 13] on span "Planning" at bounding box center [552, 12] width 31 height 13
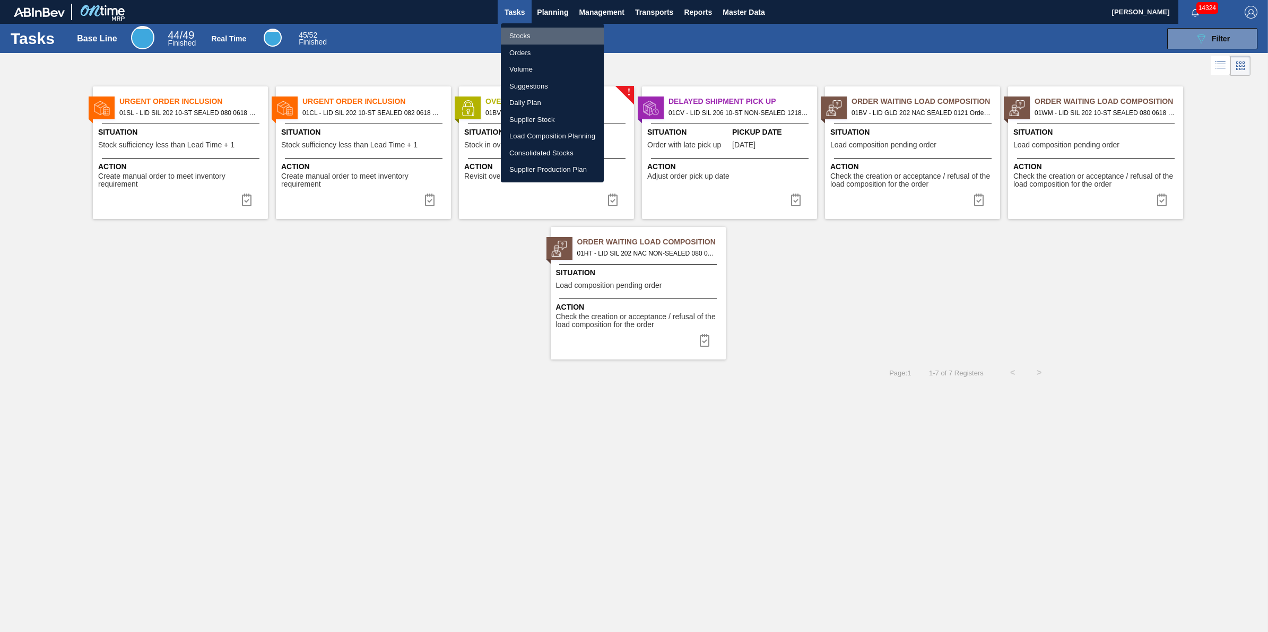
click at [535, 28] on li "Stocks" at bounding box center [552, 36] width 103 height 17
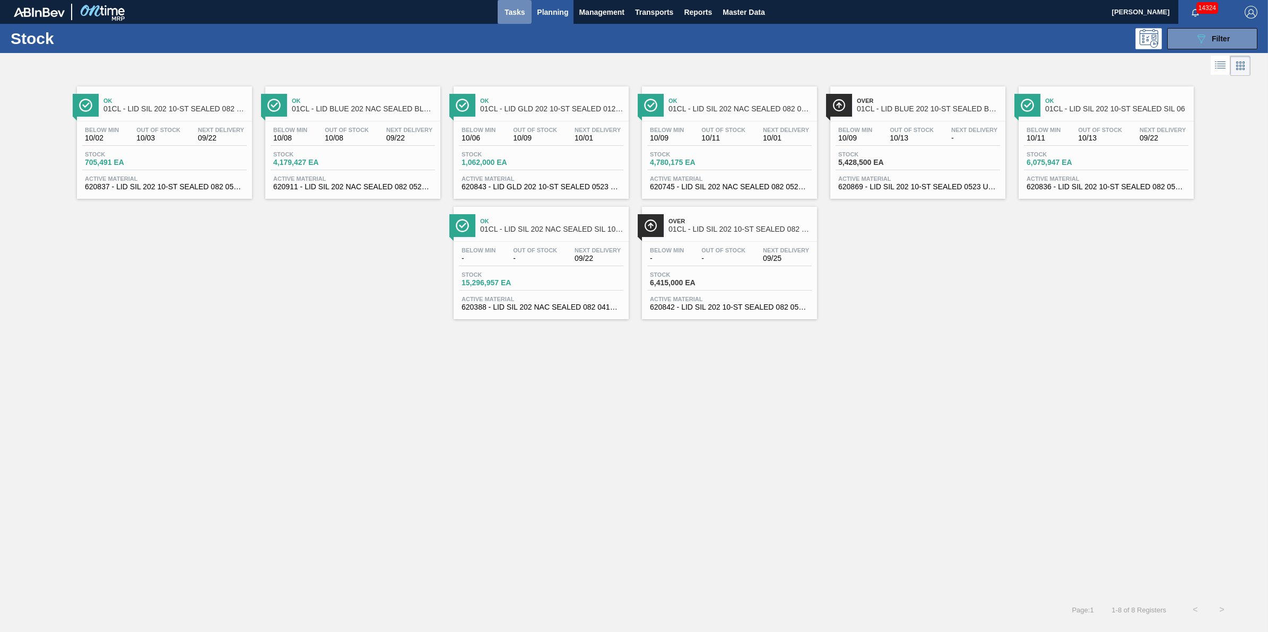
click at [505, 16] on span "Tasks" at bounding box center [514, 12] width 23 height 13
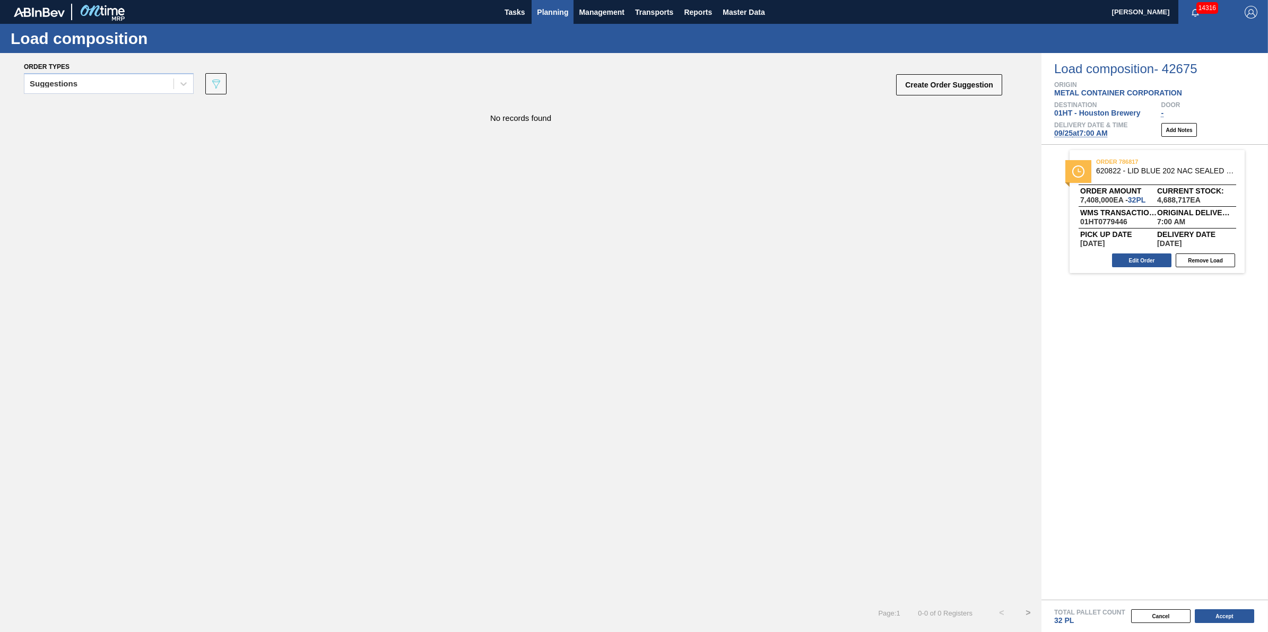
click at [538, 14] on span "Planning" at bounding box center [552, 12] width 31 height 13
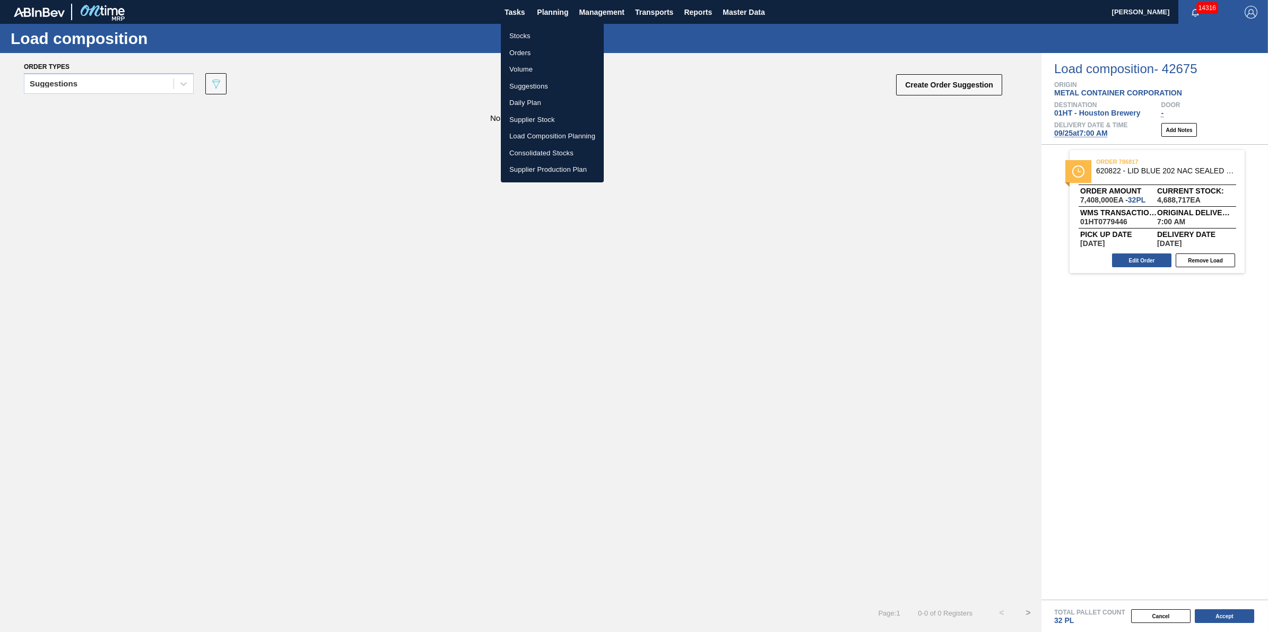
click at [571, 136] on li "Load Composition Planning" at bounding box center [552, 136] width 103 height 17
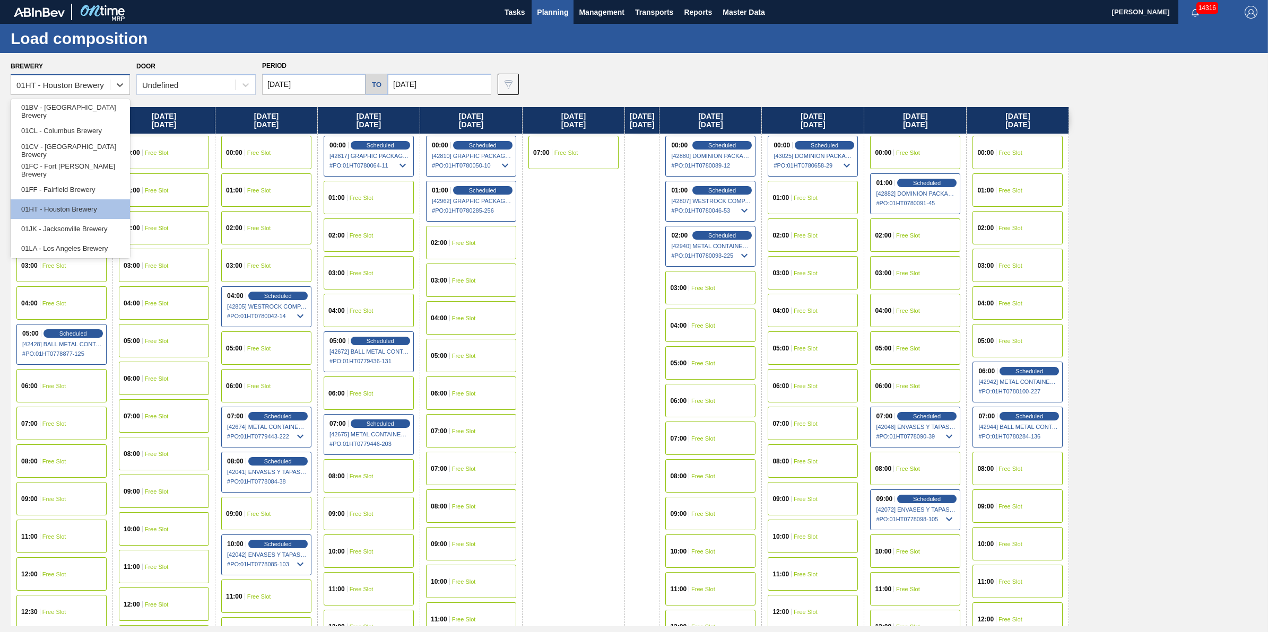
click at [96, 88] on div "01HT - Houston Brewery" at bounding box center [60, 85] width 88 height 9
click at [98, 107] on div "01BV - [GEOGRAPHIC_DATA] Brewery" at bounding box center [70, 111] width 119 height 20
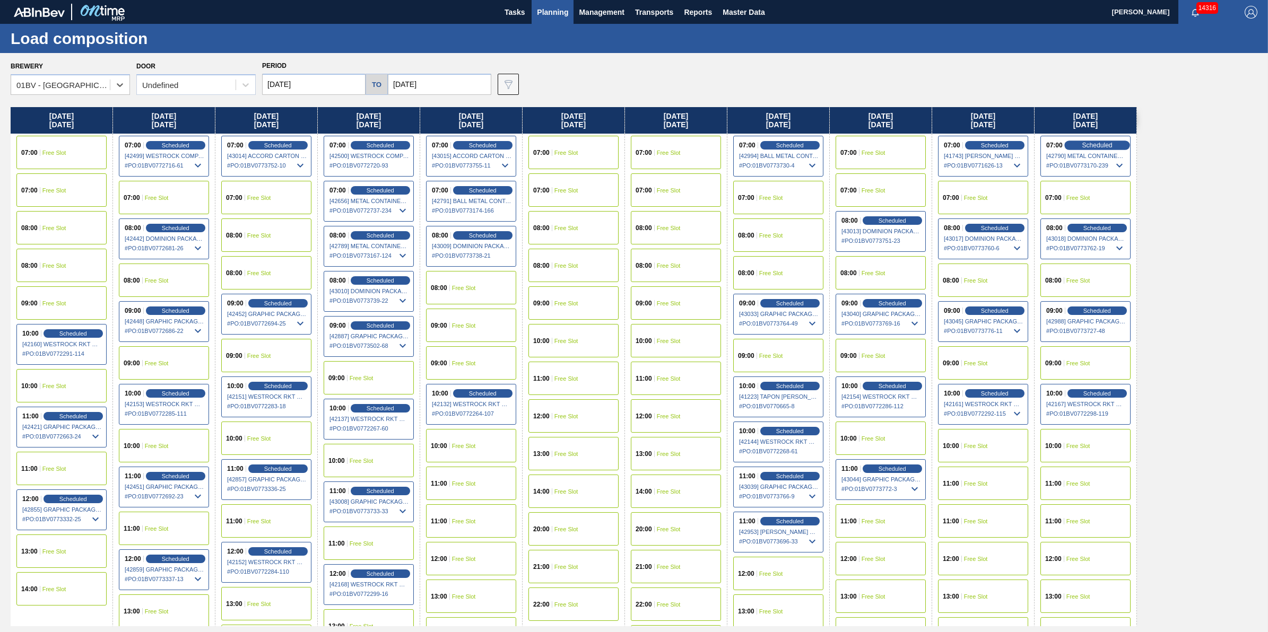
click at [1108, 143] on span "Scheduled" at bounding box center [1097, 145] width 30 height 7
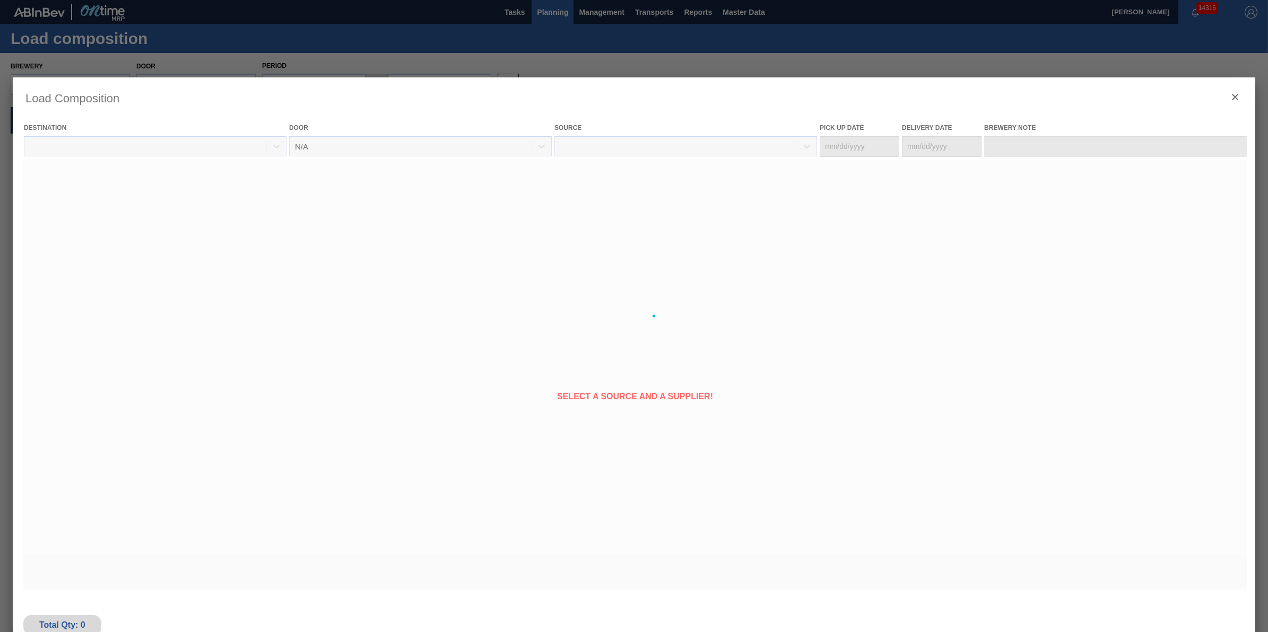
type Date "[DATE]"
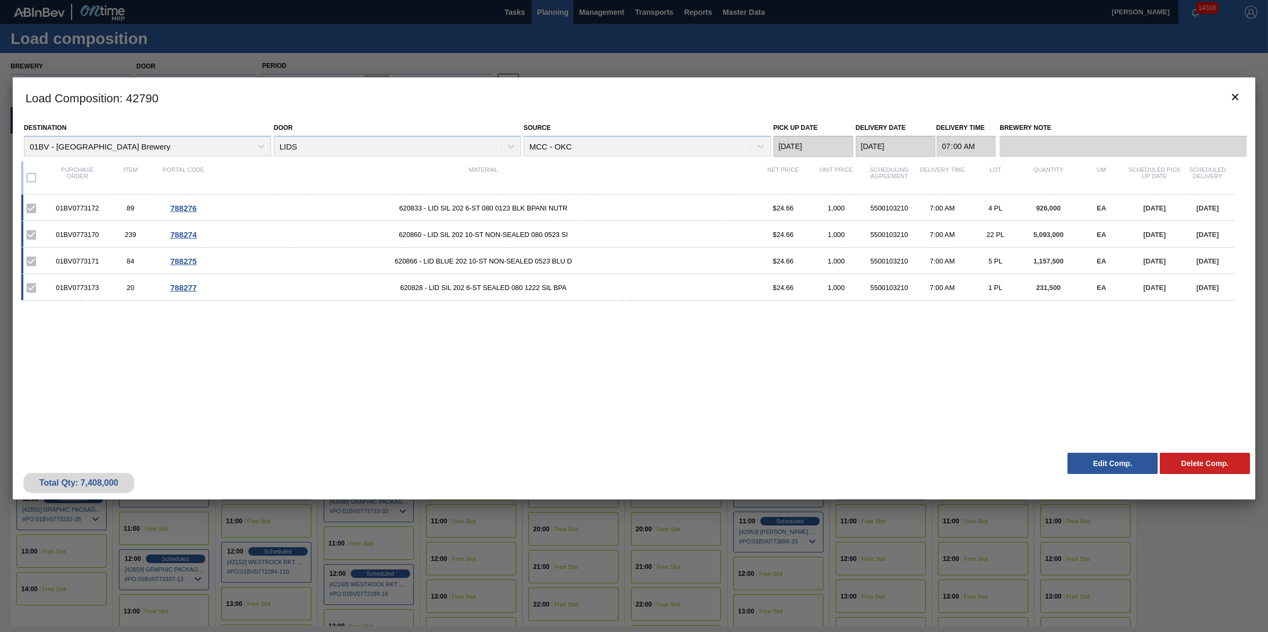
click at [814, 52] on div at bounding box center [634, 316] width 1268 height 632
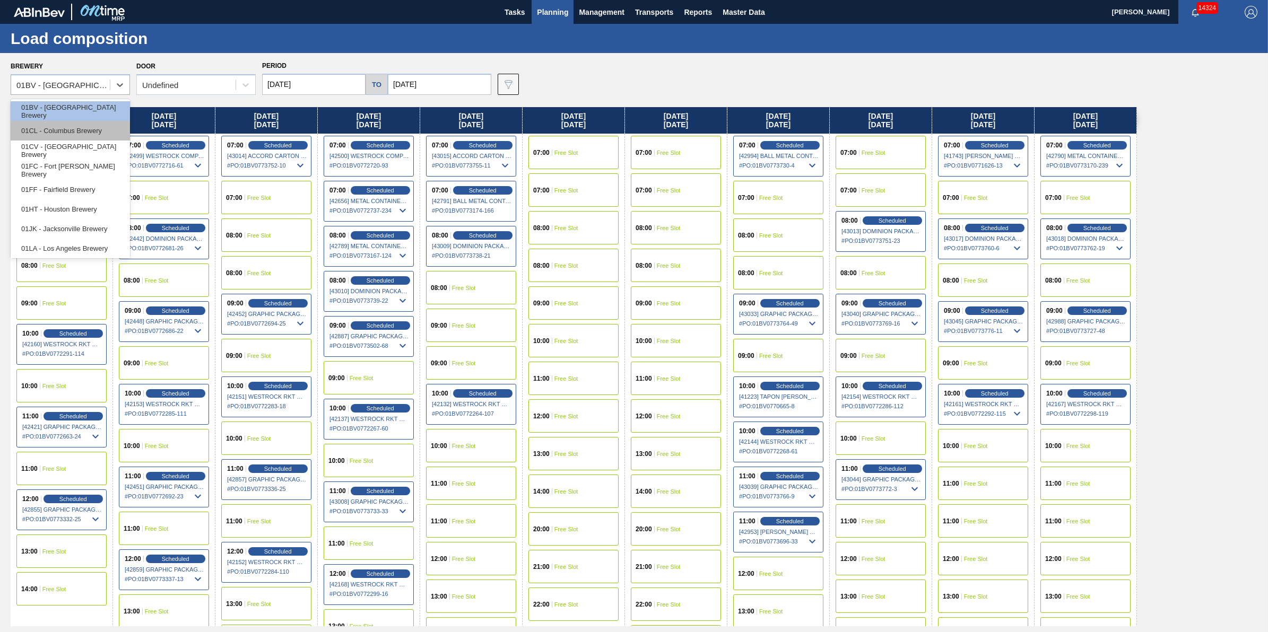
click at [109, 134] on div "01CL - Columbus Brewery" at bounding box center [70, 131] width 119 height 20
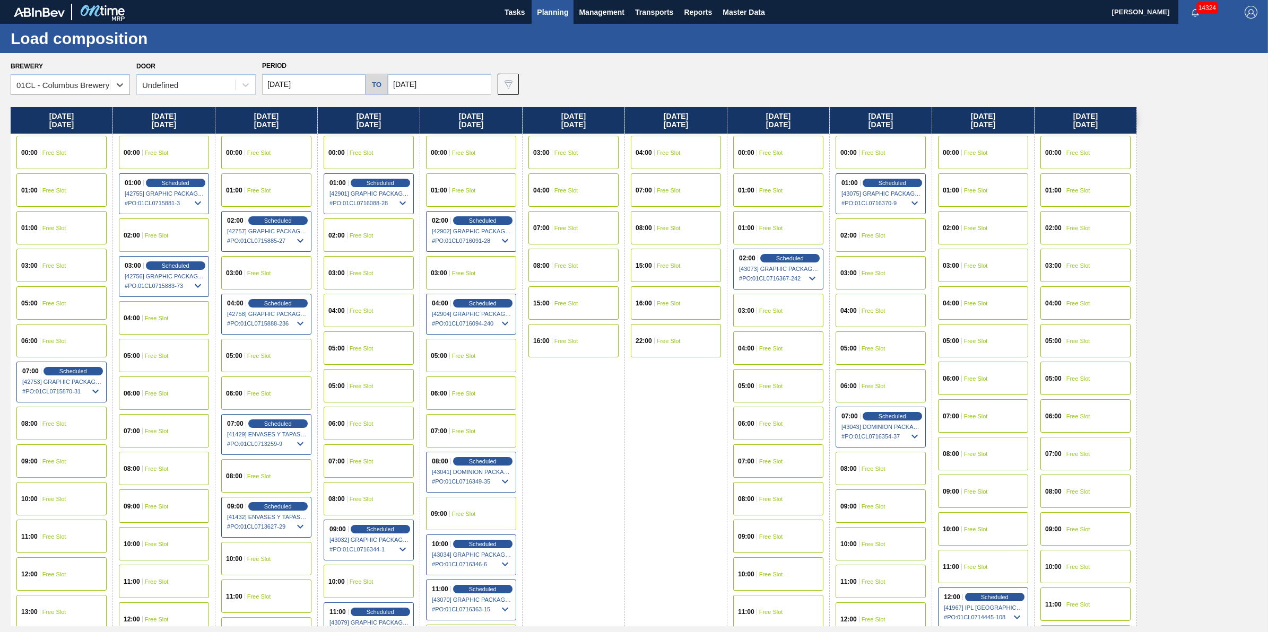
drag, startPoint x: 842, startPoint y: 221, endPoint x: 357, endPoint y: 311, distance: 493.7
click at [357, 311] on div "[DATE] 00:00 Free Slot 01:00 Free Slot 01:00 Free Slot 03:00 Free Slot 05:00 Fr…" at bounding box center [637, 366] width 1252 height 519
click at [476, 93] on input "[DATE]" at bounding box center [439, 84] width 103 height 21
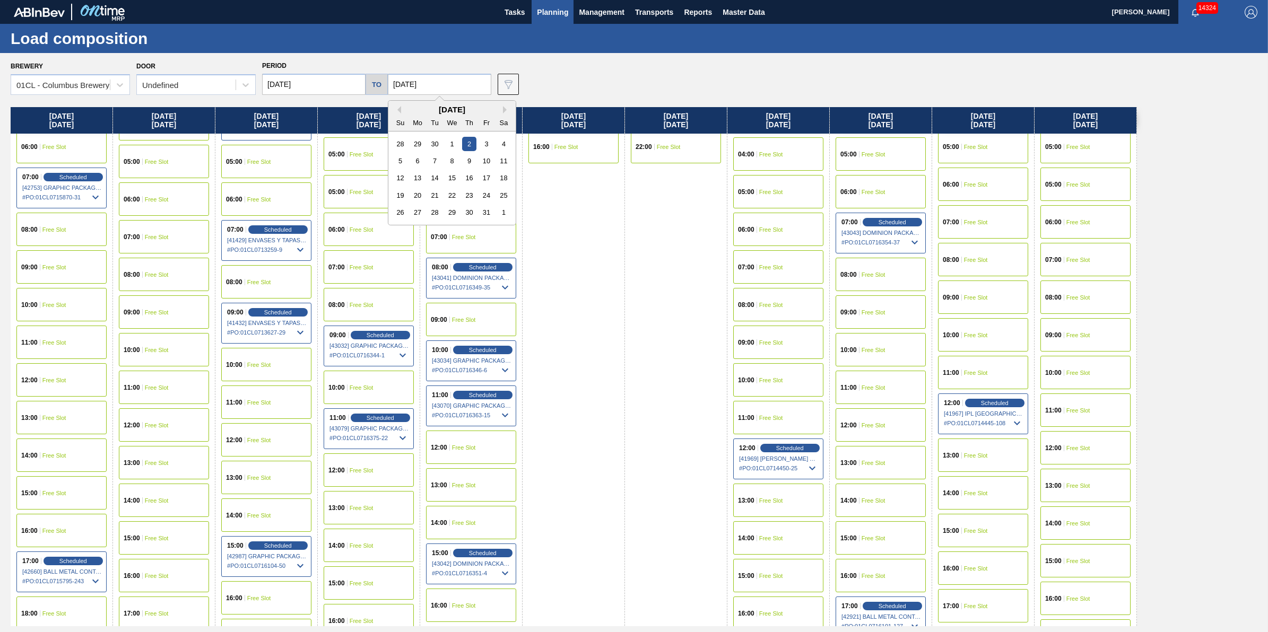
scroll to position [398, 0]
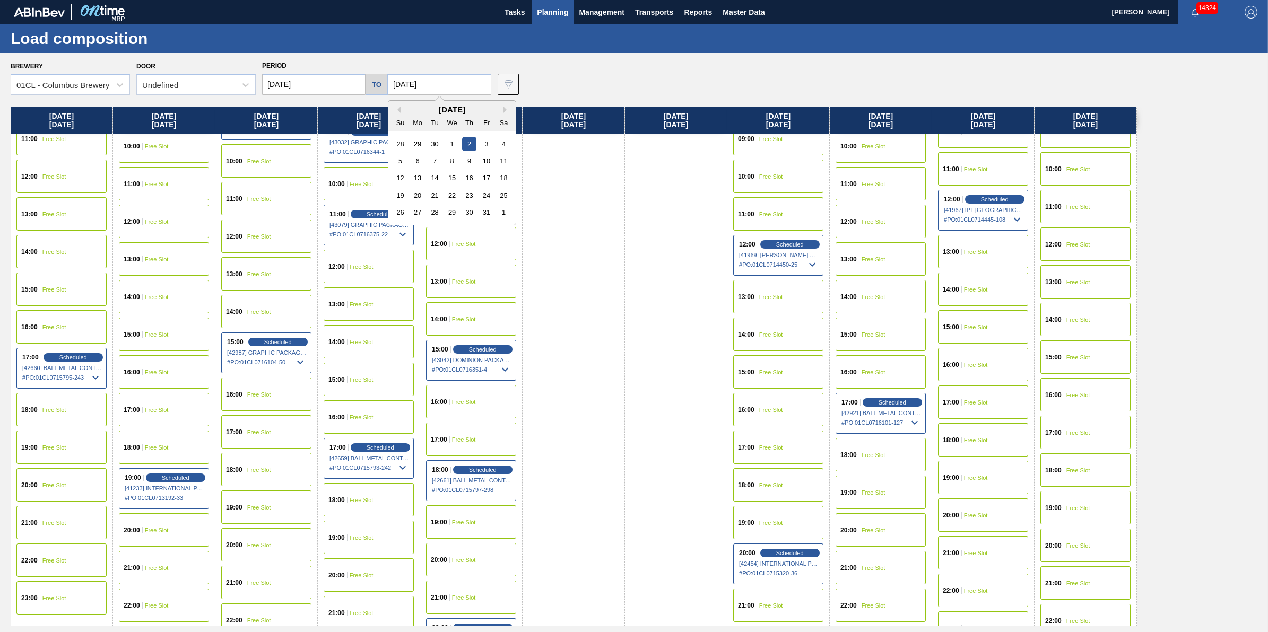
click at [979, 364] on span "Free Slot" at bounding box center [976, 365] width 24 height 6
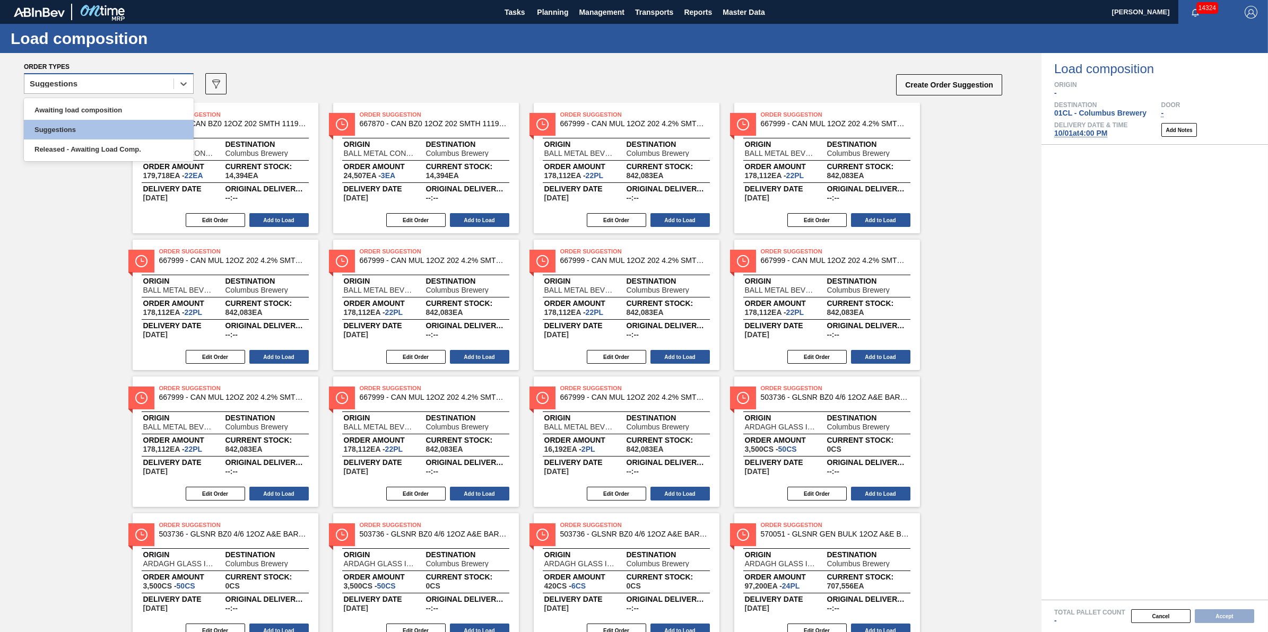
click at [152, 90] on div "Suggestions" at bounding box center [98, 83] width 149 height 15
click at [154, 115] on div "Awaiting load composition" at bounding box center [109, 110] width 170 height 20
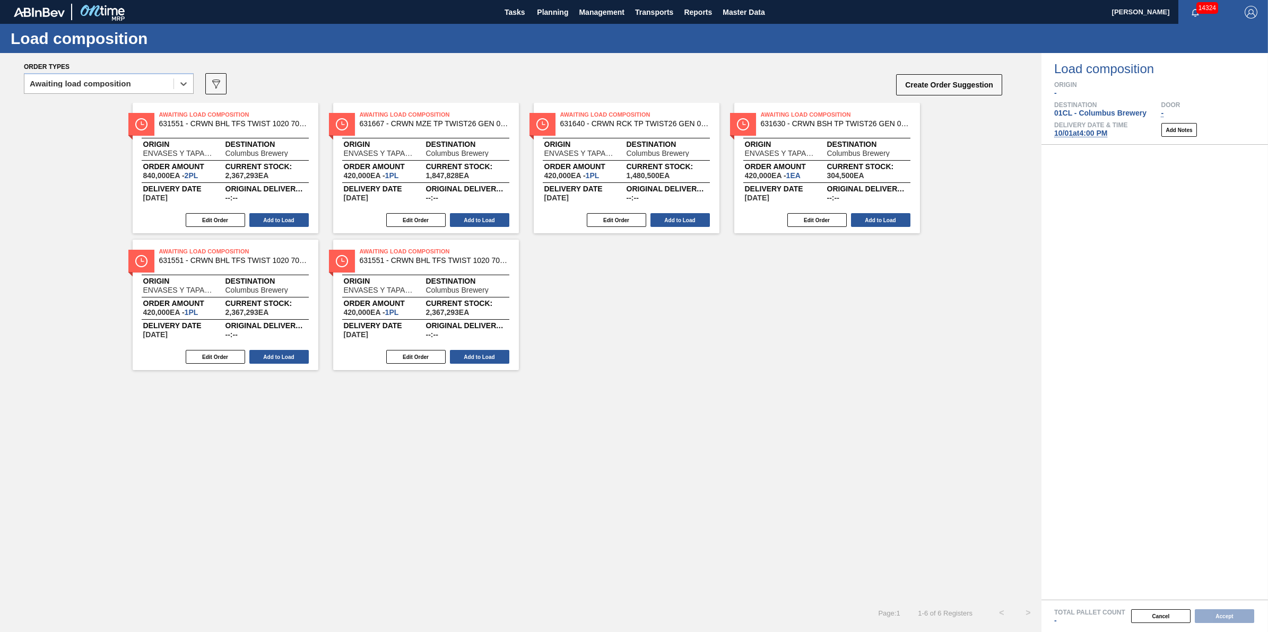
click at [149, 96] on div "option Awaiting load composition, selected. Select is focused ,type to refine l…" at bounding box center [109, 87] width 170 height 28
click at [149, 120] on div "Suggestions" at bounding box center [109, 130] width 170 height 20
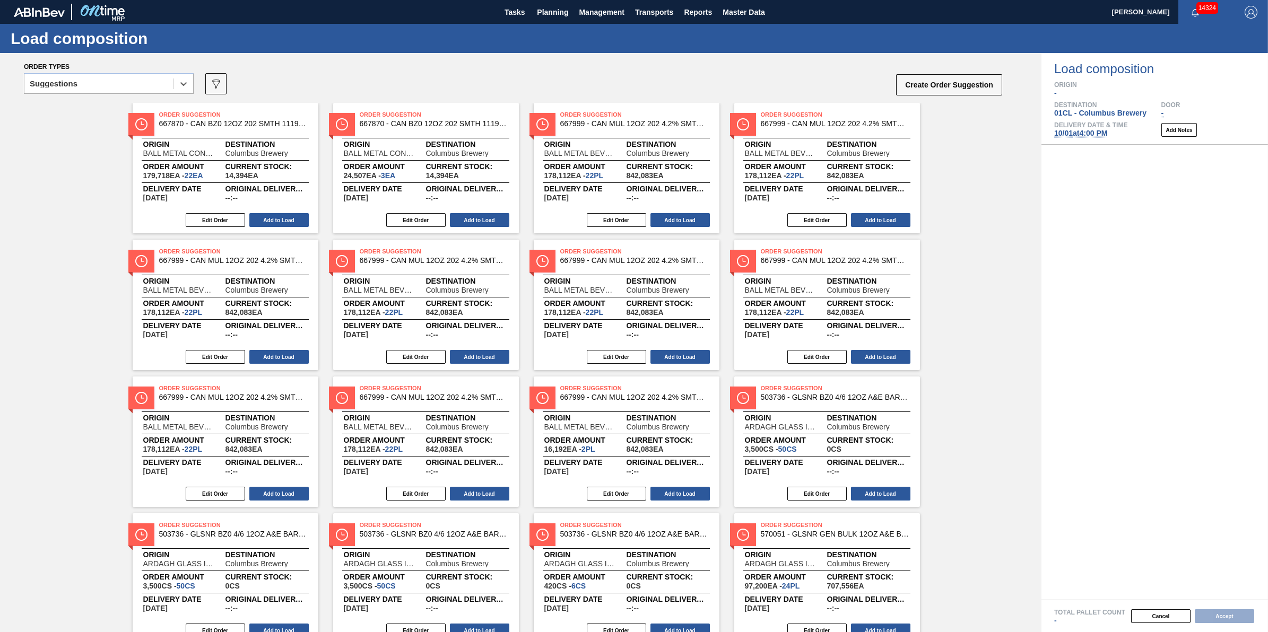
drag, startPoint x: 156, startPoint y: 84, endPoint x: 156, endPoint y: 97, distance: 12.7
click at [156, 91] on div "Suggestions" at bounding box center [98, 83] width 149 height 15
click at [155, 105] on div "Awaiting load composition" at bounding box center [109, 110] width 170 height 20
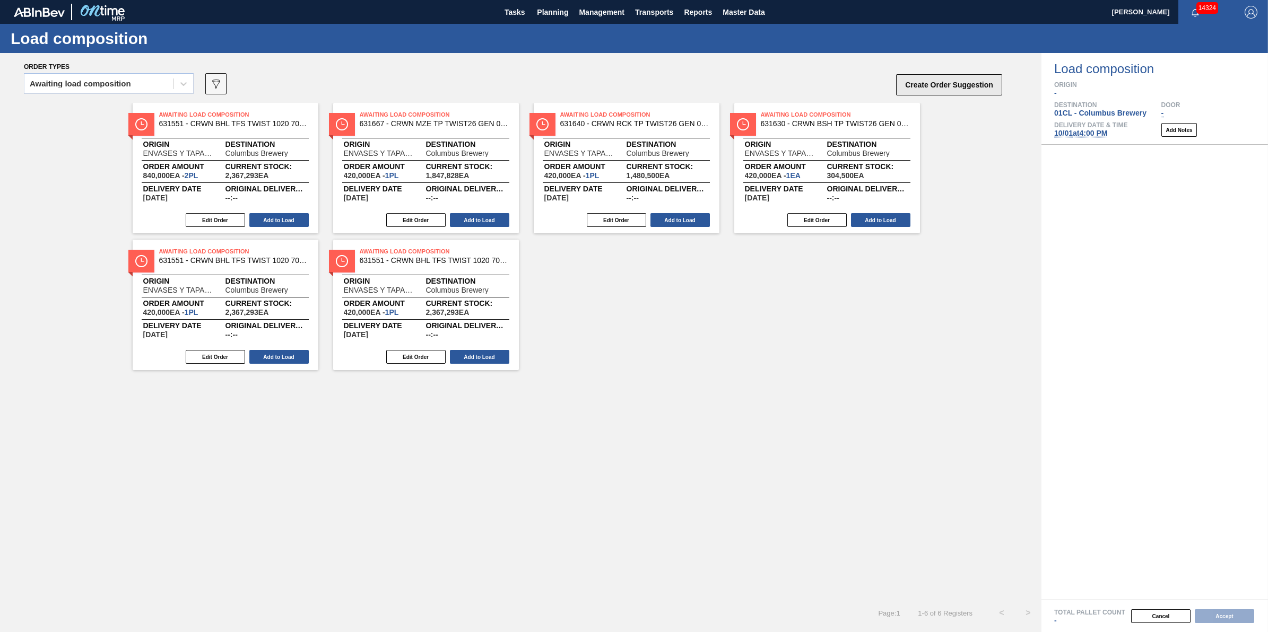
click at [943, 85] on button "Create Order Suggestion" at bounding box center [949, 84] width 106 height 21
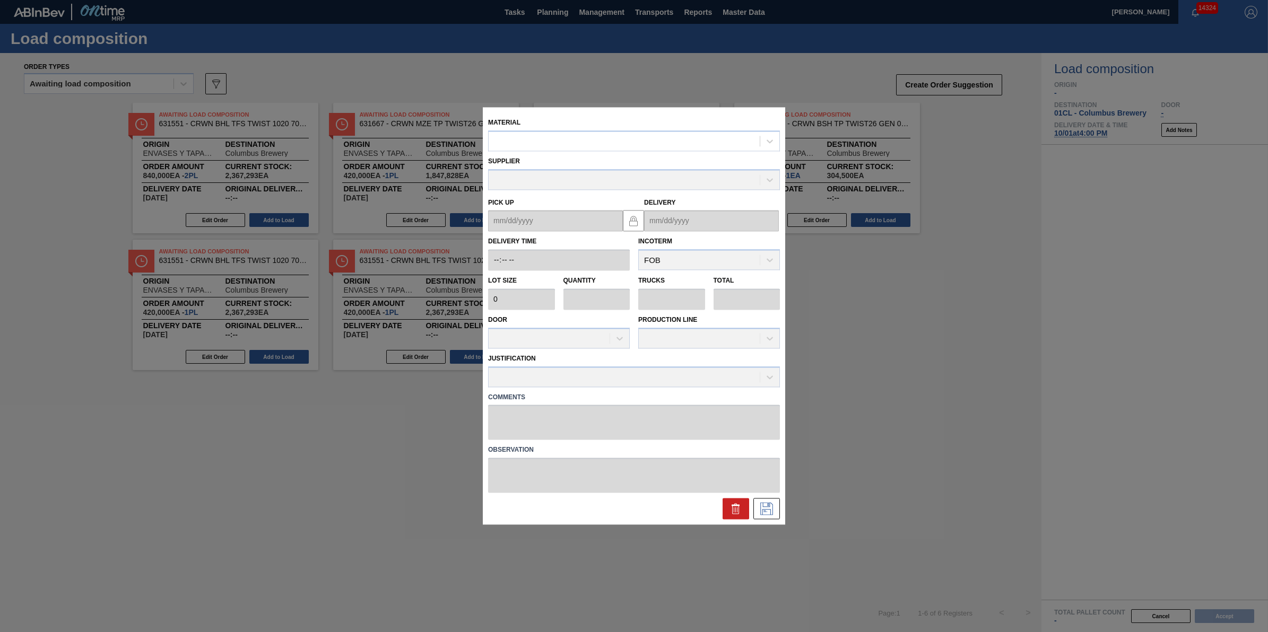
click at [671, 128] on div "Material" at bounding box center [634, 133] width 292 height 36
click at [672, 138] on div at bounding box center [624, 141] width 271 height 15
type input "620837"
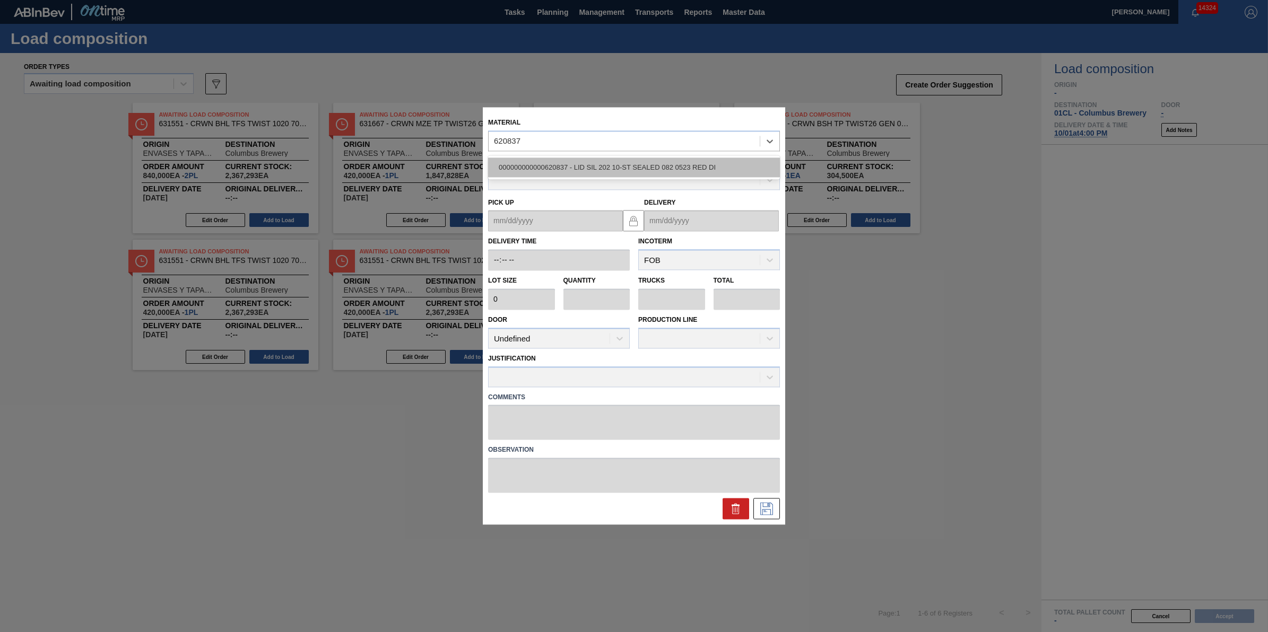
click at [727, 163] on div "000000000000620837 - LID SIL 202 10-ST SEALED 082 0523 RED DI" at bounding box center [634, 168] width 292 height 20
type input "231,500"
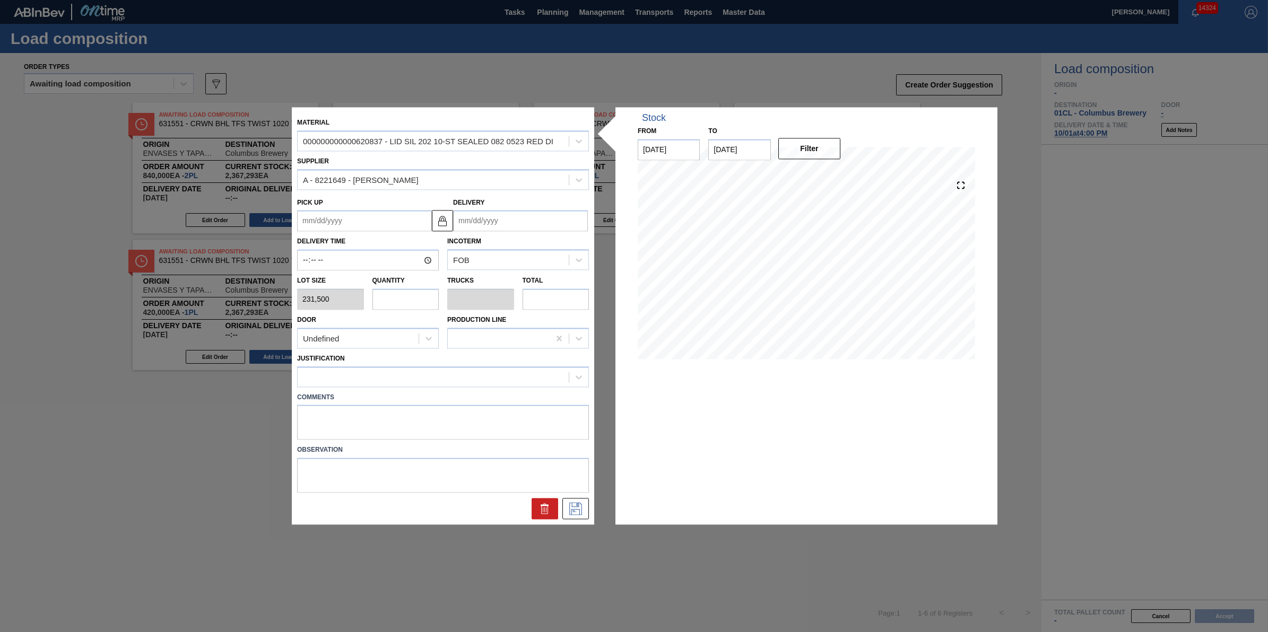
click at [396, 293] on input "text" at bounding box center [405, 299] width 67 height 21
type input "1"
type input "0.031"
type input "231,500"
type input "11"
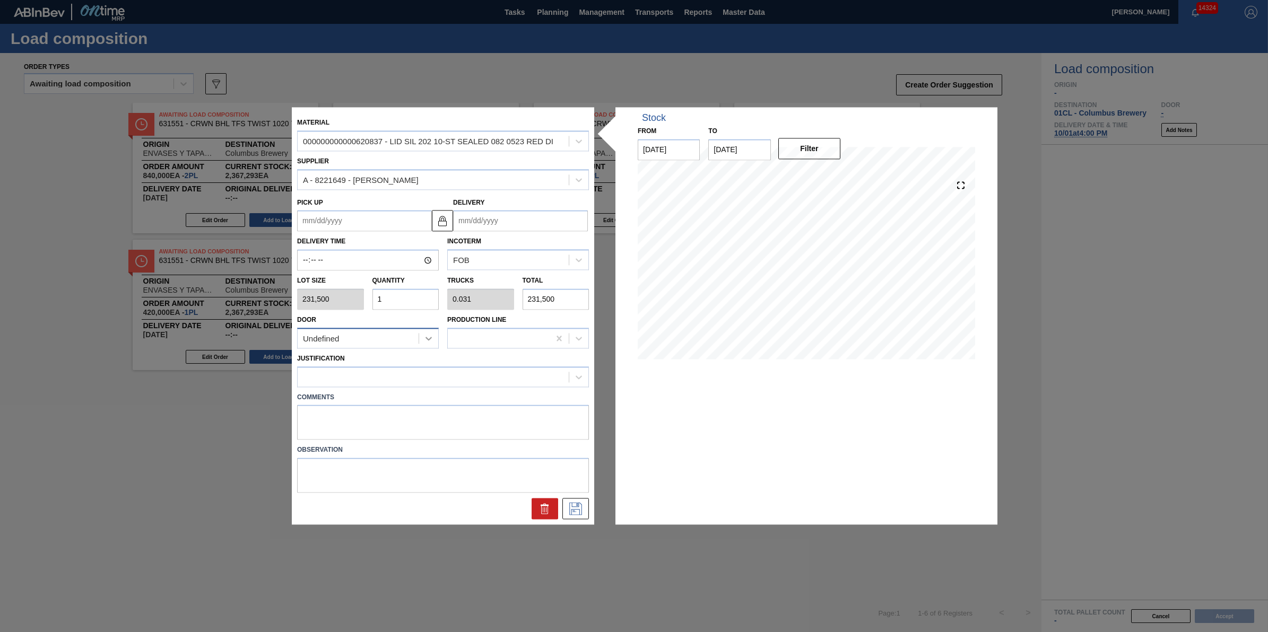
type input "0.344"
type input "2,546,500"
type input "11"
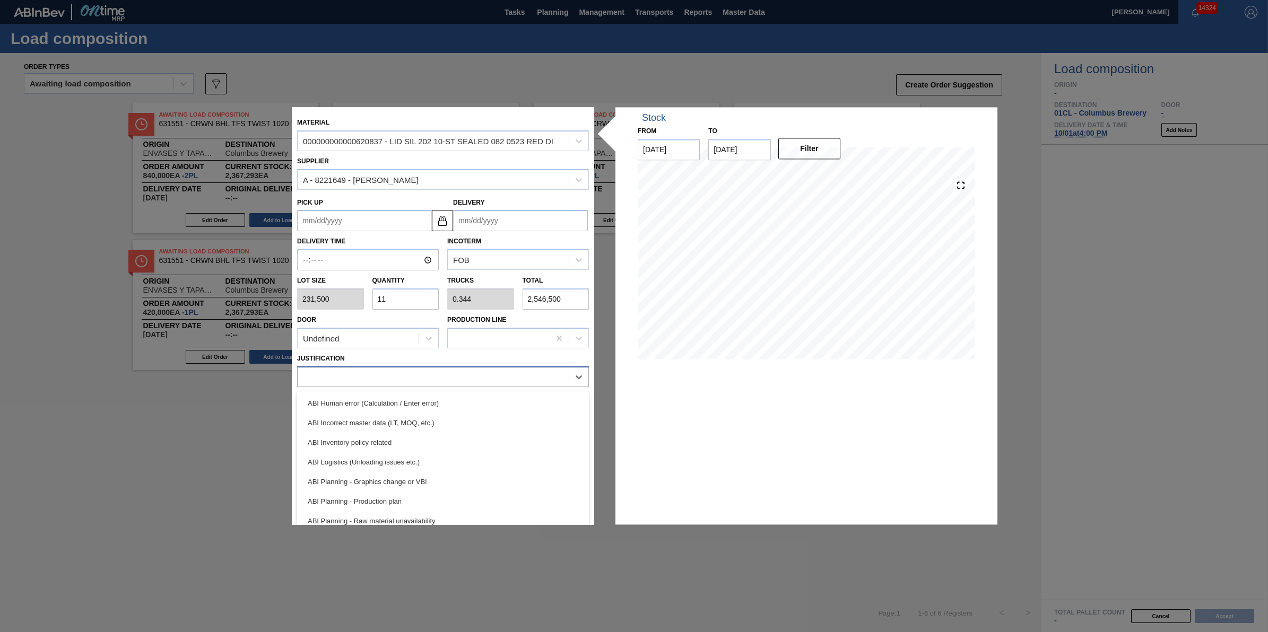
click at [420, 375] on div at bounding box center [433, 376] width 271 height 15
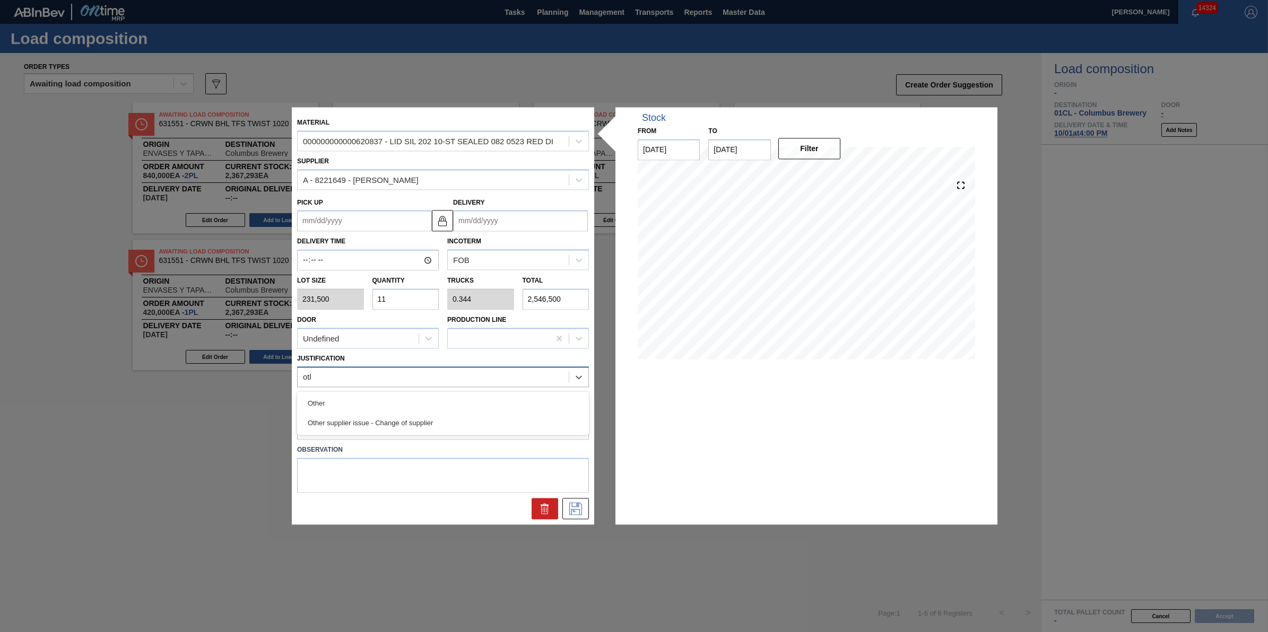
type input "other"
click at [423, 394] on div "Other" at bounding box center [443, 404] width 292 height 20
click at [550, 218] on input "Delivery" at bounding box center [520, 221] width 135 height 21
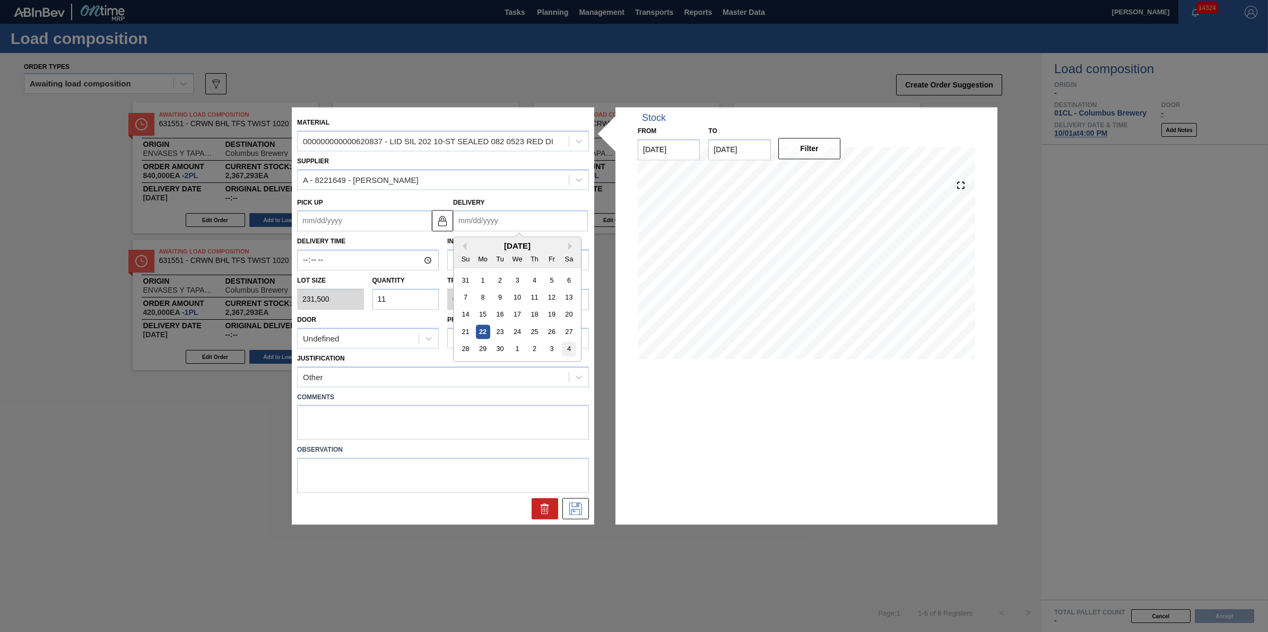
click at [572, 350] on div "4" at bounding box center [569, 349] width 14 height 14
type up "[DATE]"
type input "[DATE]"
click at [581, 507] on icon at bounding box center [575, 509] width 13 height 13
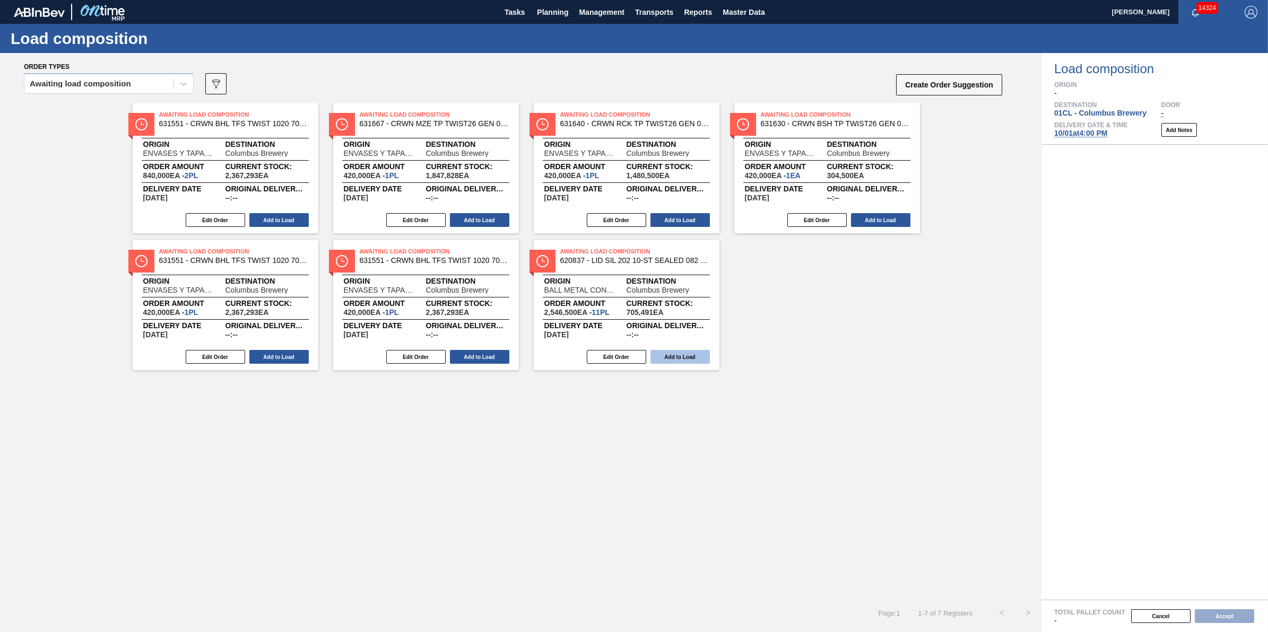
click at [688, 355] on button "Add to Load" at bounding box center [679, 357] width 59 height 14
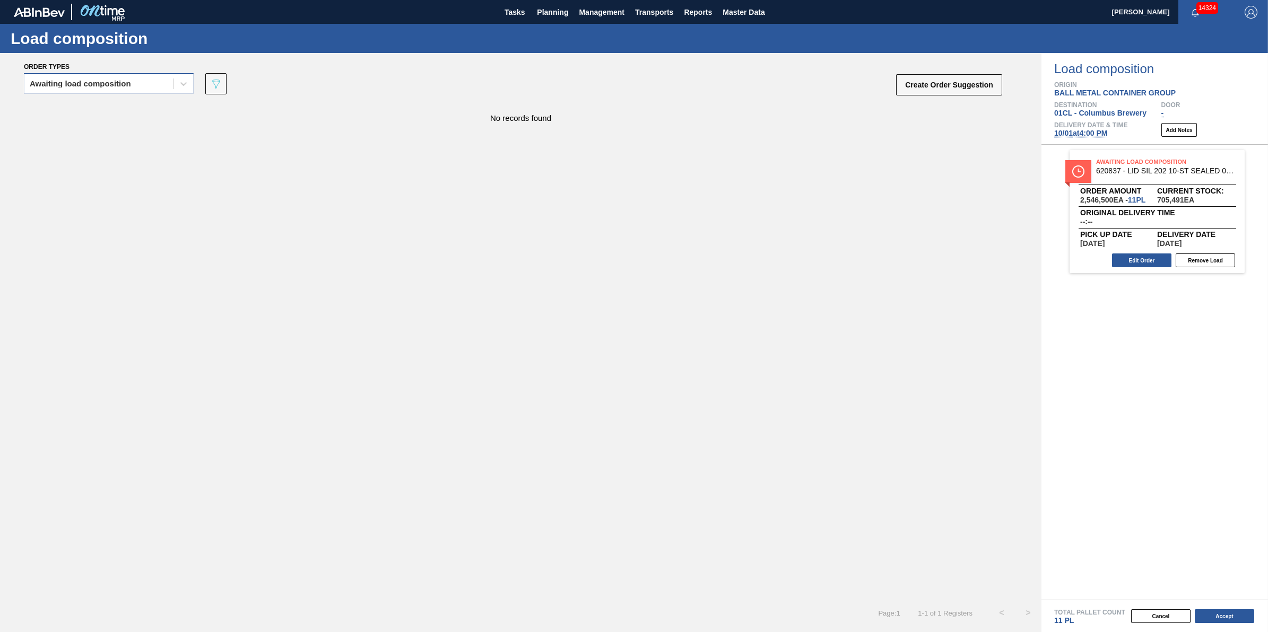
click at [134, 78] on div "Awaiting load composition" at bounding box center [98, 83] width 149 height 15
drag, startPoint x: 841, startPoint y: 113, endPoint x: 913, endPoint y: 105, distance: 72.6
click at [845, 113] on div "No records found" at bounding box center [520, 113] width 1041 height 20
click at [939, 91] on button "Create Order Suggestion" at bounding box center [949, 84] width 106 height 21
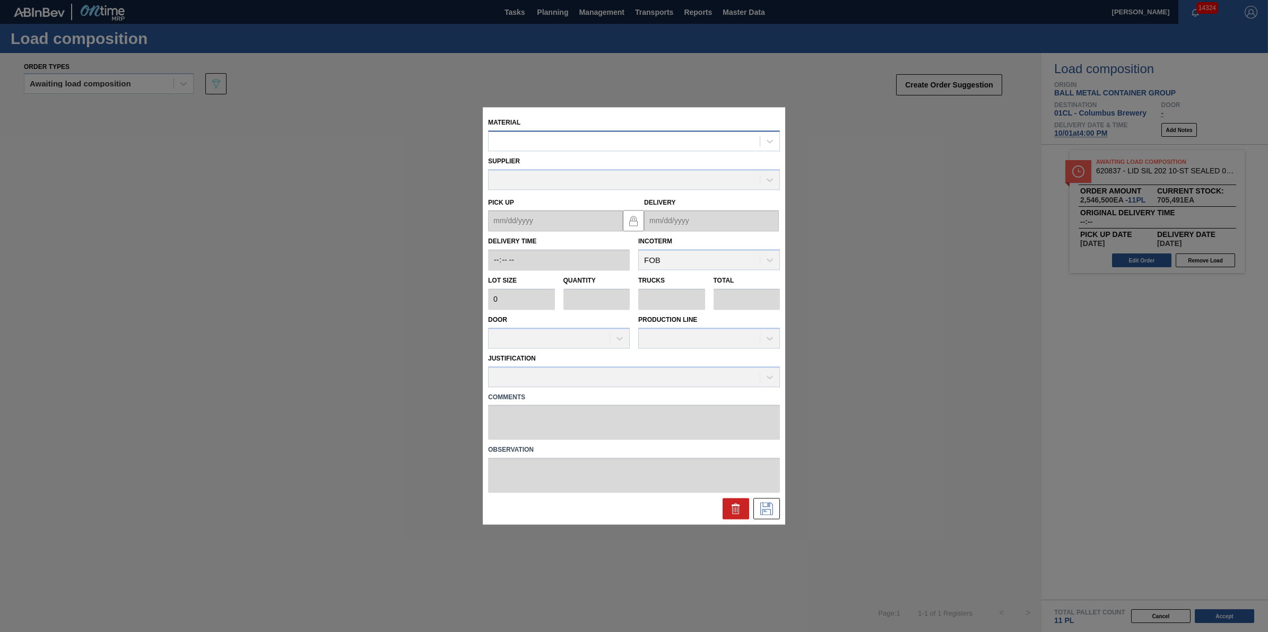
click at [690, 141] on div at bounding box center [624, 141] width 271 height 15
type input "620843"
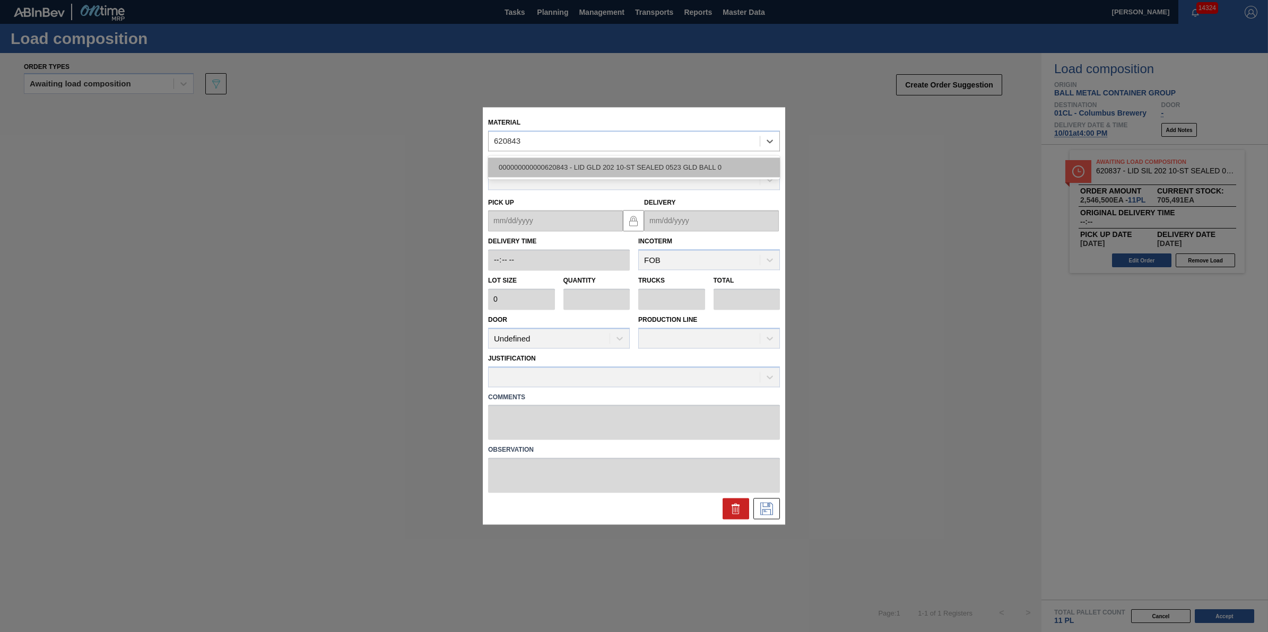
click at [687, 170] on div "000000000000620843 - LID GLD 202 10-ST SEALED 0523 GLD BALL 0" at bounding box center [634, 168] width 292 height 20
type input "231,500"
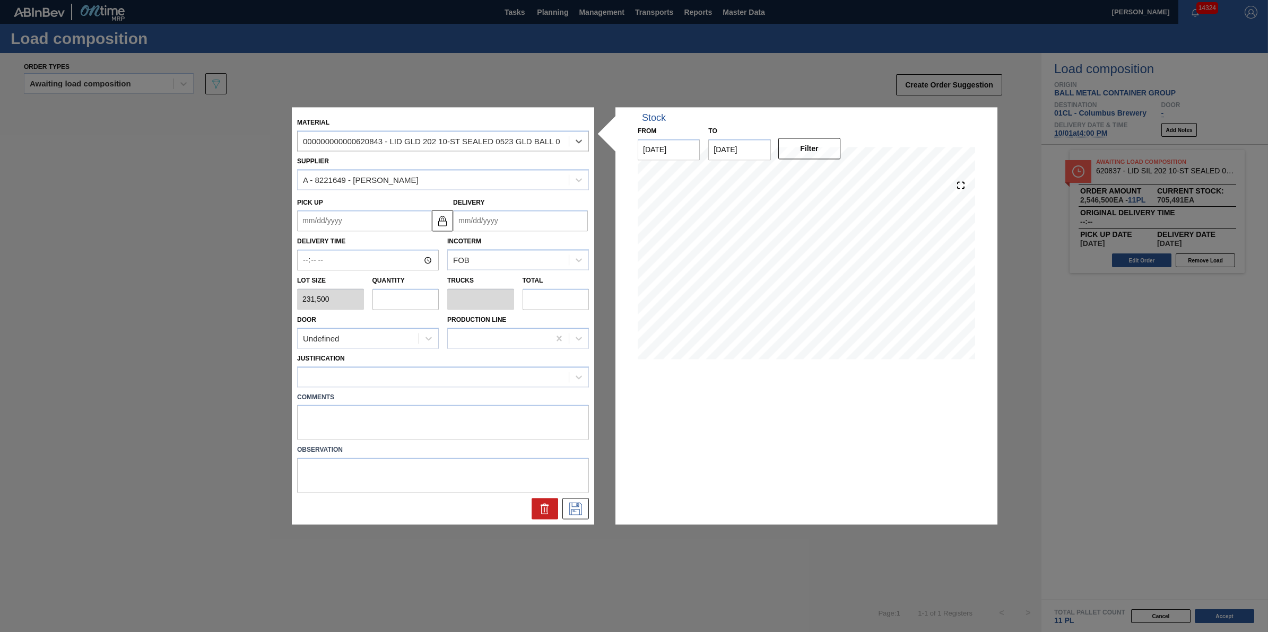
click at [388, 311] on div "Door Undefined Production Line" at bounding box center [443, 329] width 300 height 39
click at [402, 306] on input "text" at bounding box center [405, 299] width 67 height 21
type input "2"
type input "0.063"
type input "463,000"
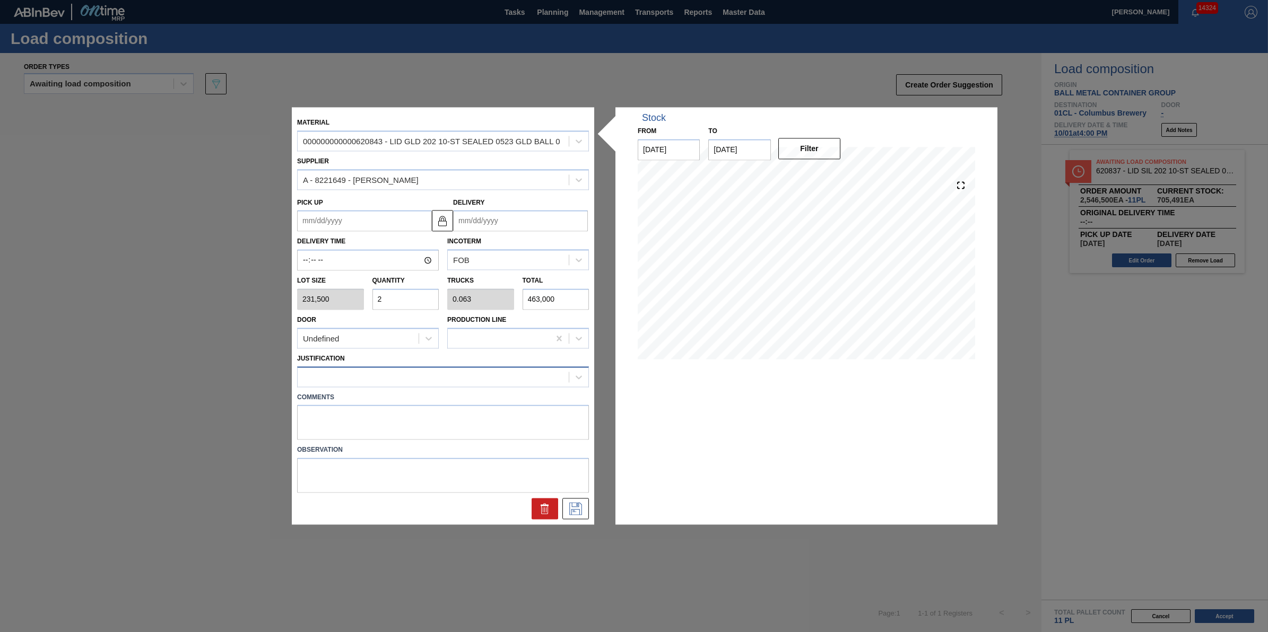
type input "2"
click at [402, 377] on div at bounding box center [433, 376] width 271 height 15
type input "other"
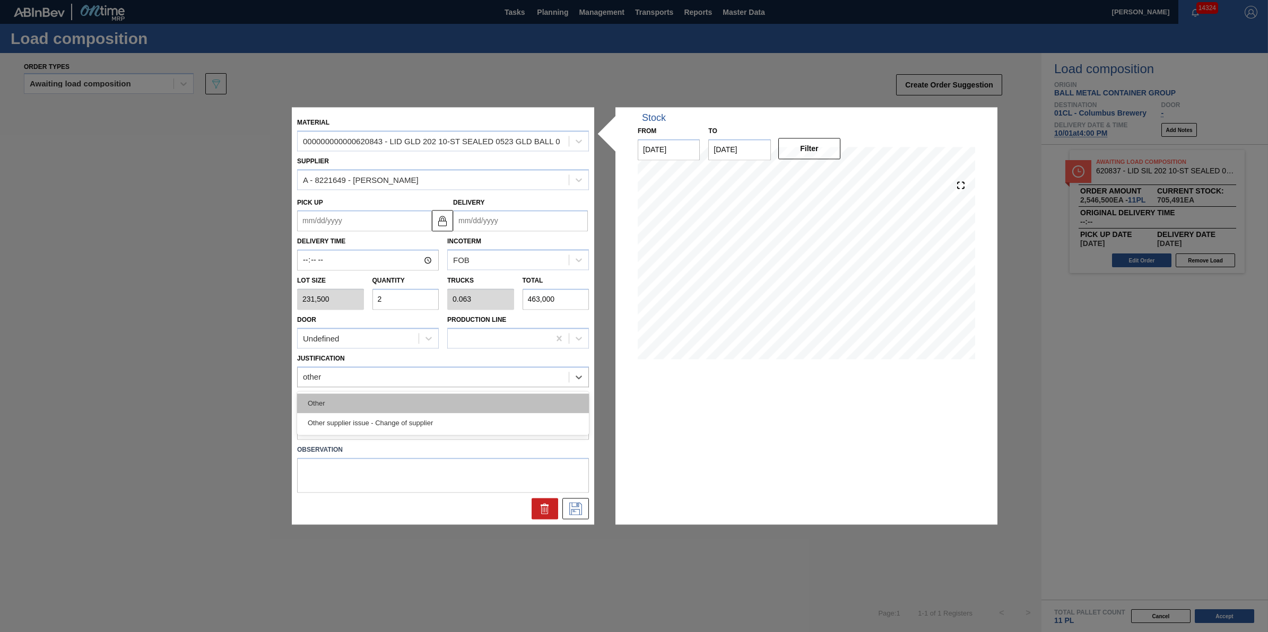
click at [407, 399] on div "Other" at bounding box center [443, 404] width 292 height 20
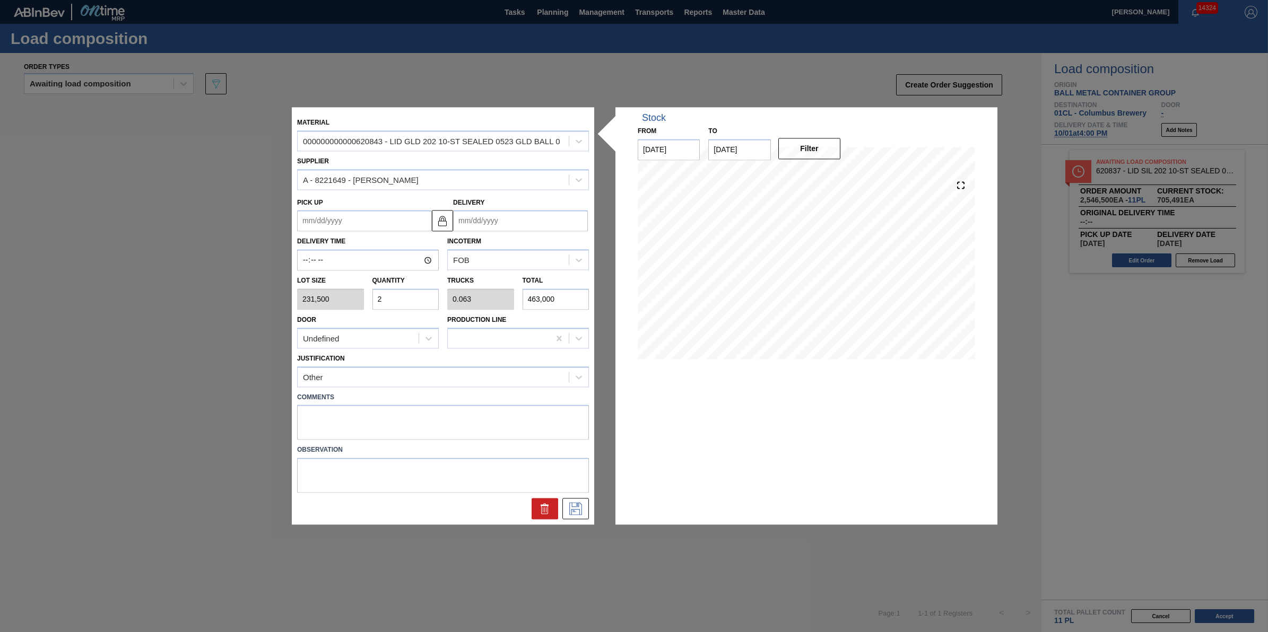
click at [558, 202] on div "Delivery" at bounding box center [520, 213] width 135 height 37
click at [557, 221] on input "Delivery" at bounding box center [520, 221] width 135 height 21
click at [568, 353] on div "4" at bounding box center [569, 349] width 14 height 14
type up "[DATE]"
type input "[DATE]"
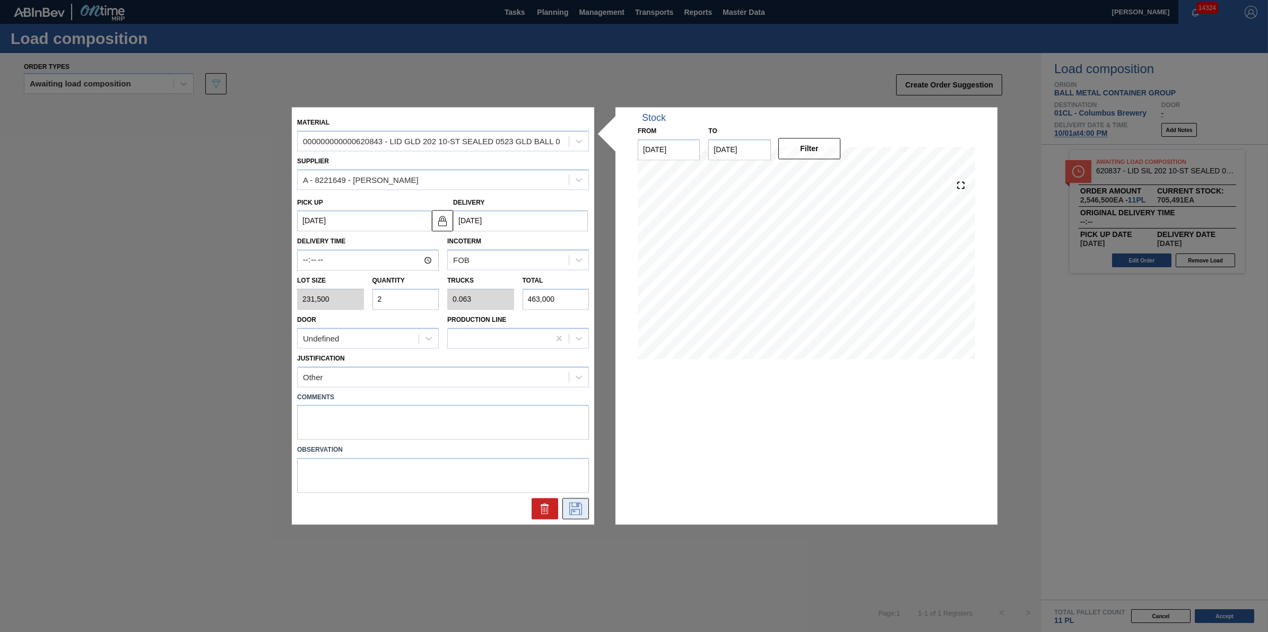
click at [582, 510] on icon at bounding box center [575, 509] width 17 height 13
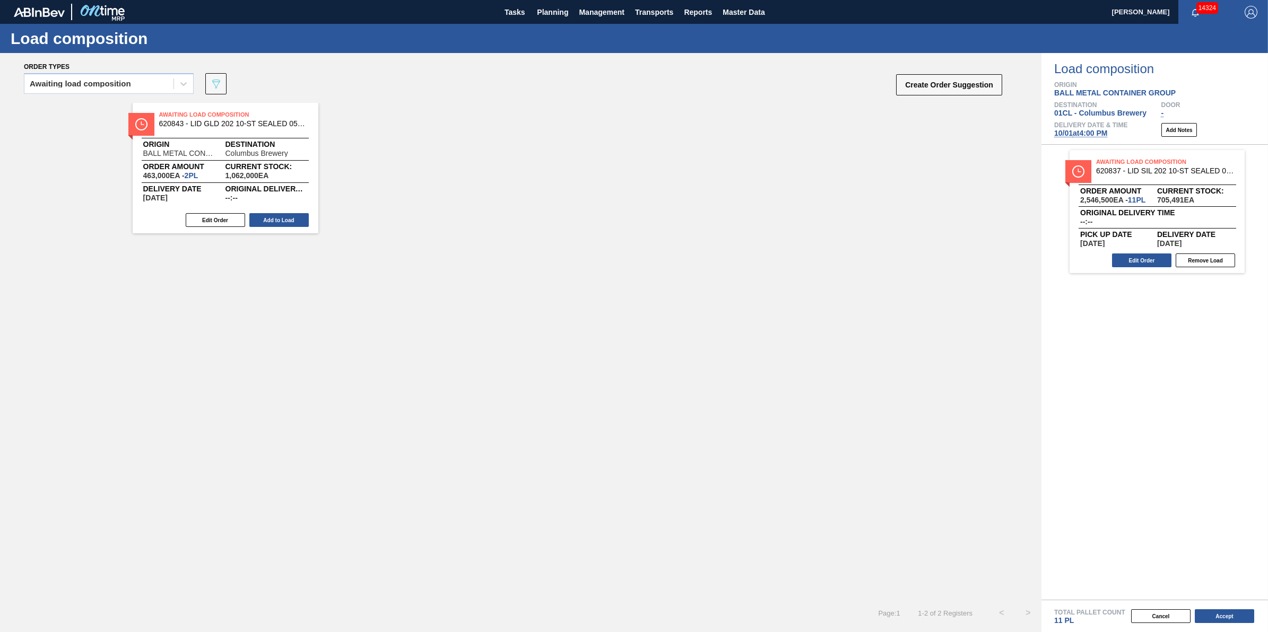
click at [300, 230] on div "Awaiting Load Composition 620843 - LID GLD 202 10-ST SEALED 0523 GLD BALL 0 Ori…" at bounding box center [226, 168] width 186 height 131
click at [301, 216] on button "Add to Load" at bounding box center [278, 220] width 59 height 14
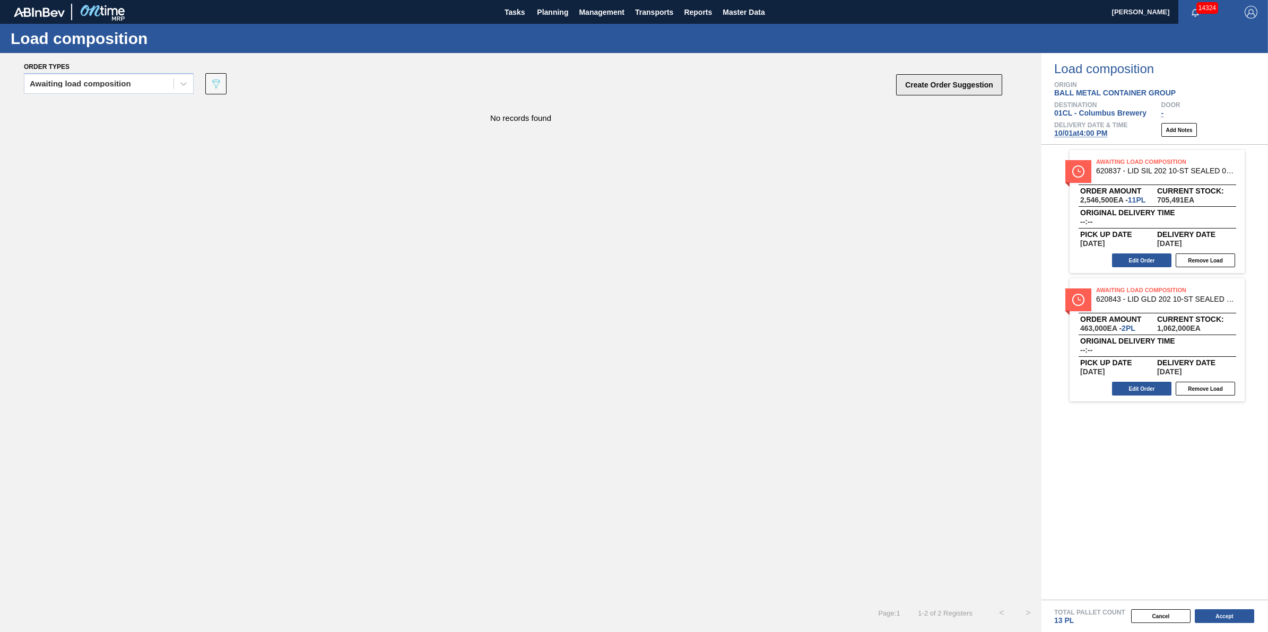
click at [910, 85] on button "Create Order Suggestion" at bounding box center [949, 84] width 106 height 21
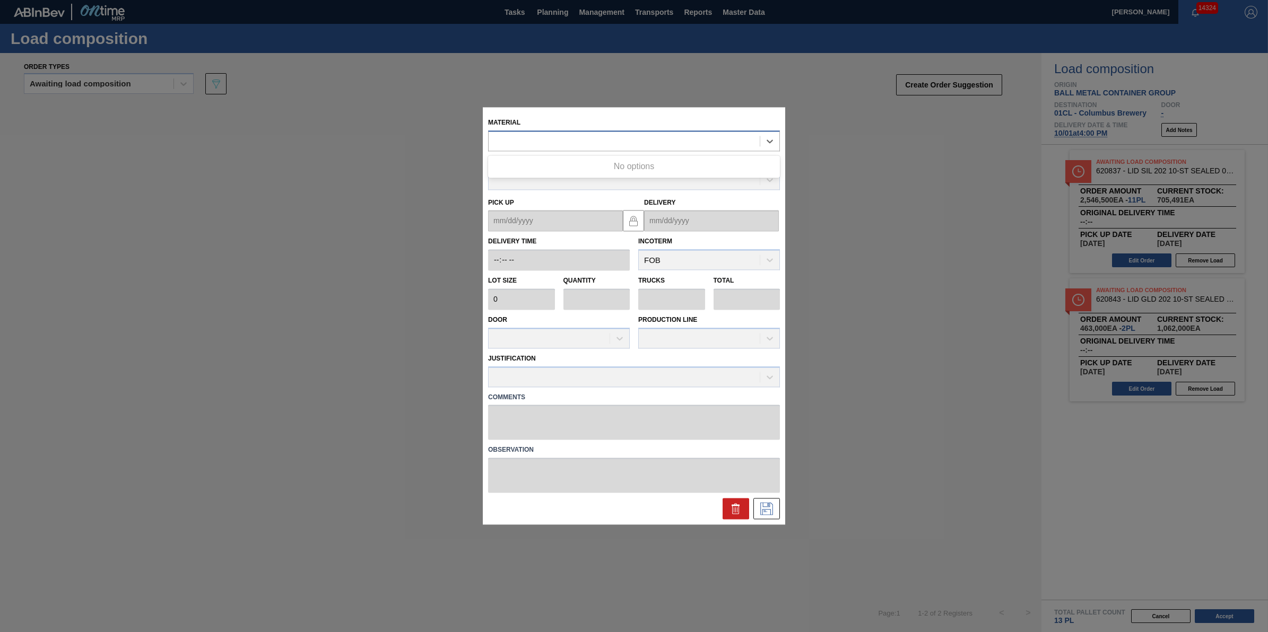
click at [672, 138] on div at bounding box center [624, 141] width 271 height 15
type input "620745"
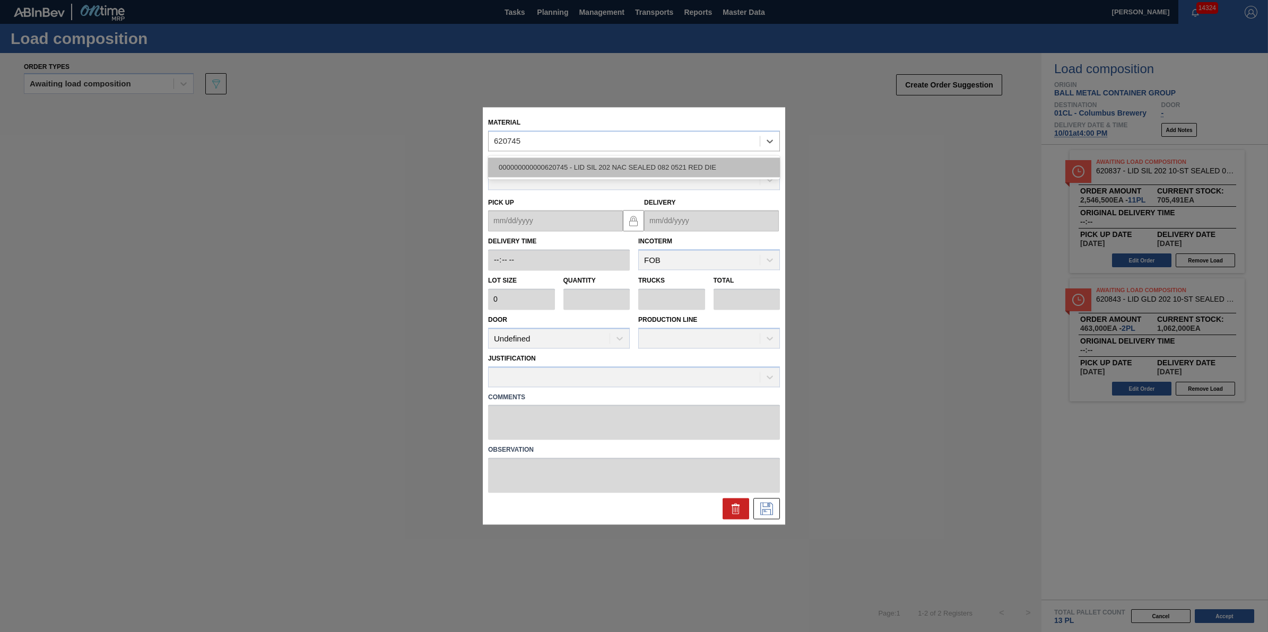
click at [670, 170] on div "000000000000620745 - LID SIL 202 NAC SEALED 082 0521 RED DIE" at bounding box center [634, 168] width 292 height 20
type input "231,500"
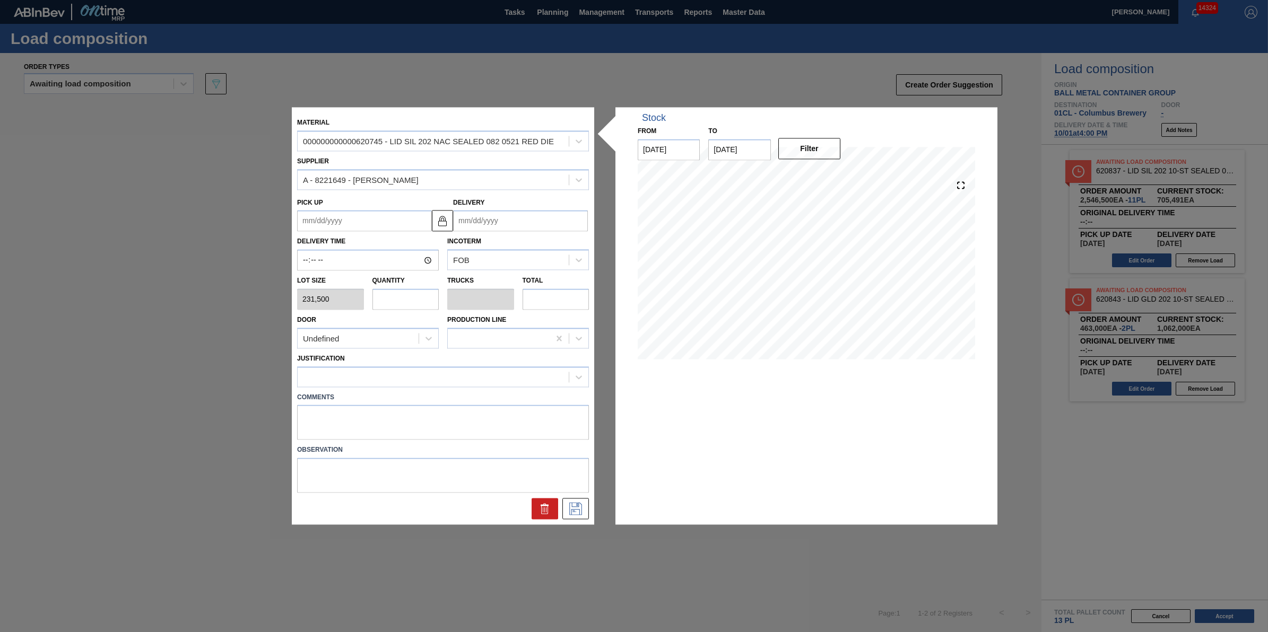
click at [410, 299] on input "text" at bounding box center [405, 299] width 67 height 21
type input "1"
type input "0.031"
type input "231,500"
type input "10"
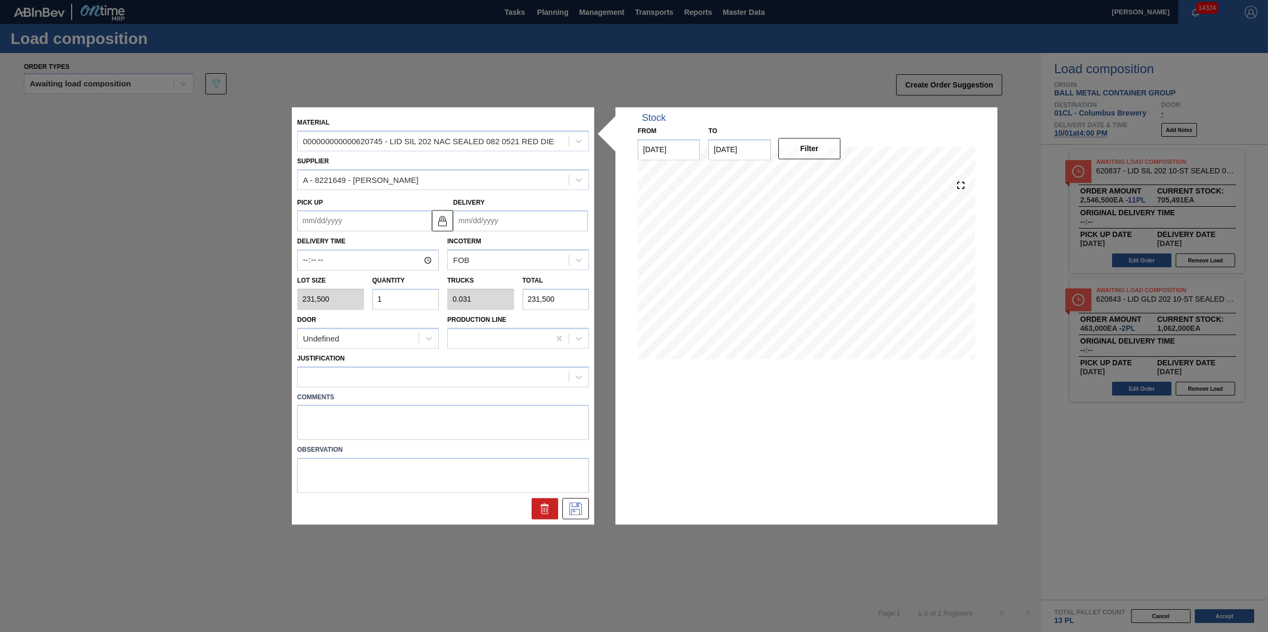
type input "0.313"
type input "2,315,000"
type input "10"
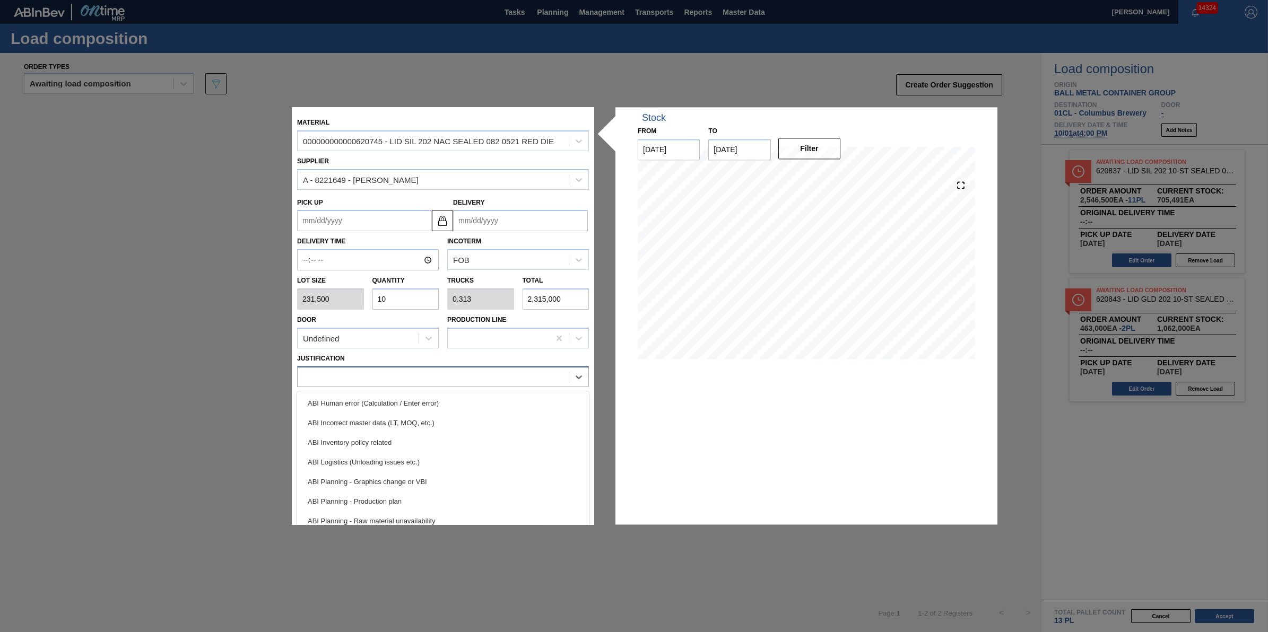
click at [404, 376] on div at bounding box center [433, 376] width 271 height 15
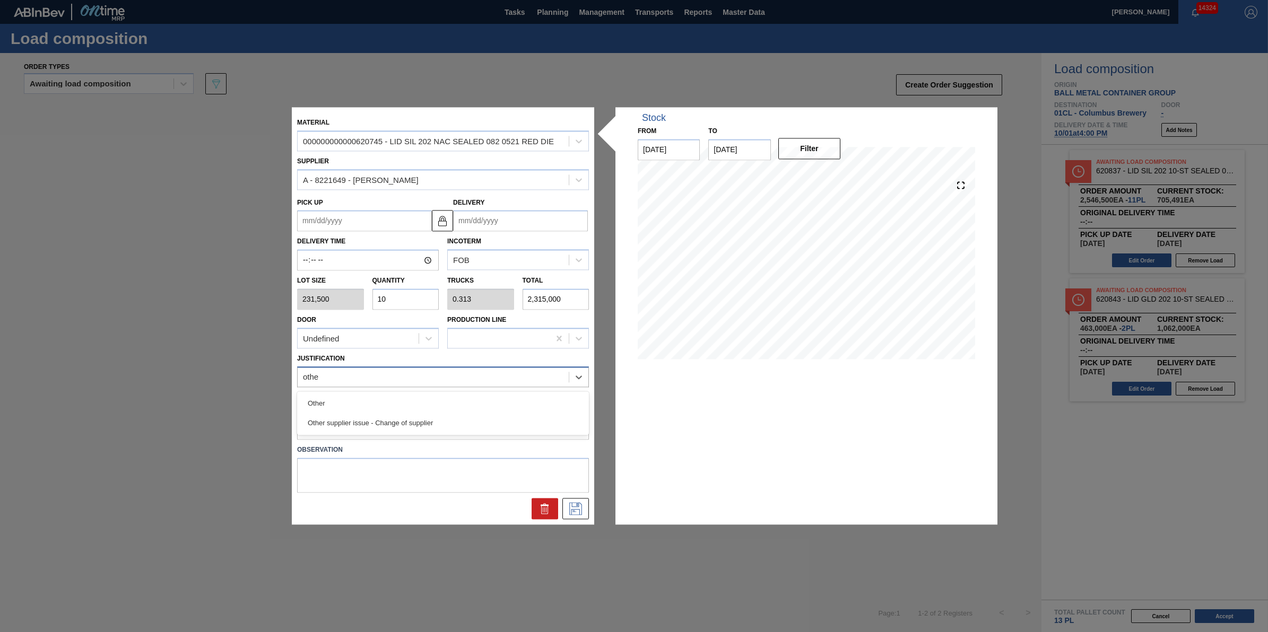
type input "other"
click at [411, 394] on div "Other" at bounding box center [443, 404] width 292 height 20
click at [566, 224] on input "Delivery" at bounding box center [520, 221] width 135 height 21
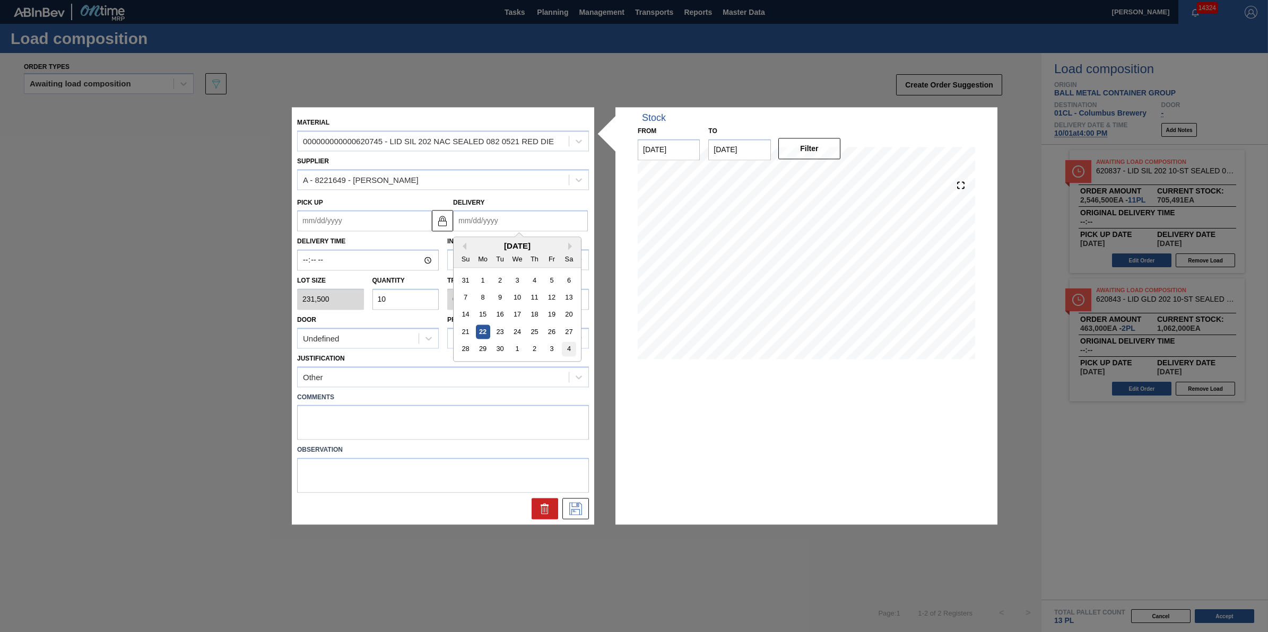
click at [567, 346] on div "4" at bounding box center [569, 349] width 14 height 14
type up "[DATE]"
type input "[DATE]"
click at [580, 509] on icon at bounding box center [575, 509] width 17 height 13
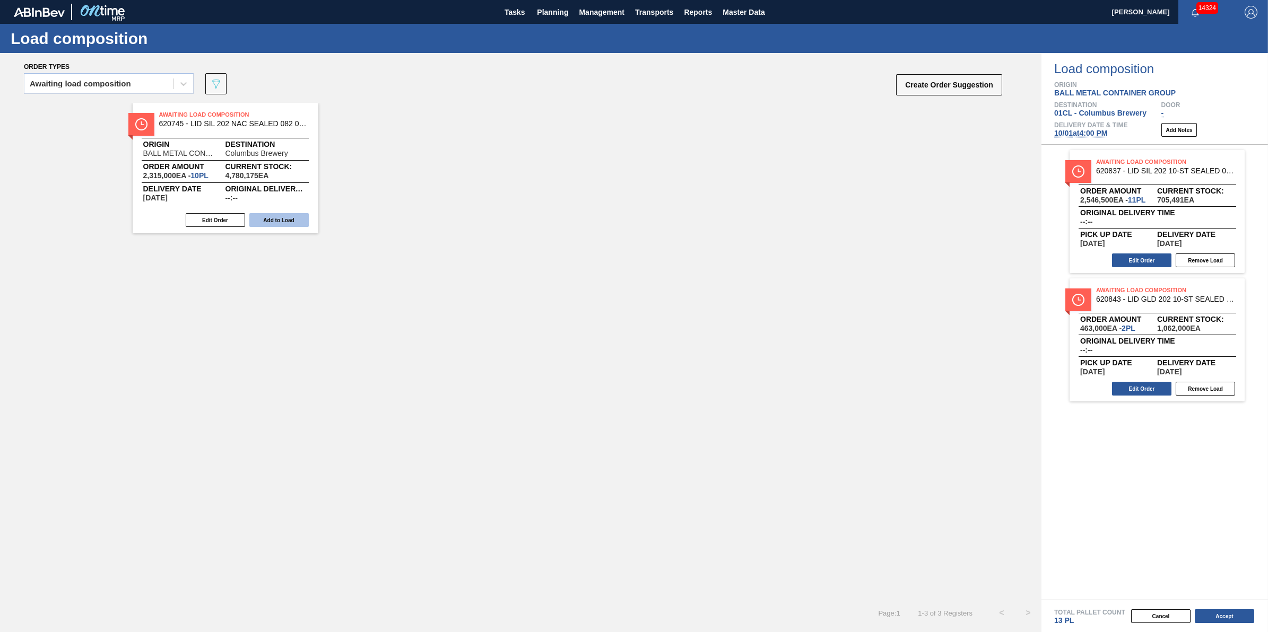
click at [286, 227] on button "Add to Load" at bounding box center [278, 220] width 59 height 14
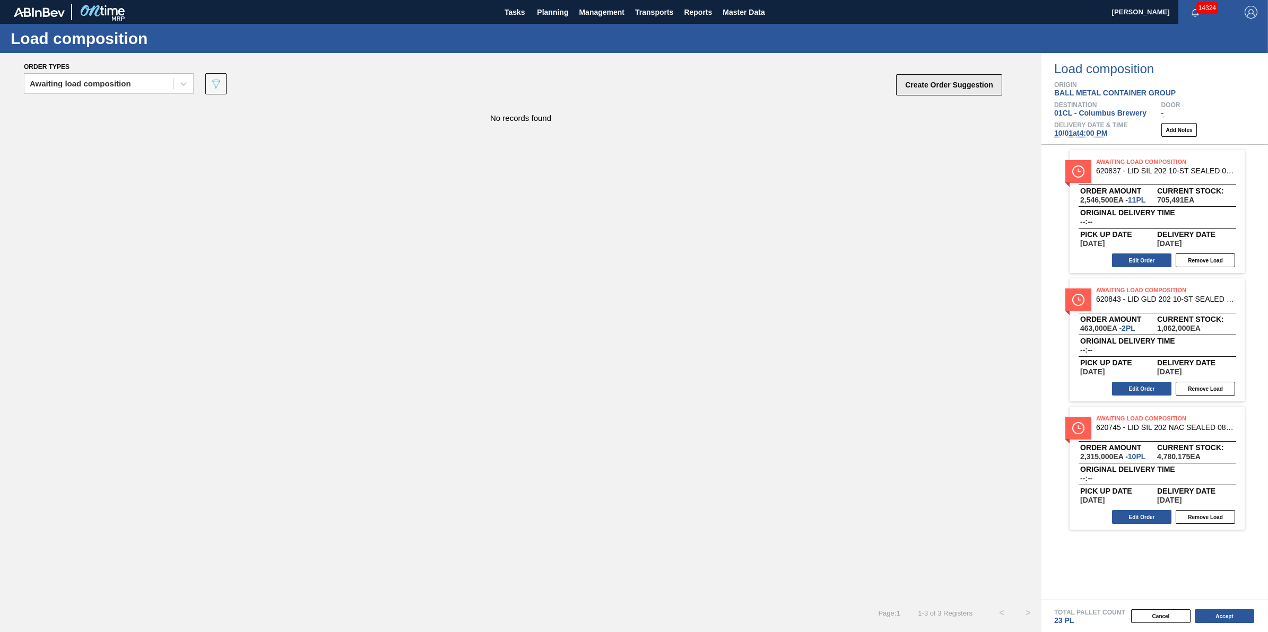
click at [906, 91] on button "Create Order Suggestion" at bounding box center [949, 84] width 106 height 21
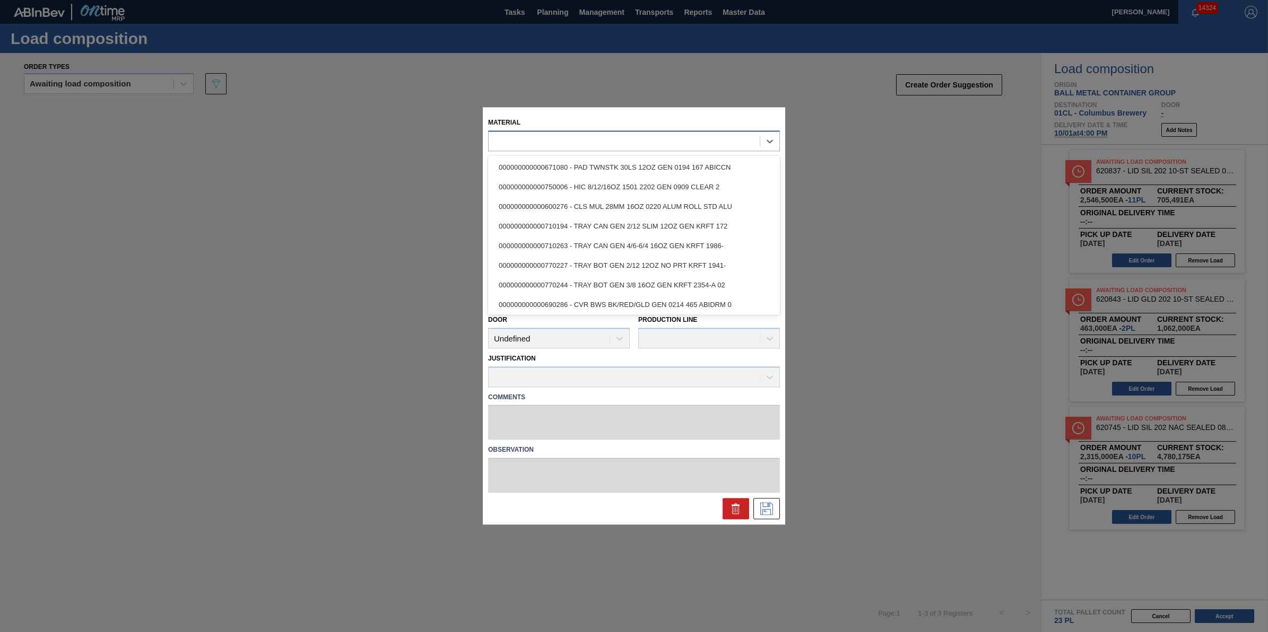
click at [579, 138] on div at bounding box center [624, 141] width 271 height 15
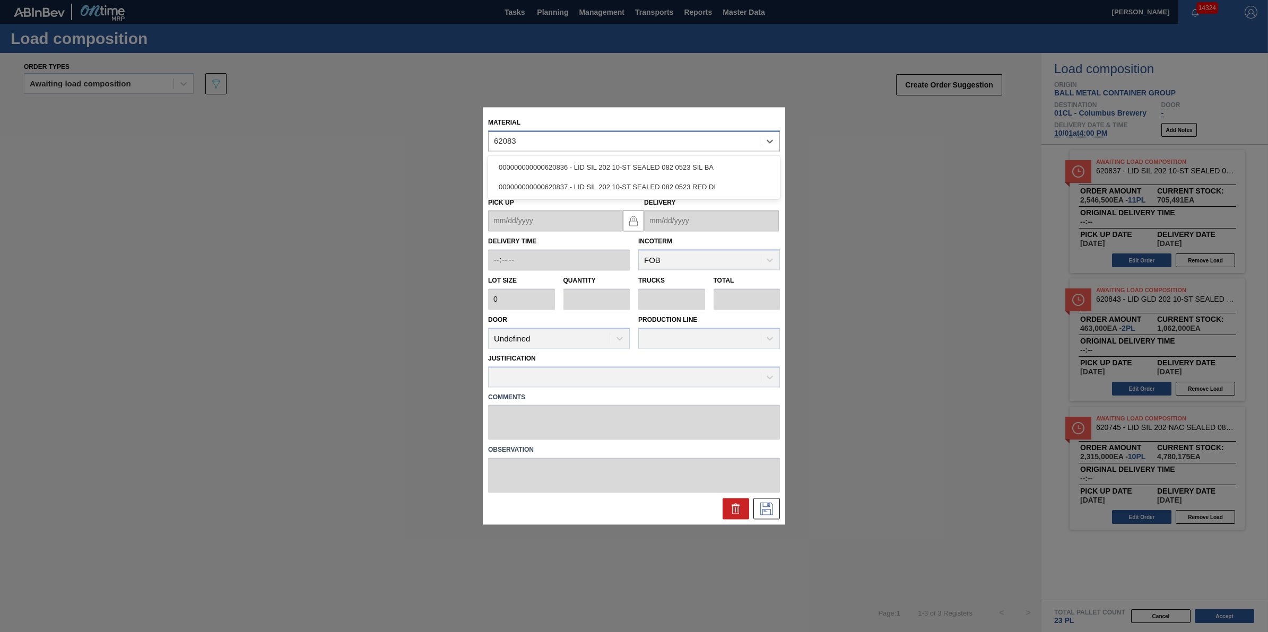
type input "620836"
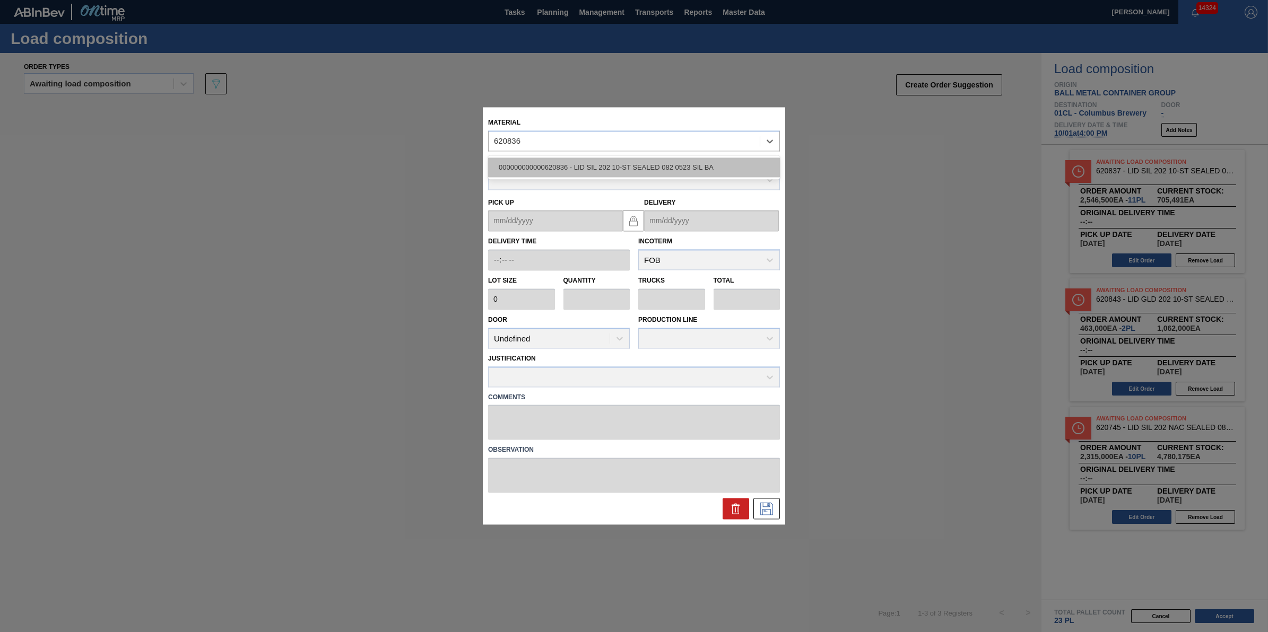
click at [597, 165] on div "000000000000620836 - LID SIL 202 10-ST SEALED 082 0523 SIL BA" at bounding box center [634, 168] width 292 height 20
type input "231,500"
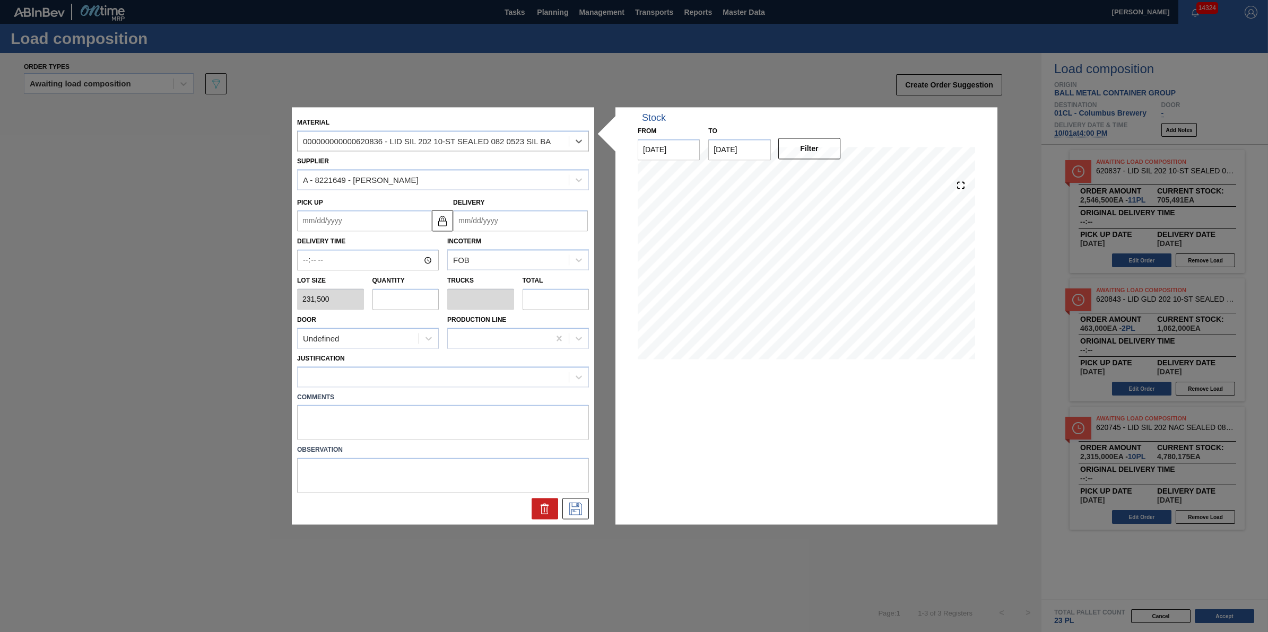
click at [414, 302] on input "text" at bounding box center [405, 299] width 67 height 21
type input "9"
type input "0.409"
type input "2,083,500"
type input "9"
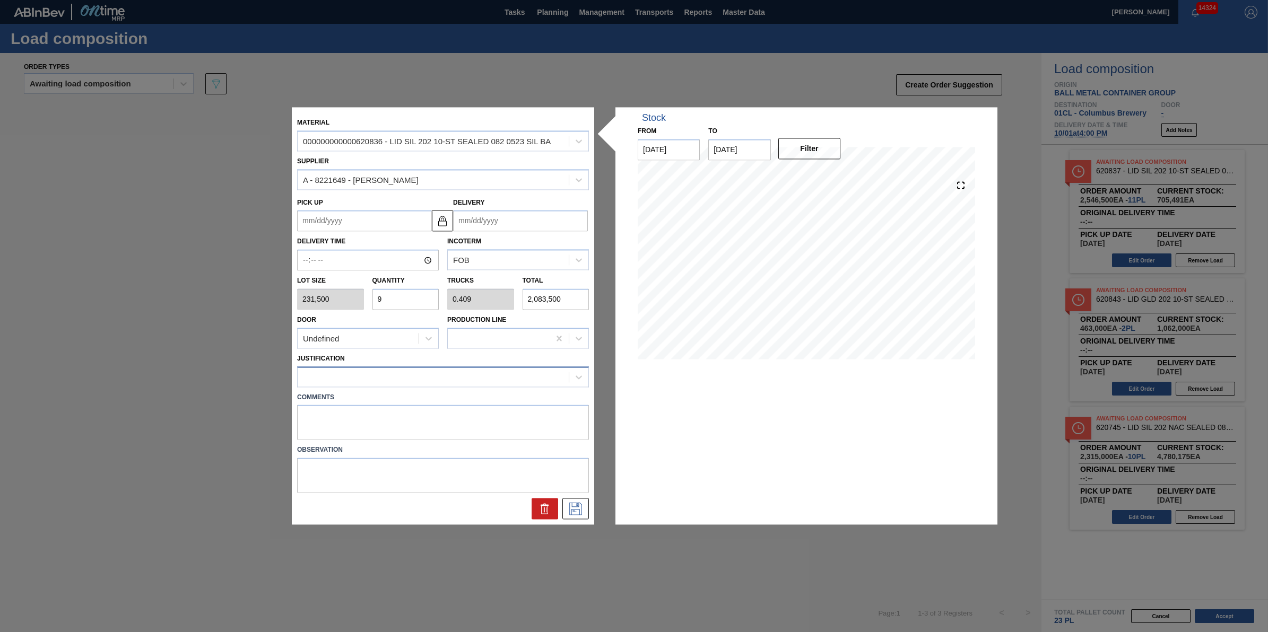
click at [415, 376] on div at bounding box center [433, 376] width 271 height 15
type input "other"
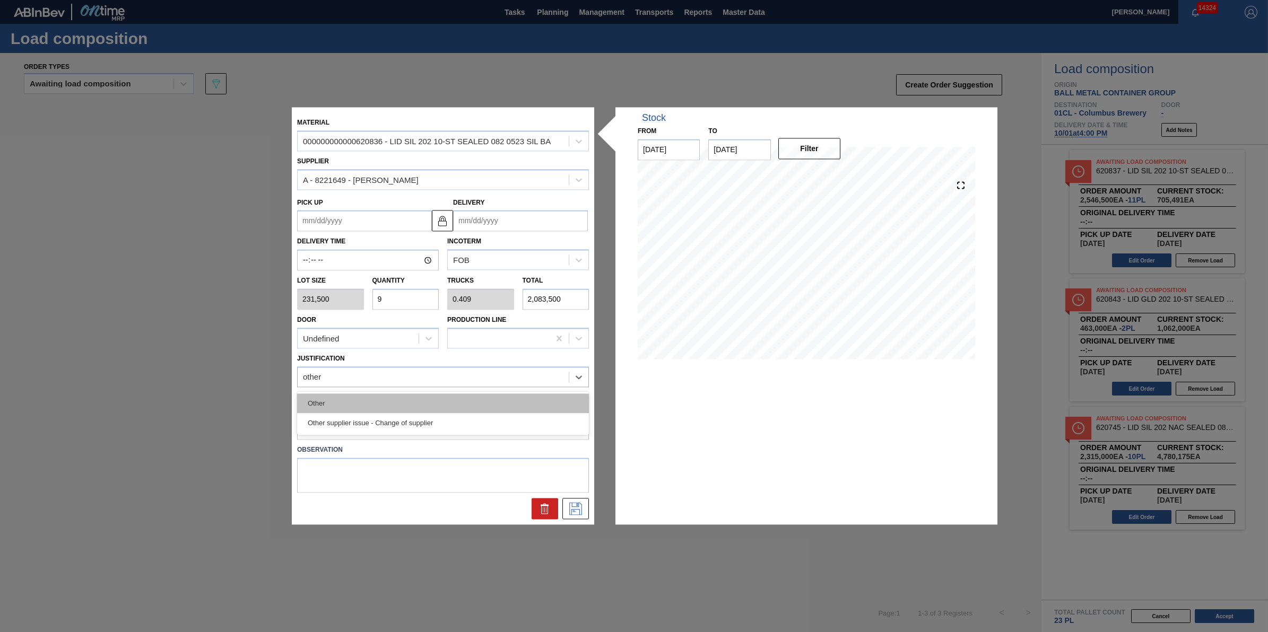
click at [414, 402] on div "Other" at bounding box center [443, 404] width 292 height 20
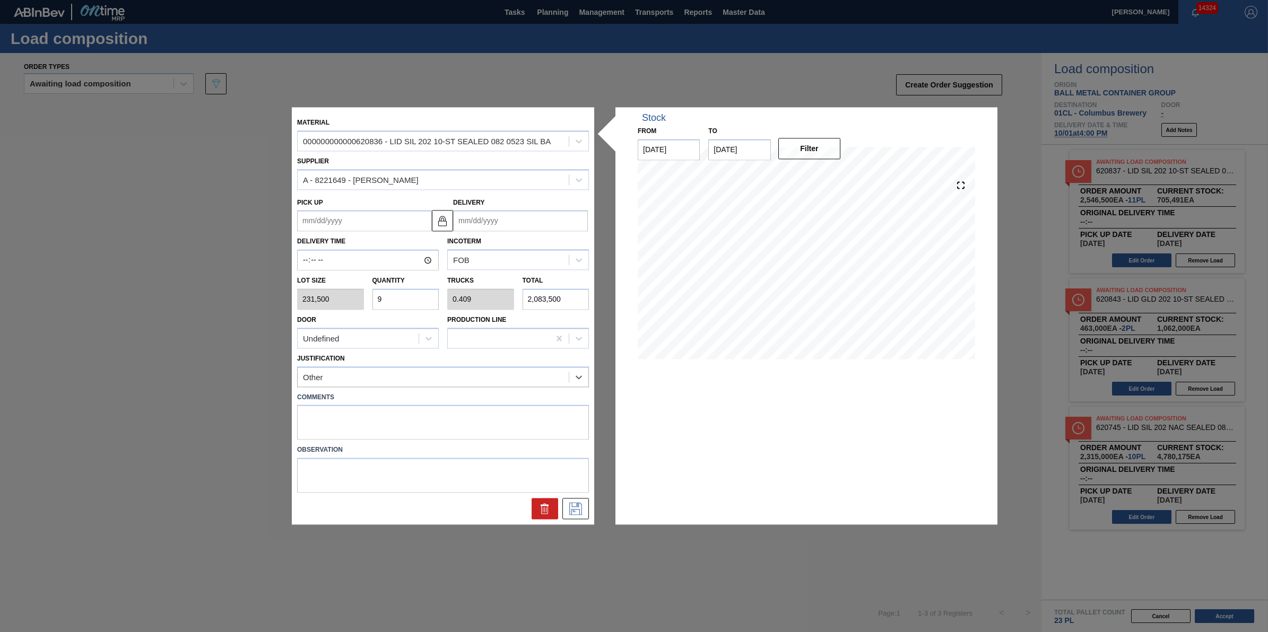
click at [532, 221] on input "Delivery" at bounding box center [520, 221] width 135 height 21
click at [573, 353] on div "4" at bounding box center [569, 349] width 14 height 14
type up "[DATE]"
type input "[DATE]"
click at [585, 510] on button at bounding box center [575, 509] width 27 height 21
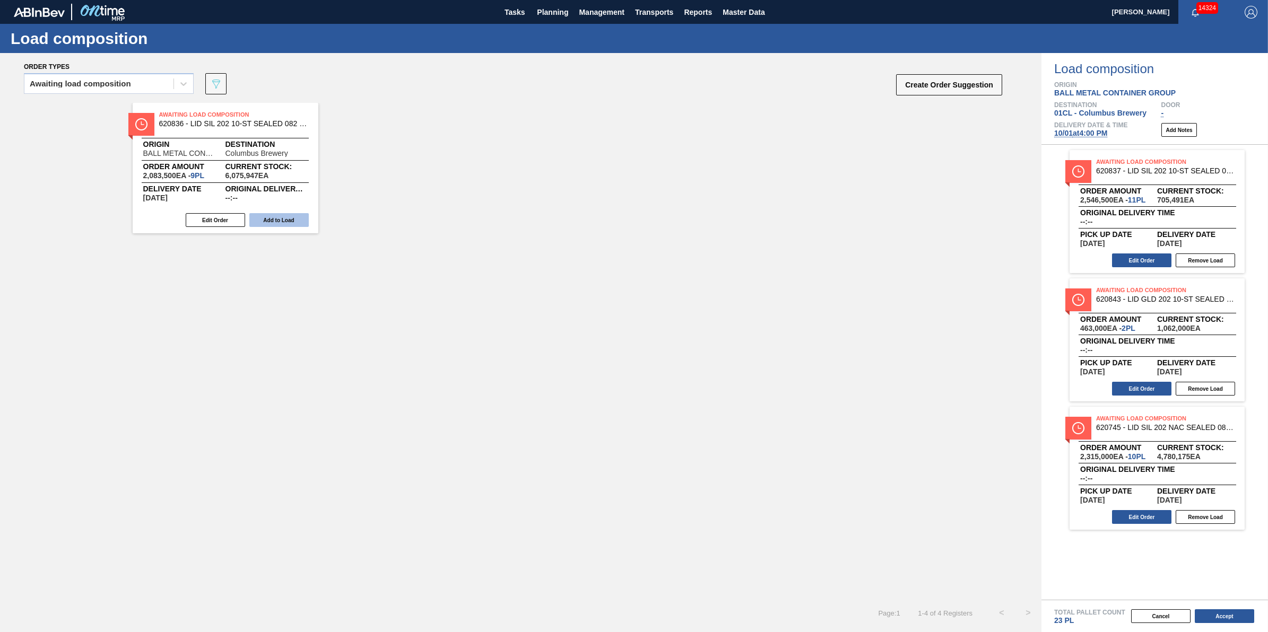
click at [301, 225] on button "Add to Load" at bounding box center [278, 220] width 59 height 14
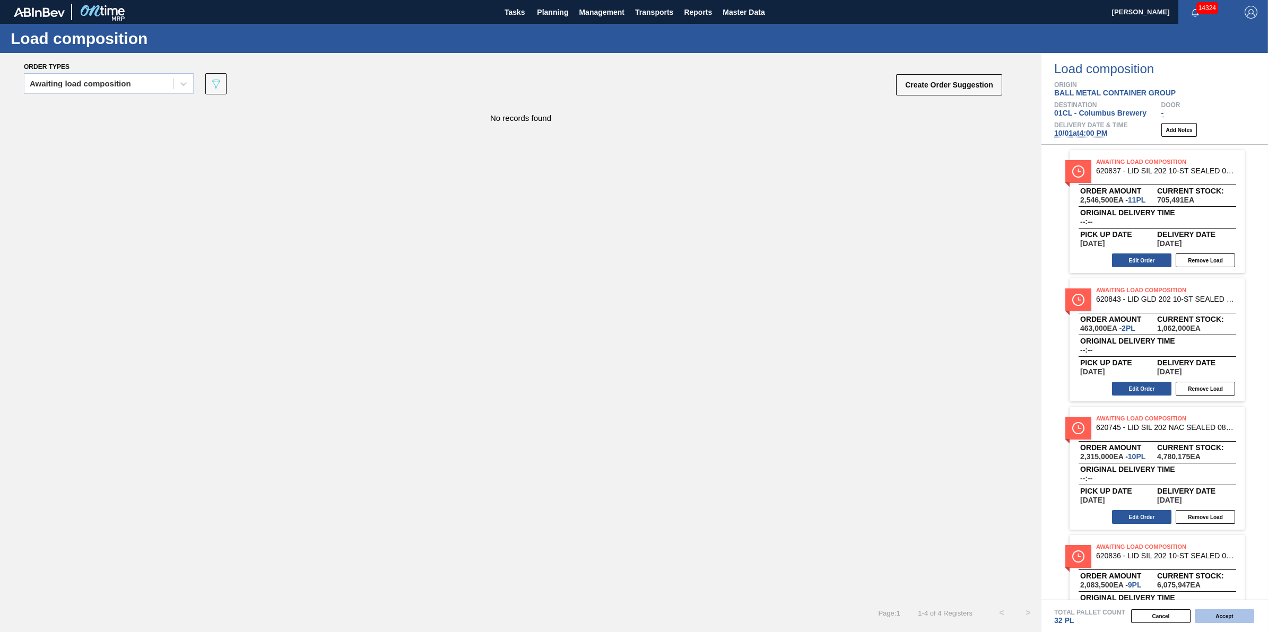
click at [1216, 613] on button "Accept" at bounding box center [1224, 617] width 59 height 14
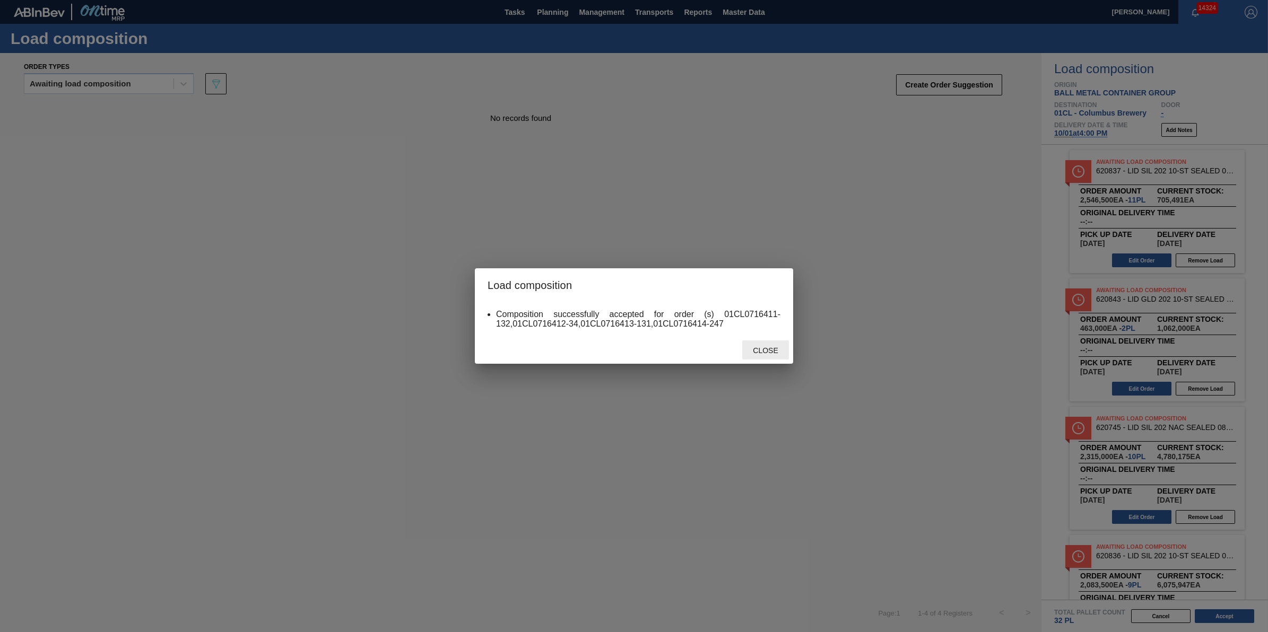
click at [748, 346] on span "Close" at bounding box center [765, 350] width 42 height 8
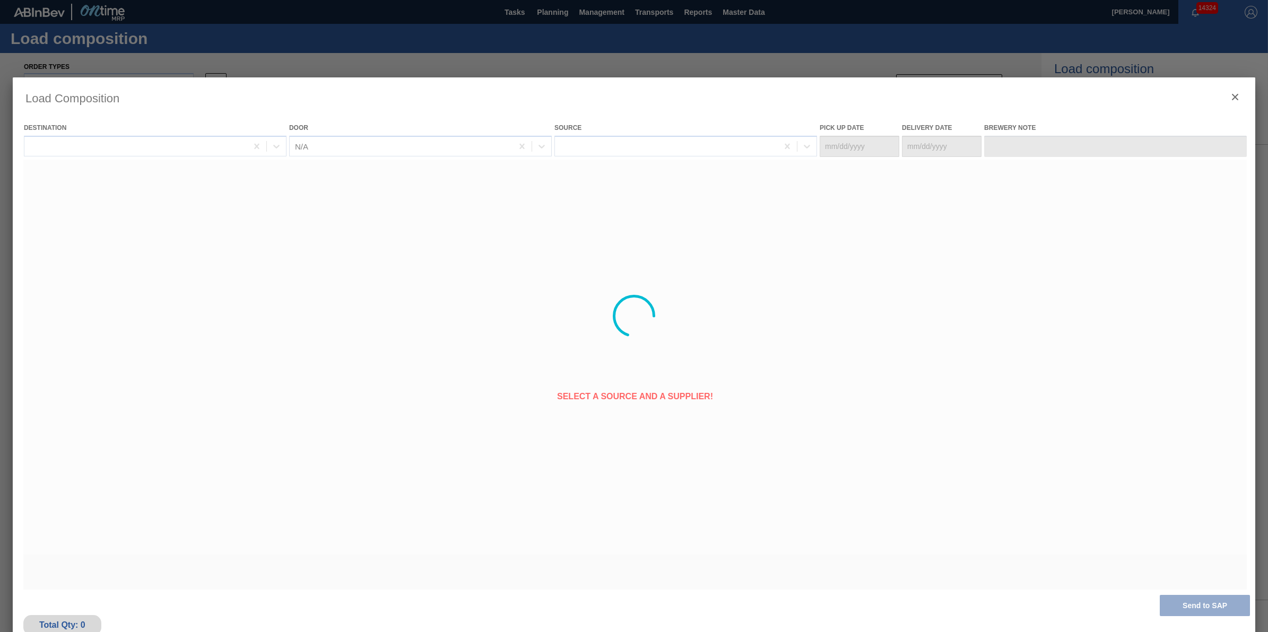
type Date "[DATE]"
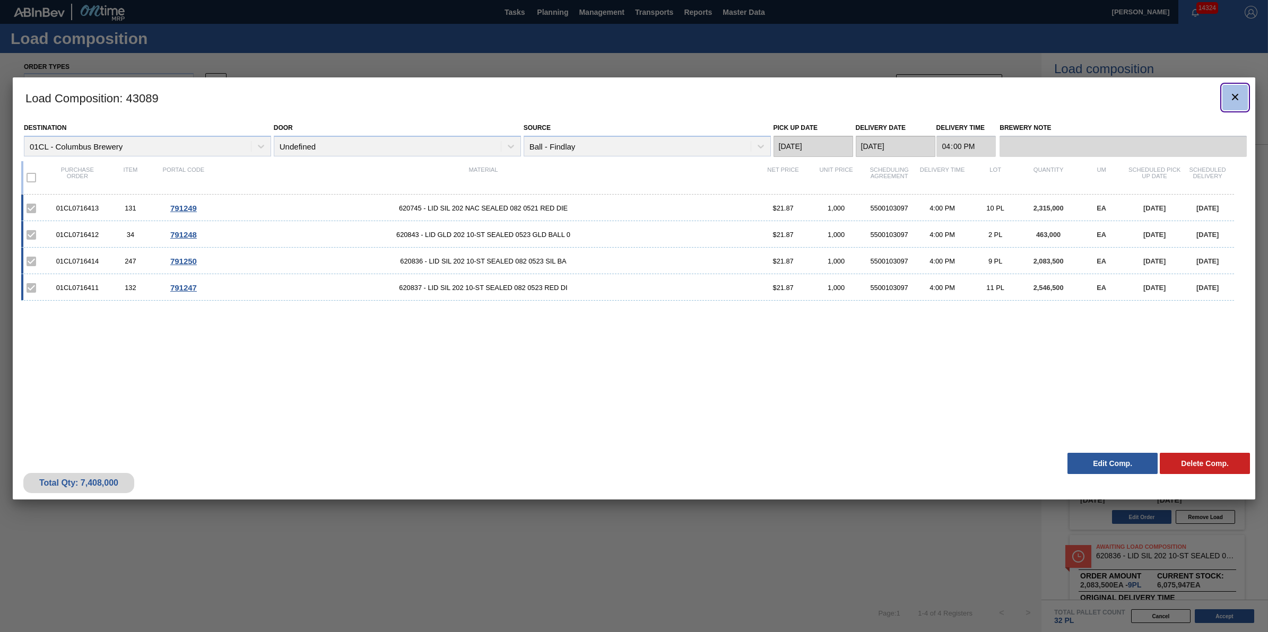
click at [1232, 100] on icon "botão de ícone" at bounding box center [1235, 97] width 13 height 13
